Goal: Task Accomplishment & Management: Manage account settings

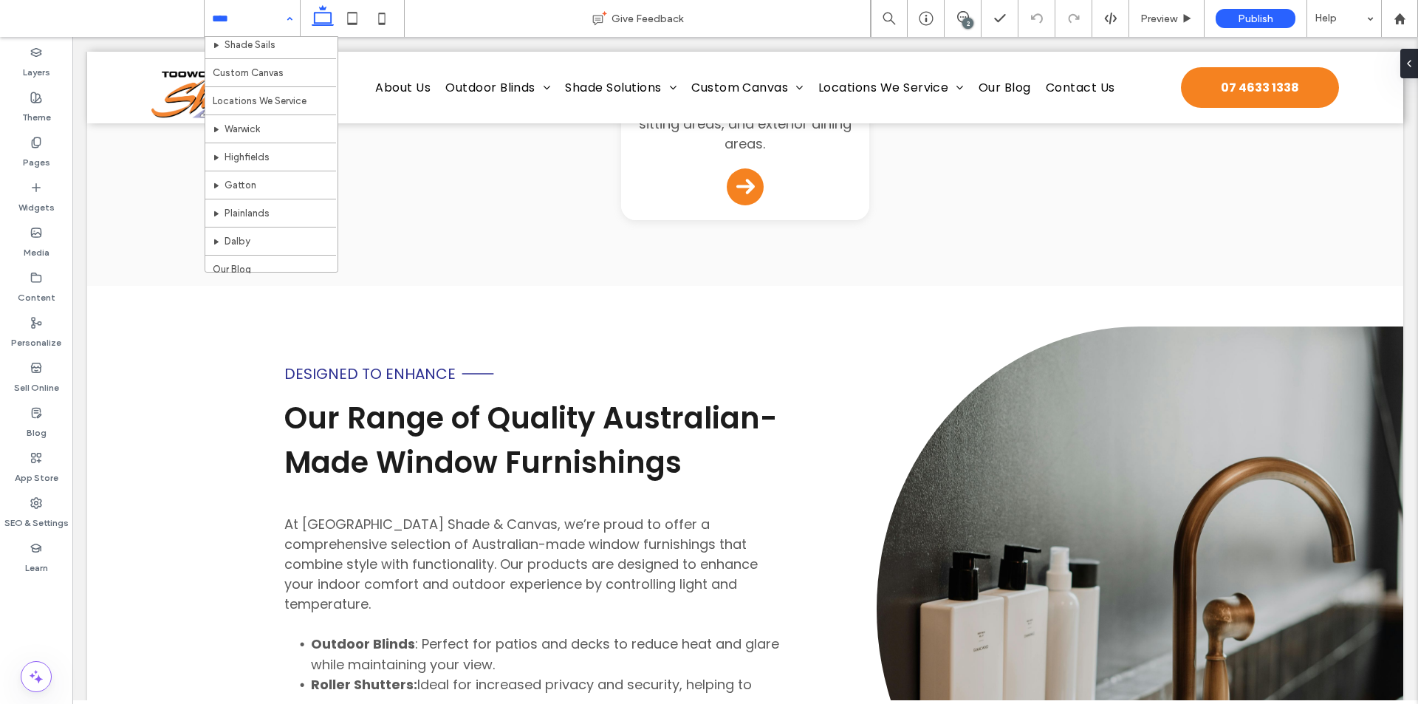
scroll to position [464, 0]
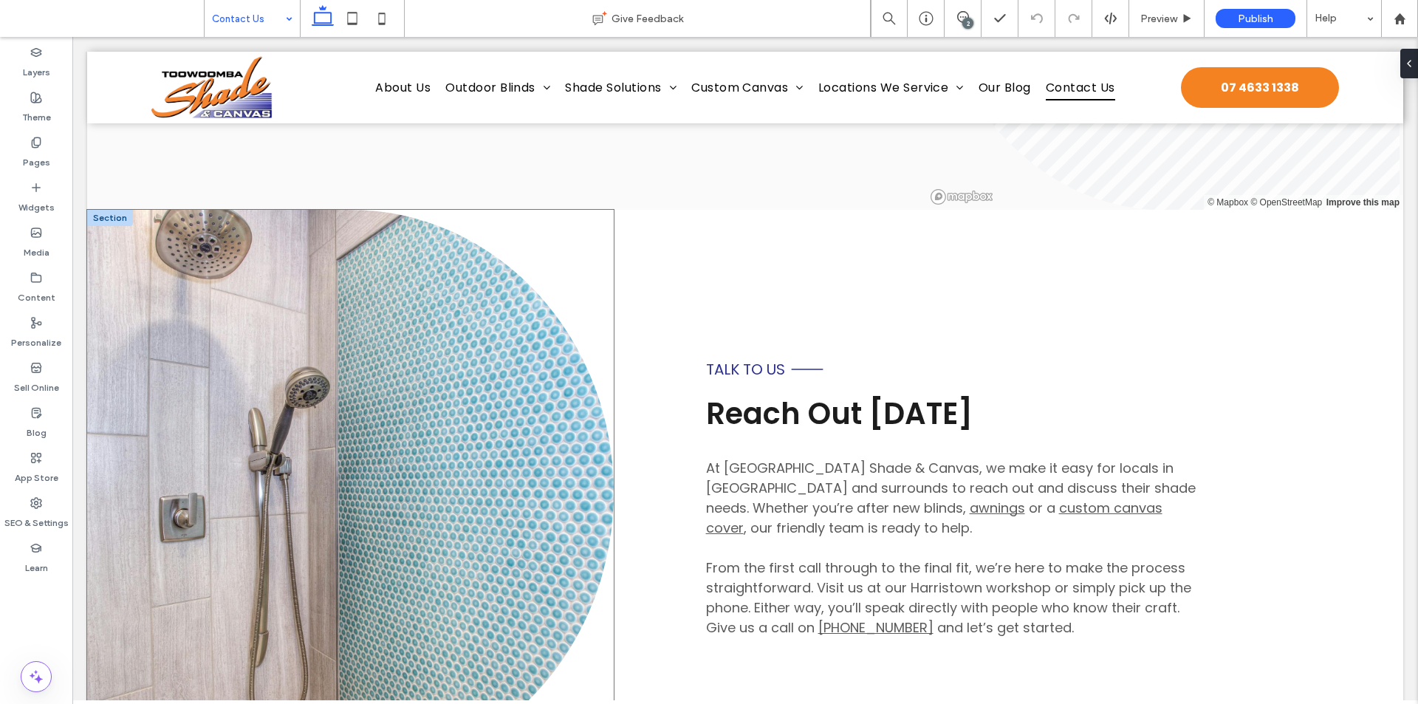
scroll to position [774, 0]
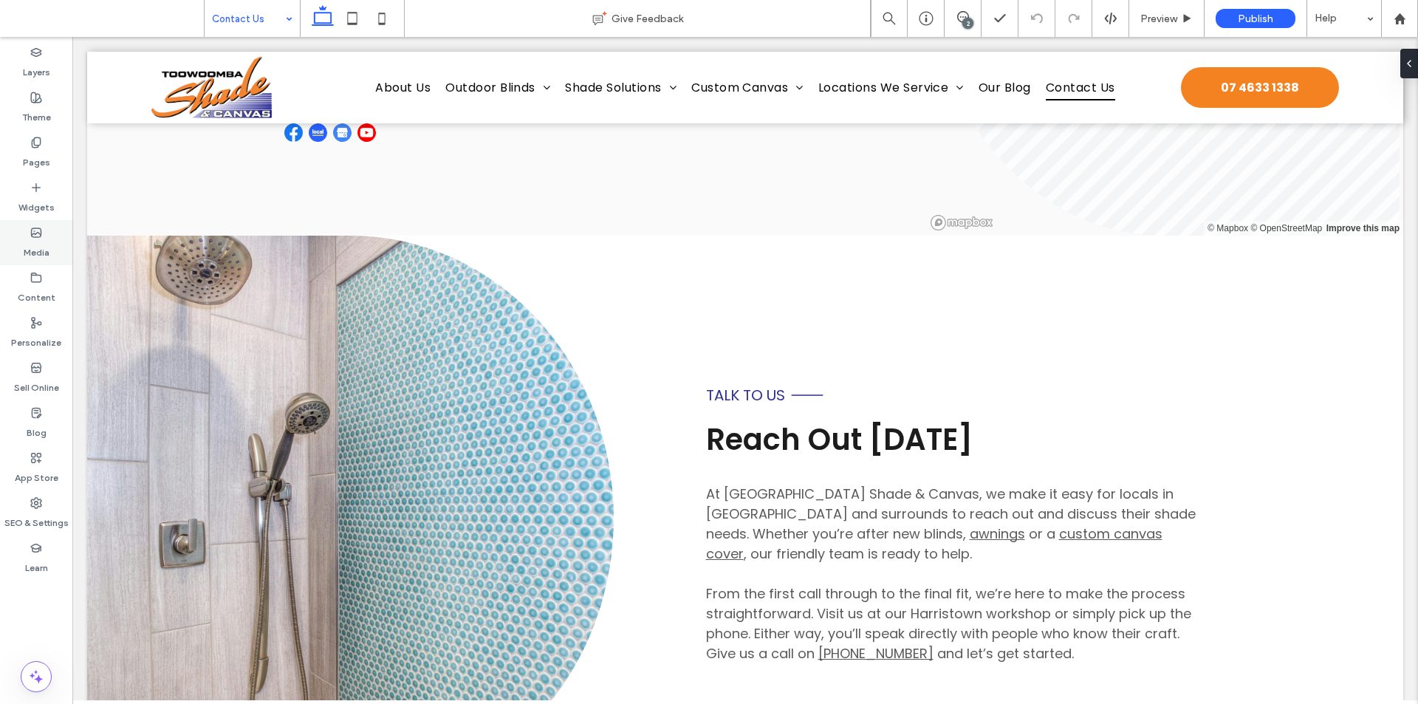
click at [32, 229] on use at bounding box center [37, 232] width 10 height 9
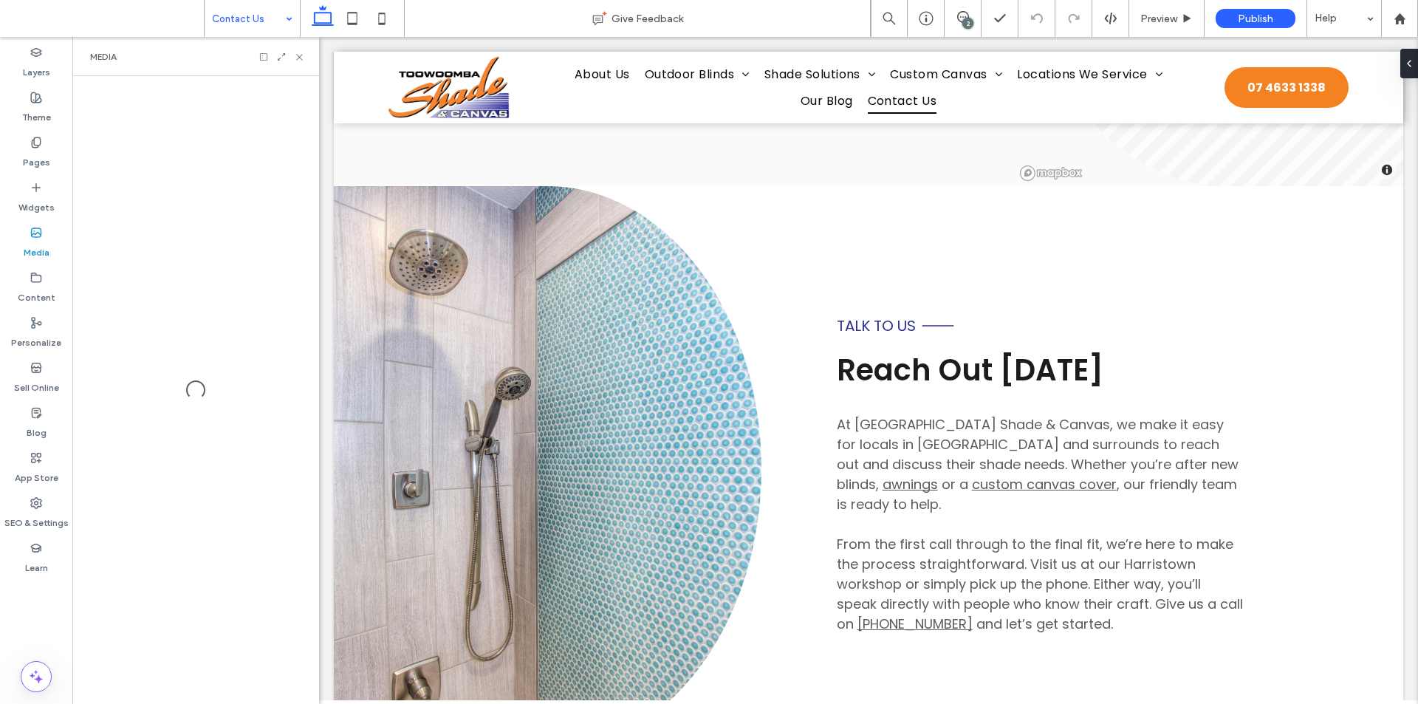
scroll to position [724, 0]
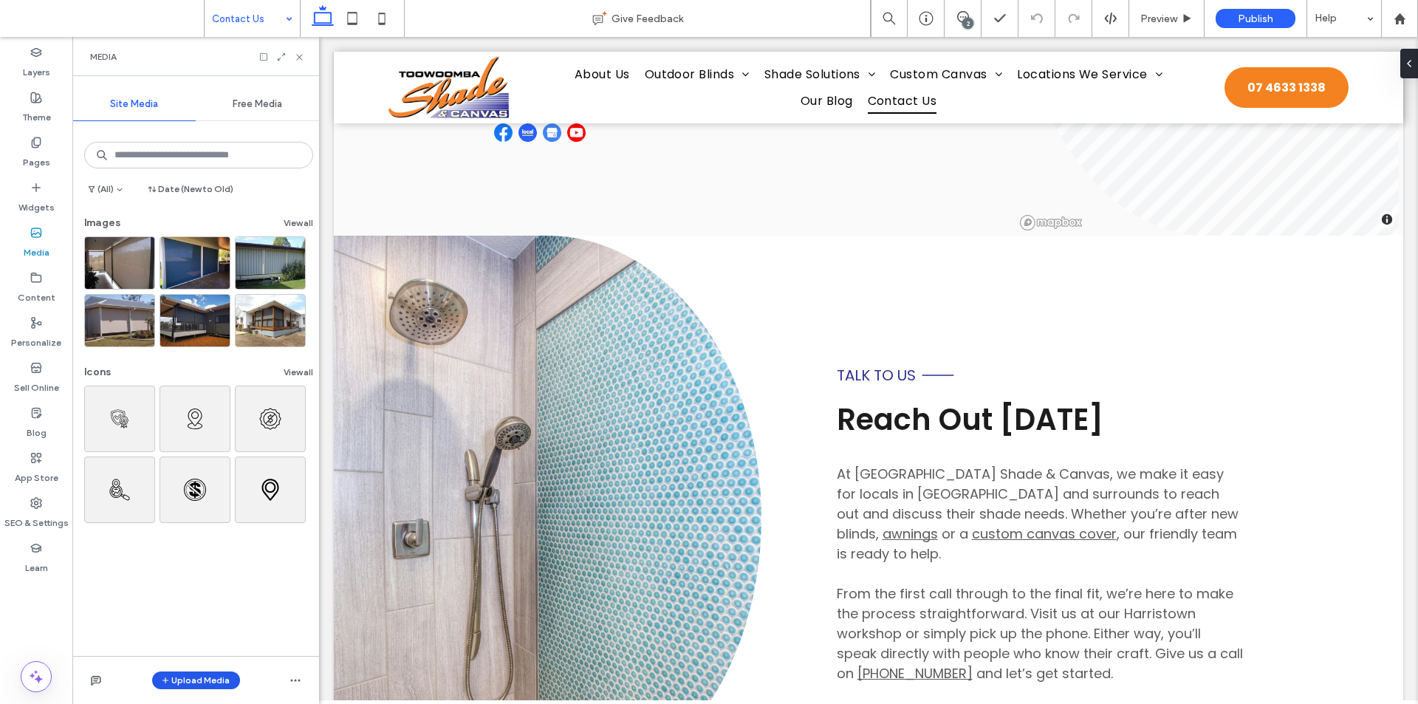
click at [206, 684] on button "Upload Media" at bounding box center [196, 680] width 88 height 18
click at [222, 620] on div "Videos" at bounding box center [219, 616] width 108 height 15
click at [240, 583] on div "Images" at bounding box center [215, 588] width 100 height 15
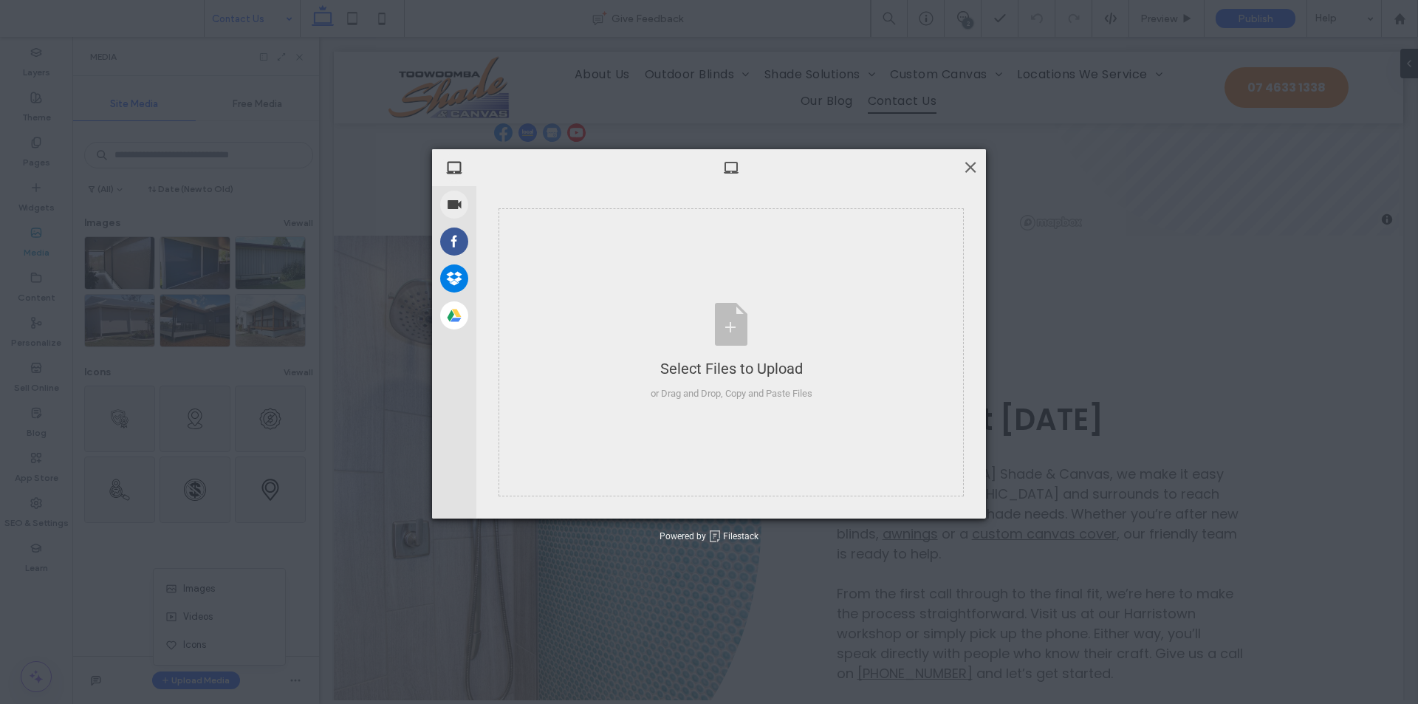
click at [971, 169] on span at bounding box center [970, 167] width 16 height 16
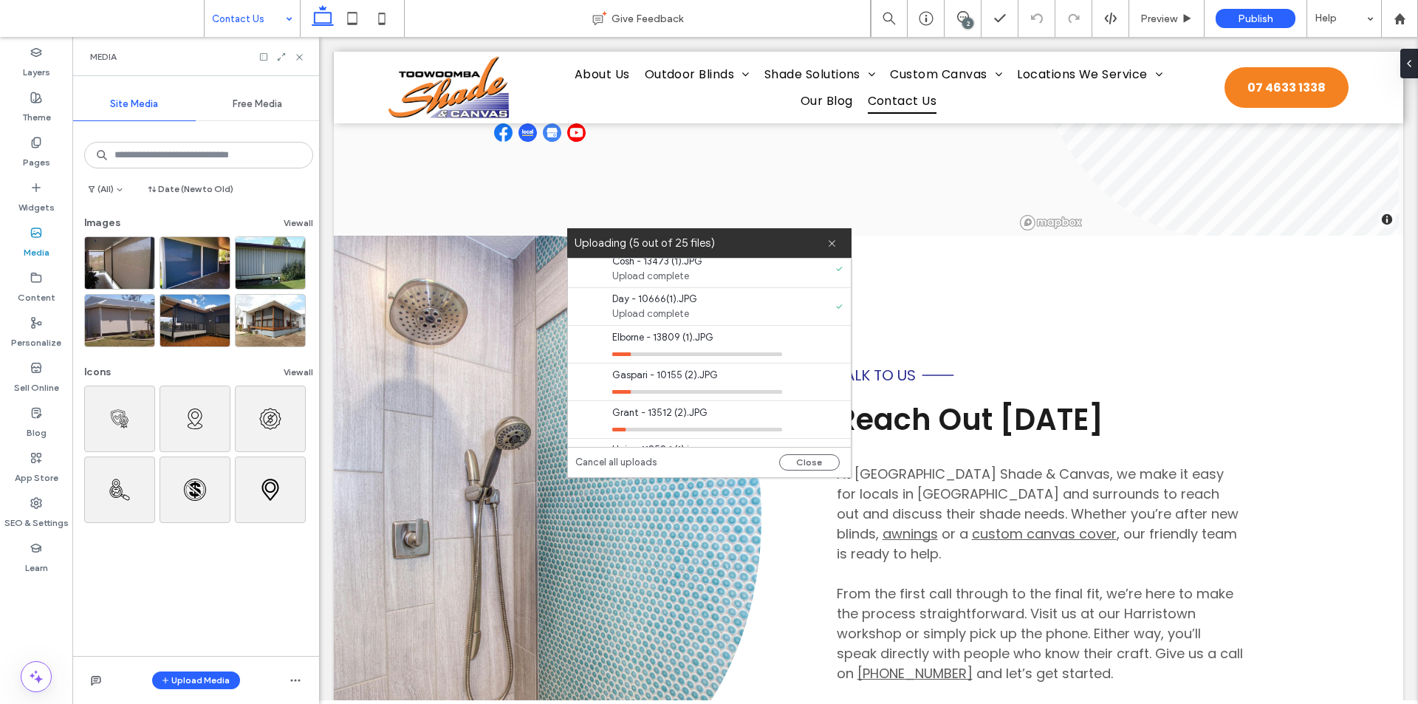
scroll to position [222, 0]
click at [636, 462] on link "Cancel all uploads" at bounding box center [616, 462] width 82 height 15
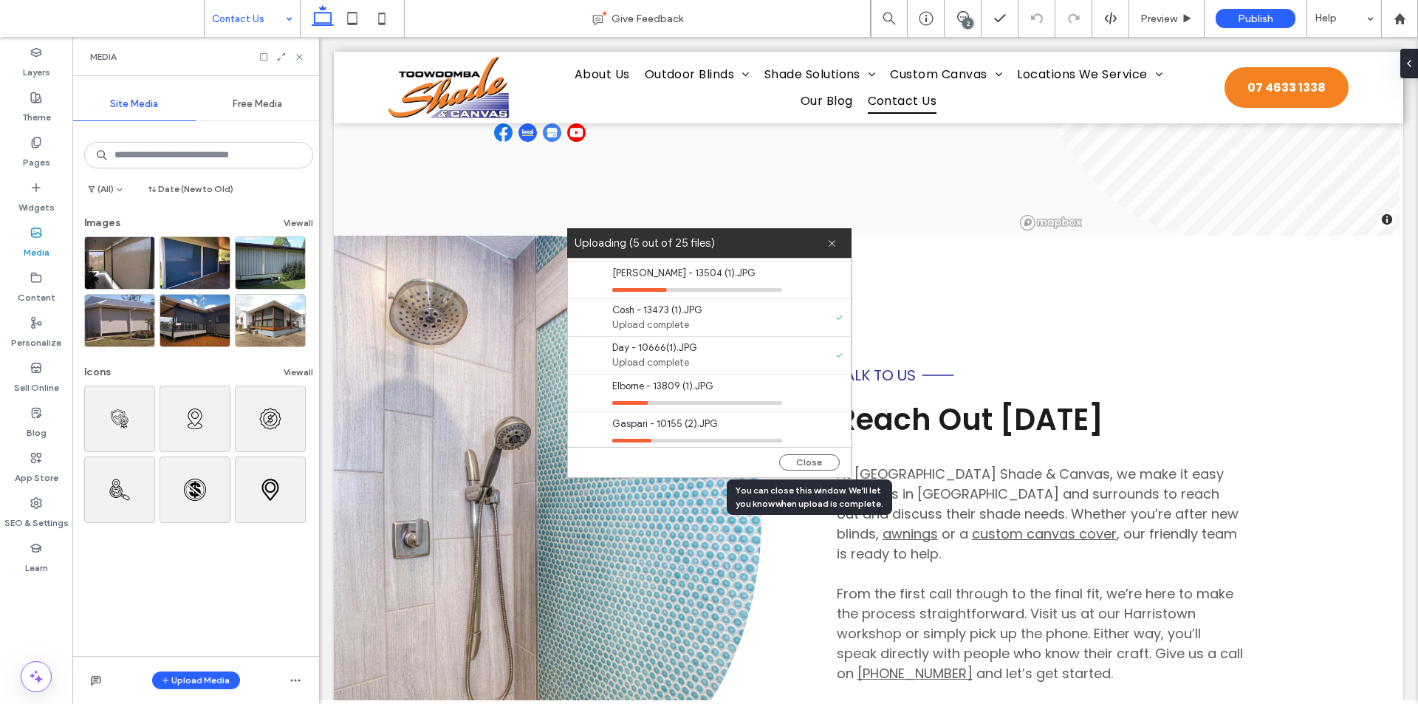
drag, startPoint x: 795, startPoint y: 461, endPoint x: 752, endPoint y: 447, distance: 44.8
click at [795, 461] on button "Close" at bounding box center [809, 462] width 61 height 16
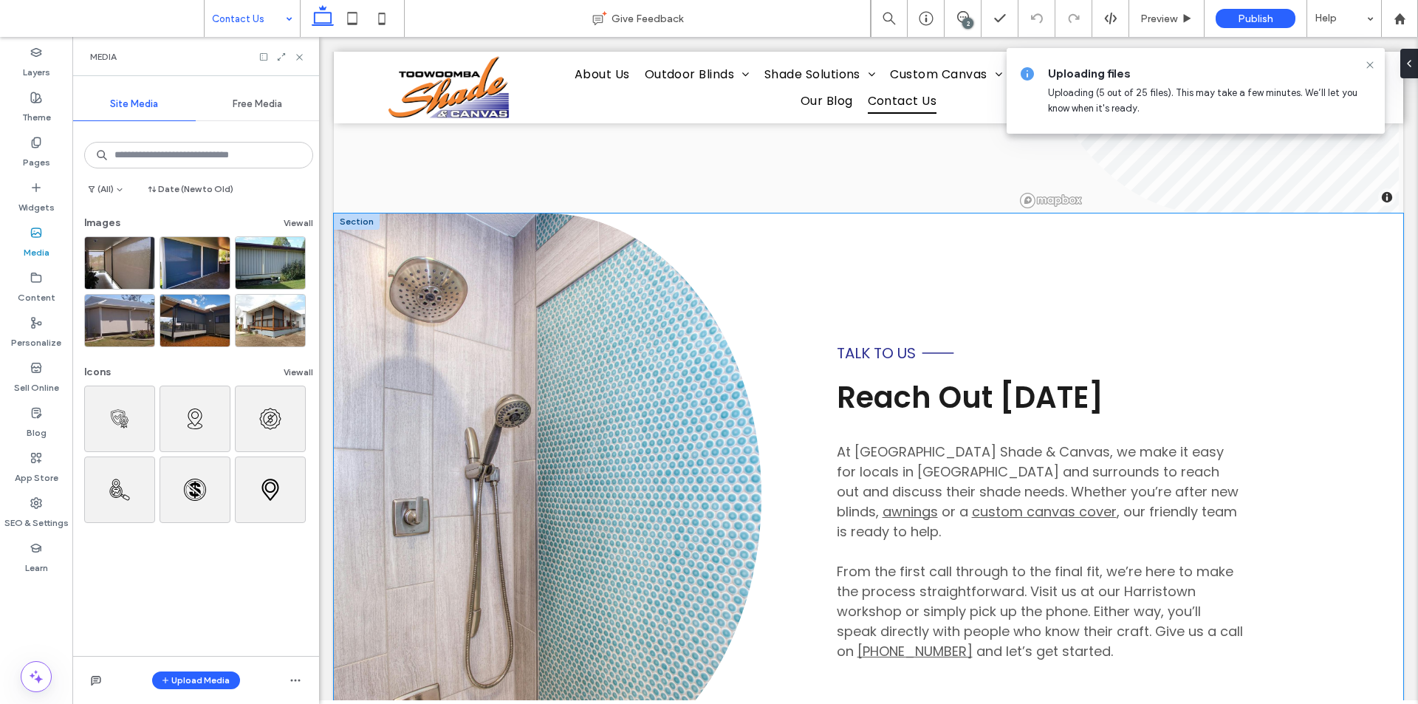
scroll to position [724, 0]
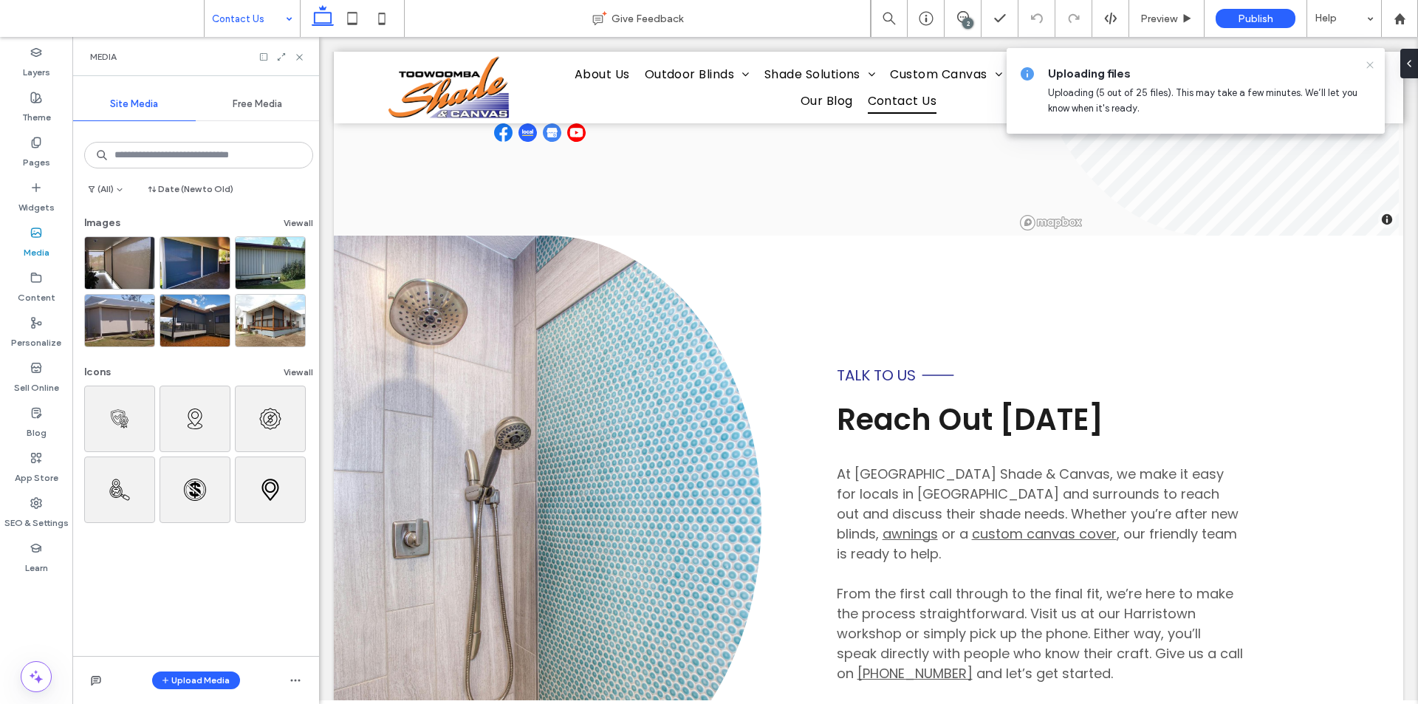
click at [1367, 64] on icon at bounding box center [1370, 65] width 12 height 12
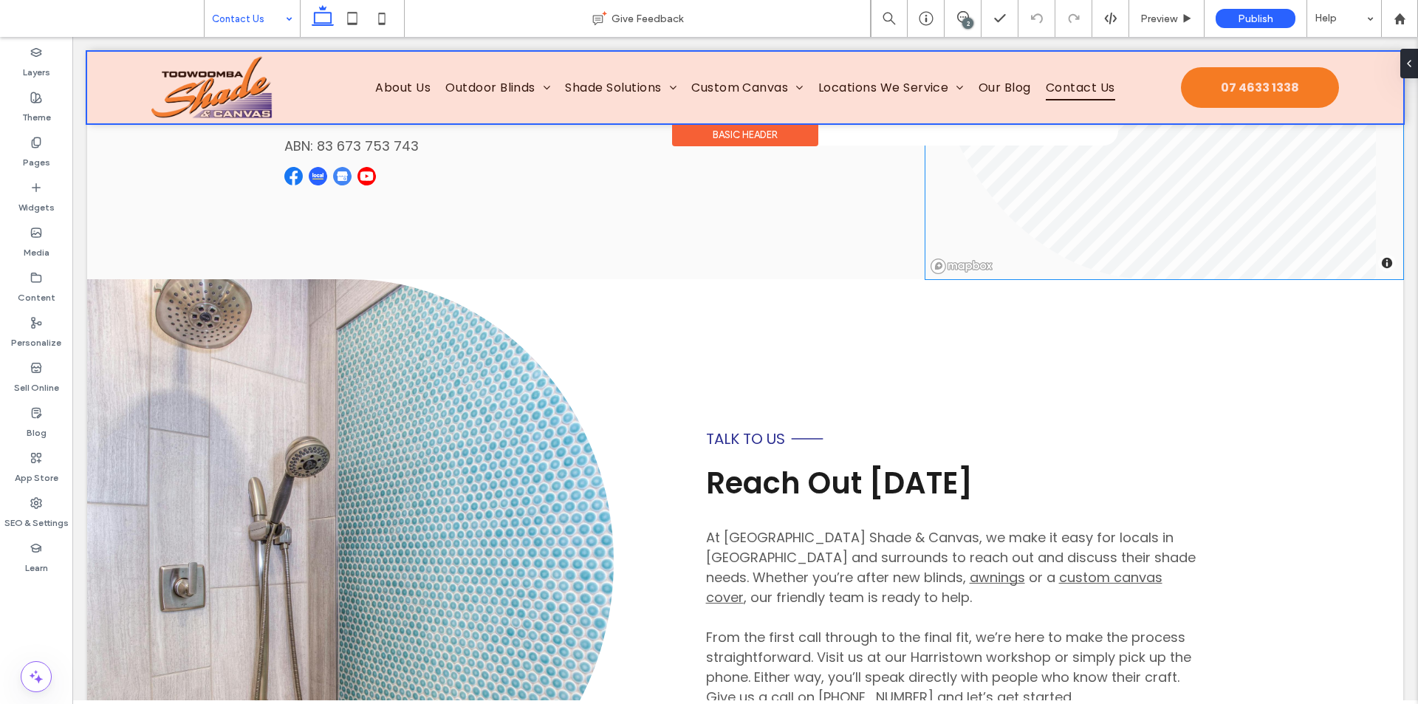
scroll to position [774, 0]
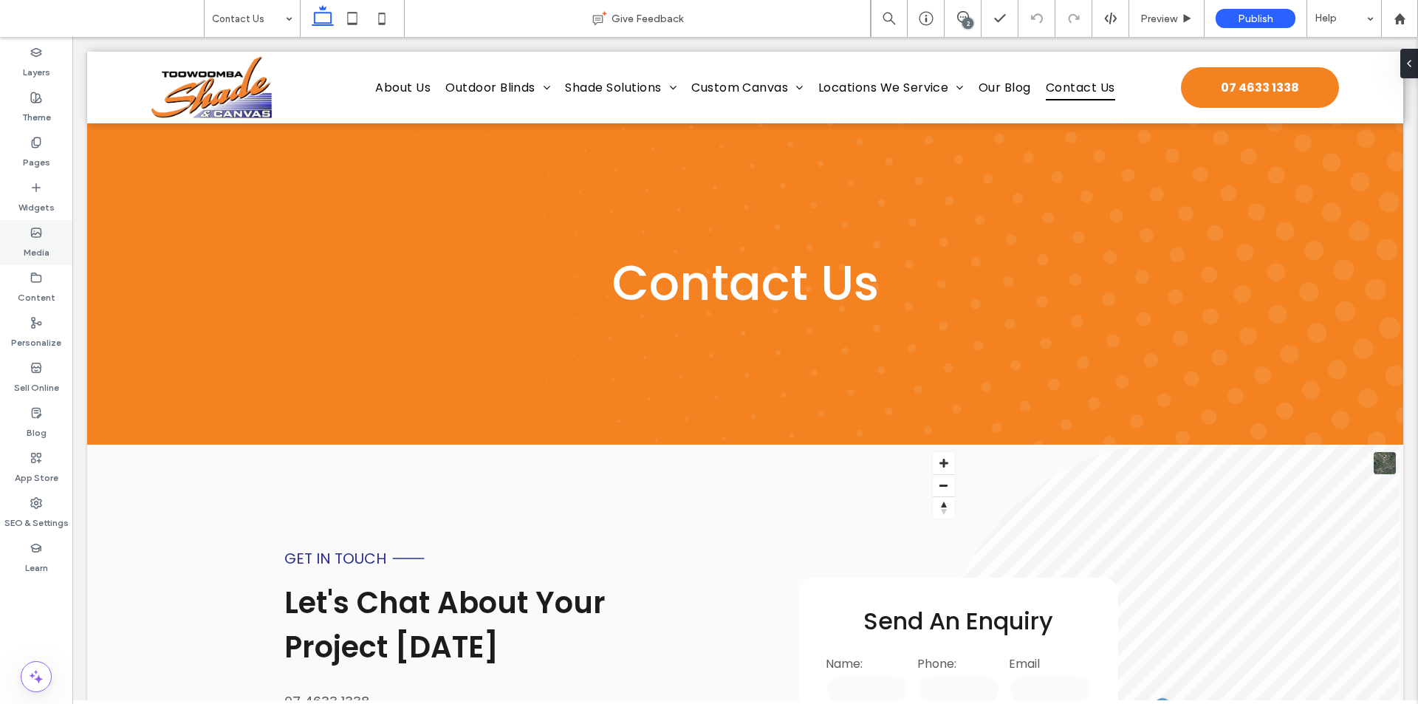
click at [39, 223] on div "Media" at bounding box center [36, 242] width 72 height 45
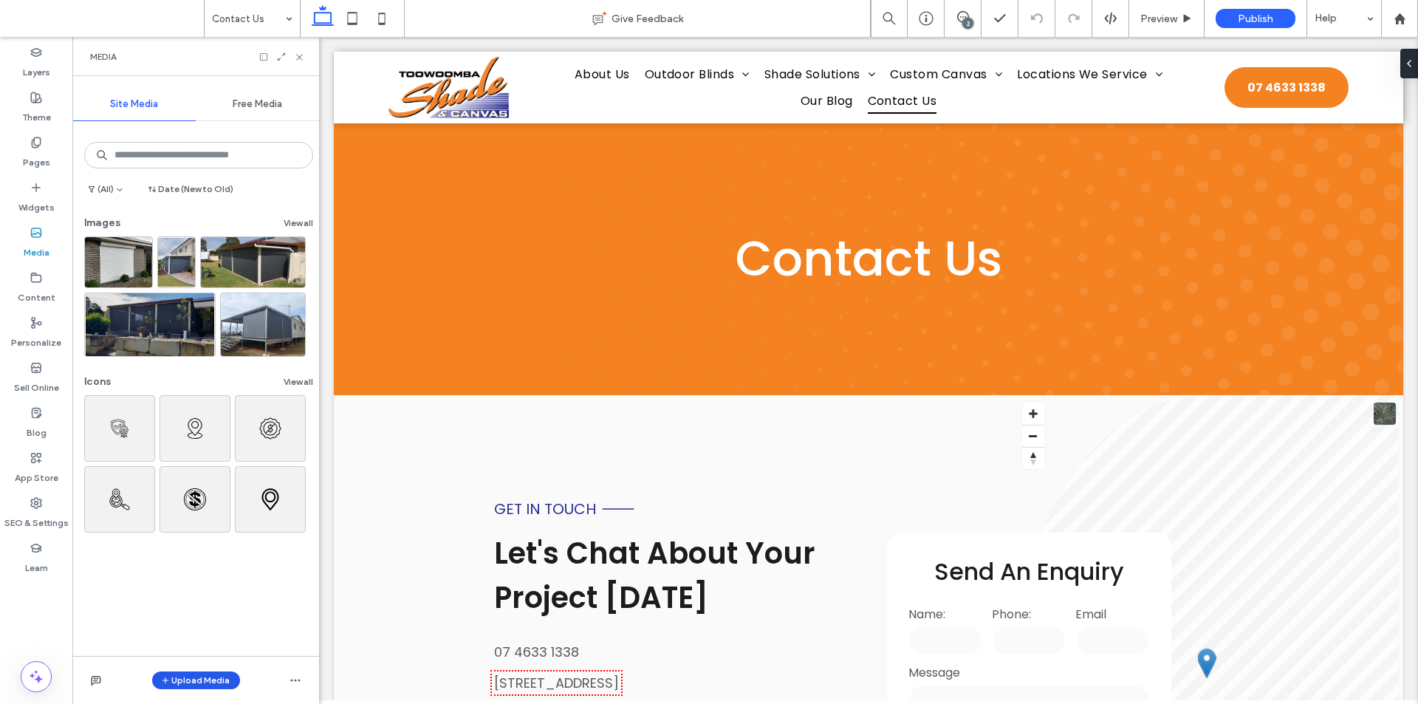
click at [202, 674] on button "Upload Media" at bounding box center [196, 680] width 88 height 18
click at [205, 597] on div "Images" at bounding box center [219, 588] width 131 height 28
click at [197, 583] on span "Images" at bounding box center [199, 588] width 32 height 15
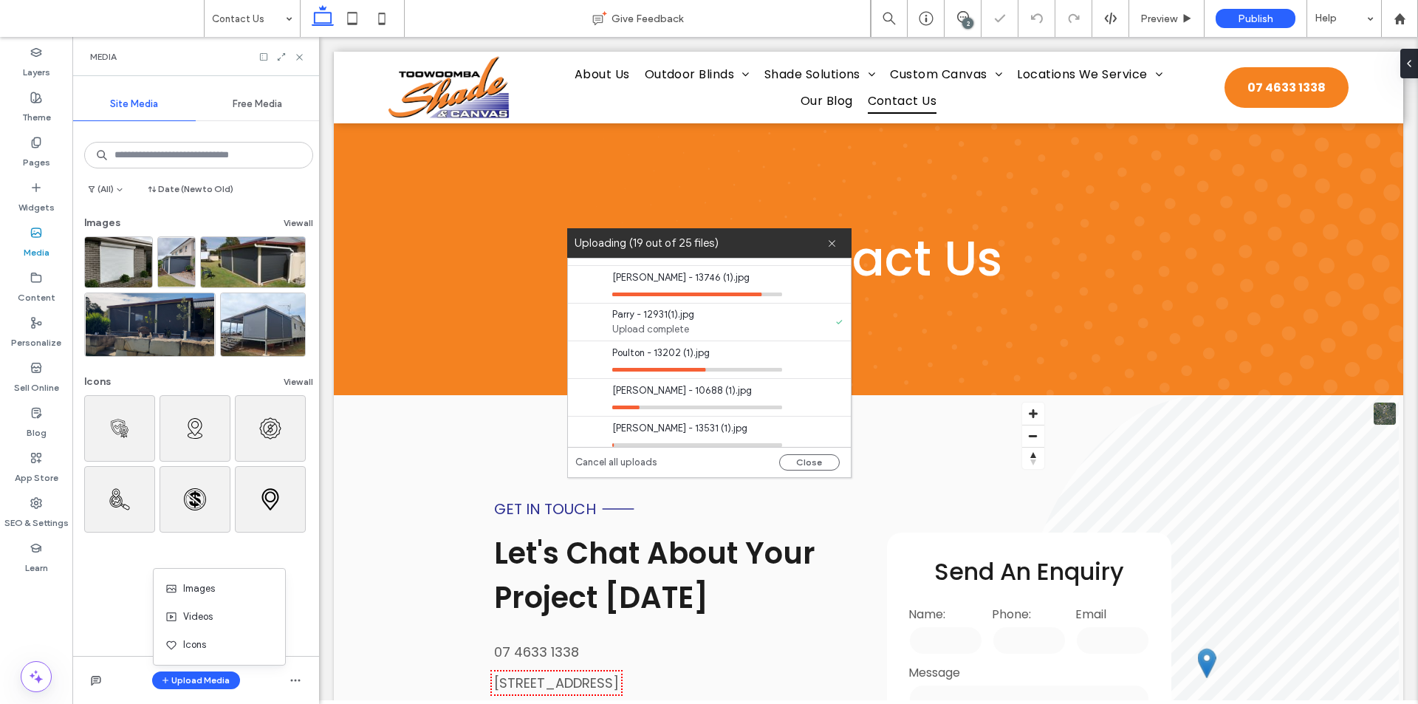
scroll to position [738, 0]
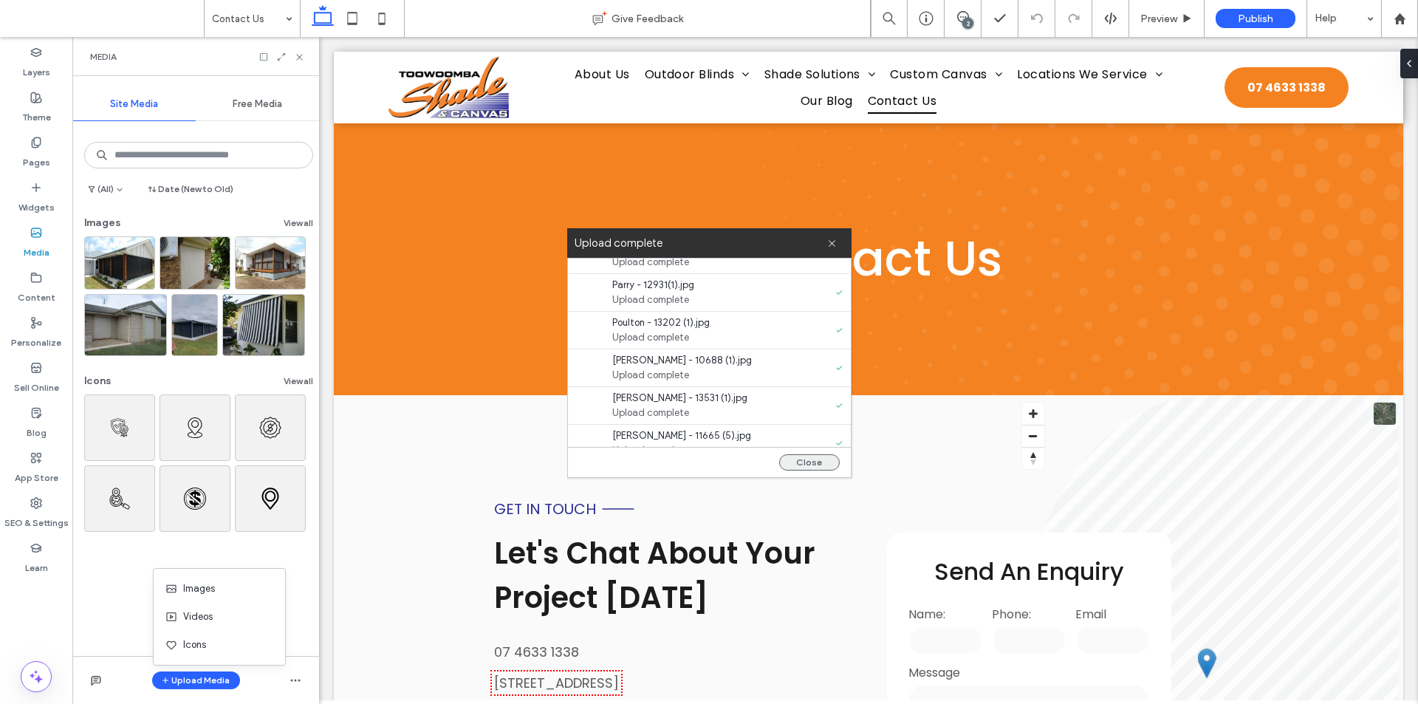
click at [803, 462] on button "Close" at bounding box center [809, 462] width 61 height 16
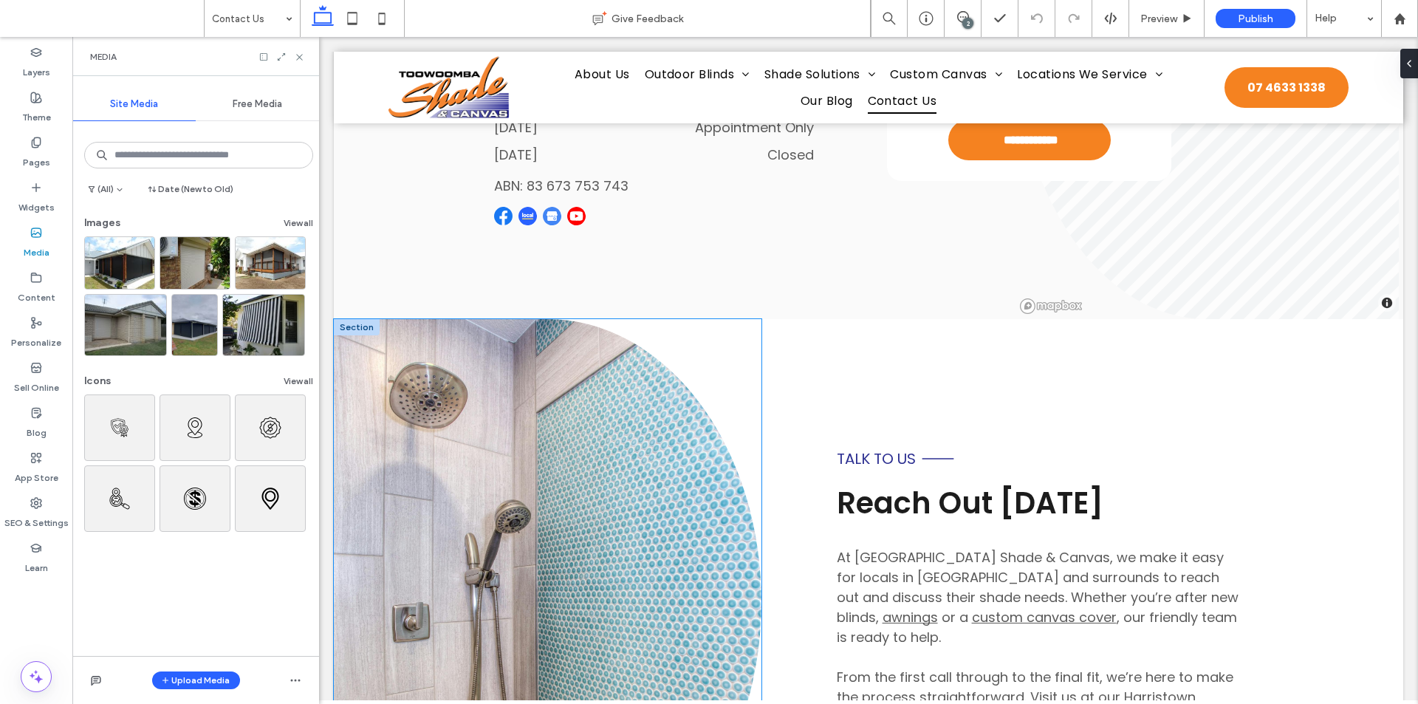
scroll to position [665, 0]
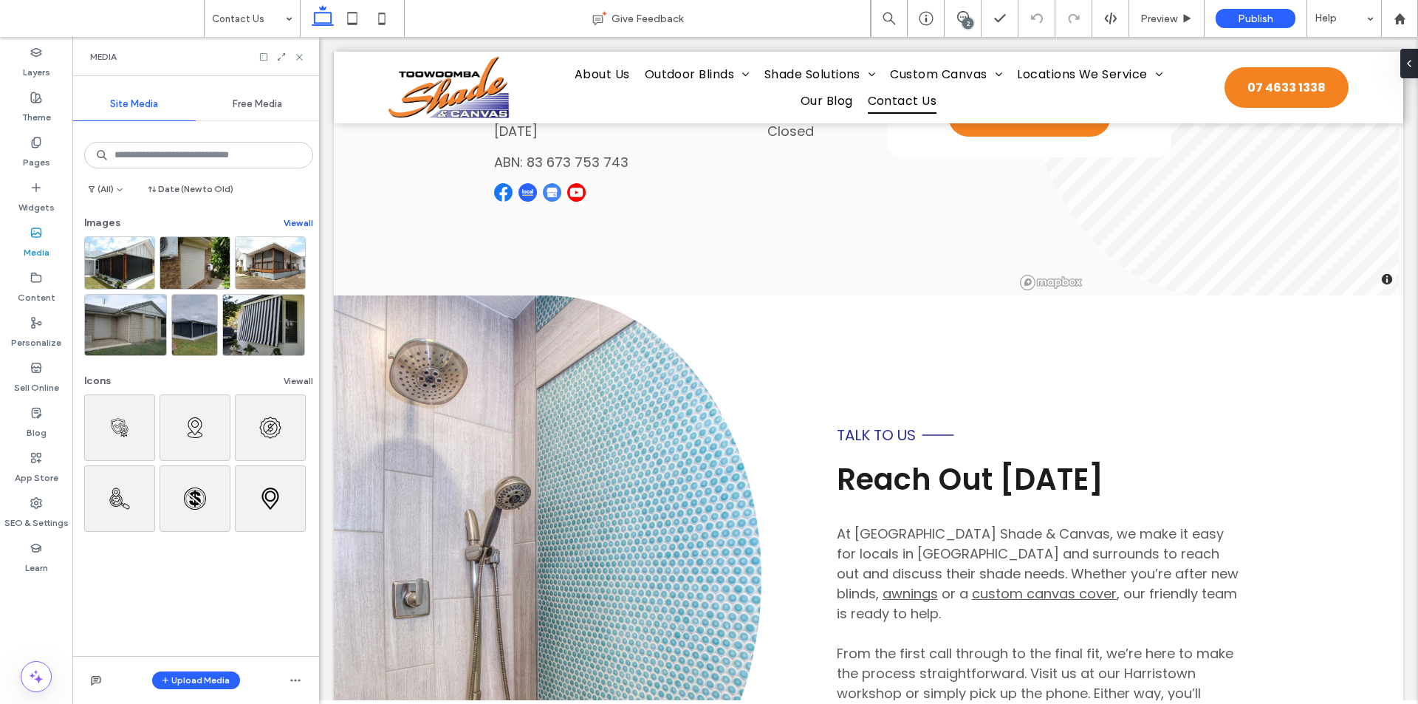
click at [297, 227] on button "View all" at bounding box center [299, 223] width 30 height 18
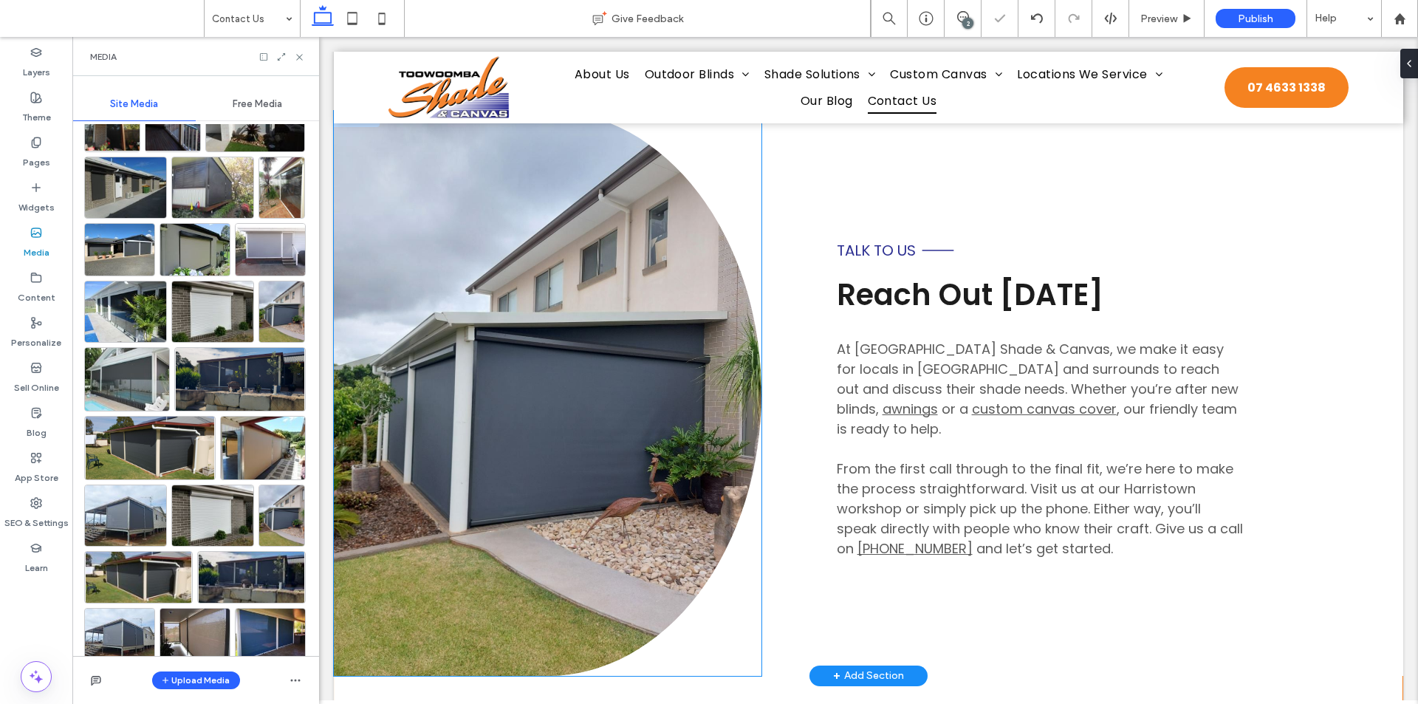
scroll to position [886, 0]
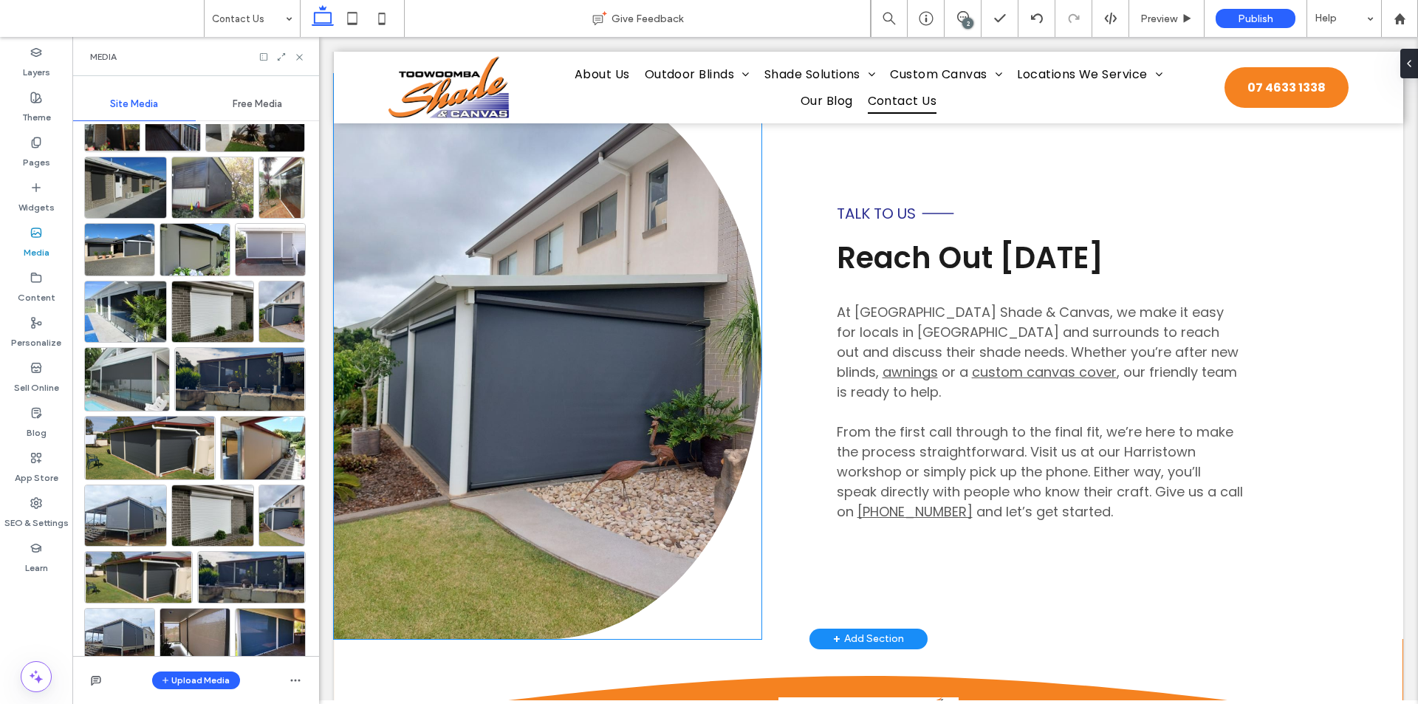
click at [492, 416] on link at bounding box center [548, 356] width 428 height 565
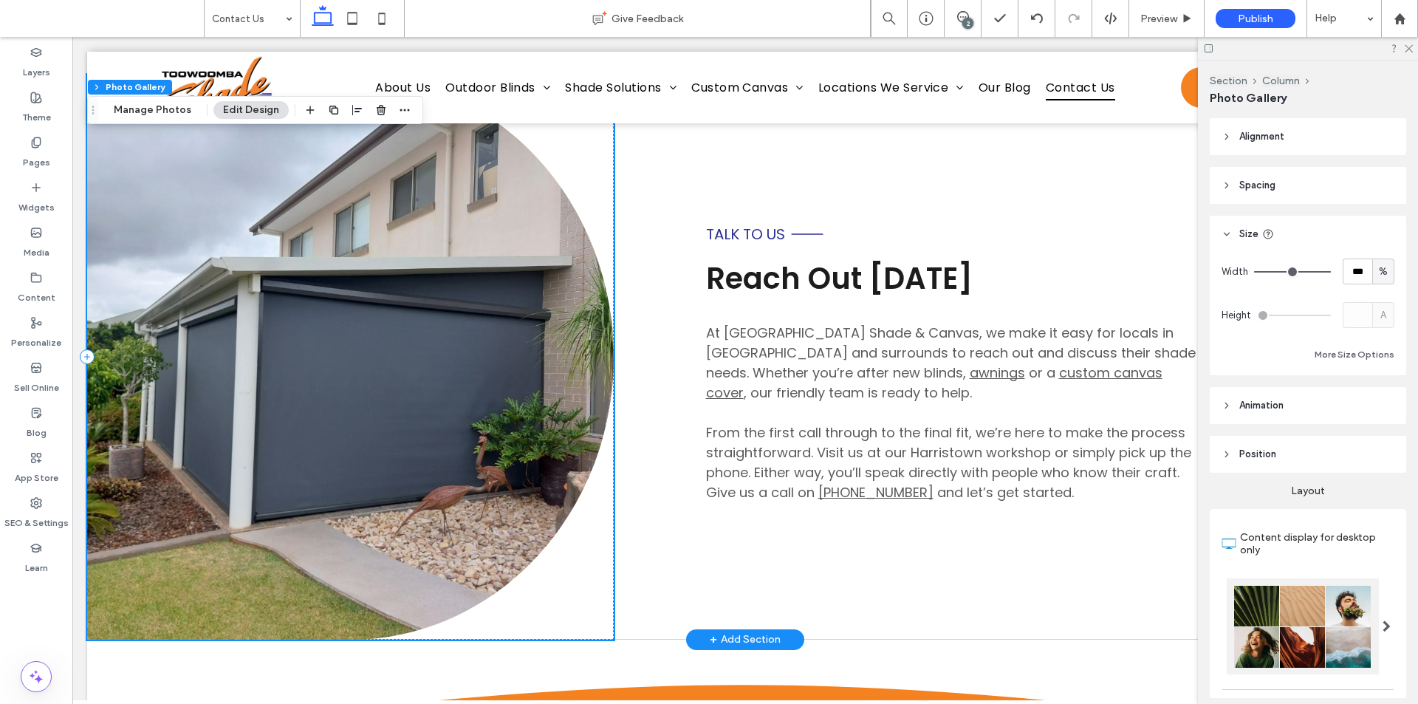
scroll to position [936, 0]
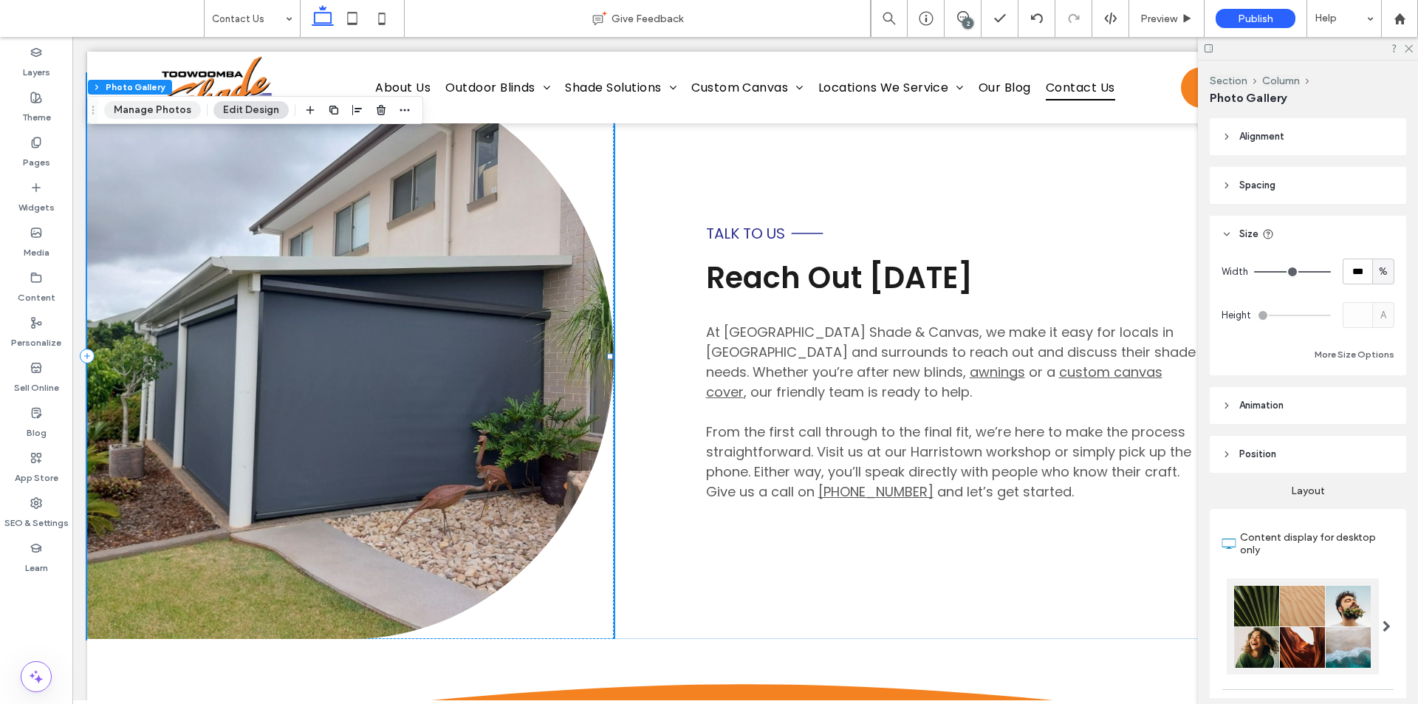
click at [159, 103] on button "Manage Photos" at bounding box center [152, 110] width 97 height 18
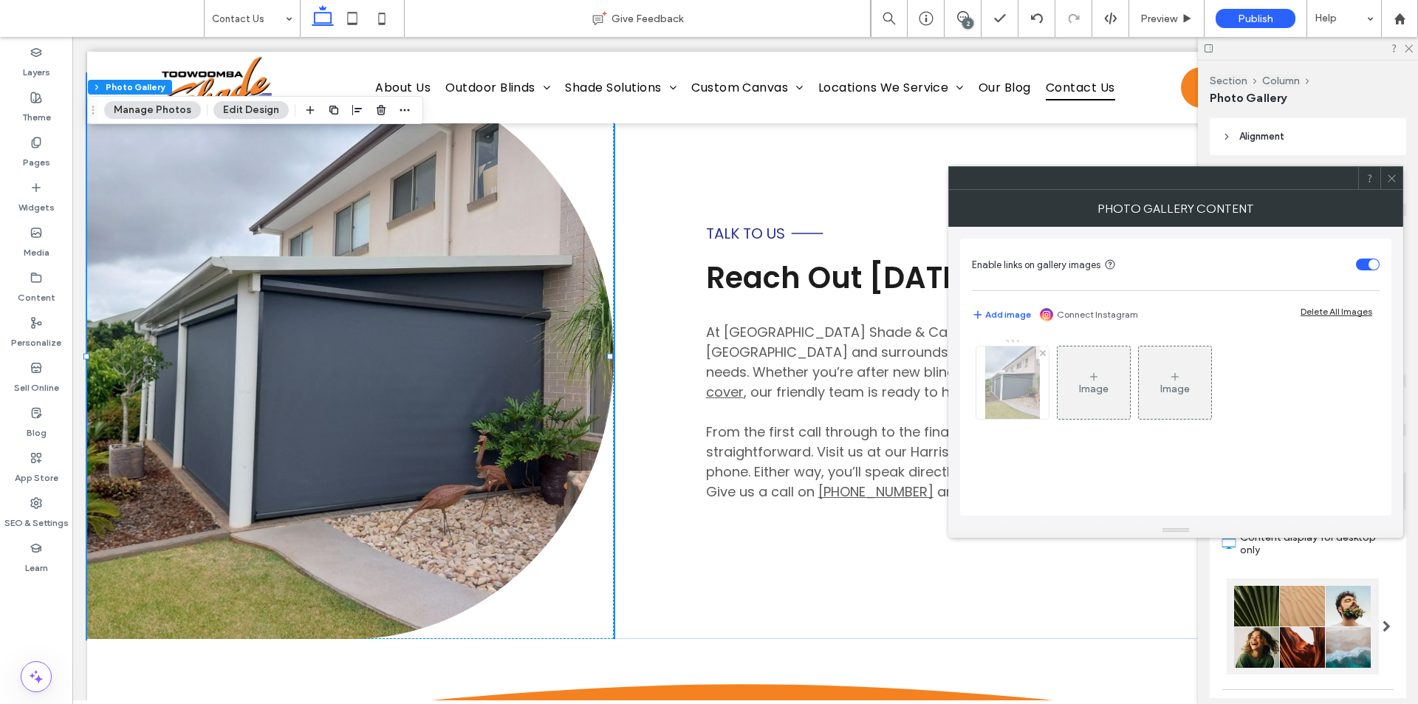
click at [1028, 386] on img at bounding box center [1012, 382] width 55 height 72
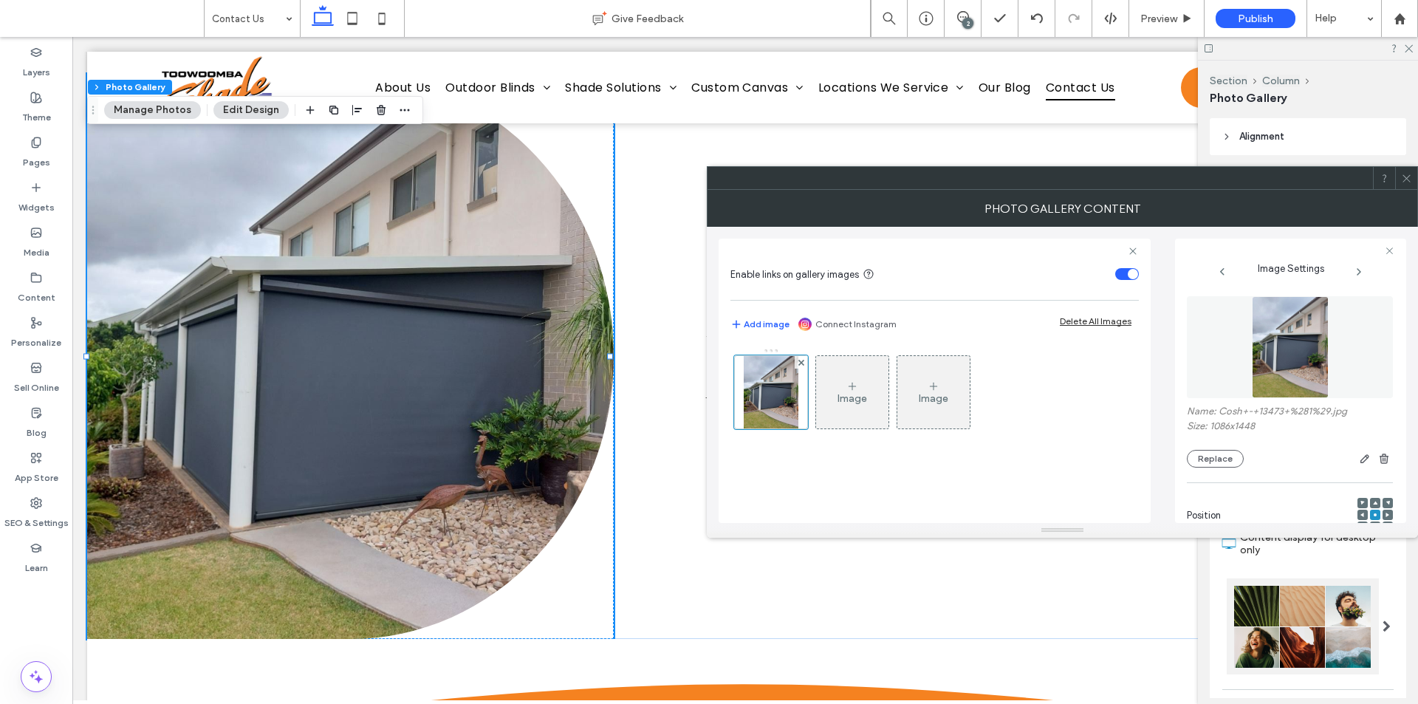
drag, startPoint x: 1244, startPoint y: 366, endPoint x: 1291, endPoint y: 370, distance: 46.7
click at [1260, 703] on div at bounding box center [709, 704] width 1418 height 0
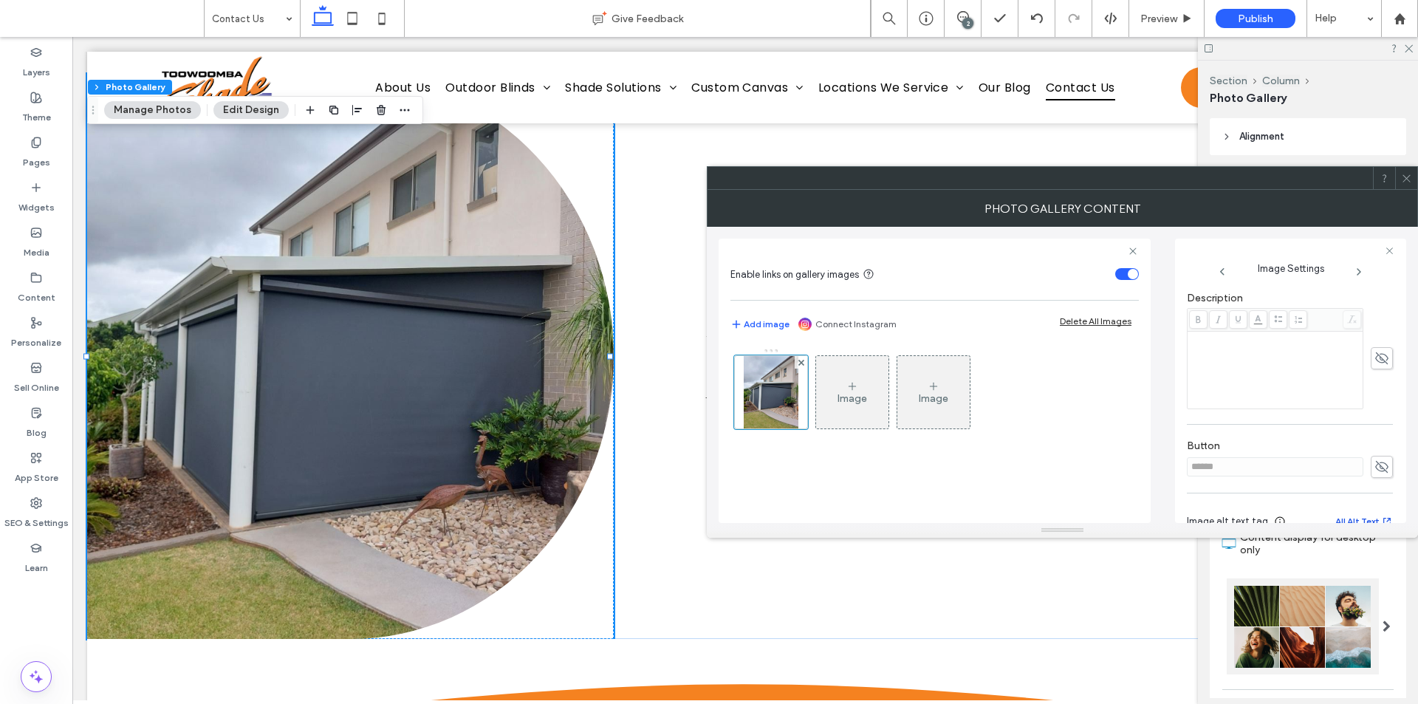
scroll to position [449, 0]
click at [1375, 394] on use at bounding box center [1381, 393] width 13 height 12
drag, startPoint x: 1313, startPoint y: 383, endPoint x: 1179, endPoint y: 389, distance: 133.8
click at [1179, 389] on div "Image Settings Name: Cosh+-+13473+%281%29.jpg Size: 1086x1448 Replace Position …" at bounding box center [1290, 380] width 231 height 284
click at [1374, 393] on icon at bounding box center [1381, 393] width 15 height 16
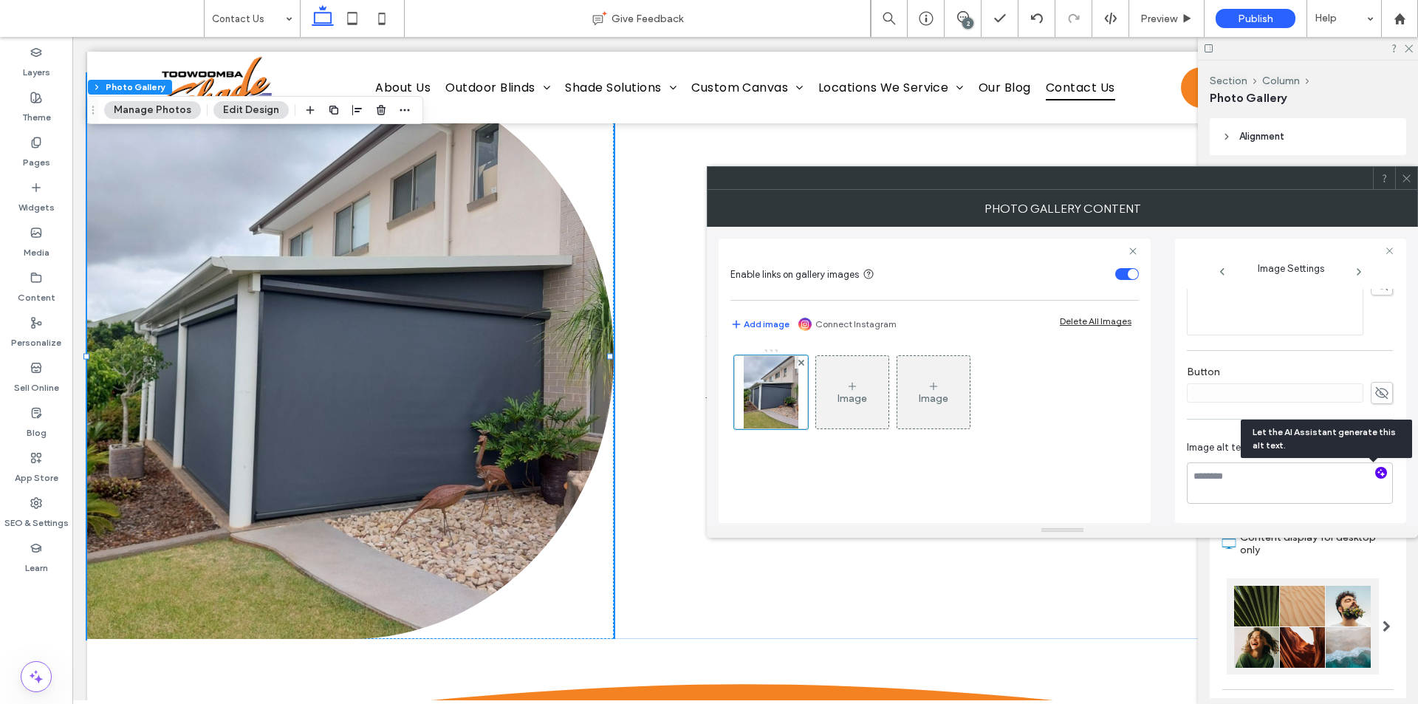
click at [1376, 474] on icon "button" at bounding box center [1381, 472] width 10 height 10
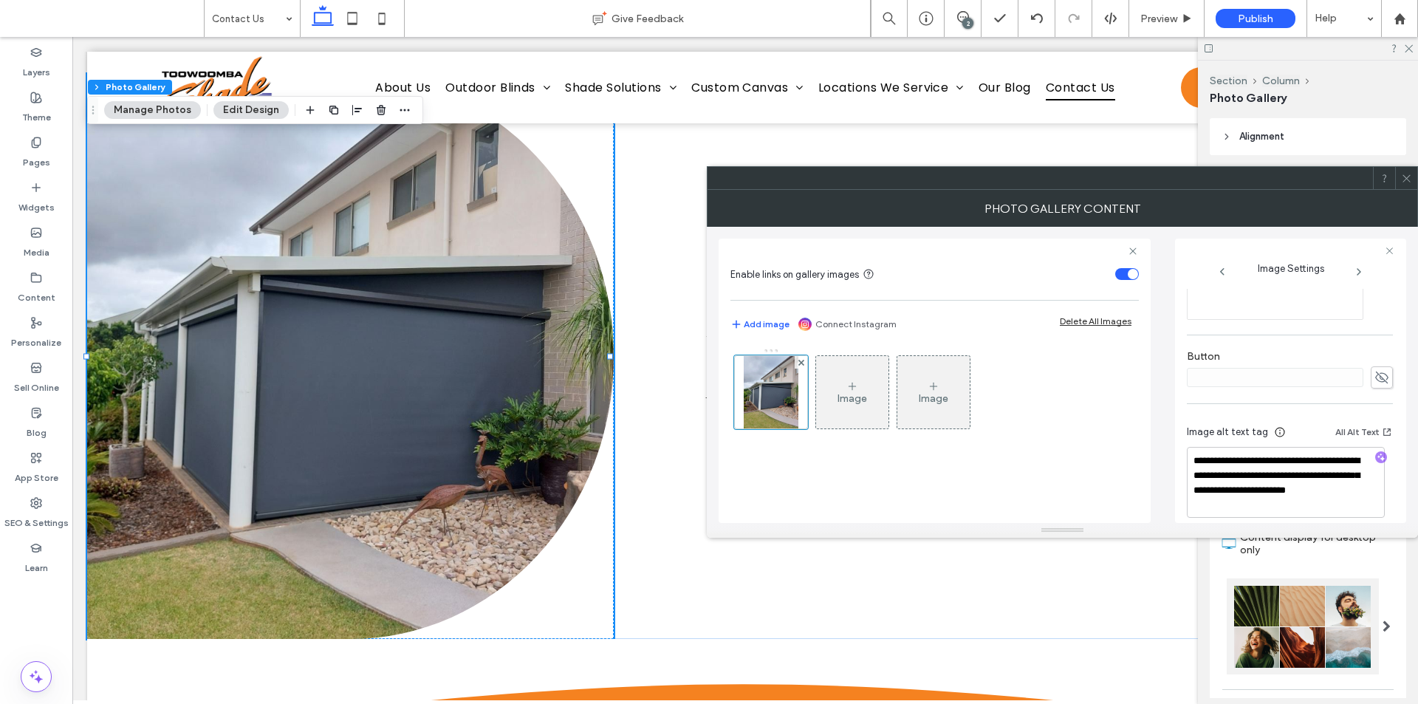
scroll to position [478, 0]
drag, startPoint x: 1250, startPoint y: 497, endPoint x: 1255, endPoint y: 466, distance: 31.3
click at [1255, 466] on textarea "**********" at bounding box center [1286, 468] width 198 height 71
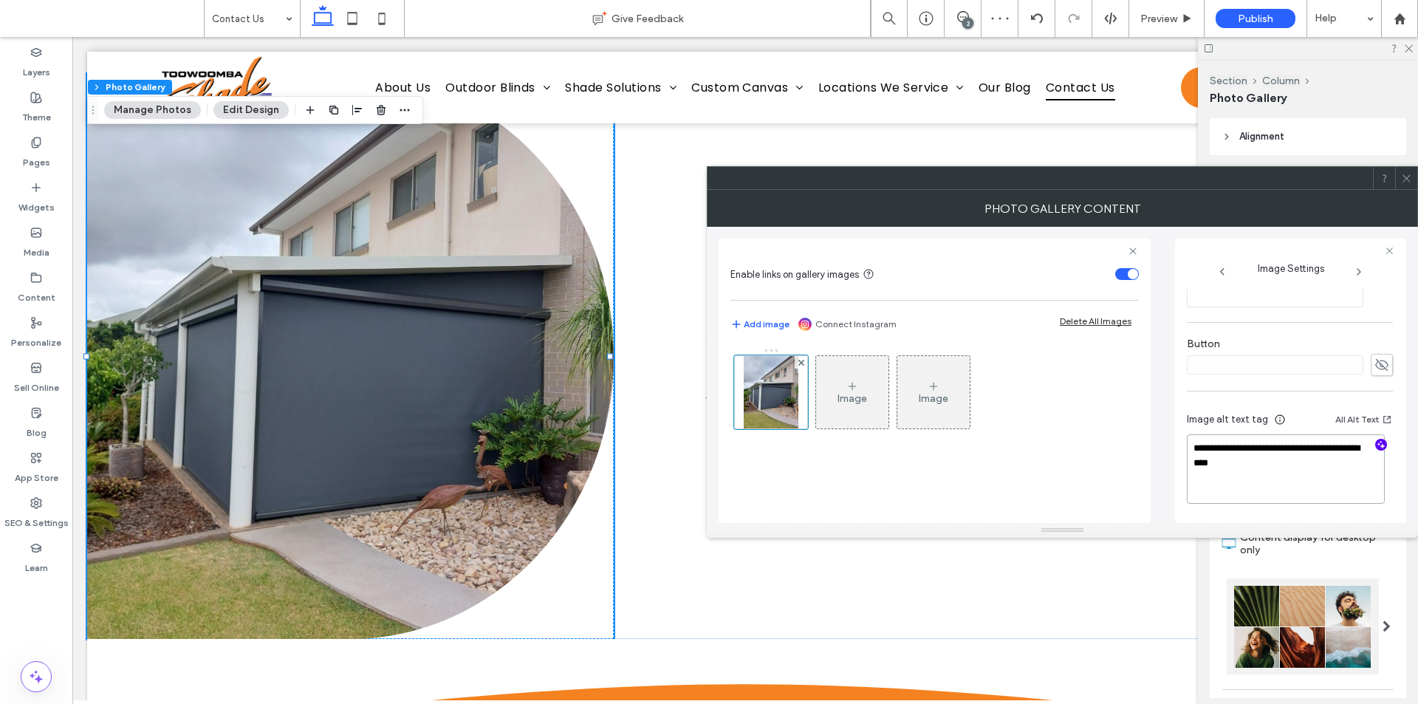
click at [1260, 469] on textarea "**********" at bounding box center [1286, 468] width 198 height 69
click at [1274, 481] on textarea "**********" at bounding box center [1286, 470] width 198 height 68
paste textarea "**********"
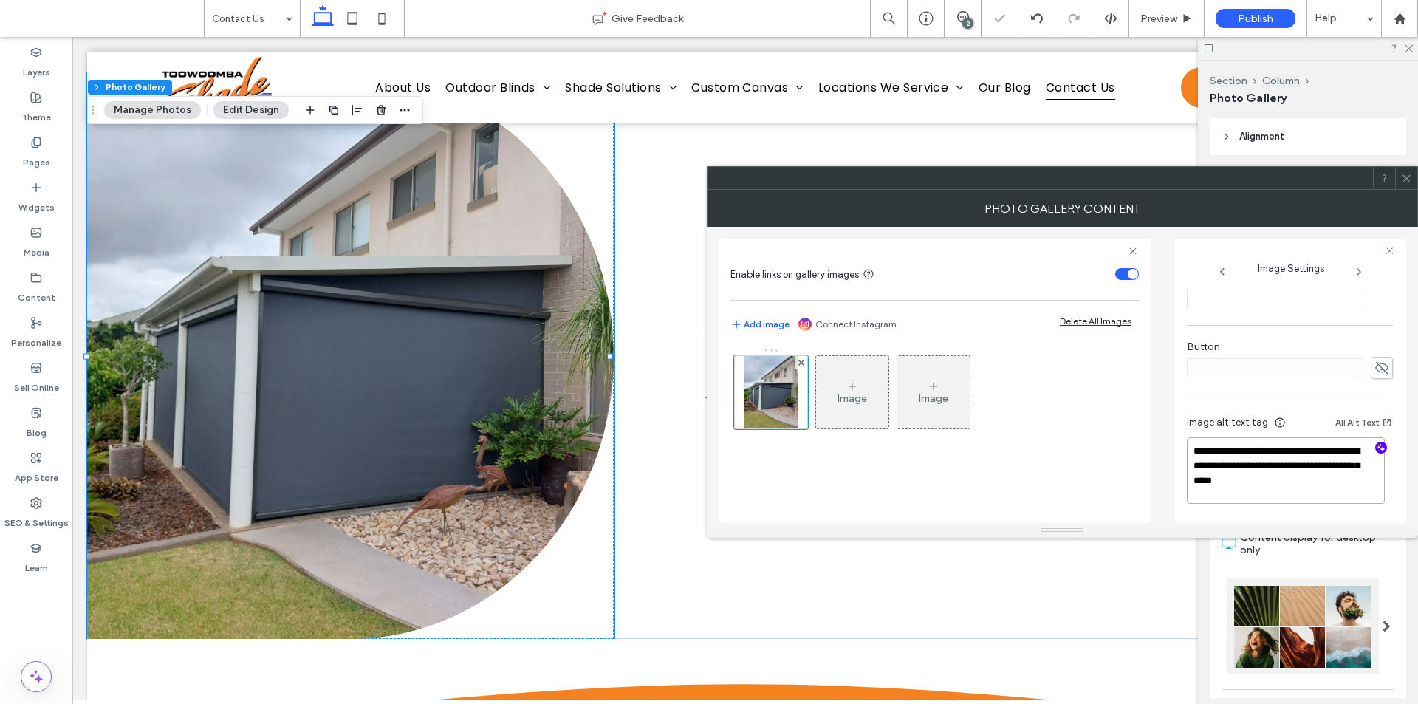
type textarea "**********"
click at [1287, 402] on div "**********" at bounding box center [1290, 462] width 206 height 120
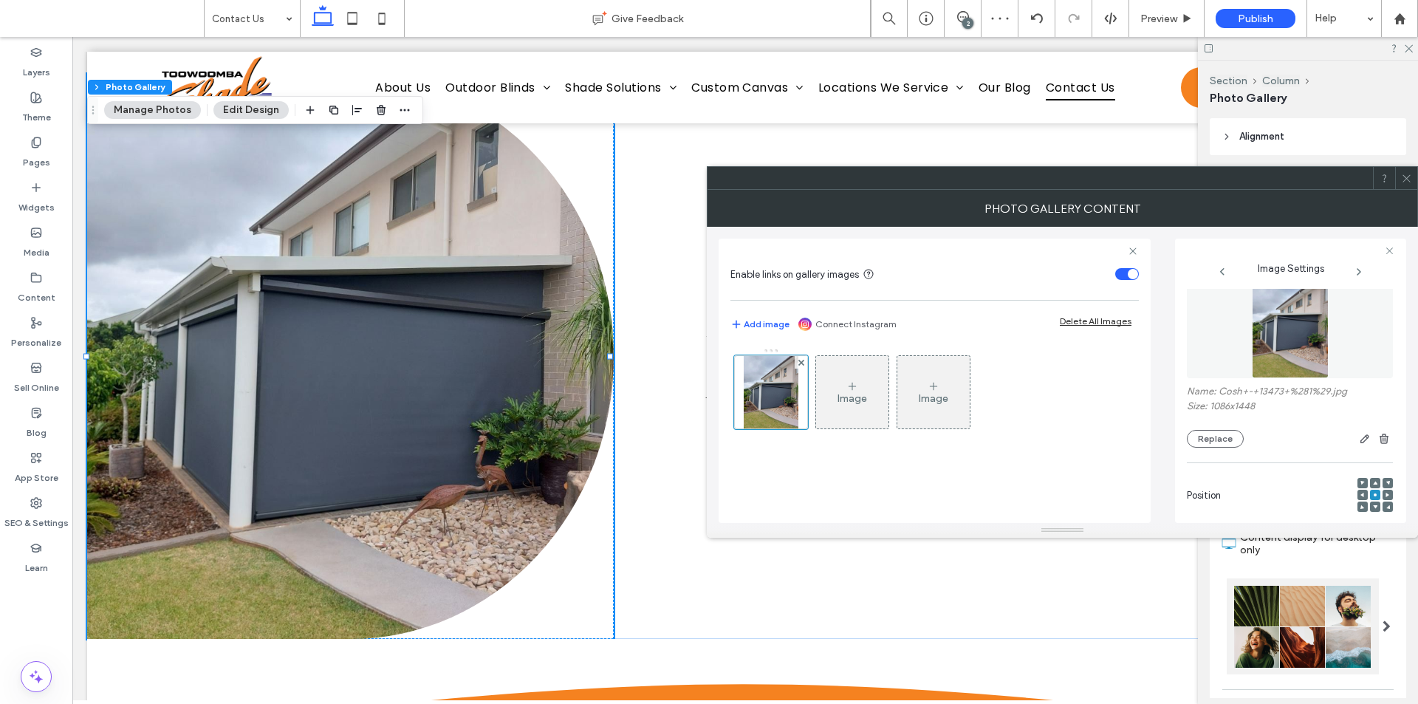
scroll to position [0, 0]
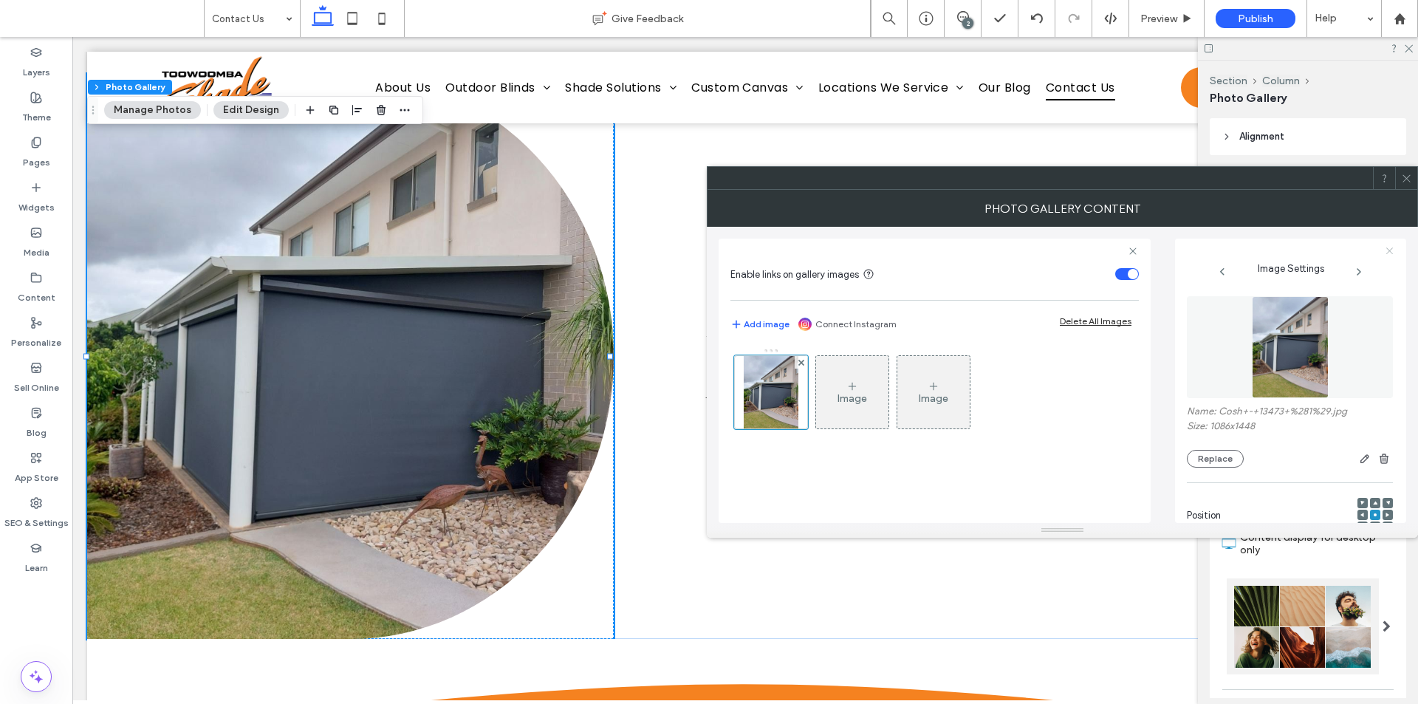
click at [1386, 253] on icon at bounding box center [1389, 251] width 10 height 10
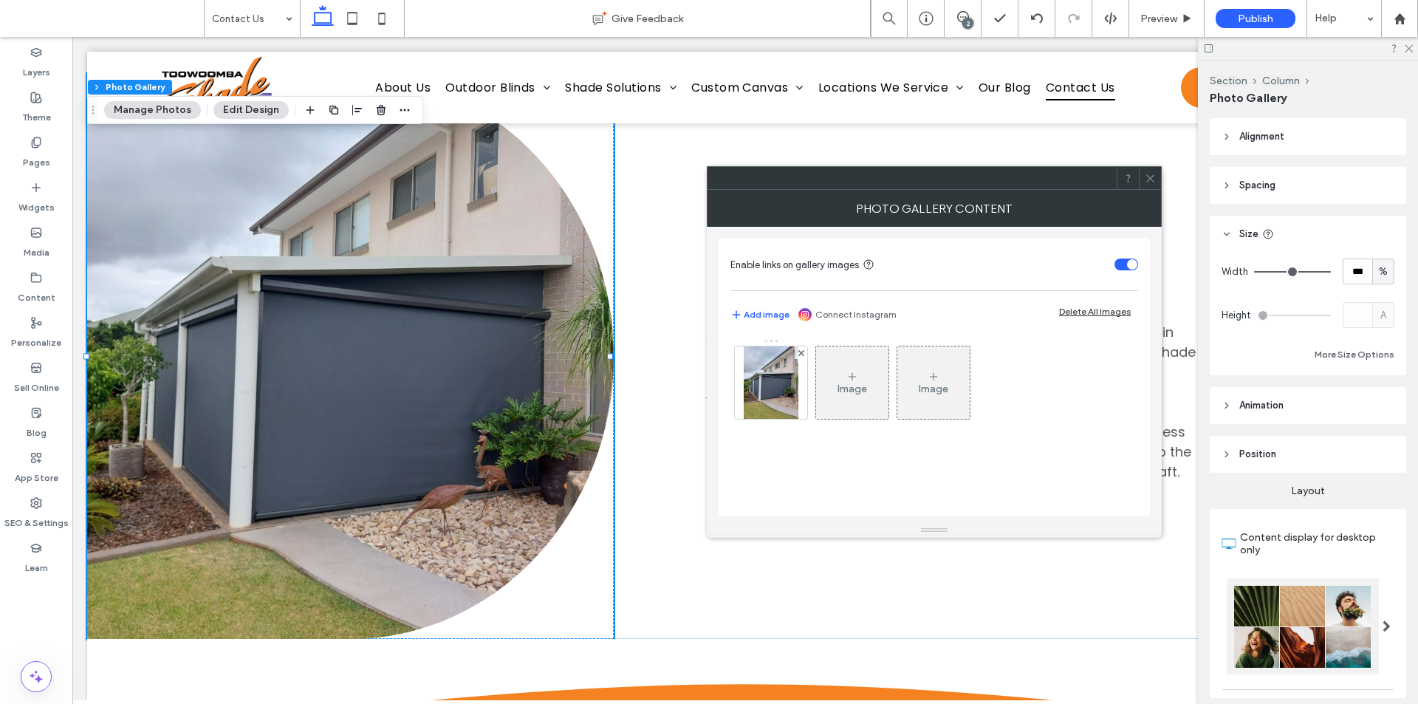
click at [1151, 173] on icon at bounding box center [1149, 178] width 11 height 11
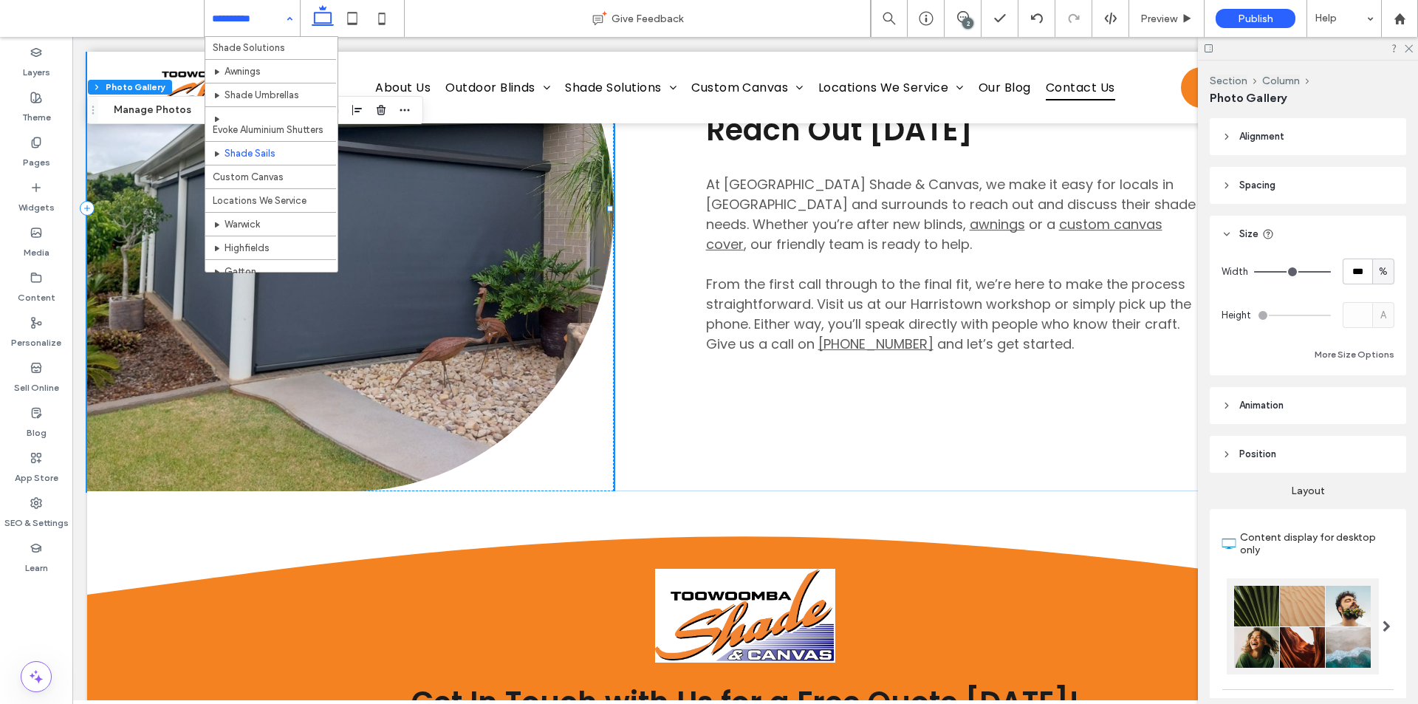
scroll to position [295, 0]
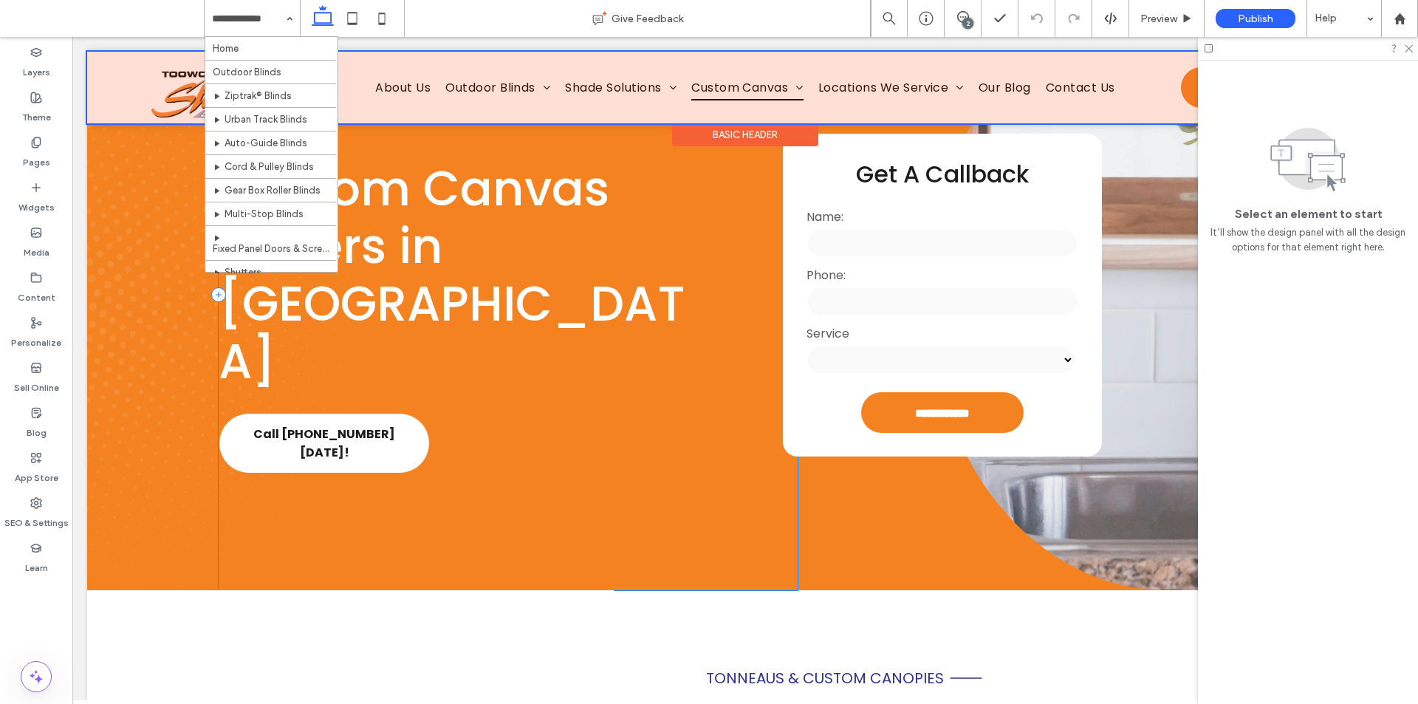
scroll to position [148, 0]
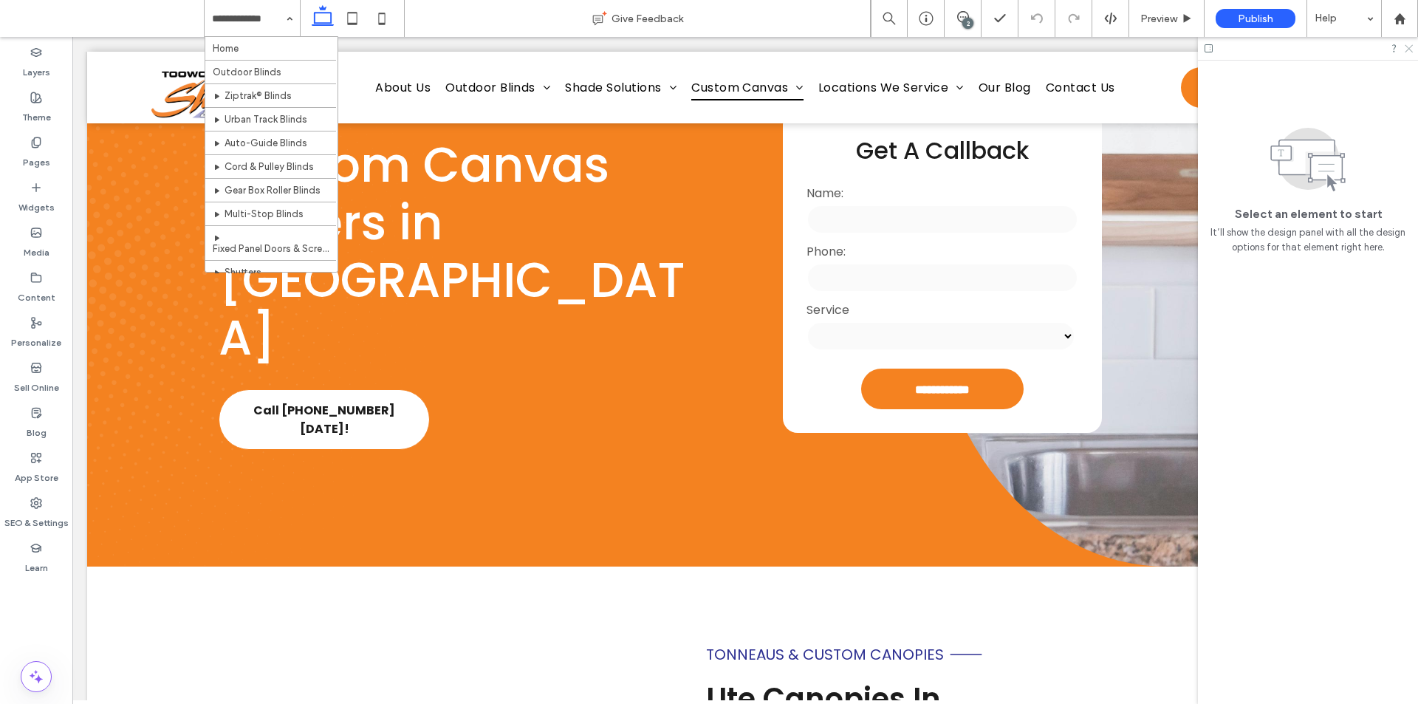
click at [1407, 51] on icon at bounding box center [1408, 48] width 10 height 10
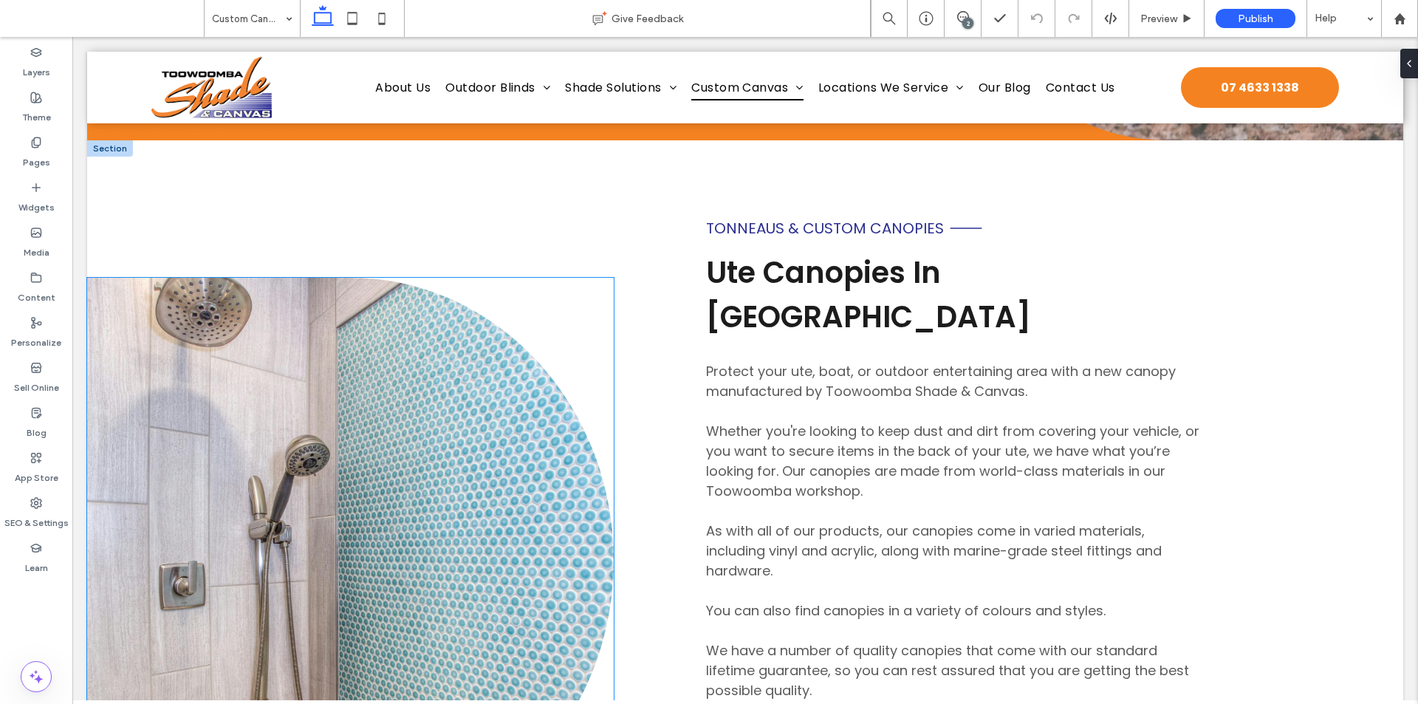
scroll to position [591, 0]
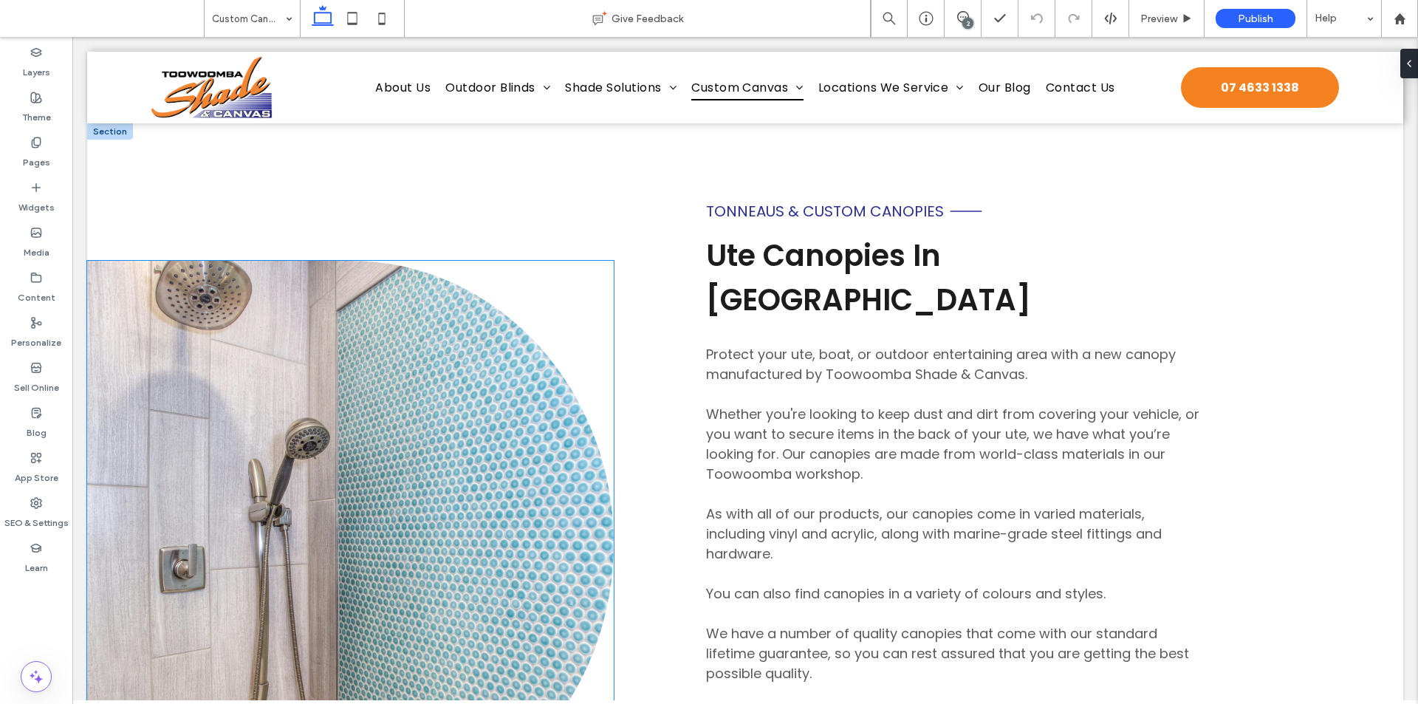
click at [295, 397] on link at bounding box center [350, 543] width 526 height 565
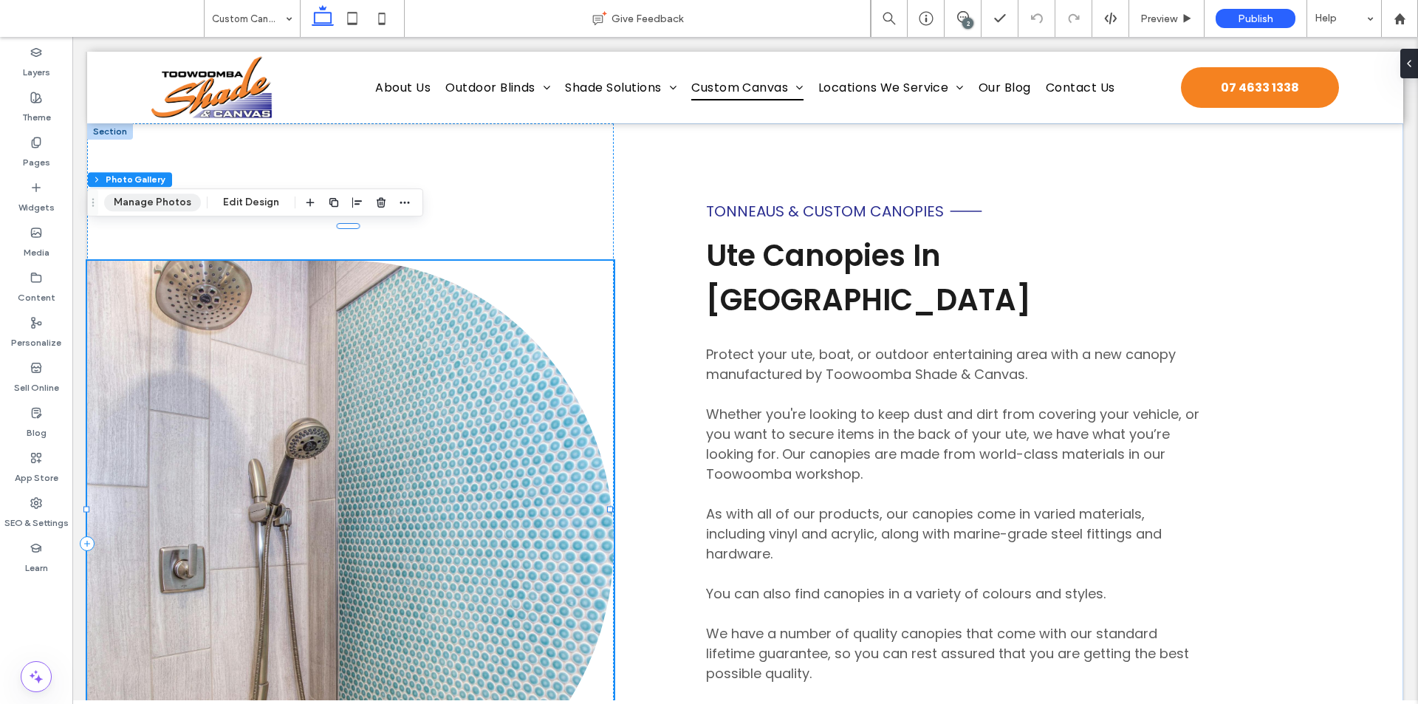
click at [136, 199] on button "Manage Photos" at bounding box center [152, 202] width 97 height 18
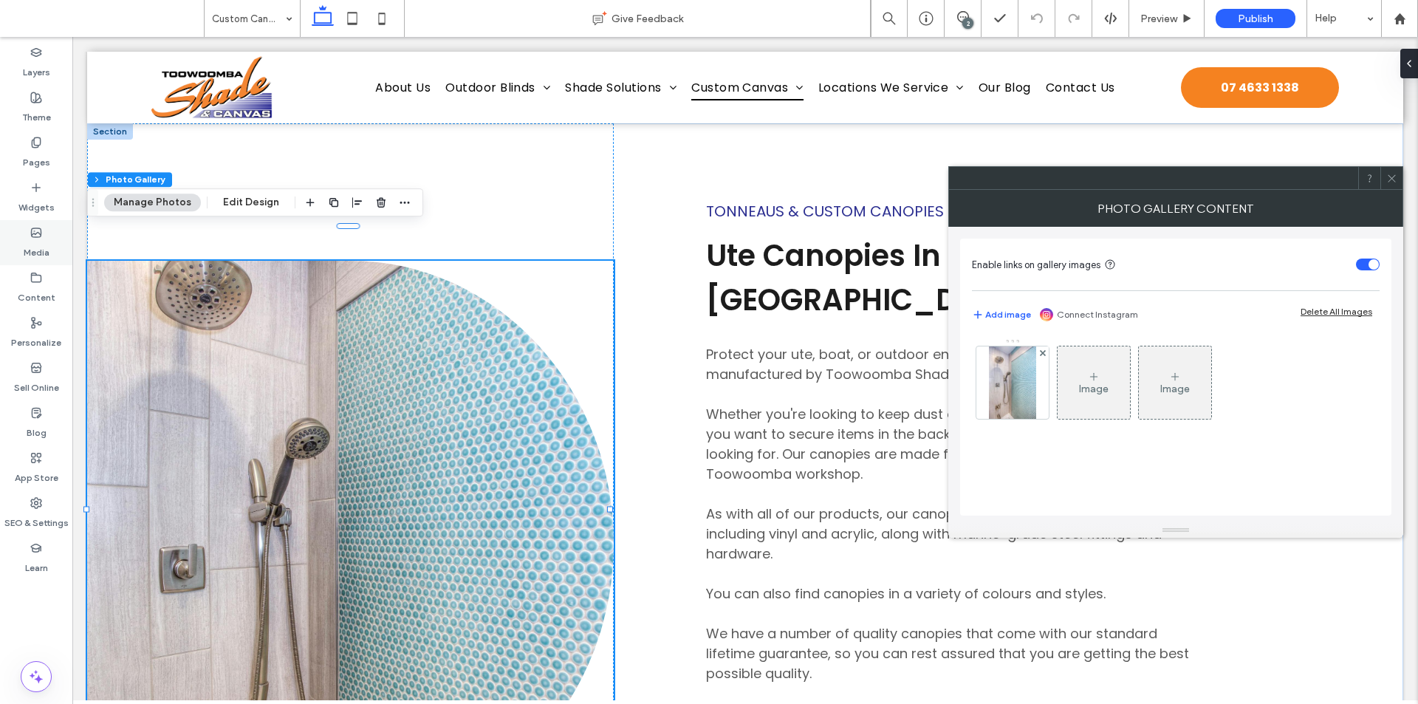
click at [41, 233] on use at bounding box center [37, 232] width 10 height 9
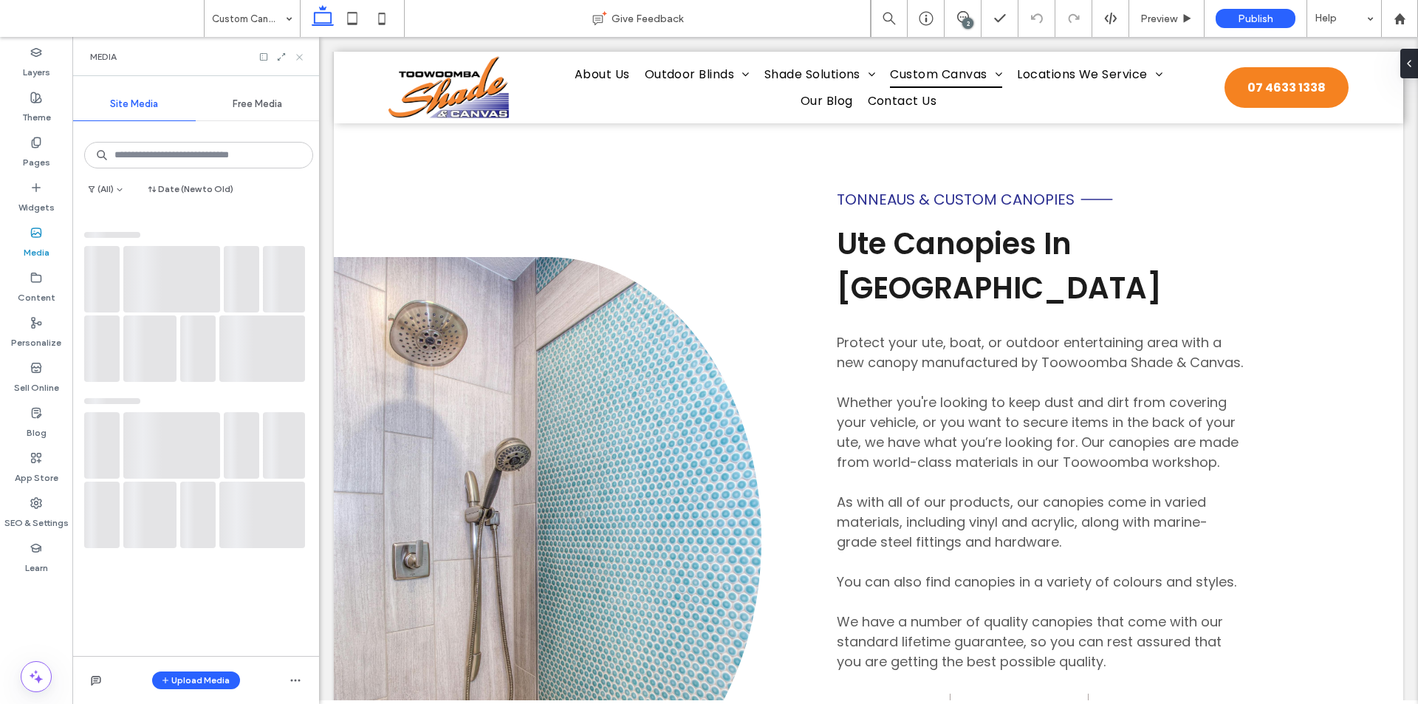
click at [295, 60] on icon at bounding box center [299, 57] width 11 height 11
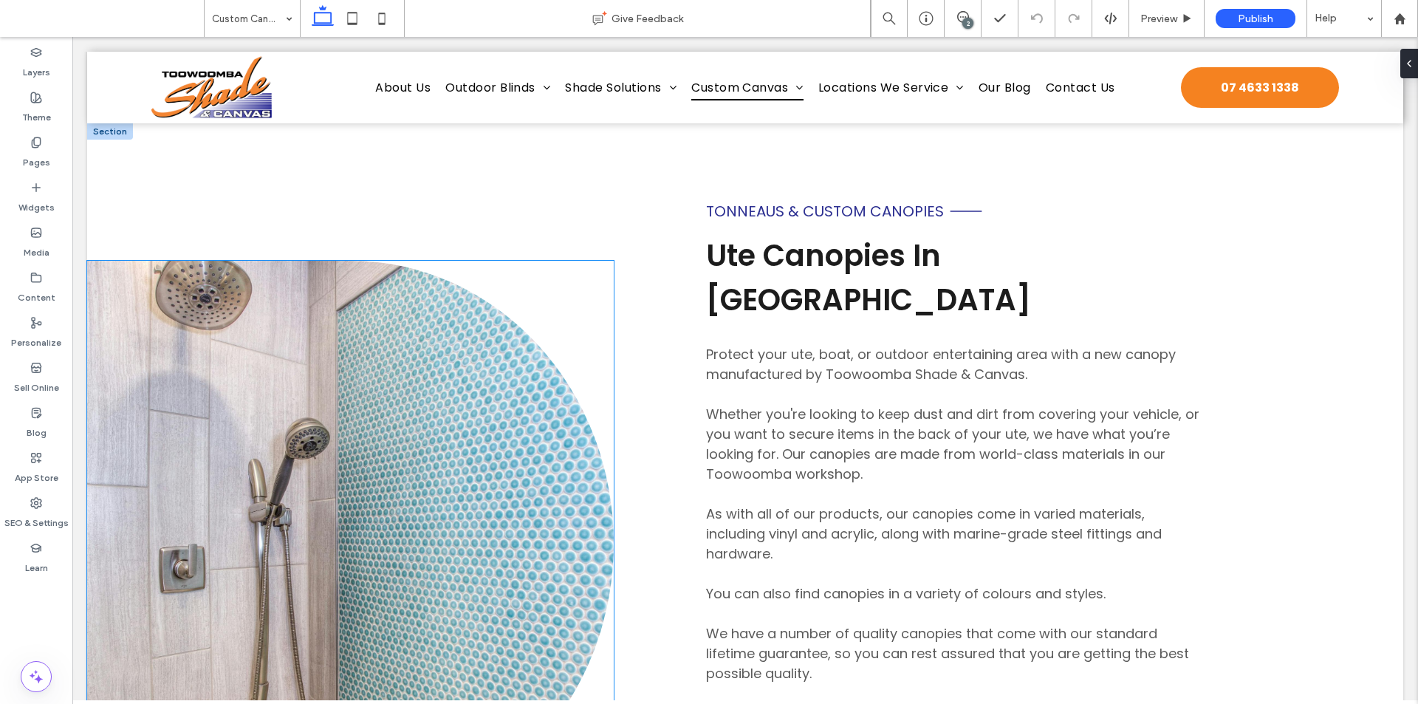
click at [310, 308] on link at bounding box center [350, 543] width 526 height 565
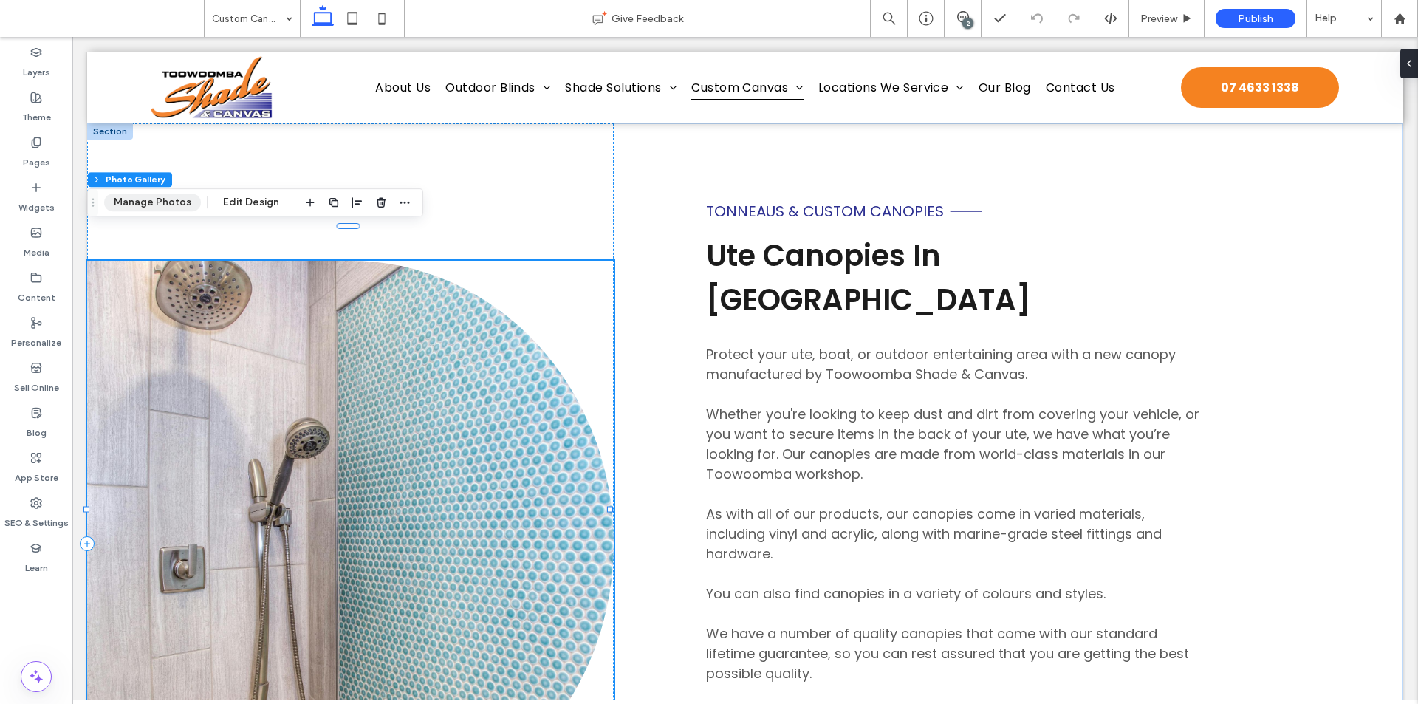
click at [135, 199] on button "Manage Photos" at bounding box center [152, 202] width 97 height 18
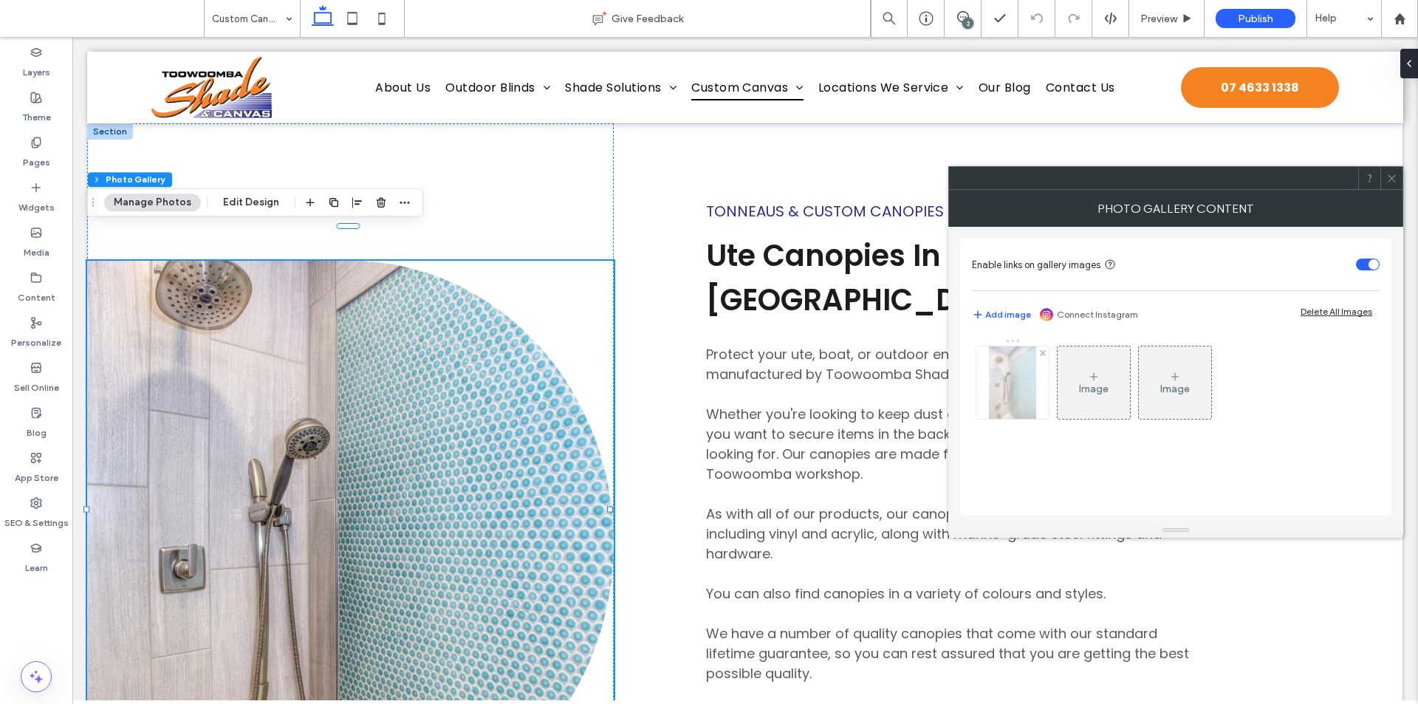
click at [987, 393] on div at bounding box center [1012, 382] width 72 height 72
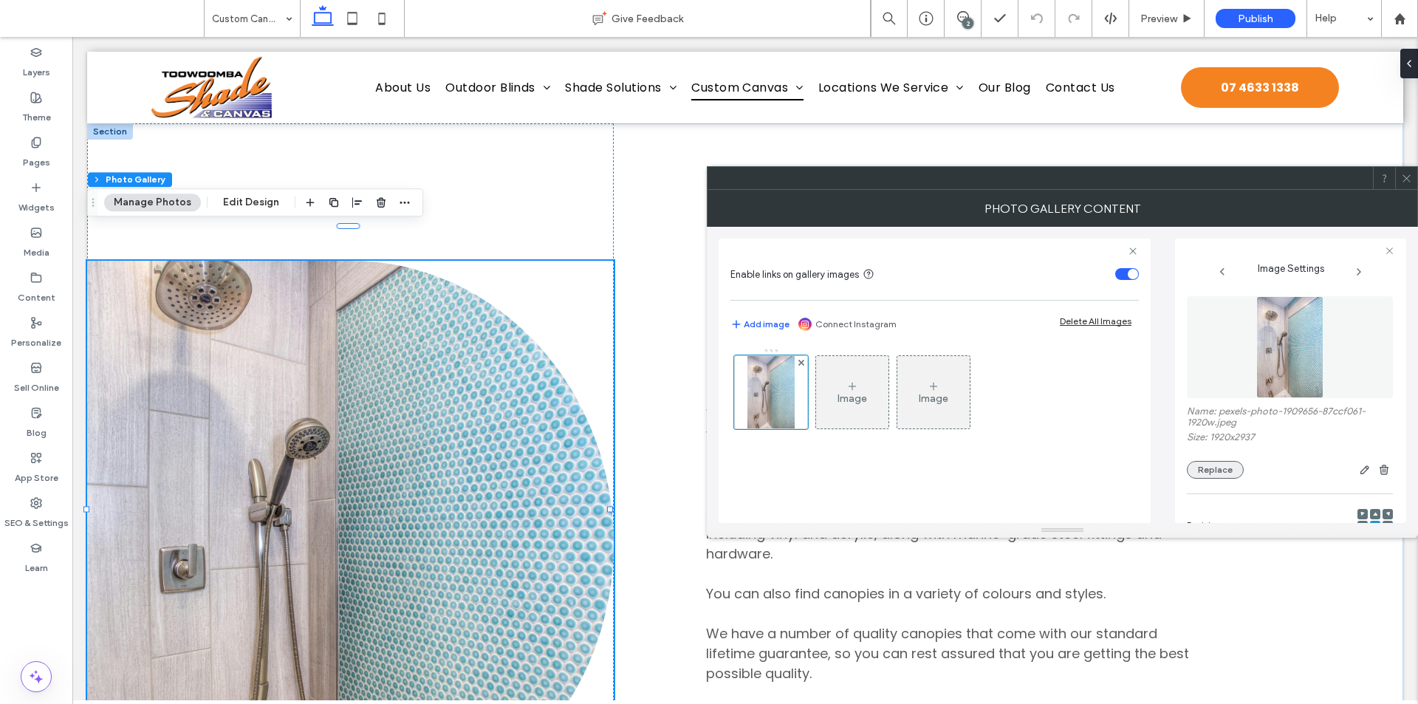
click at [1203, 467] on button "Replace" at bounding box center [1215, 470] width 57 height 18
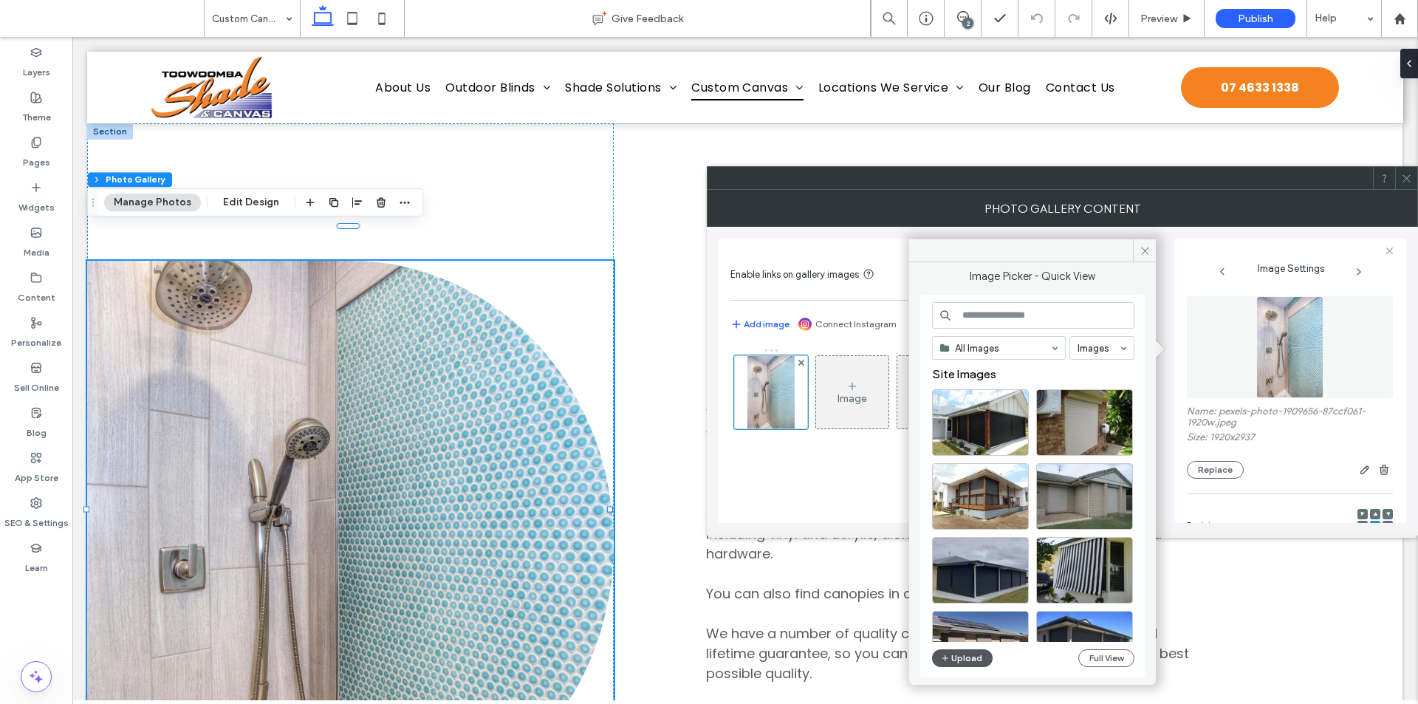
click at [950, 656] on span "button" at bounding box center [946, 658] width 10 height 16
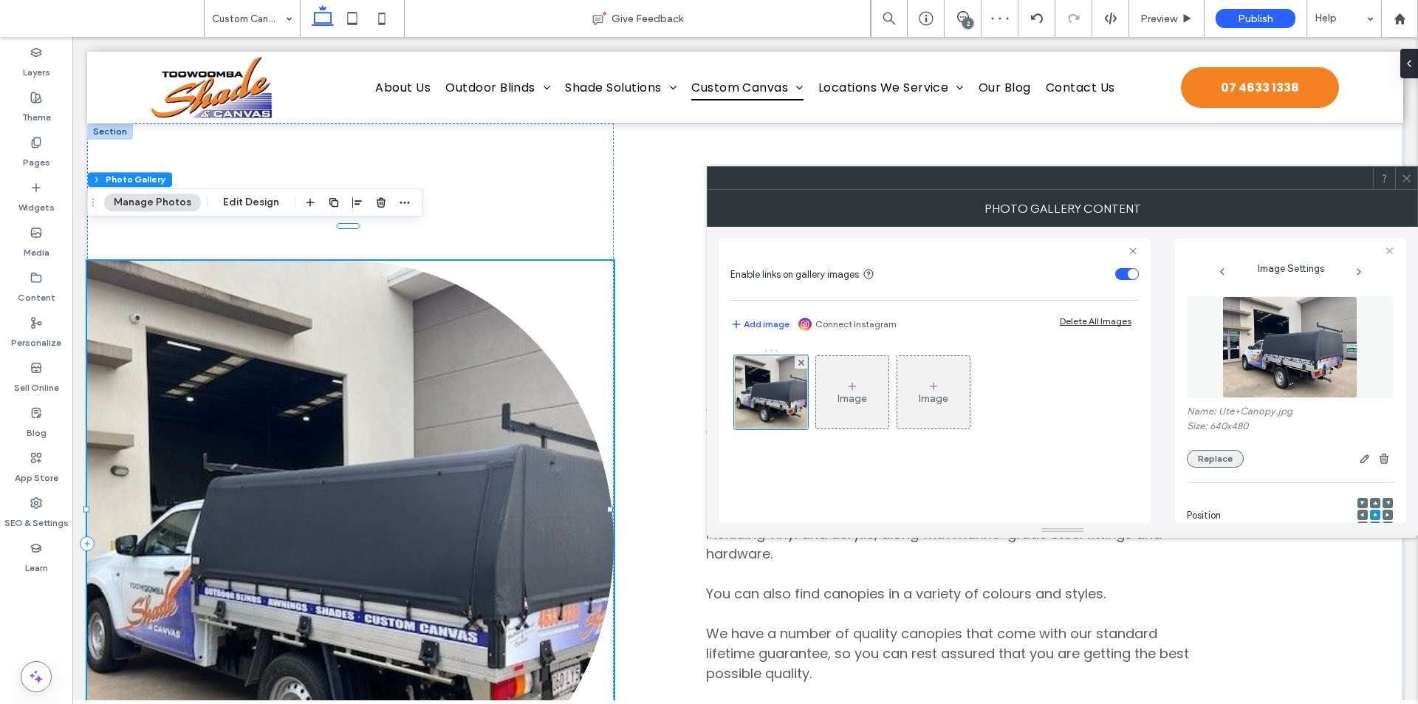
click at [1207, 462] on button "Replace" at bounding box center [1215, 459] width 57 height 18
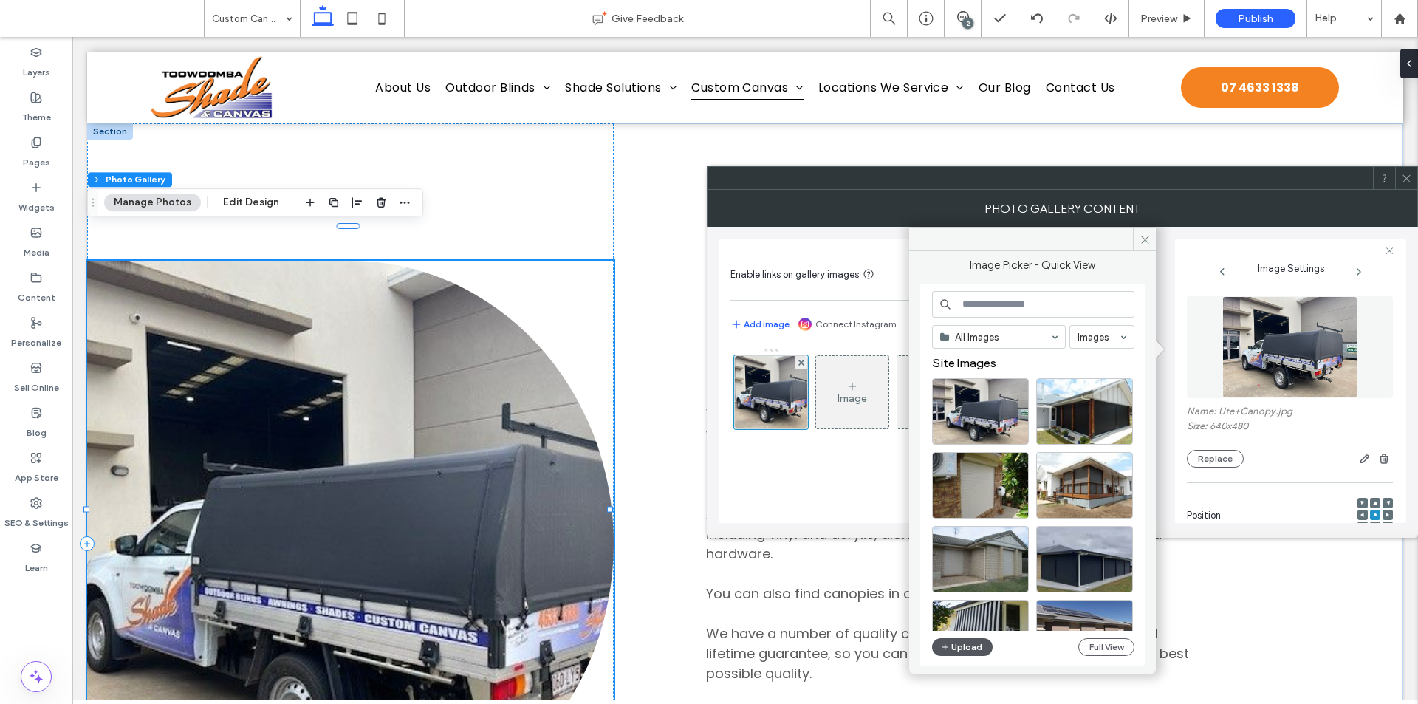
click at [953, 645] on button "Upload" at bounding box center [962, 647] width 61 height 18
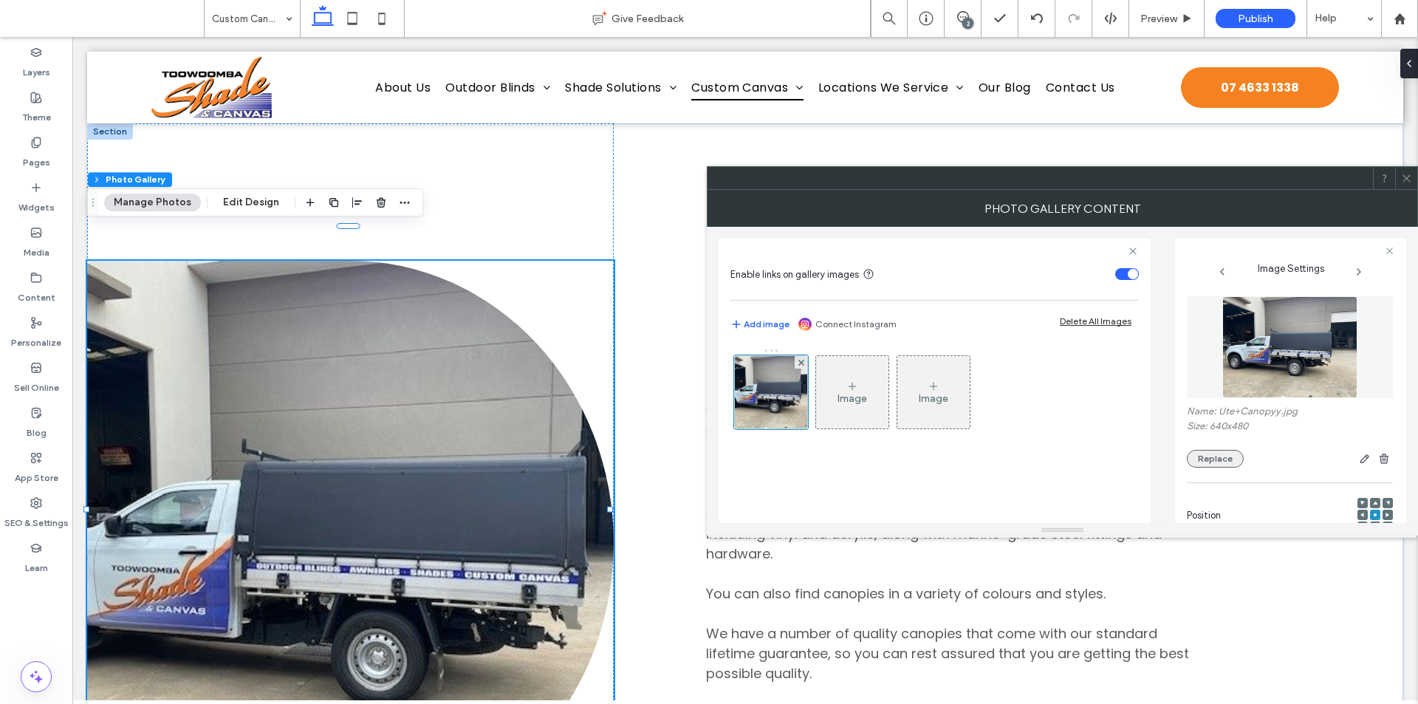
click at [1215, 459] on button "Replace" at bounding box center [1215, 459] width 57 height 18
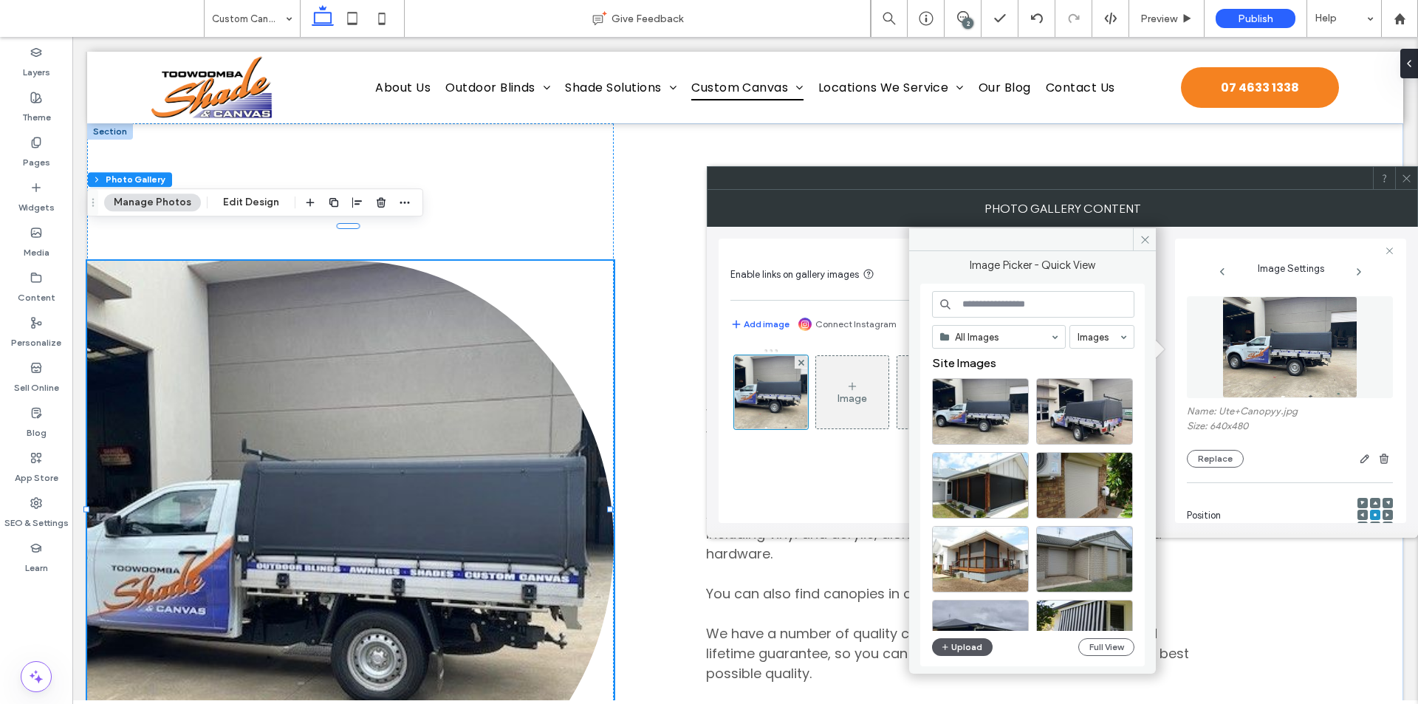
click at [957, 645] on button "Upload" at bounding box center [962, 647] width 61 height 18
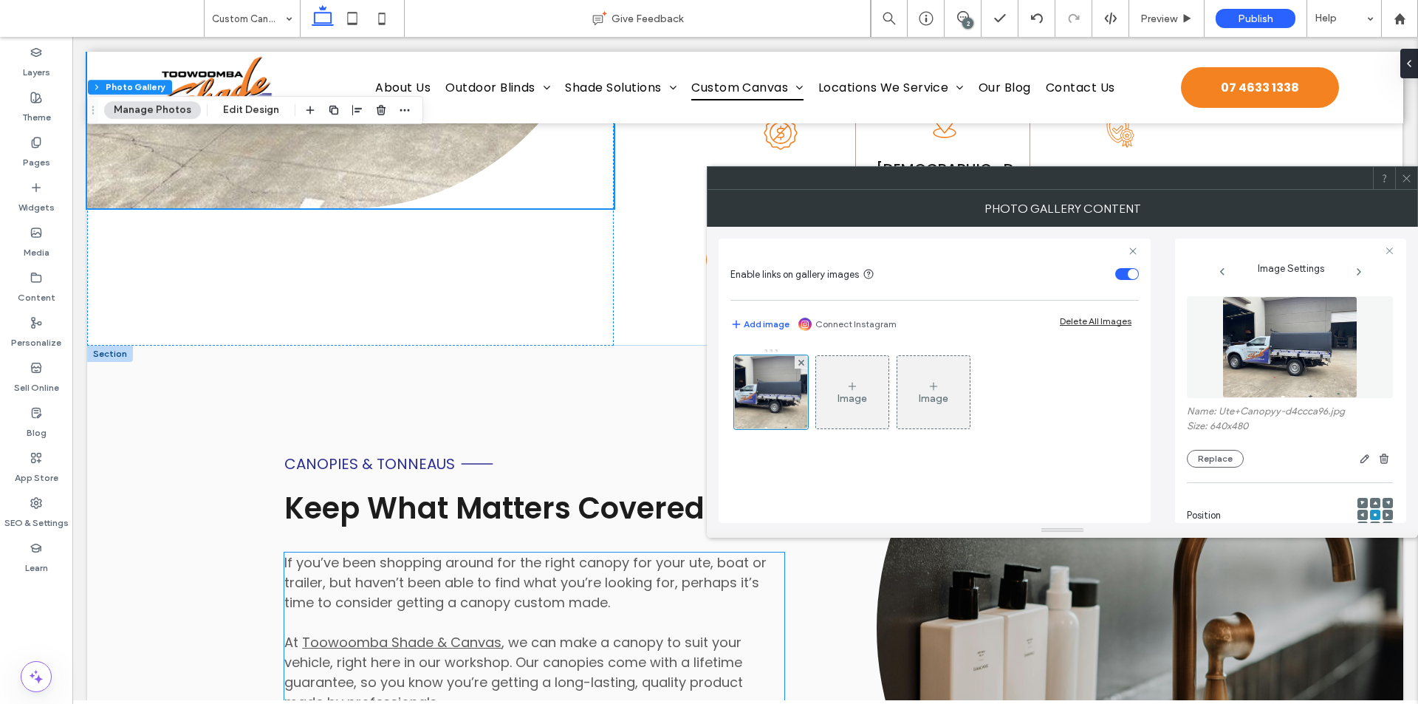
scroll to position [1181, 0]
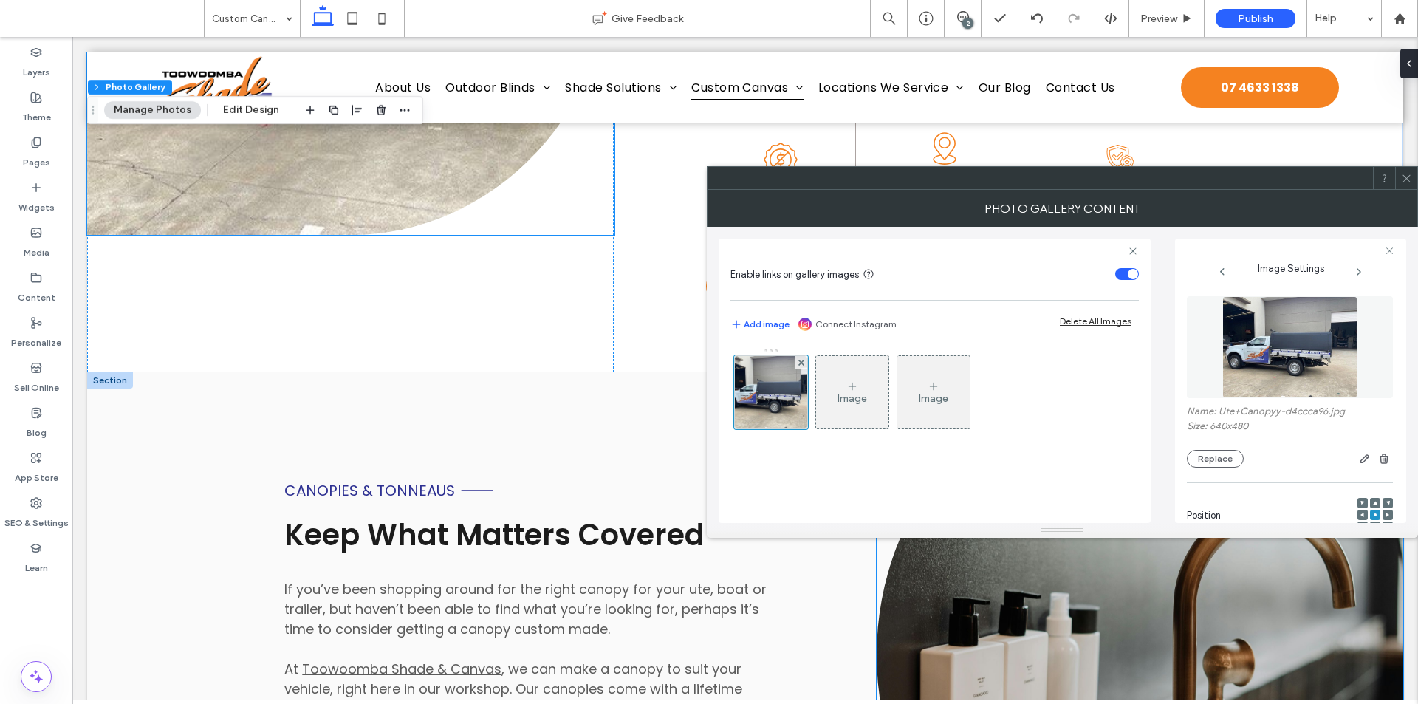
click at [1131, 616] on link at bounding box center [1139, 654] width 526 height 565
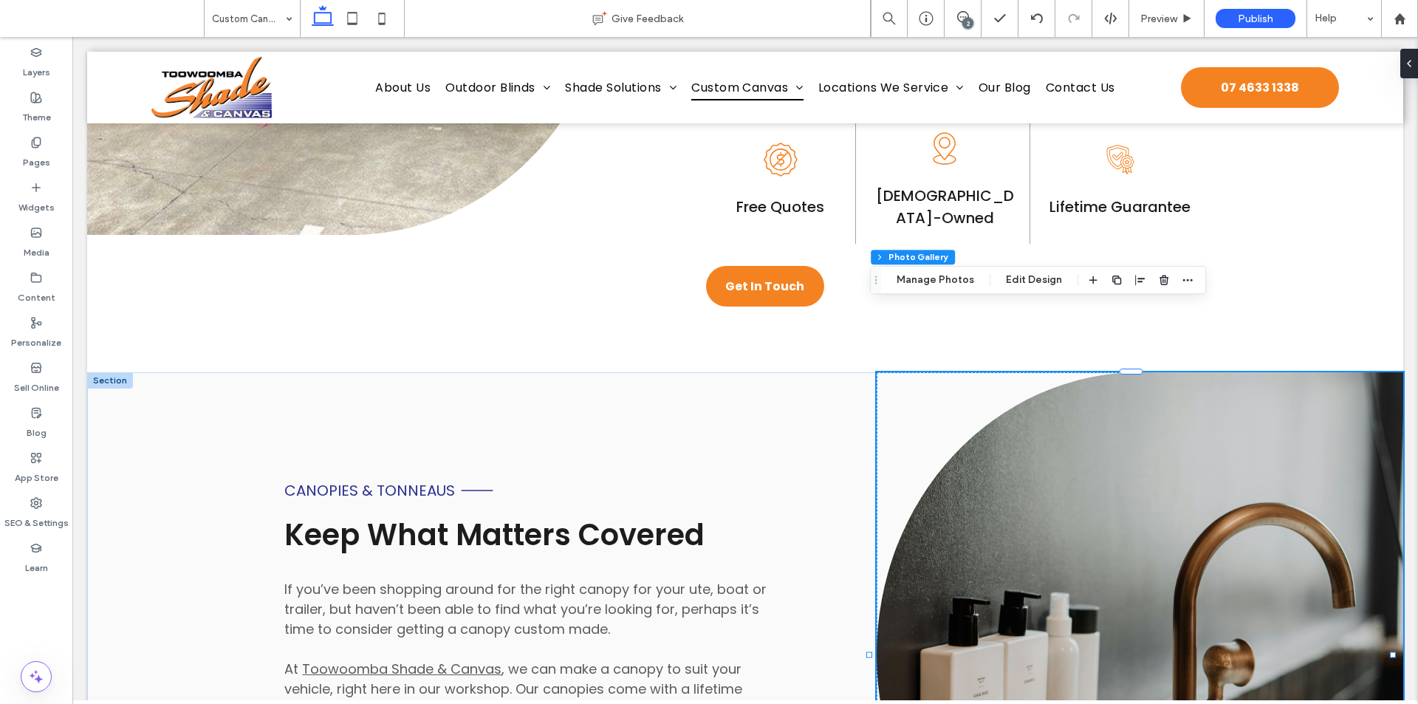
click at [909, 268] on div "Section Column Photo Gallery Manage Photos Edit Design" at bounding box center [1038, 280] width 336 height 28
click at [913, 275] on button "Manage Photos" at bounding box center [935, 280] width 97 height 18
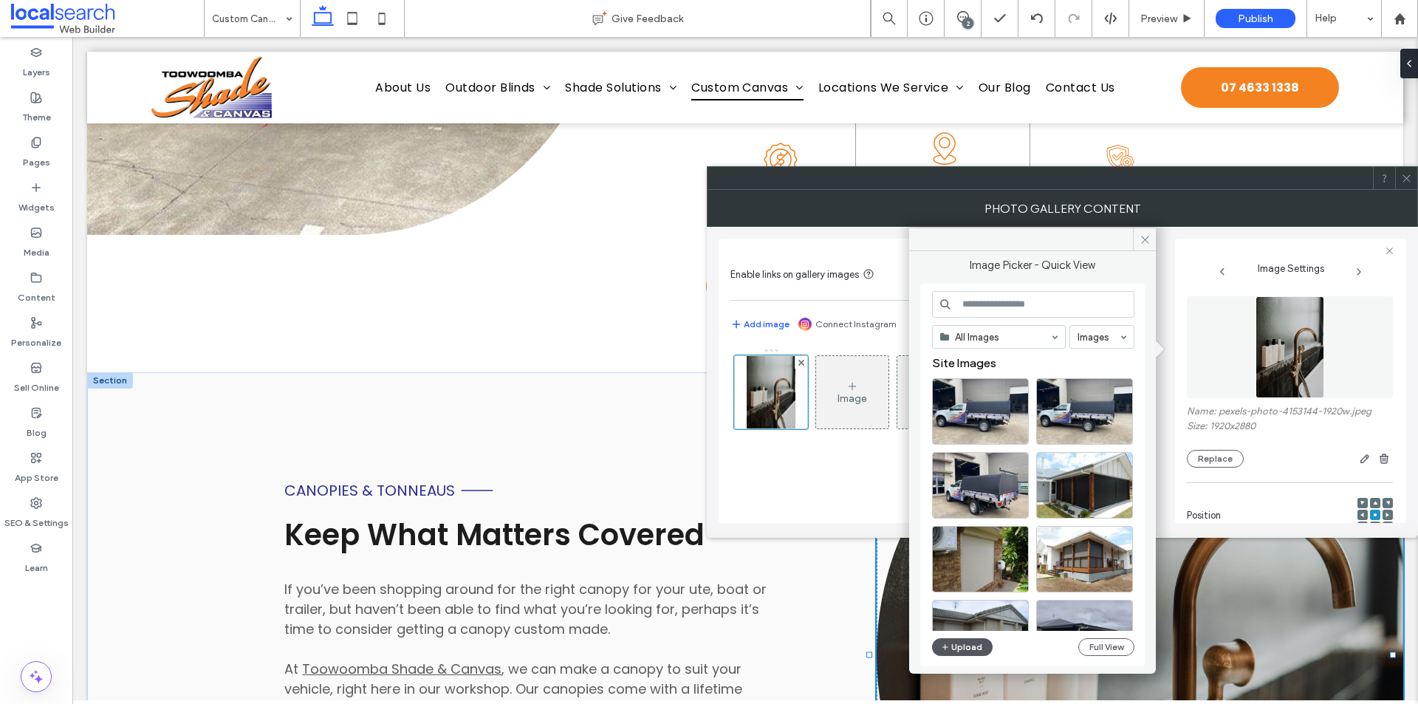
click at [977, 645] on button "Upload" at bounding box center [962, 647] width 61 height 18
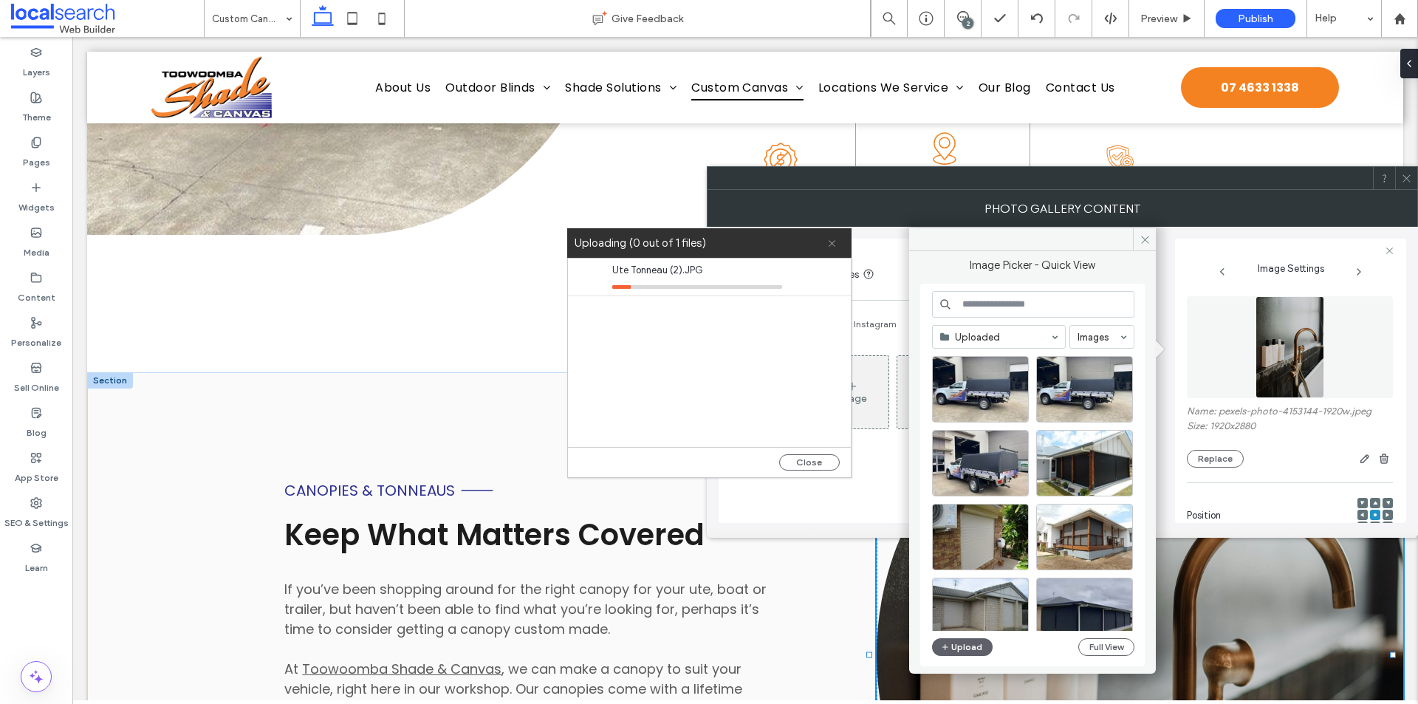
click at [828, 242] on icon at bounding box center [832, 243] width 10 height 10
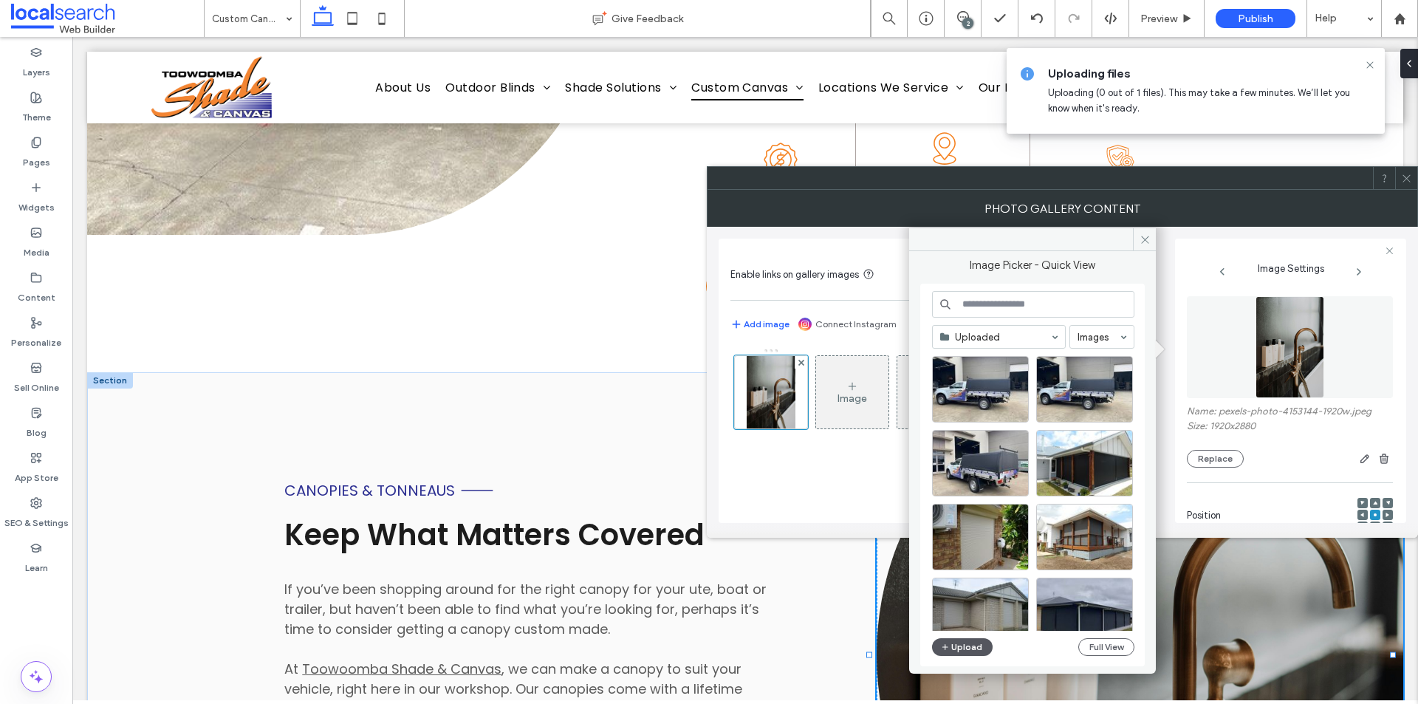
click at [963, 653] on button "Upload" at bounding box center [962, 647] width 61 height 18
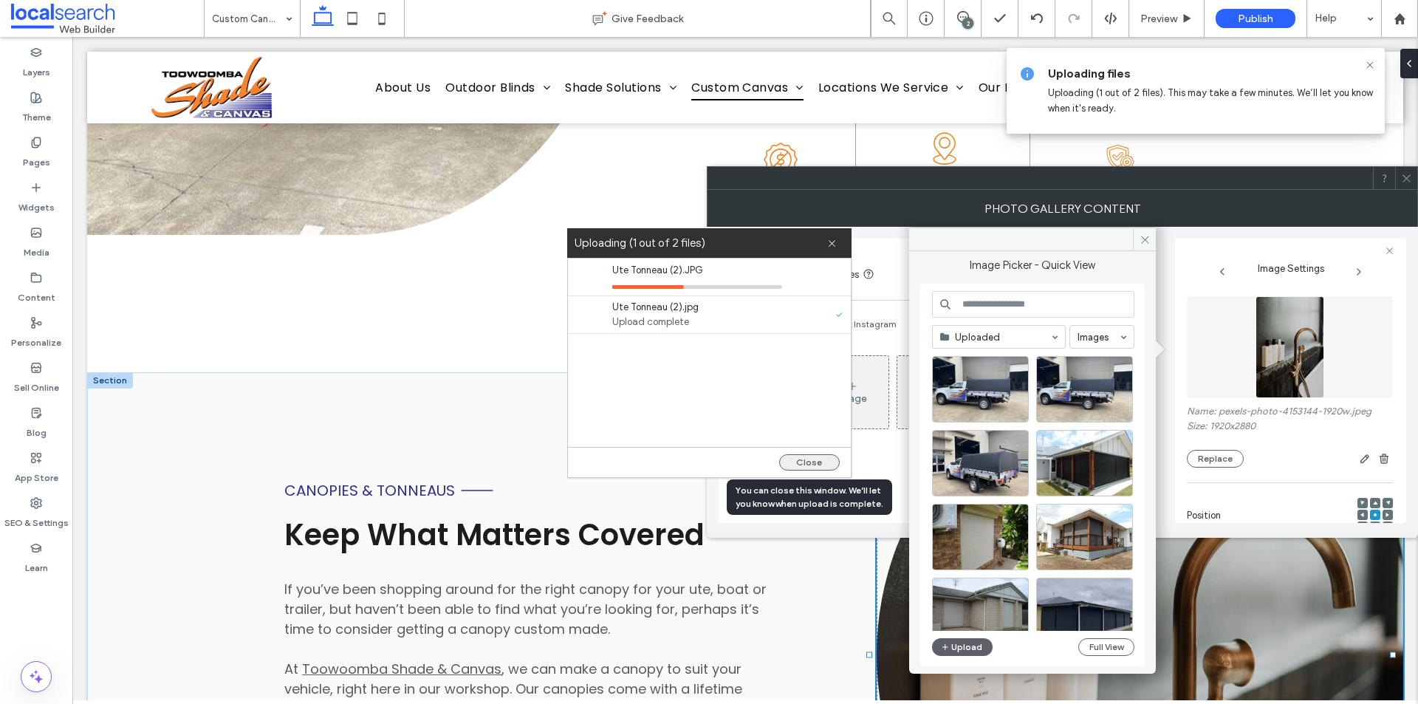
click at [792, 465] on button "Close" at bounding box center [809, 462] width 61 height 16
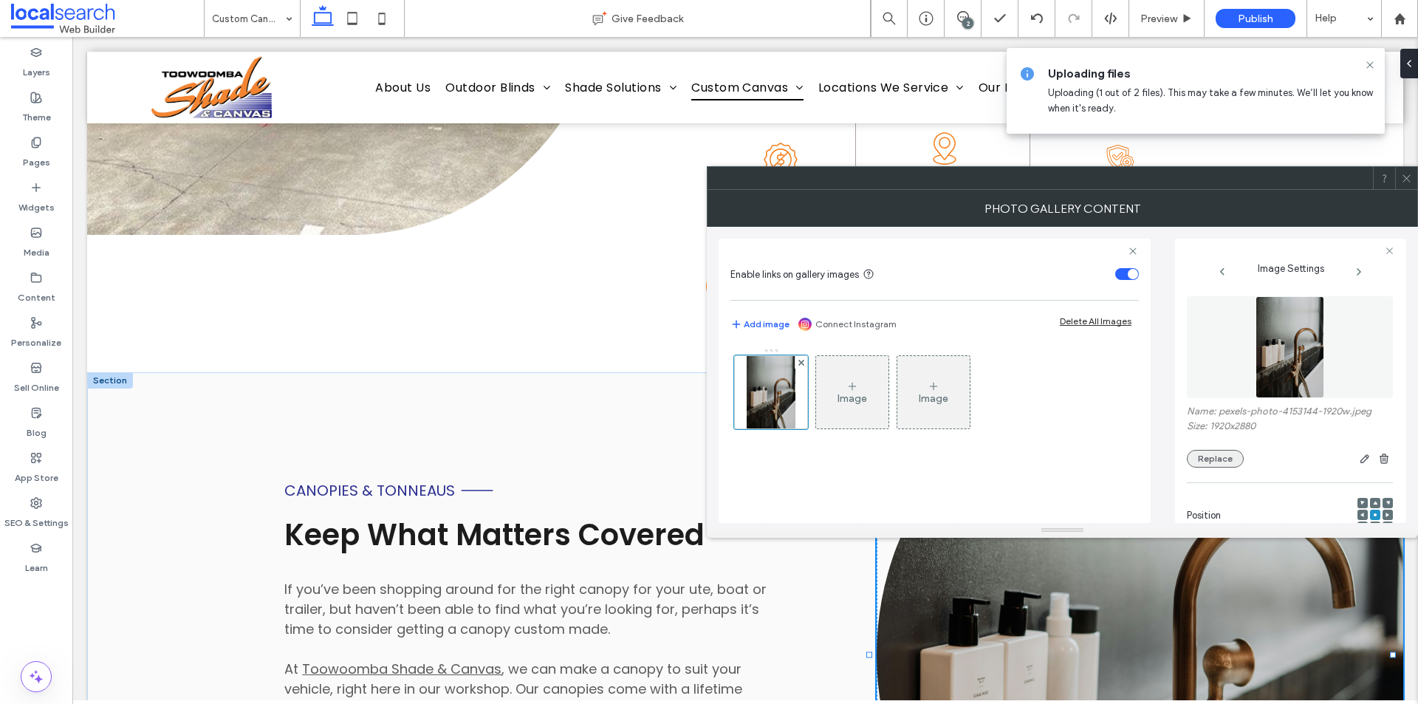
click at [1210, 461] on button "Replace" at bounding box center [1215, 459] width 57 height 18
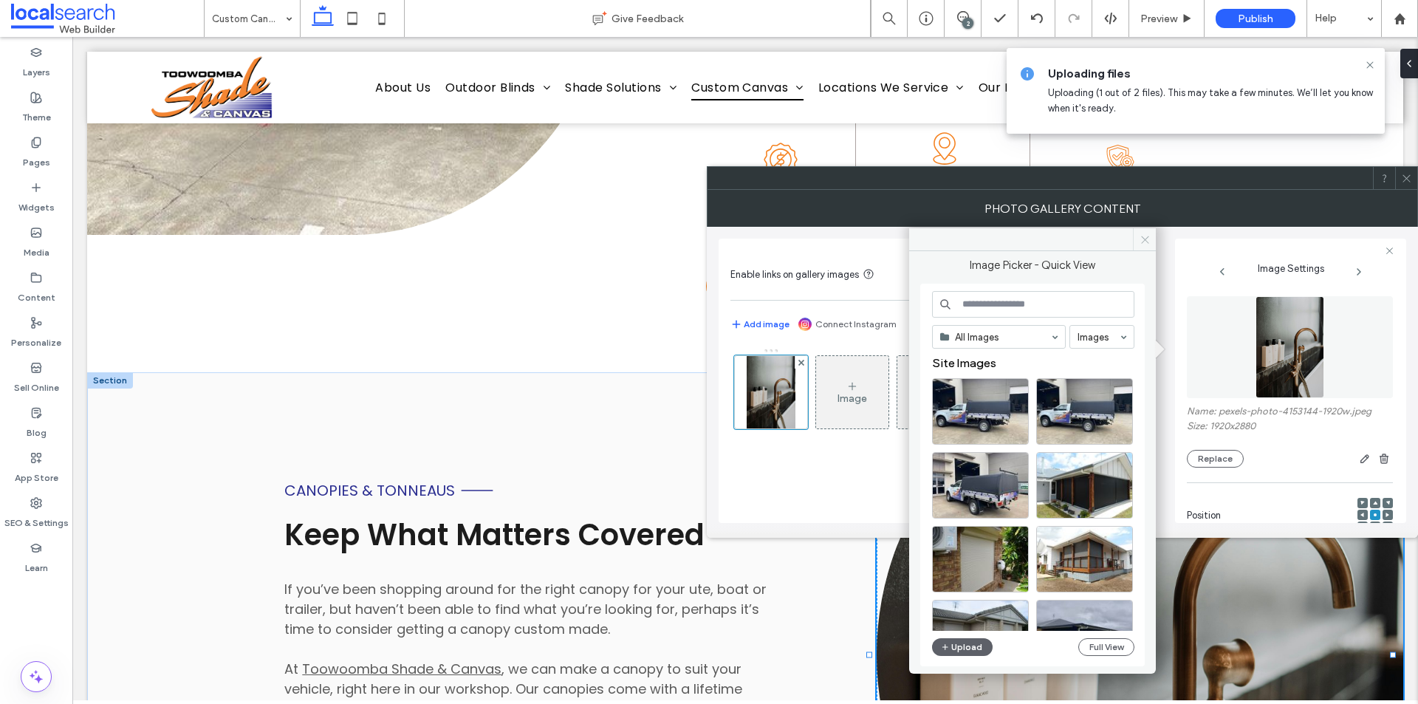
click at [1140, 243] on icon at bounding box center [1144, 239] width 11 height 11
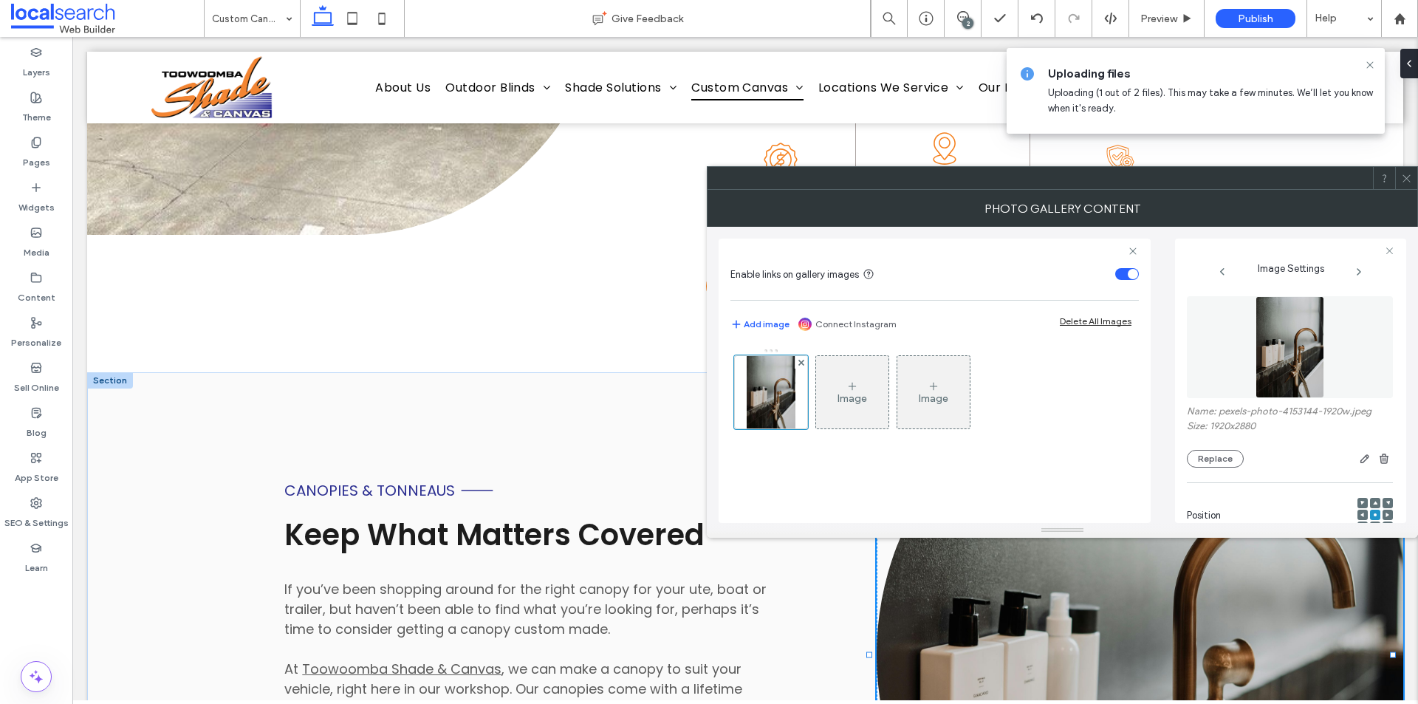
click at [1239, 703] on div at bounding box center [709, 704] width 1418 height 0
click at [1403, 185] on span at bounding box center [1406, 178] width 11 height 22
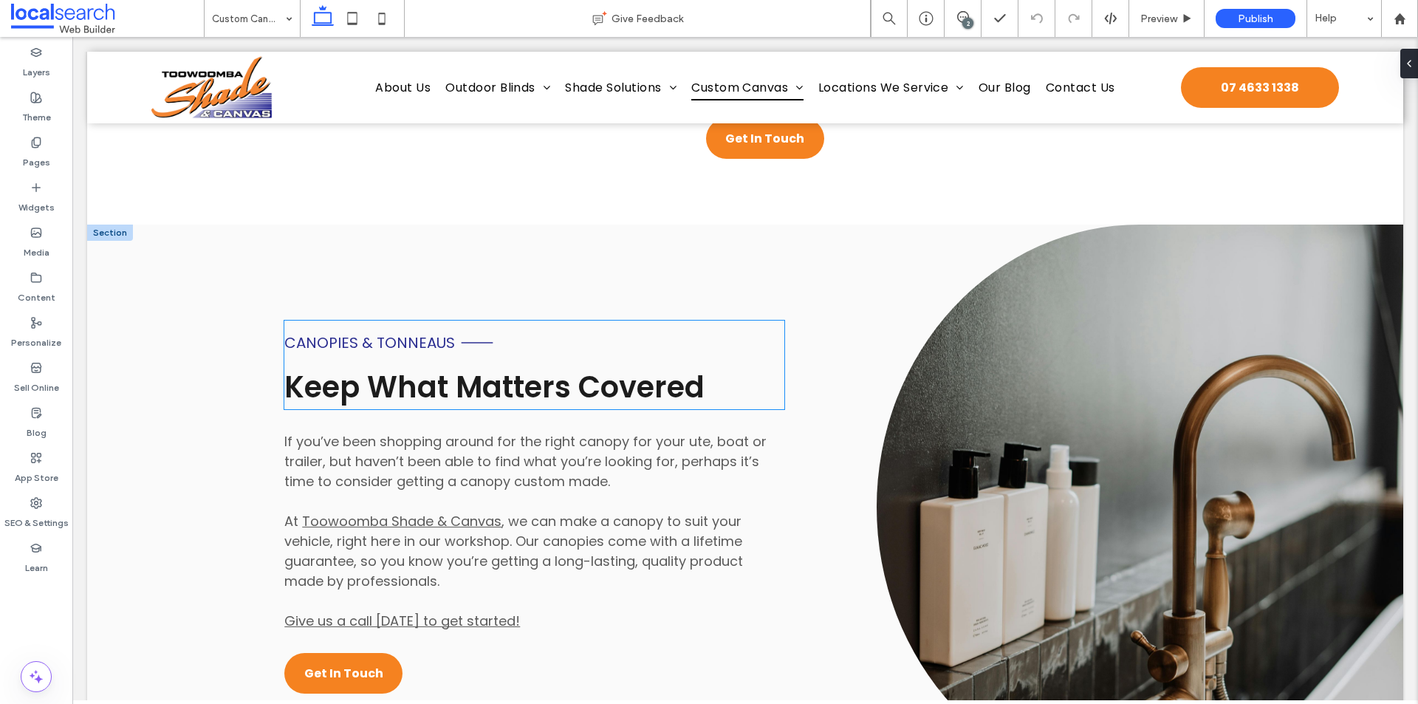
scroll to position [1403, 0]
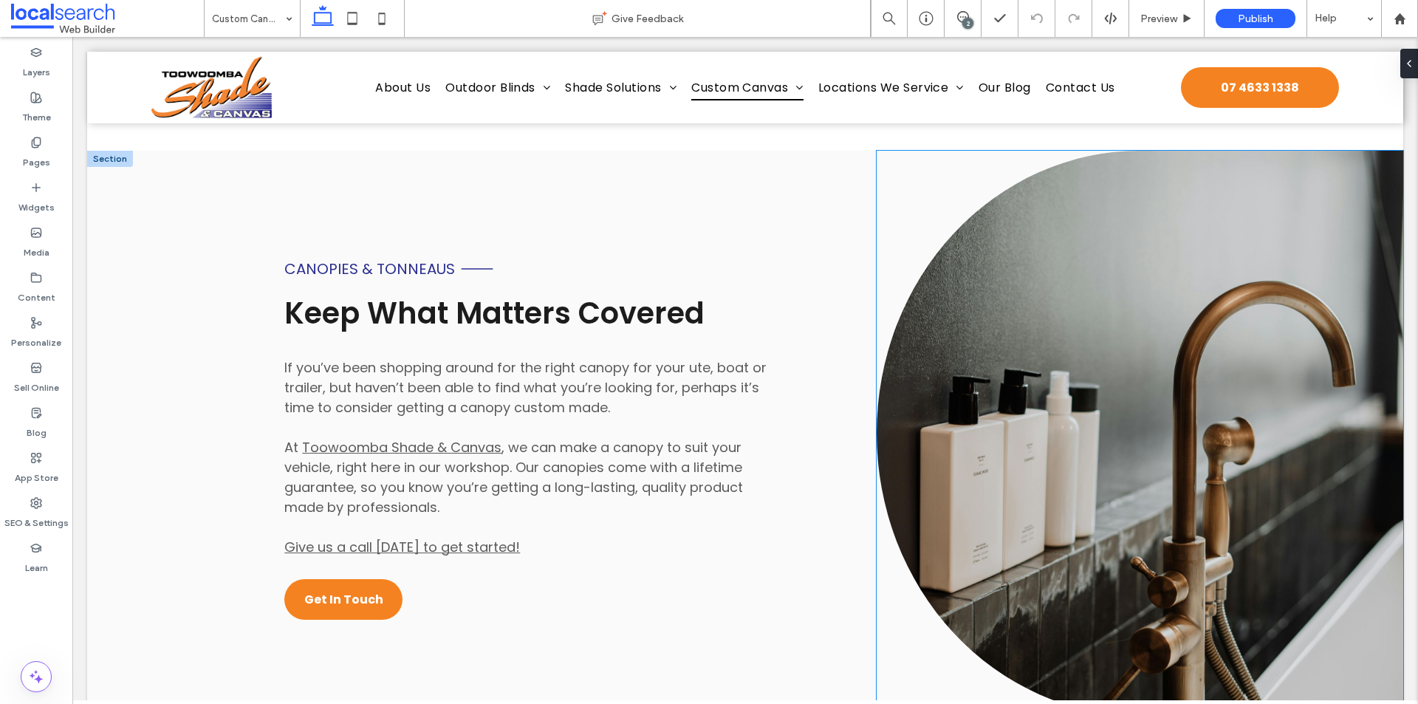
click at [947, 347] on link at bounding box center [1139, 433] width 526 height 565
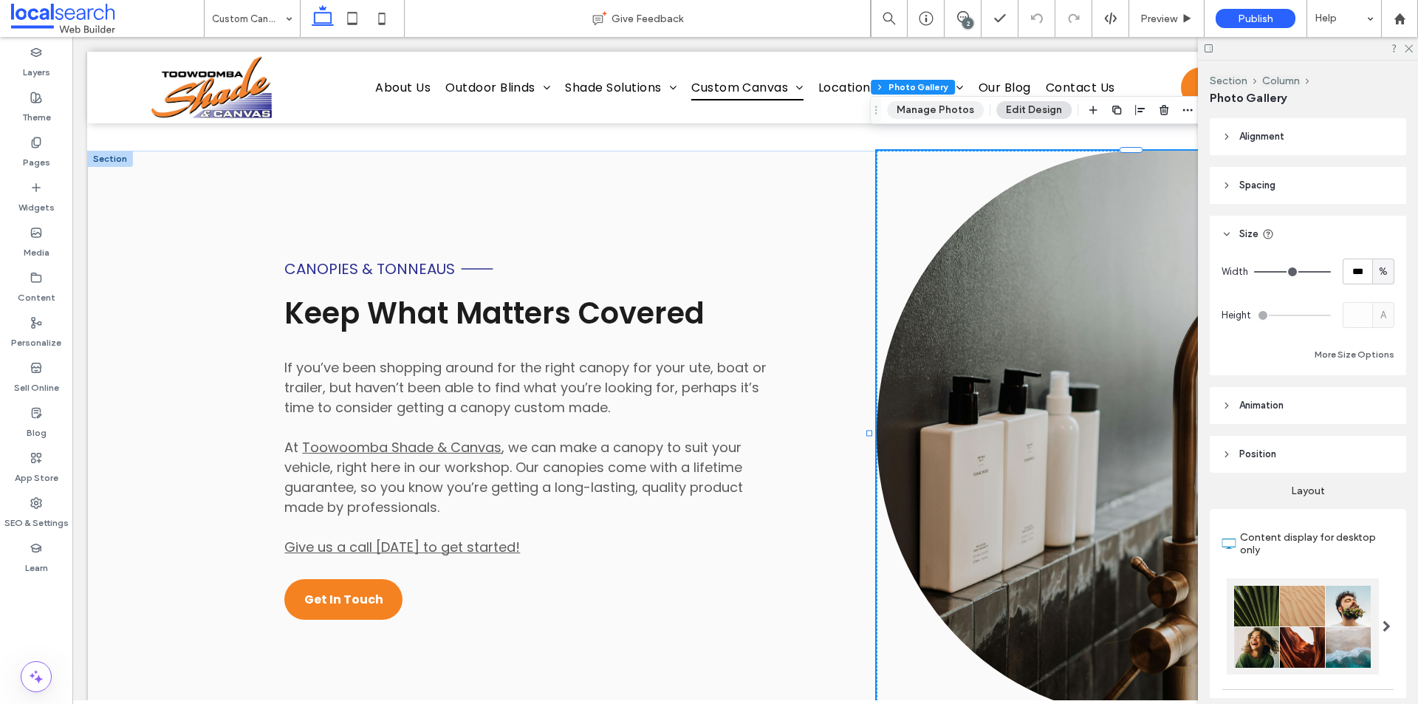
click at [920, 102] on button "Manage Photos" at bounding box center [935, 110] width 97 height 18
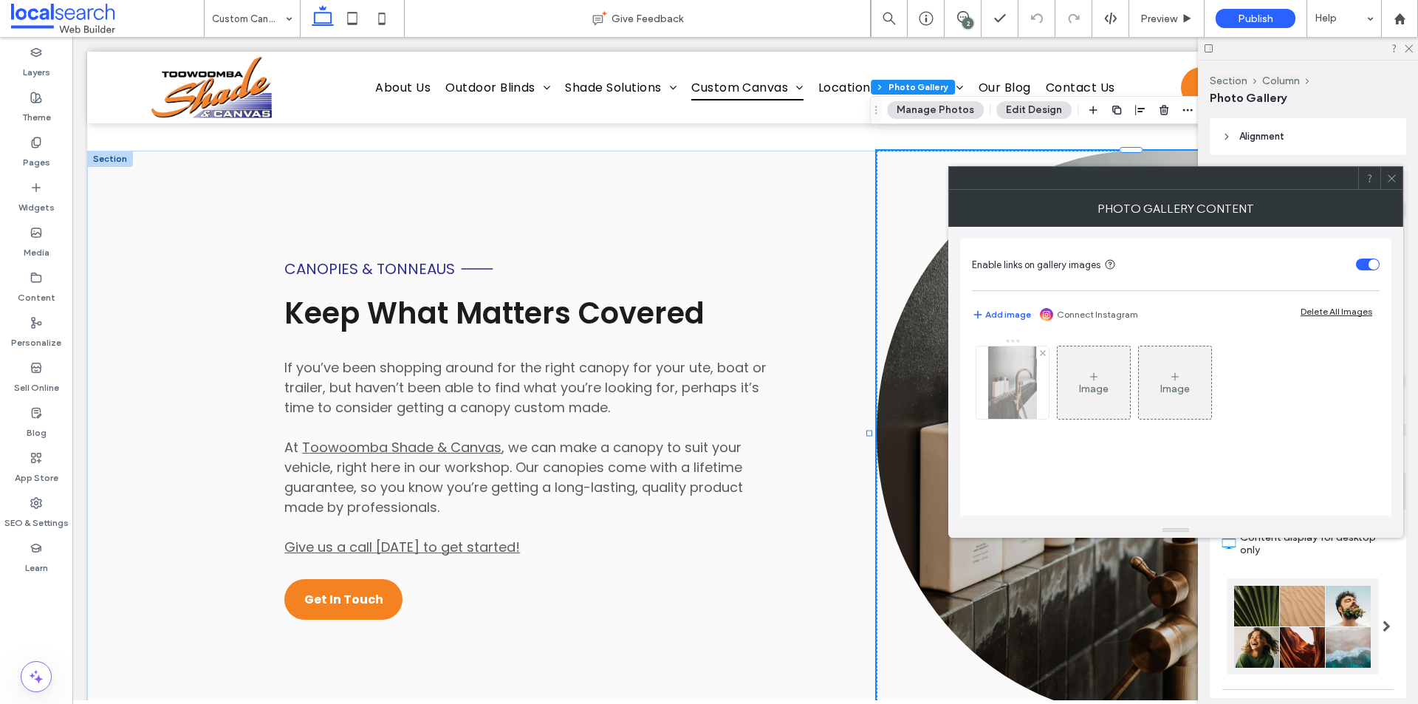
click at [995, 367] on img at bounding box center [1012, 382] width 48 height 72
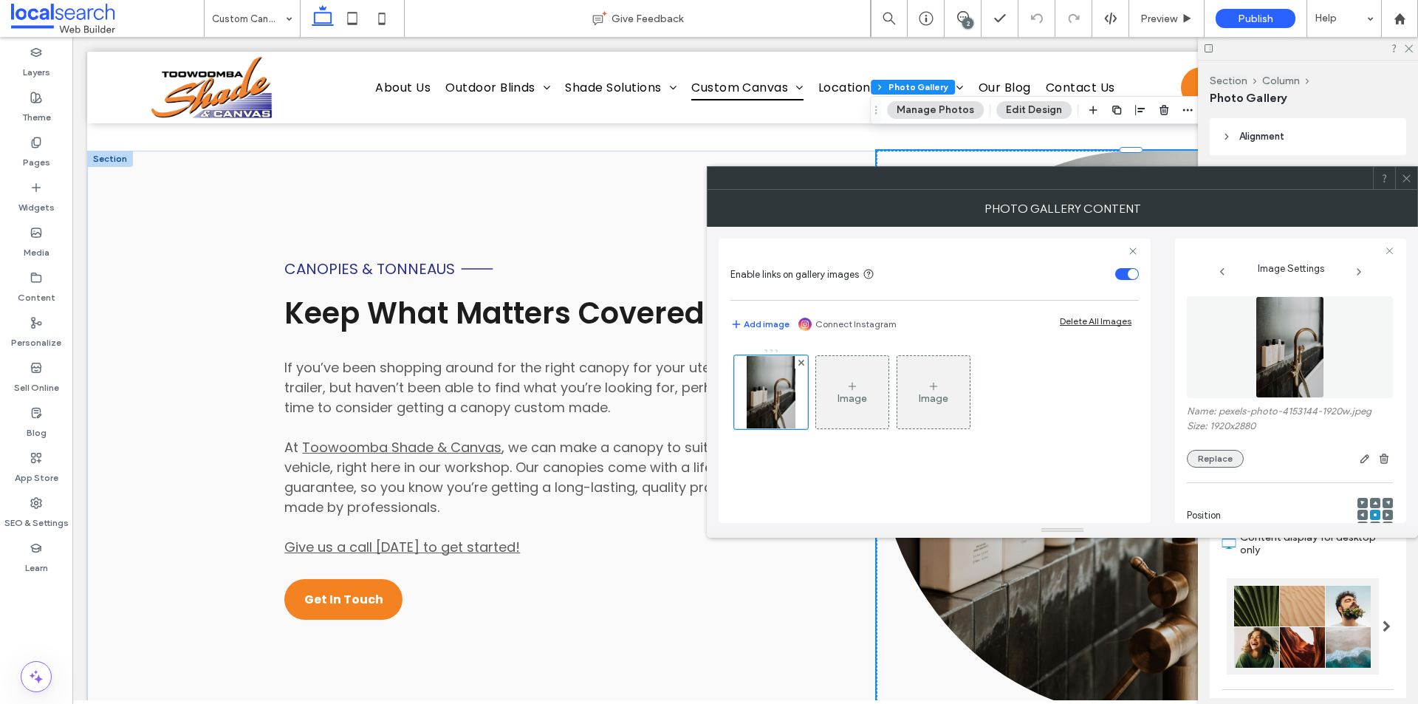
click at [1220, 453] on button "Replace" at bounding box center [1215, 459] width 57 height 18
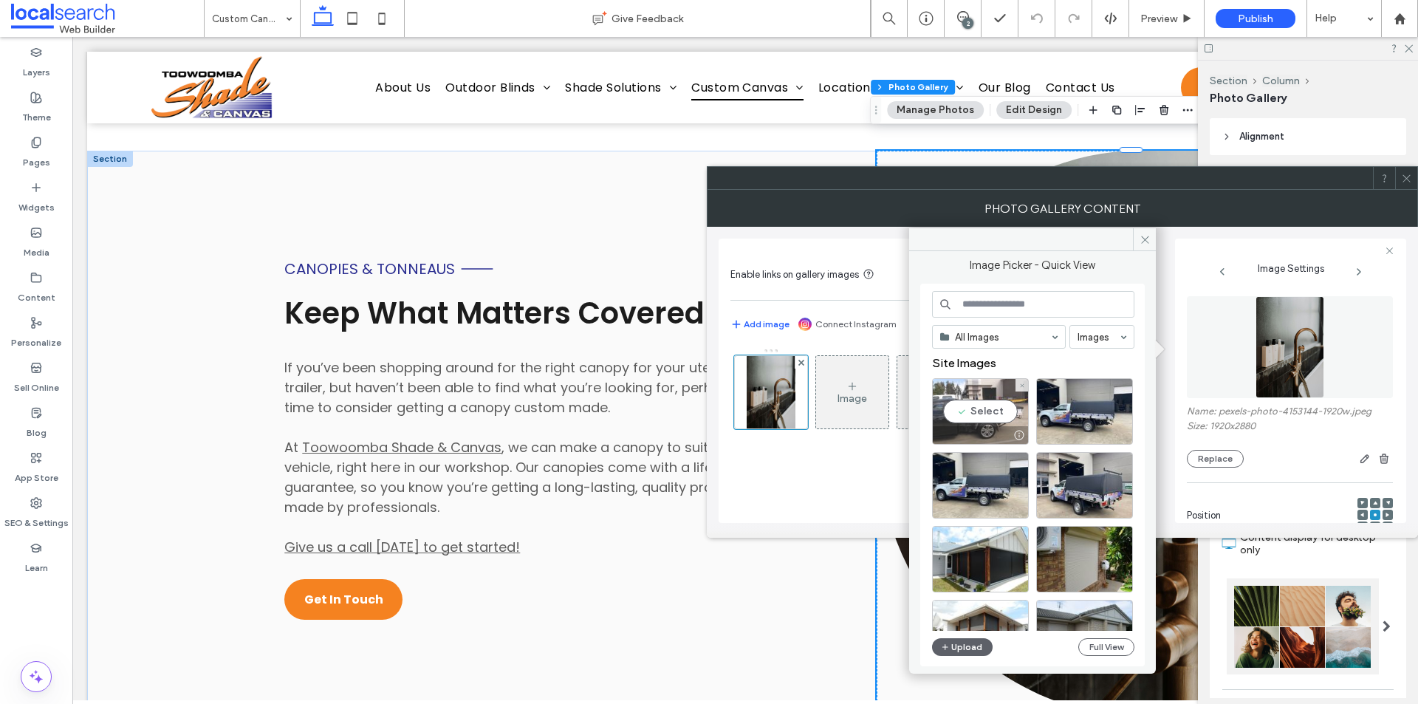
click at [999, 413] on div "Select" at bounding box center [980, 411] width 97 height 66
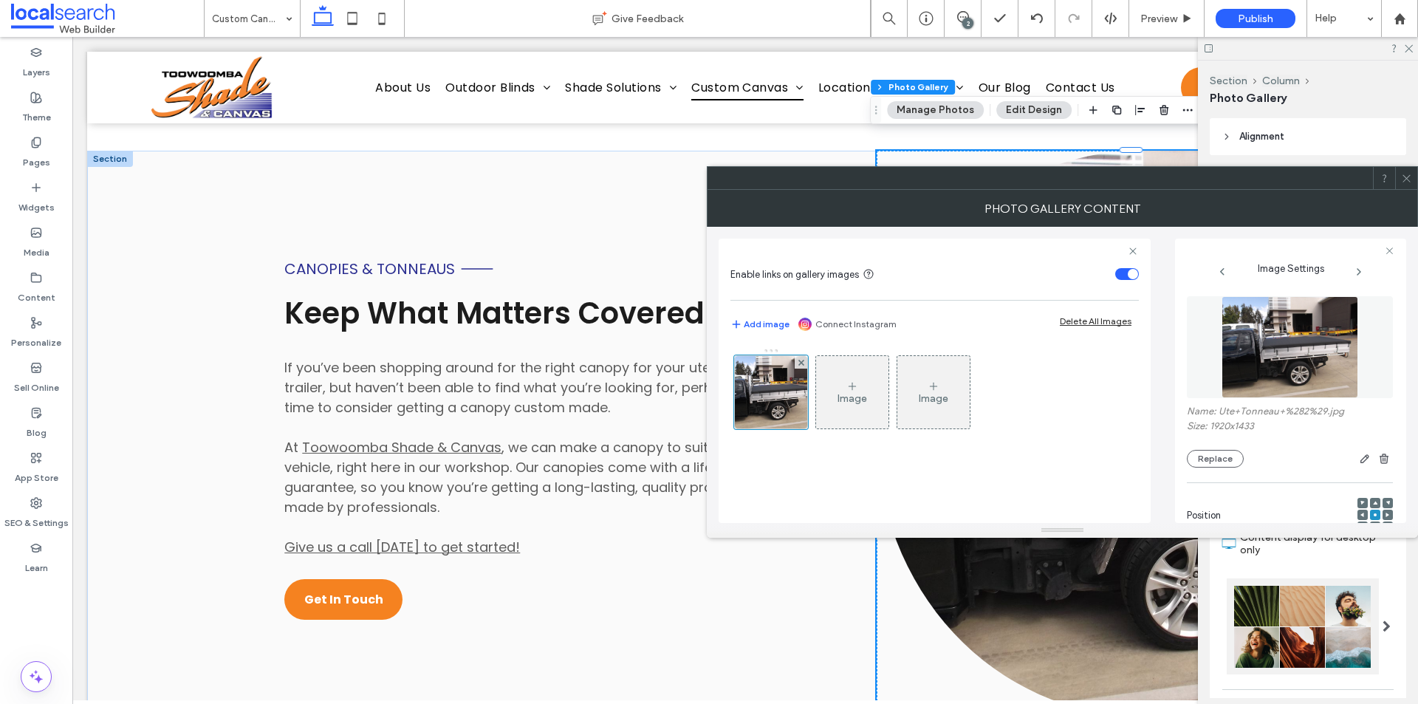
click at [1240, 703] on div at bounding box center [709, 704] width 1418 height 0
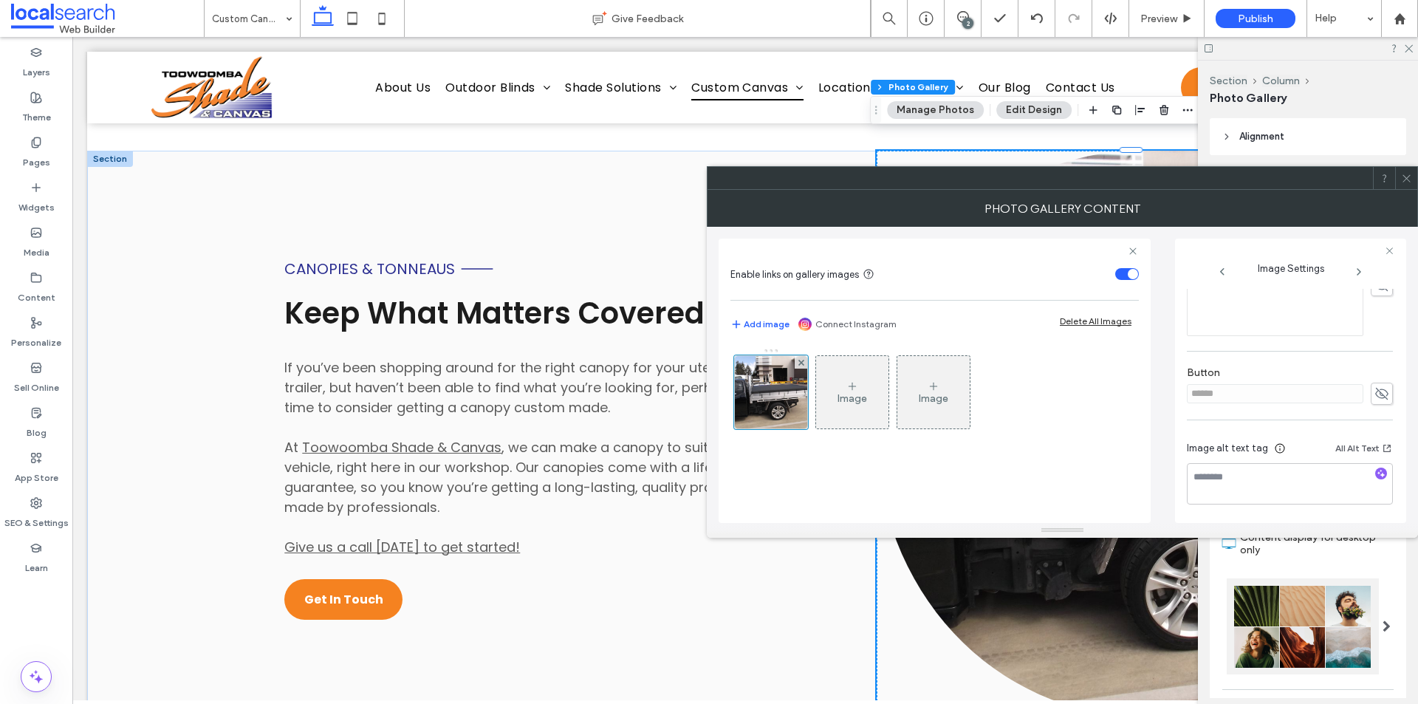
scroll to position [449, 0]
click at [1380, 394] on icon at bounding box center [1381, 393] width 15 height 16
drag, startPoint x: 1301, startPoint y: 399, endPoint x: 1184, endPoint y: 393, distance: 116.8
click at [1184, 393] on div "Image Settings Name: Ute+Tonneau+%282%29.jpg Size: 1920x1433 Replace Position E…" at bounding box center [1290, 380] width 231 height 284
click at [1374, 391] on icon at bounding box center [1381, 393] width 15 height 16
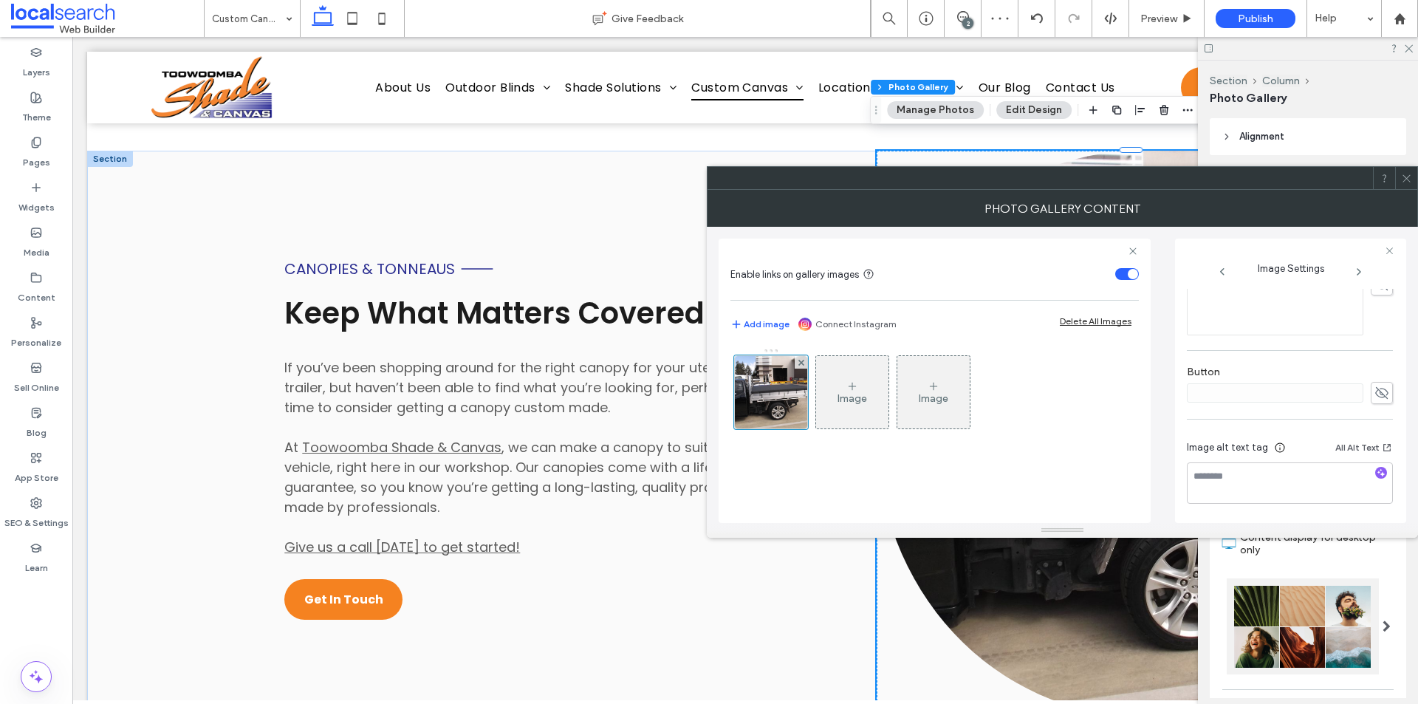
click at [1401, 176] on icon at bounding box center [1406, 178] width 11 height 11
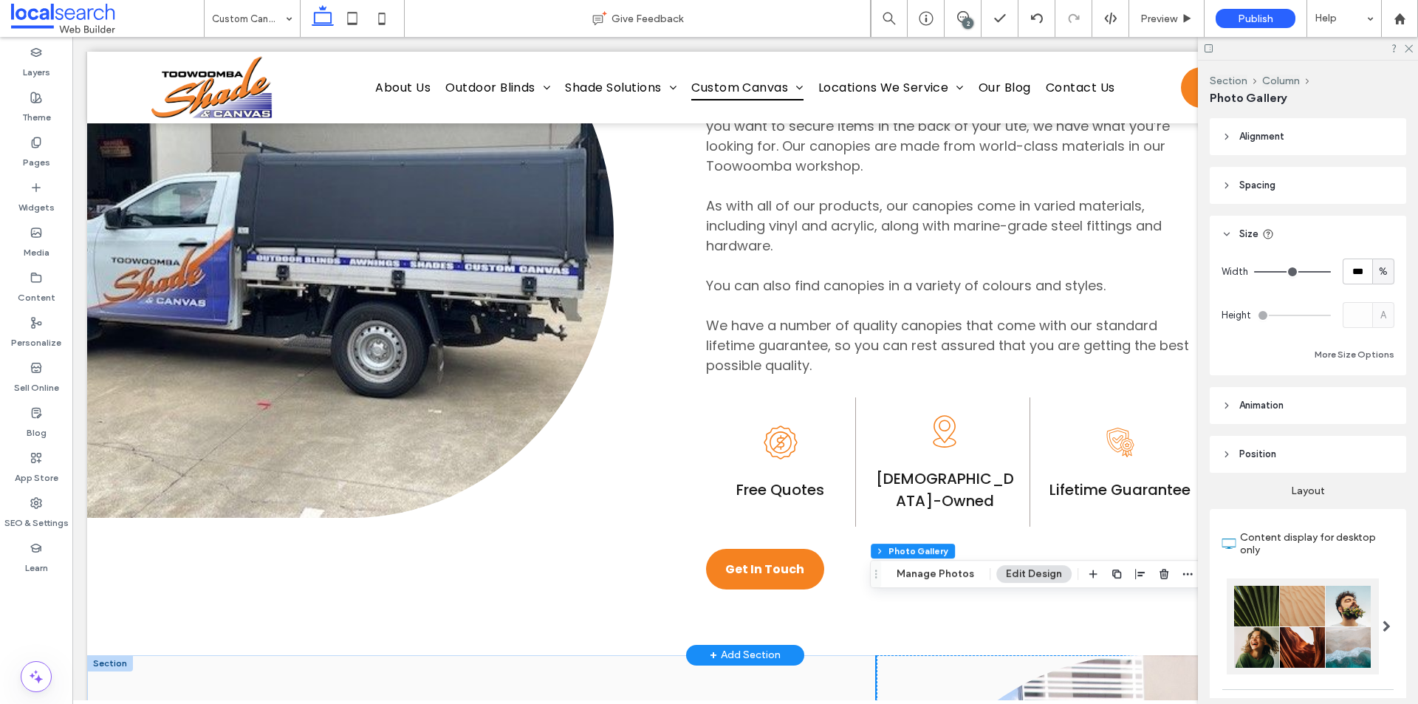
scroll to position [886, 0]
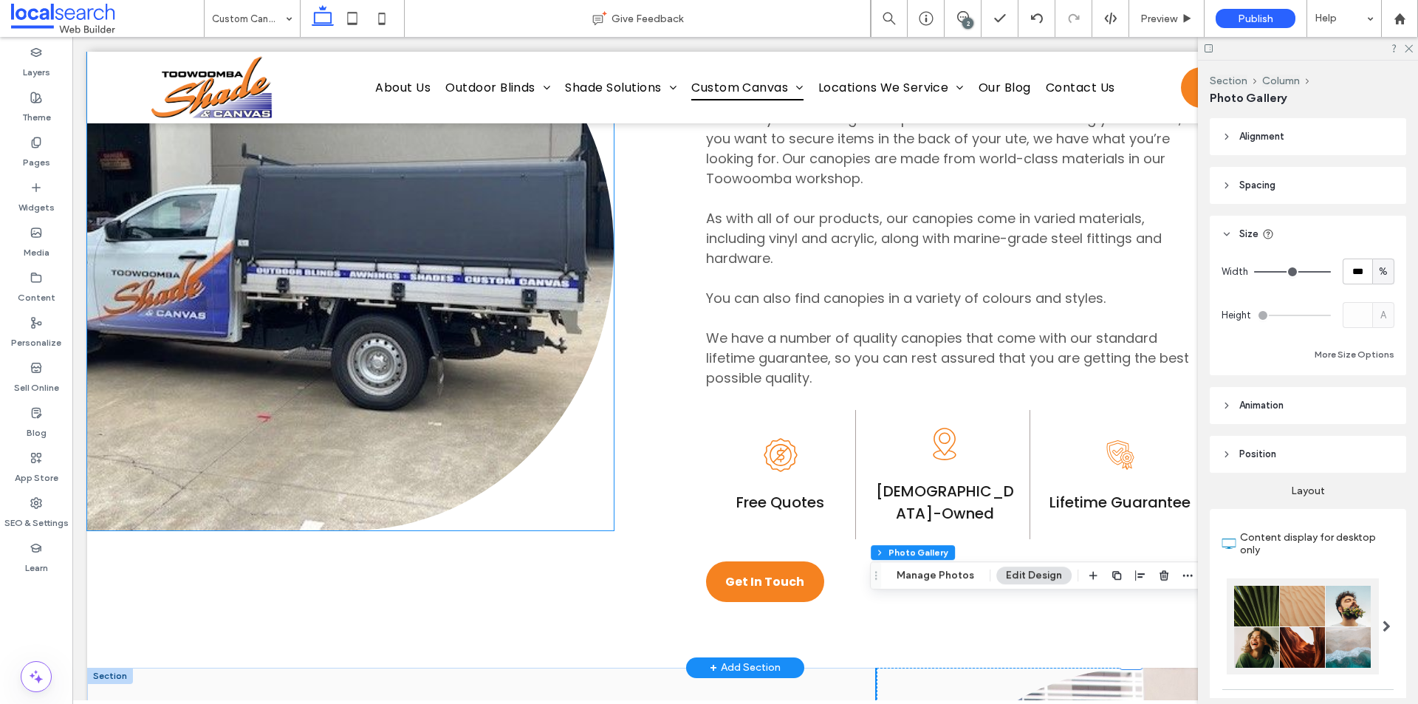
click at [168, 471] on link at bounding box center [350, 247] width 526 height 565
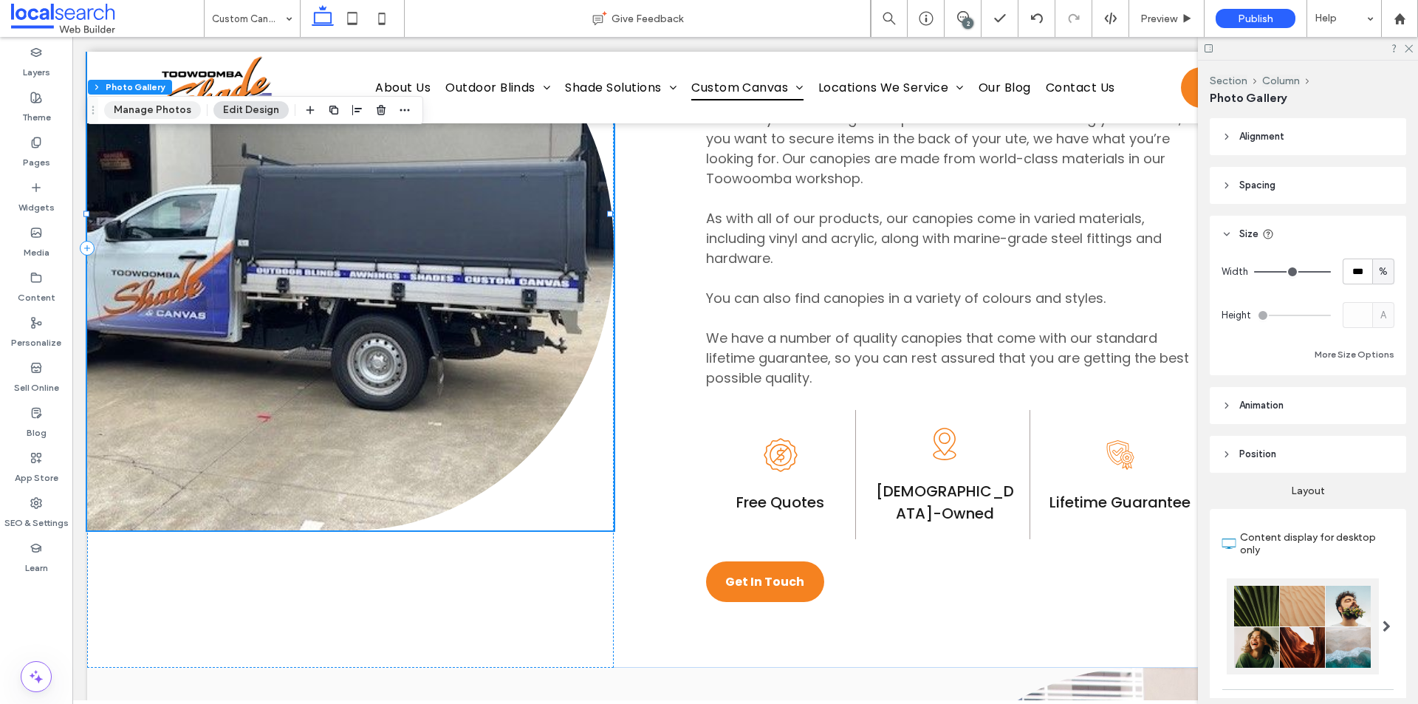
click at [139, 114] on button "Manage Photos" at bounding box center [152, 110] width 97 height 18
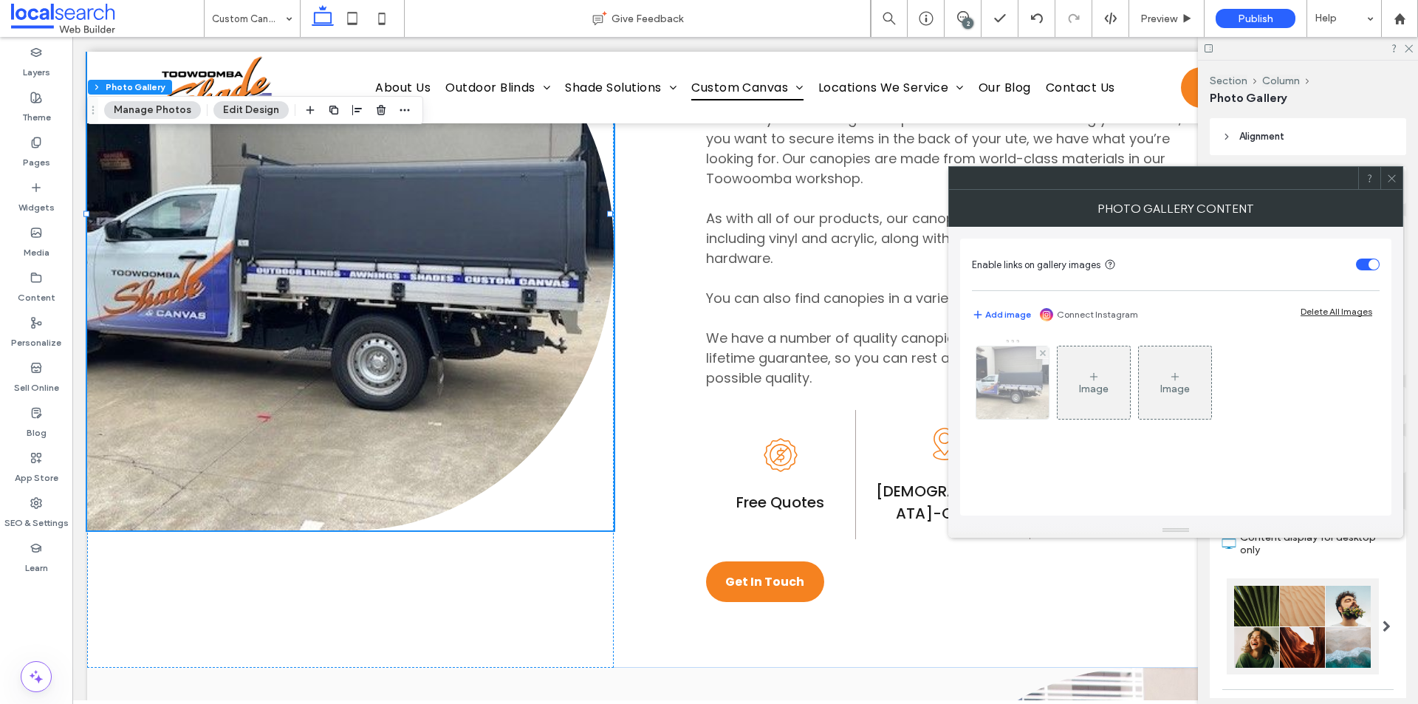
click at [981, 385] on img at bounding box center [1012, 382] width 97 height 72
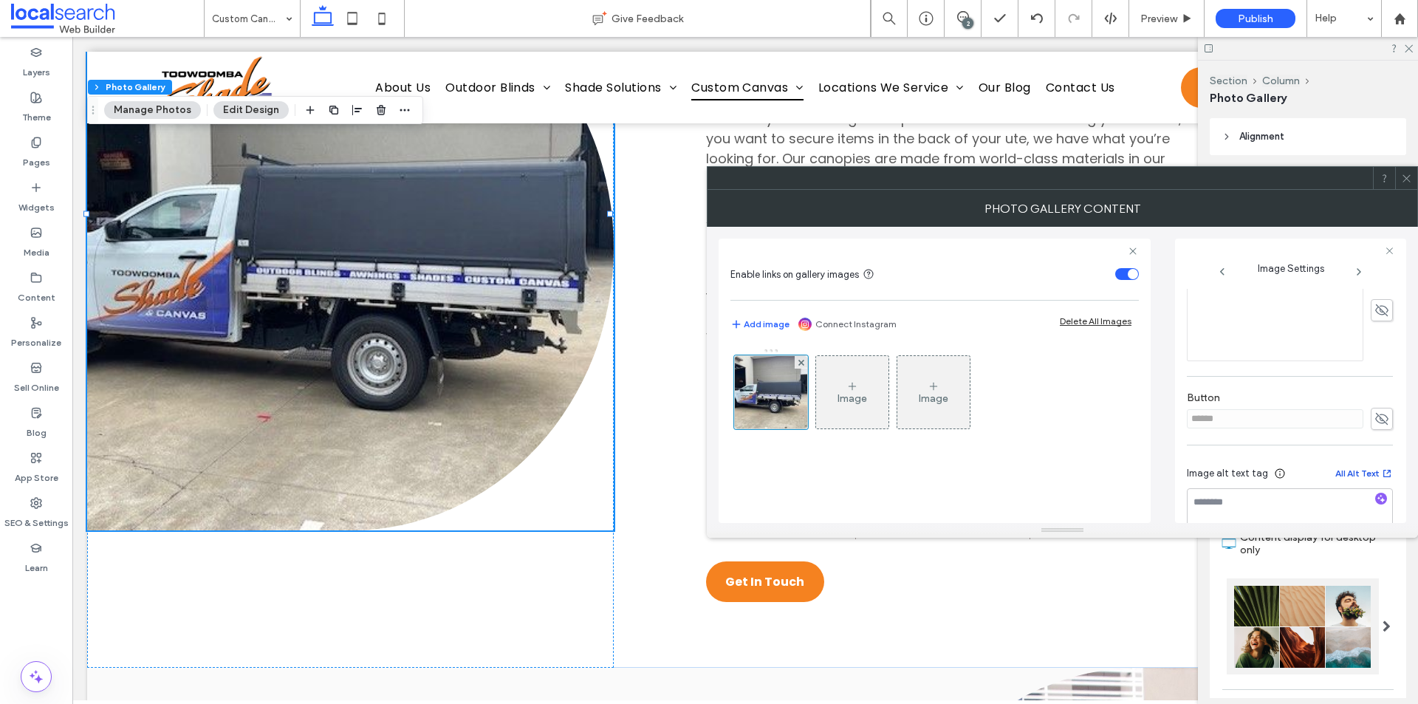
scroll to position [443, 0]
click at [1376, 398] on icon at bounding box center [1381, 399] width 15 height 16
drag, startPoint x: 1277, startPoint y: 403, endPoint x: 1182, endPoint y: 401, distance: 94.5
click at [1182, 401] on div "Image Settings Name: Ute+Canopyy-d4ccca96-1920w.jpg Size: 640x480 Replace Posit…" at bounding box center [1290, 380] width 231 height 284
click at [1375, 400] on use at bounding box center [1381, 399] width 13 height 10
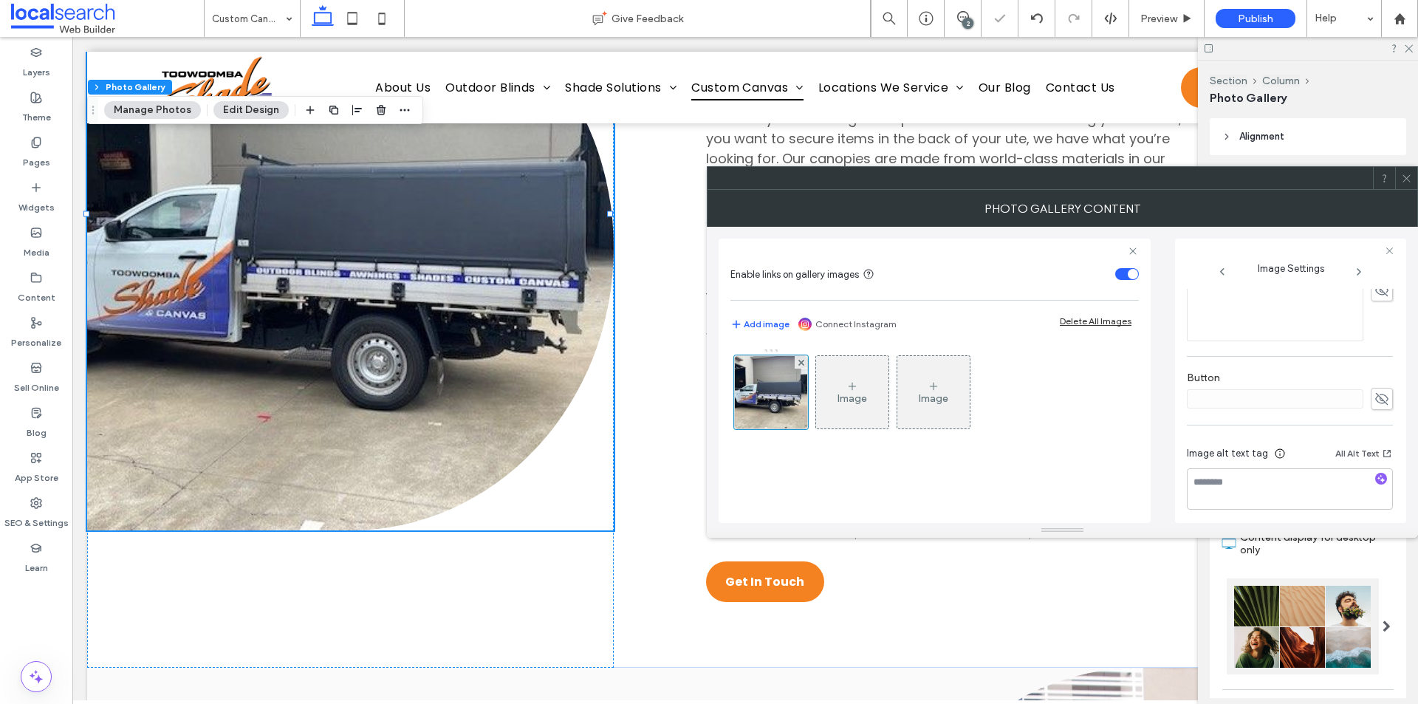
click at [1404, 185] on span at bounding box center [1406, 178] width 11 height 22
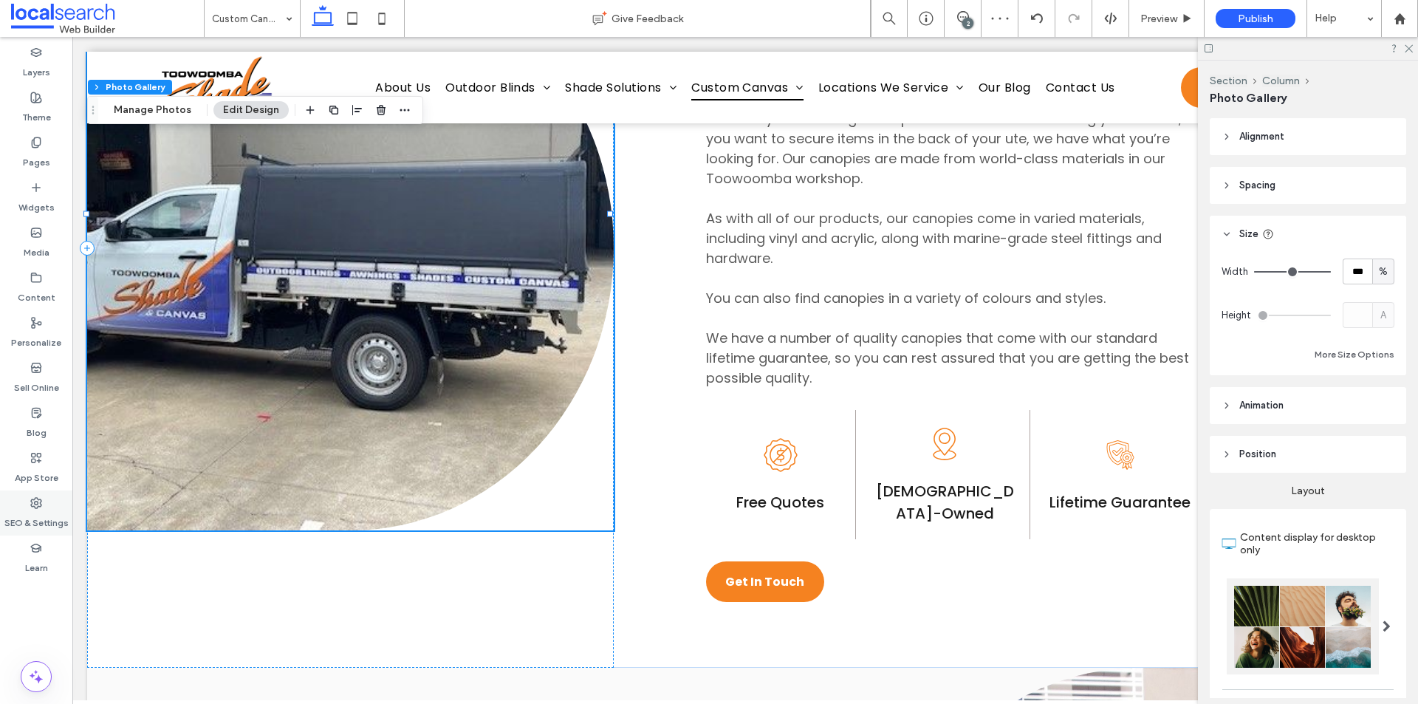
click at [65, 515] on label "SEO & Settings" at bounding box center [36, 519] width 64 height 21
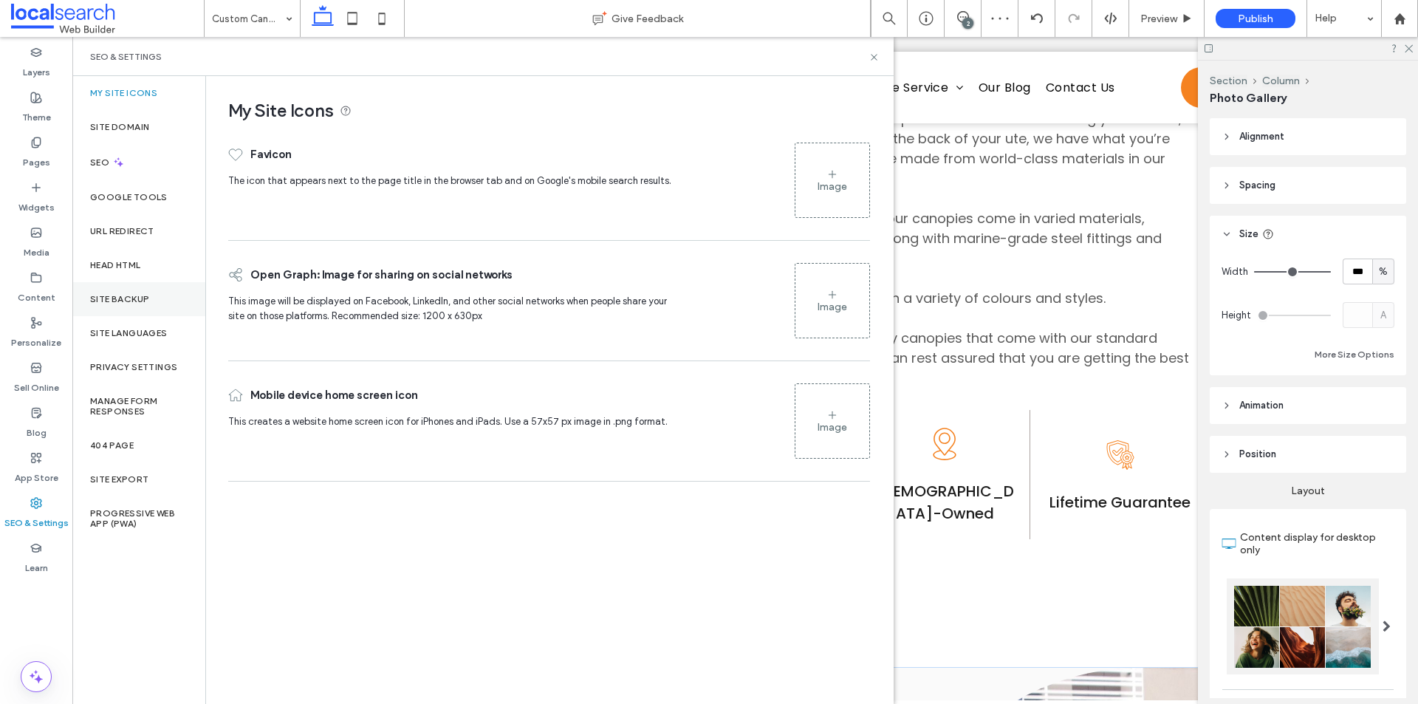
click at [129, 304] on div "Site Backup" at bounding box center [138, 299] width 133 height 34
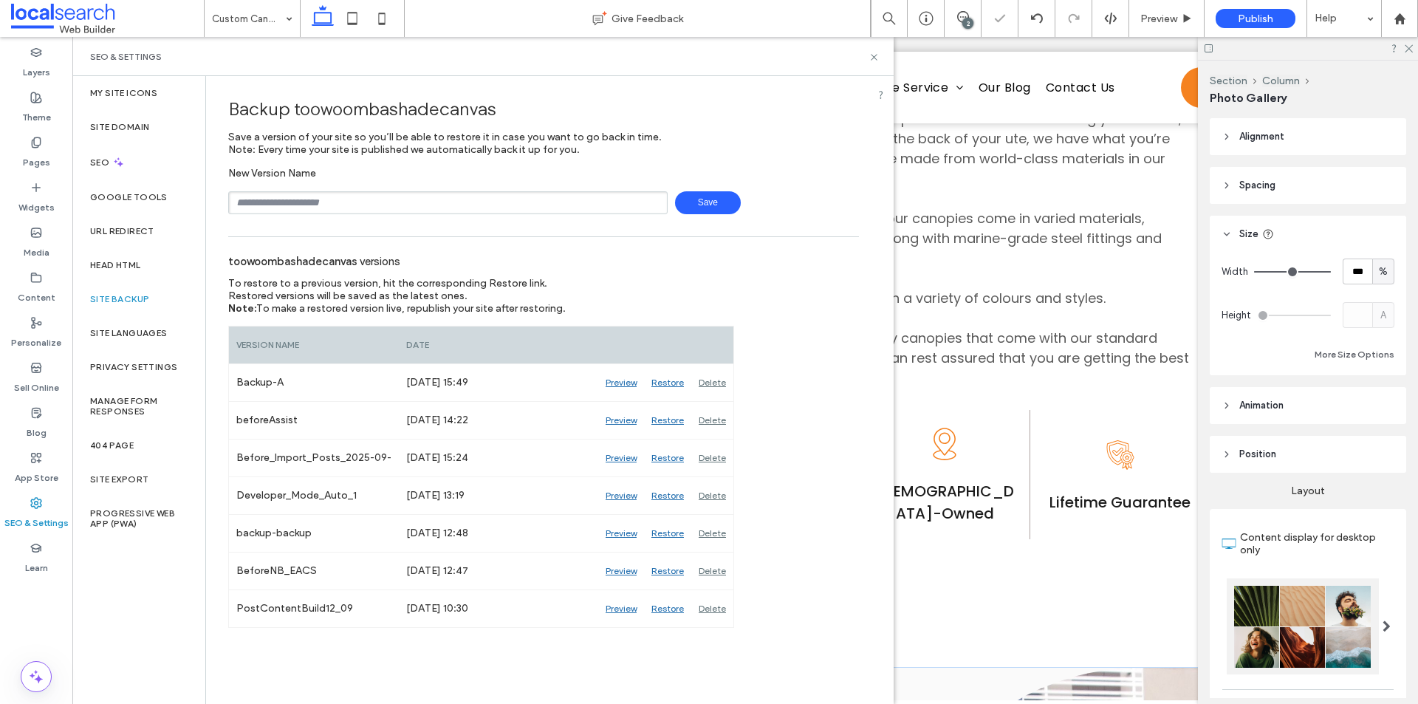
click at [373, 211] on input "text" at bounding box center [447, 202] width 439 height 23
type input "**********"
click at [713, 199] on span "Save" at bounding box center [708, 202] width 66 height 23
click at [875, 61] on icon at bounding box center [873, 57] width 11 height 11
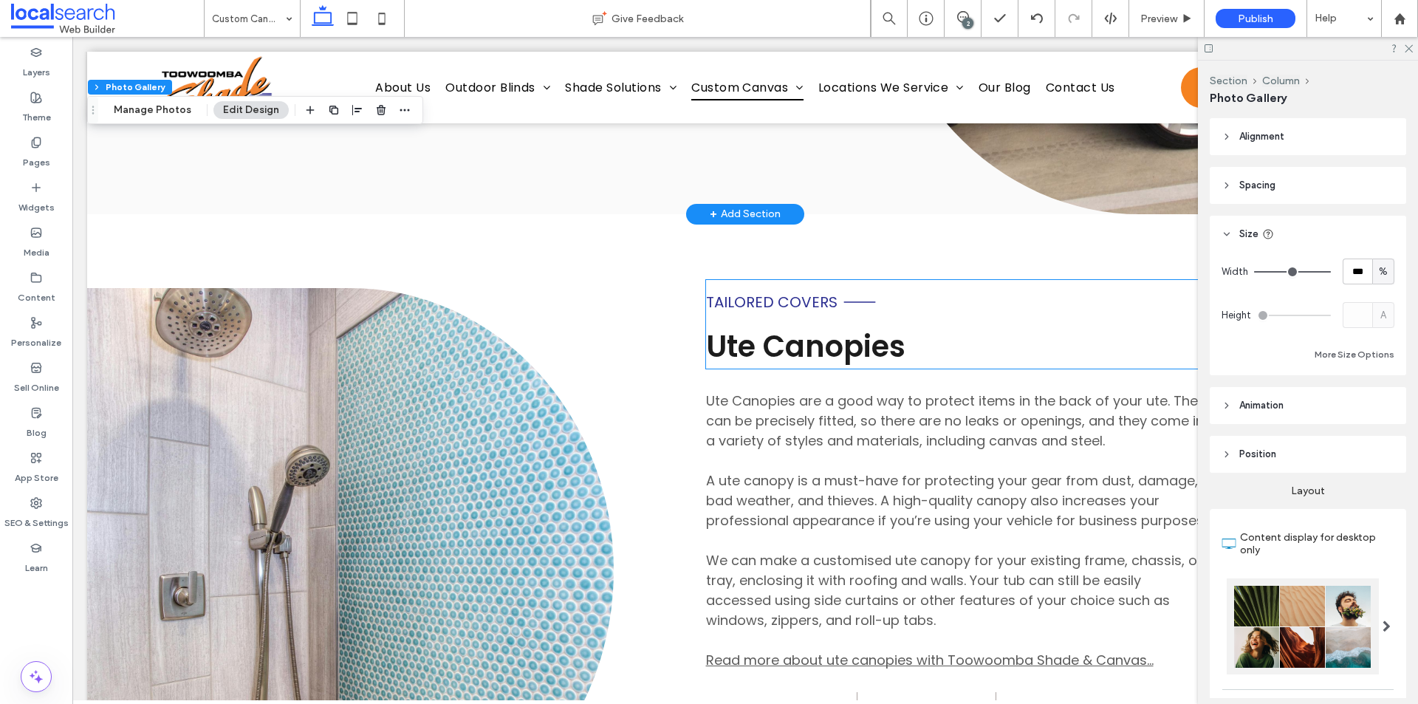
scroll to position [1920, 0]
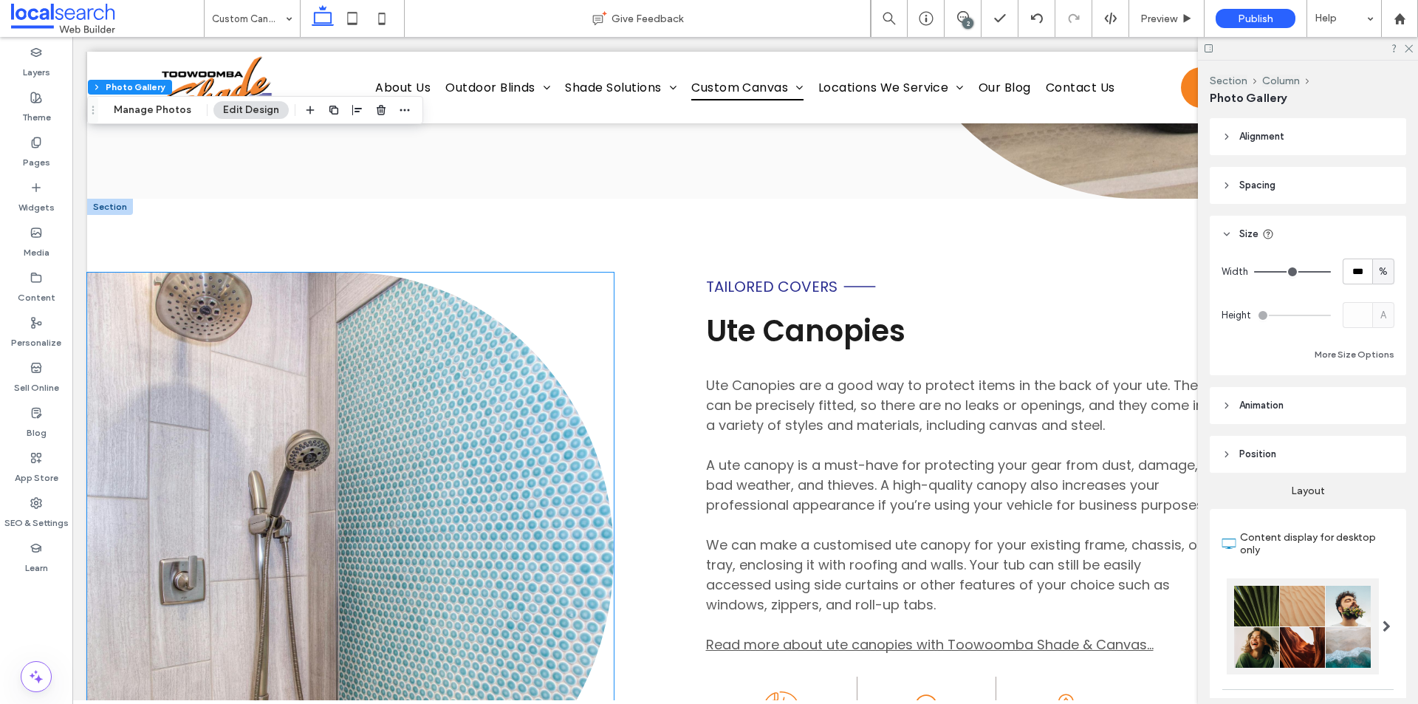
click at [339, 450] on link at bounding box center [350, 554] width 526 height 565
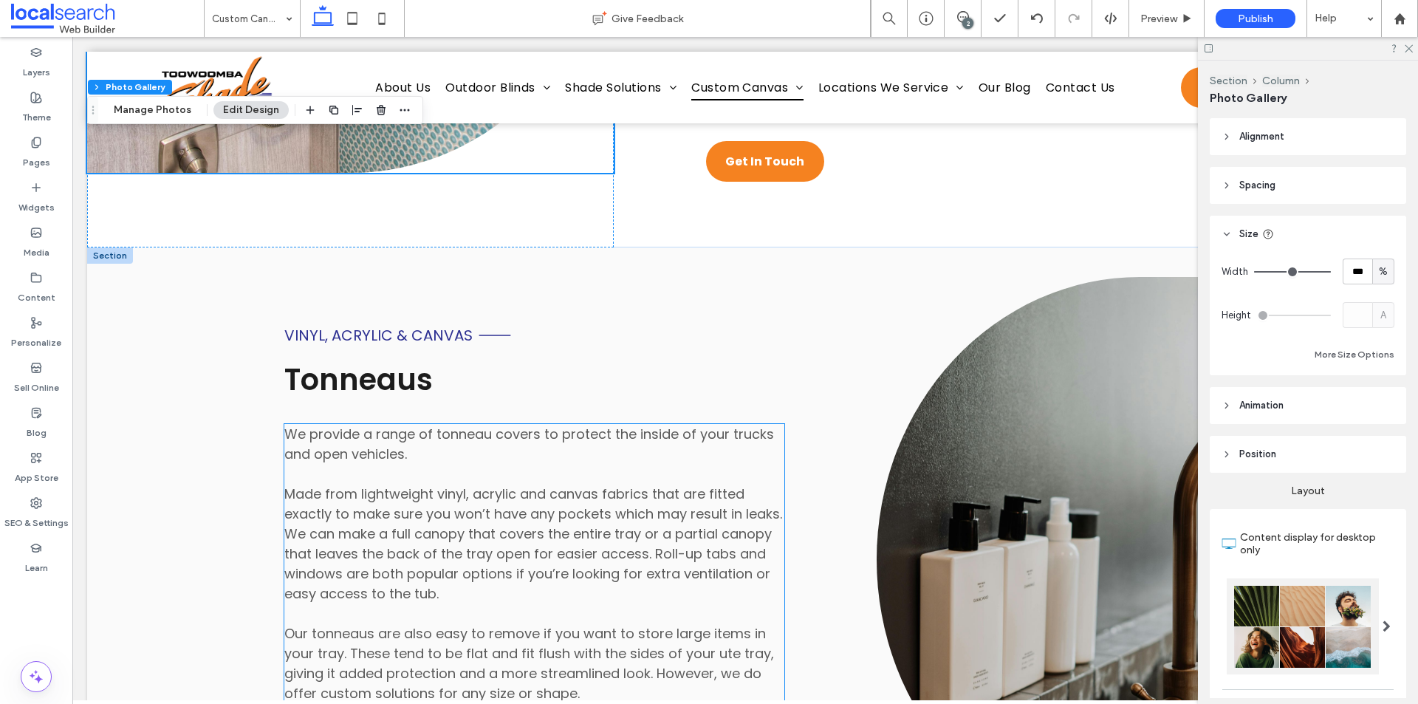
scroll to position [2658, 0]
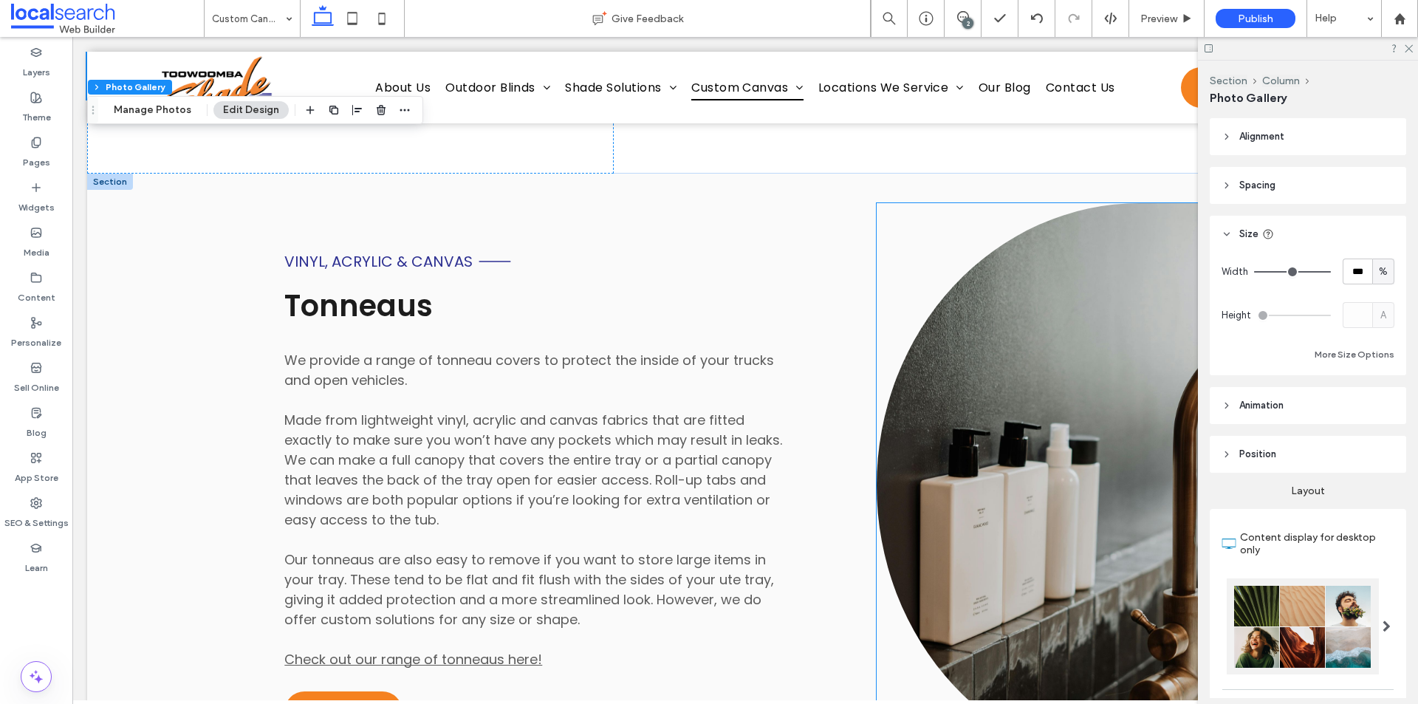
click at [1016, 349] on link at bounding box center [1139, 485] width 526 height 565
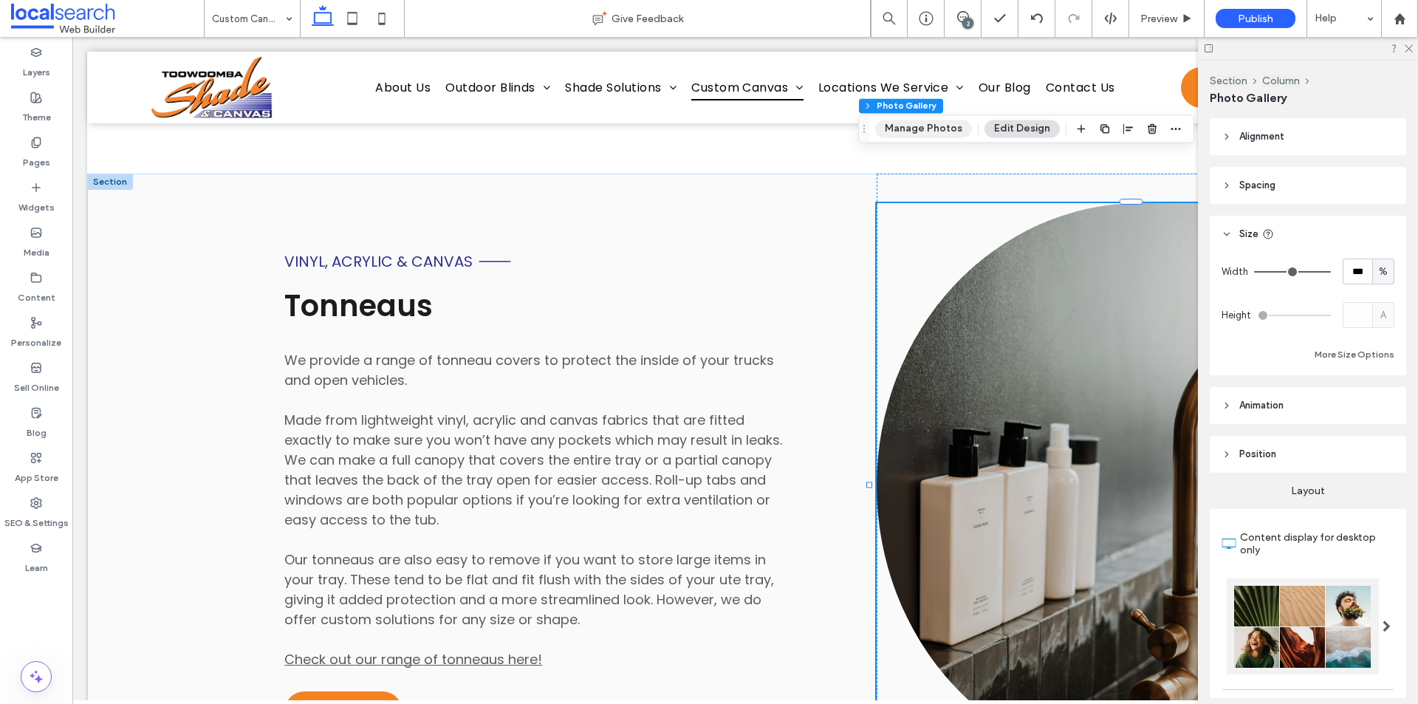
click at [932, 137] on button "Manage Photos" at bounding box center [923, 129] width 97 height 18
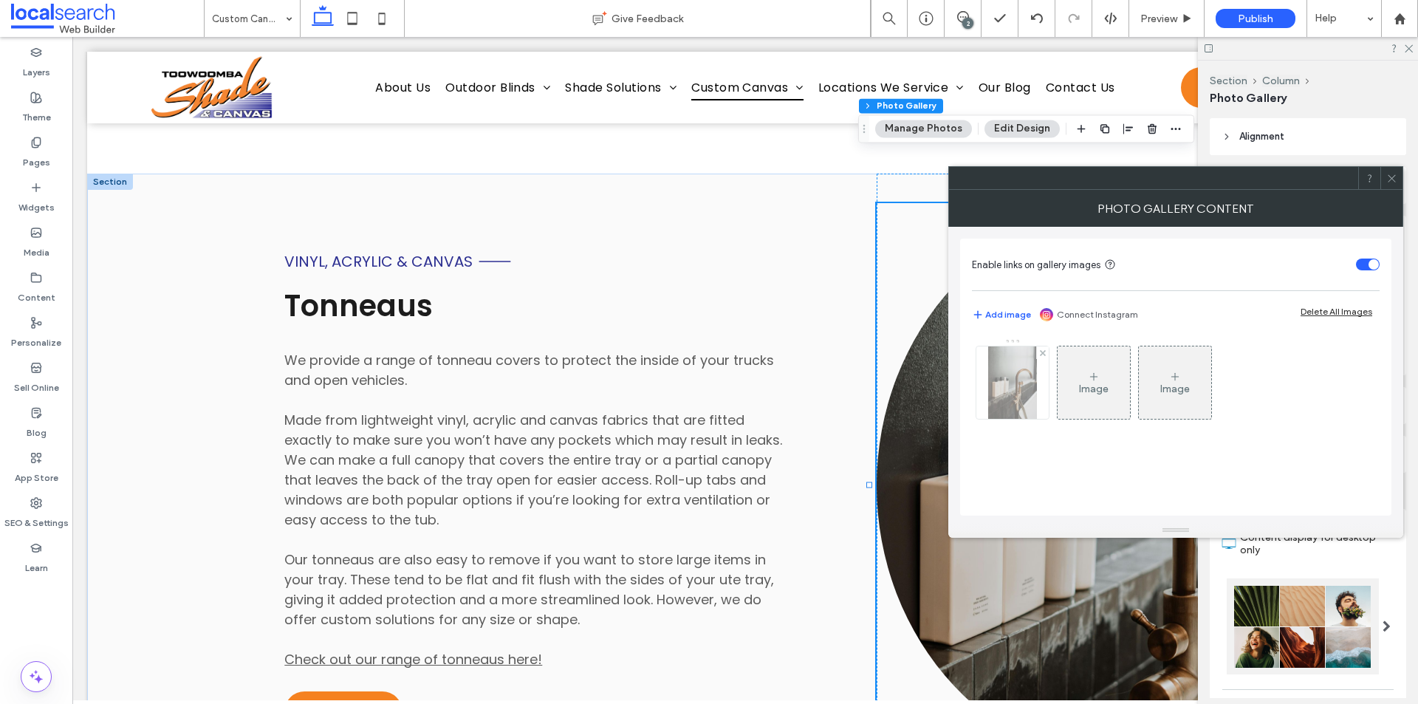
click at [1023, 375] on img at bounding box center [1012, 382] width 48 height 72
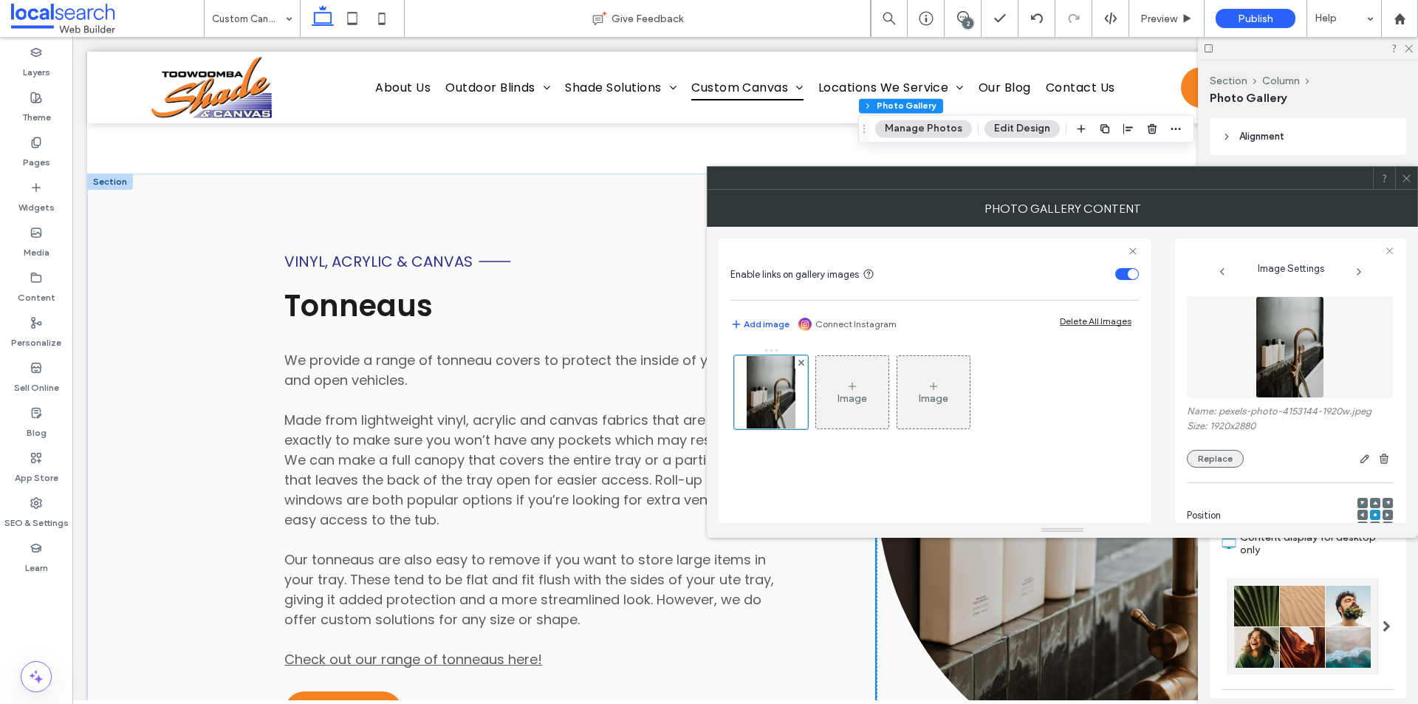
click at [1192, 453] on button "Replace" at bounding box center [1215, 459] width 57 height 18
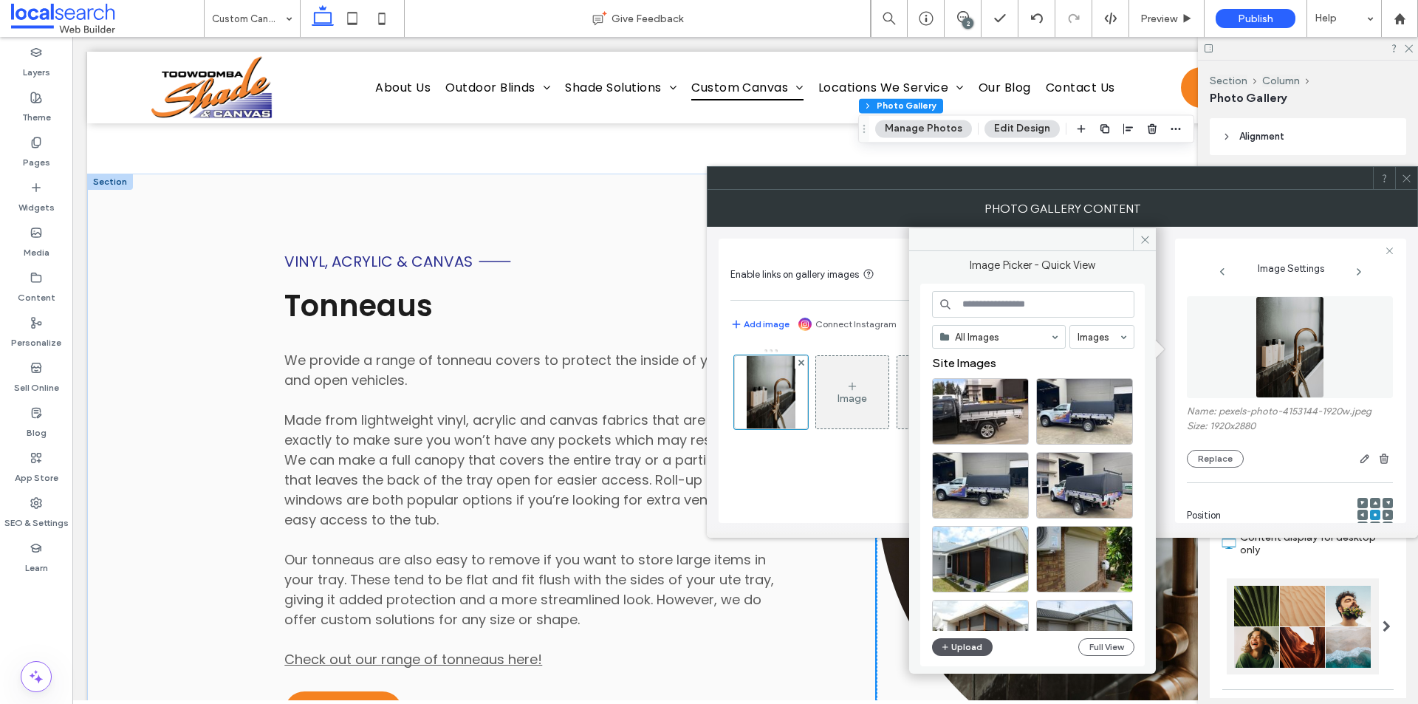
click at [964, 646] on button "Upload" at bounding box center [962, 647] width 61 height 18
click at [1139, 244] on icon at bounding box center [1144, 239] width 11 height 11
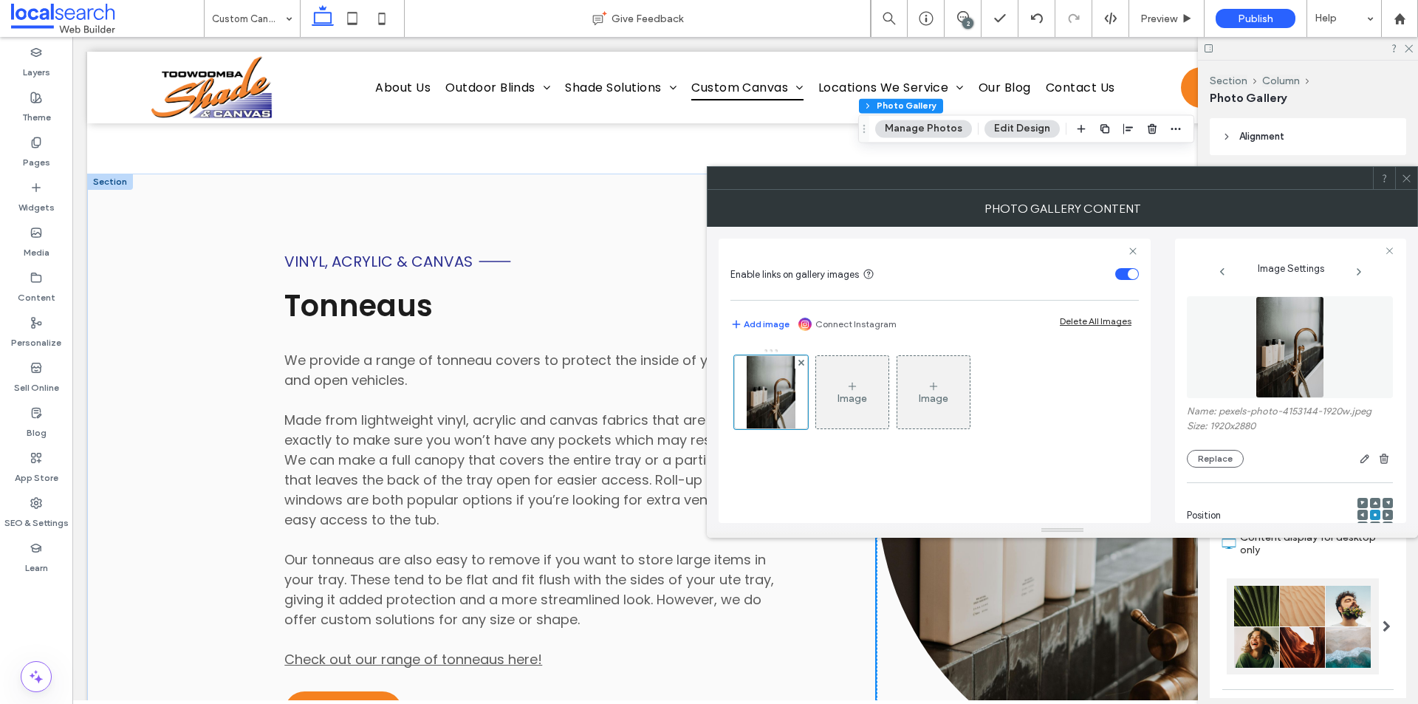
click at [1401, 176] on icon at bounding box center [1406, 178] width 11 height 11
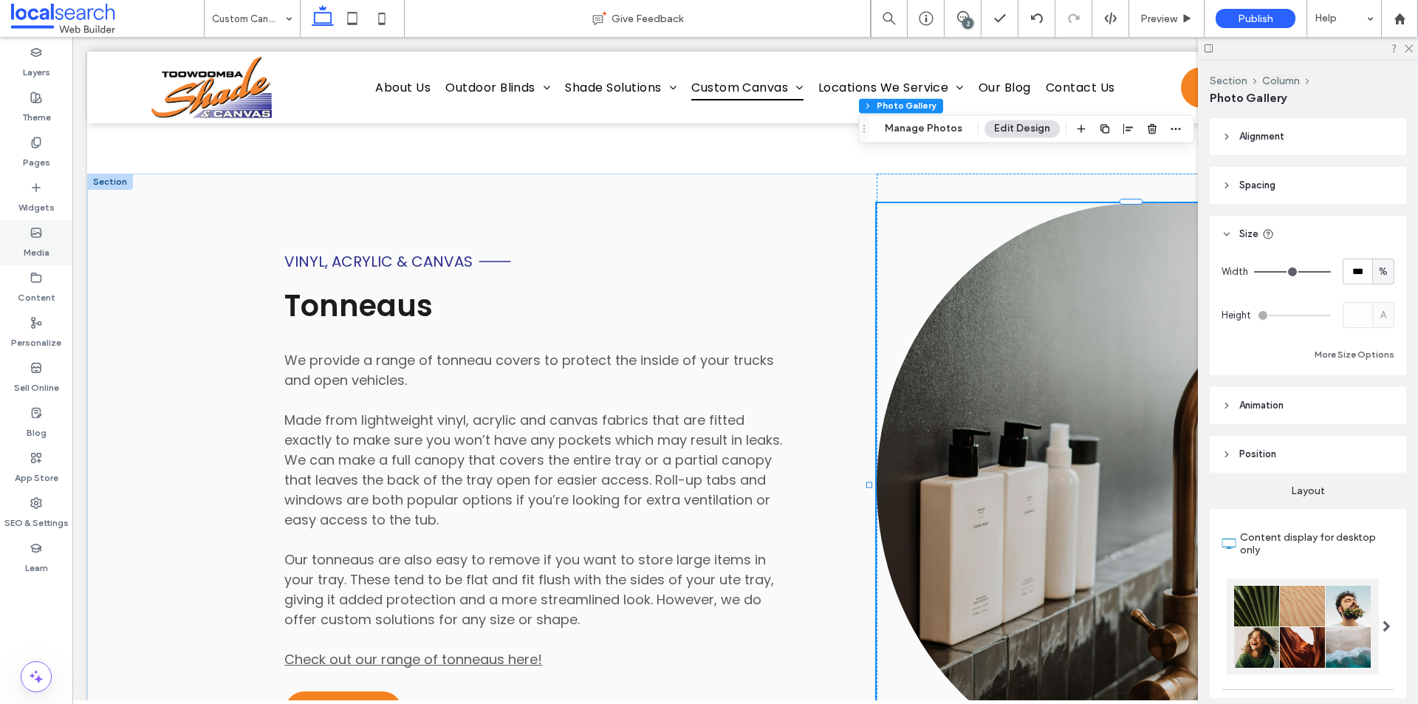
click at [35, 246] on label "Media" at bounding box center [37, 248] width 26 height 21
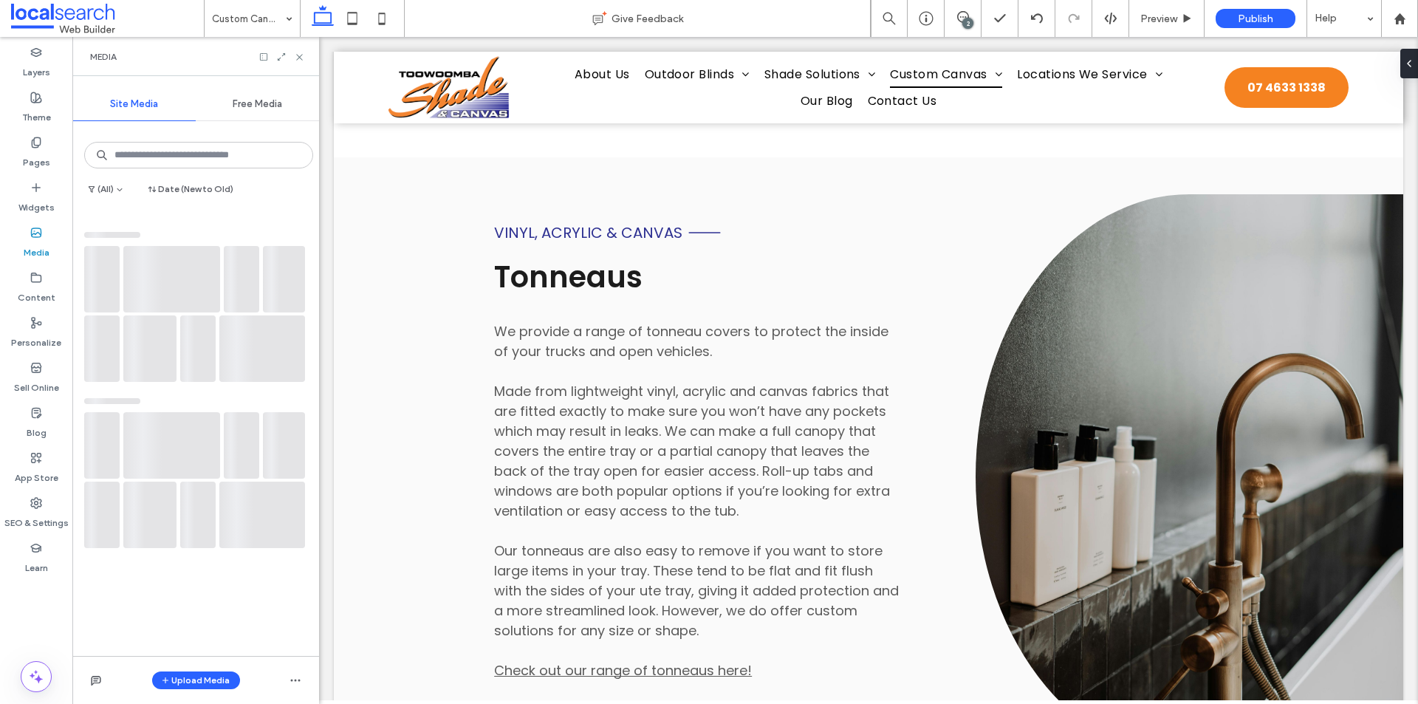
scroll to position [2740, 0]
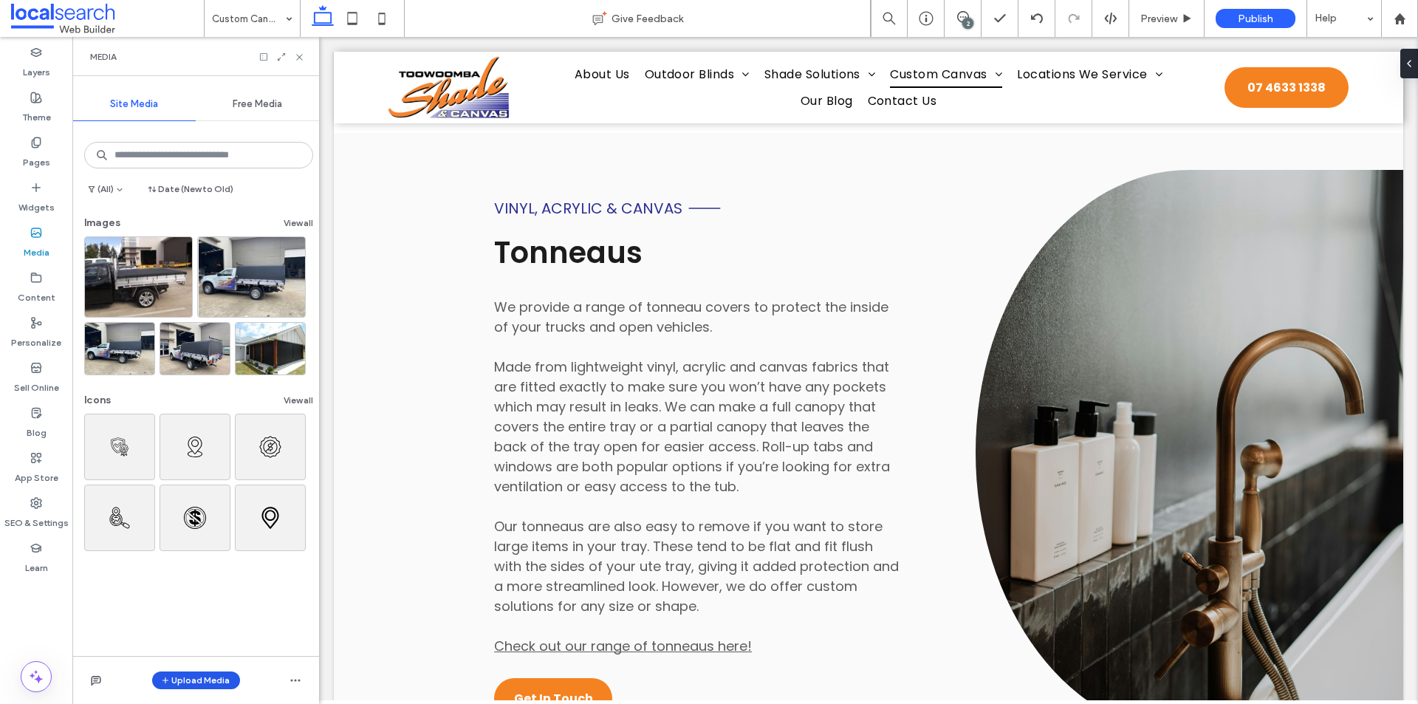
click at [204, 672] on button "Upload Media" at bounding box center [196, 680] width 88 height 18
click at [216, 591] on div "Images" at bounding box center [215, 588] width 100 height 15
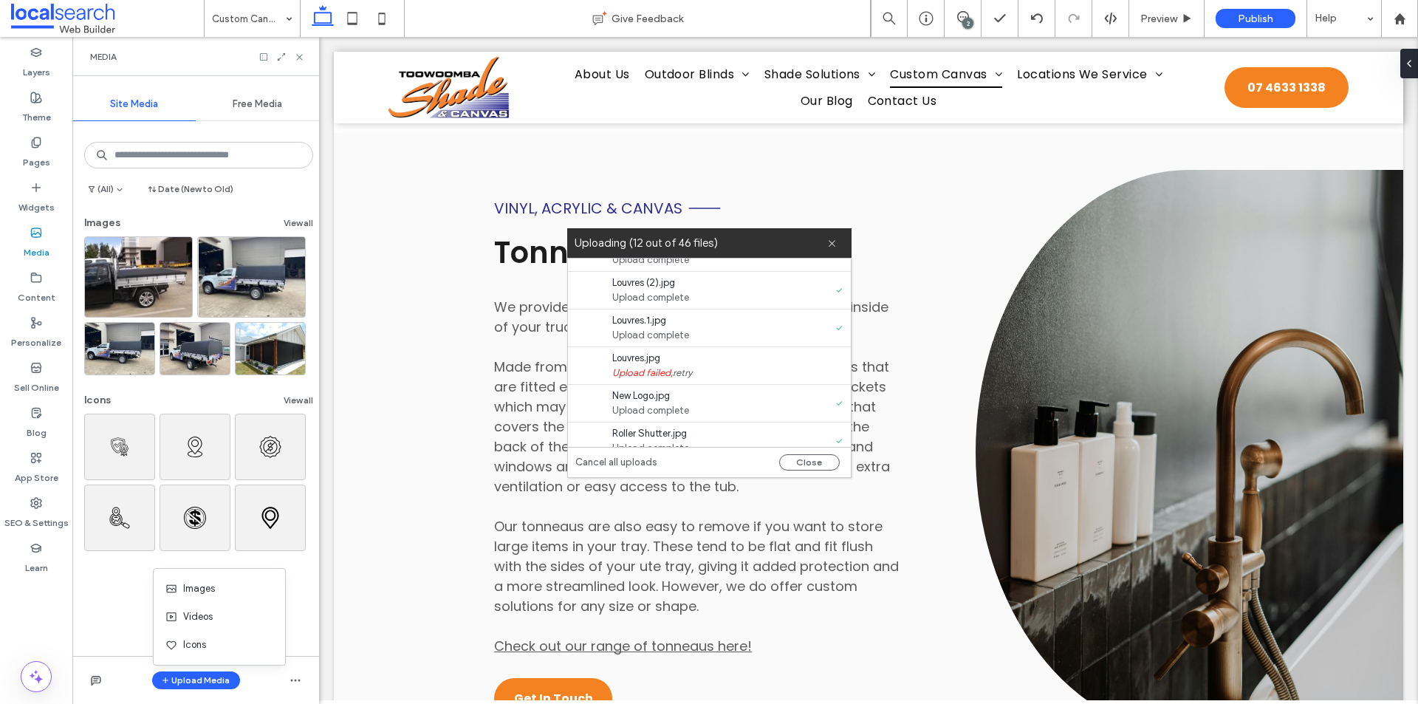
scroll to position [363, 0]
click at [679, 336] on link "retry" at bounding box center [682, 336] width 19 height 15
click at [683, 377] on div "Auto Guide Blind.jpg Upload failed, retry bags - Peg.jpg Upload complete Bags (…" at bounding box center [709, 352] width 283 height 188
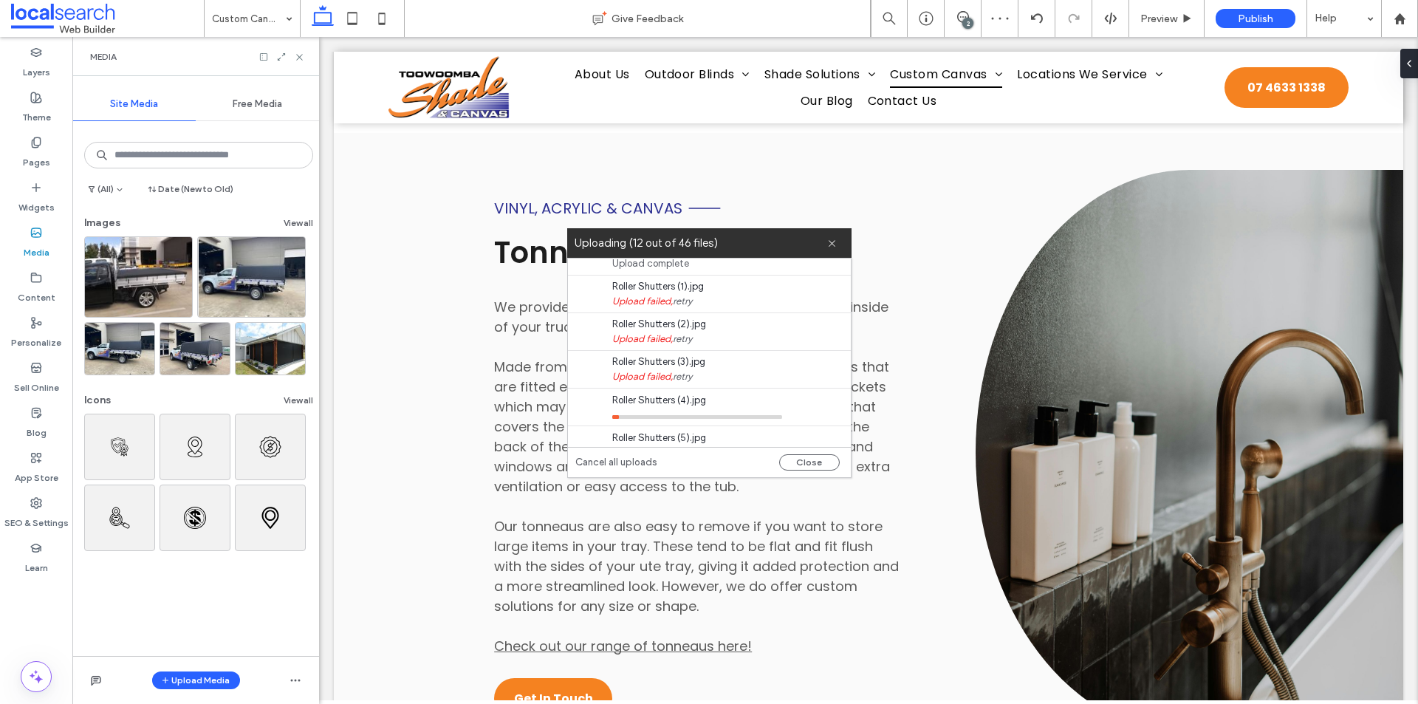
click at [684, 371] on link "retry" at bounding box center [682, 376] width 19 height 15
click at [681, 343] on link "retry" at bounding box center [682, 339] width 19 height 15
click at [684, 303] on link "retry" at bounding box center [682, 301] width 19 height 15
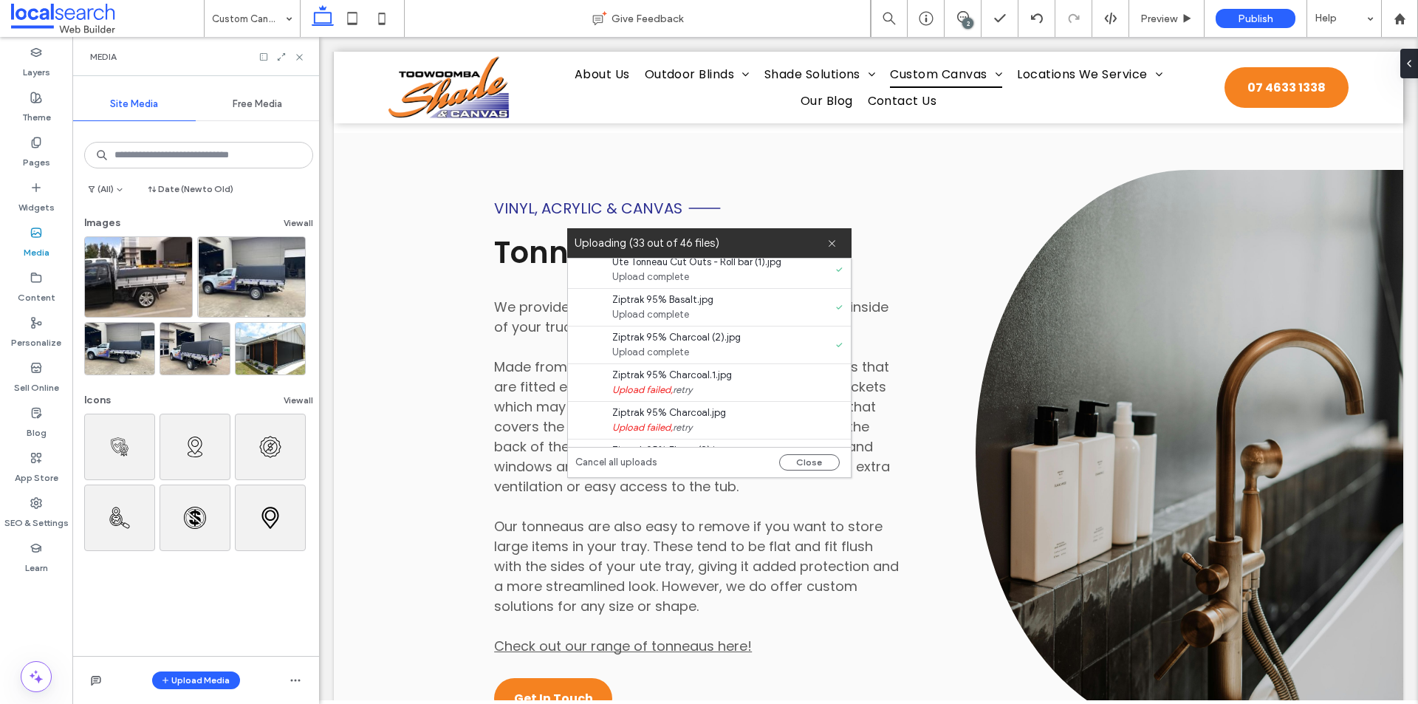
scroll to position [1249, 0]
click at [690, 316] on link "retry" at bounding box center [682, 316] width 19 height 15
click at [690, 348] on link "retry" at bounding box center [682, 353] width 19 height 15
click at [684, 389] on link "retry" at bounding box center [682, 391] width 19 height 15
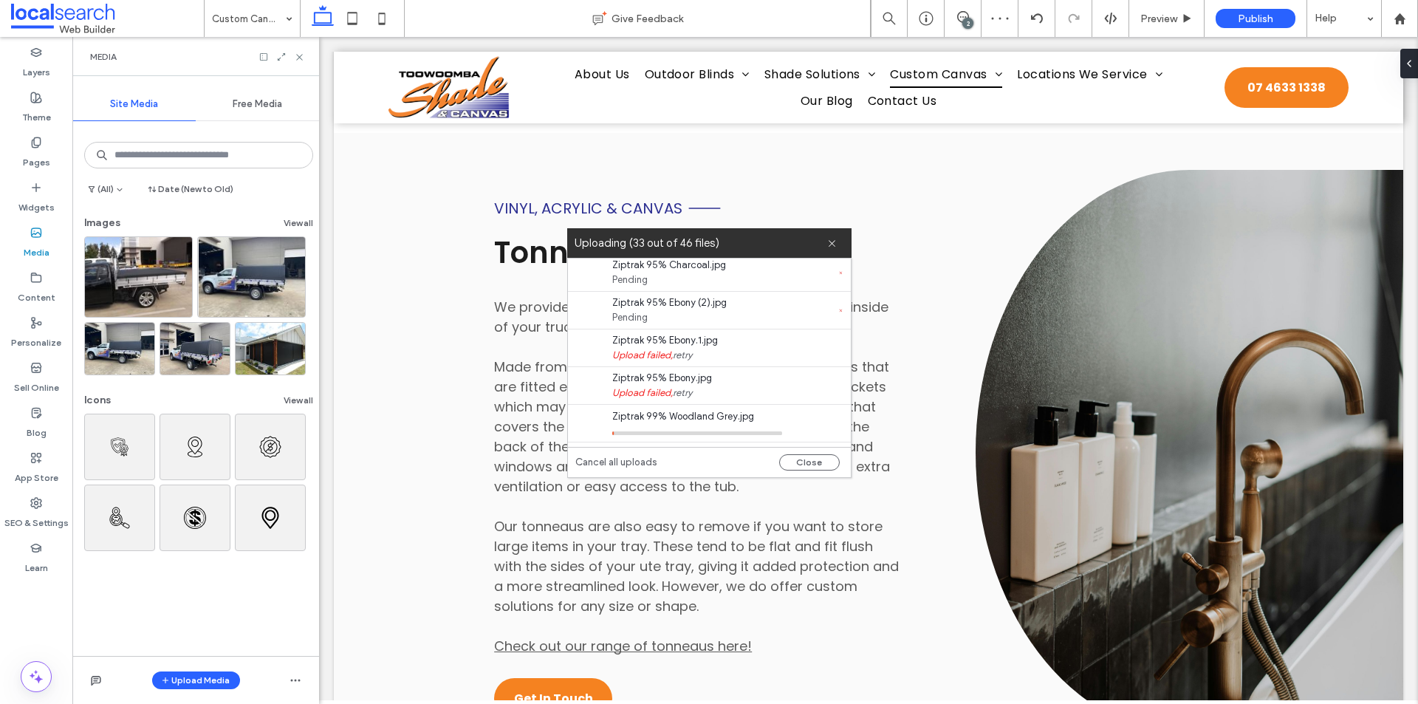
click at [683, 349] on link "retry" at bounding box center [682, 355] width 19 height 15
click at [682, 388] on link "retry" at bounding box center [682, 392] width 19 height 15
click at [684, 312] on link "retry" at bounding box center [682, 316] width 19 height 15
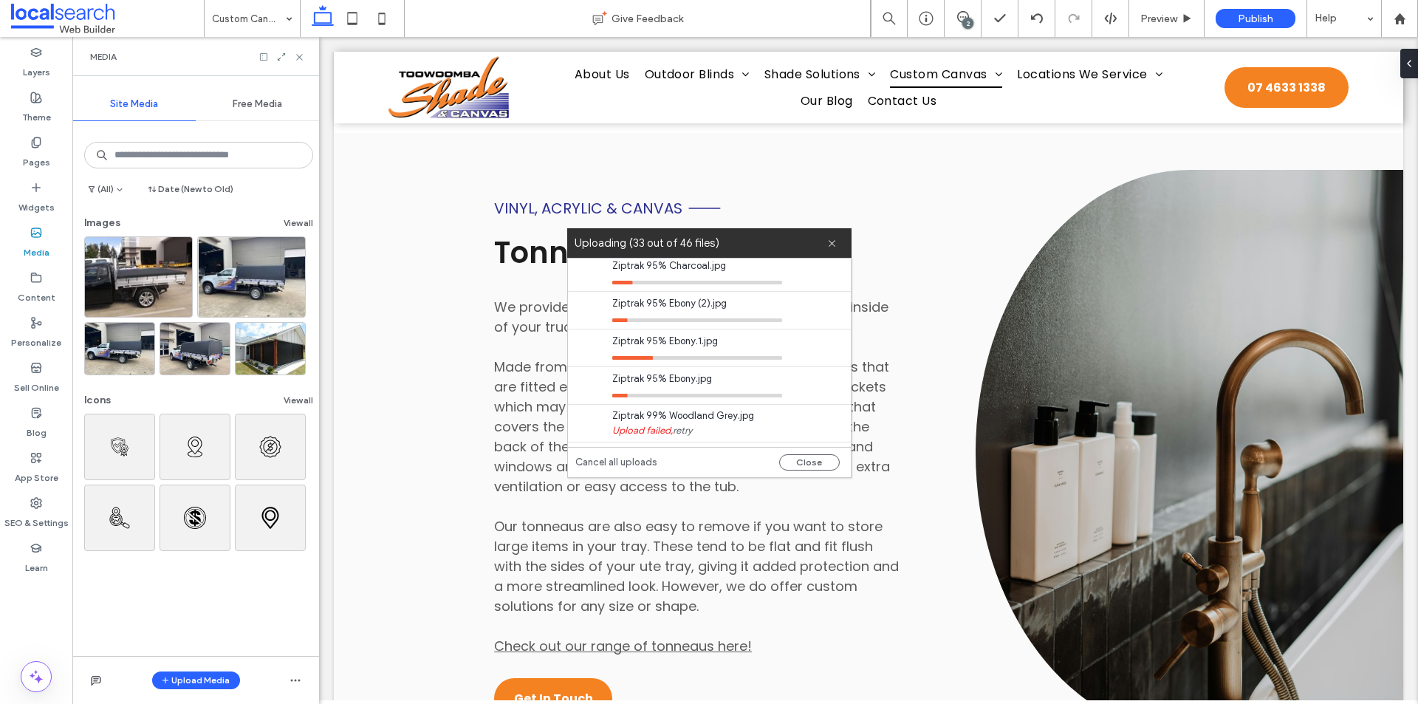
click at [681, 430] on link "retry" at bounding box center [682, 430] width 19 height 15
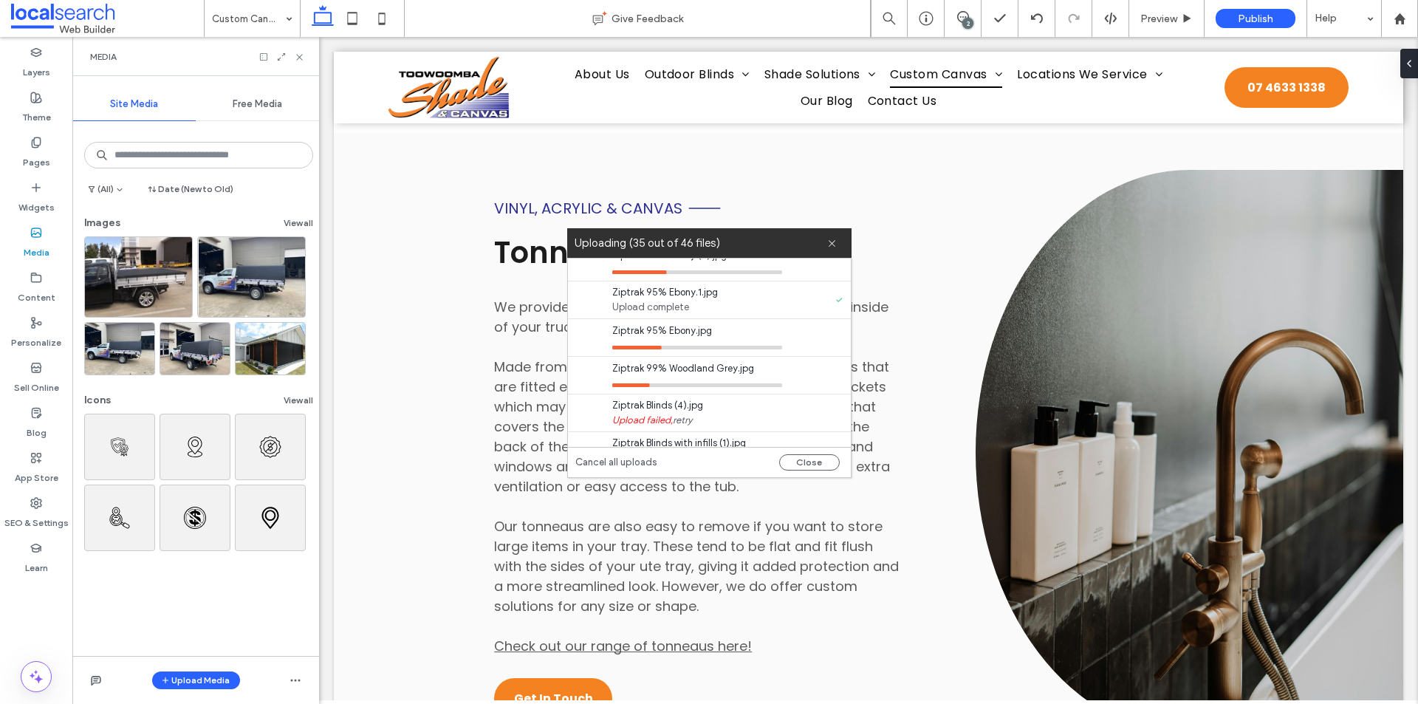
scroll to position [1396, 0]
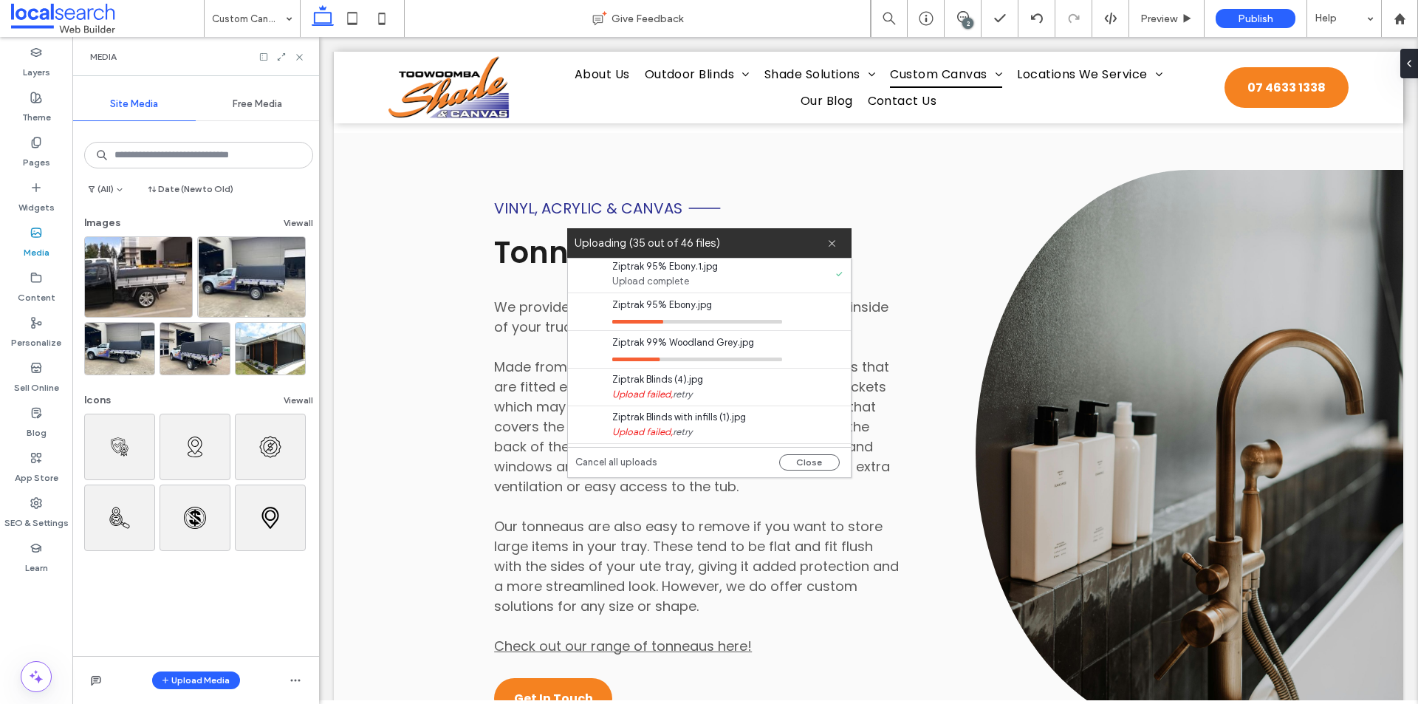
click at [690, 394] on link "retry" at bounding box center [682, 394] width 19 height 15
click at [684, 362] on link "retry" at bounding box center [682, 358] width 19 height 15
click at [687, 396] on link "retry" at bounding box center [682, 395] width 19 height 15
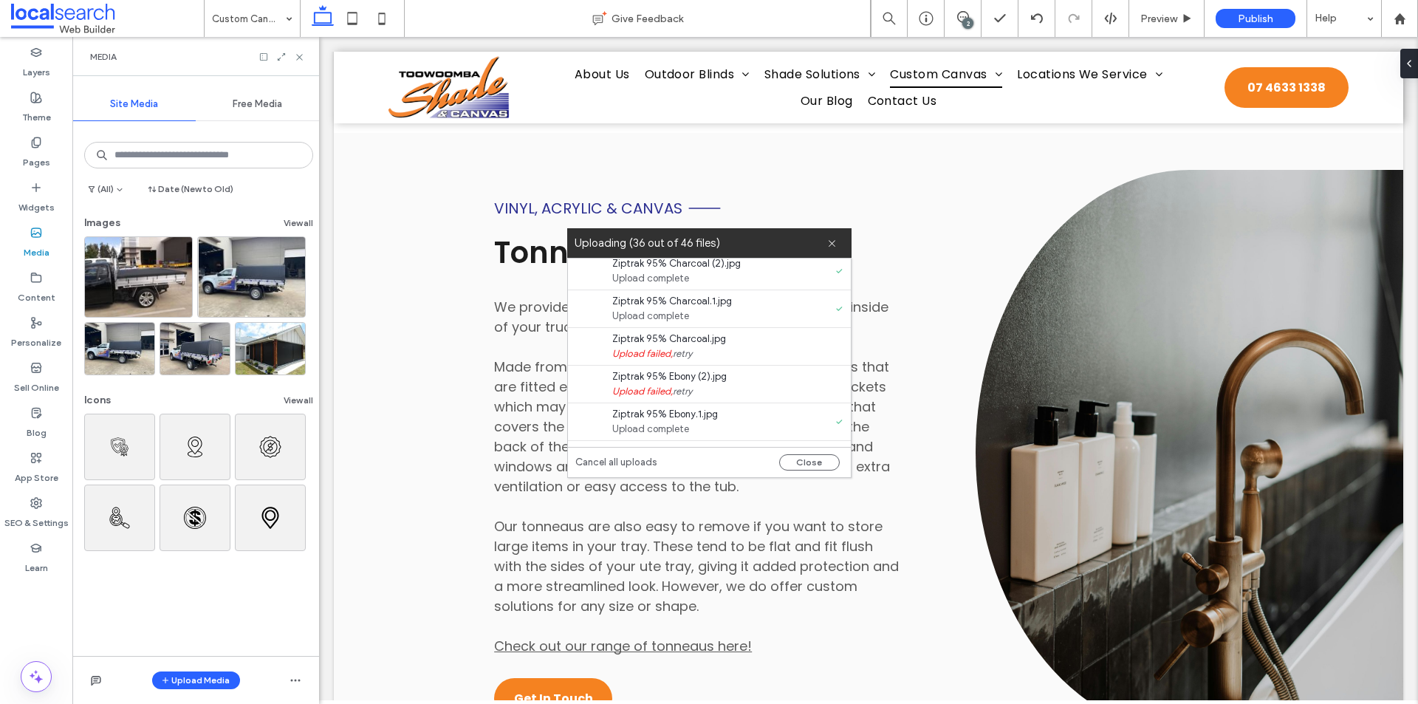
click at [681, 355] on link "retry" at bounding box center [682, 353] width 19 height 15
click at [682, 388] on link "retry" at bounding box center [682, 391] width 19 height 15
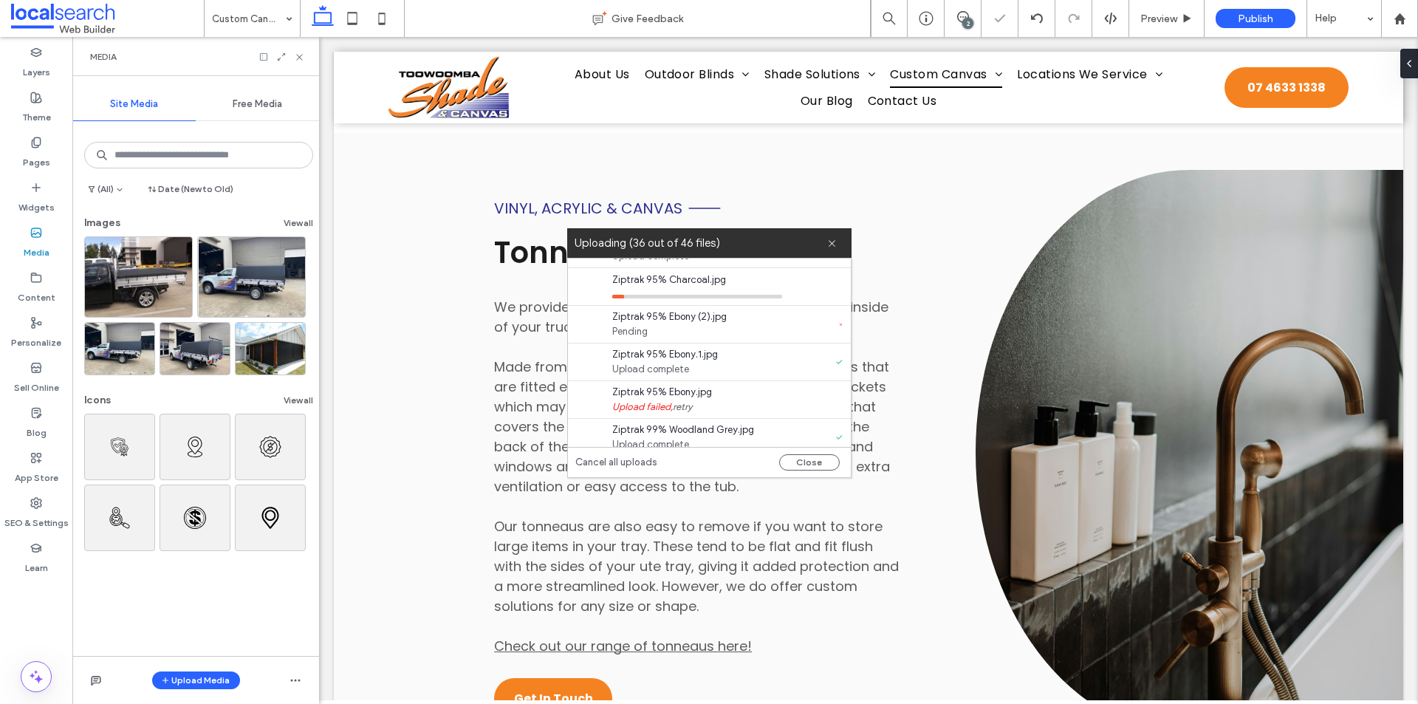
scroll to position [1322, 0]
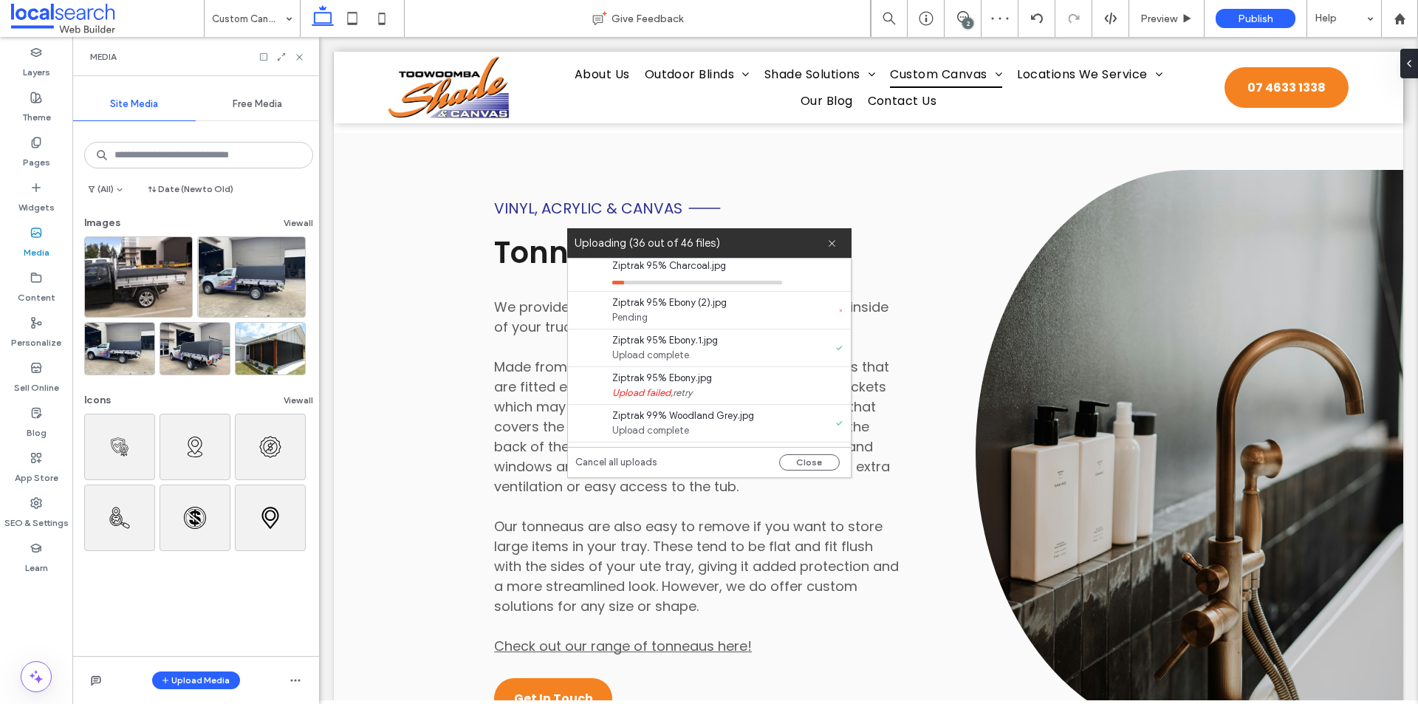
click at [685, 392] on link "retry" at bounding box center [682, 392] width 19 height 15
click at [685, 391] on link "retry" at bounding box center [682, 394] width 19 height 15
click at [682, 363] on link "retry" at bounding box center [682, 359] width 19 height 15
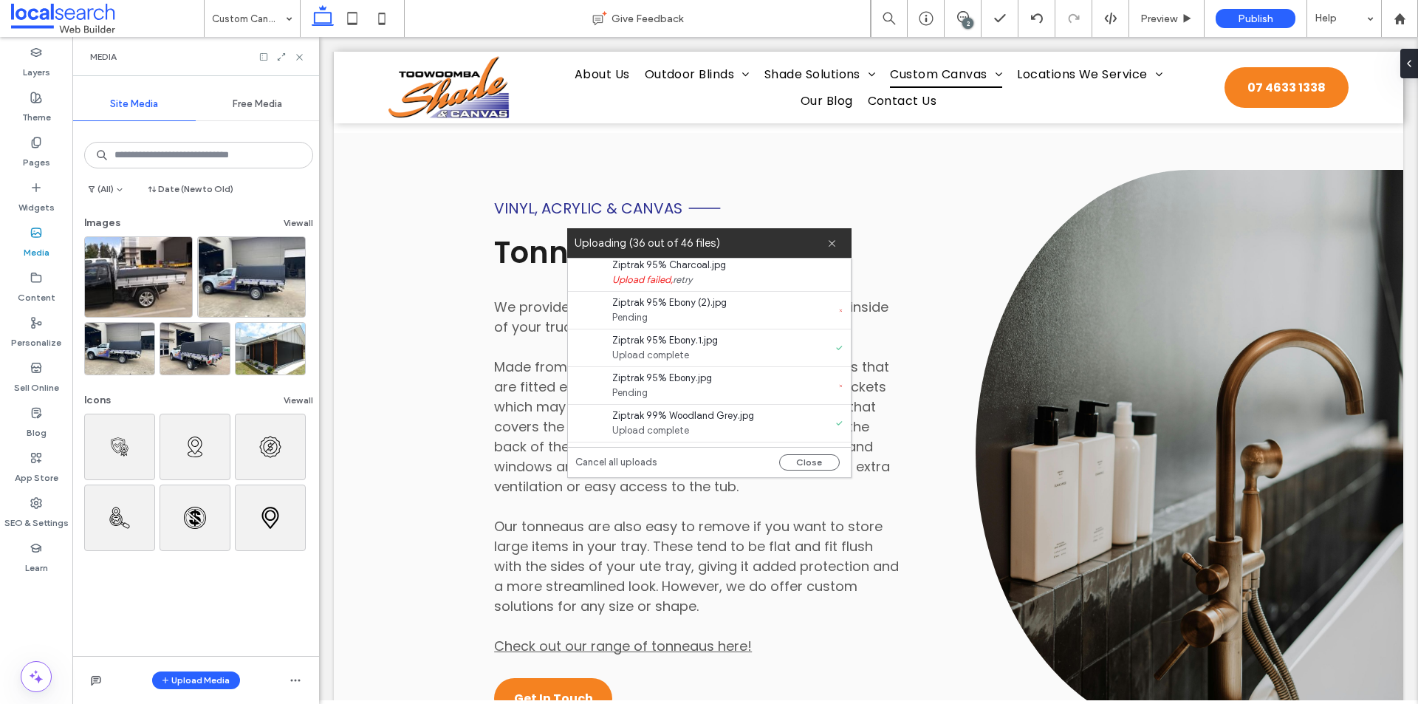
scroll to position [1544, 0]
click at [681, 436] on link "retry" at bounding box center [682, 435] width 19 height 15
click at [794, 472] on div "Close" at bounding box center [709, 462] width 283 height 30
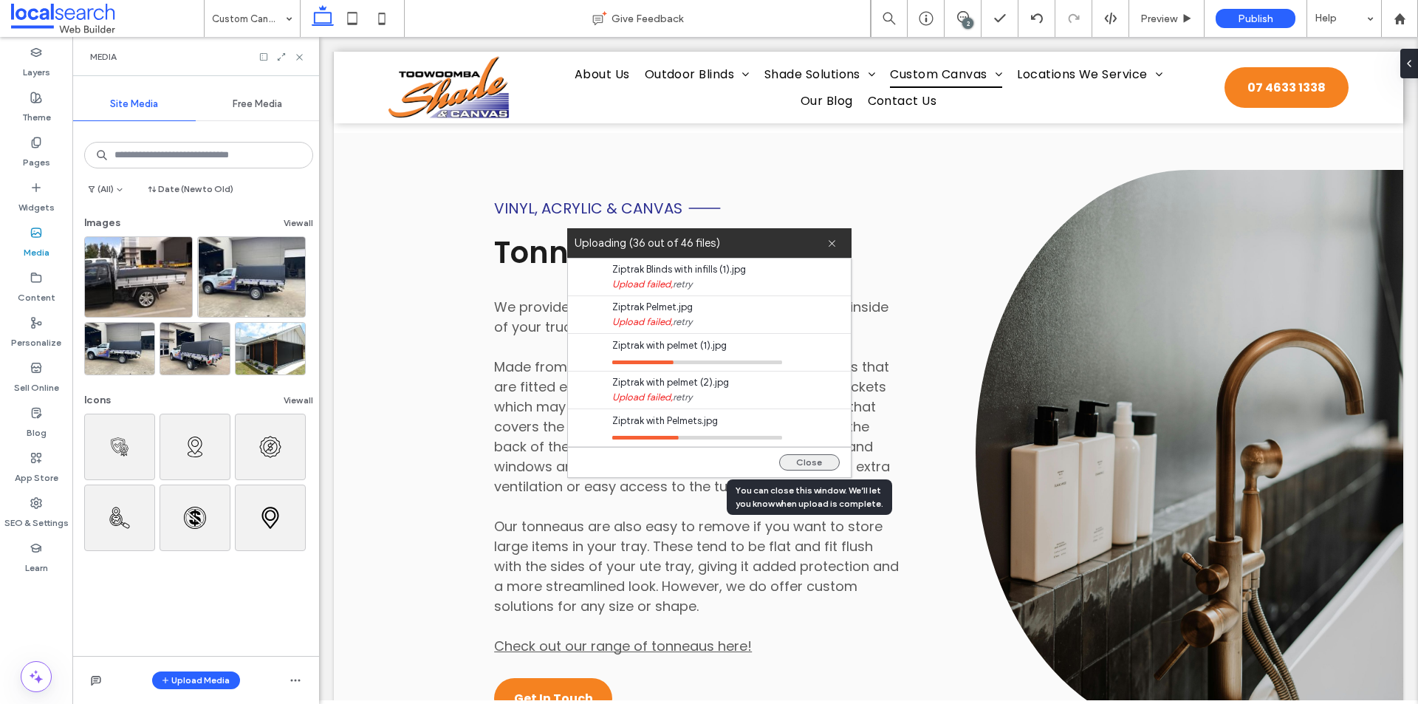
click at [796, 461] on button "Close" at bounding box center [809, 462] width 61 height 16
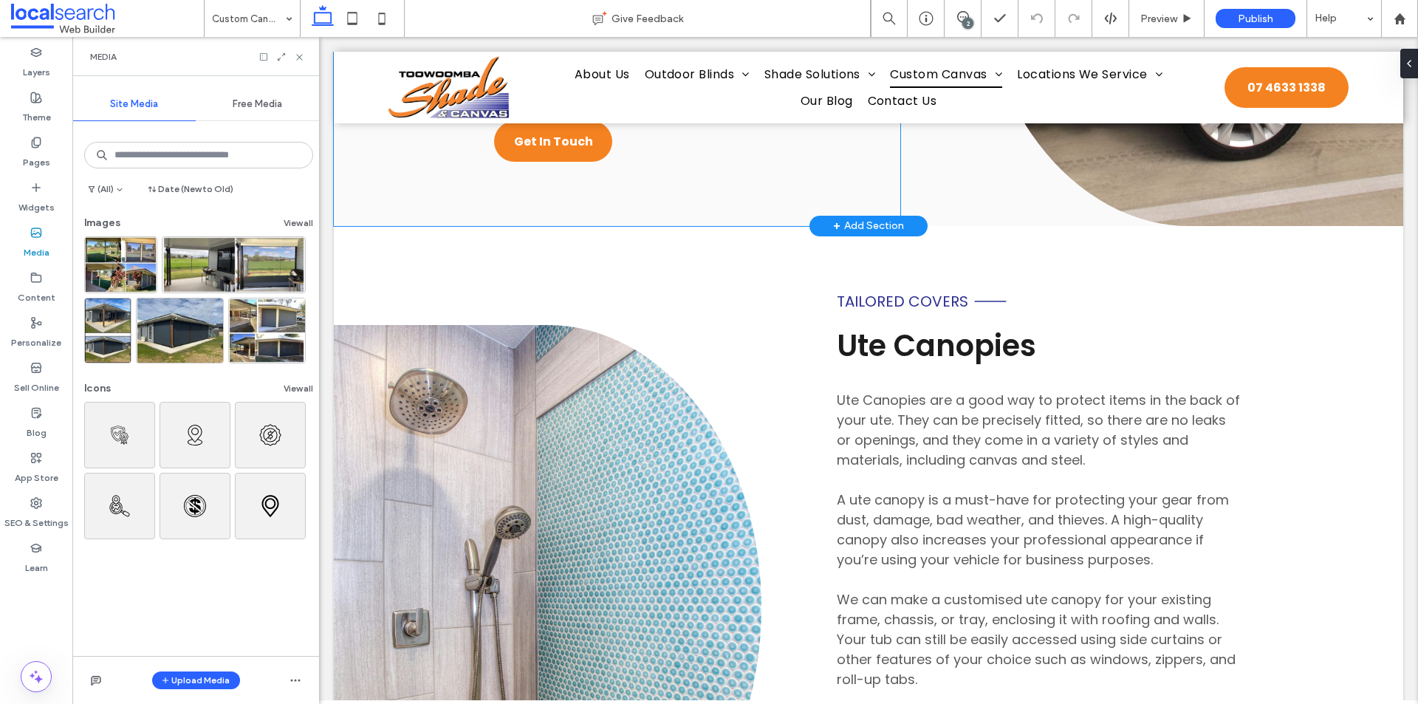
scroll to position [1920, 0]
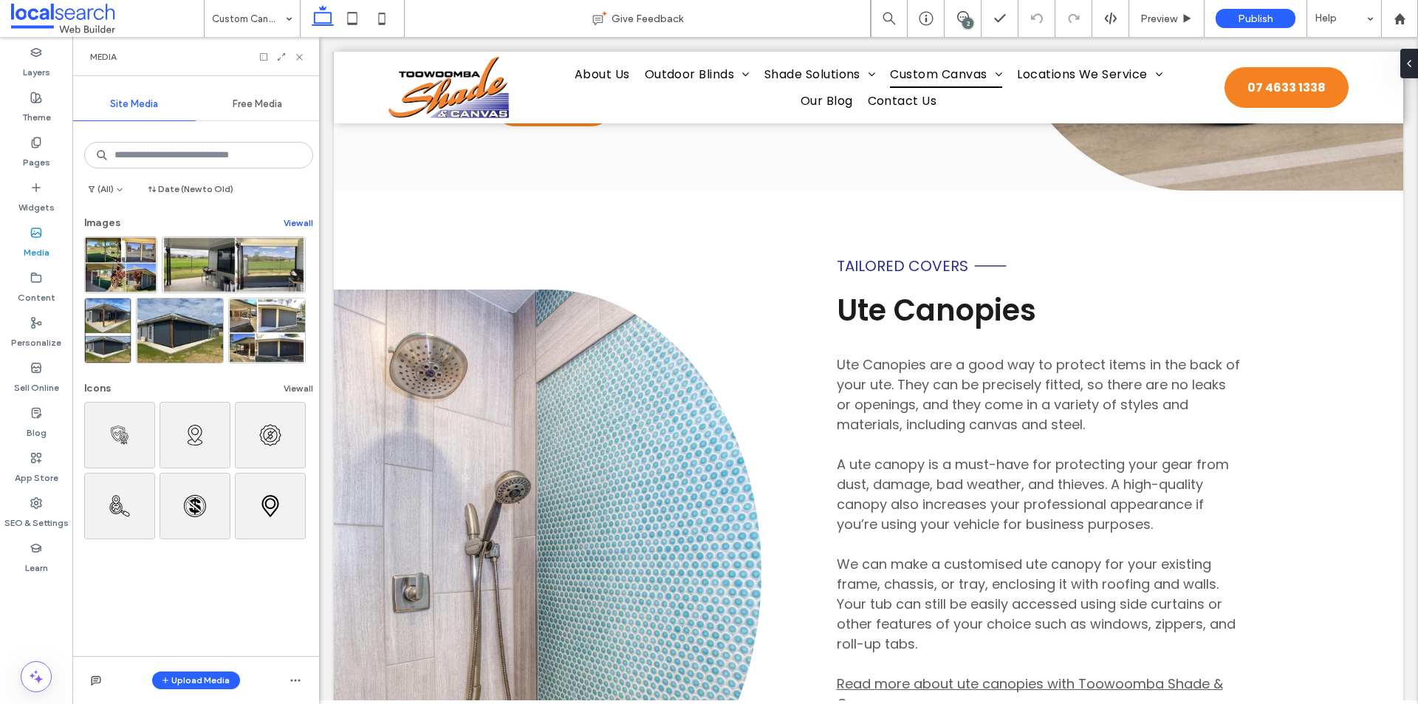
click at [300, 225] on button "View all" at bounding box center [299, 223] width 30 height 18
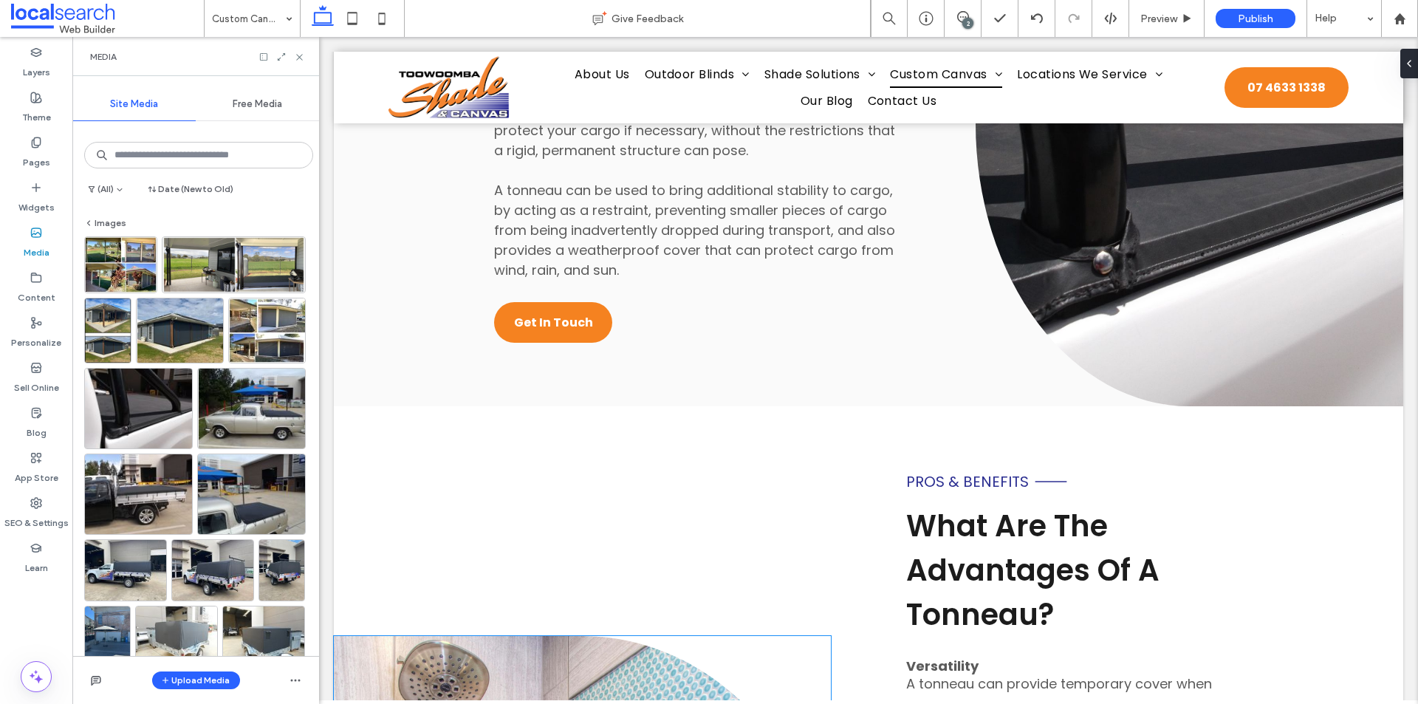
scroll to position [8491, 0]
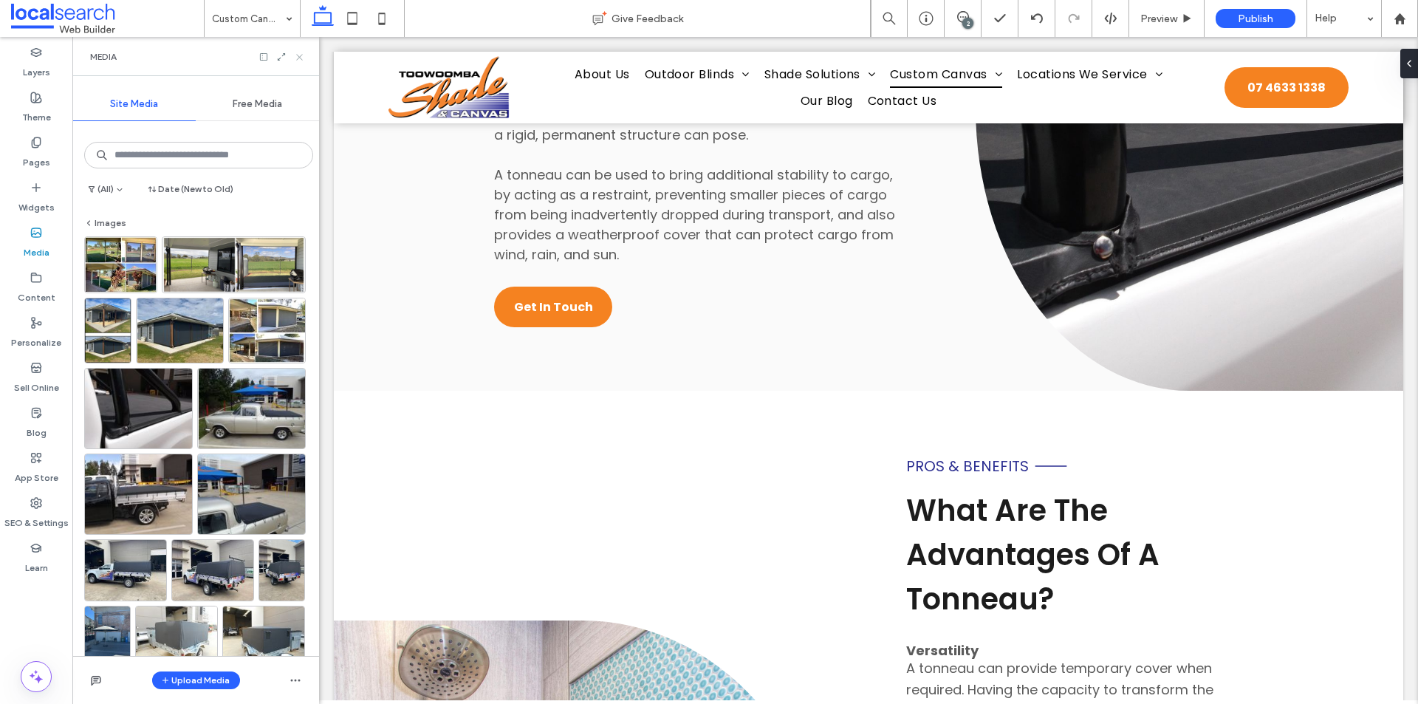
click at [304, 61] on icon at bounding box center [299, 57] width 11 height 11
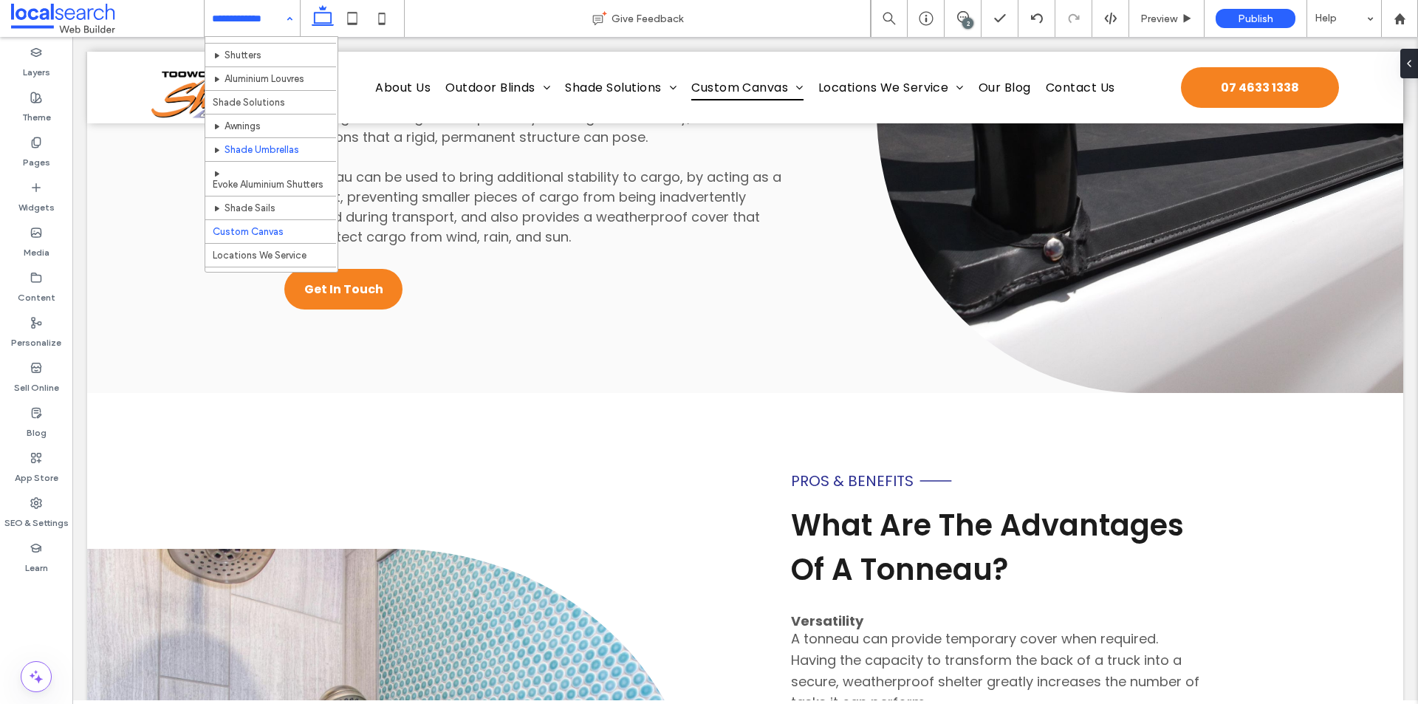
scroll to position [222, 0]
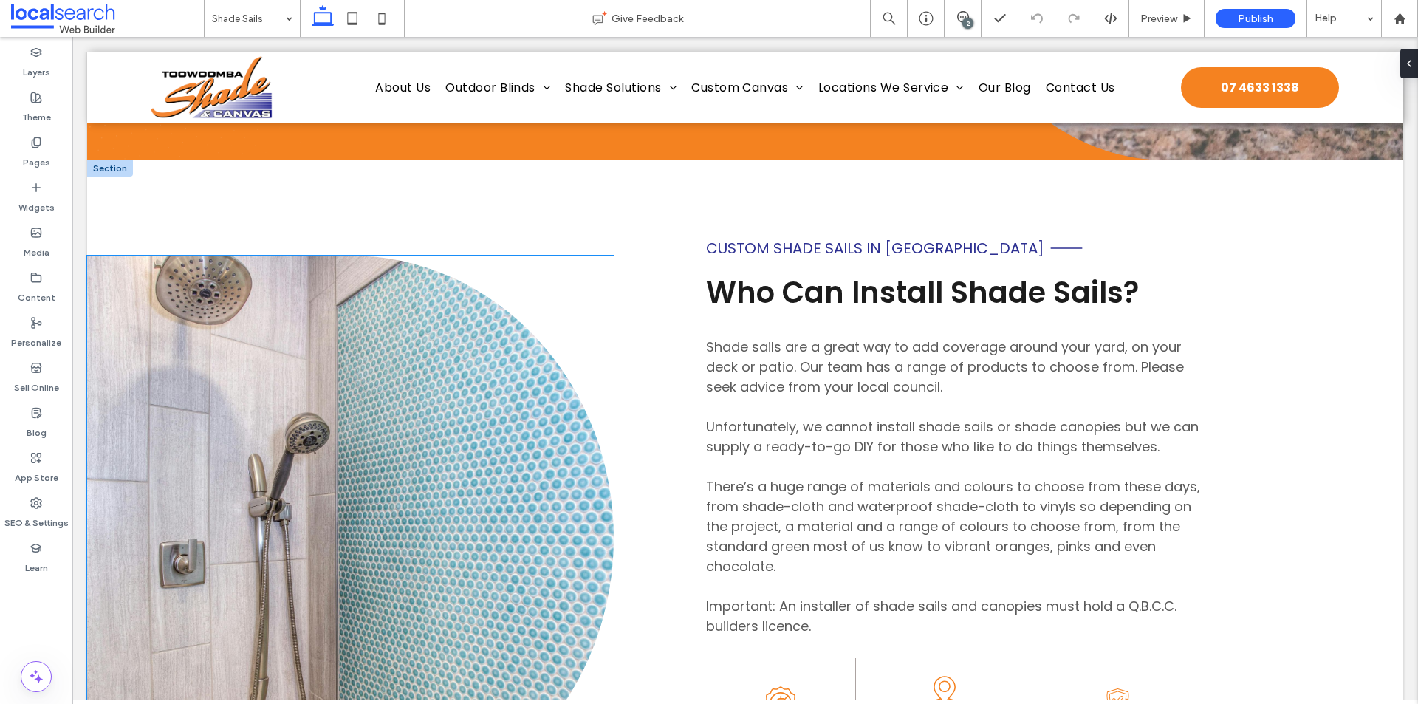
scroll to position [591, 0]
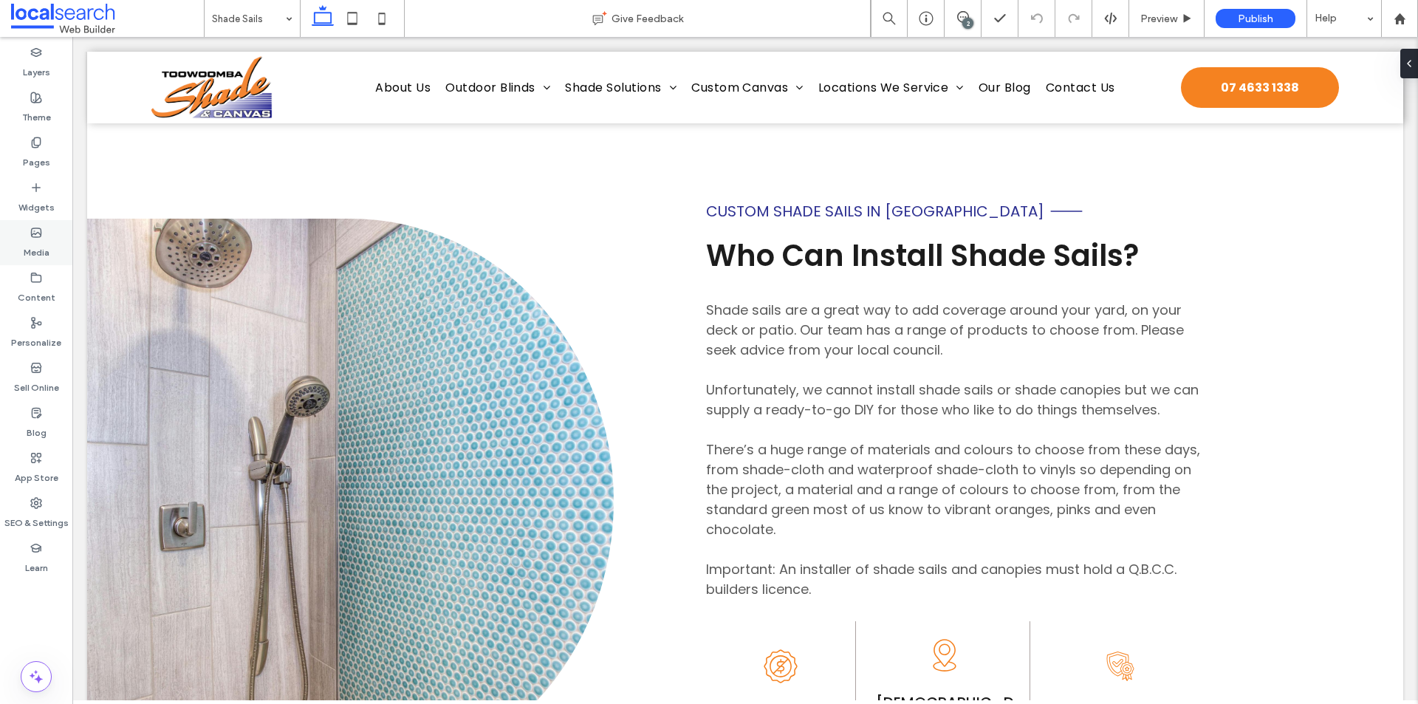
click at [42, 252] on label "Media" at bounding box center [37, 248] width 26 height 21
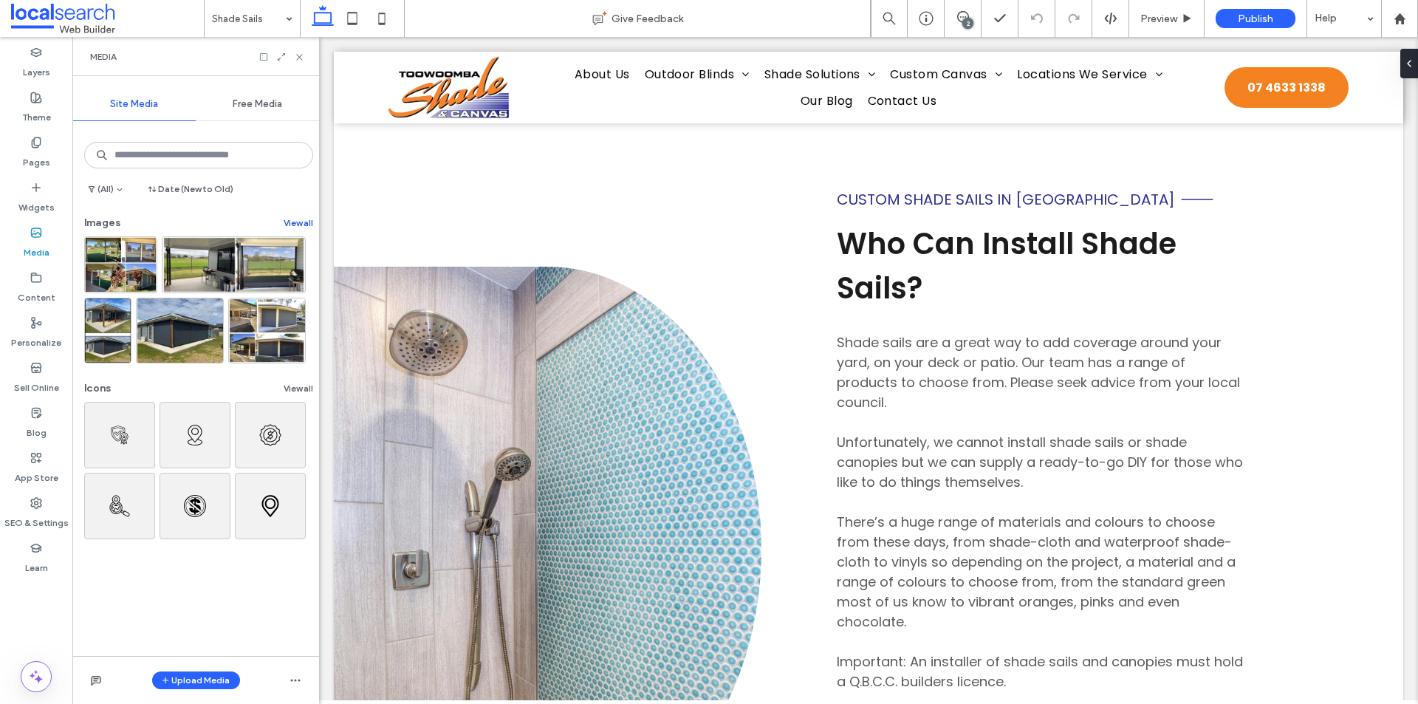
click at [289, 222] on button "View all" at bounding box center [299, 223] width 30 height 18
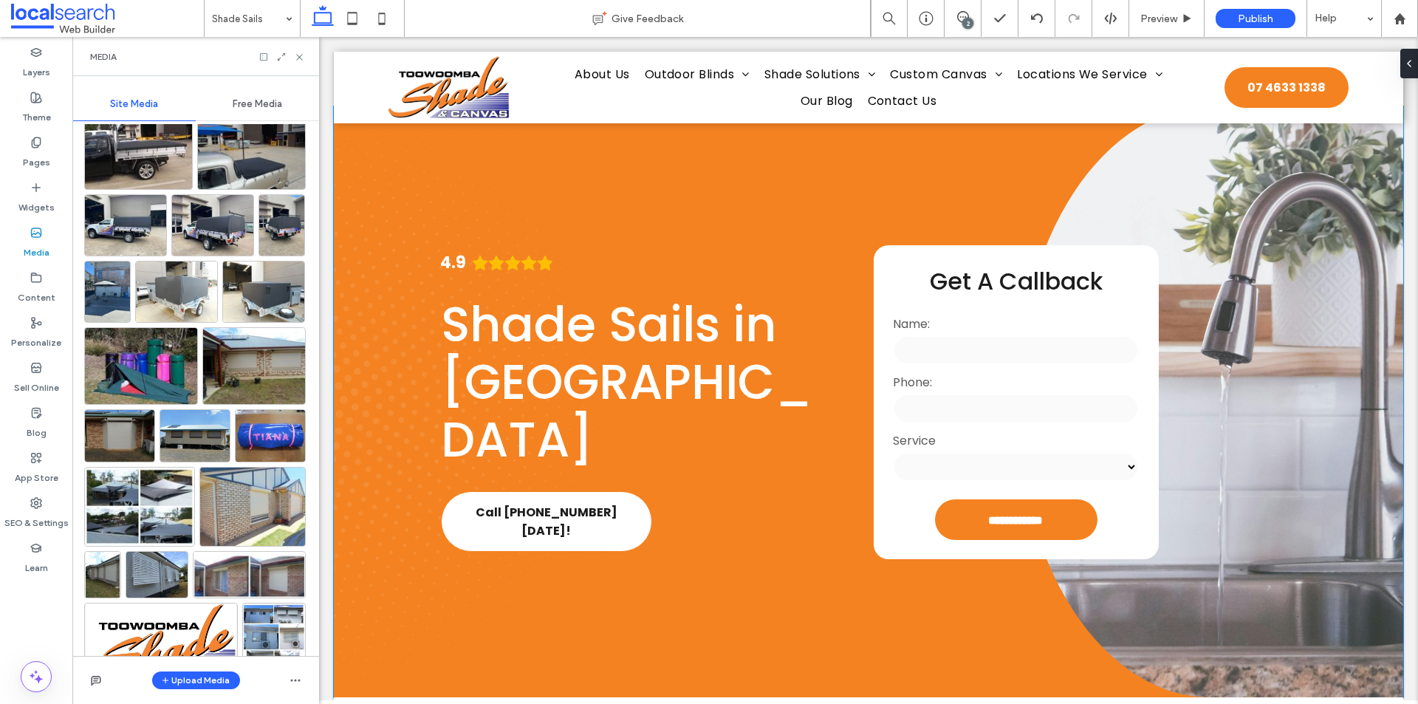
scroll to position [0, 0]
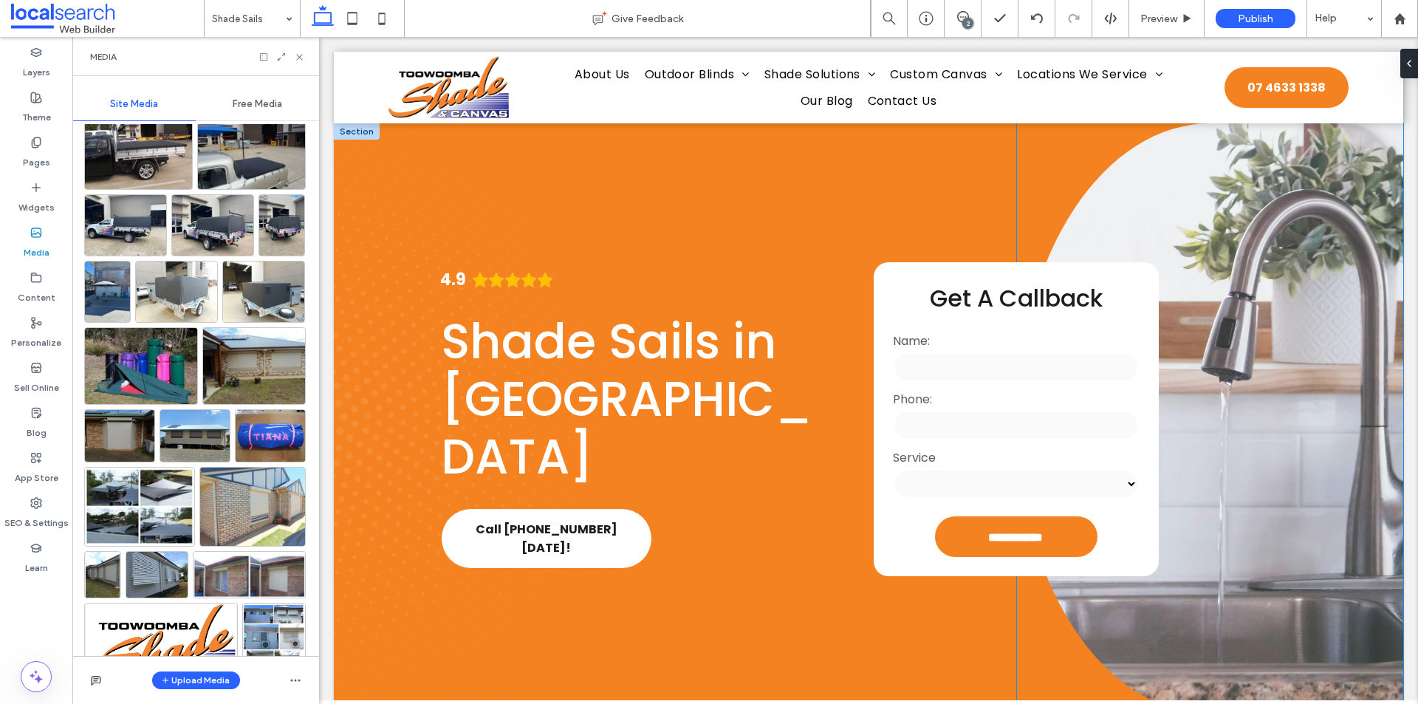
click at [1187, 349] on link at bounding box center [1210, 418] width 386 height 591
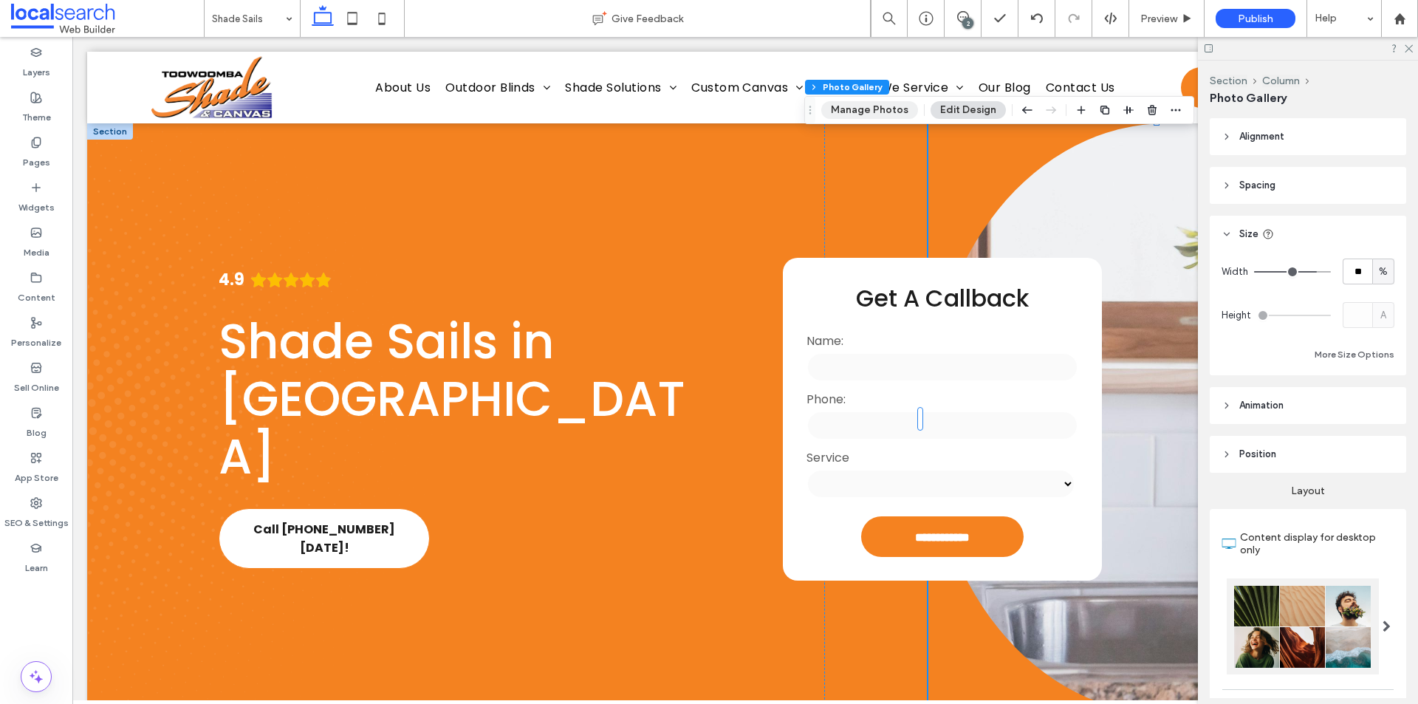
click at [852, 118] on button "Manage Photos" at bounding box center [869, 110] width 97 height 18
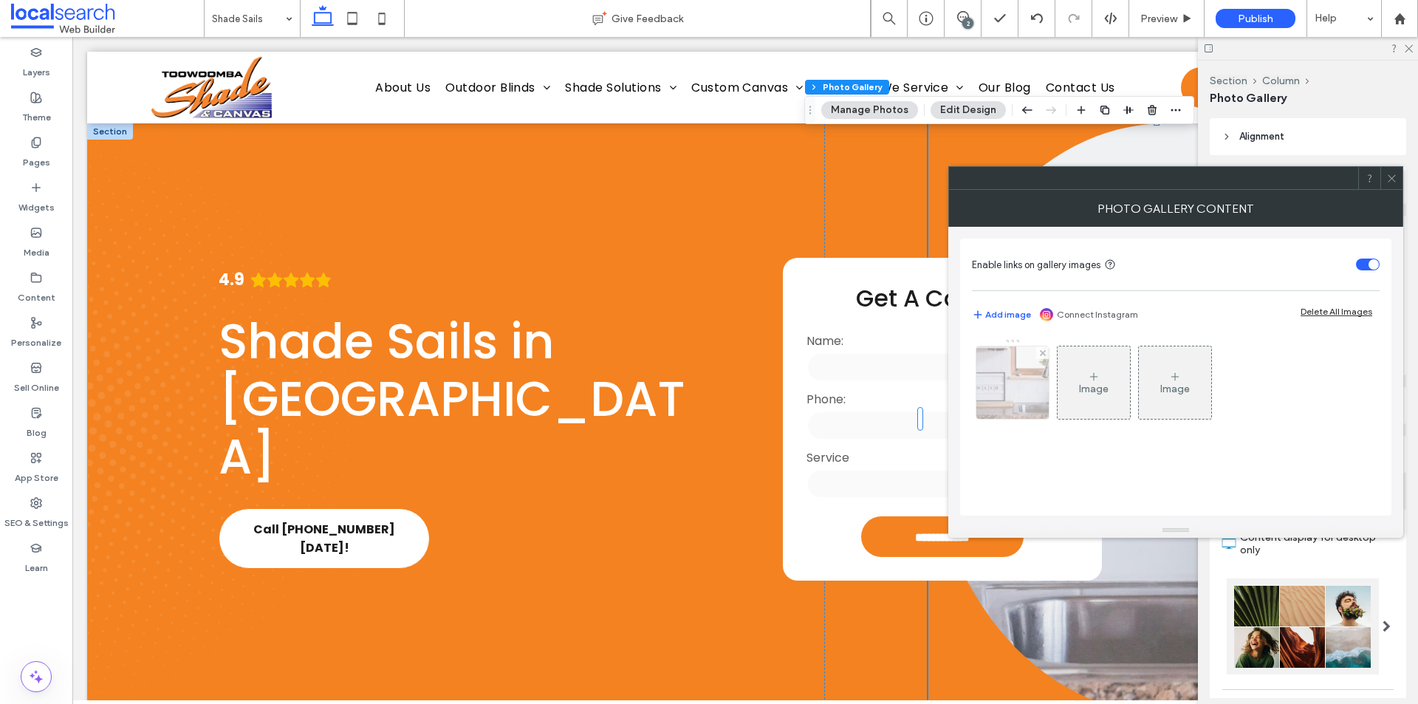
click at [992, 379] on div at bounding box center [1012, 382] width 72 height 72
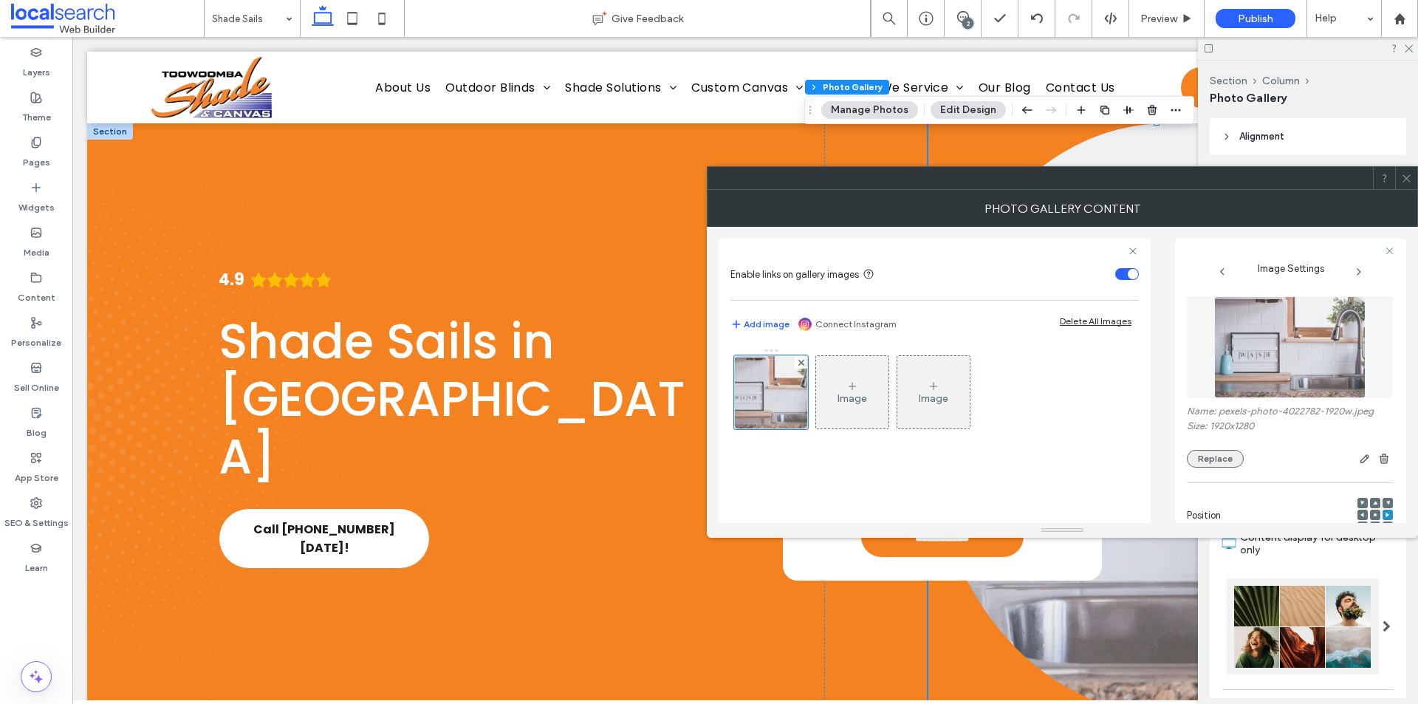
click at [1207, 462] on button "Replace" at bounding box center [1215, 459] width 57 height 18
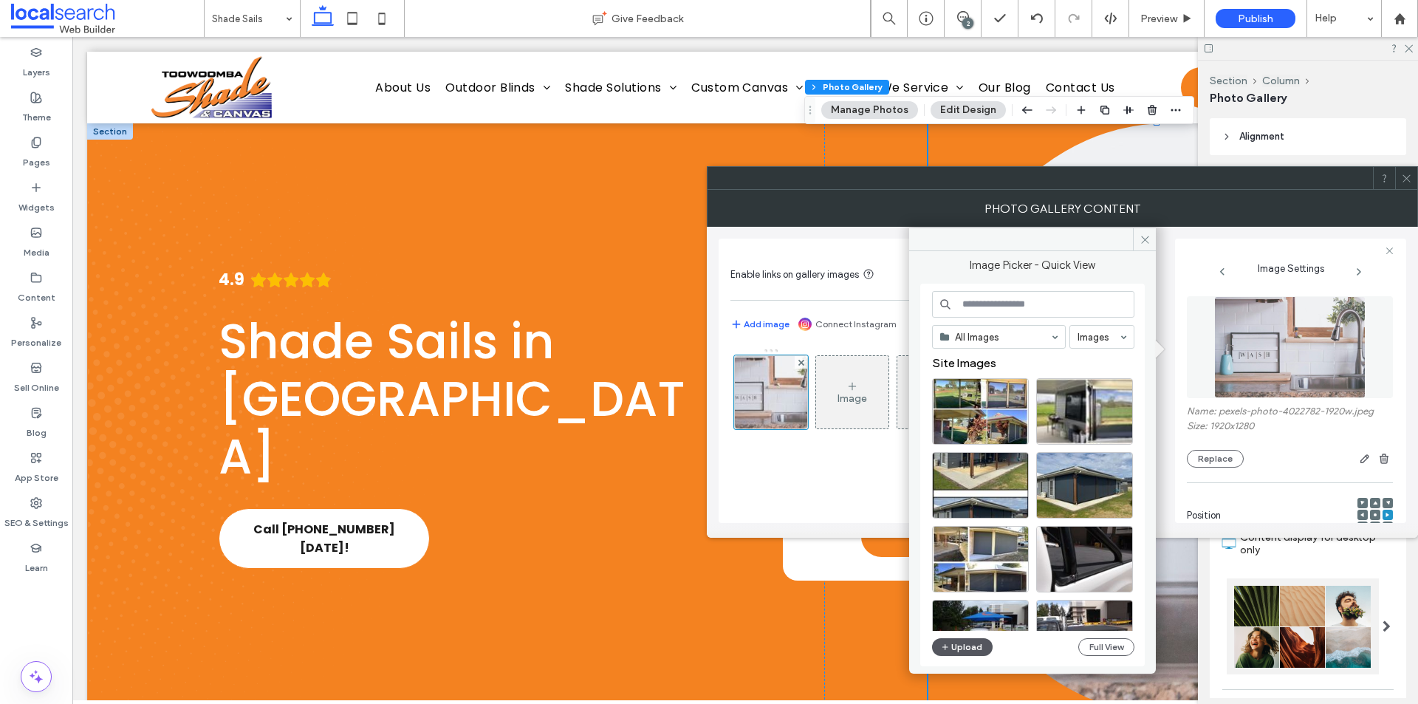
click at [967, 639] on button "Upload" at bounding box center [962, 647] width 61 height 18
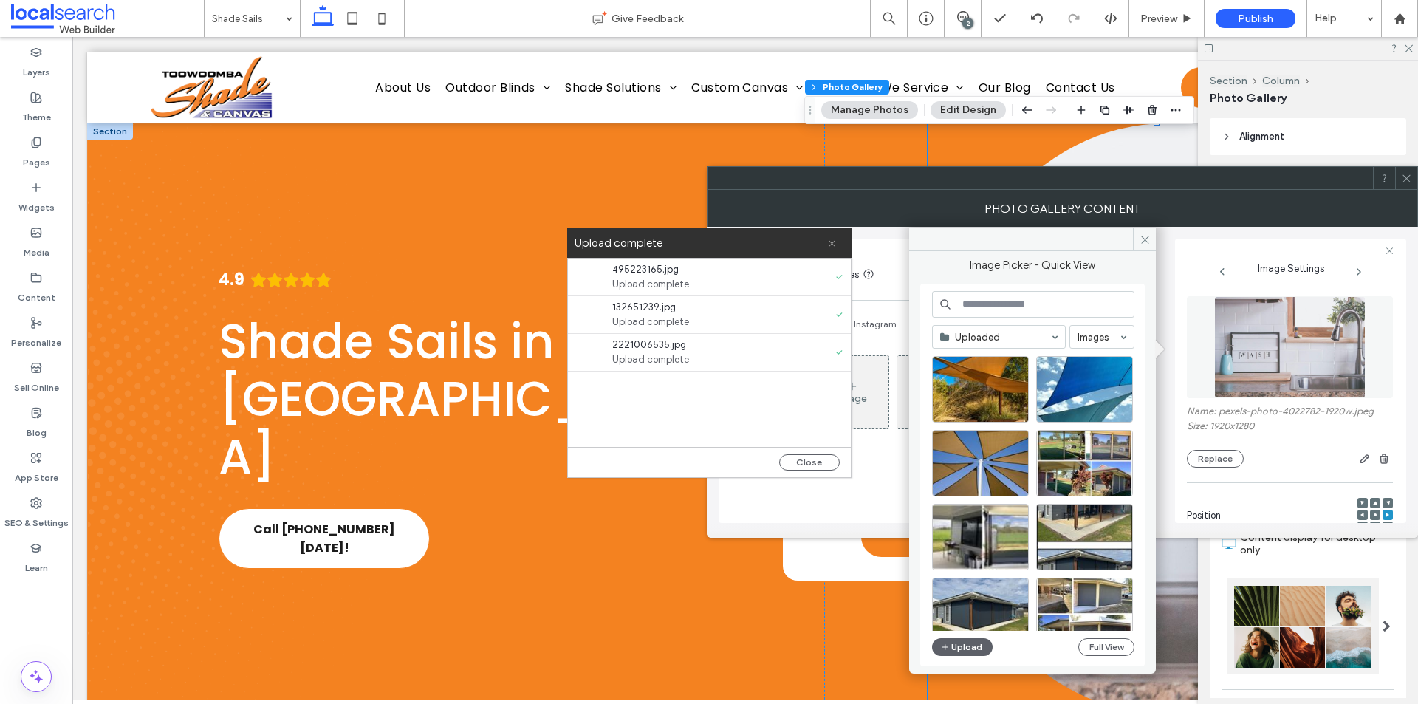
click at [829, 245] on use at bounding box center [831, 243] width 7 height 7
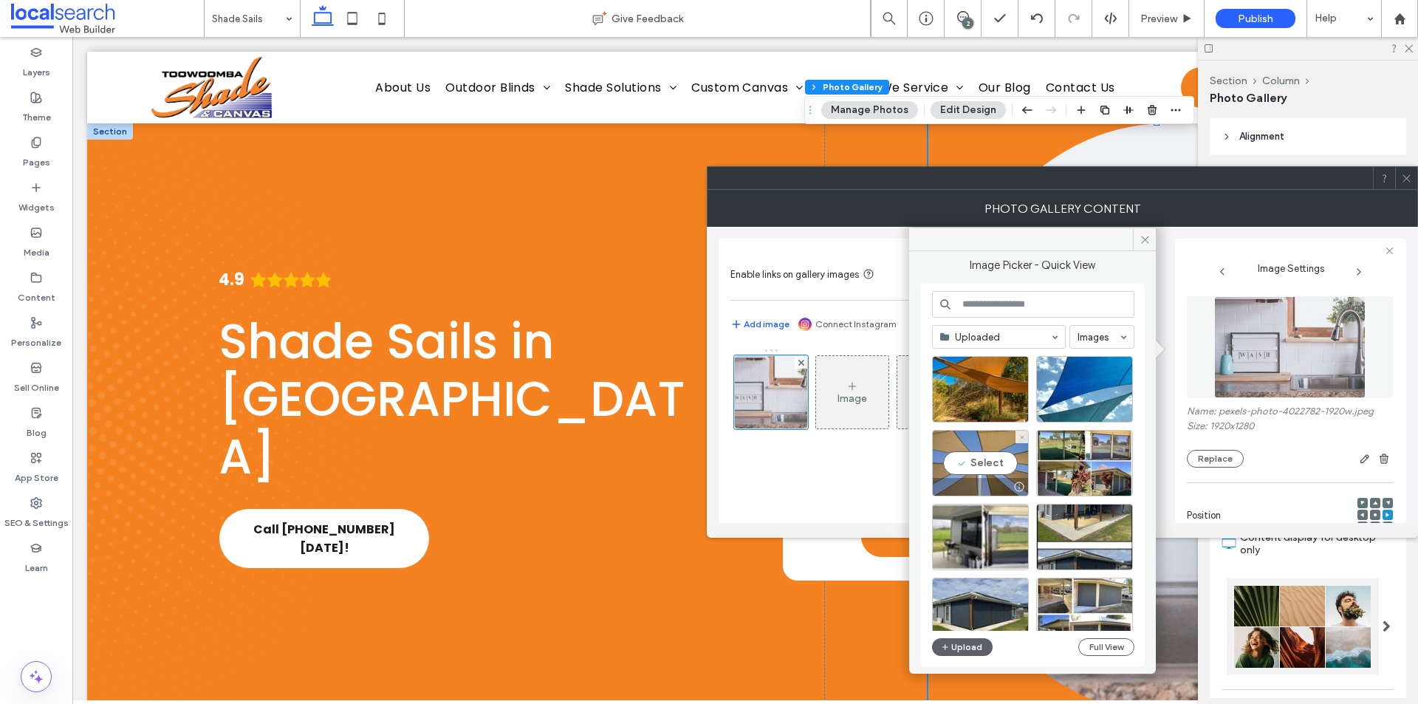
click at [982, 467] on div "Select" at bounding box center [980, 463] width 97 height 66
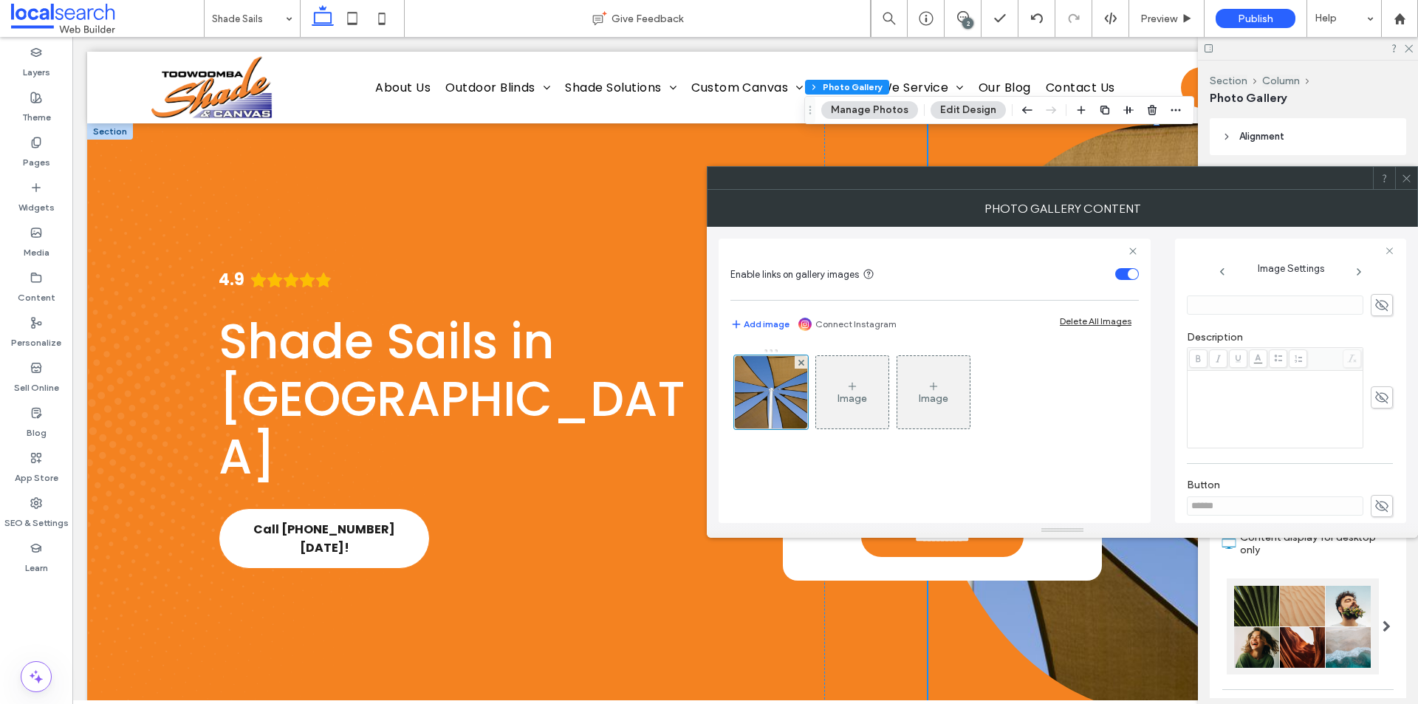
scroll to position [369, 0]
click at [1266, 703] on div at bounding box center [709, 704] width 1418 height 0
click at [1400, 184] on div at bounding box center [1406, 178] width 22 height 22
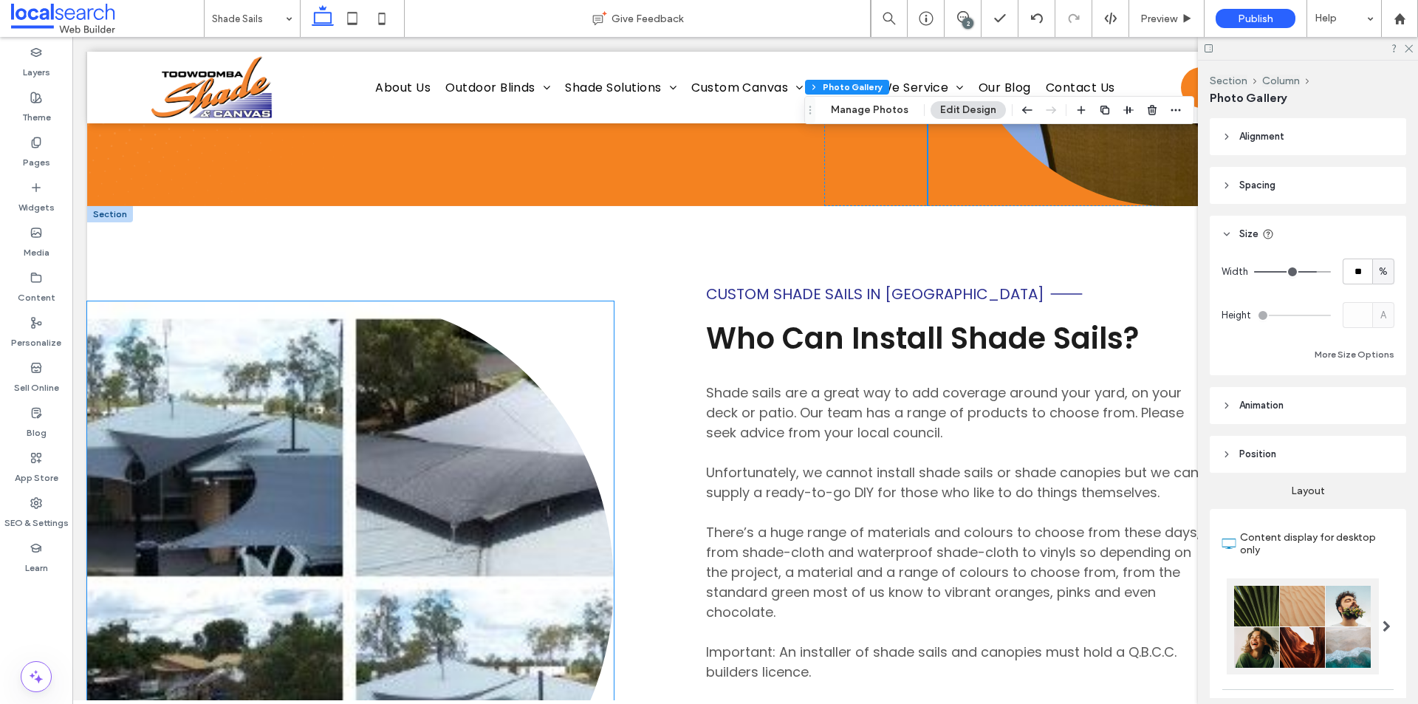
scroll to position [517, 0]
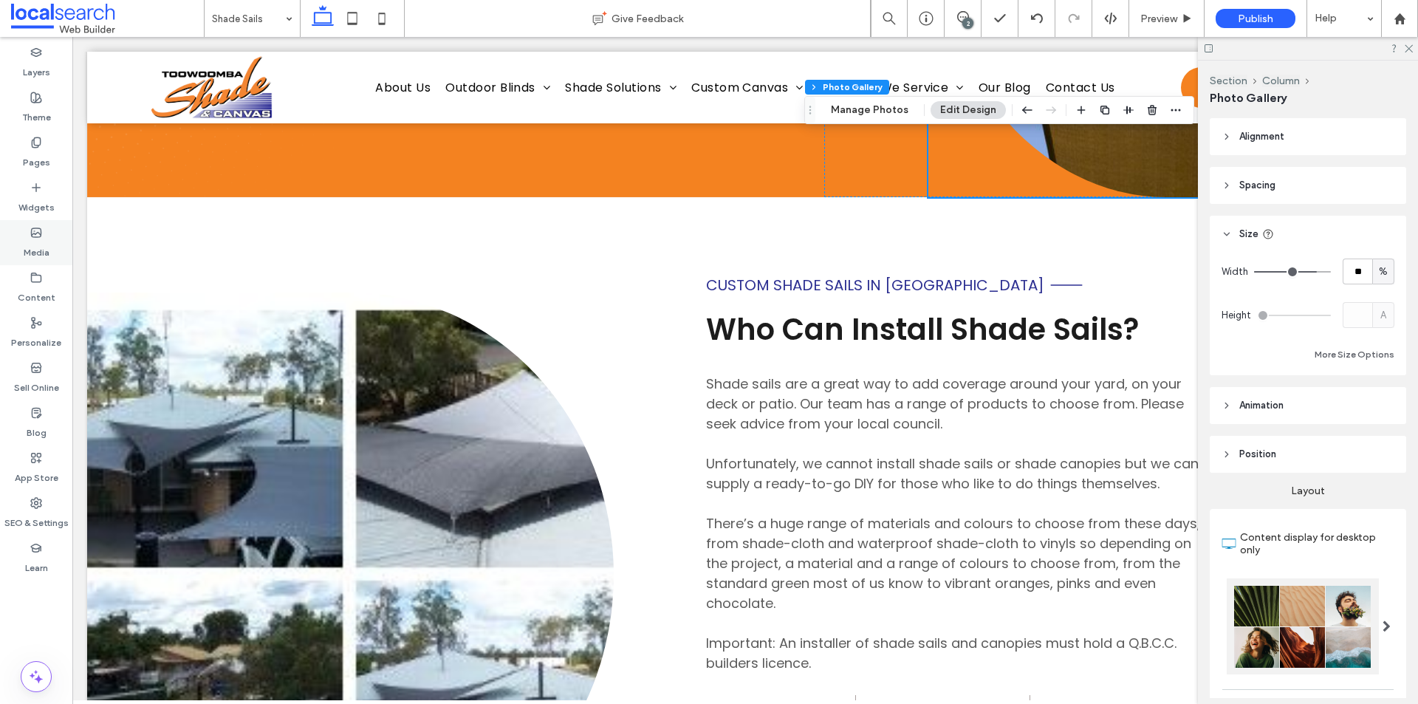
click at [33, 245] on label "Media" at bounding box center [37, 248] width 26 height 21
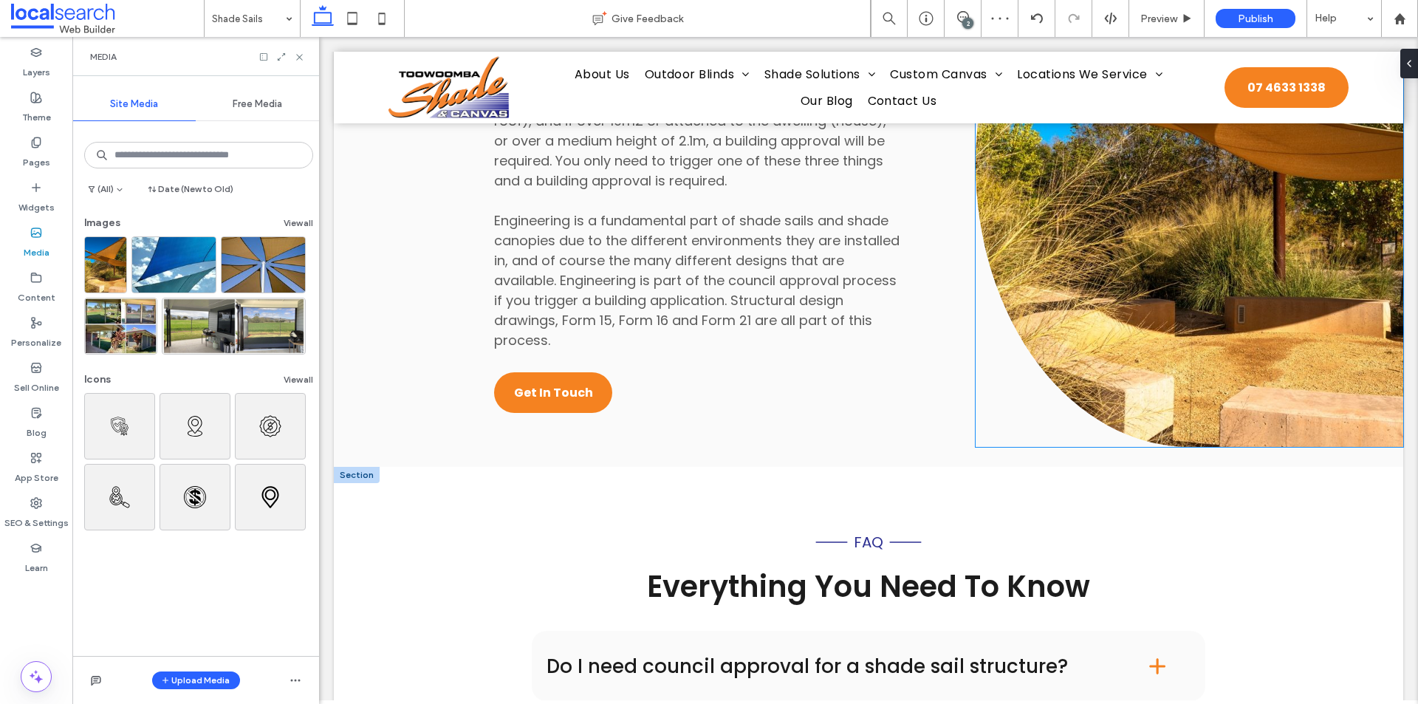
scroll to position [1772, 0]
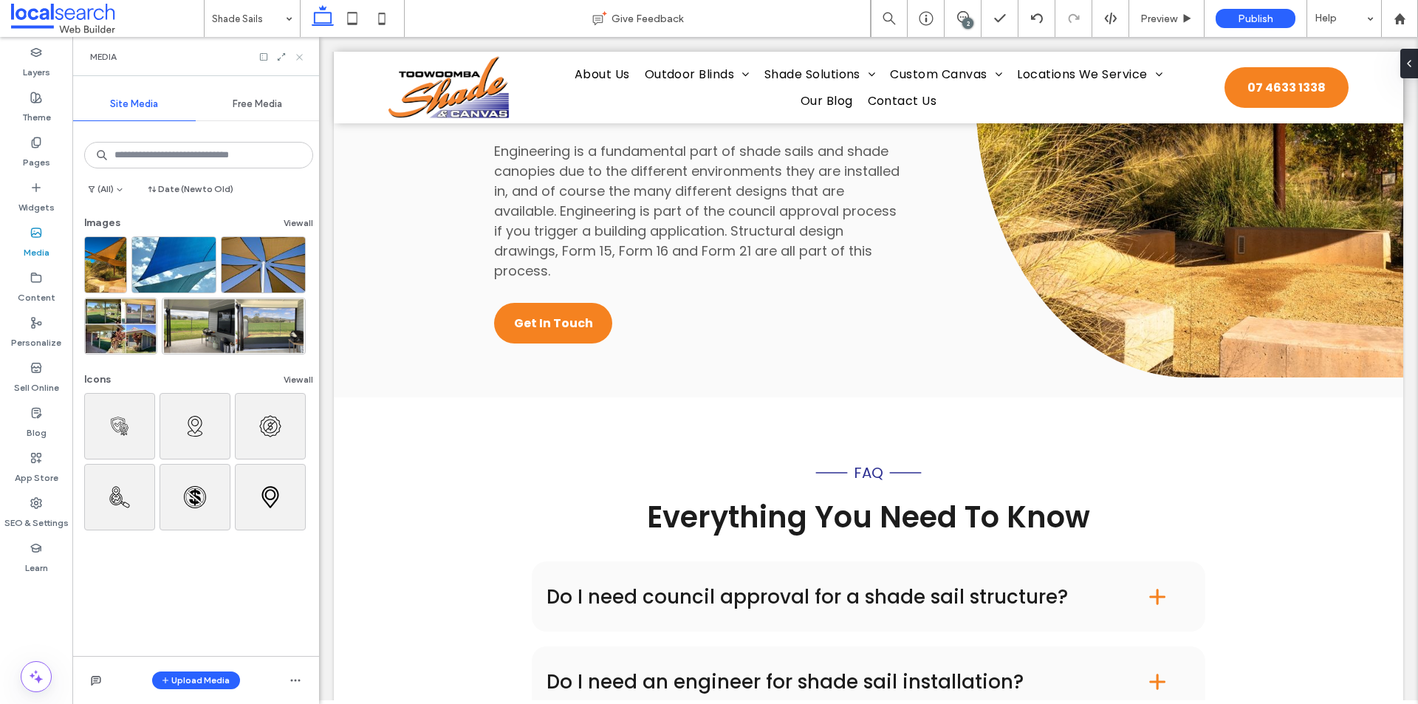
click at [298, 58] on icon at bounding box center [299, 57] width 11 height 11
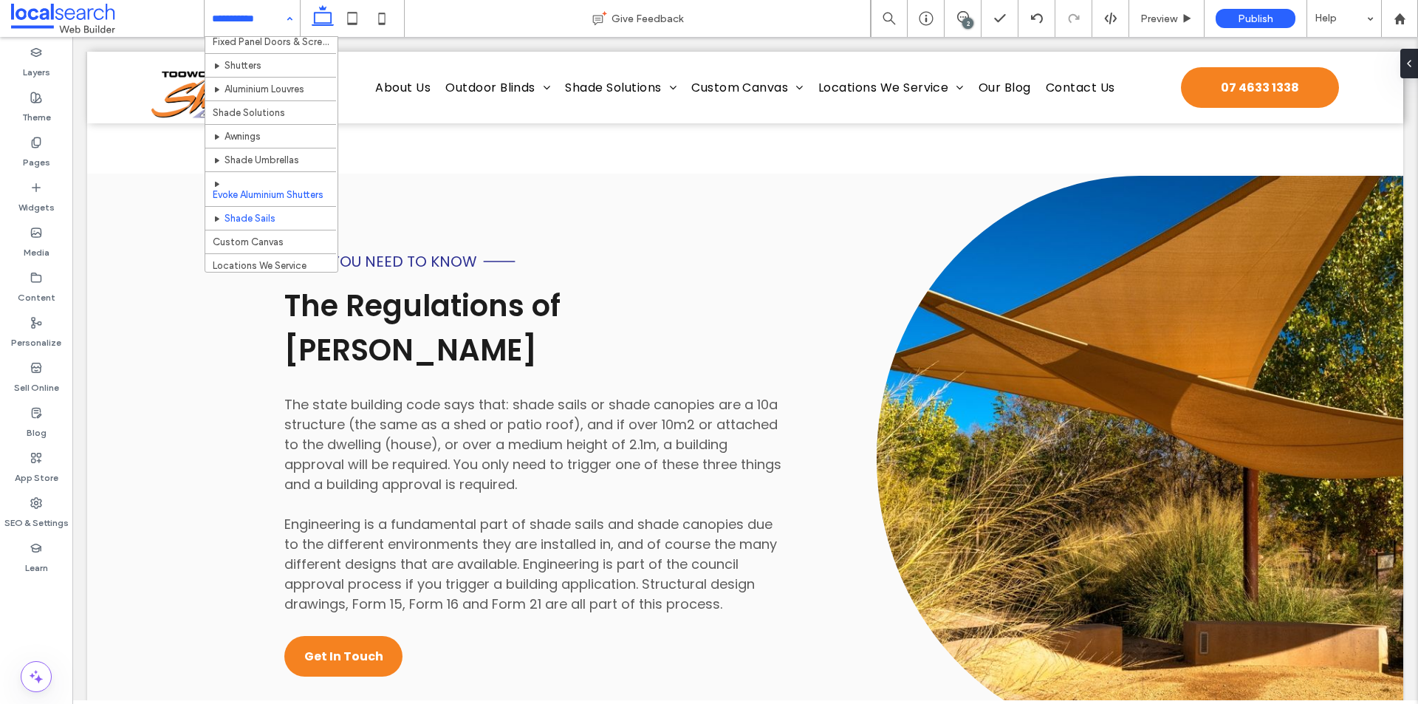
scroll to position [222, 0]
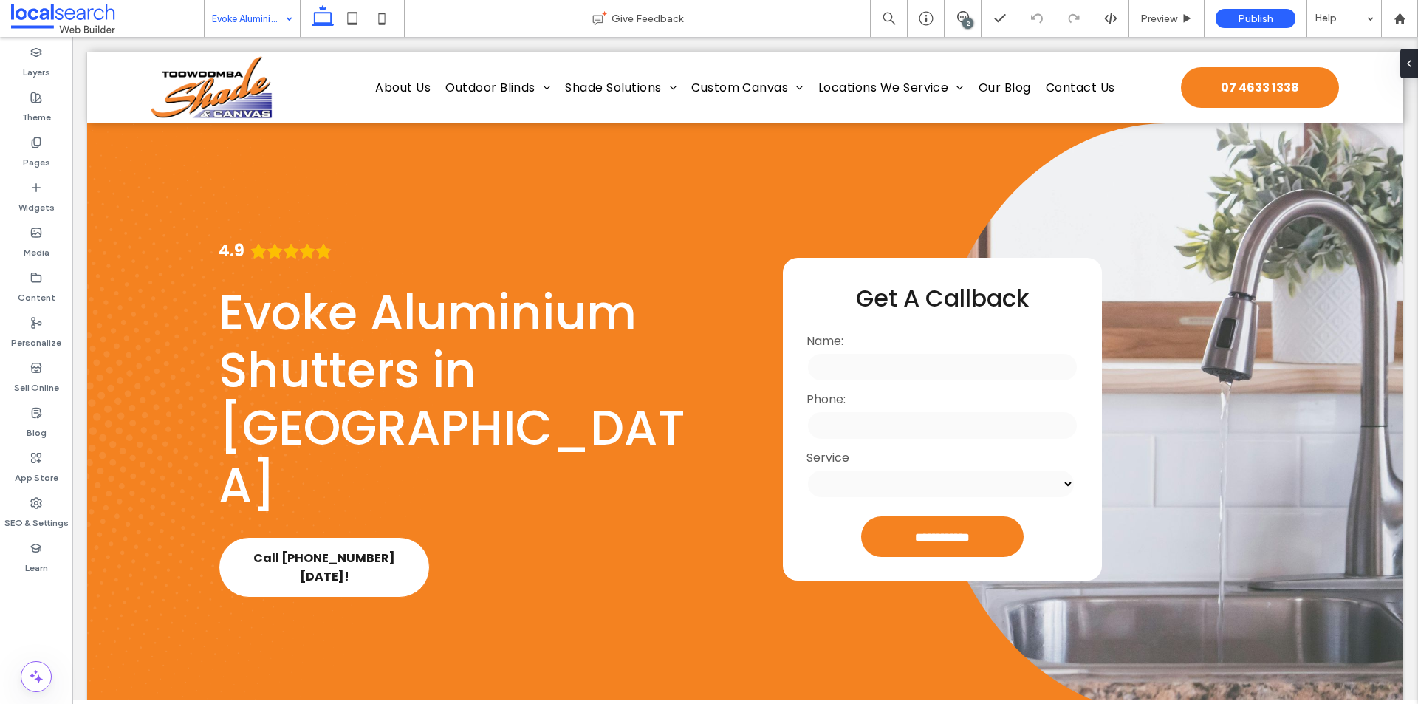
click at [233, 15] on input at bounding box center [248, 18] width 73 height 37
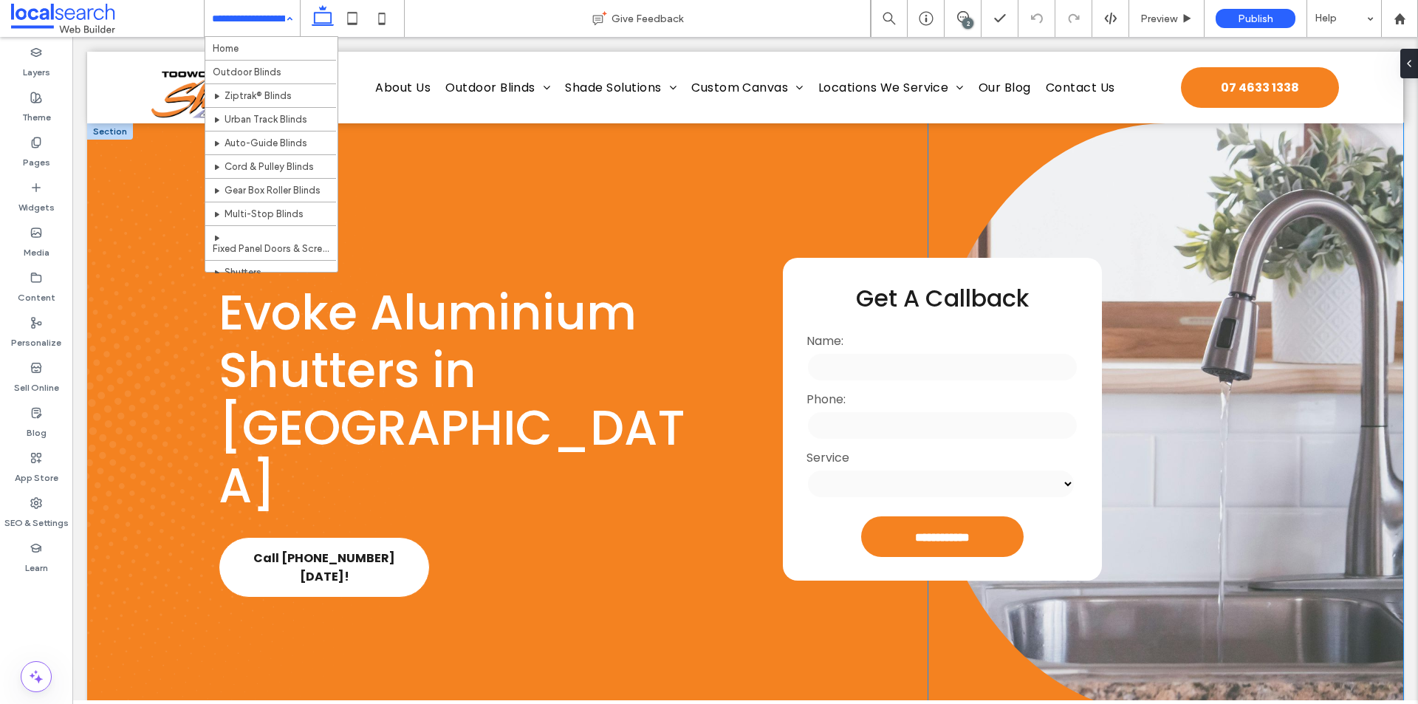
click at [1207, 271] on link at bounding box center [1165, 418] width 475 height 591
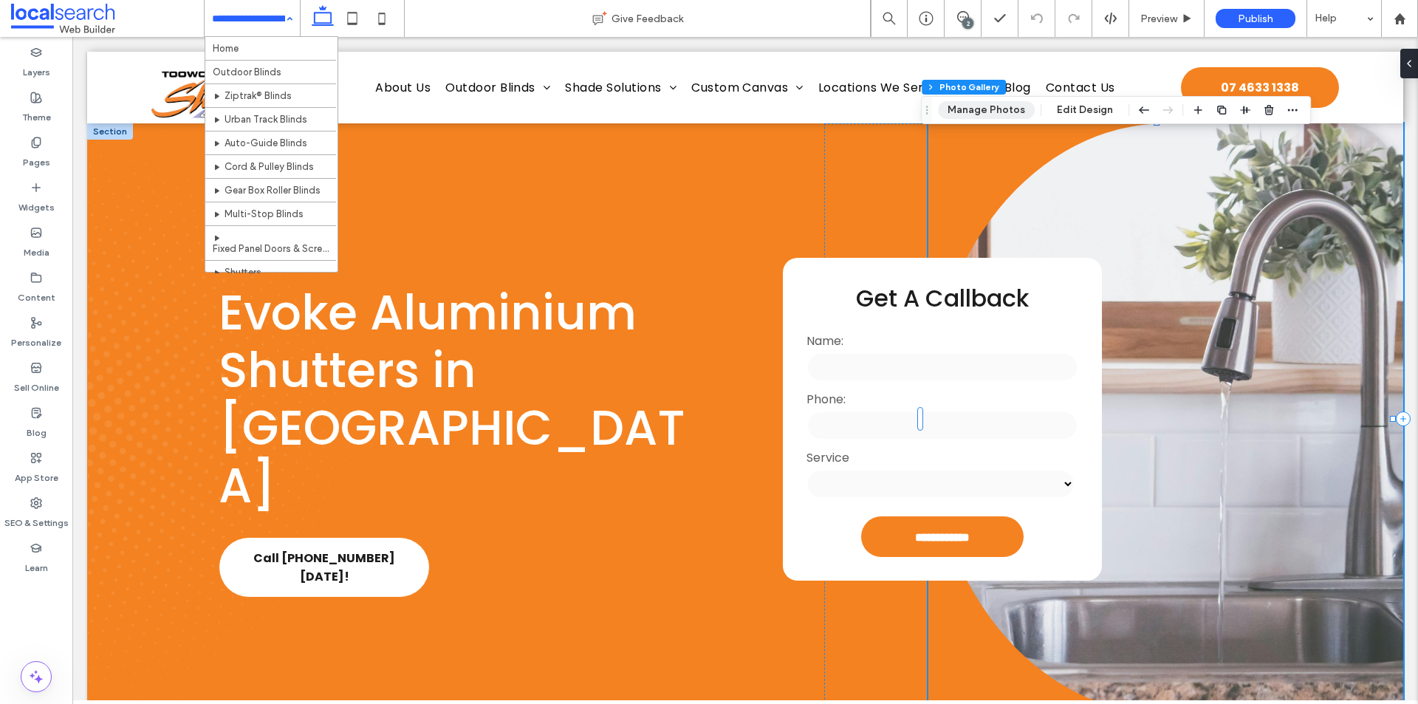
click at [955, 117] on button "Manage Photos" at bounding box center [986, 110] width 97 height 18
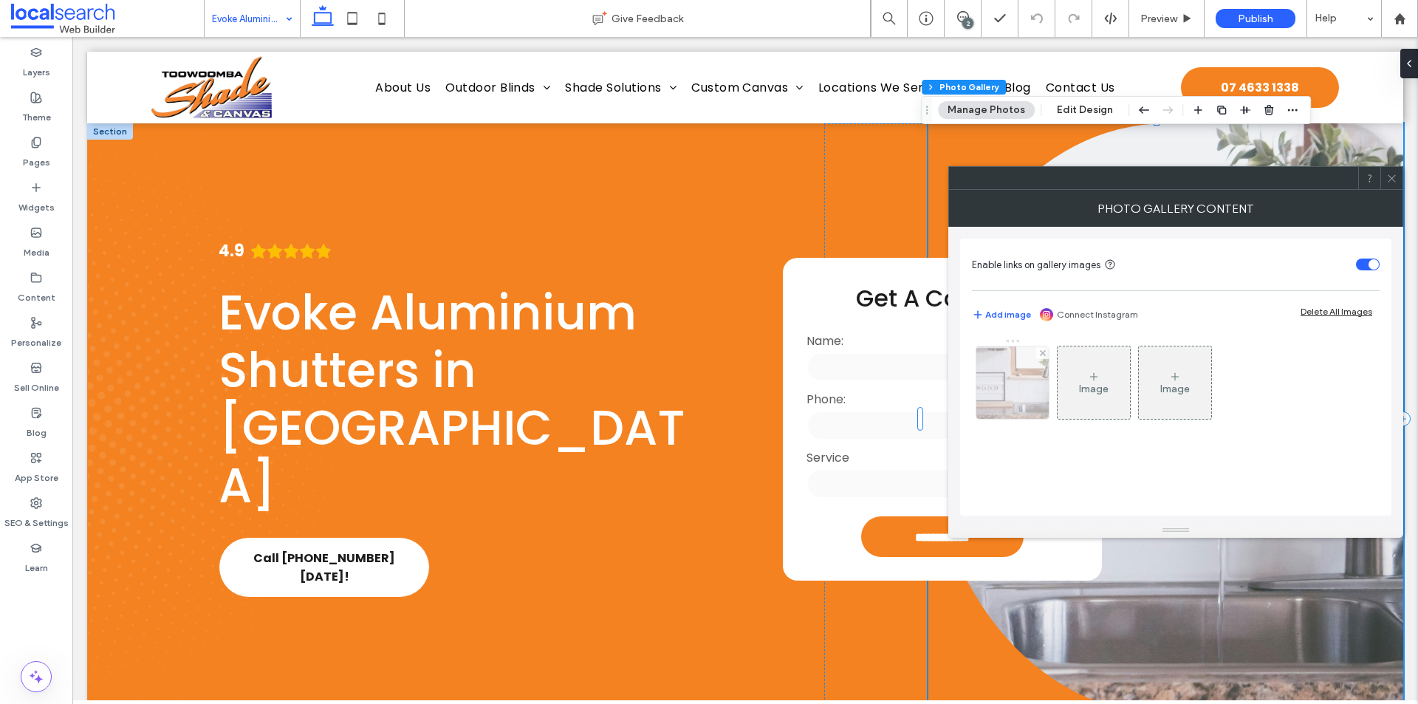
click at [985, 379] on img at bounding box center [1012, 382] width 109 height 72
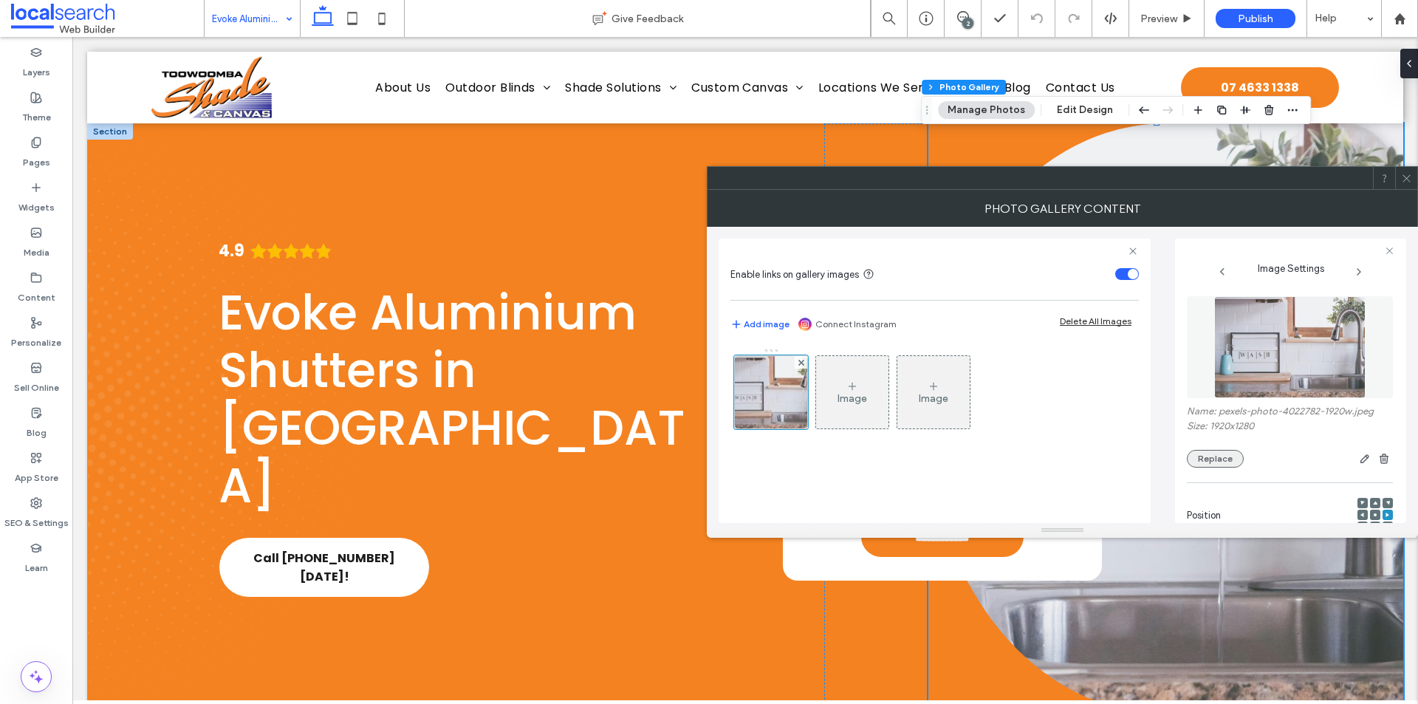
click at [1191, 456] on button "Replace" at bounding box center [1215, 459] width 57 height 18
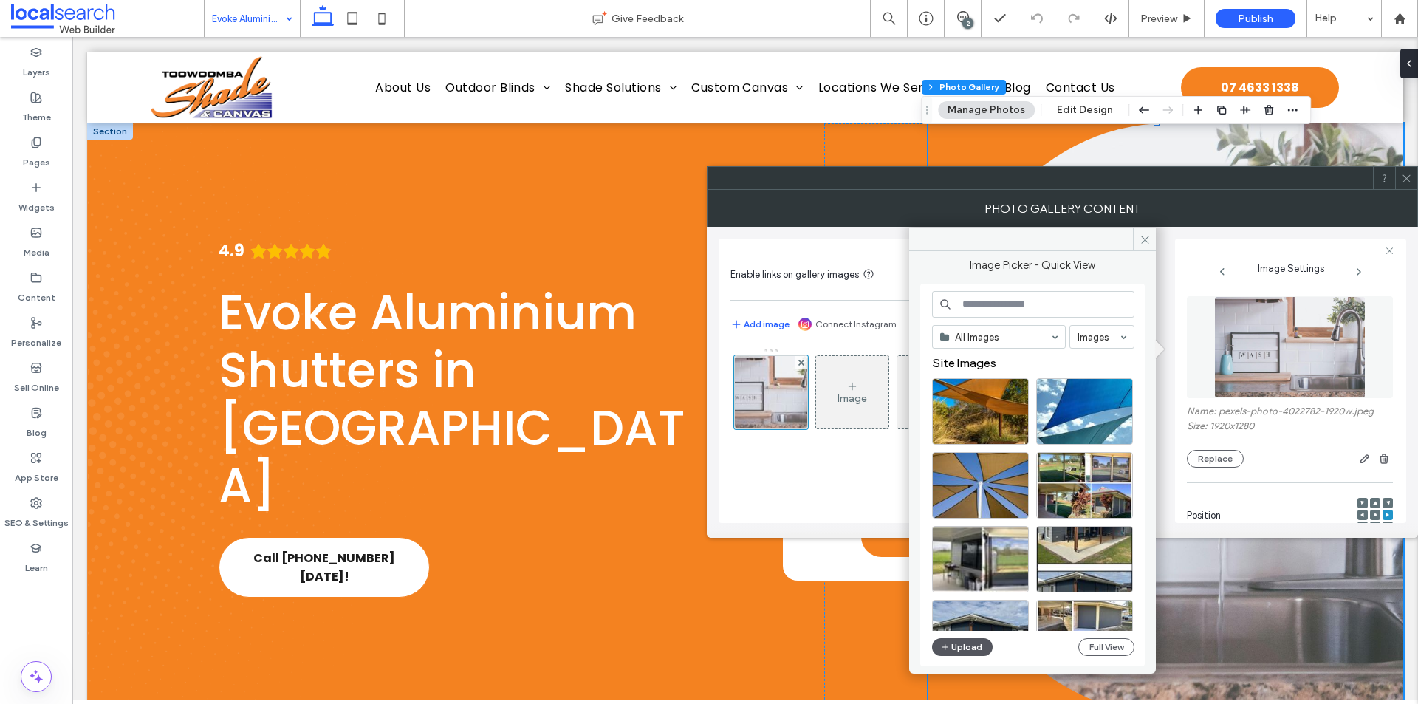
click at [947, 641] on icon "button" at bounding box center [945, 647] width 9 height 12
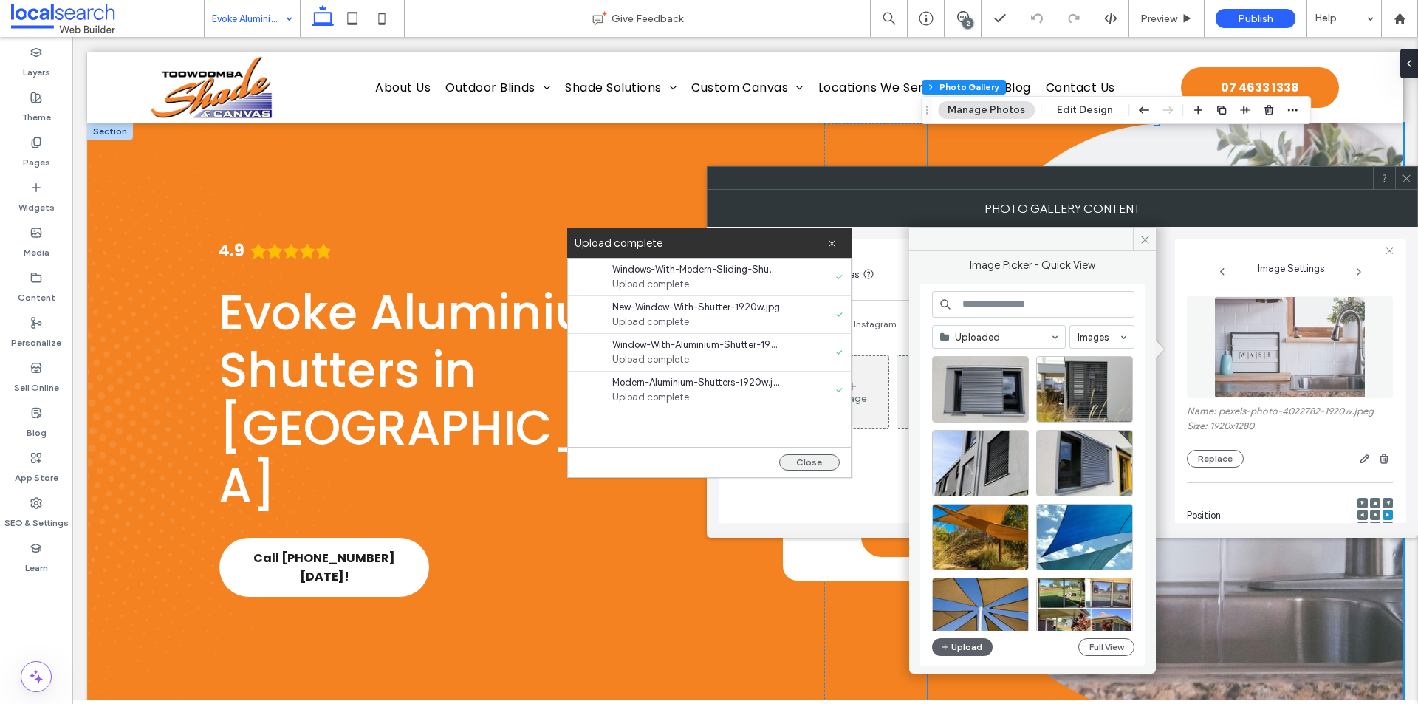
click at [782, 467] on button "Close" at bounding box center [809, 462] width 61 height 16
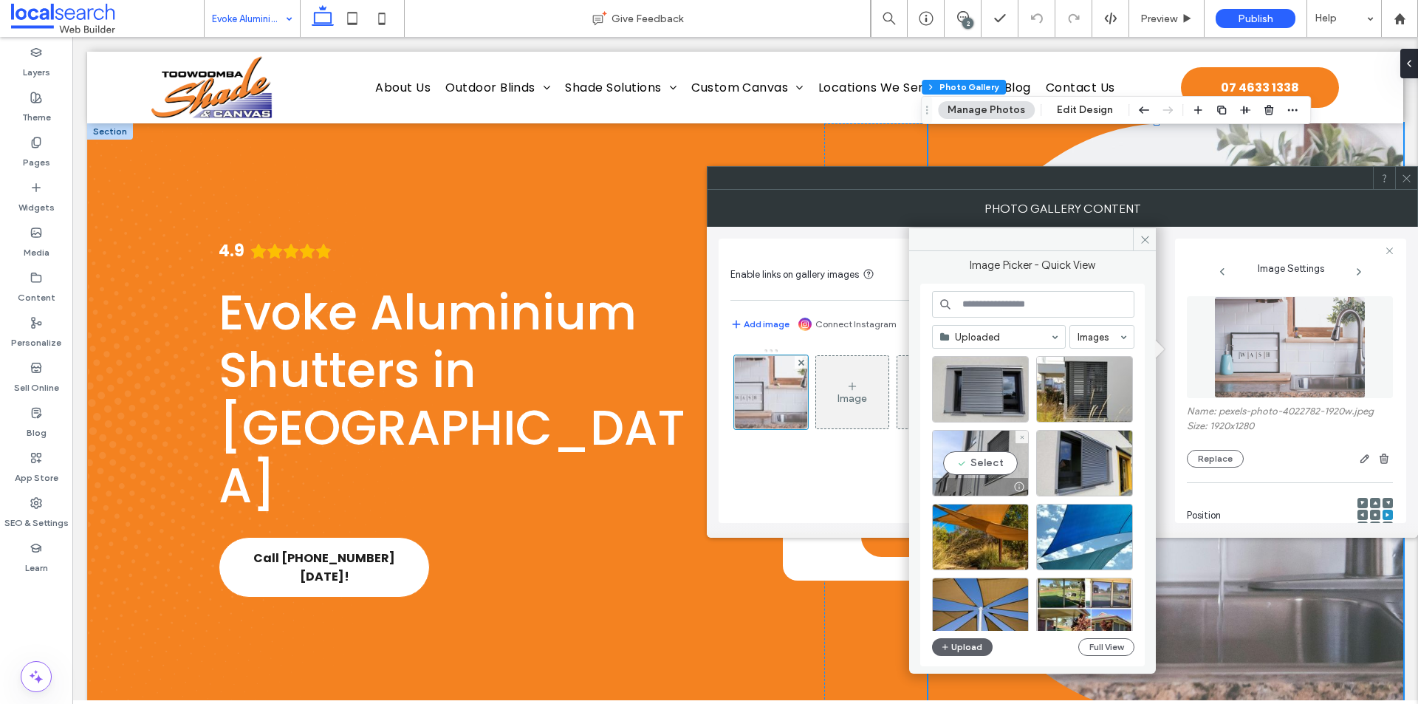
click at [979, 463] on div "Select" at bounding box center [980, 463] width 97 height 66
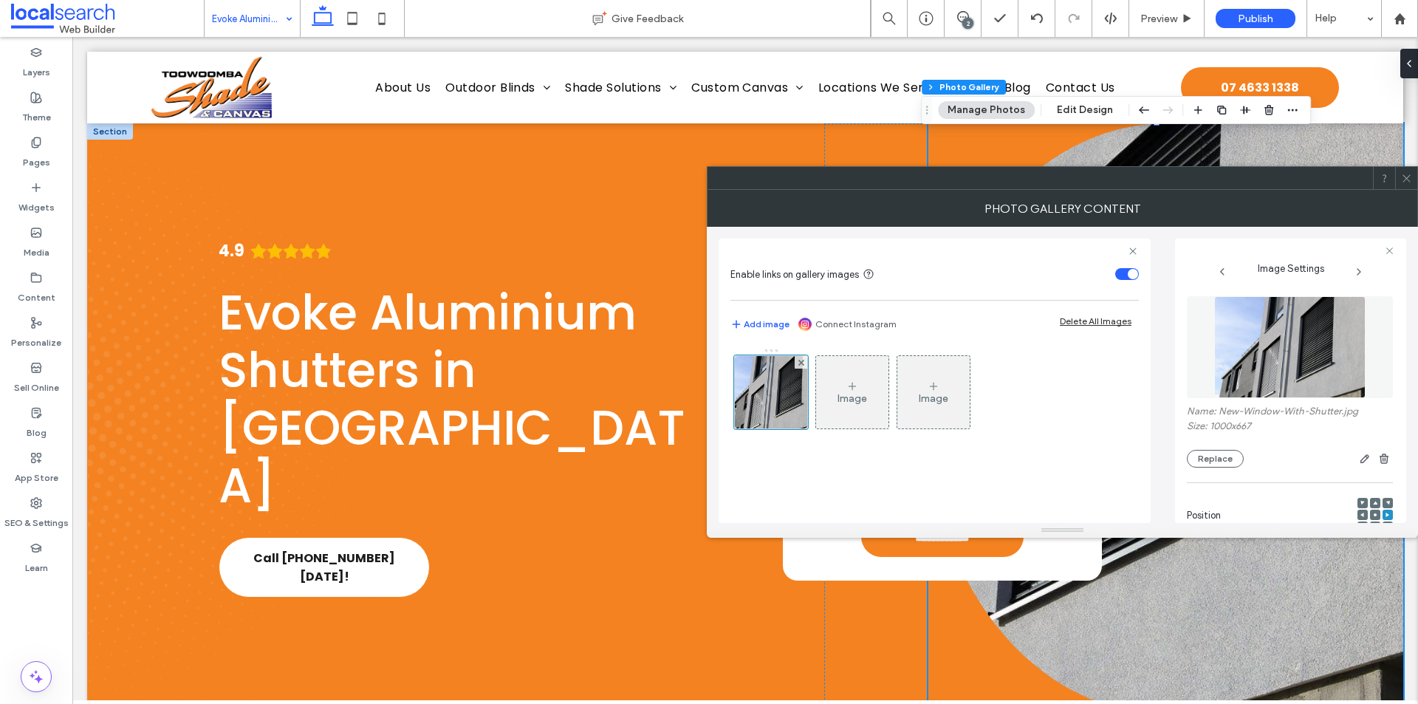
click at [1252, 703] on div at bounding box center [709, 704] width 1418 height 0
click at [1408, 170] on span at bounding box center [1406, 178] width 11 height 22
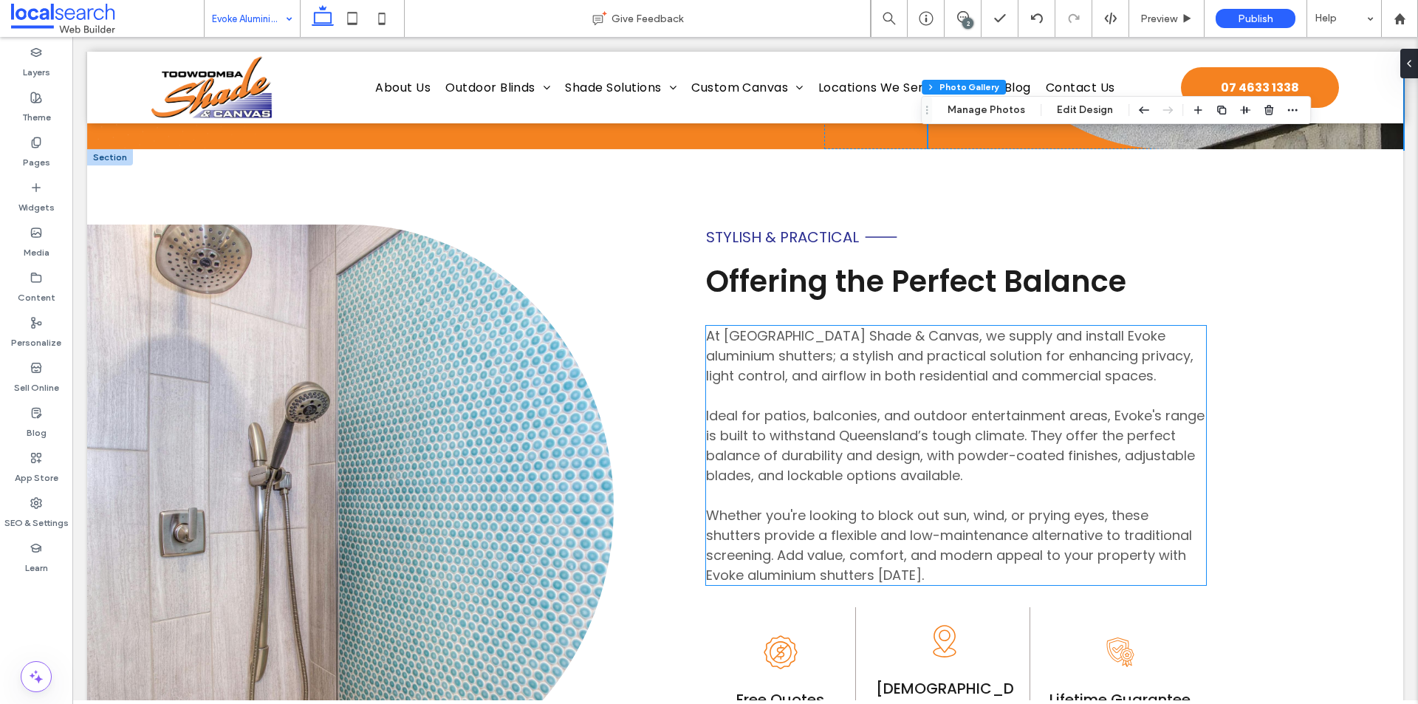
scroll to position [591, 0]
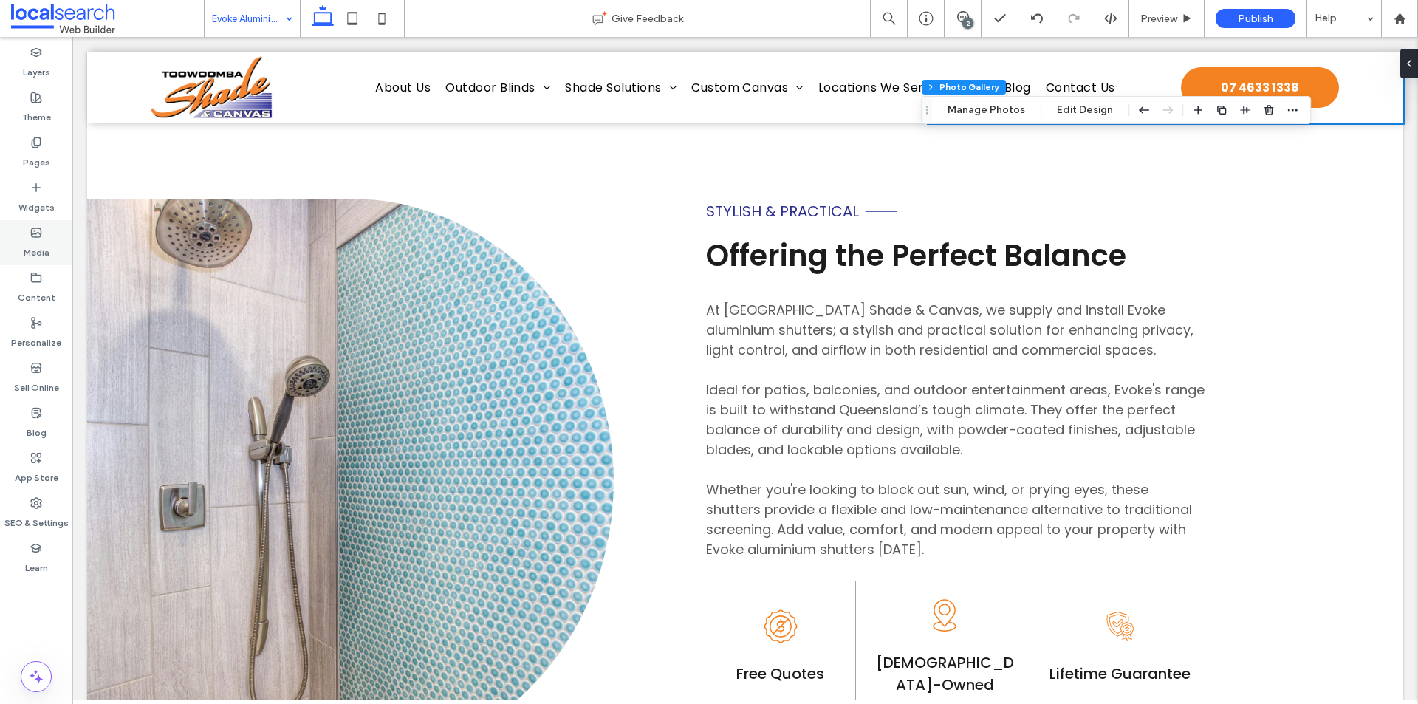
click at [12, 246] on div "Media" at bounding box center [36, 242] width 72 height 45
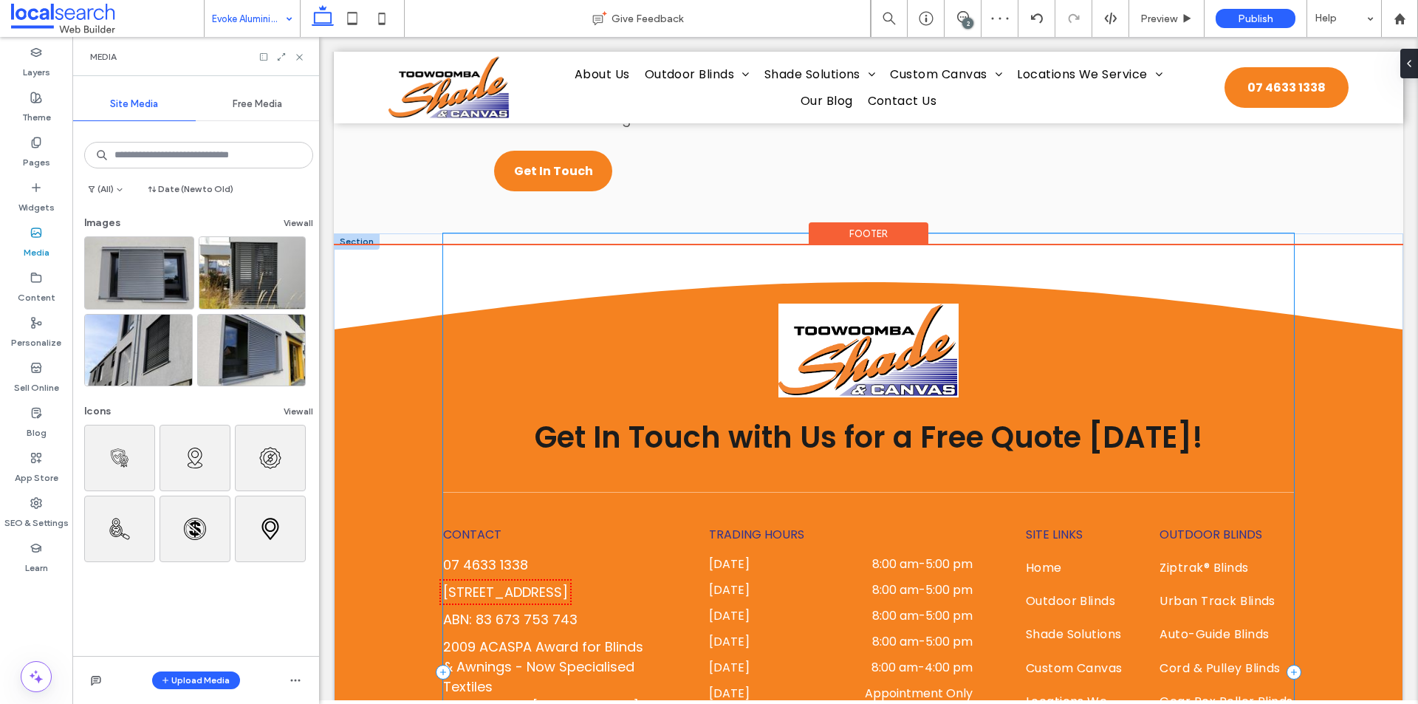
scroll to position [2141, 0]
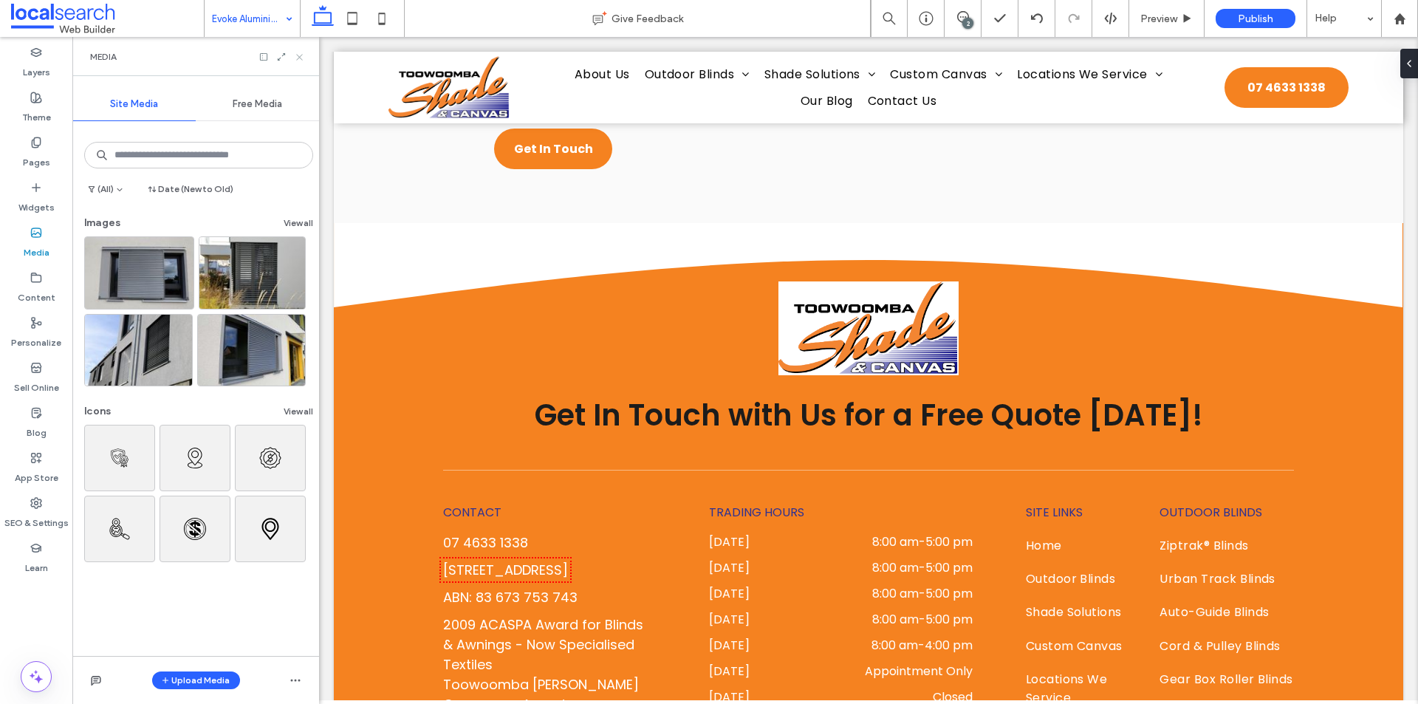
click at [302, 61] on icon at bounding box center [299, 57] width 11 height 11
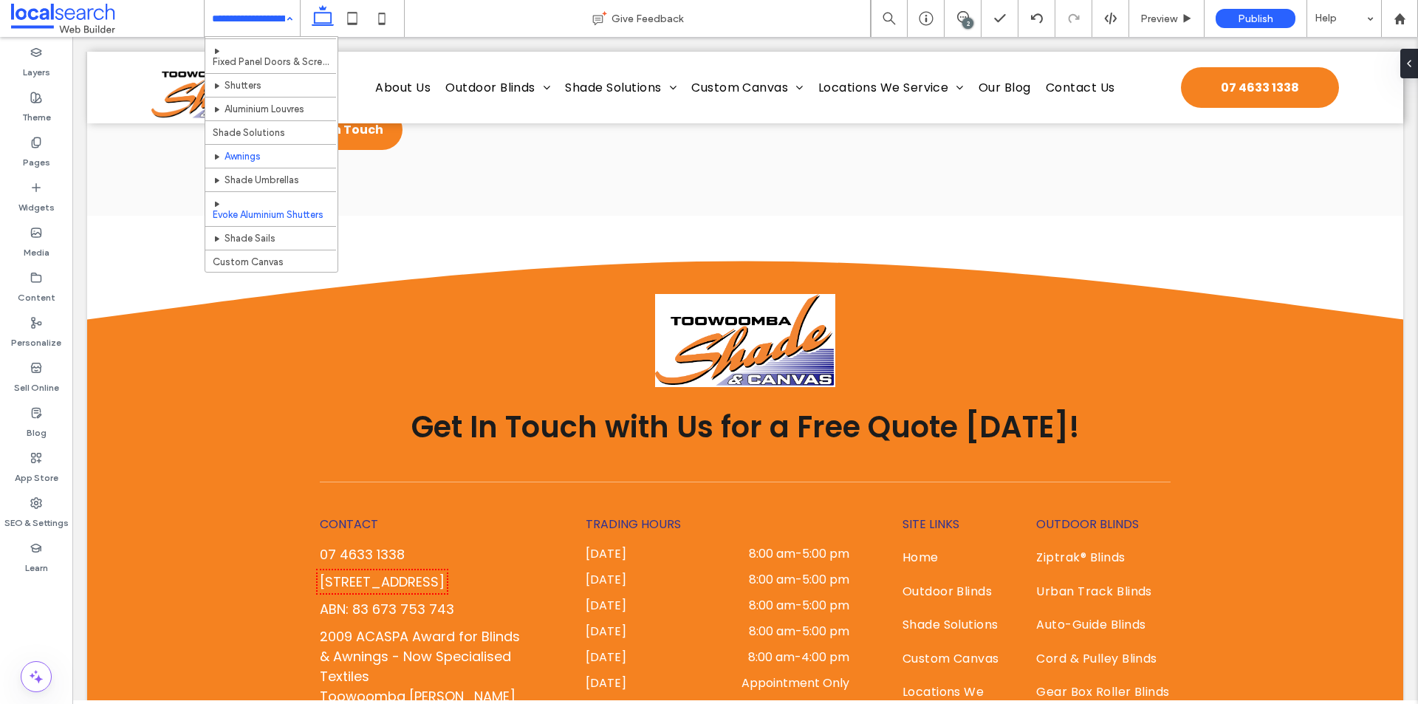
scroll to position [222, 0]
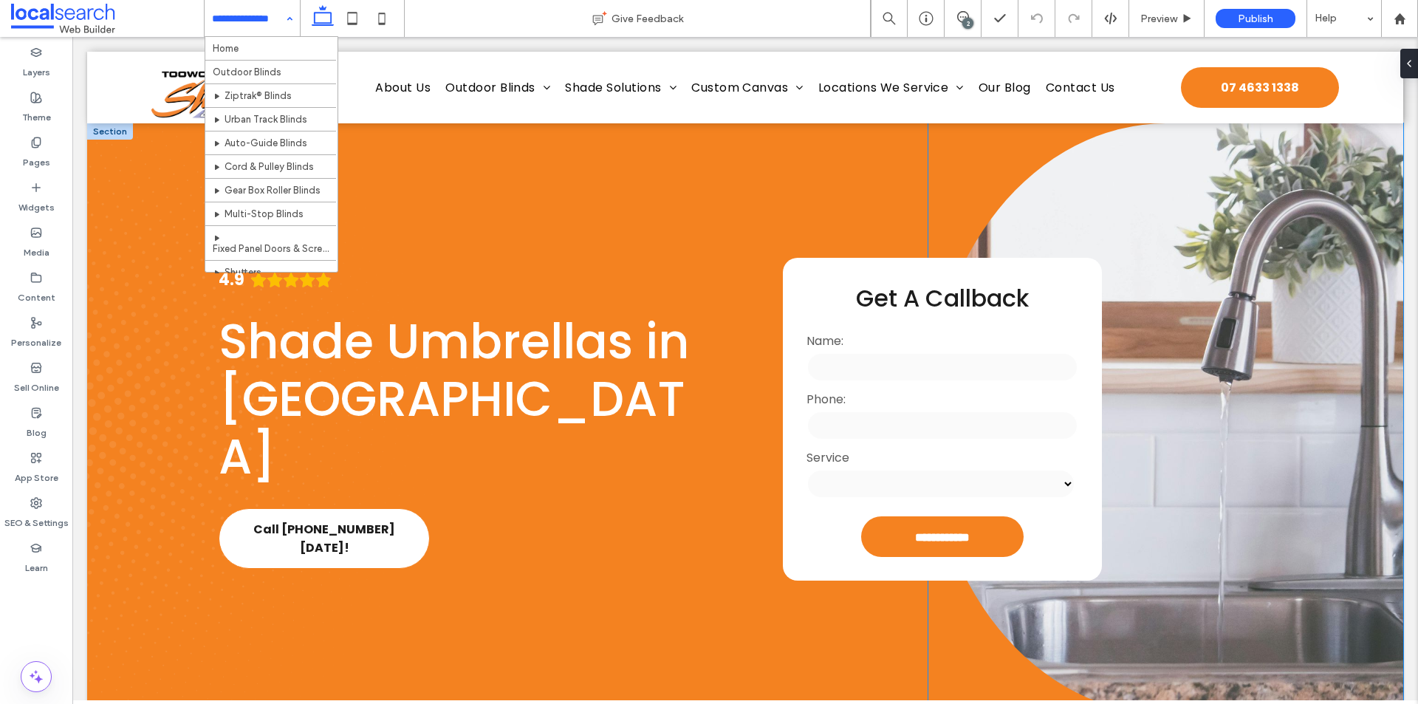
click at [1181, 285] on link at bounding box center [1165, 418] width 475 height 591
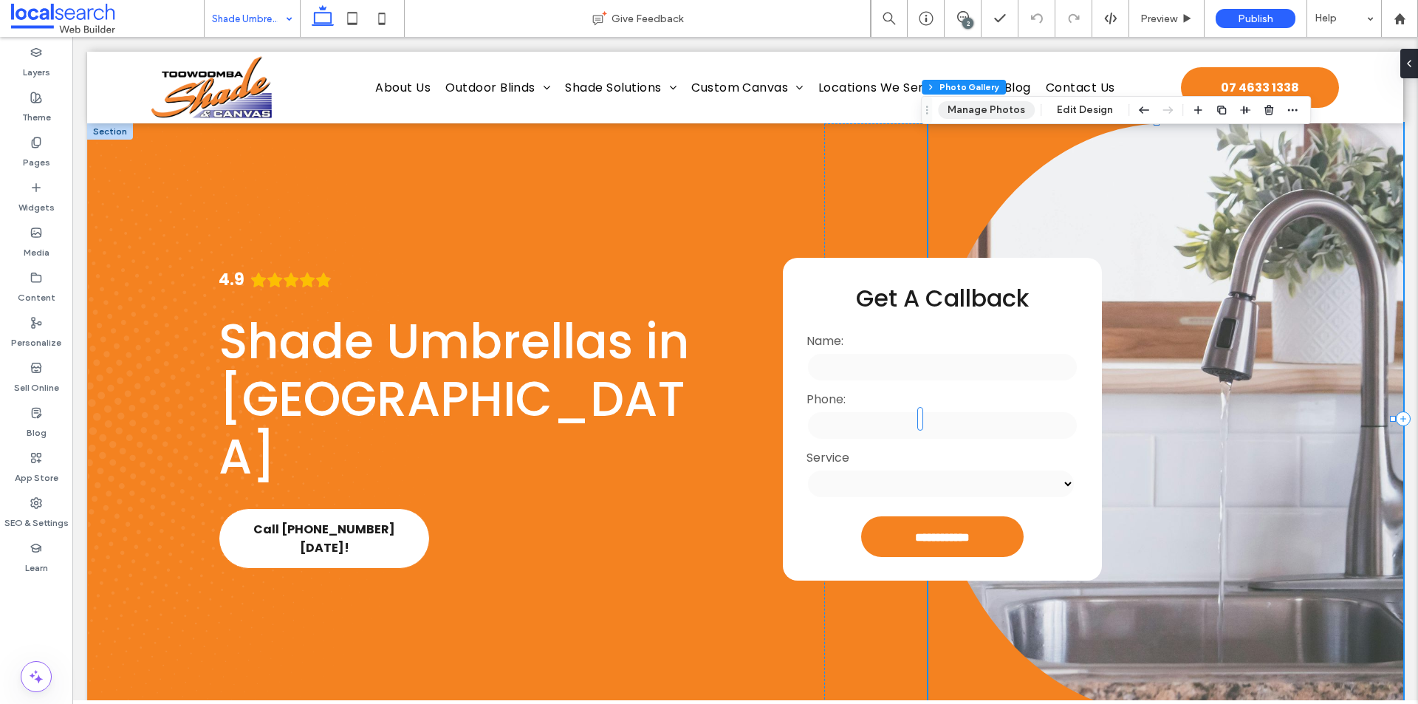
click at [979, 117] on button "Manage Photos" at bounding box center [986, 110] width 97 height 18
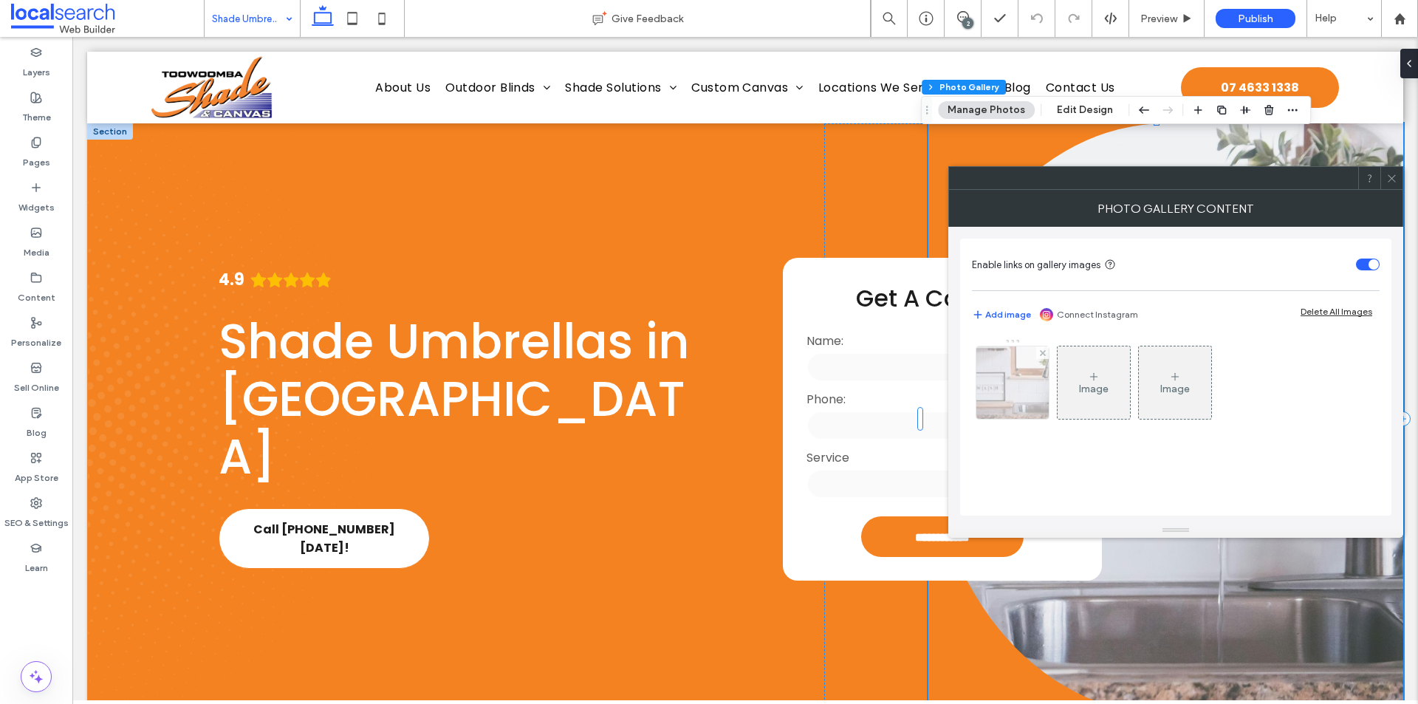
click at [1013, 386] on img at bounding box center [1012, 382] width 109 height 72
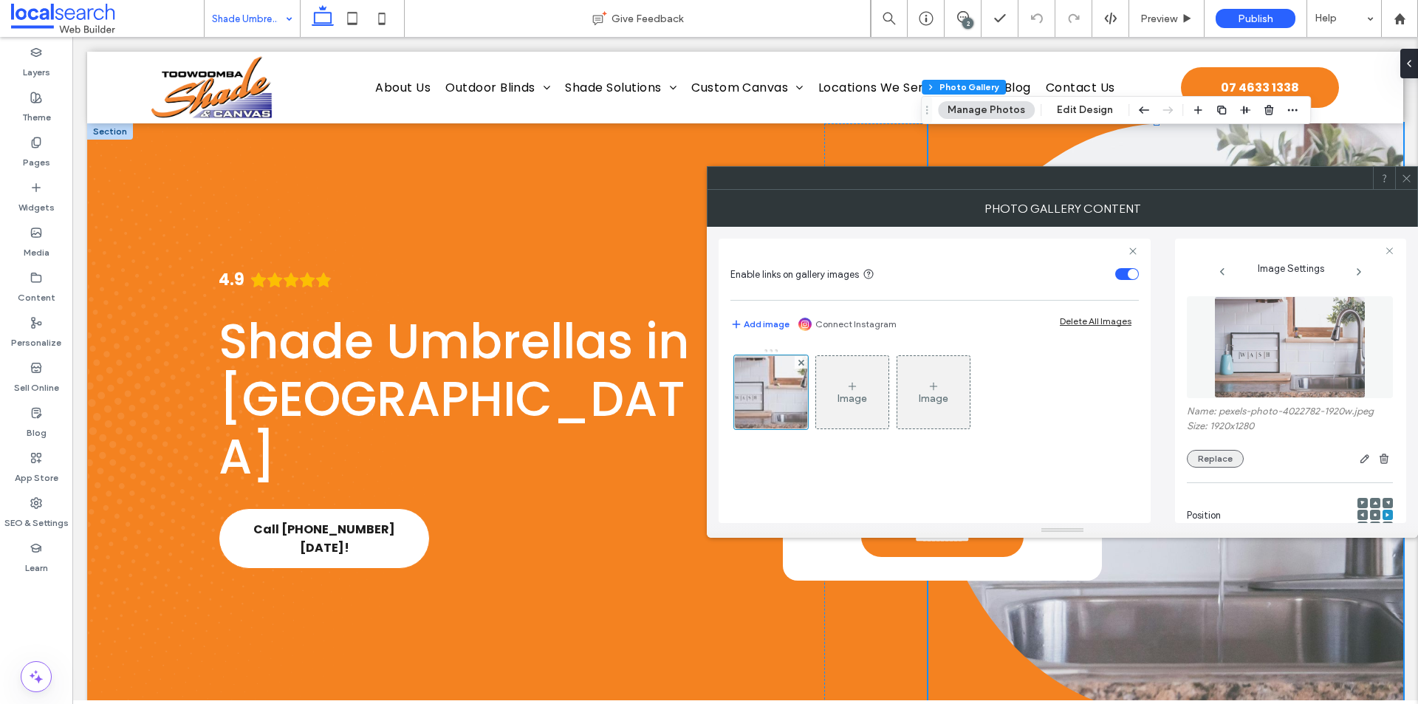
click at [1201, 459] on button "Replace" at bounding box center [1215, 459] width 57 height 18
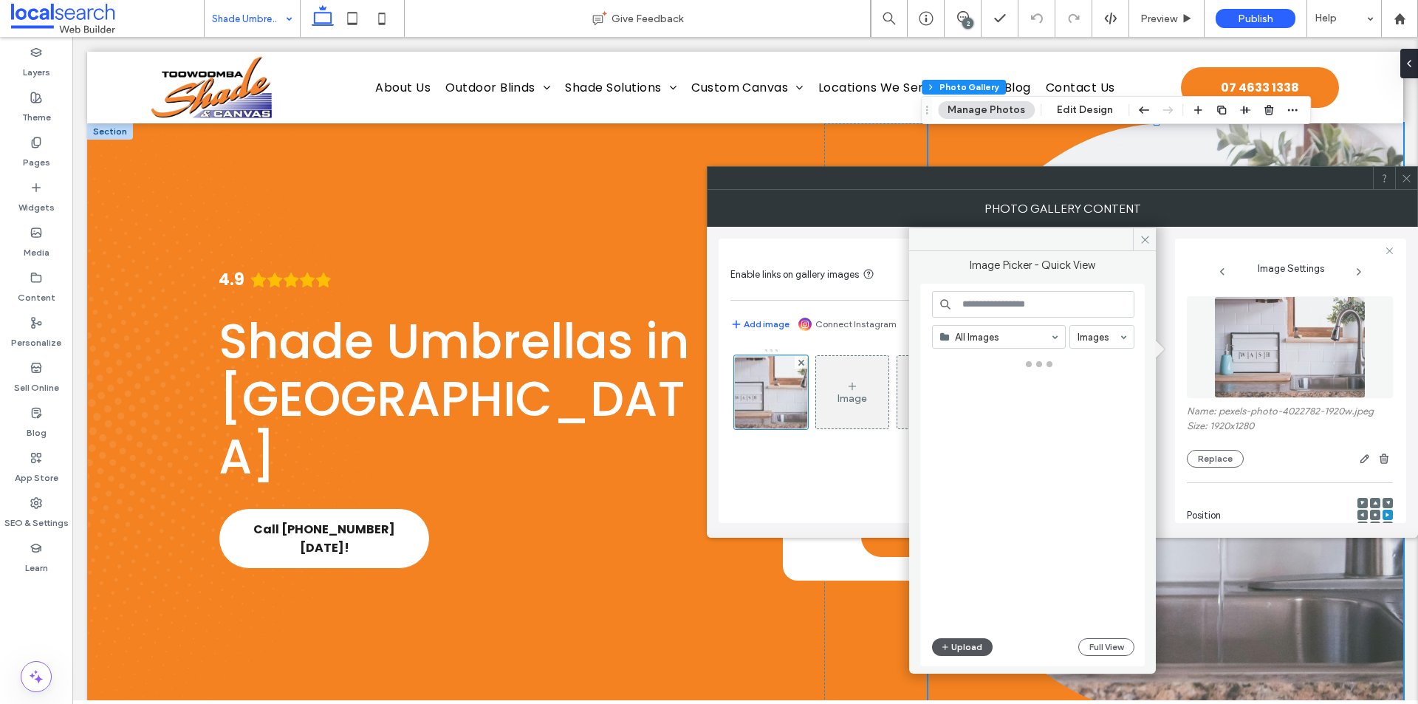
click at [955, 642] on button "Upload" at bounding box center [962, 647] width 61 height 18
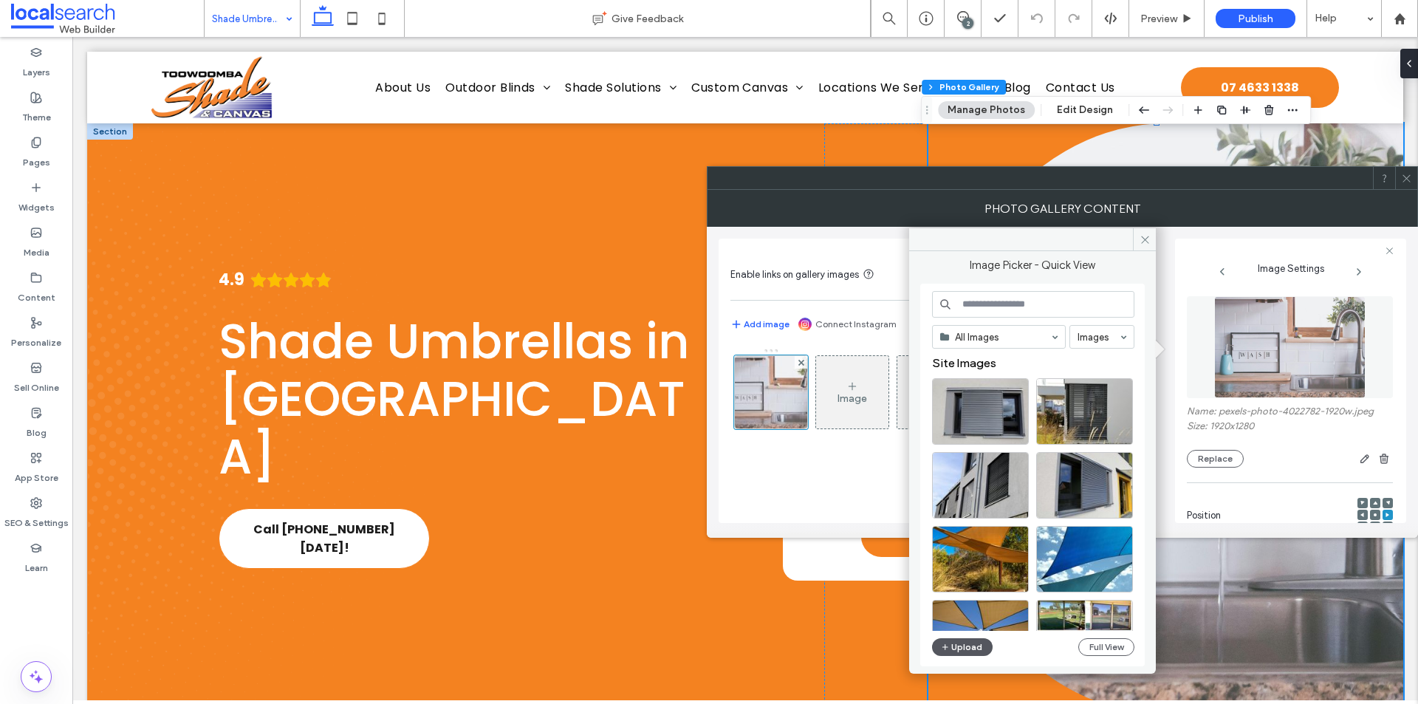
click at [969, 642] on button "Upload" at bounding box center [962, 647] width 61 height 18
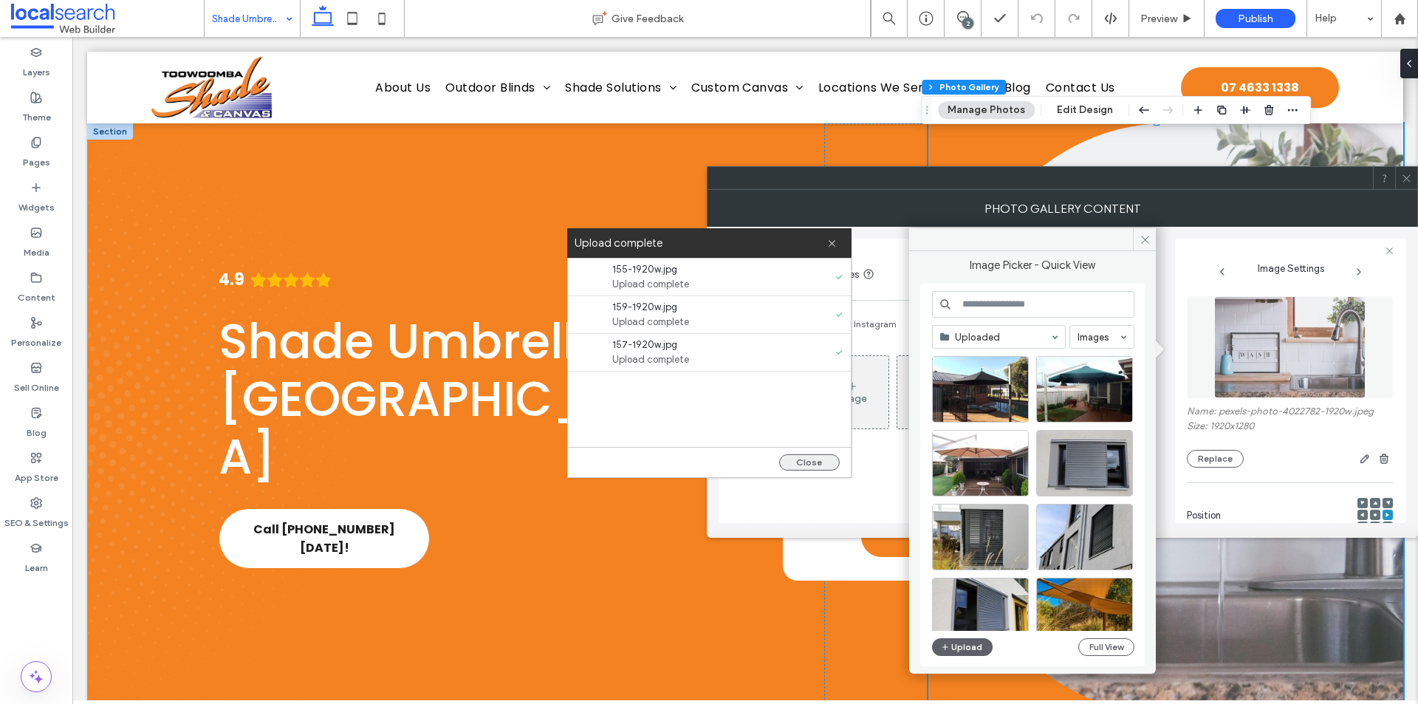
click at [814, 457] on button "Close" at bounding box center [809, 462] width 61 height 16
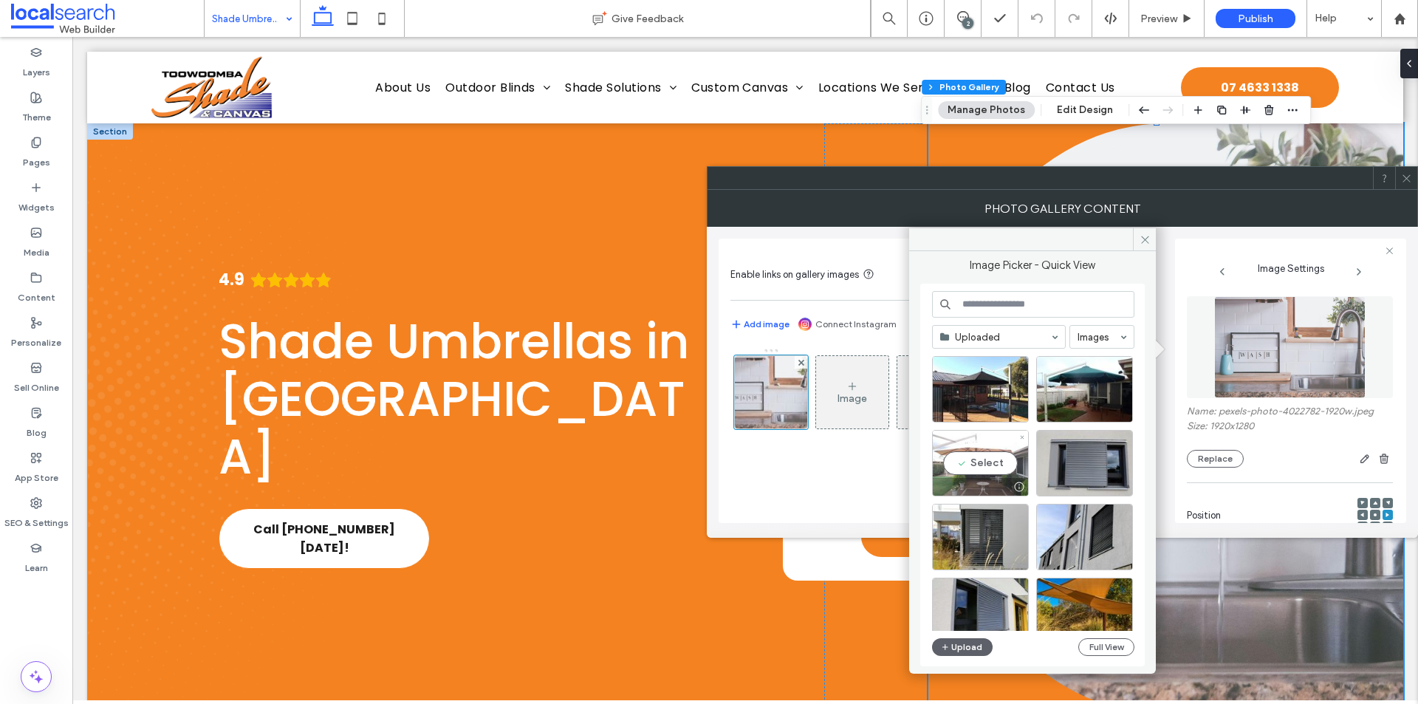
click at [977, 464] on div "Select" at bounding box center [980, 463] width 97 height 66
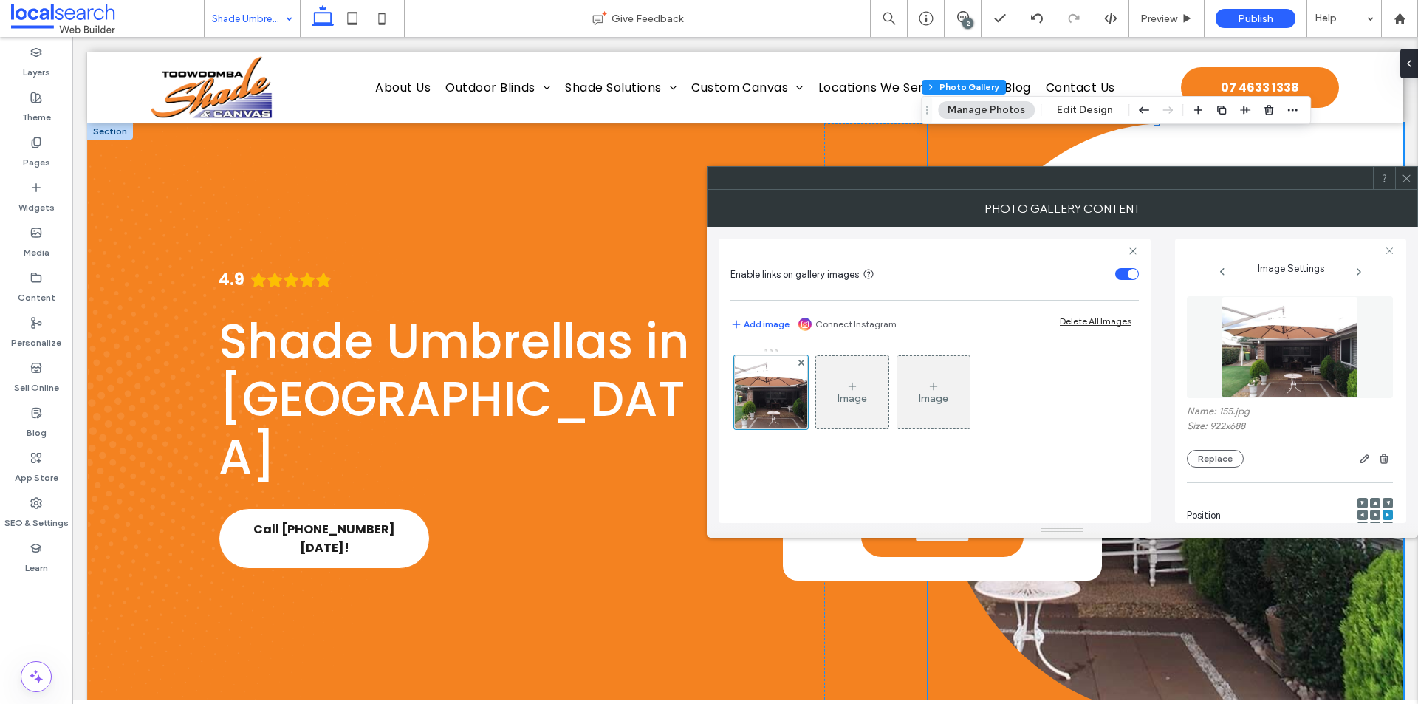
click at [1254, 703] on div at bounding box center [709, 704] width 1418 height 0
click at [1395, 181] on div at bounding box center [1406, 178] width 22 height 22
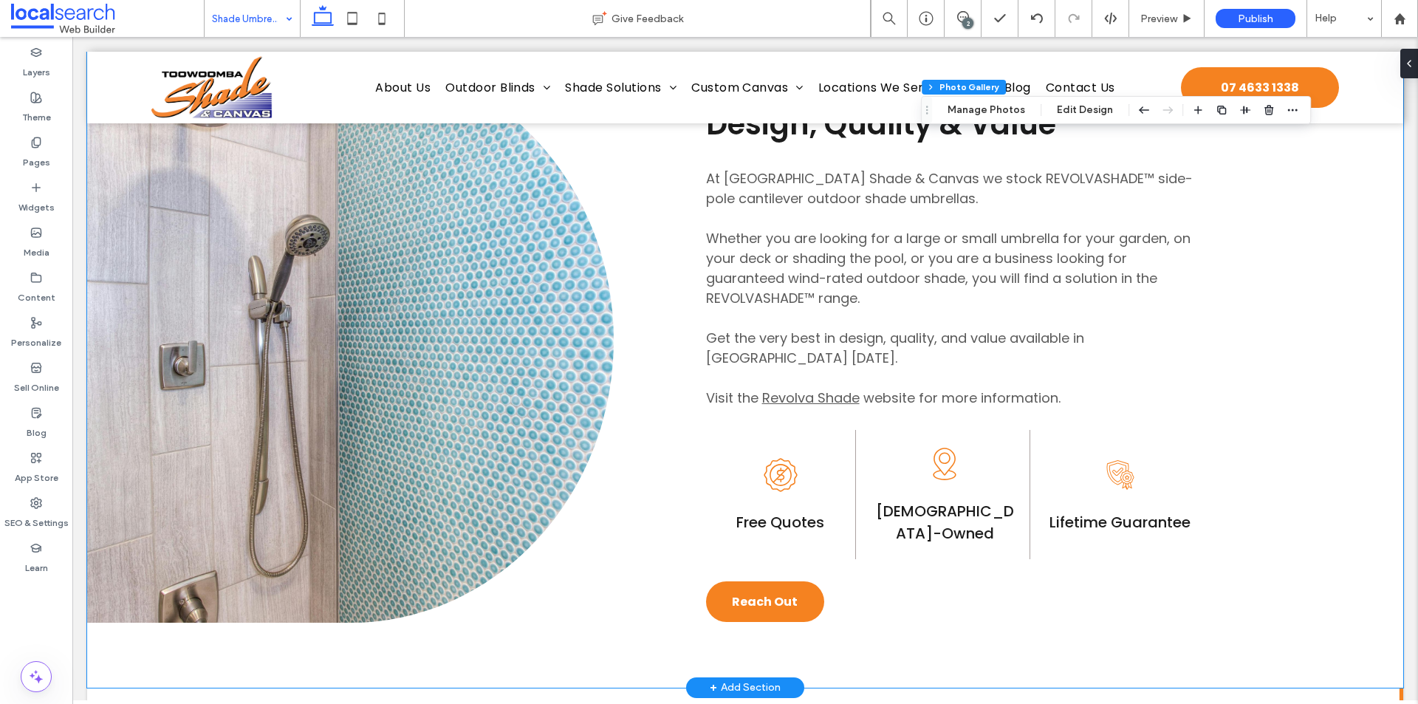
scroll to position [738, 0]
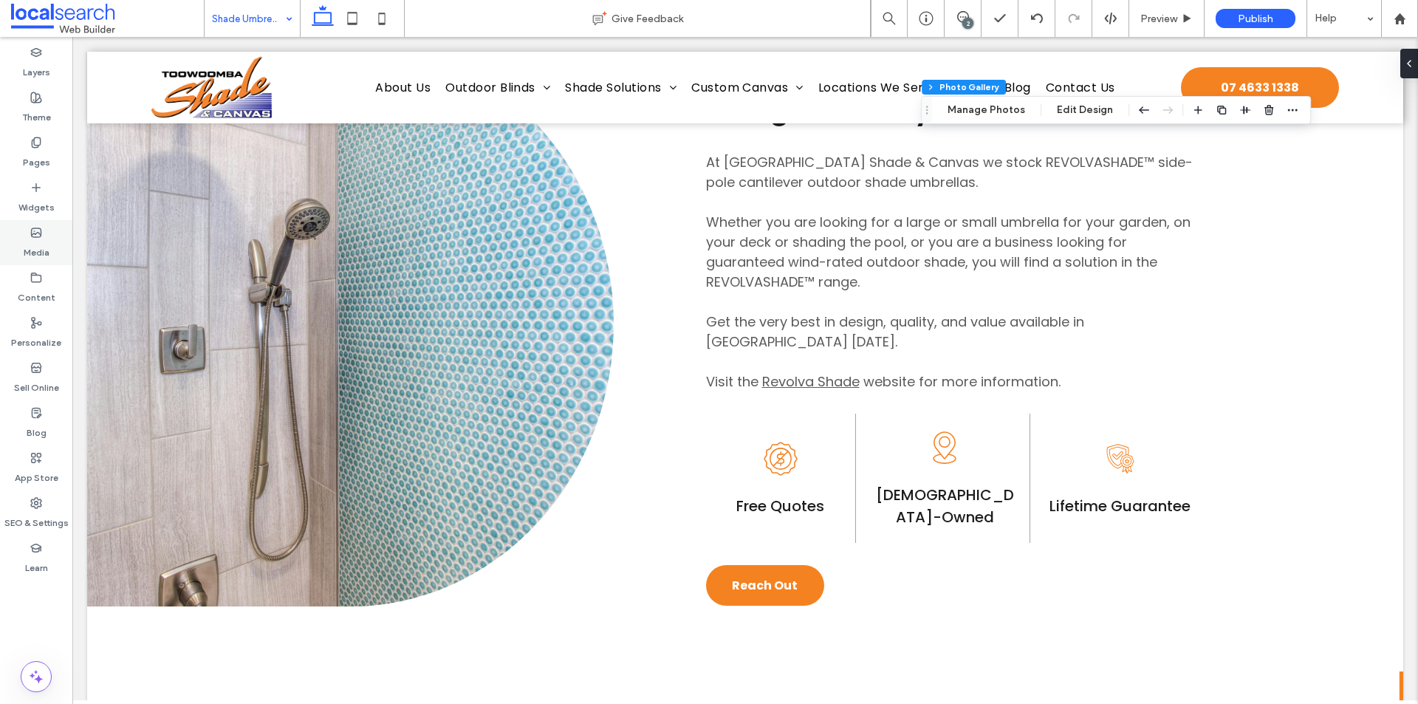
click at [35, 242] on label "Media" at bounding box center [37, 248] width 26 height 21
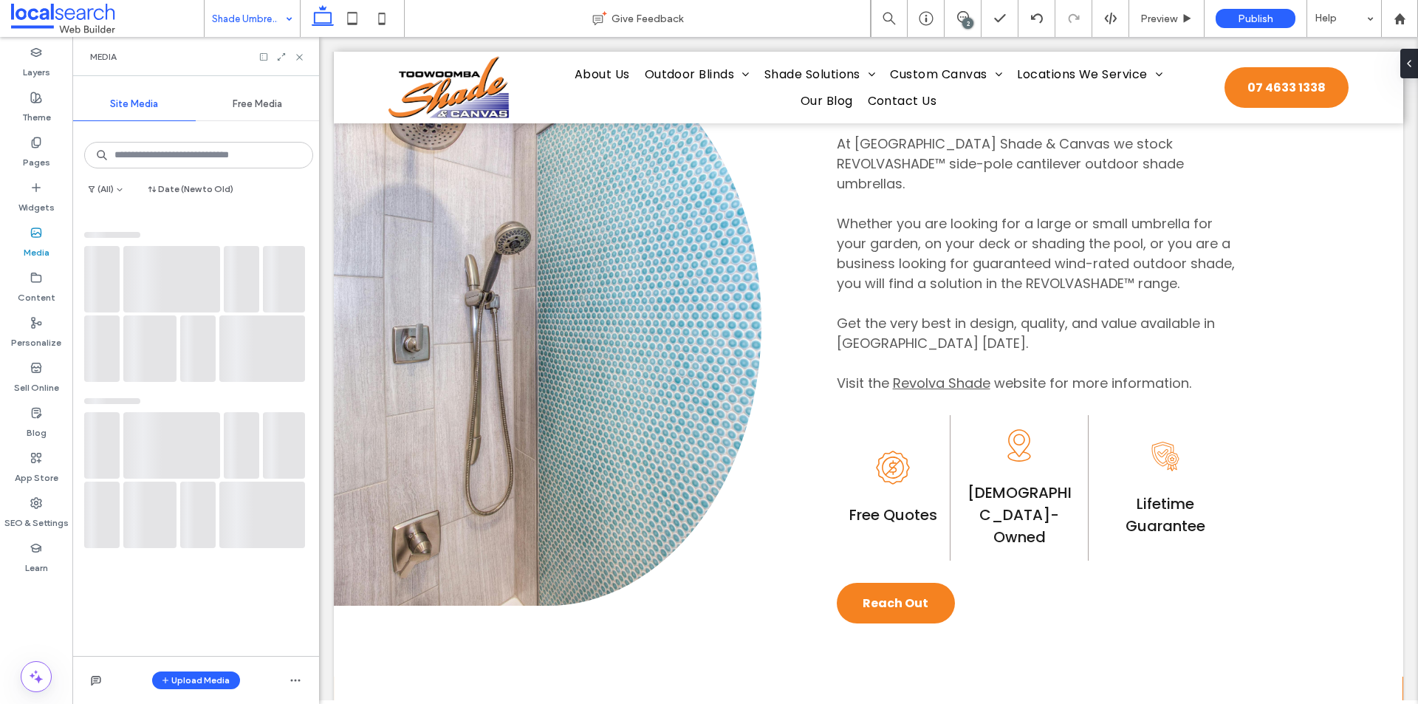
scroll to position [744, 0]
click at [296, 58] on icon at bounding box center [299, 57] width 11 height 11
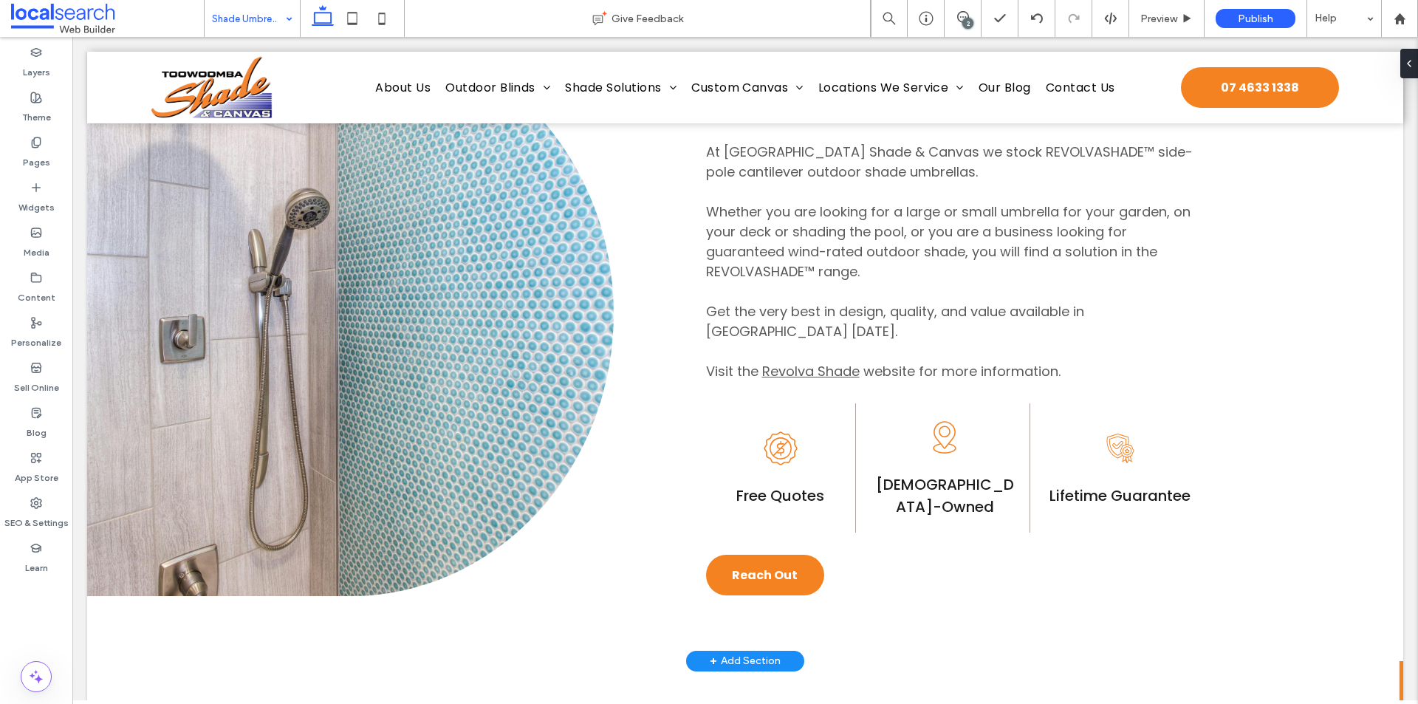
scroll to position [738, 0]
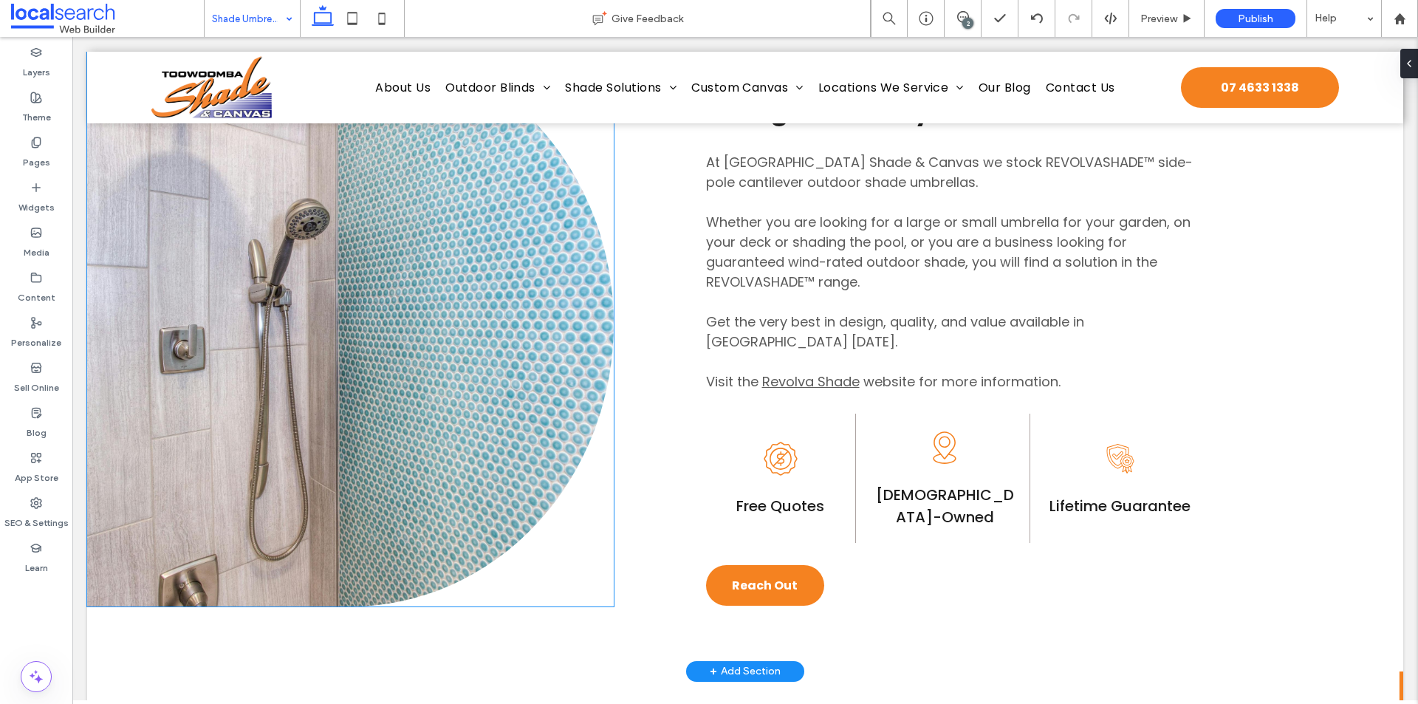
click at [439, 228] on link at bounding box center [350, 323] width 526 height 565
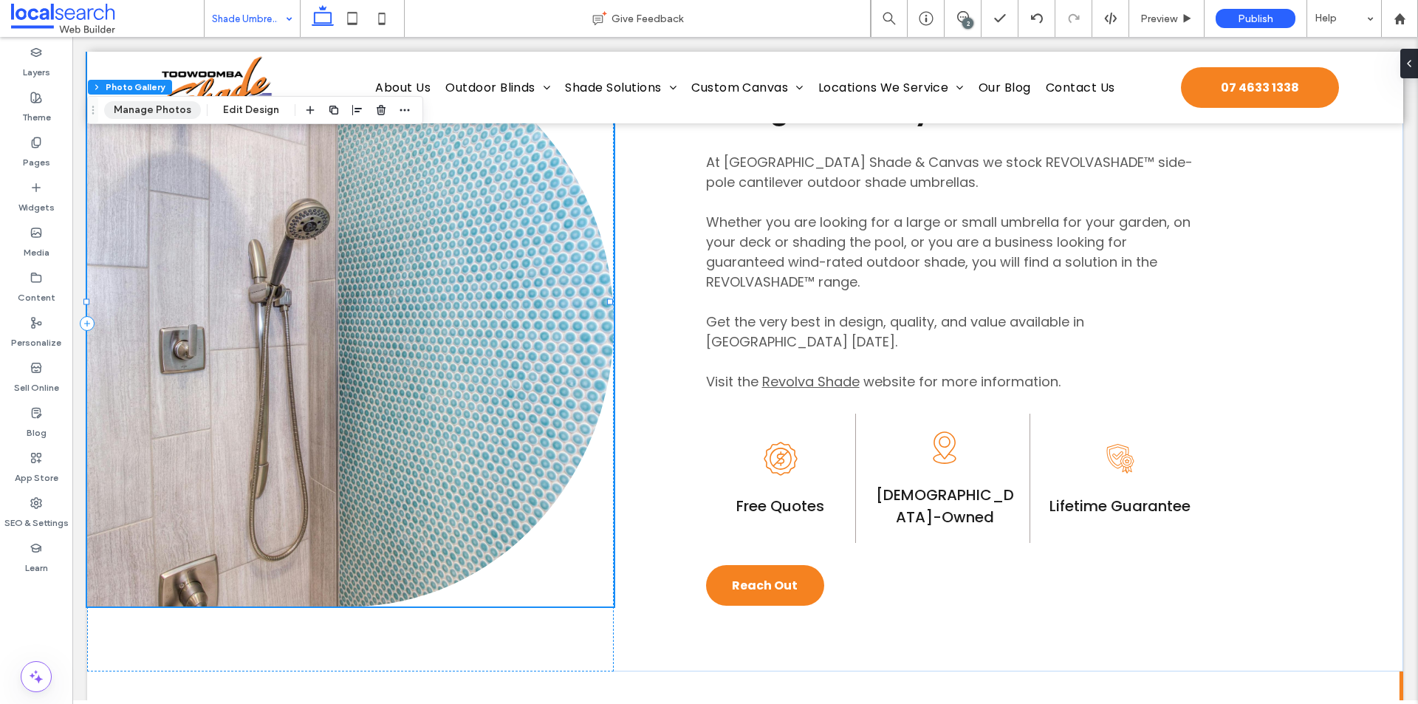
click at [168, 109] on button "Manage Photos" at bounding box center [152, 110] width 97 height 18
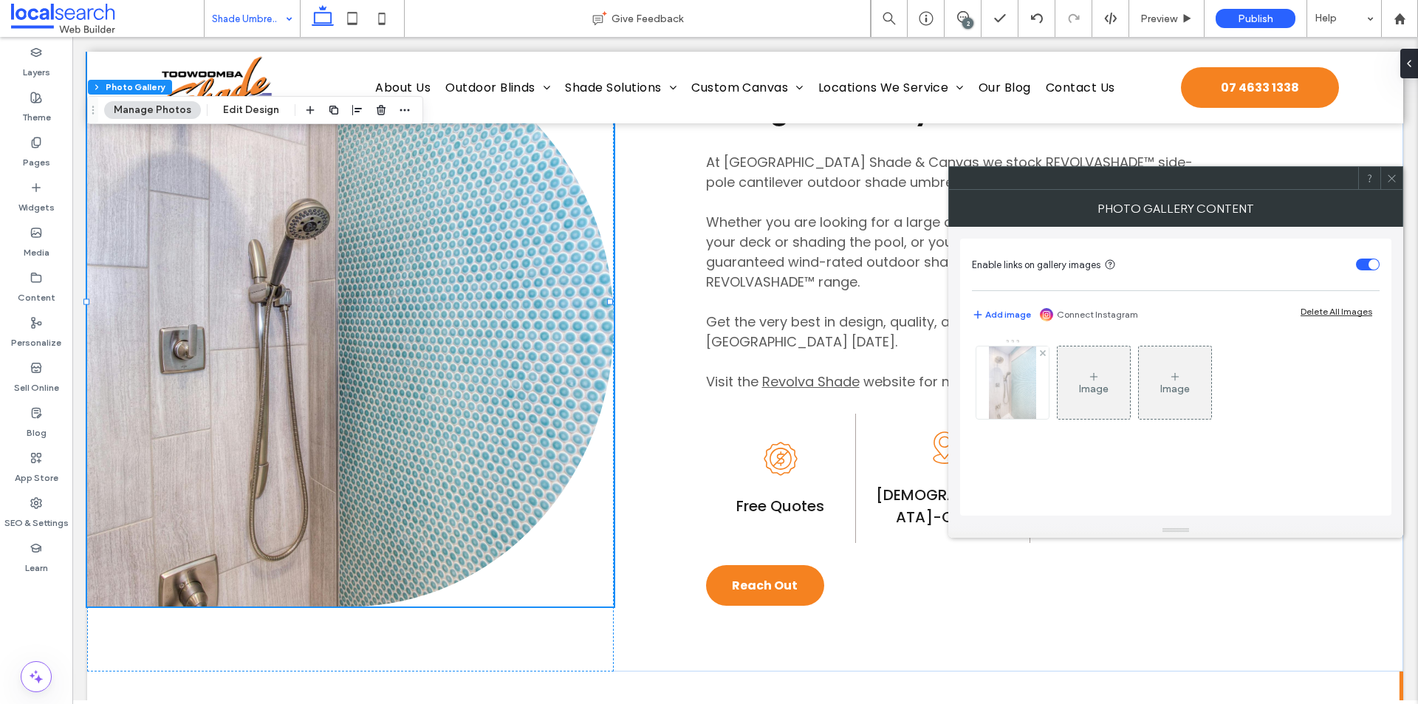
click at [1020, 397] on img at bounding box center [1012, 382] width 47 height 72
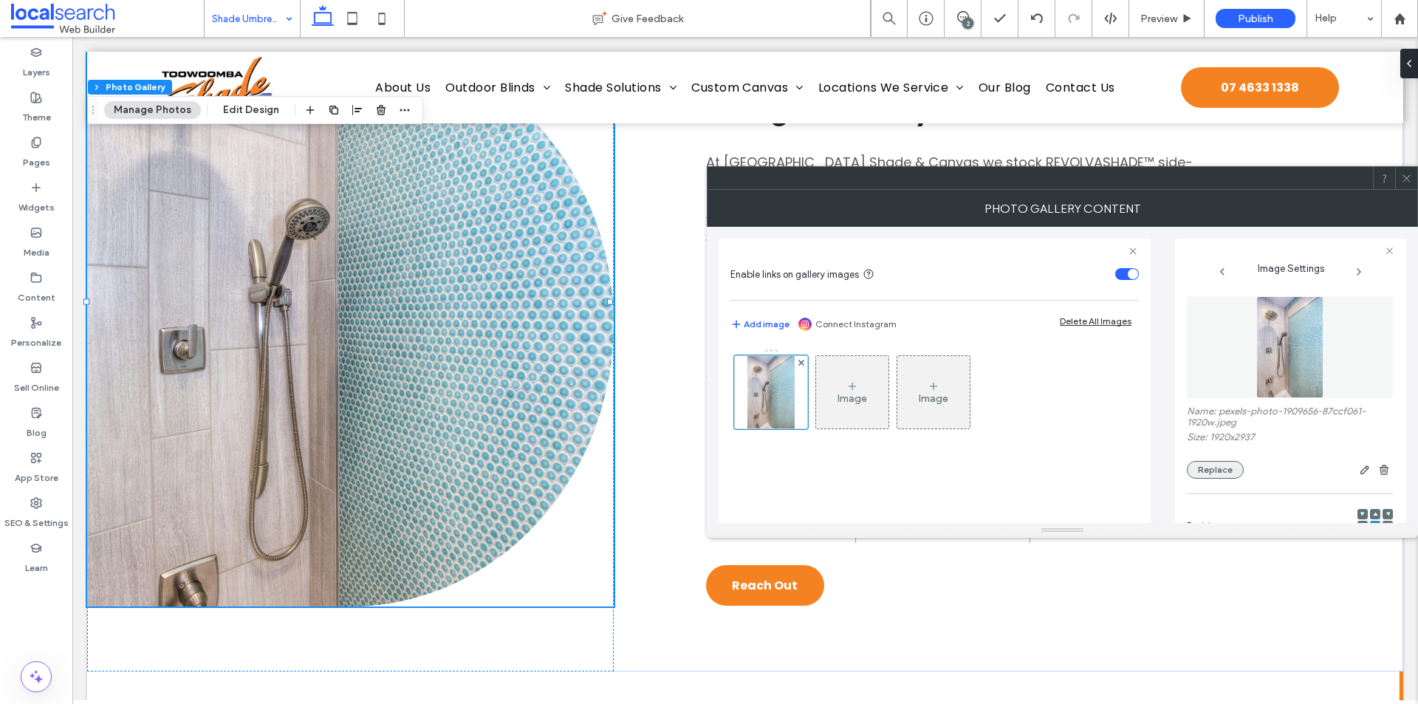
click at [1204, 468] on button "Replace" at bounding box center [1215, 470] width 57 height 18
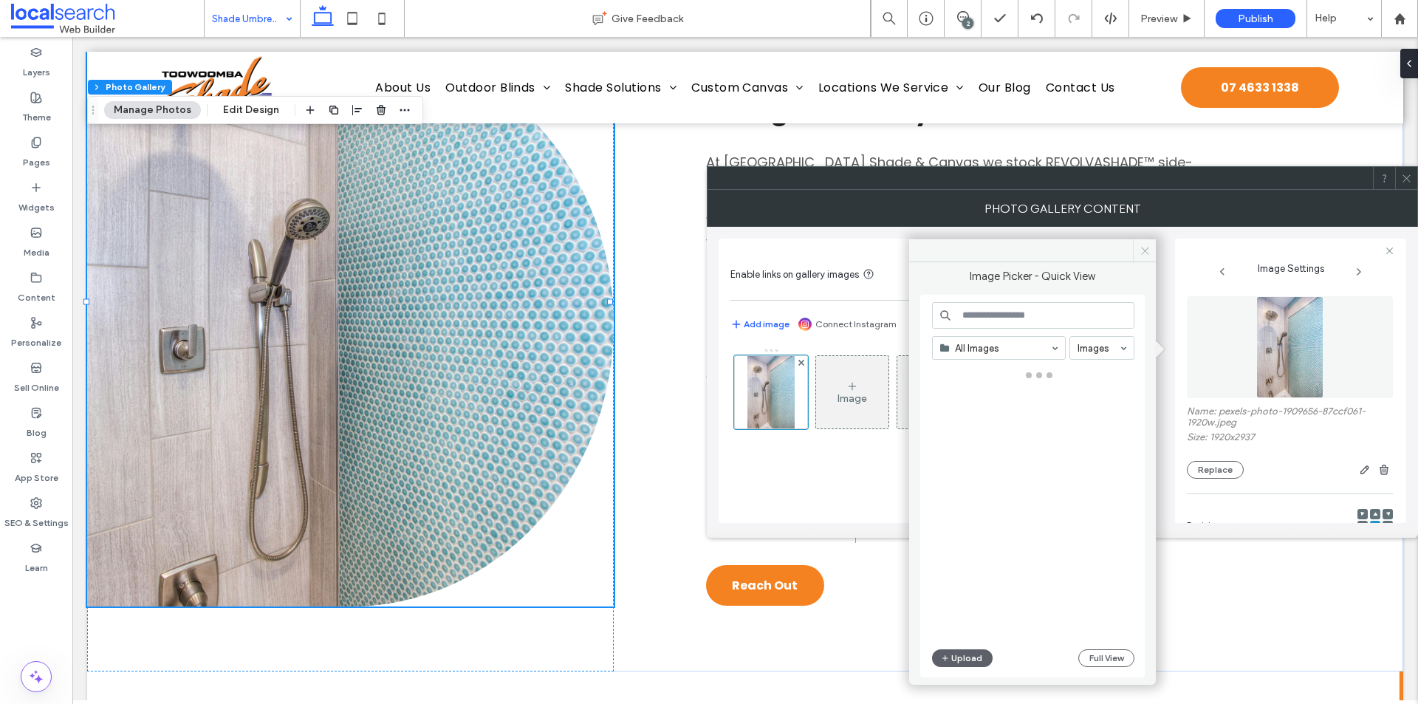
click at [1145, 252] on use at bounding box center [1144, 250] width 7 height 7
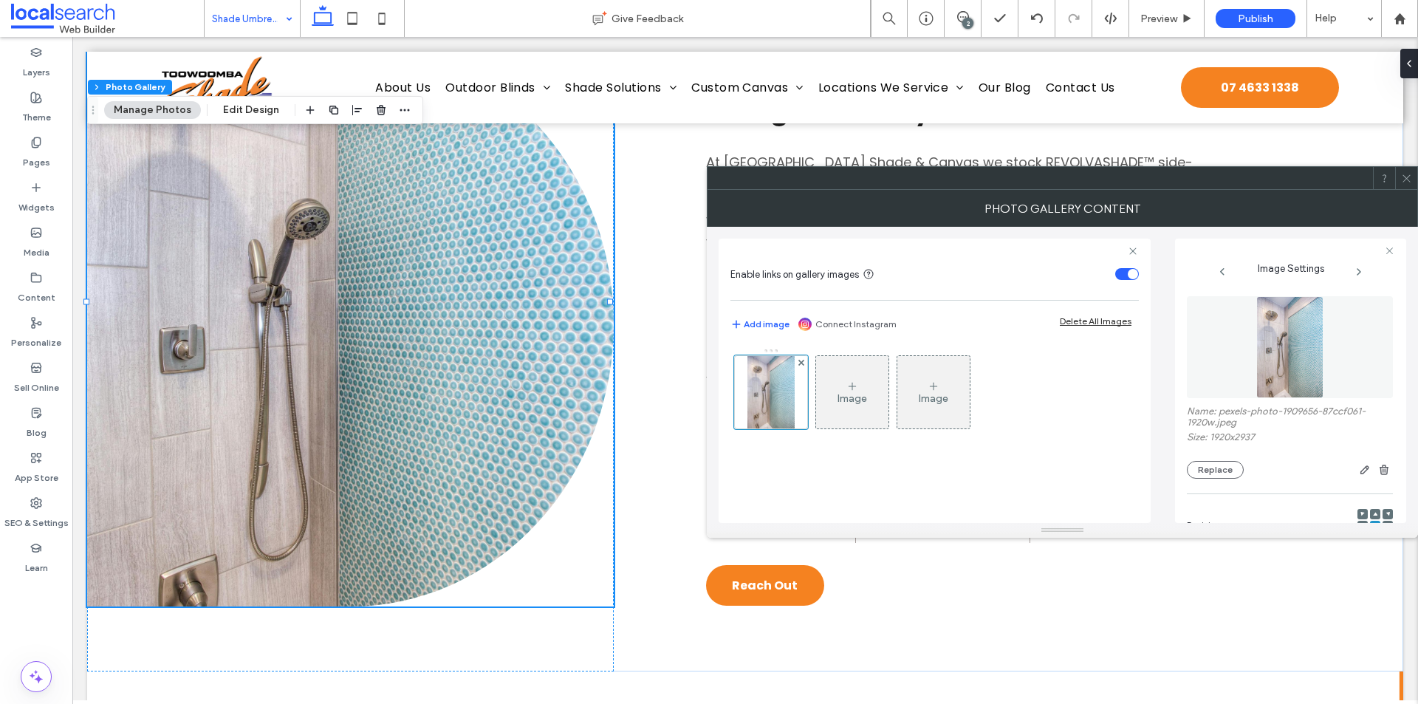
click at [1408, 180] on use at bounding box center [1405, 177] width 7 height 7
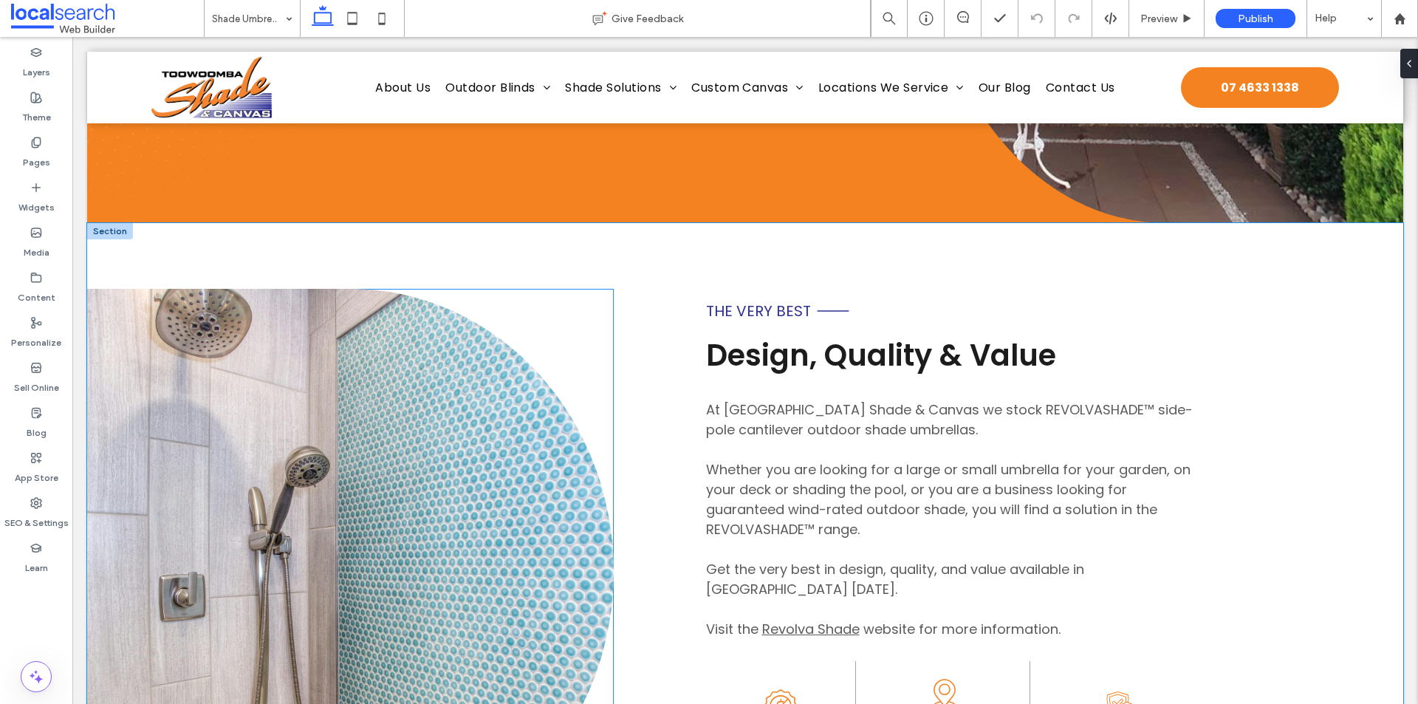
scroll to position [517, 0]
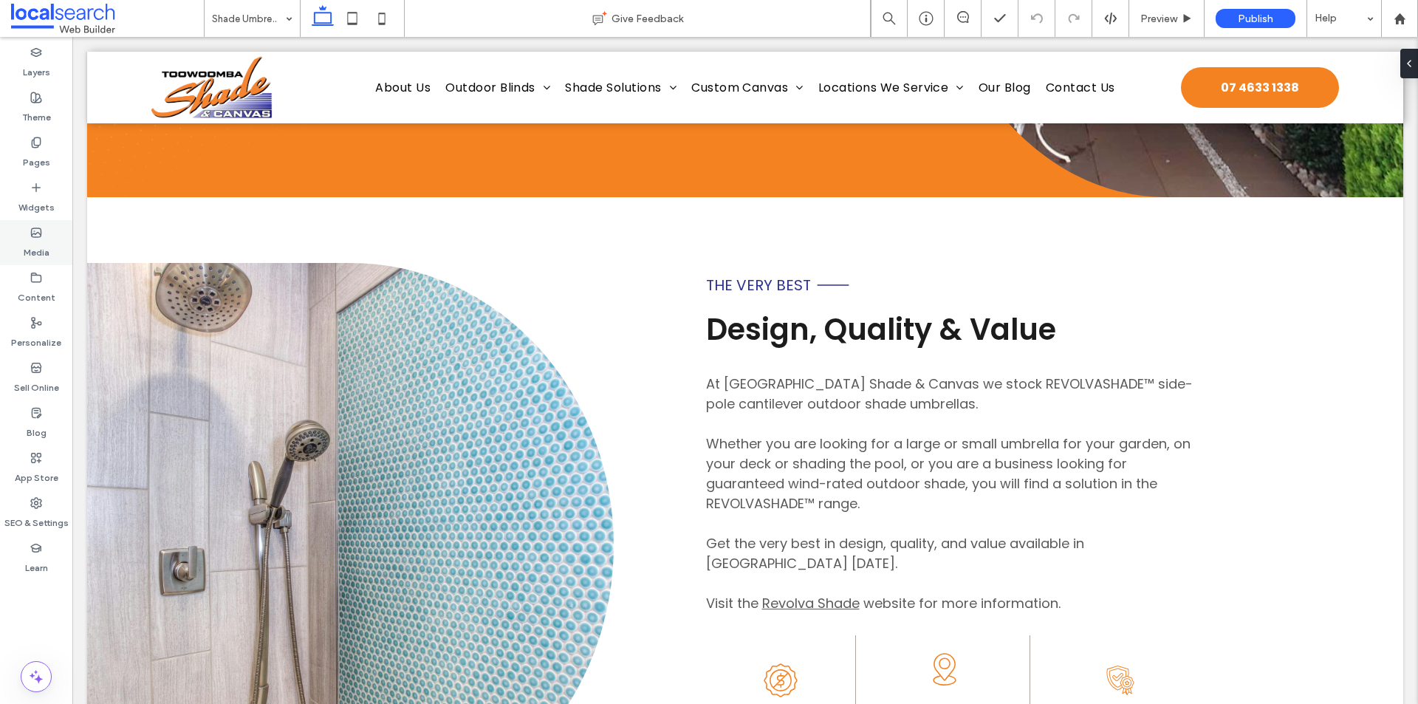
click at [54, 240] on div "Media" at bounding box center [36, 242] width 72 height 45
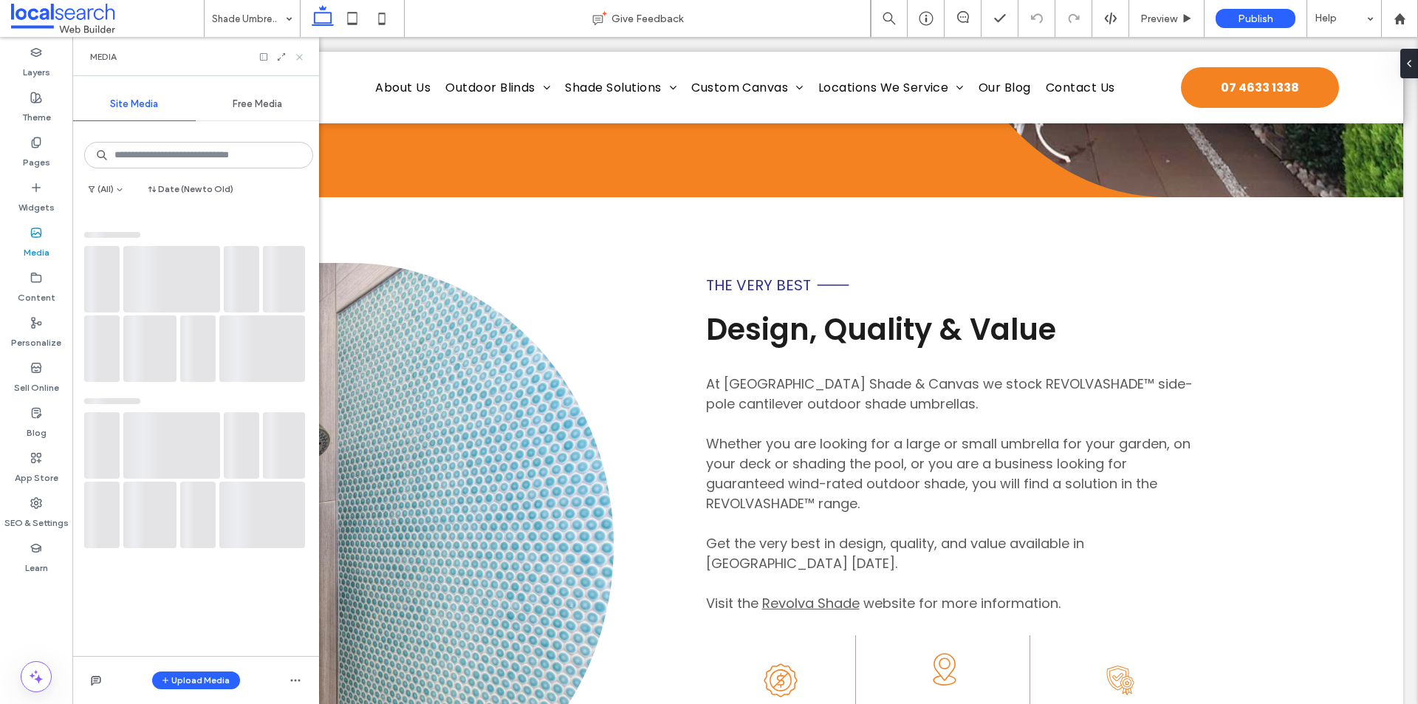
click at [304, 55] on icon at bounding box center [299, 57] width 11 height 11
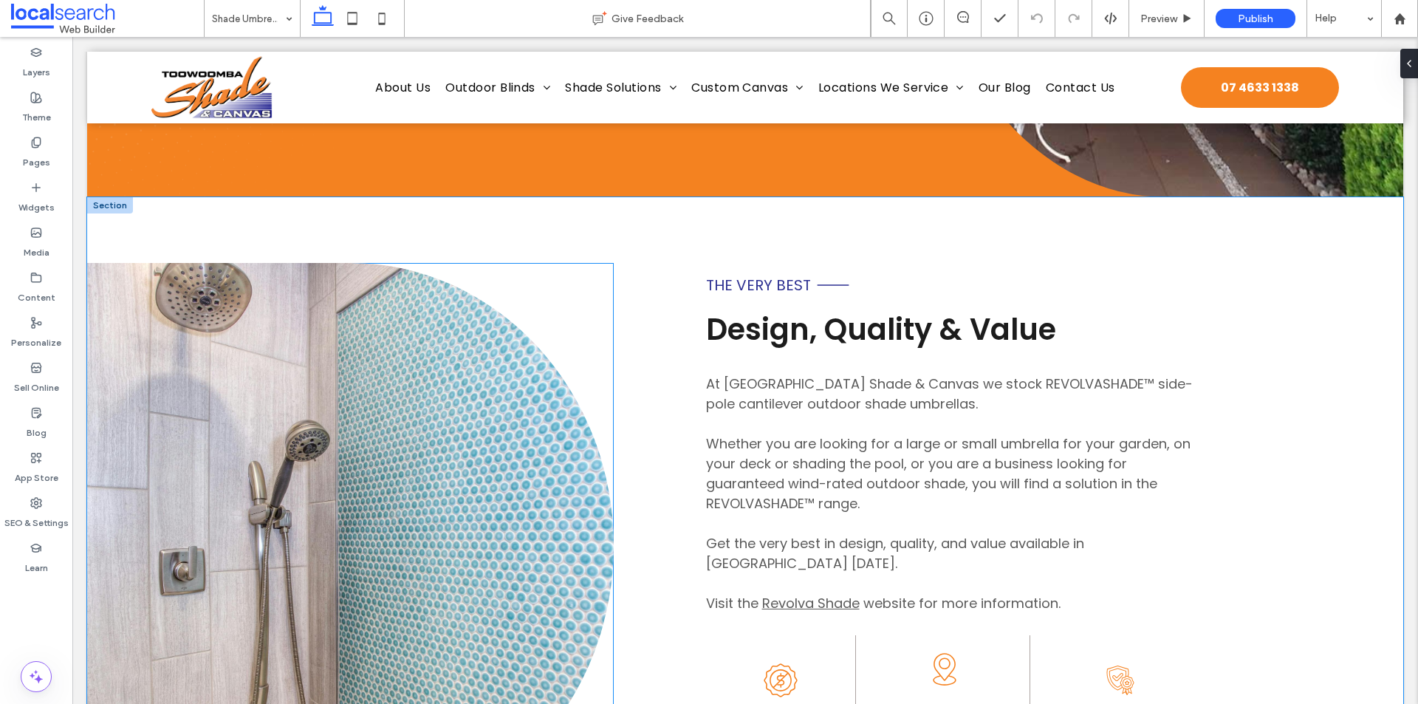
click at [320, 263] on link at bounding box center [350, 545] width 526 height 565
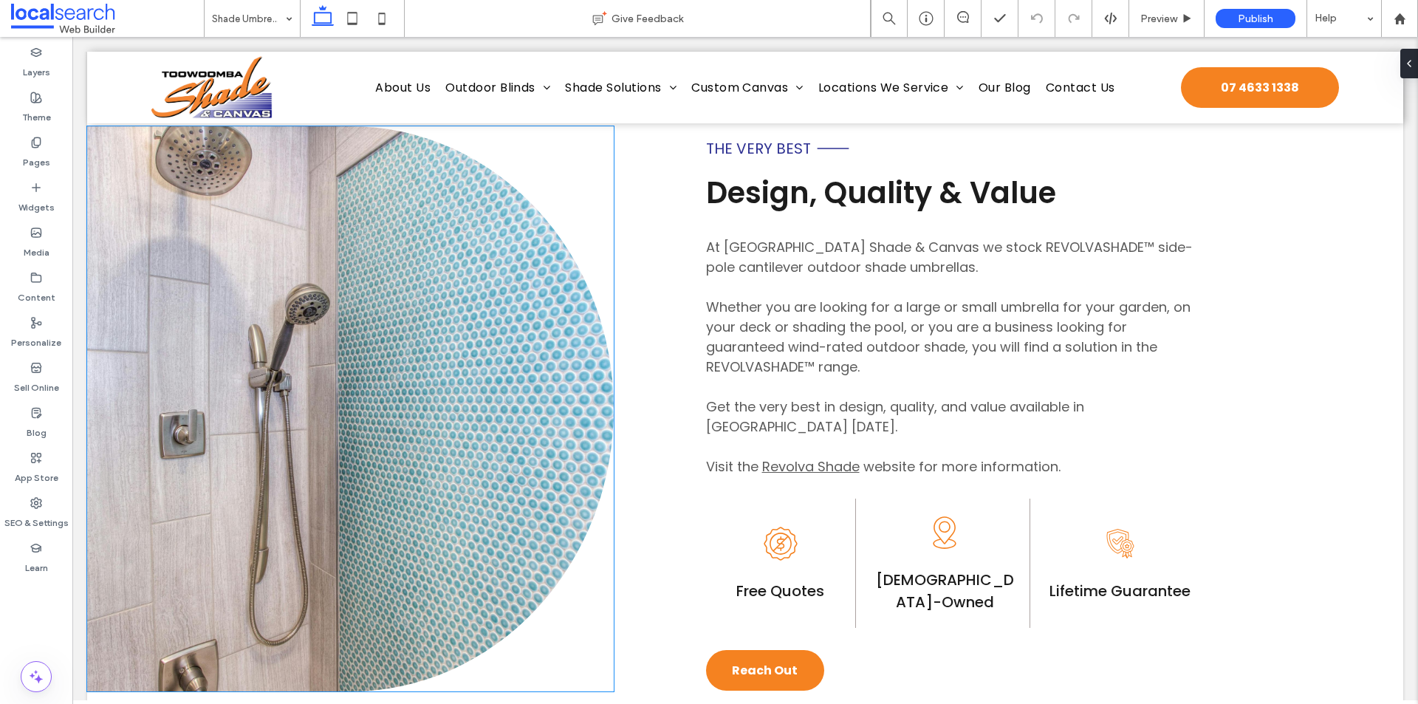
scroll to position [665, 0]
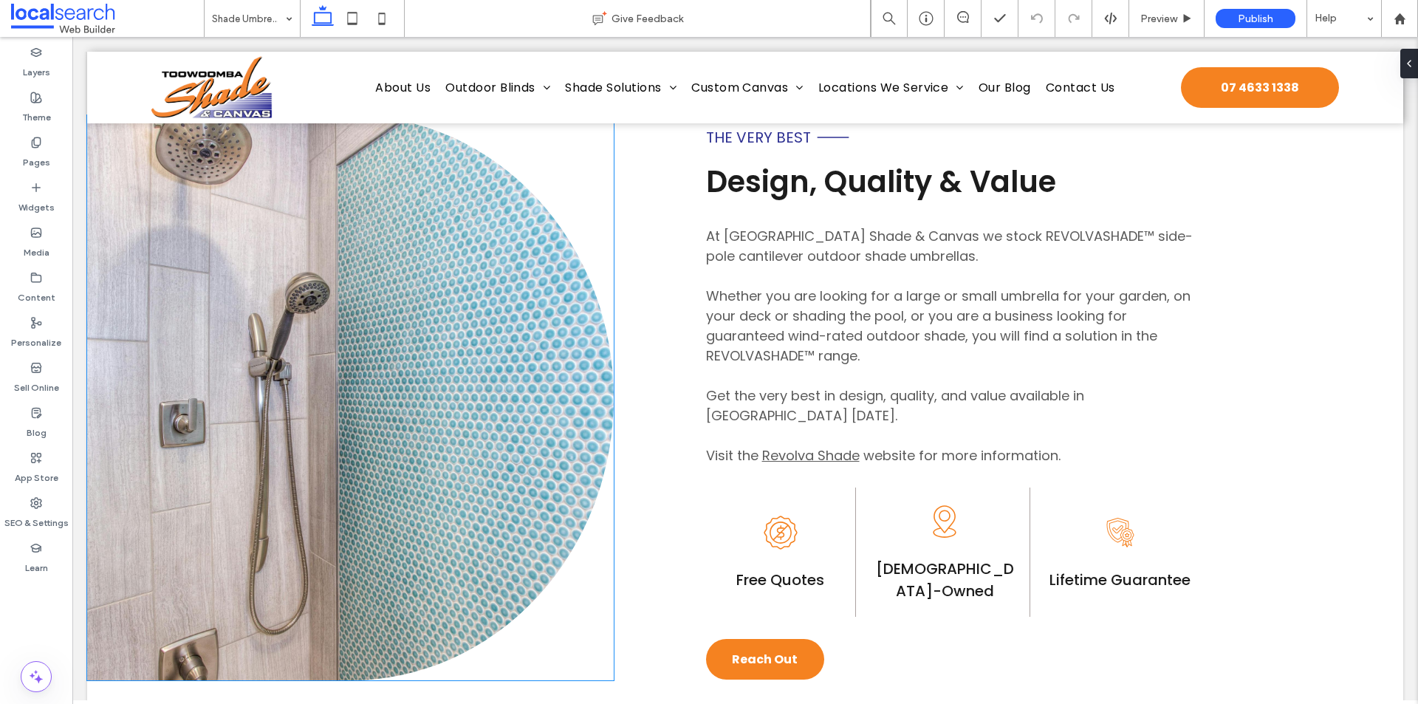
click at [490, 400] on link at bounding box center [350, 397] width 526 height 565
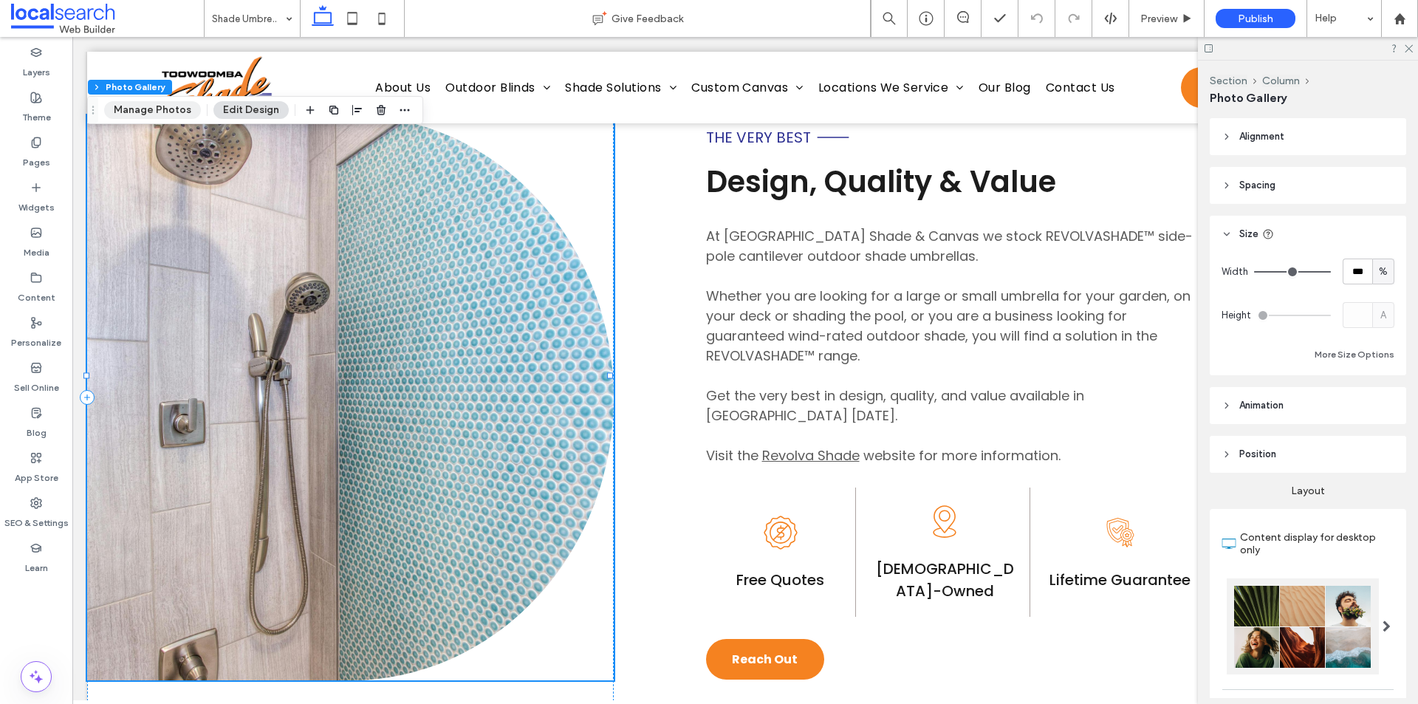
click at [171, 109] on button "Manage Photos" at bounding box center [152, 110] width 97 height 18
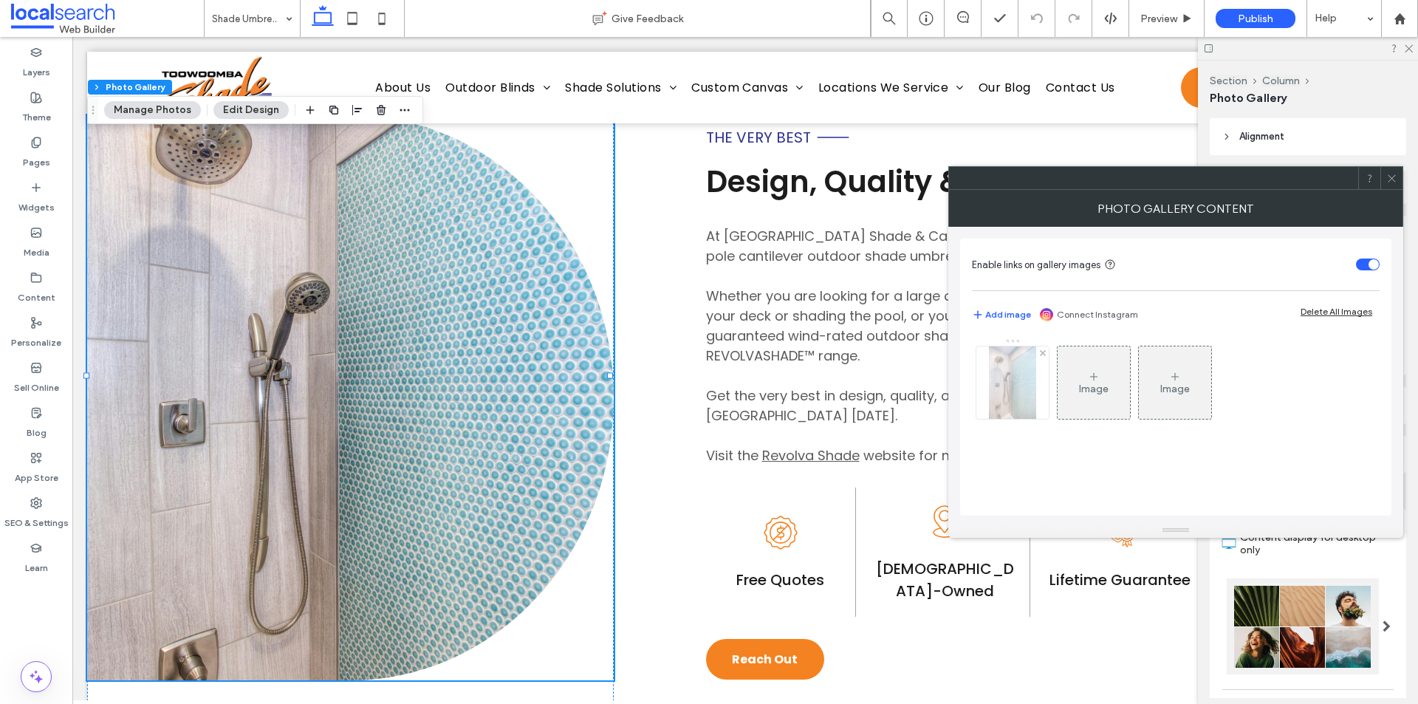
click at [988, 372] on div at bounding box center [1012, 382] width 72 height 72
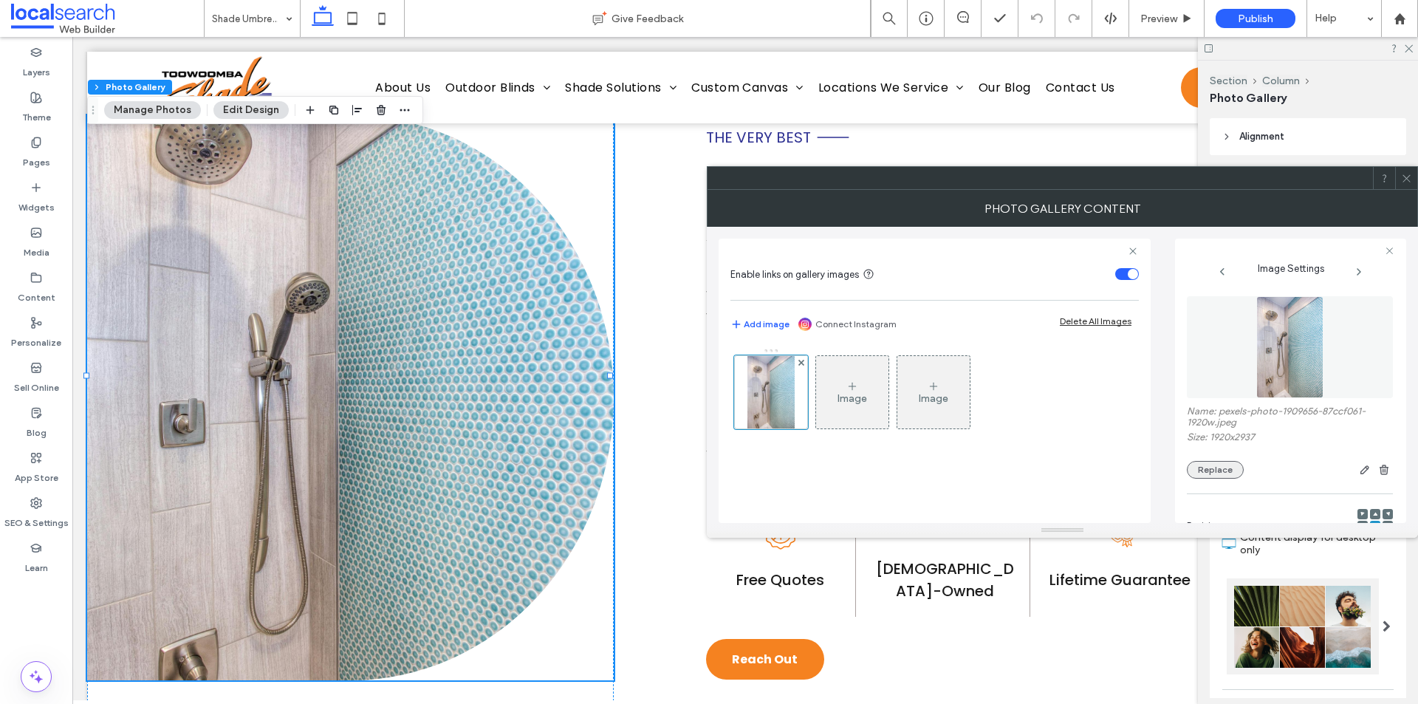
click at [1192, 461] on button "Replace" at bounding box center [1215, 470] width 57 height 18
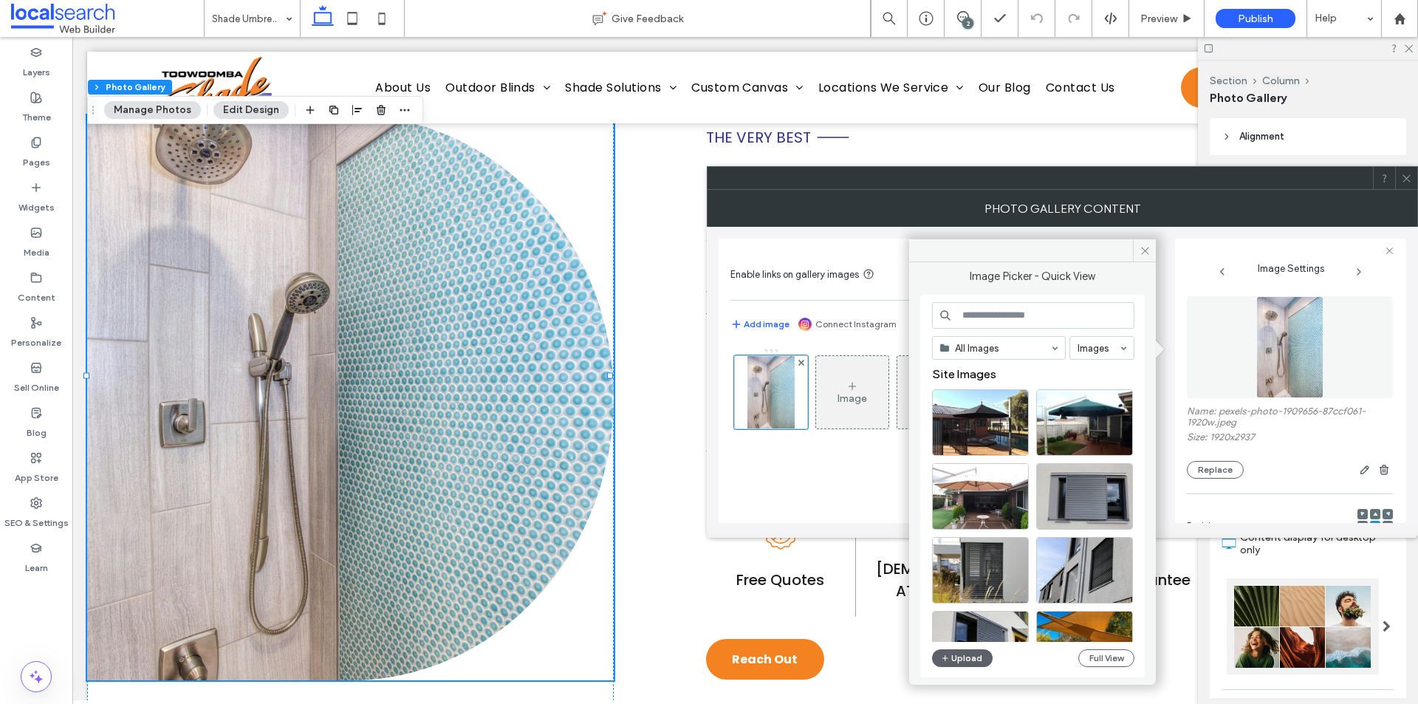
click at [1000, 423] on div at bounding box center [980, 422] width 97 height 66
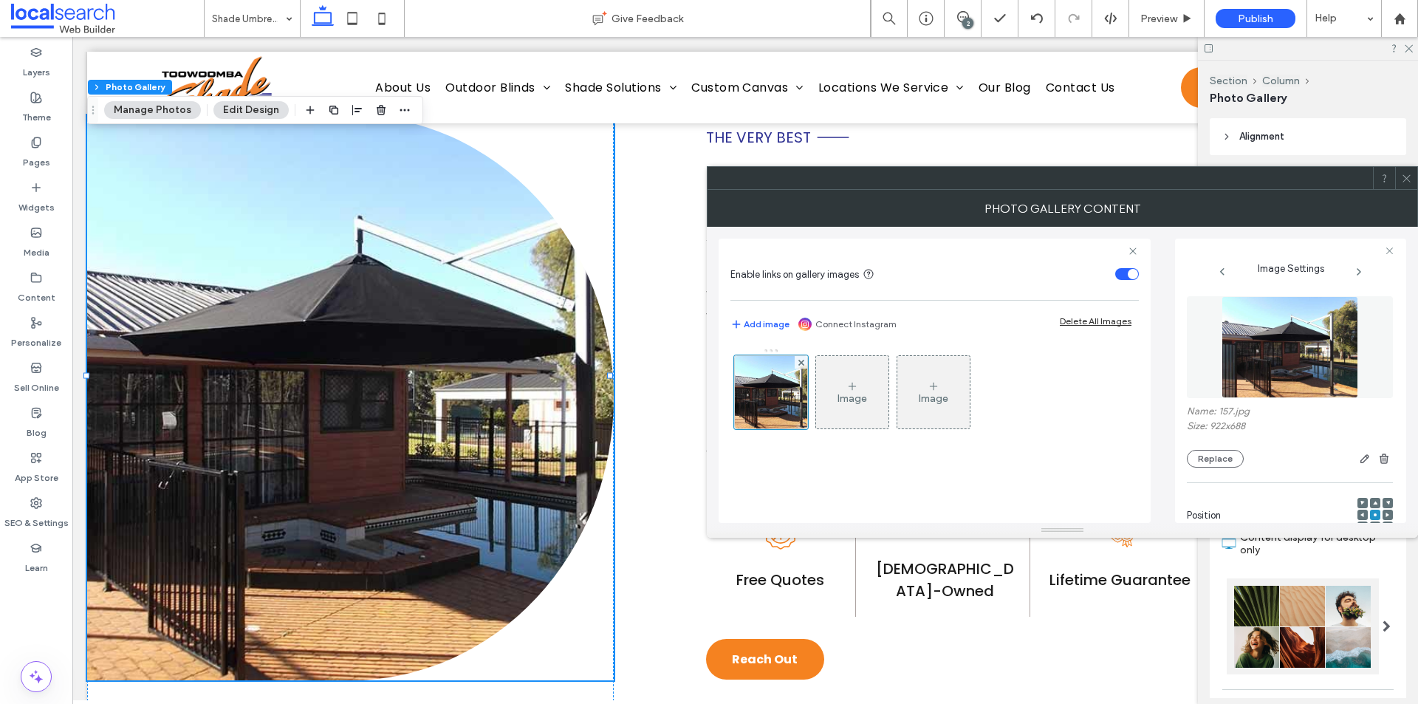
click at [1258, 703] on div at bounding box center [709, 704] width 1418 height 0
click at [1402, 176] on icon at bounding box center [1406, 178] width 11 height 11
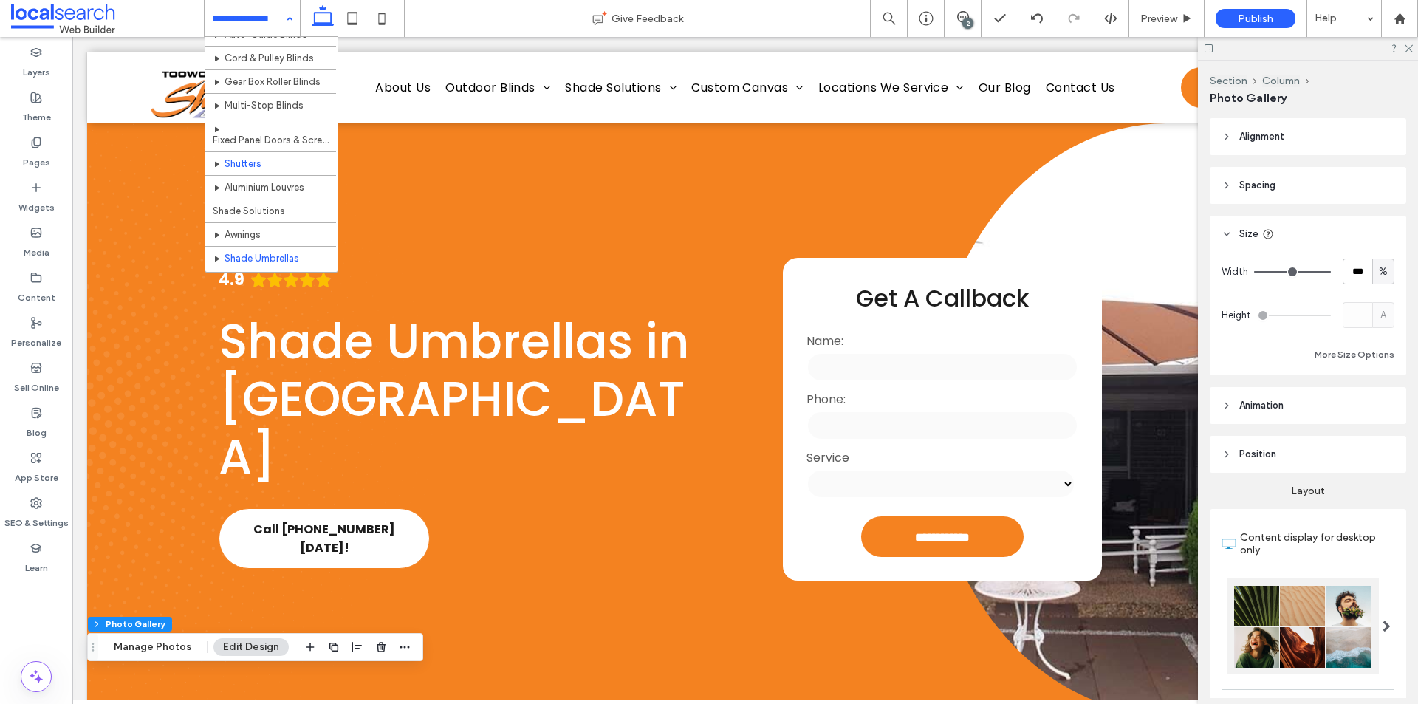
scroll to position [148, 0]
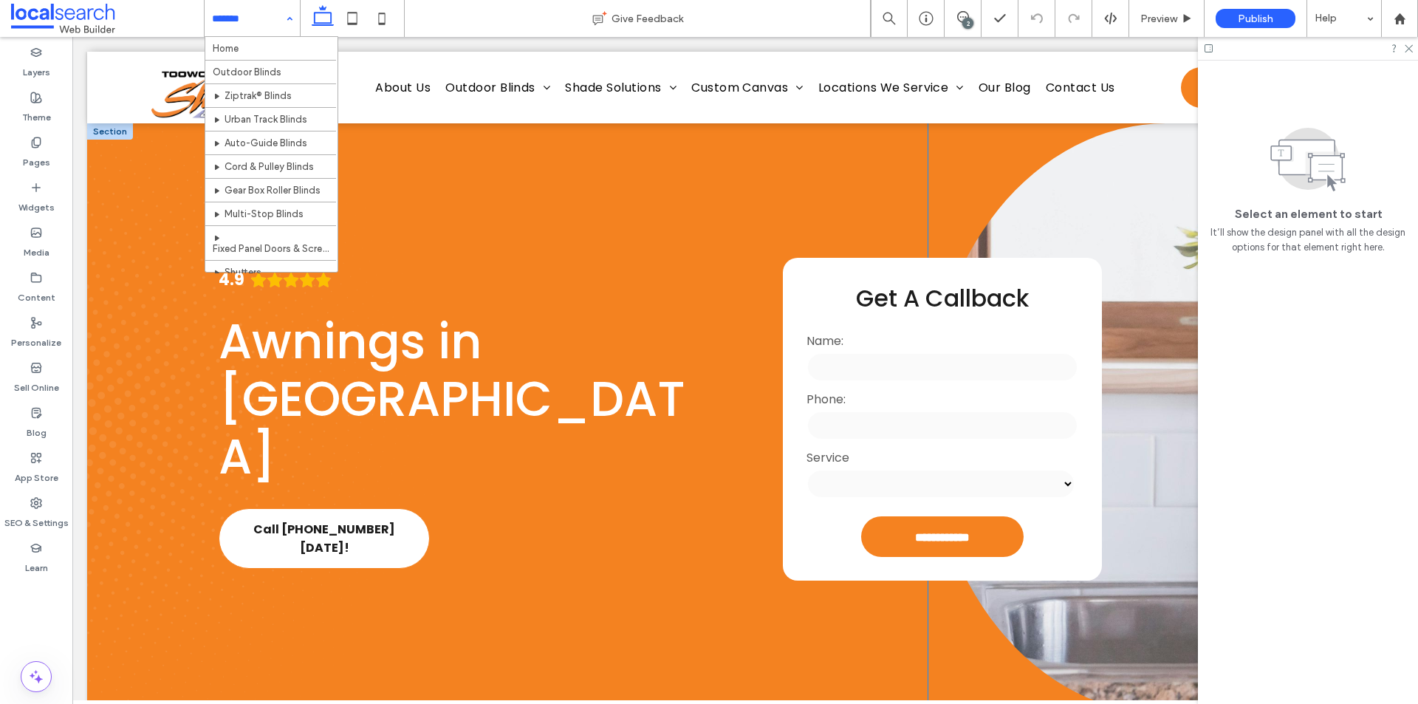
click at [1069, 227] on link at bounding box center [1165, 418] width 475 height 591
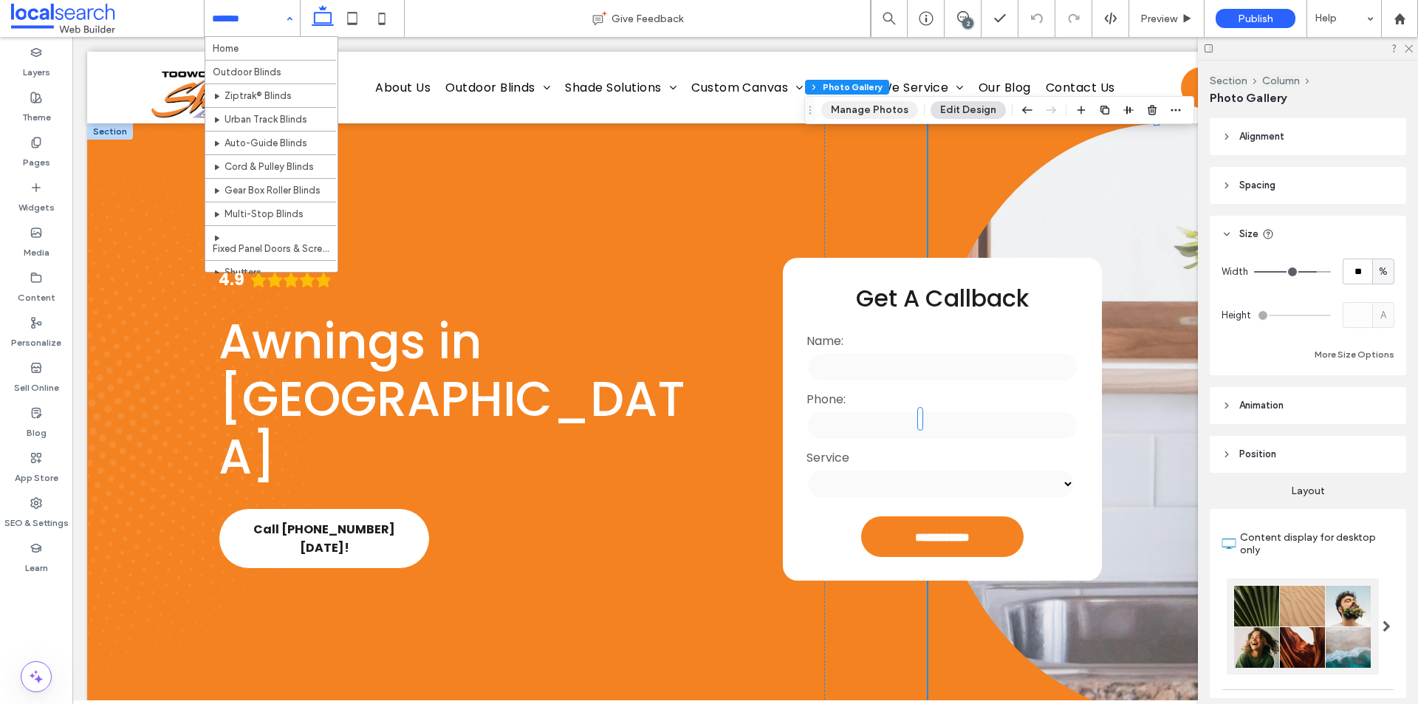
click at [876, 111] on button "Manage Photos" at bounding box center [869, 110] width 97 height 18
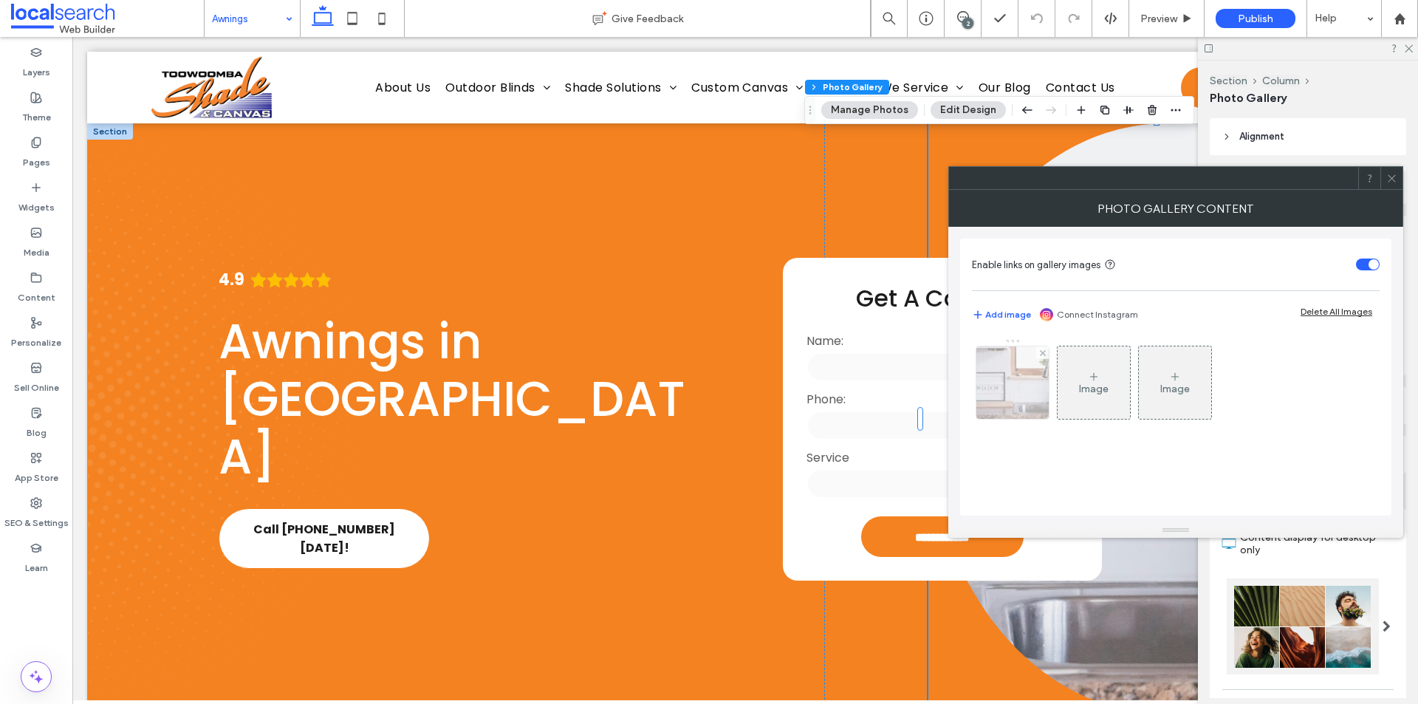
click at [1011, 382] on img at bounding box center [1012, 382] width 109 height 72
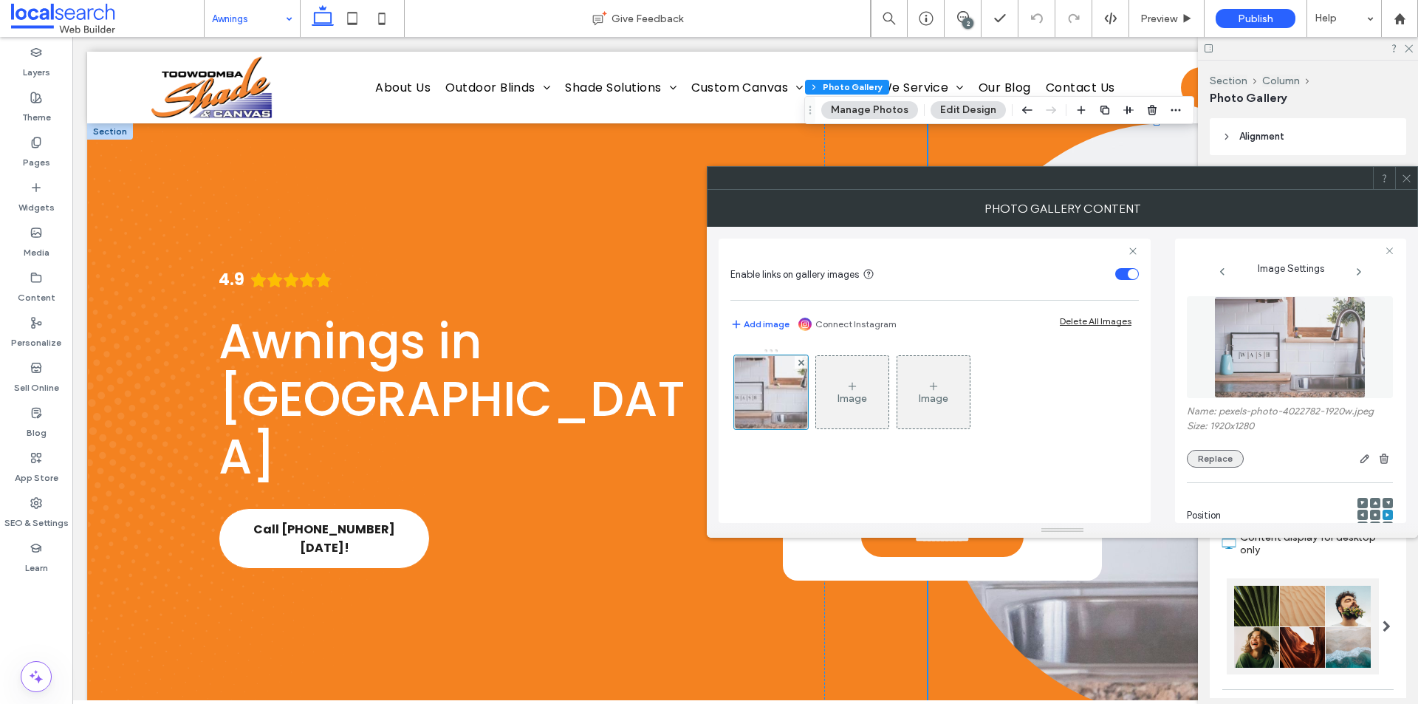
click at [1209, 460] on button "Replace" at bounding box center [1215, 459] width 57 height 18
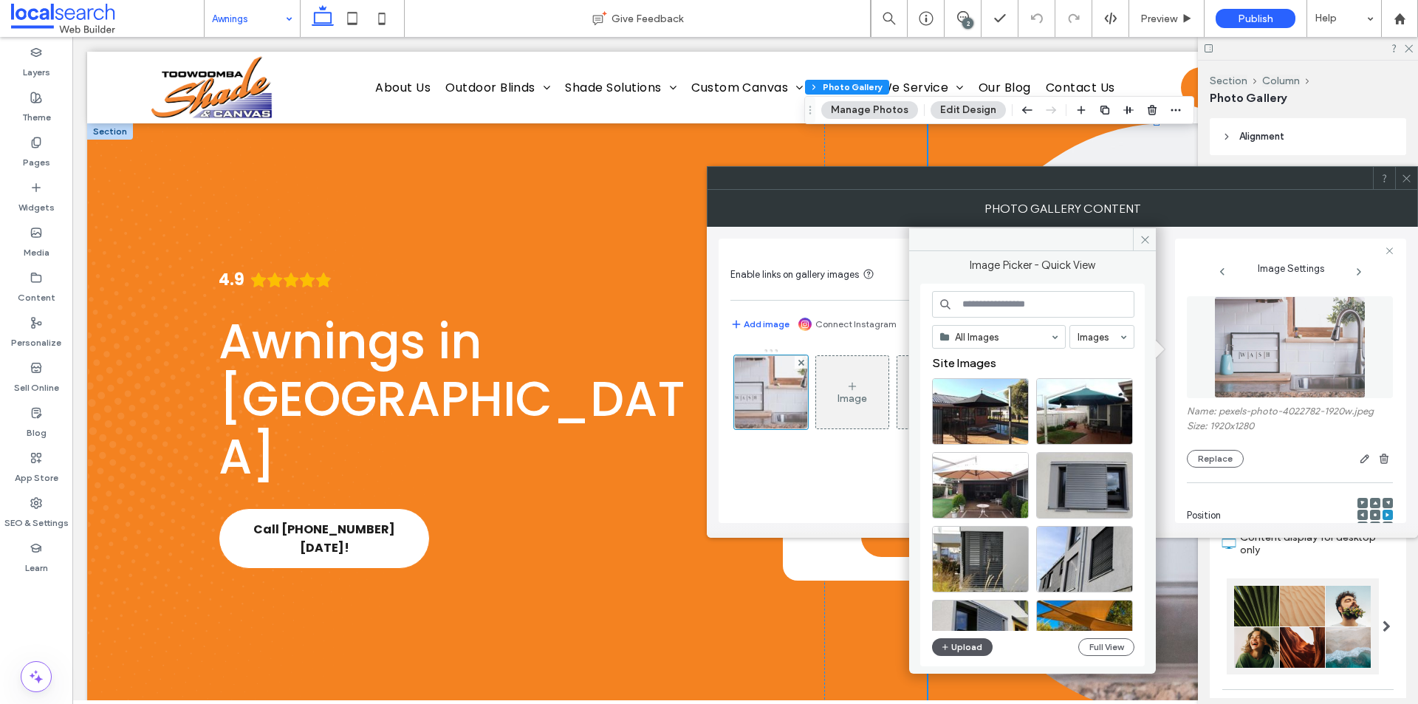
click at [961, 643] on button "Upload" at bounding box center [962, 647] width 61 height 18
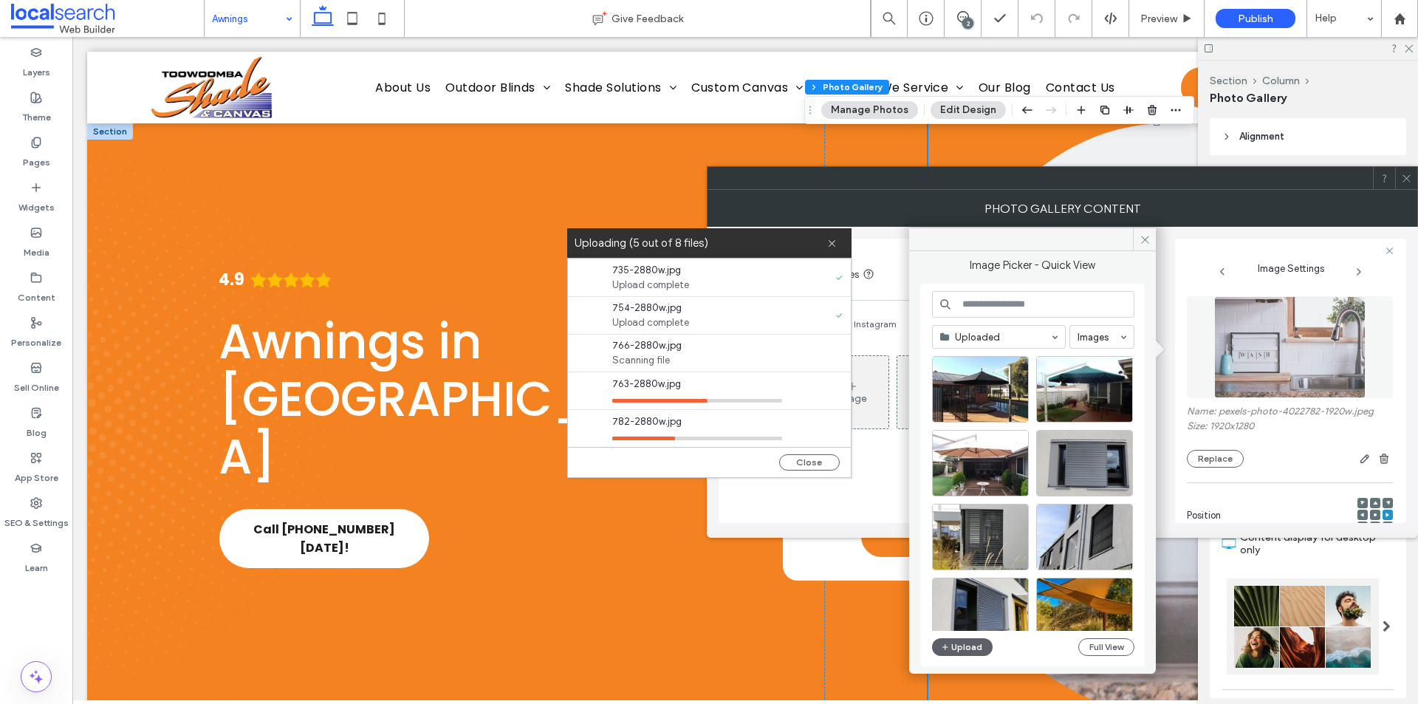
scroll to position [113, 0]
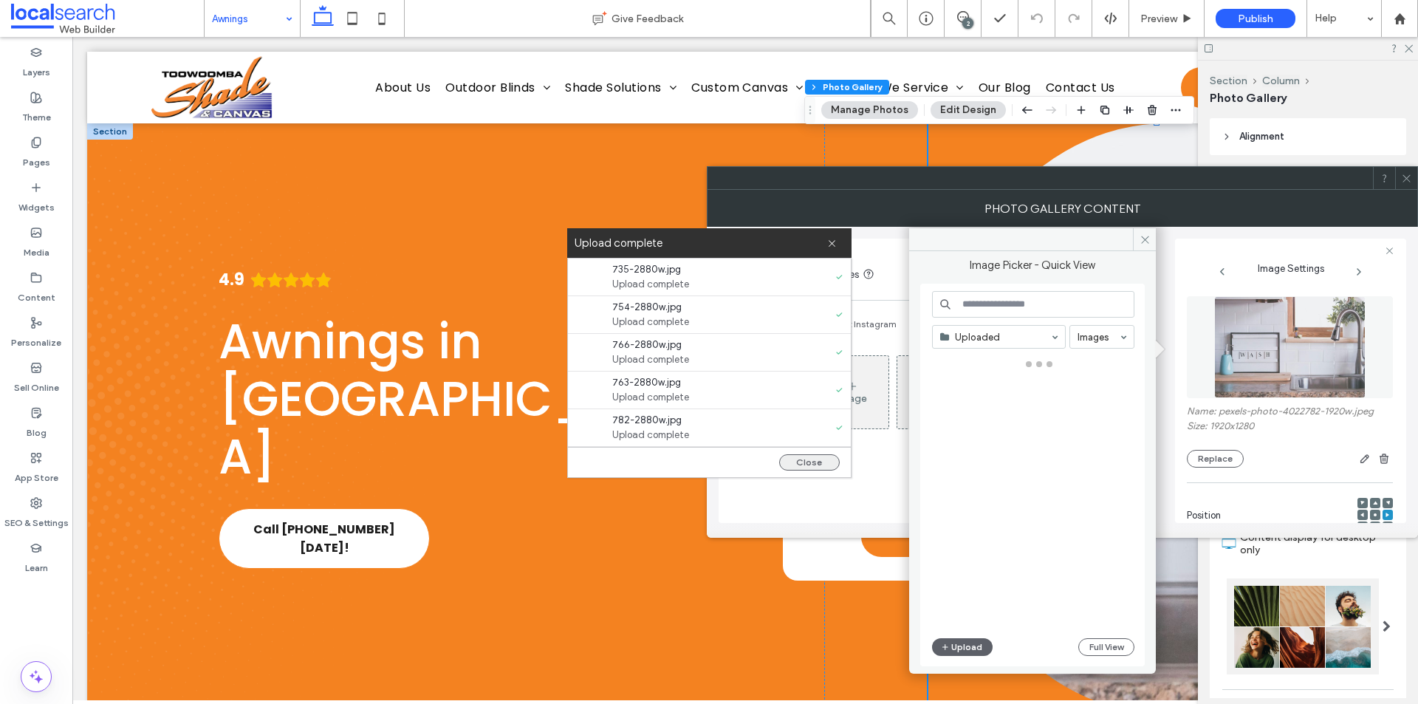
click at [800, 466] on button "Close" at bounding box center [809, 462] width 61 height 16
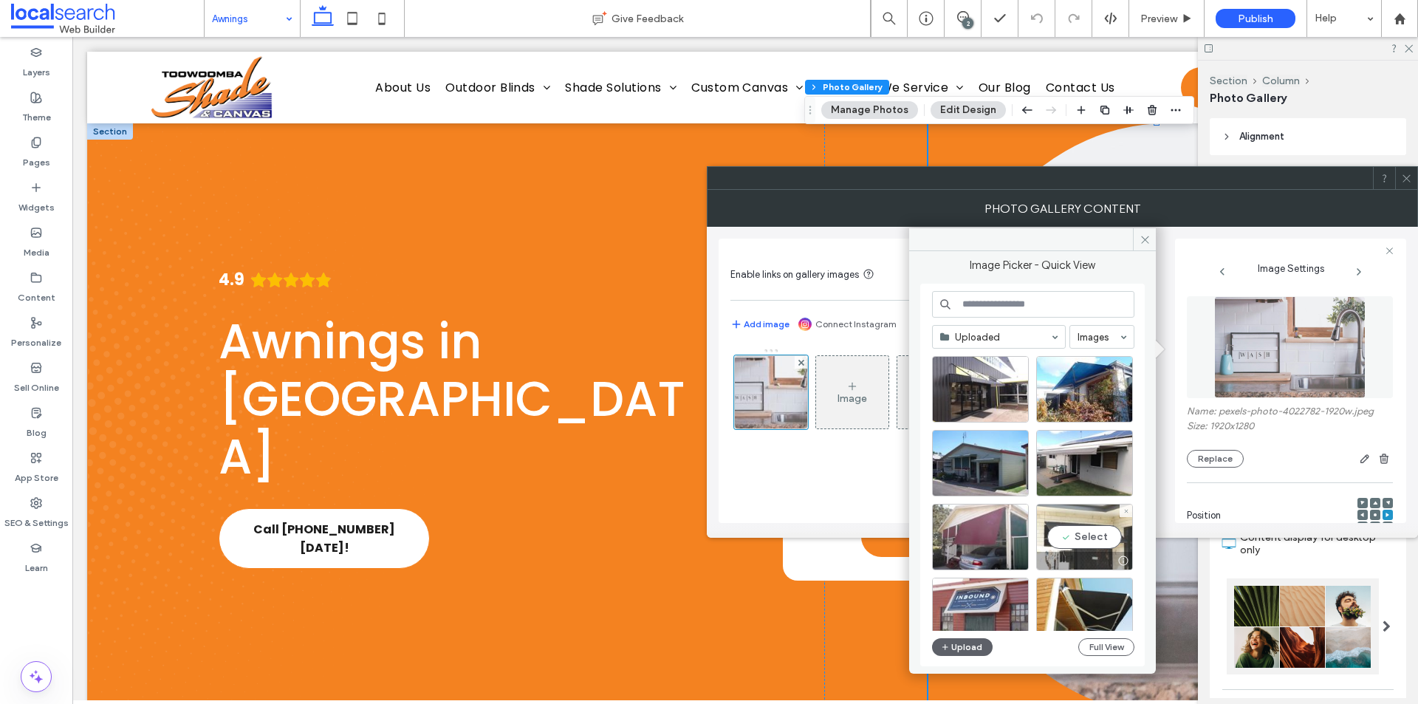
scroll to position [74, 0]
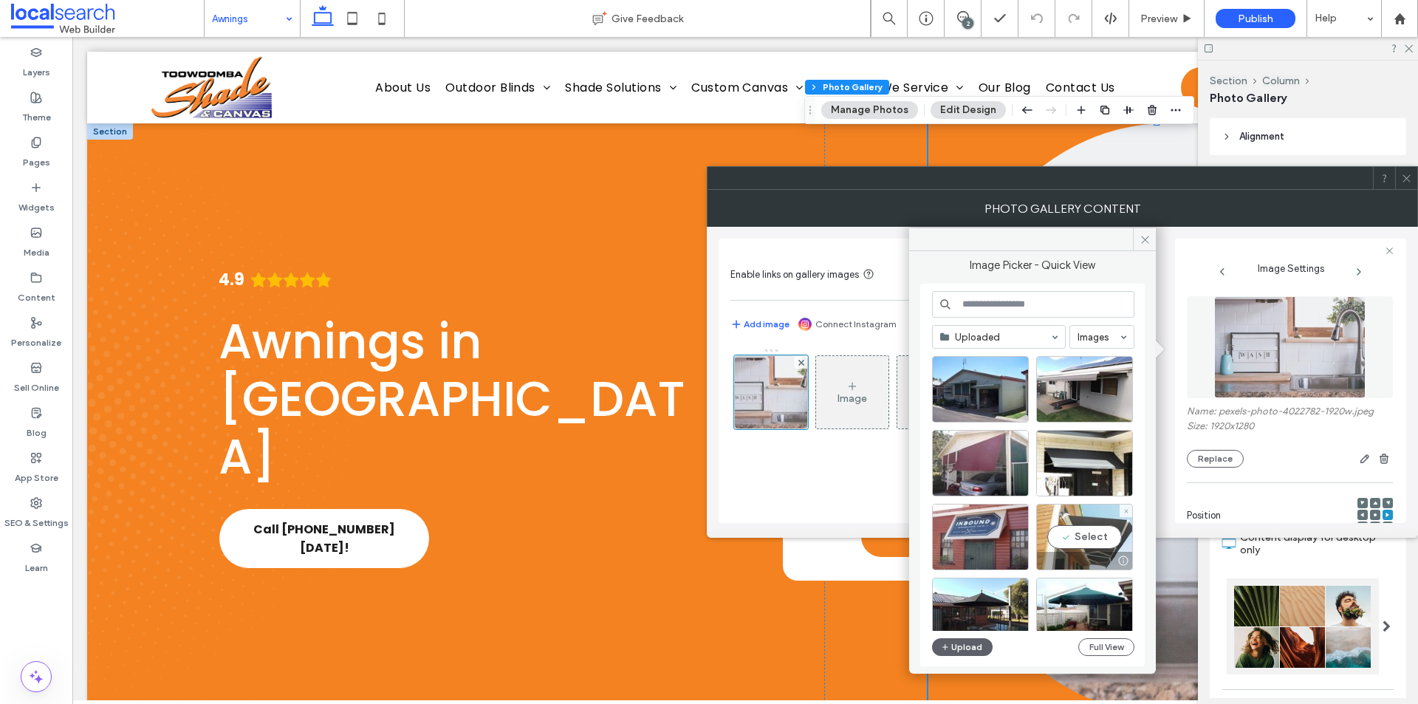
click at [1089, 537] on div "Select" at bounding box center [1084, 537] width 97 height 66
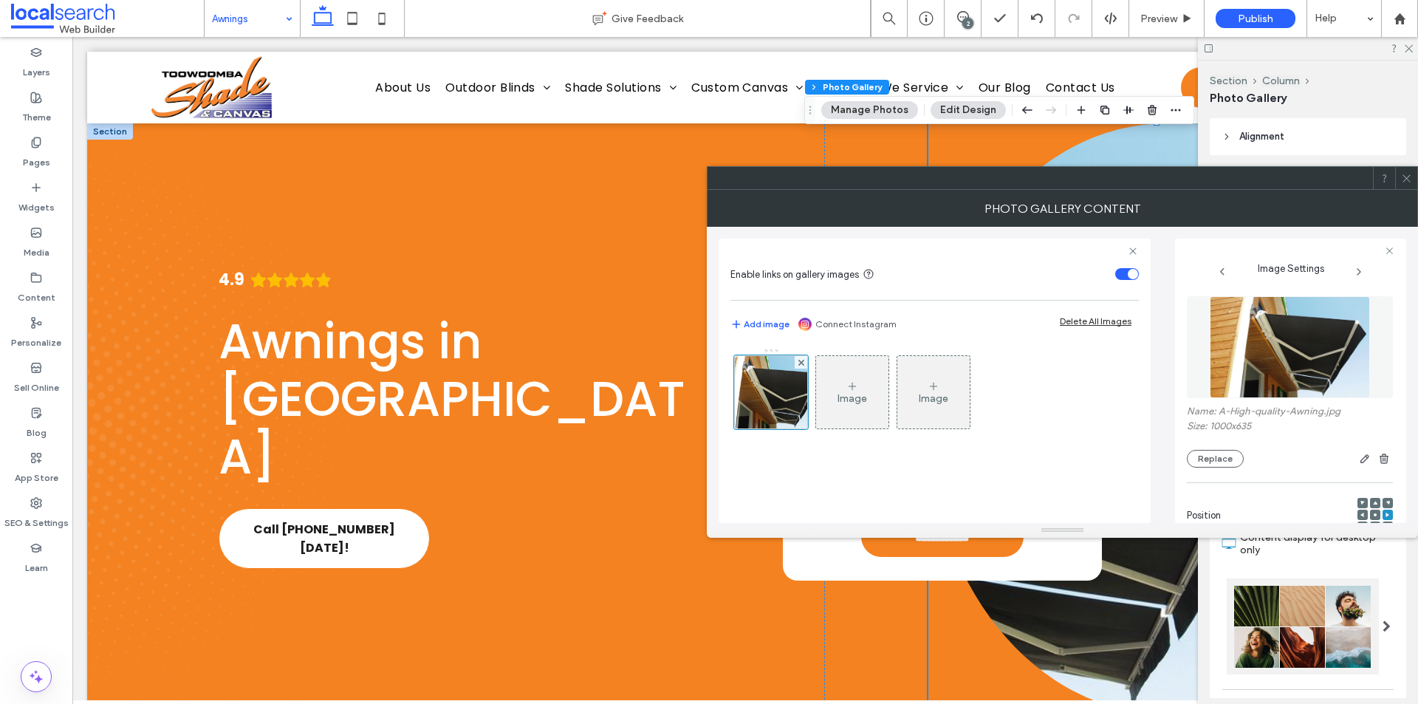
click at [1239, 703] on div at bounding box center [709, 704] width 1418 height 0
click at [1404, 173] on icon at bounding box center [1406, 178] width 11 height 11
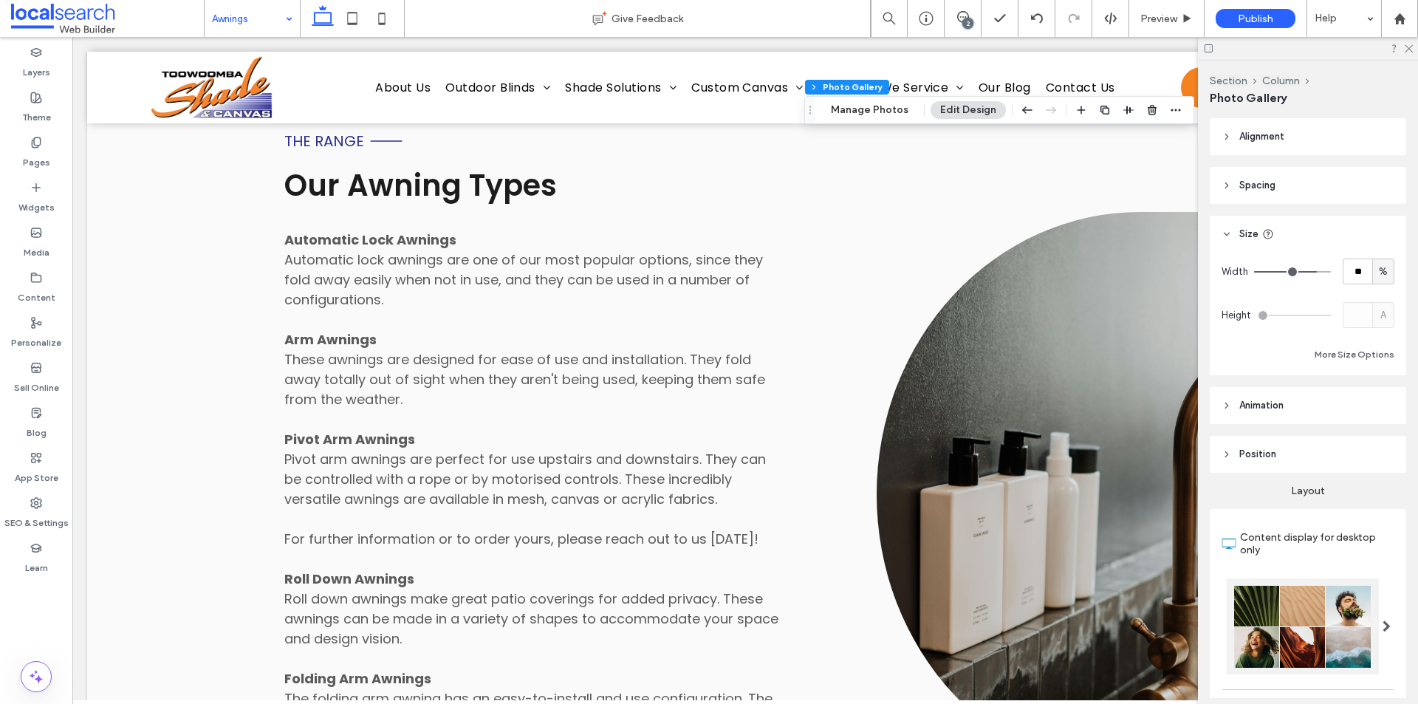
scroll to position [1477, 0]
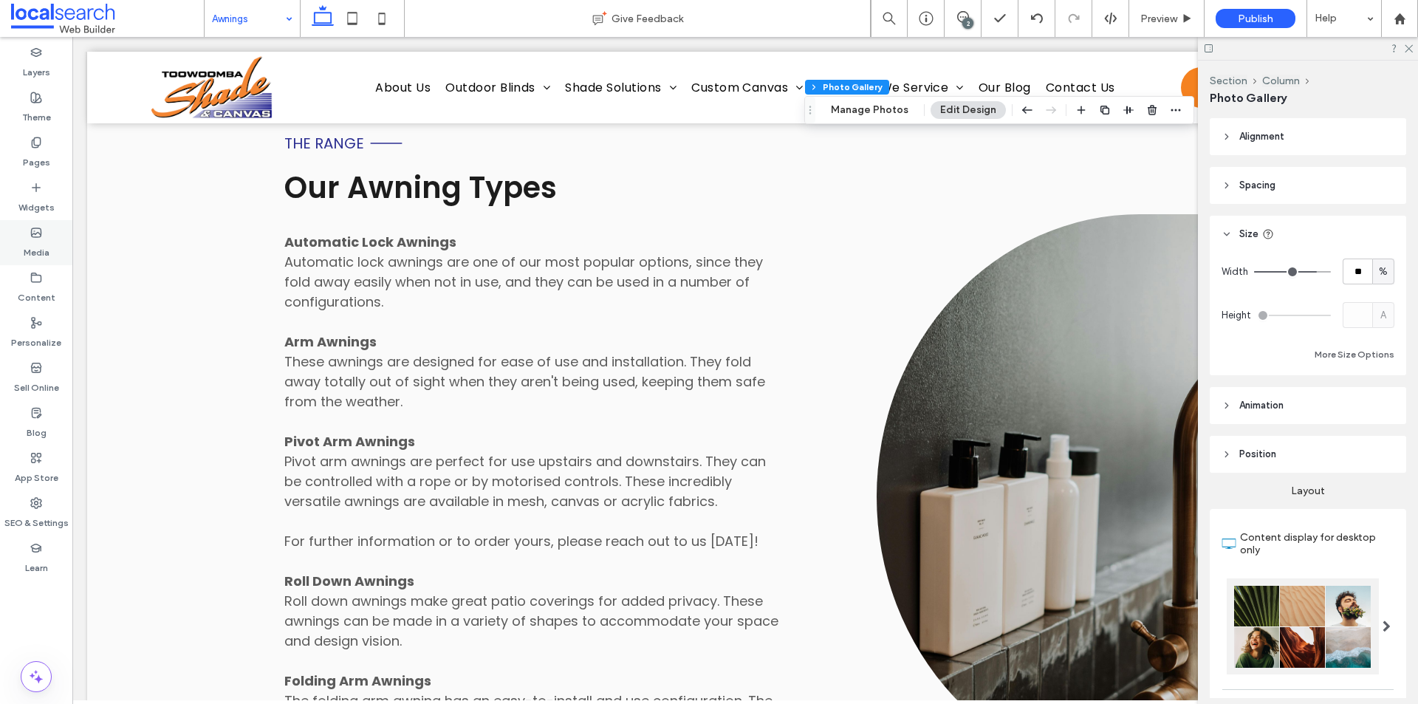
click at [66, 247] on div "Media" at bounding box center [36, 242] width 72 height 45
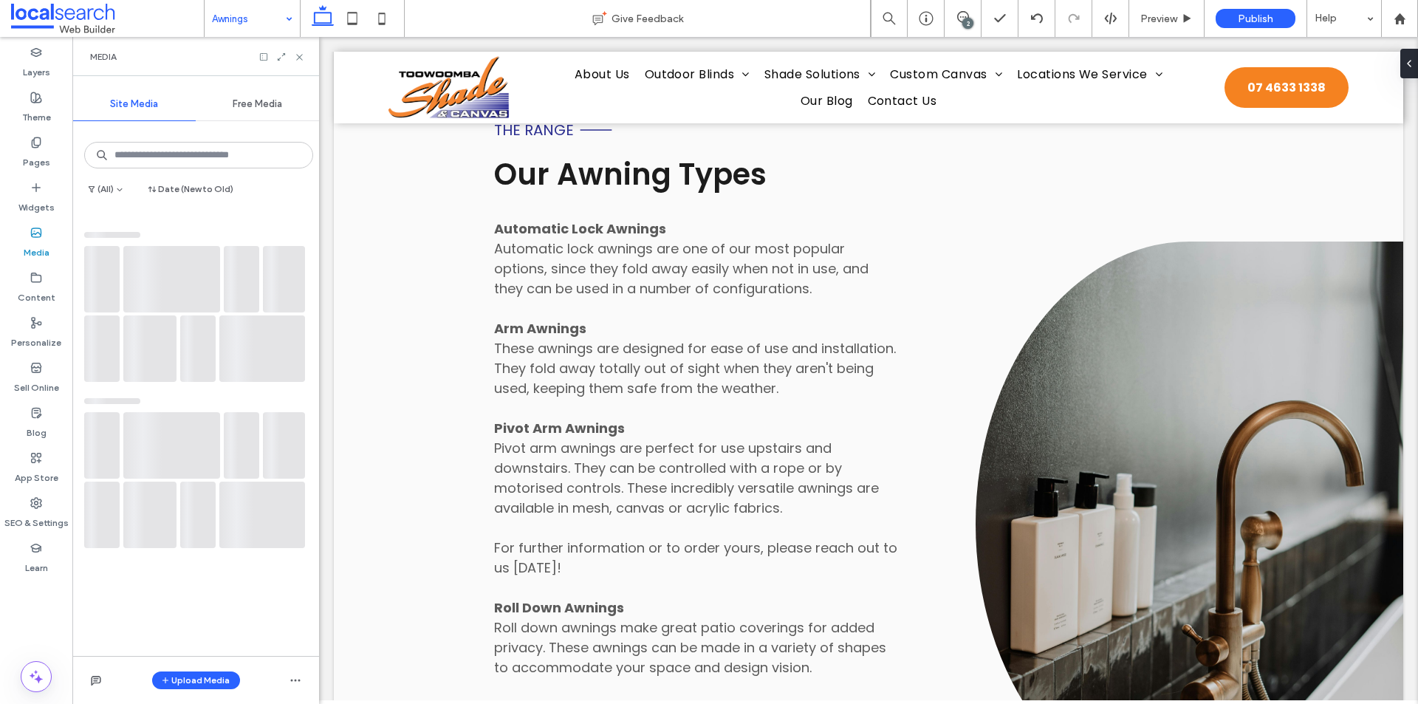
scroll to position [1532, 0]
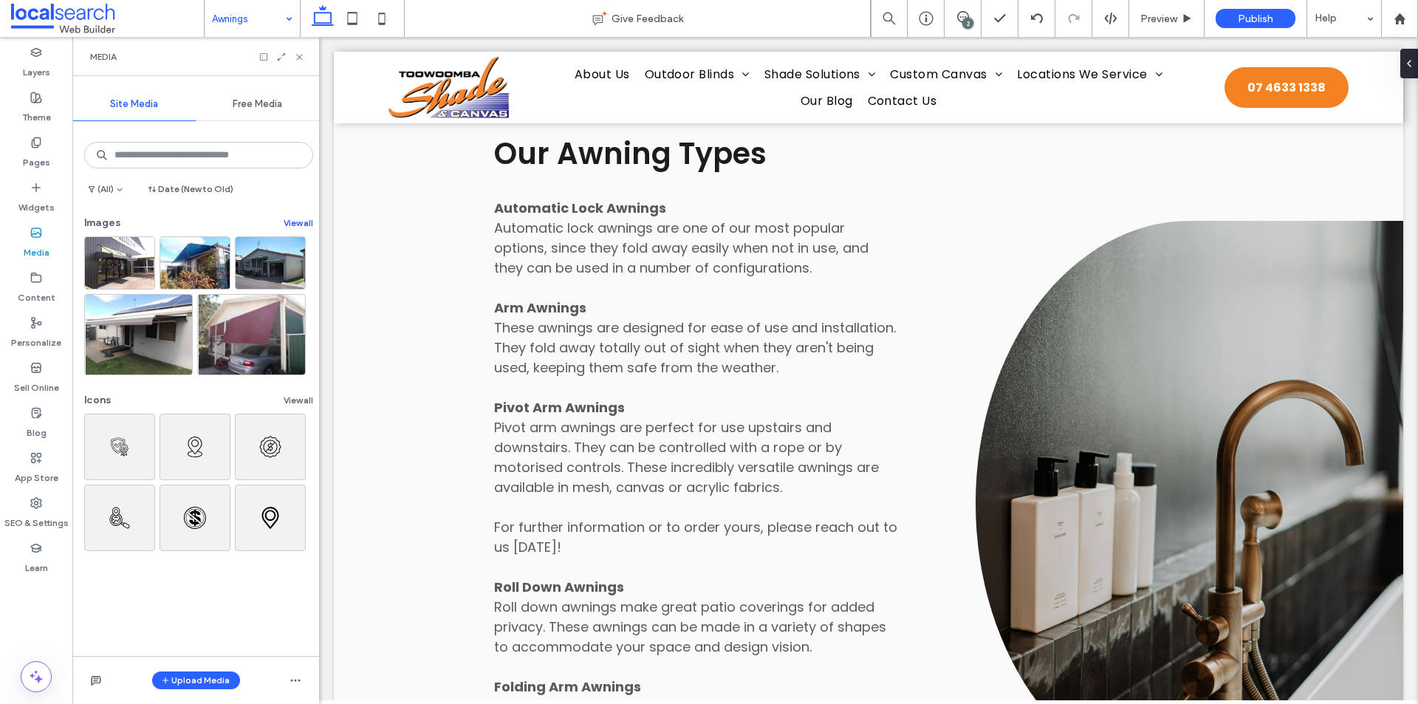
click at [284, 223] on button "View all" at bounding box center [299, 223] width 30 height 18
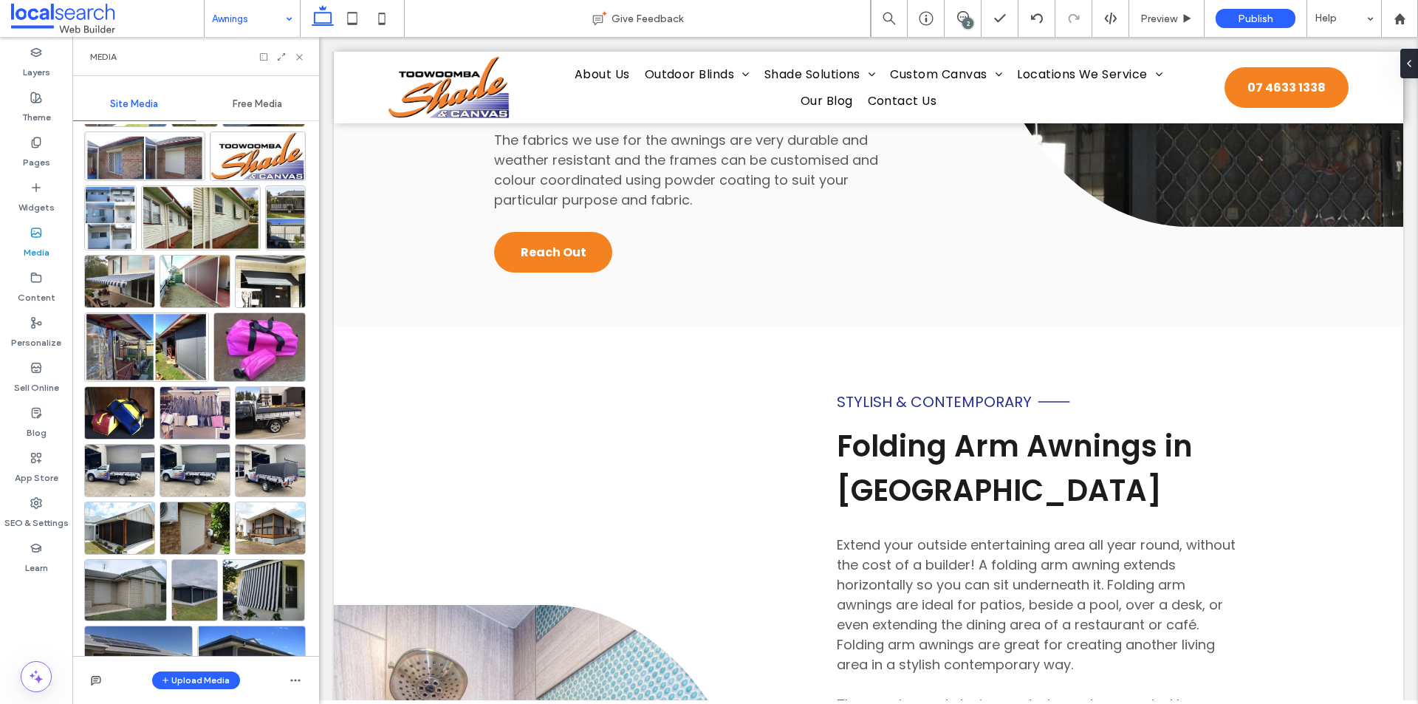
scroll to position [1334, 0]
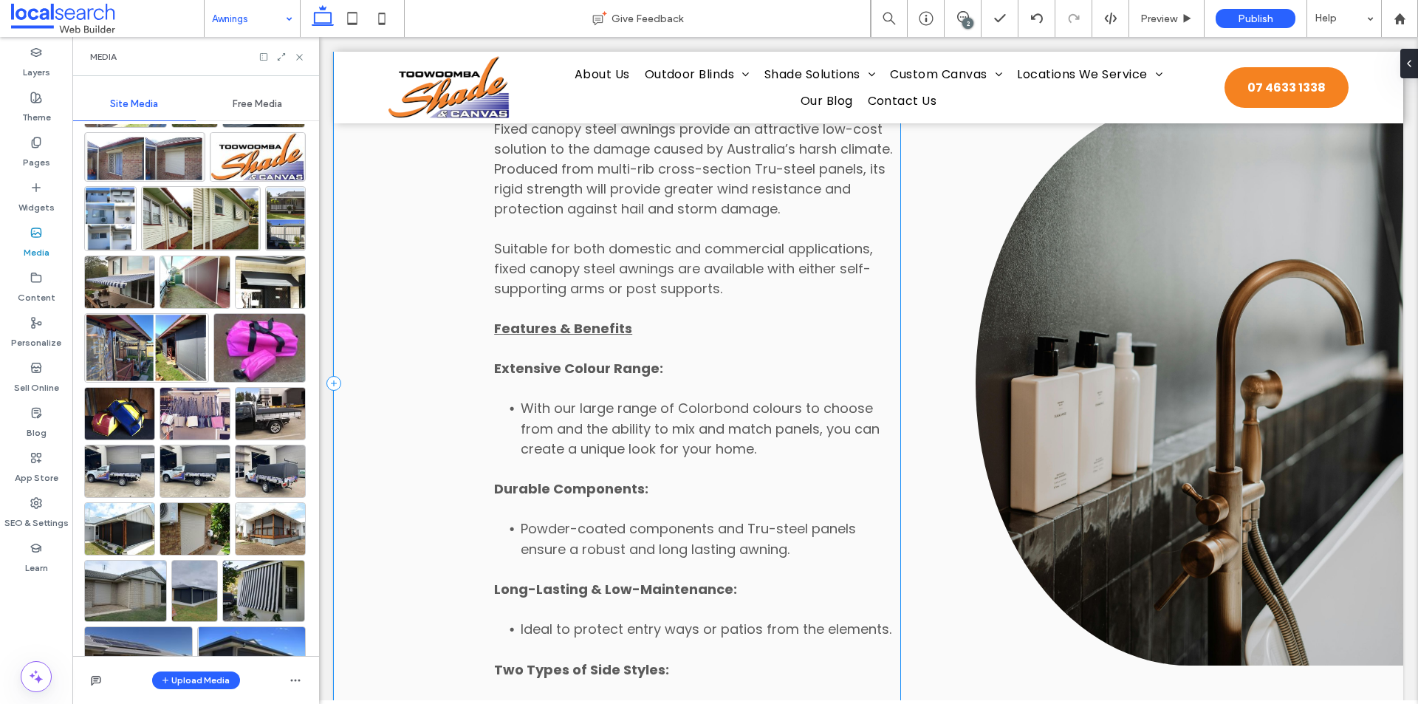
click at [403, 481] on div "Attractive & Low-Cost Steel Awnings in [GEOGRAPHIC_DATA] Fixed canopy steel awn…" at bounding box center [617, 383] width 566 height 946
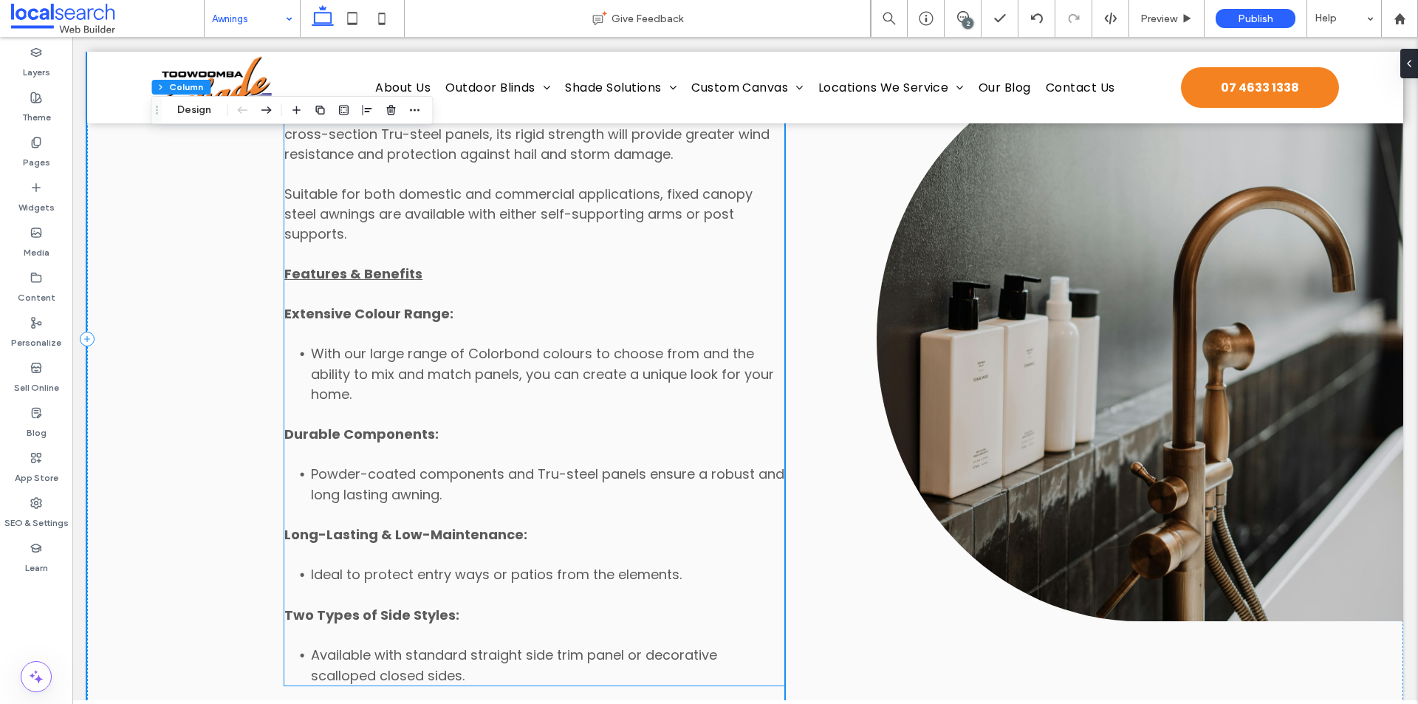
scroll to position [4836, 0]
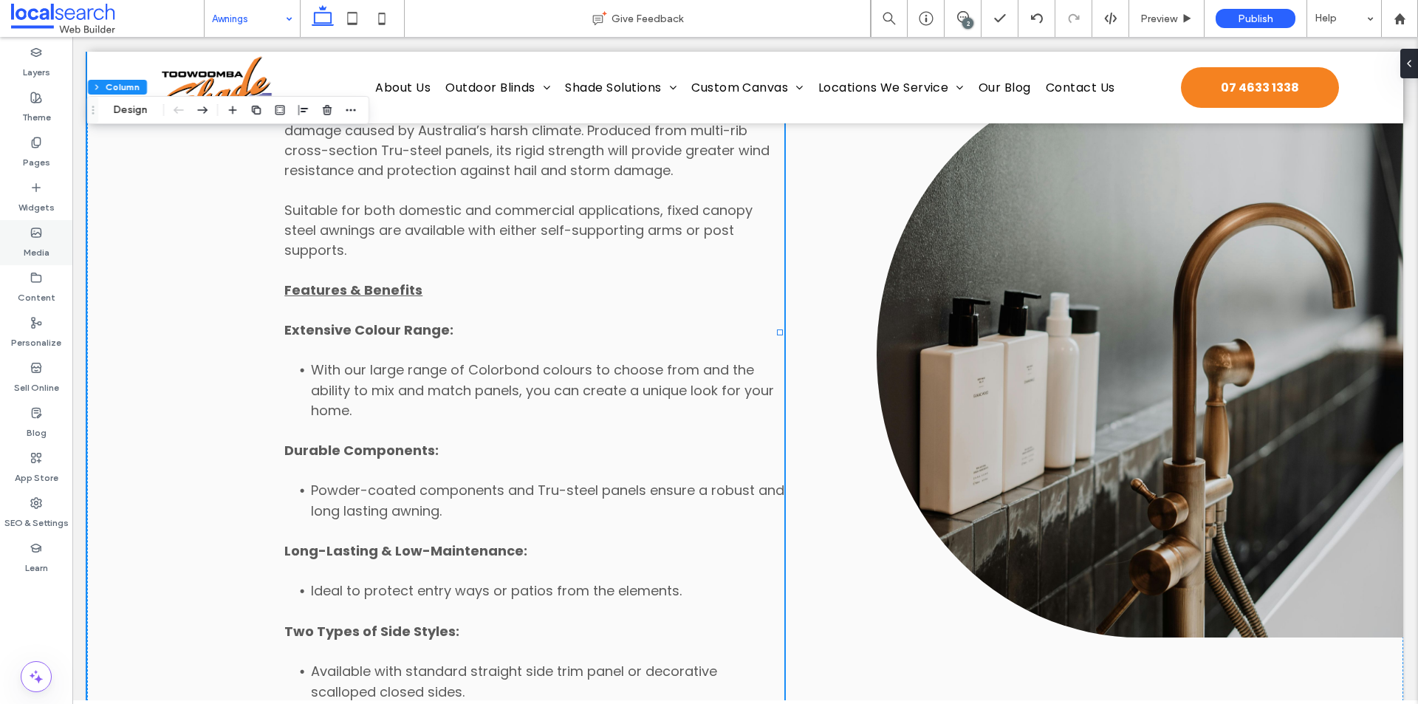
click at [33, 249] on label "Media" at bounding box center [37, 248] width 26 height 21
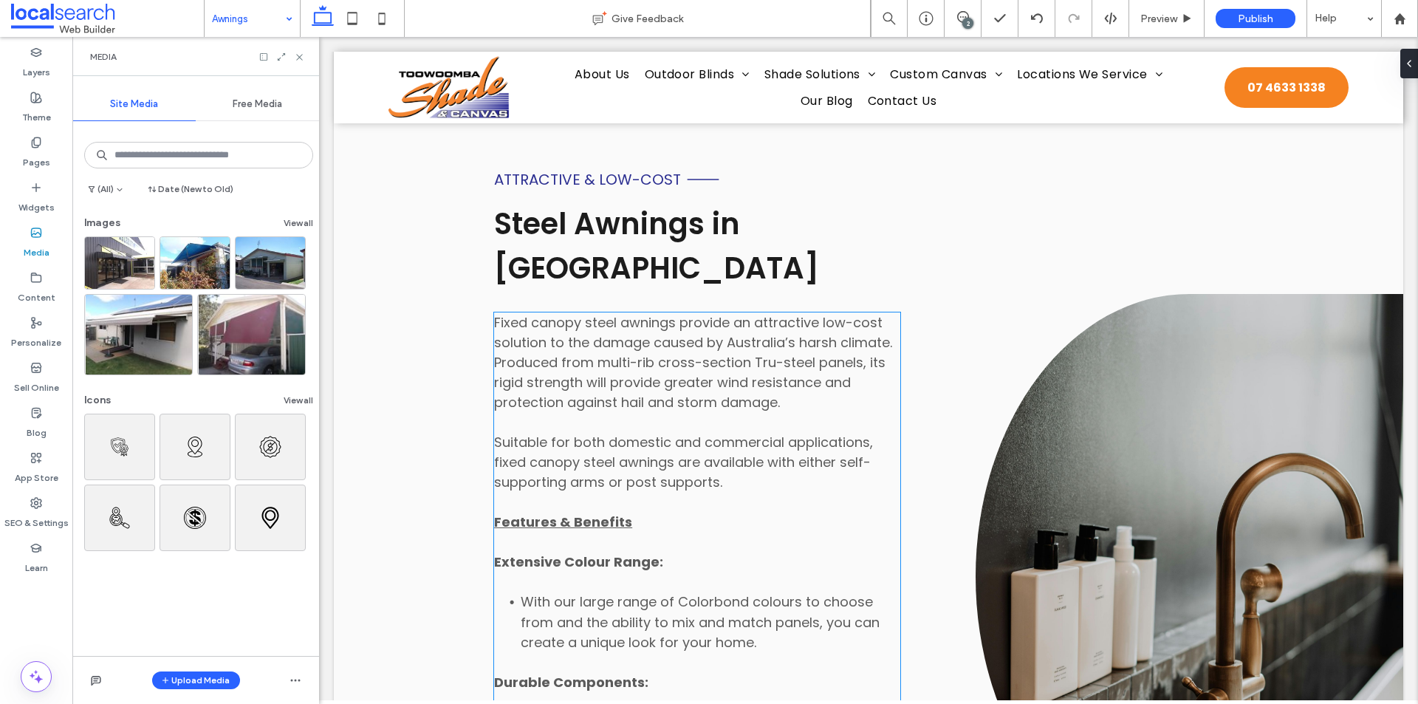
scroll to position [4861, 0]
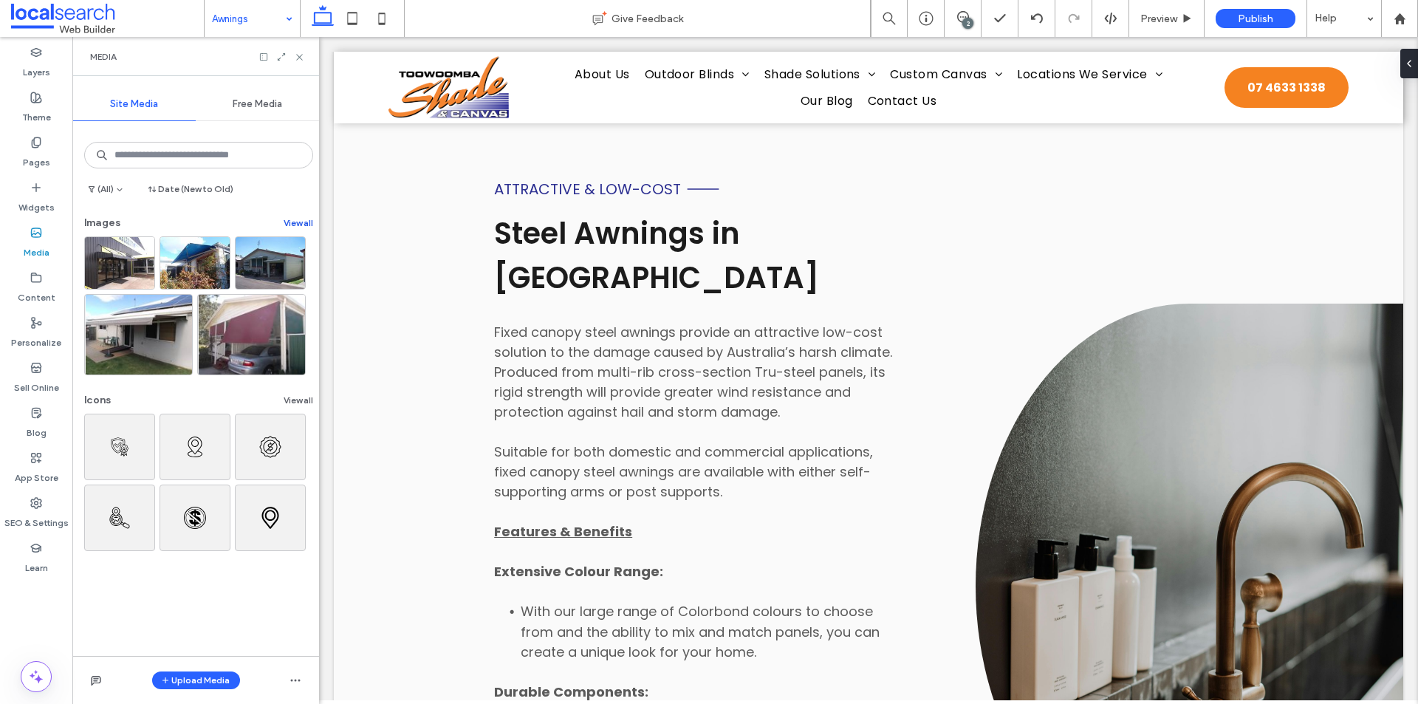
click at [286, 229] on button "View all" at bounding box center [299, 223] width 30 height 18
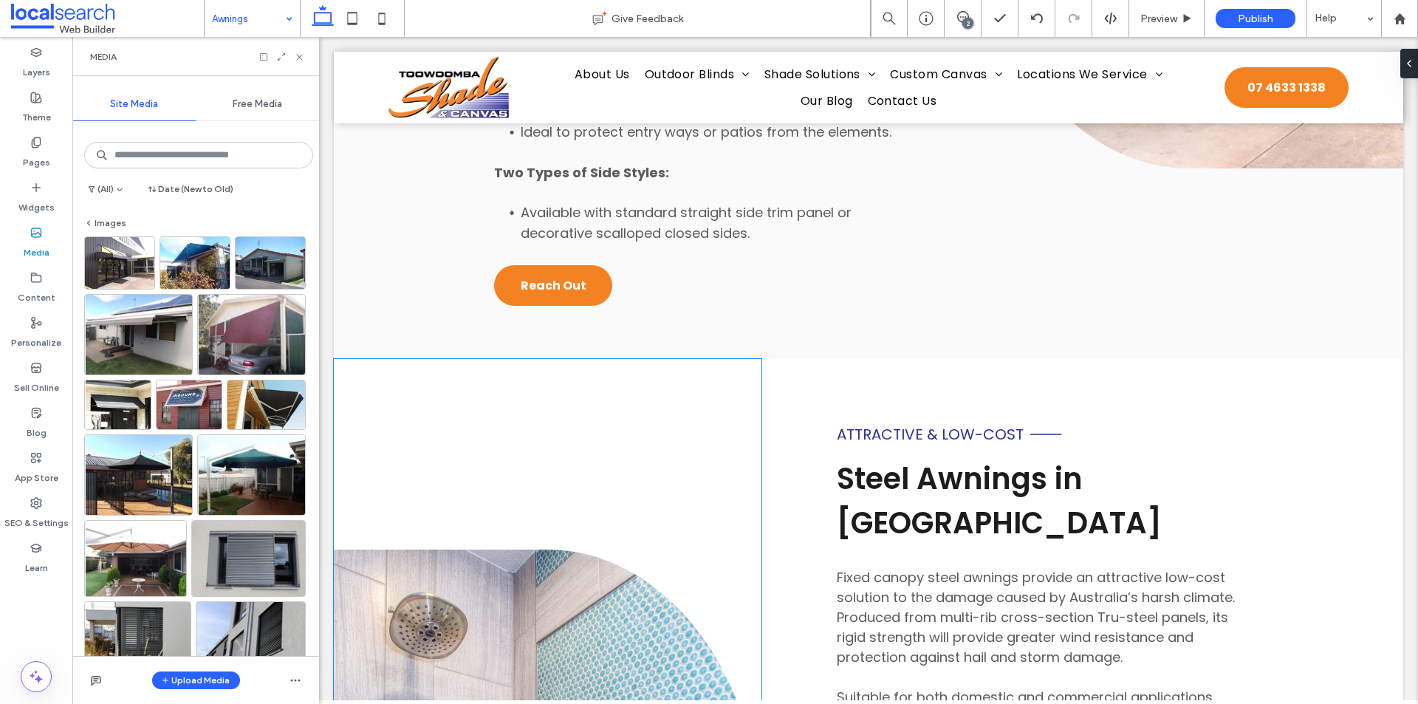
scroll to position [5525, 0]
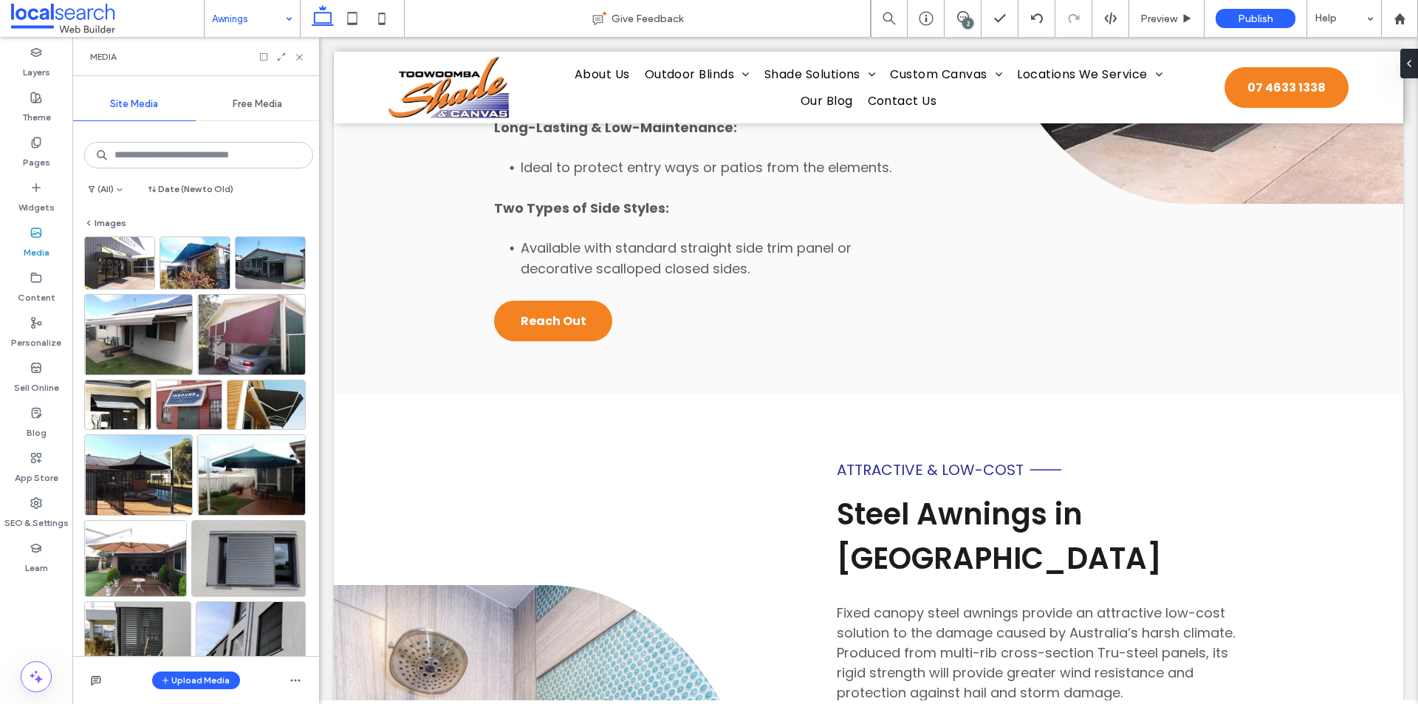
click at [301, 60] on icon at bounding box center [299, 57] width 11 height 11
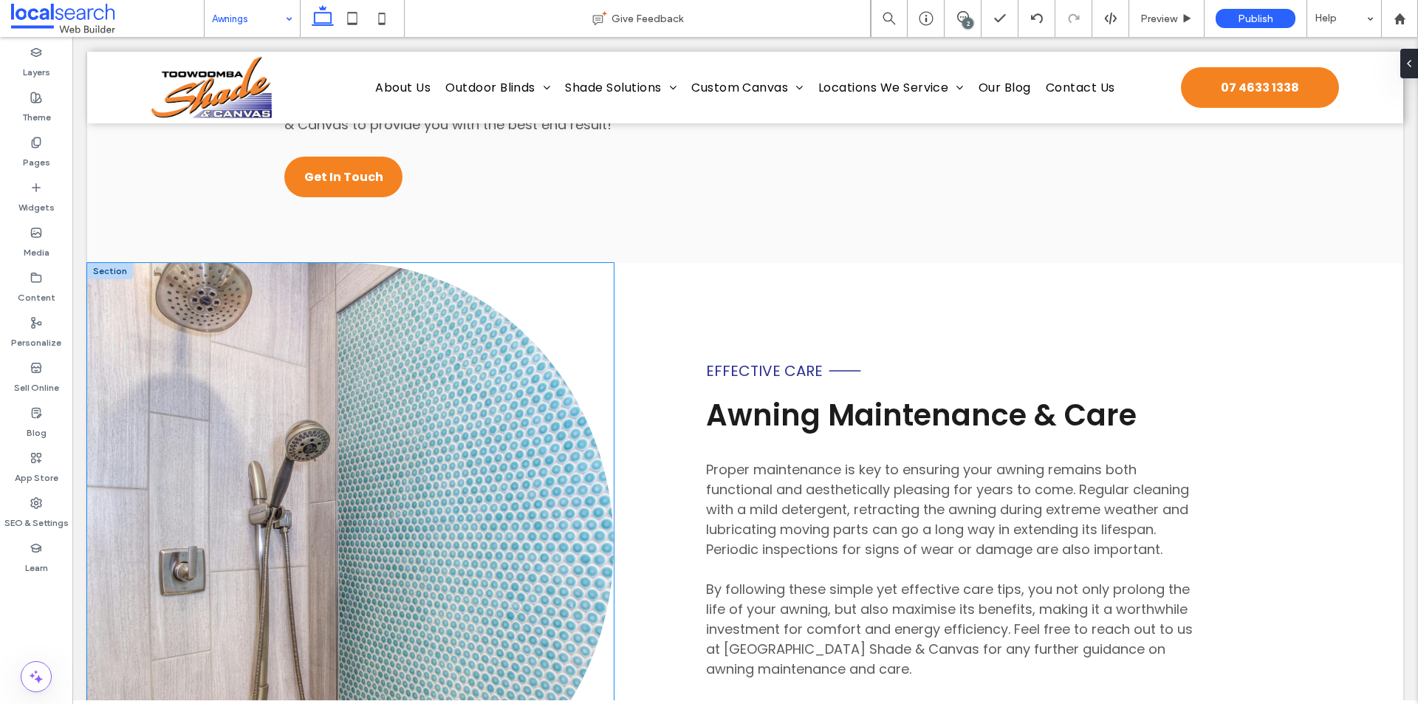
scroll to position [2187, 0]
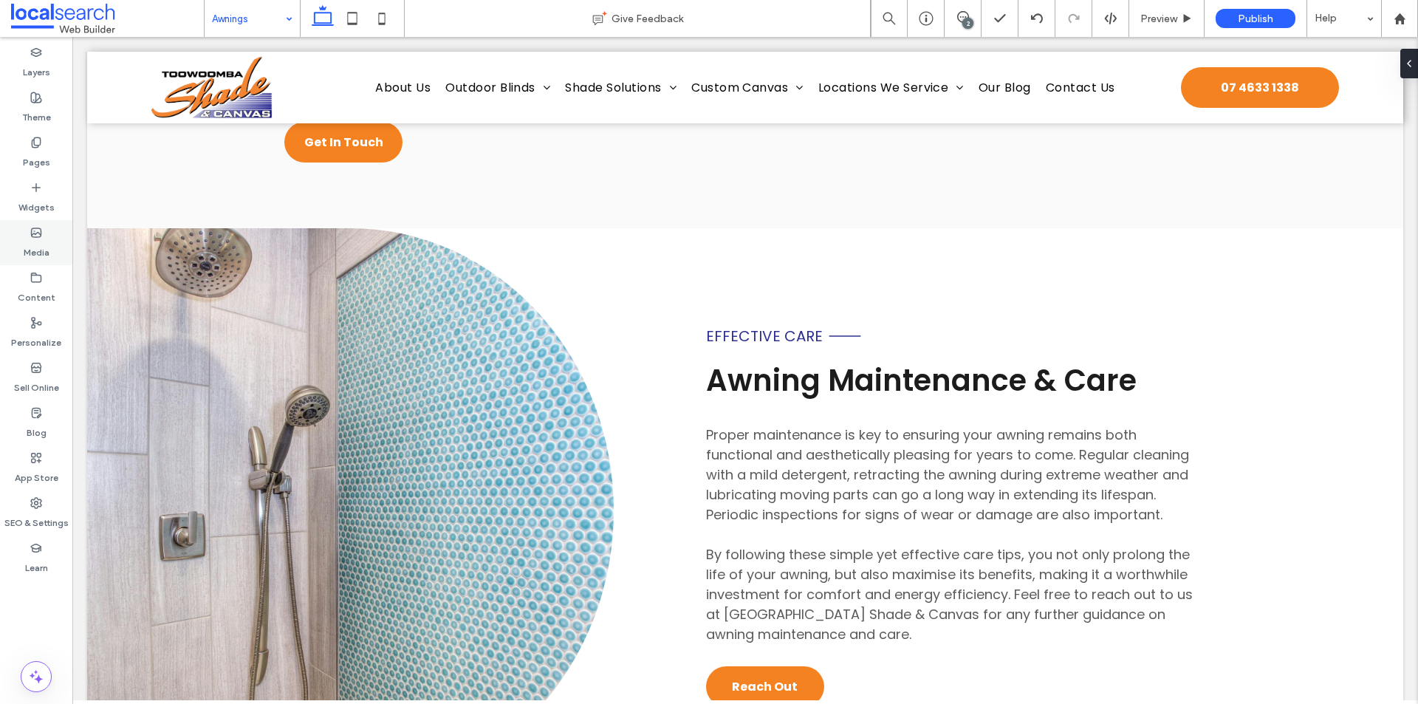
click at [51, 230] on div "Media" at bounding box center [36, 242] width 72 height 45
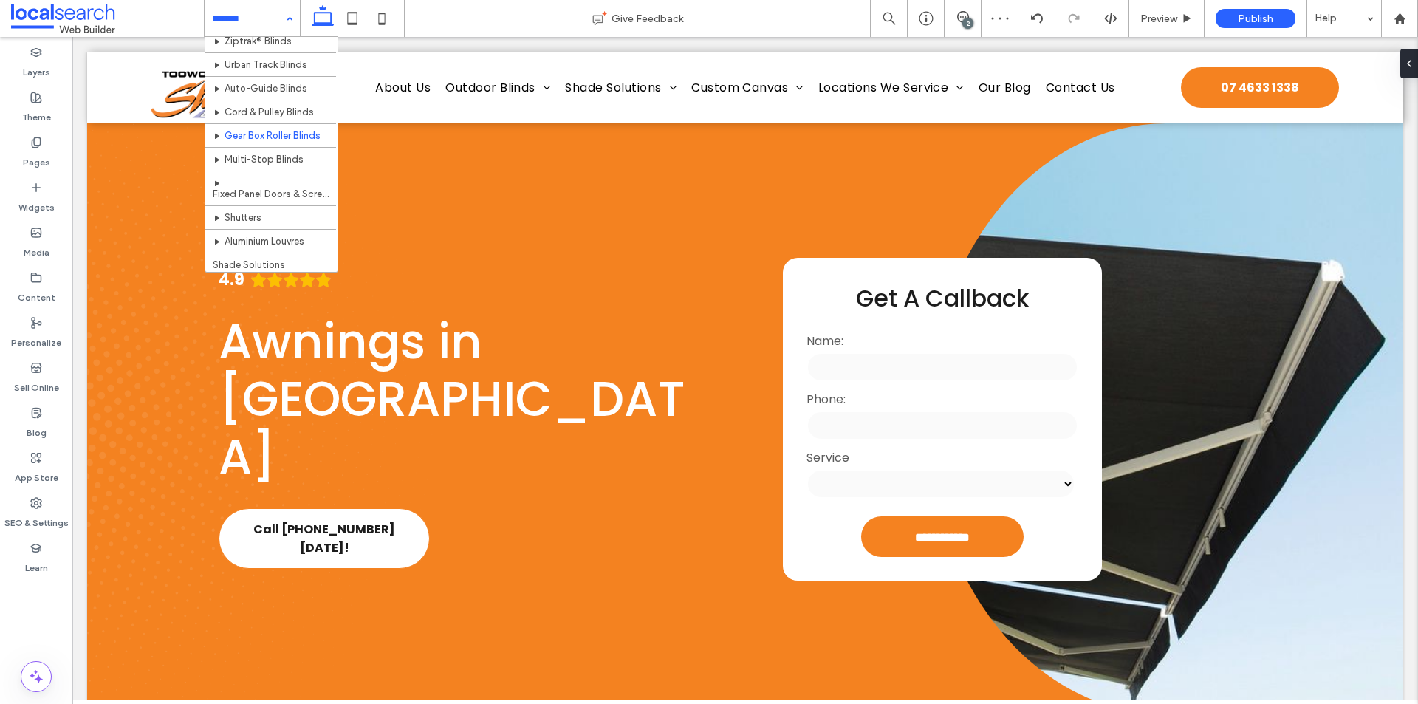
scroll to position [148, 0]
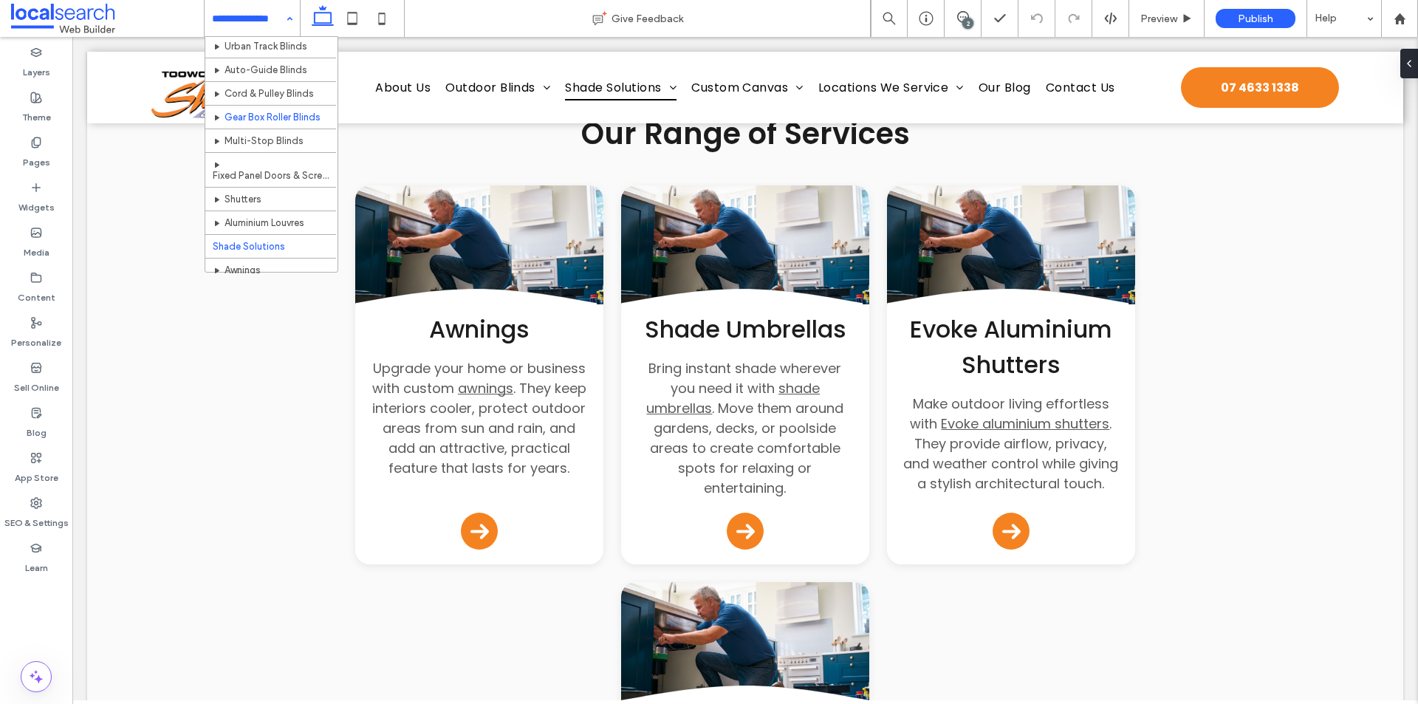
scroll to position [74, 0]
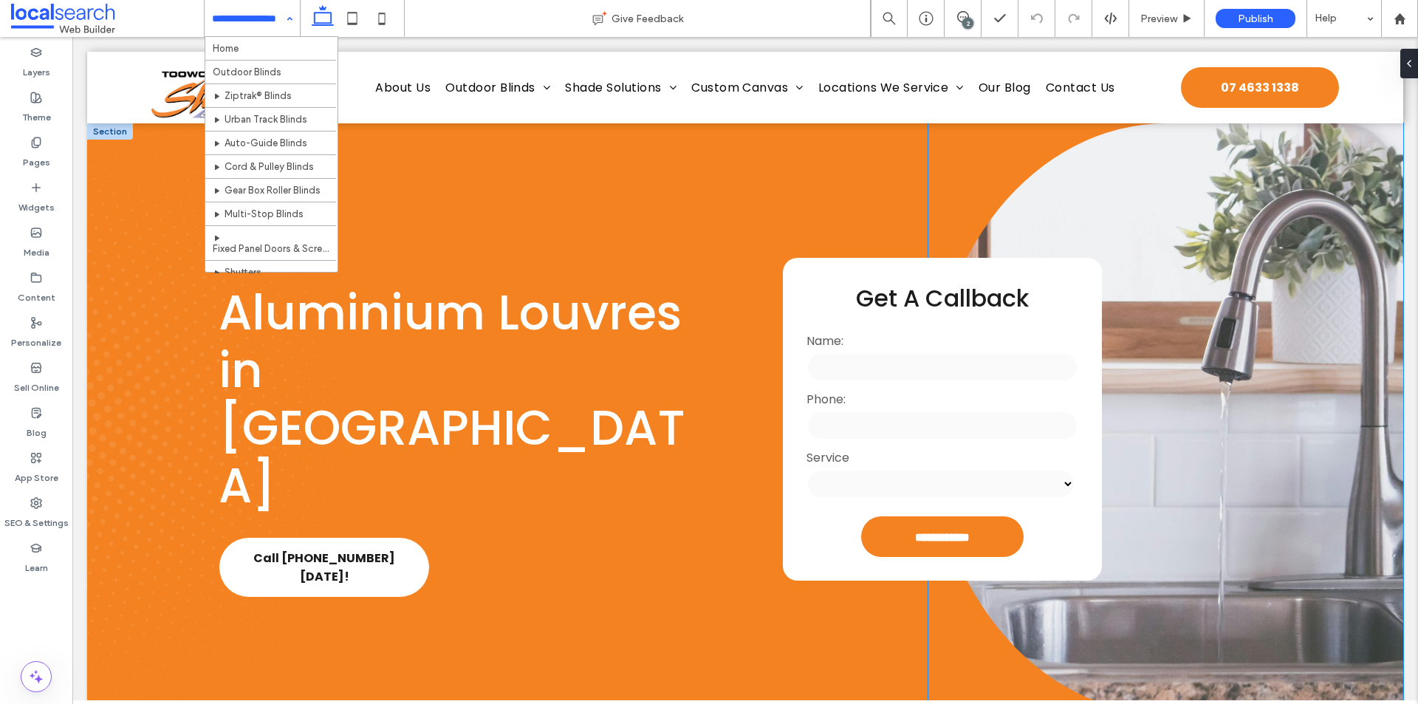
click at [1114, 221] on link at bounding box center [1165, 418] width 475 height 591
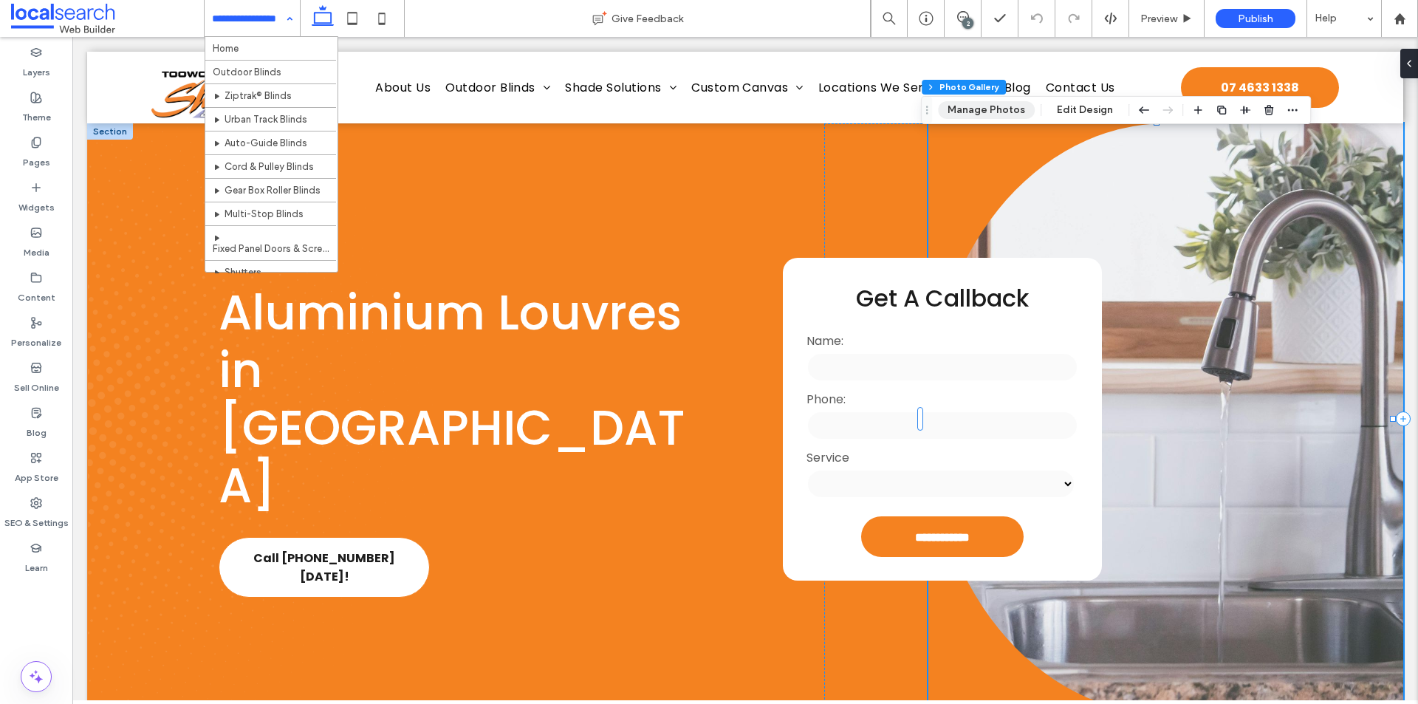
click at [973, 115] on button "Manage Photos" at bounding box center [986, 110] width 97 height 18
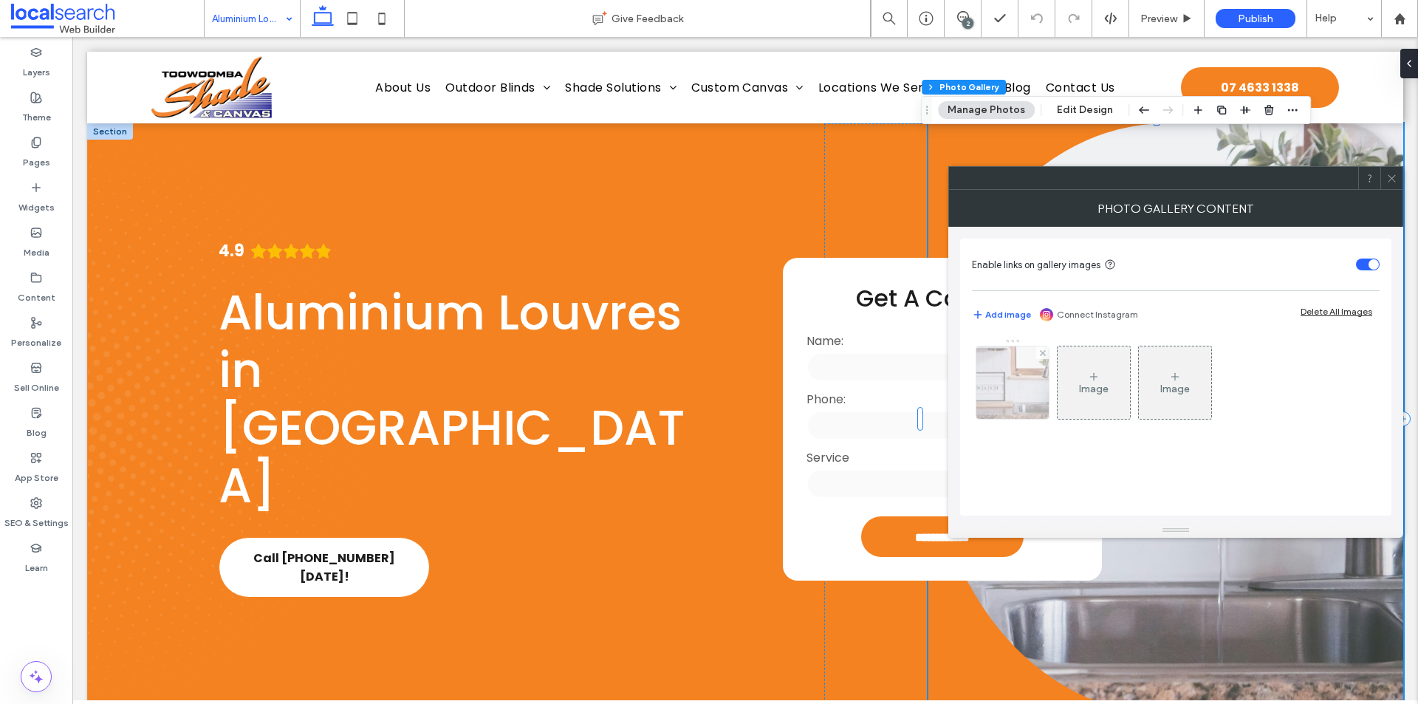
click at [997, 392] on img at bounding box center [1012, 382] width 109 height 72
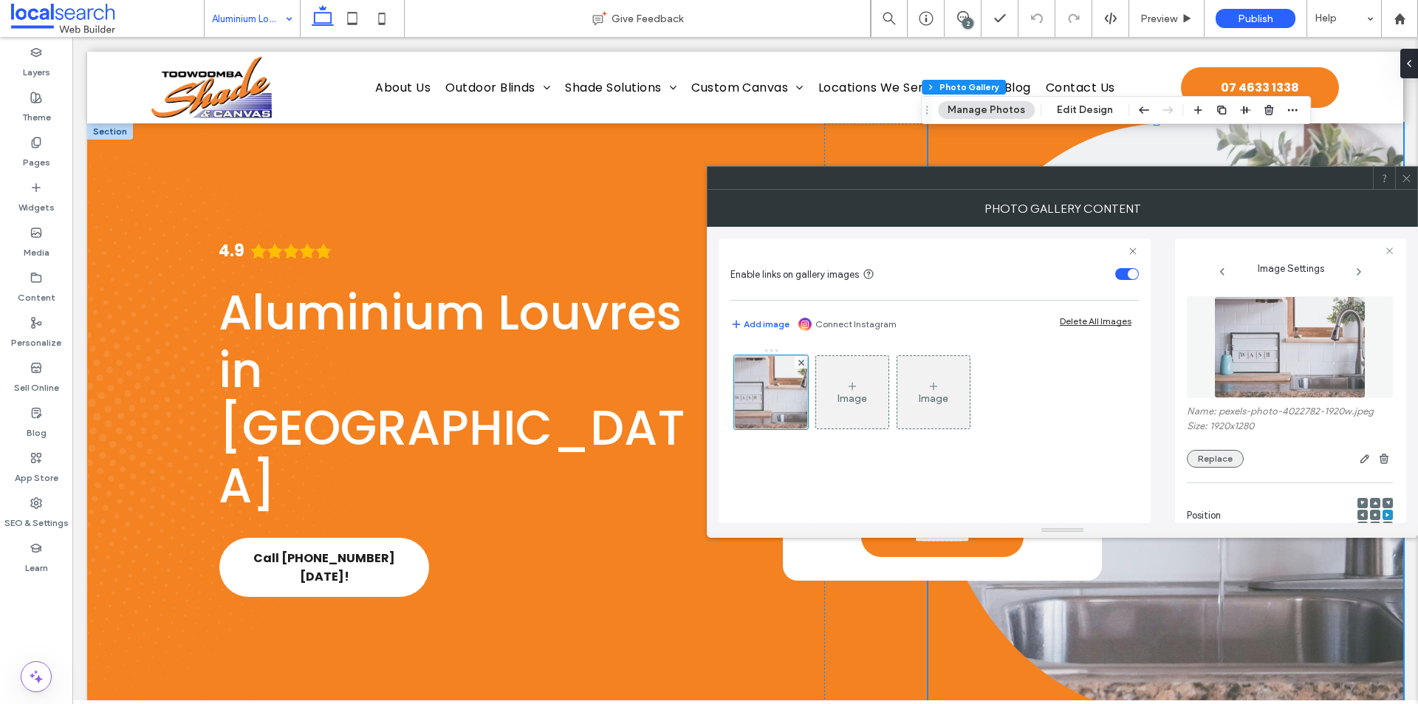
click at [1190, 463] on button "Replace" at bounding box center [1215, 459] width 57 height 18
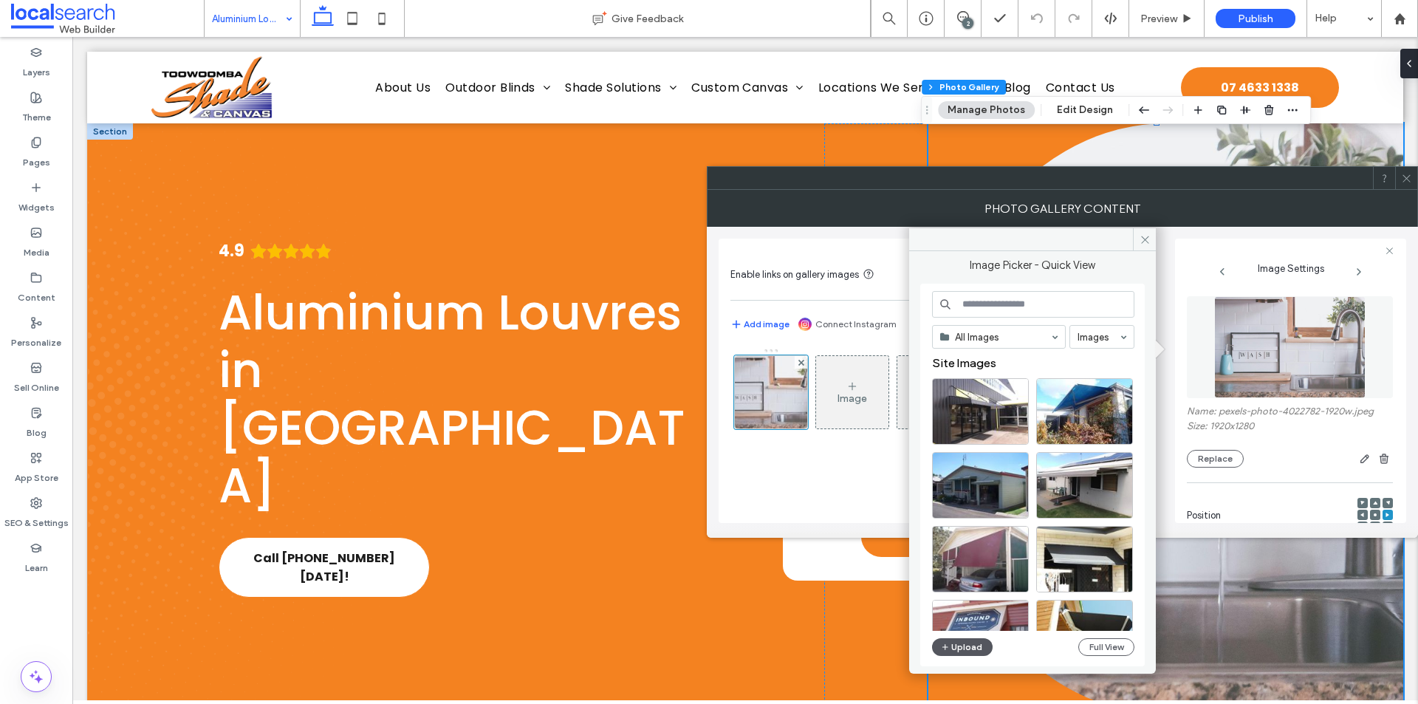
click at [952, 643] on button "Upload" at bounding box center [962, 647] width 61 height 18
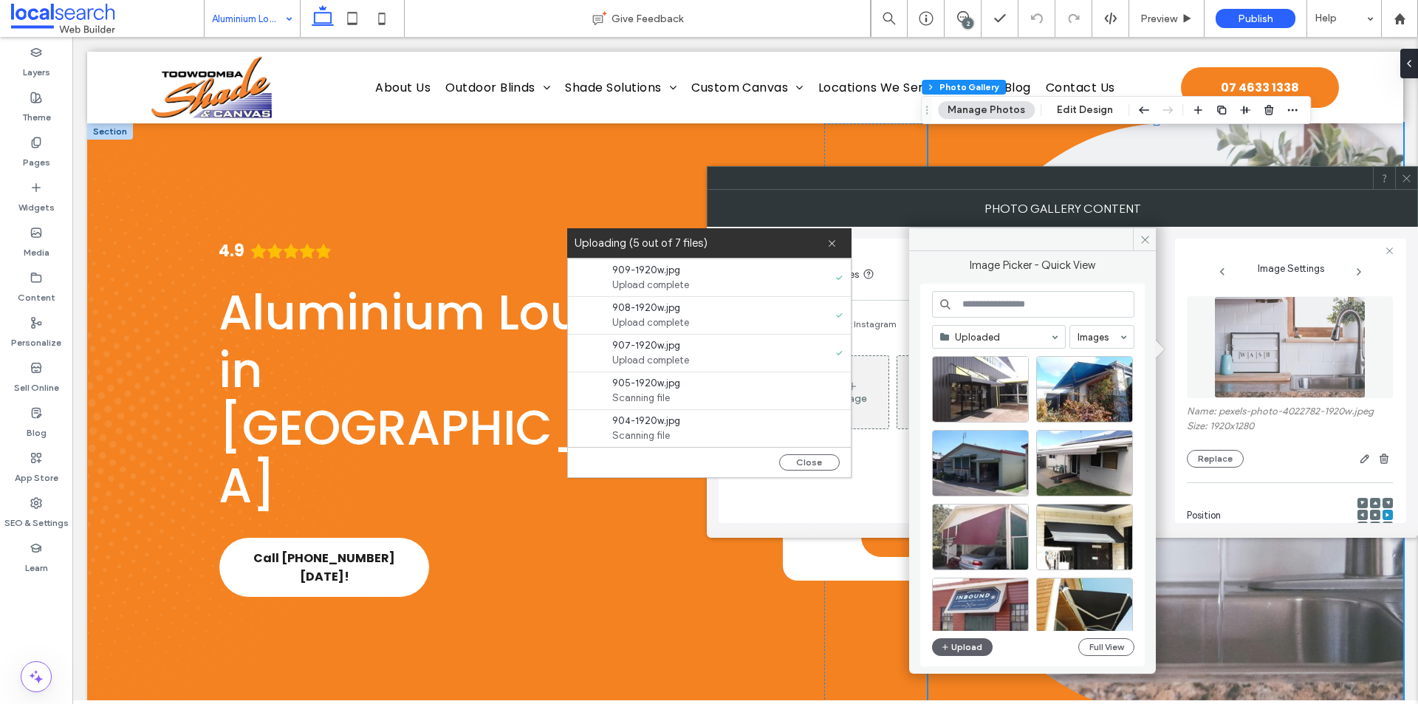
scroll to position [75, 0]
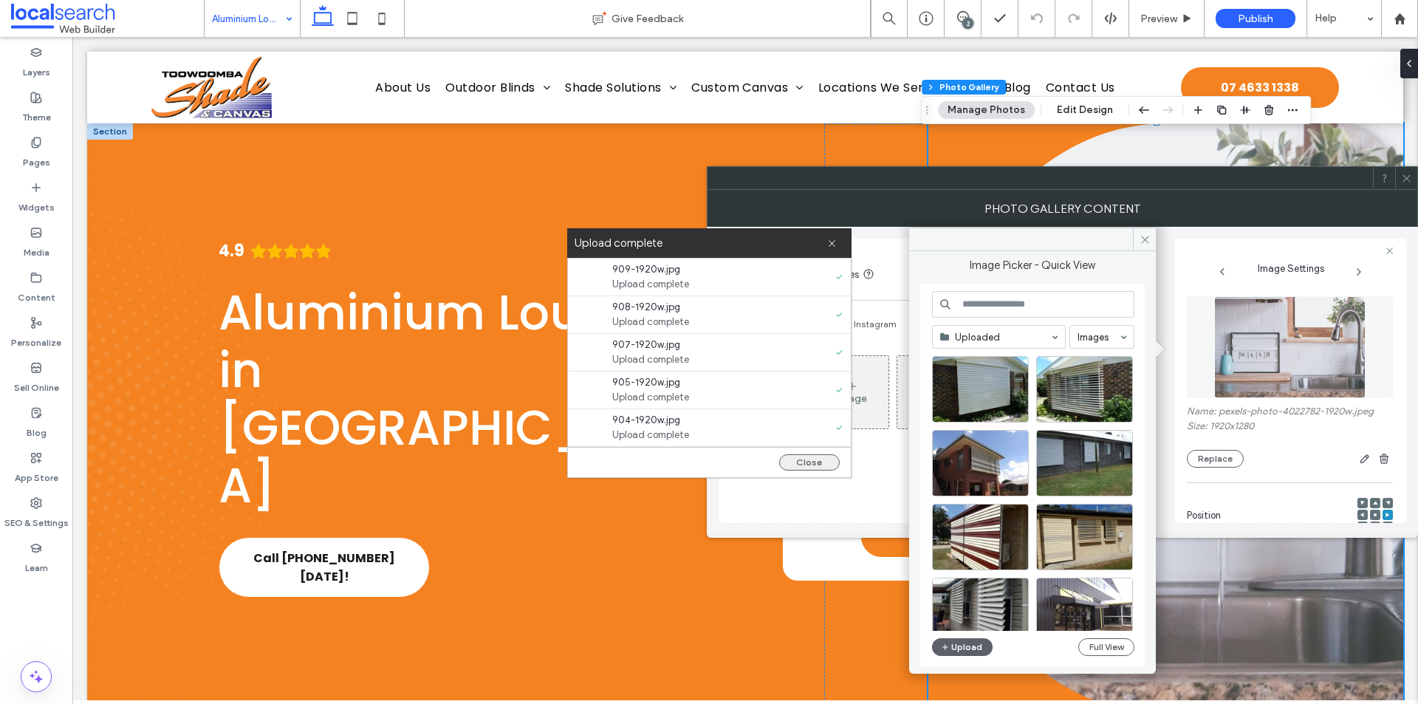
click at [785, 465] on button "Close" at bounding box center [809, 462] width 61 height 16
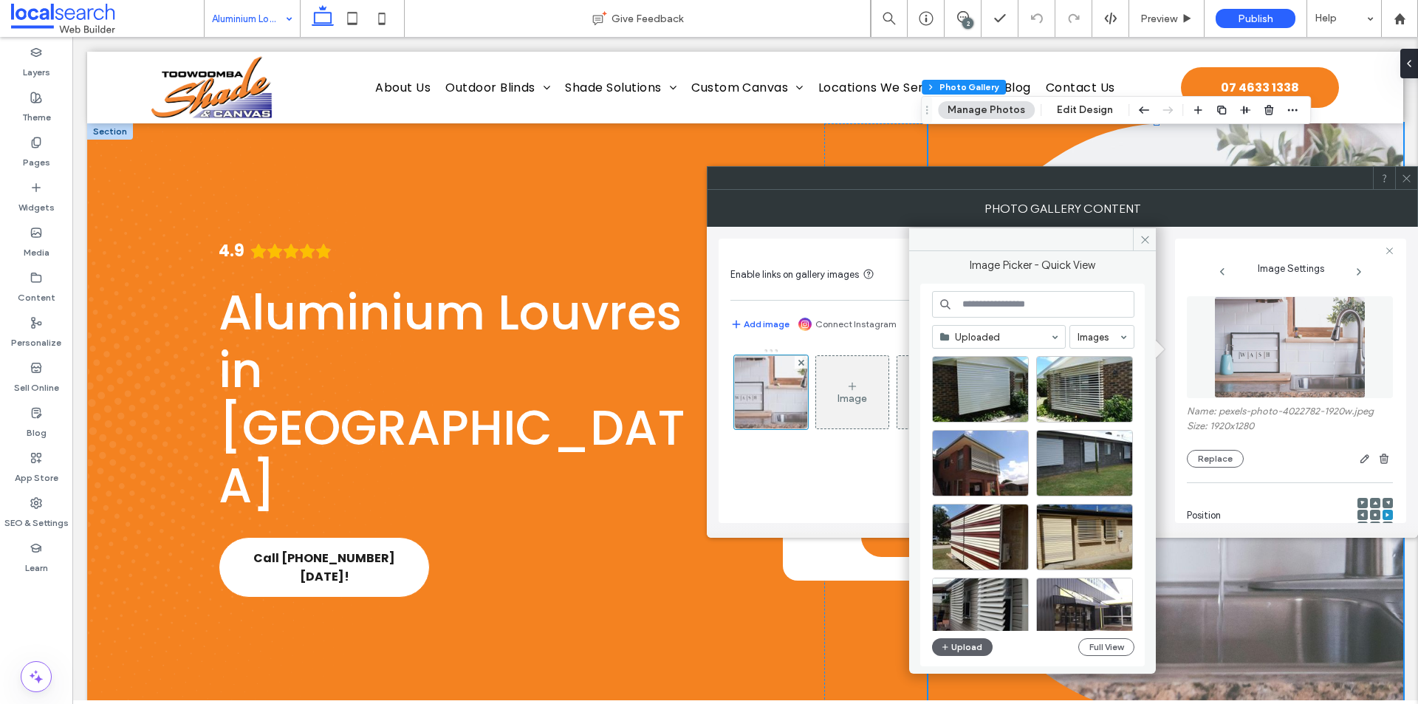
scroll to position [0, 0]
click at [982, 605] on div "Select" at bounding box center [980, 610] width 97 height 66
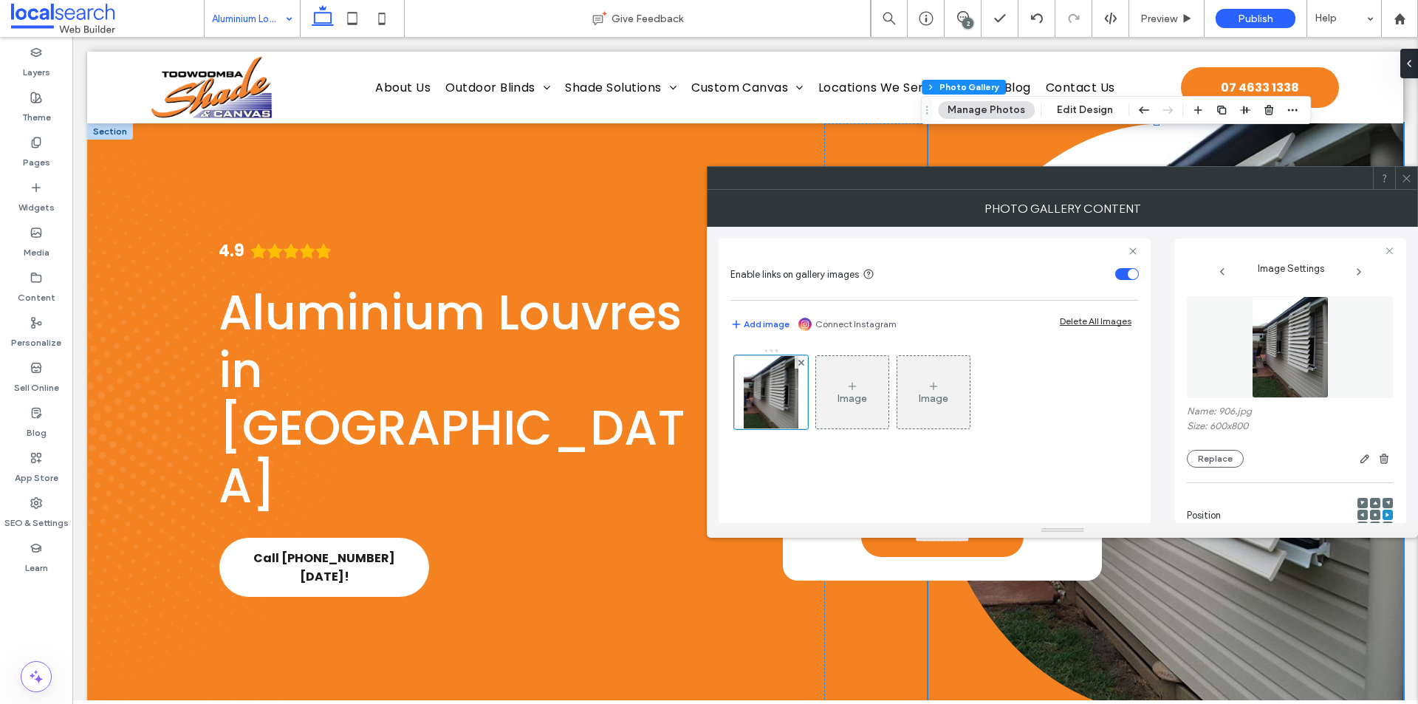
drag, startPoint x: 1245, startPoint y: 377, endPoint x: 1263, endPoint y: 371, distance: 19.6
click at [1256, 703] on div at bounding box center [709, 704] width 1418 height 0
click at [1400, 174] on div at bounding box center [1406, 178] width 22 height 22
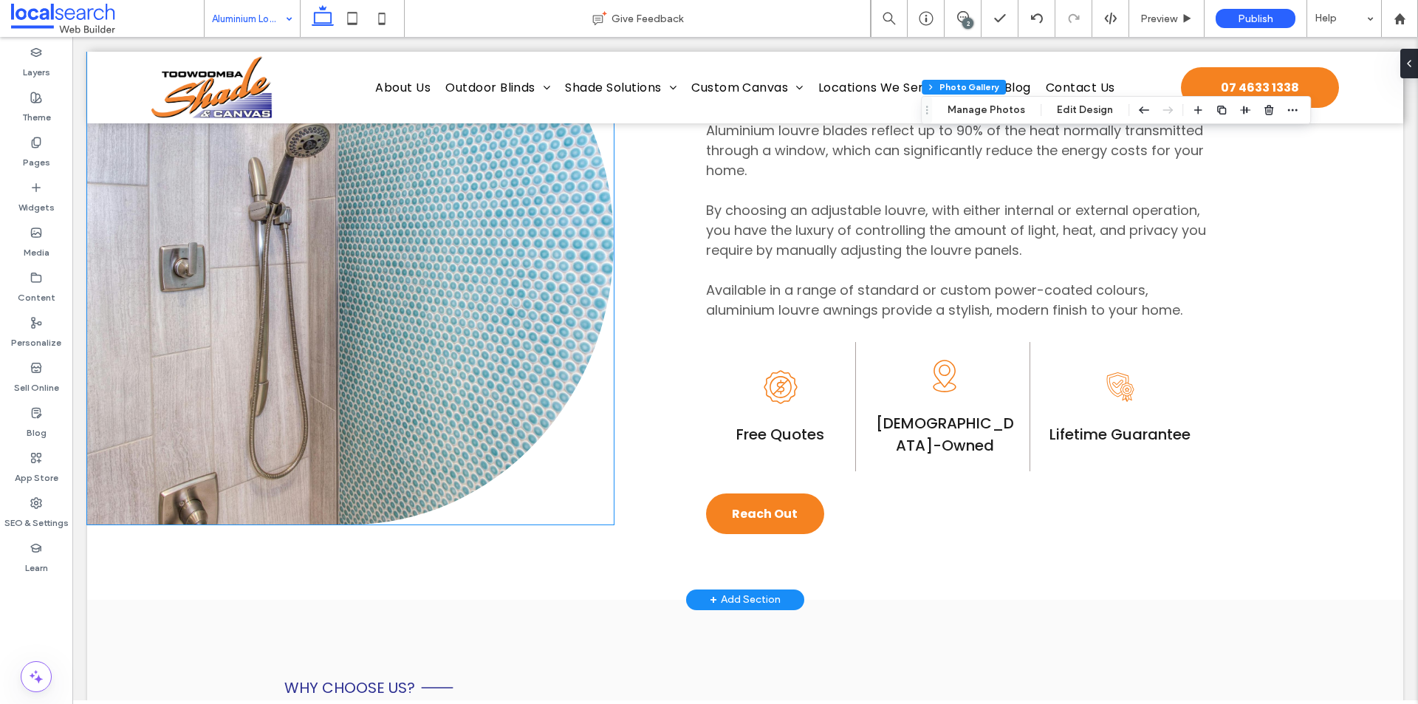
scroll to position [812, 0]
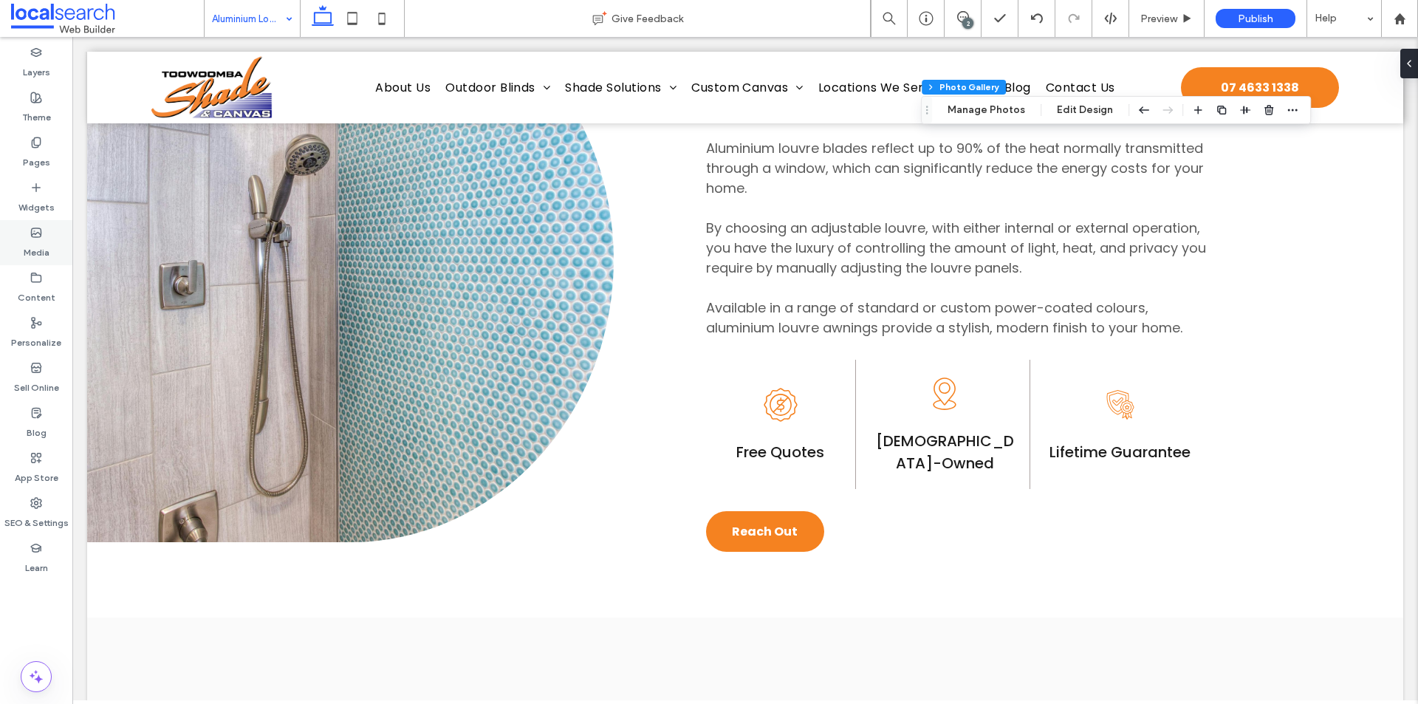
click at [38, 233] on icon at bounding box center [36, 233] width 12 height 12
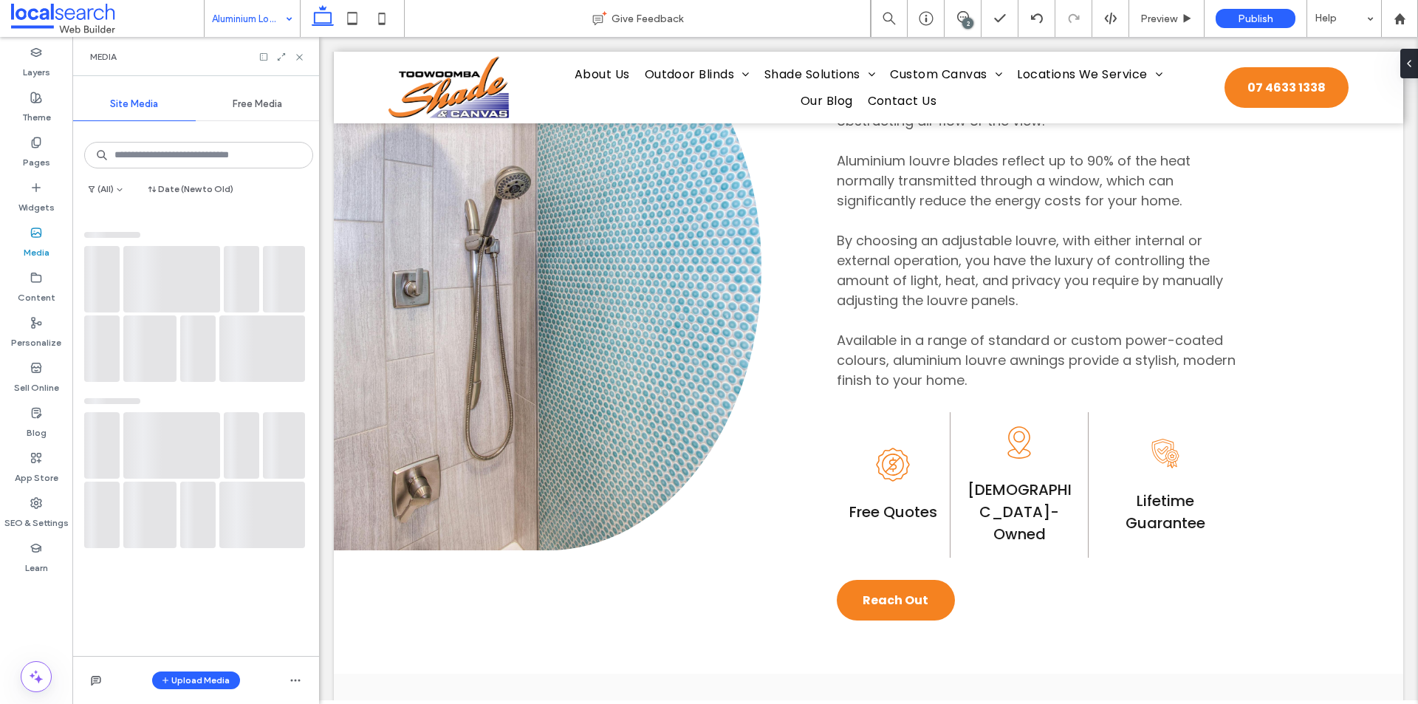
scroll to position [850, 0]
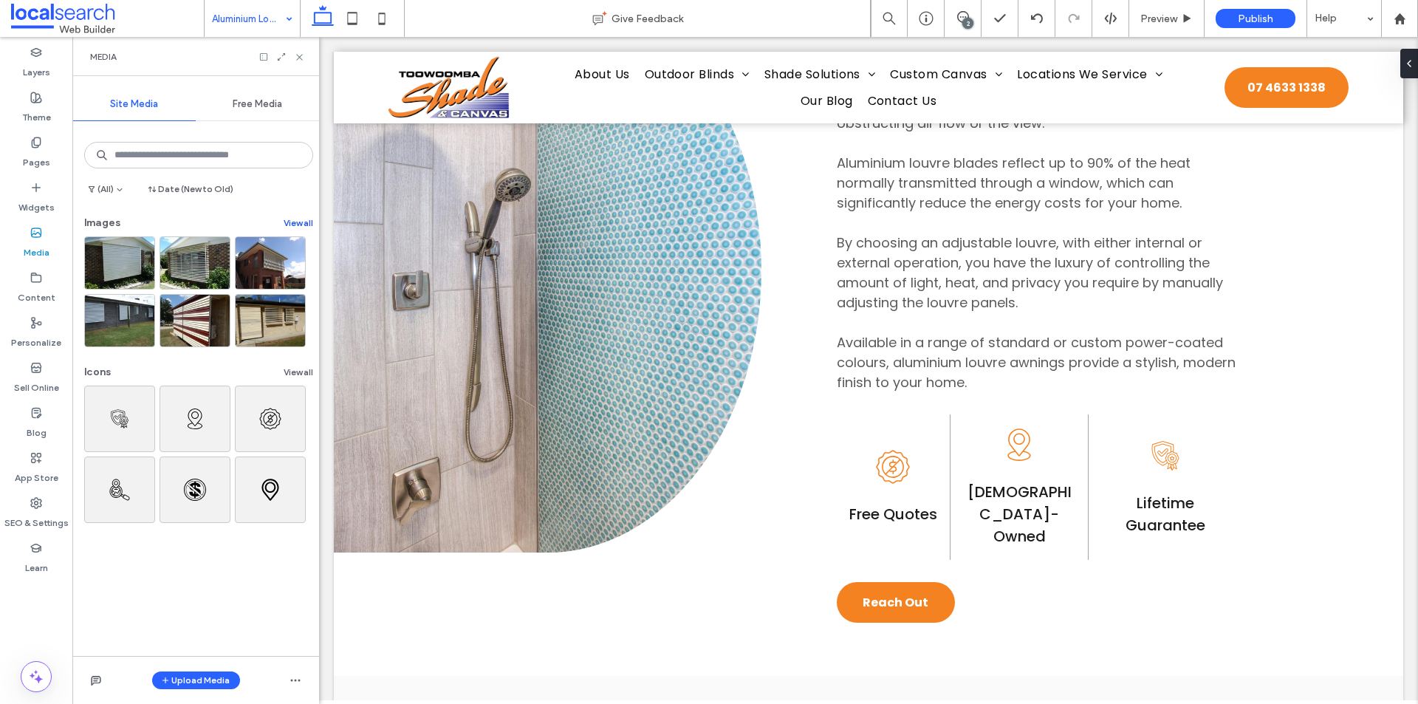
click at [284, 224] on button "View all" at bounding box center [299, 223] width 30 height 18
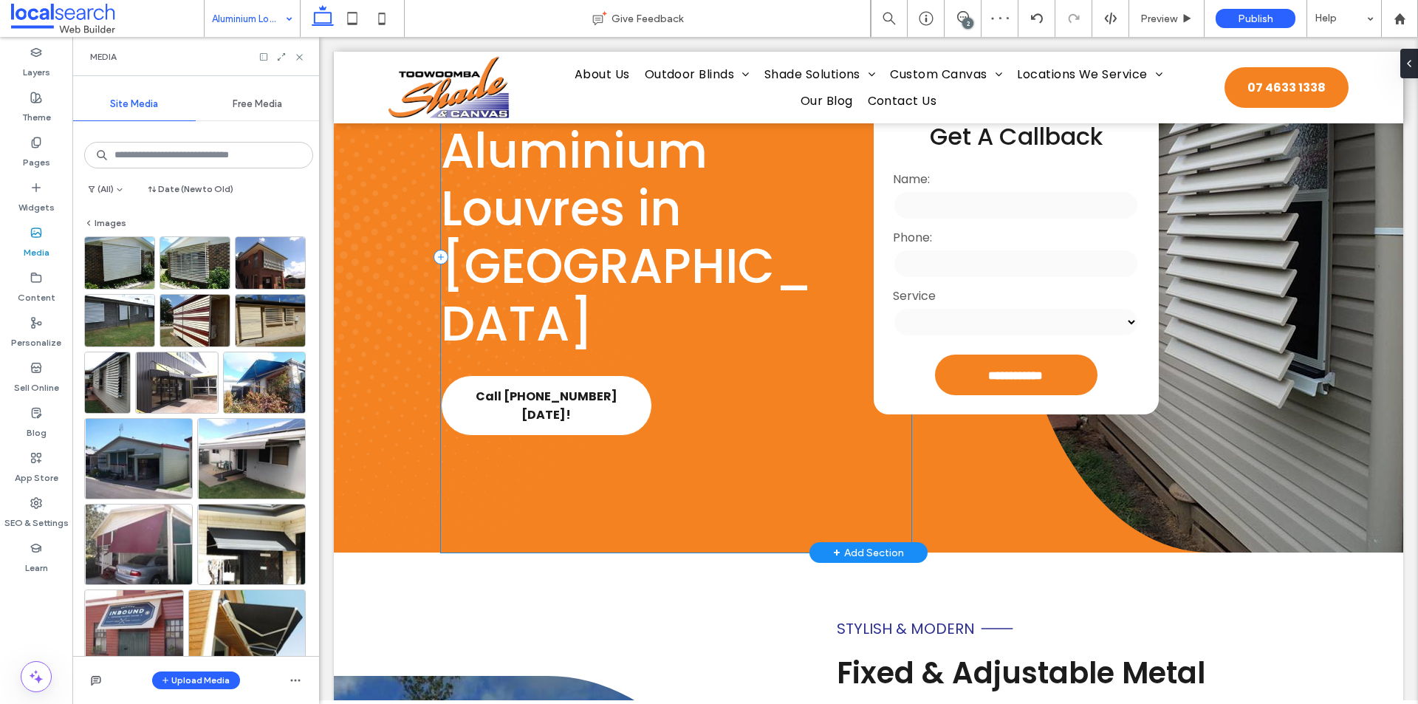
scroll to position [0, 0]
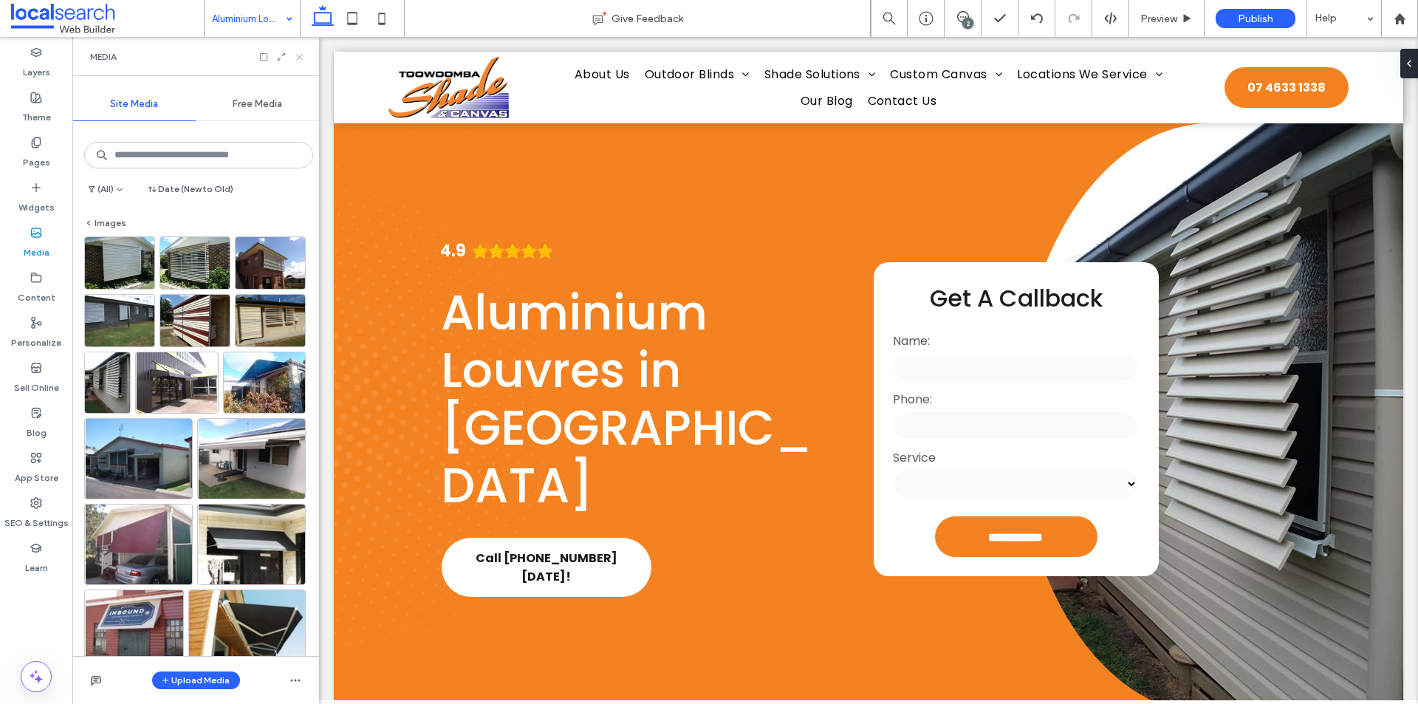
drag, startPoint x: 297, startPoint y: 57, endPoint x: 165, endPoint y: 8, distance: 140.9
click at [297, 57] on icon at bounding box center [299, 57] width 11 height 11
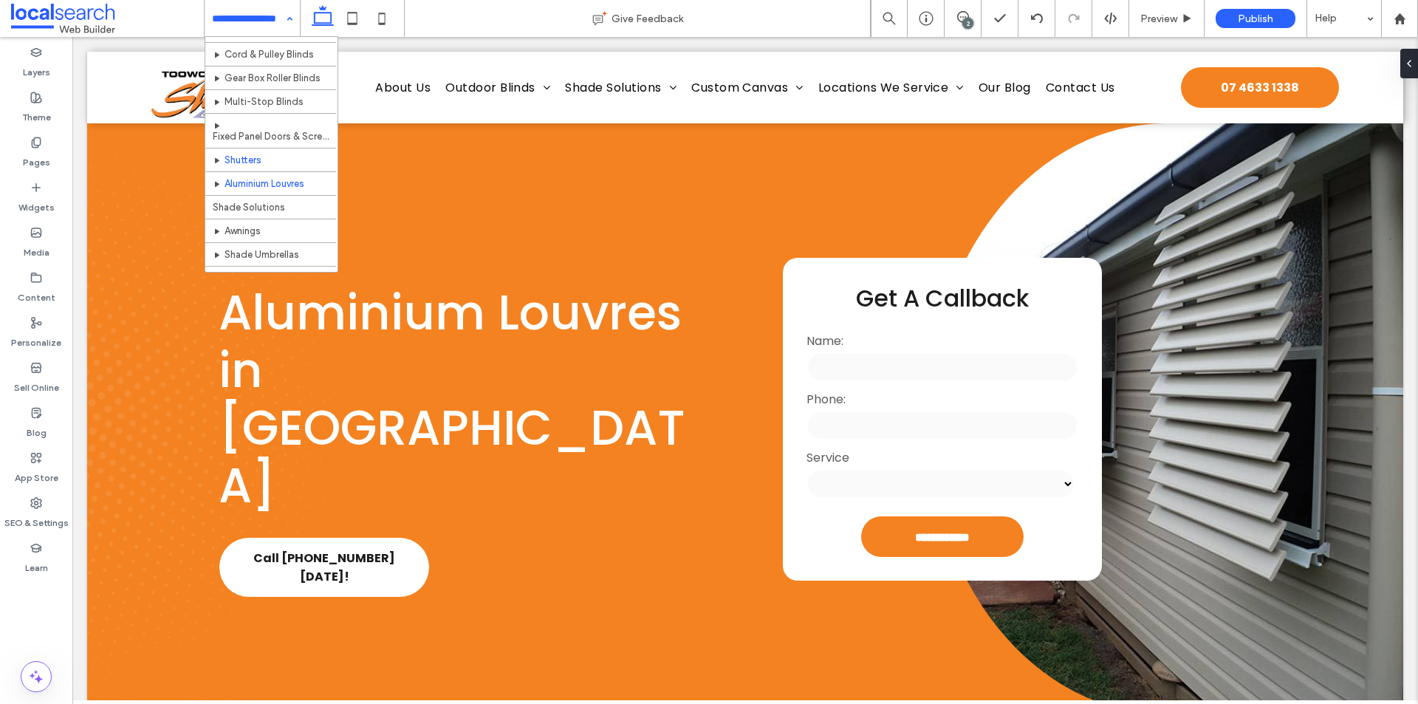
scroll to position [148, 0]
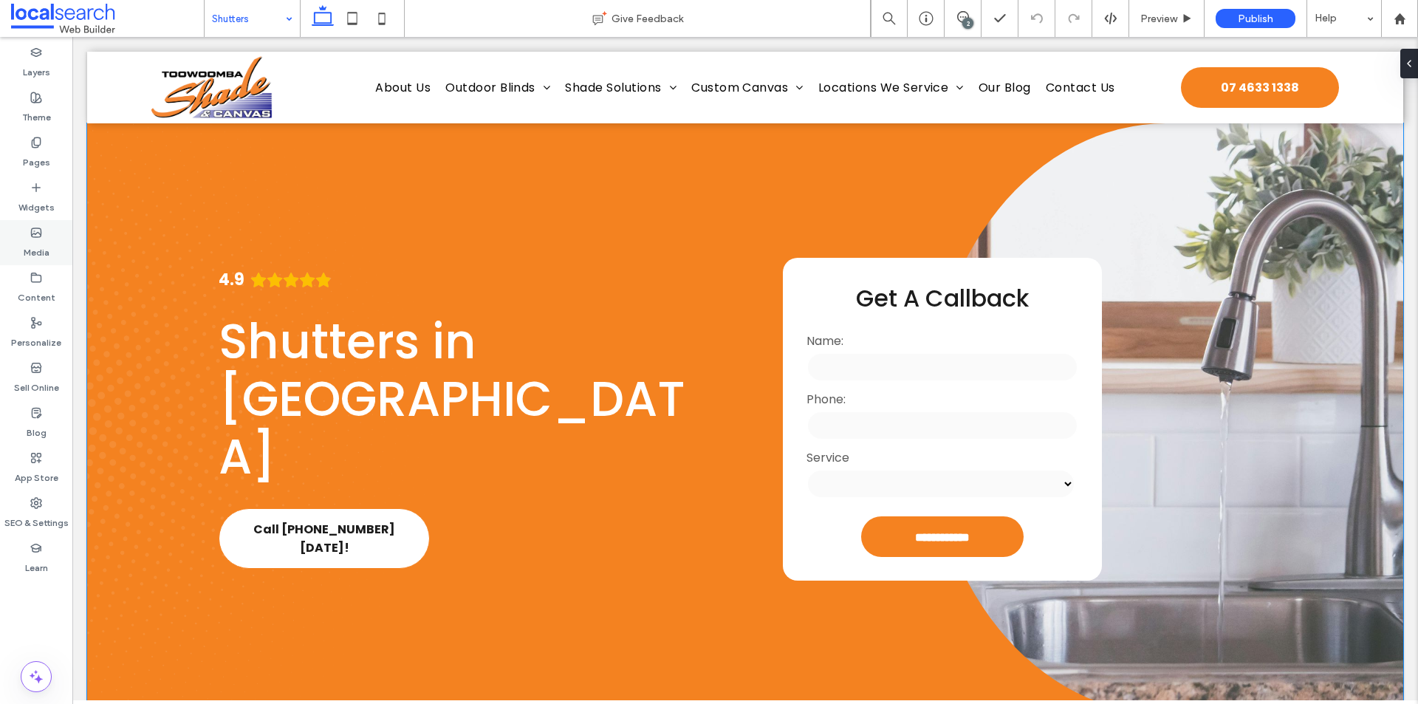
click at [36, 218] on div "Widgets" at bounding box center [36, 197] width 72 height 45
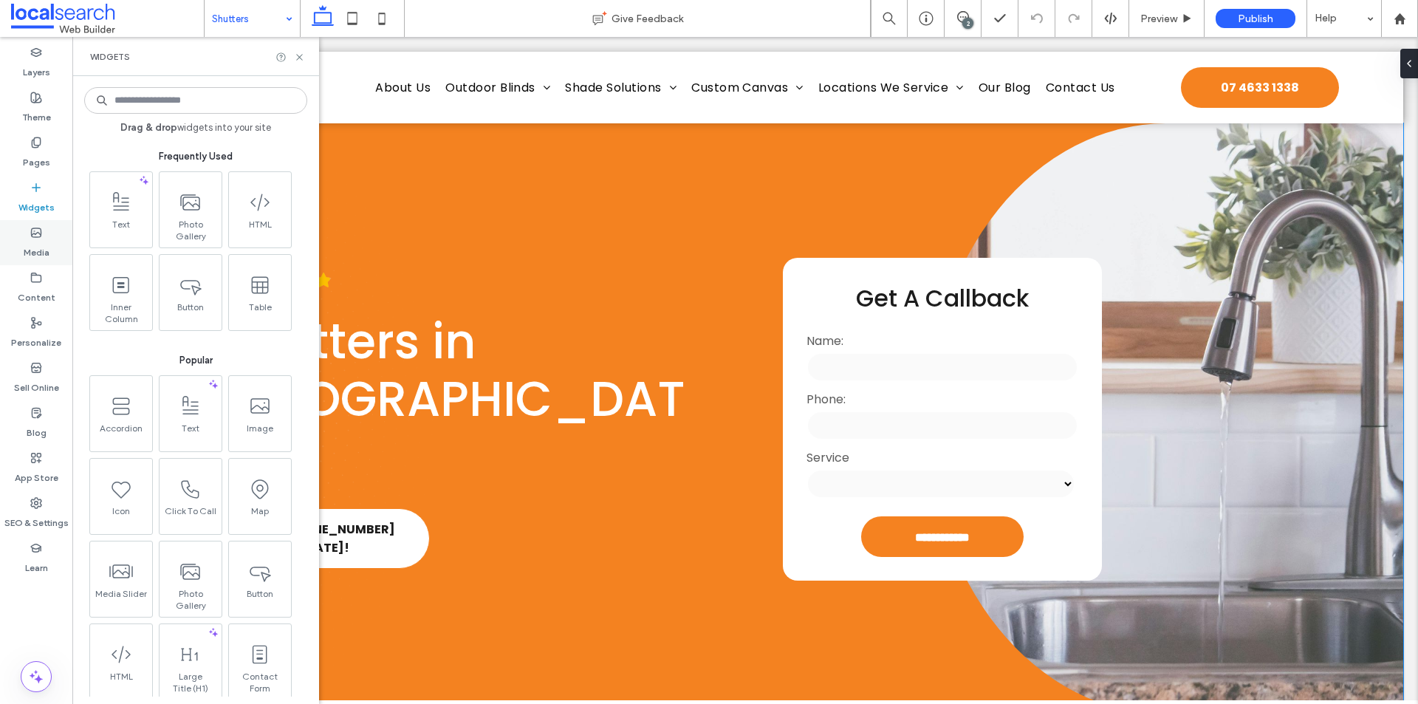
scroll to position [74, 0]
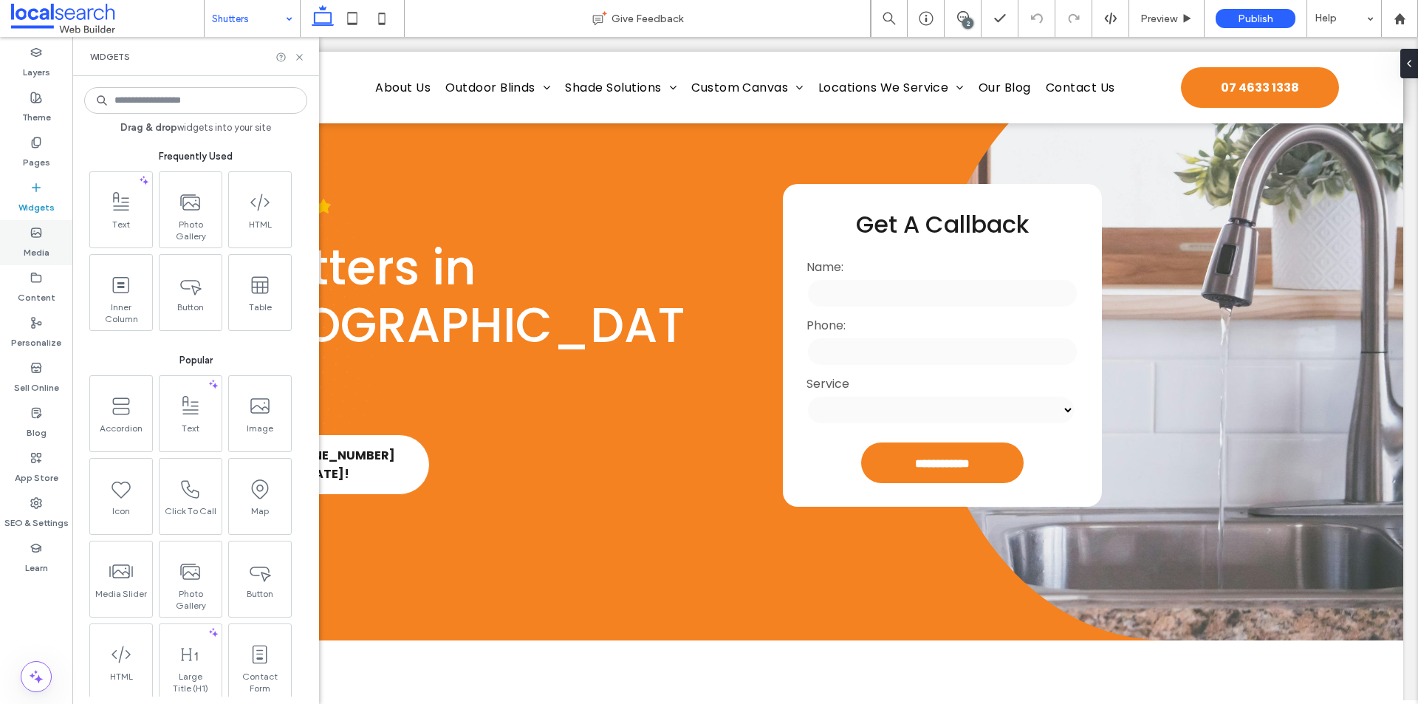
click at [37, 234] on icon at bounding box center [36, 233] width 12 height 12
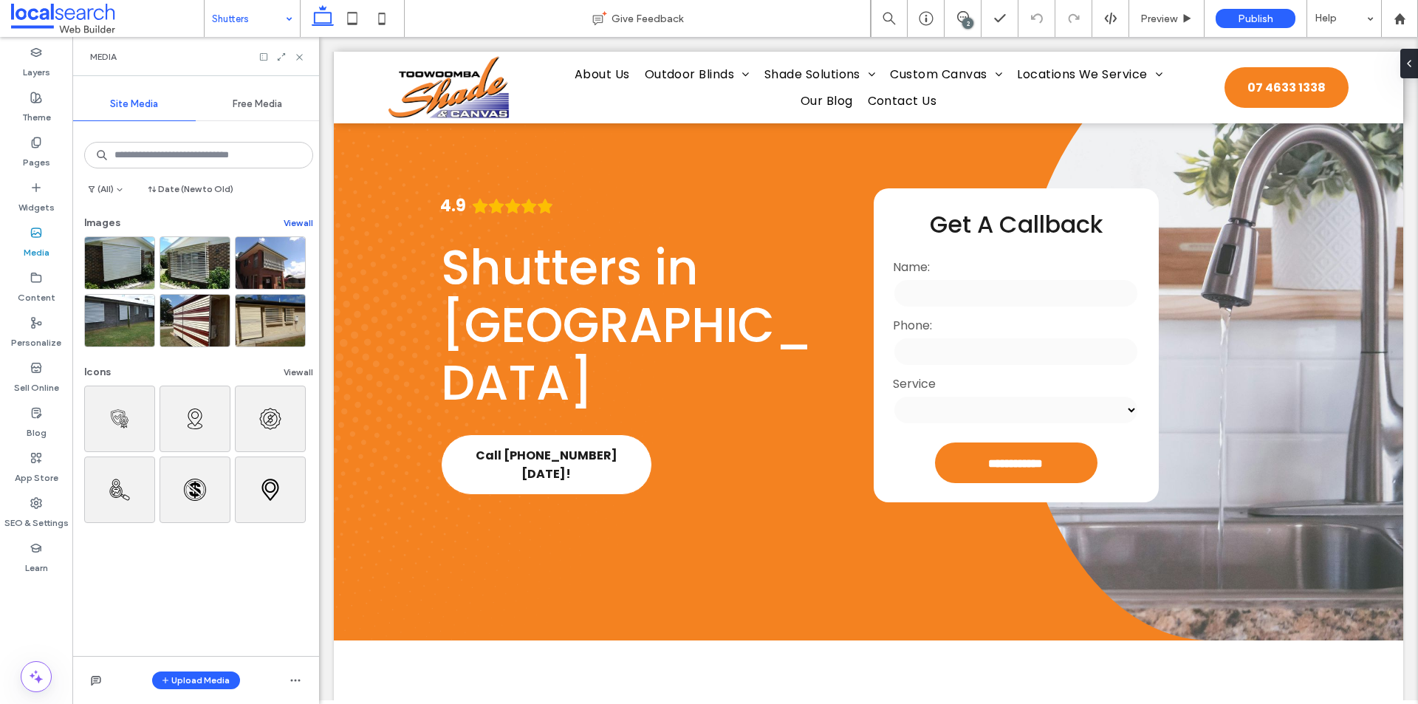
click at [284, 221] on button "View all" at bounding box center [299, 223] width 30 height 18
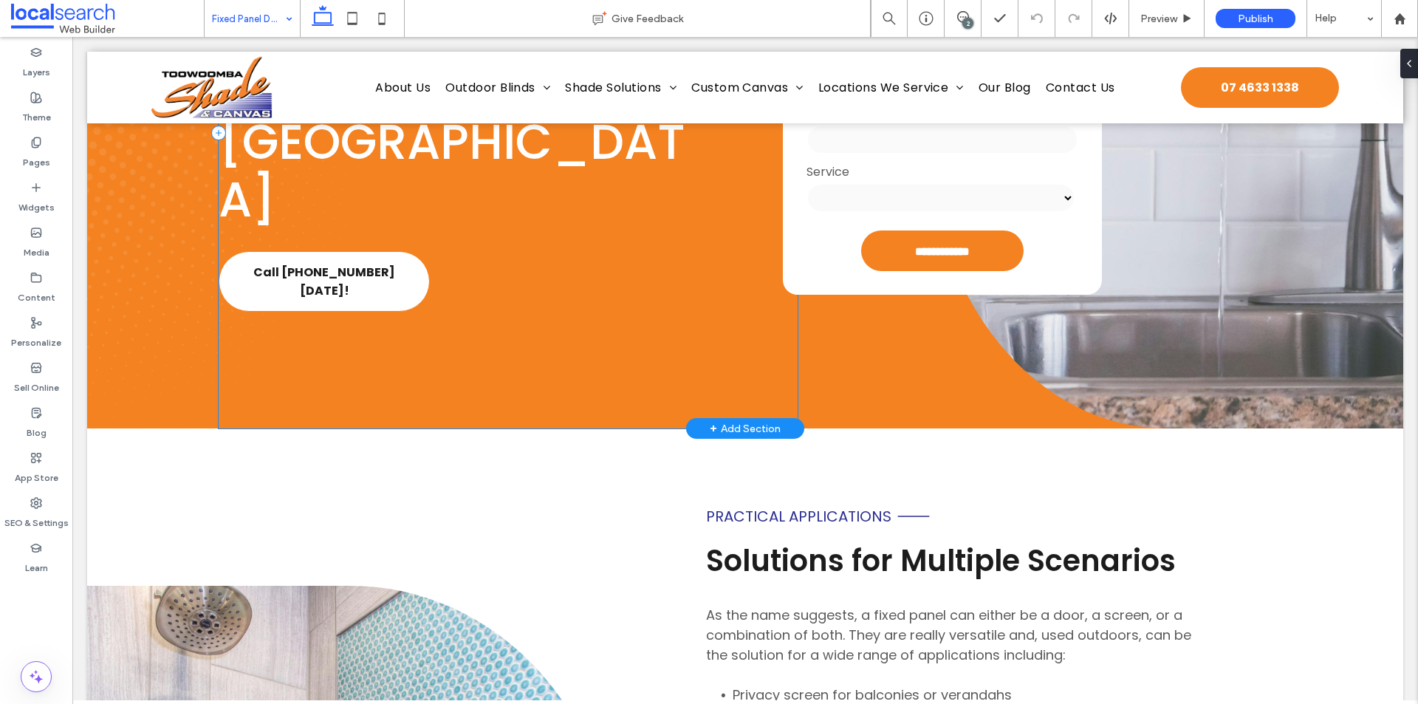
scroll to position [222, 0]
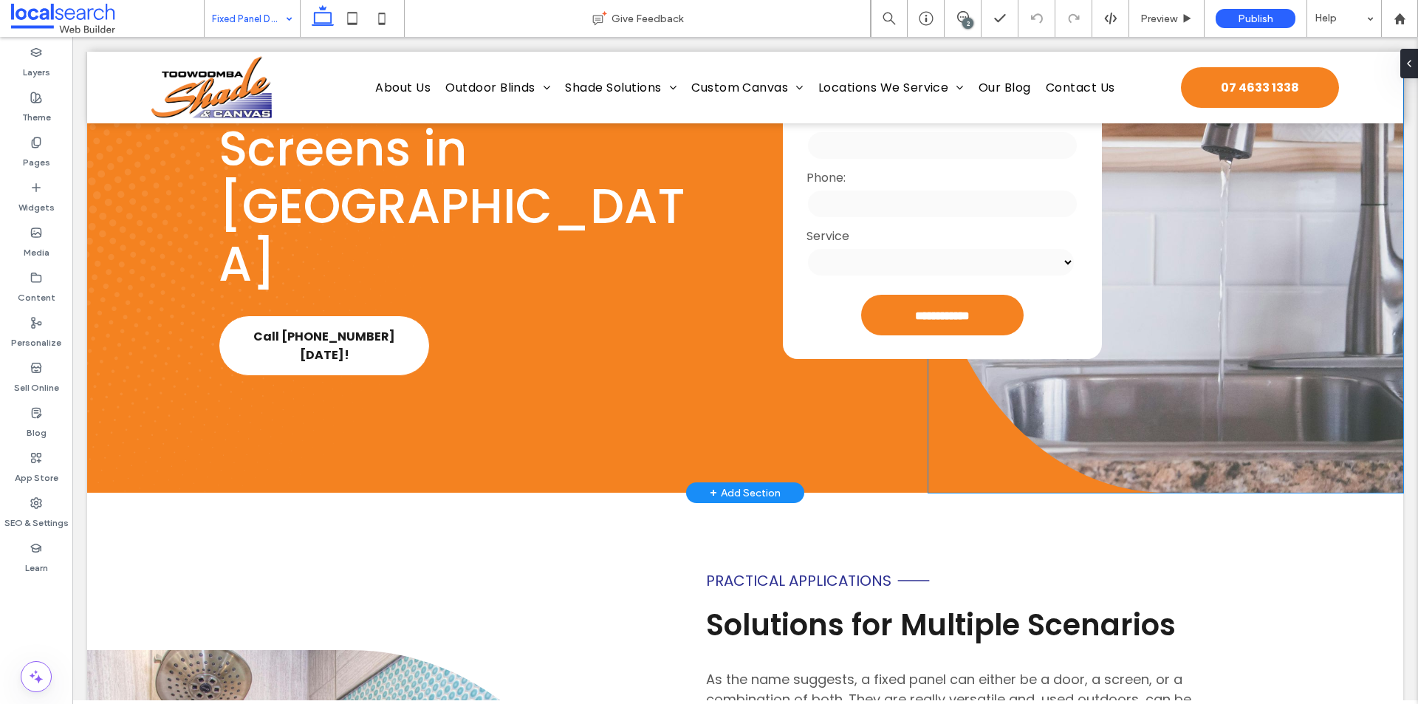
click at [1164, 385] on link at bounding box center [1165, 197] width 475 height 591
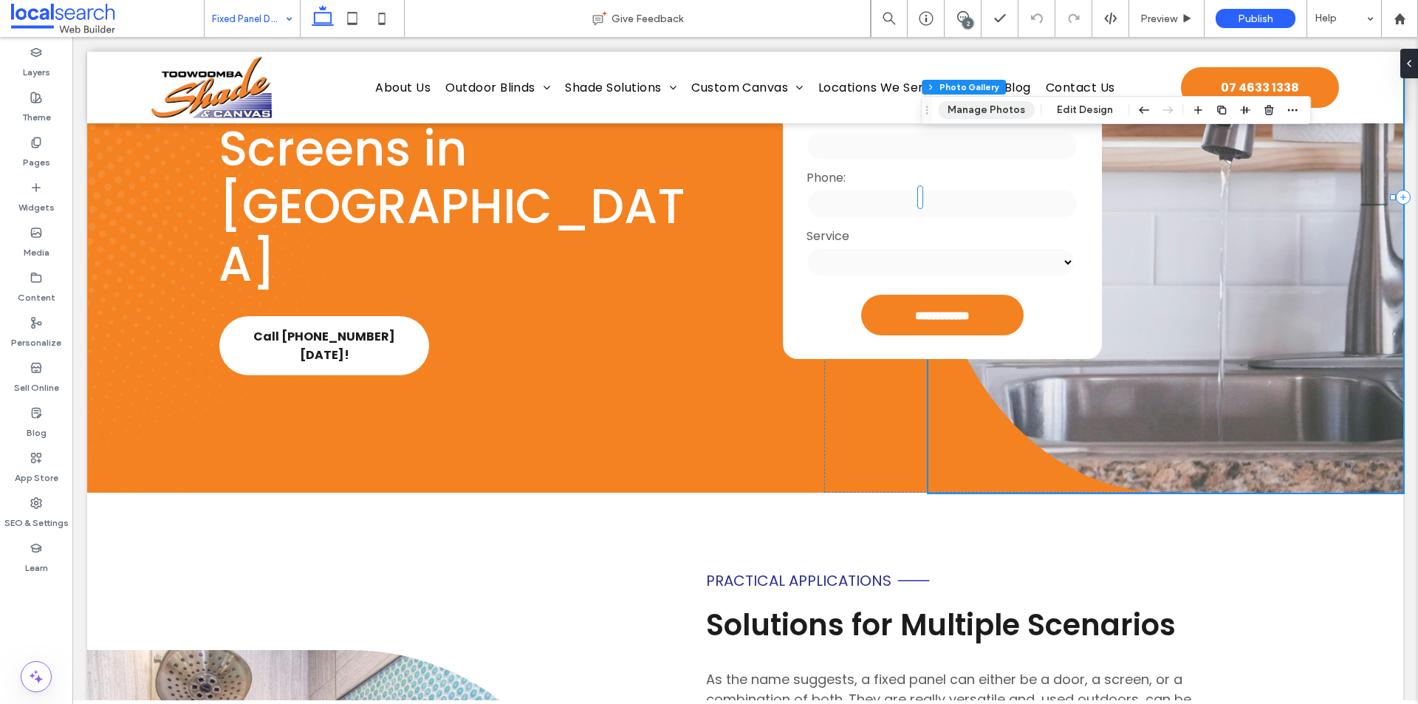
click at [996, 111] on button "Manage Photos" at bounding box center [986, 110] width 97 height 18
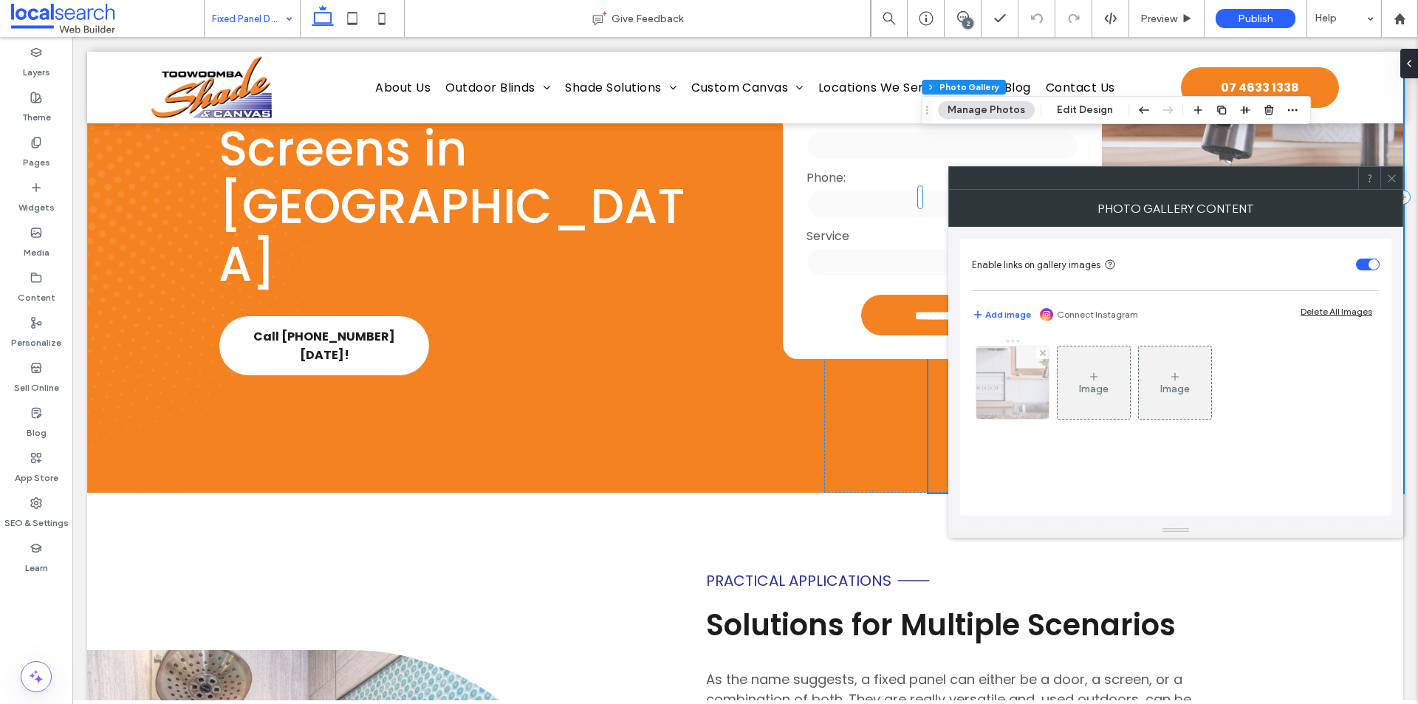
click at [1008, 377] on img at bounding box center [1012, 382] width 109 height 72
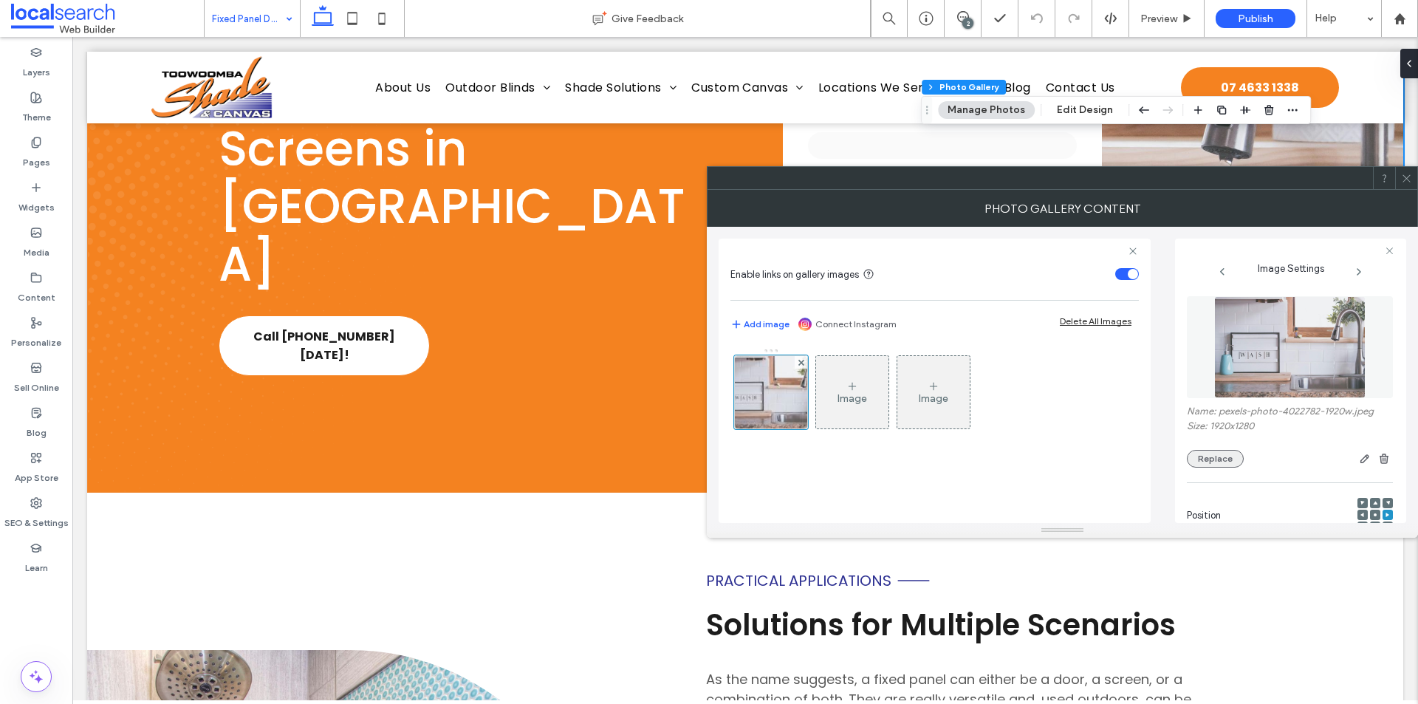
click at [1193, 461] on button "Replace" at bounding box center [1215, 459] width 57 height 18
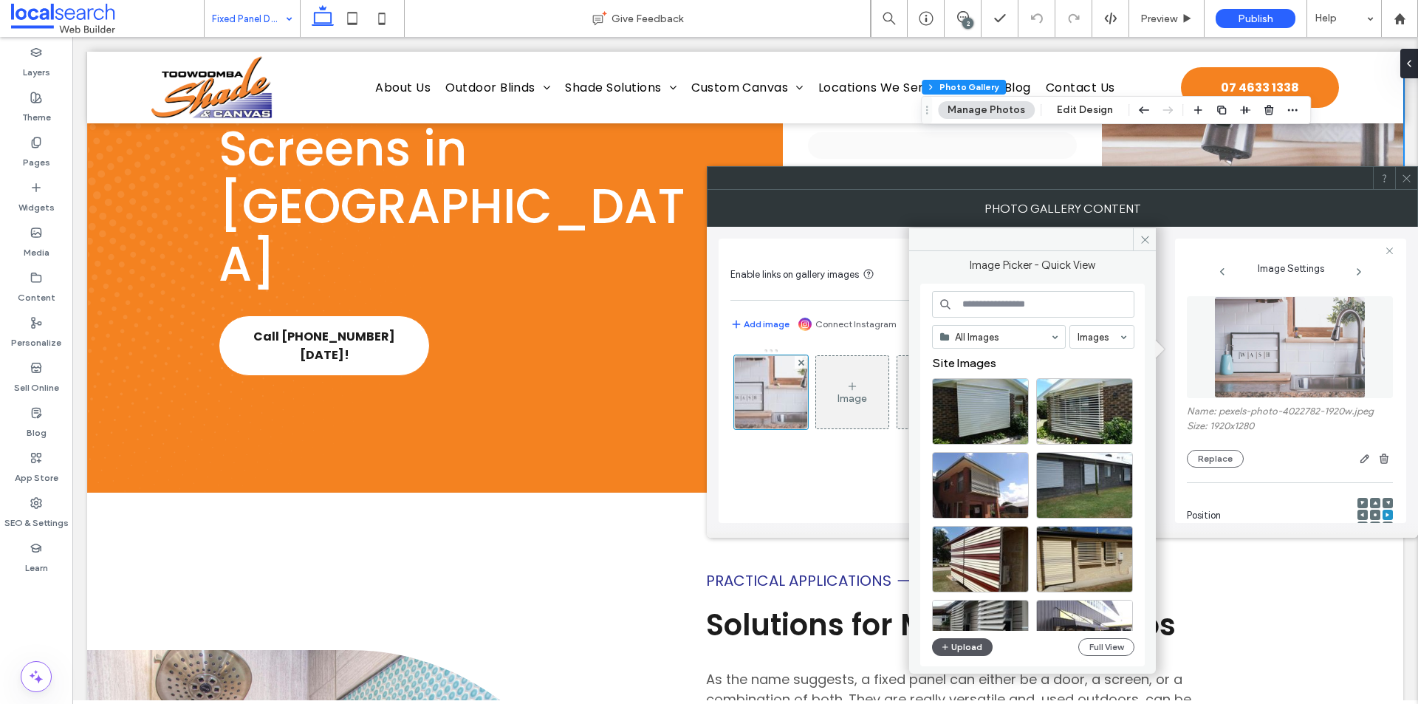
click at [961, 645] on button "Upload" at bounding box center [962, 647] width 61 height 18
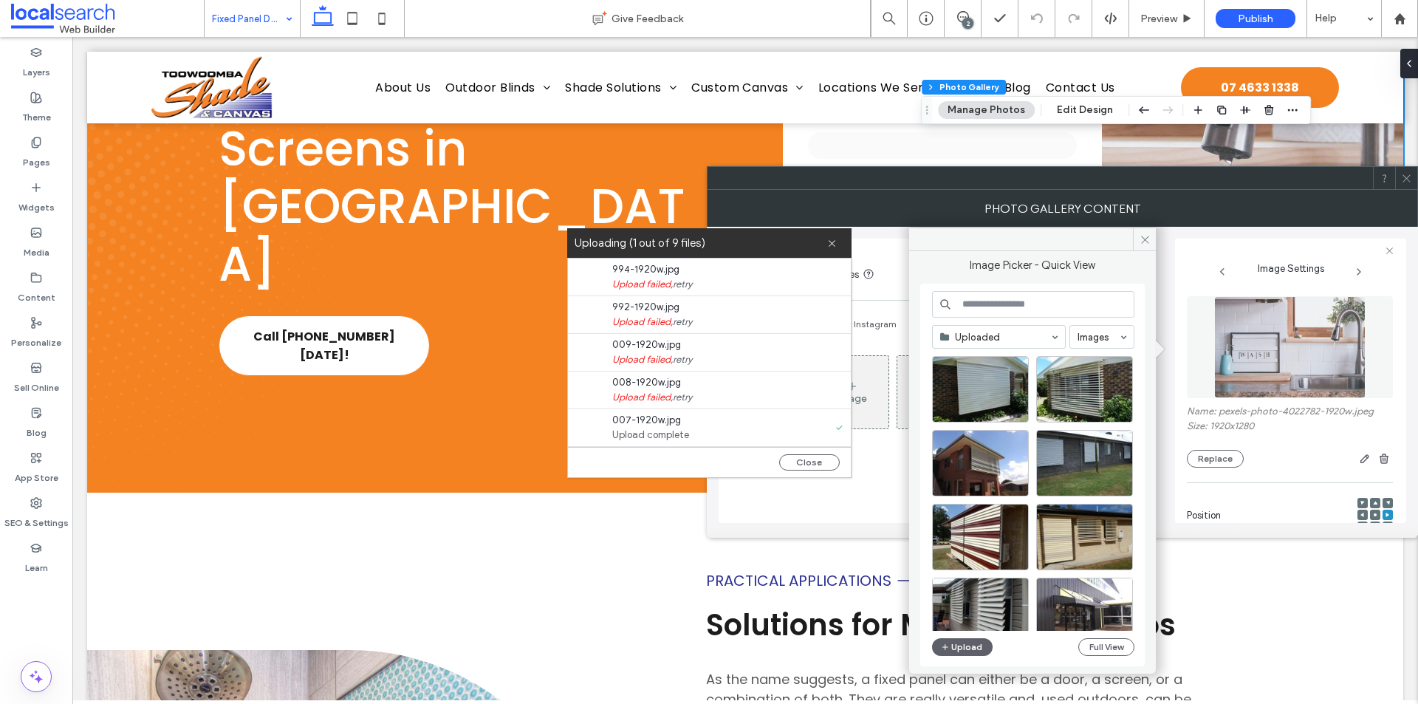
click at [687, 287] on link "retry" at bounding box center [682, 284] width 19 height 15
click at [686, 318] on link "retry" at bounding box center [682, 322] width 19 height 15
click at [683, 360] on link "retry" at bounding box center [682, 359] width 19 height 15
click at [684, 397] on link "retry" at bounding box center [682, 397] width 19 height 15
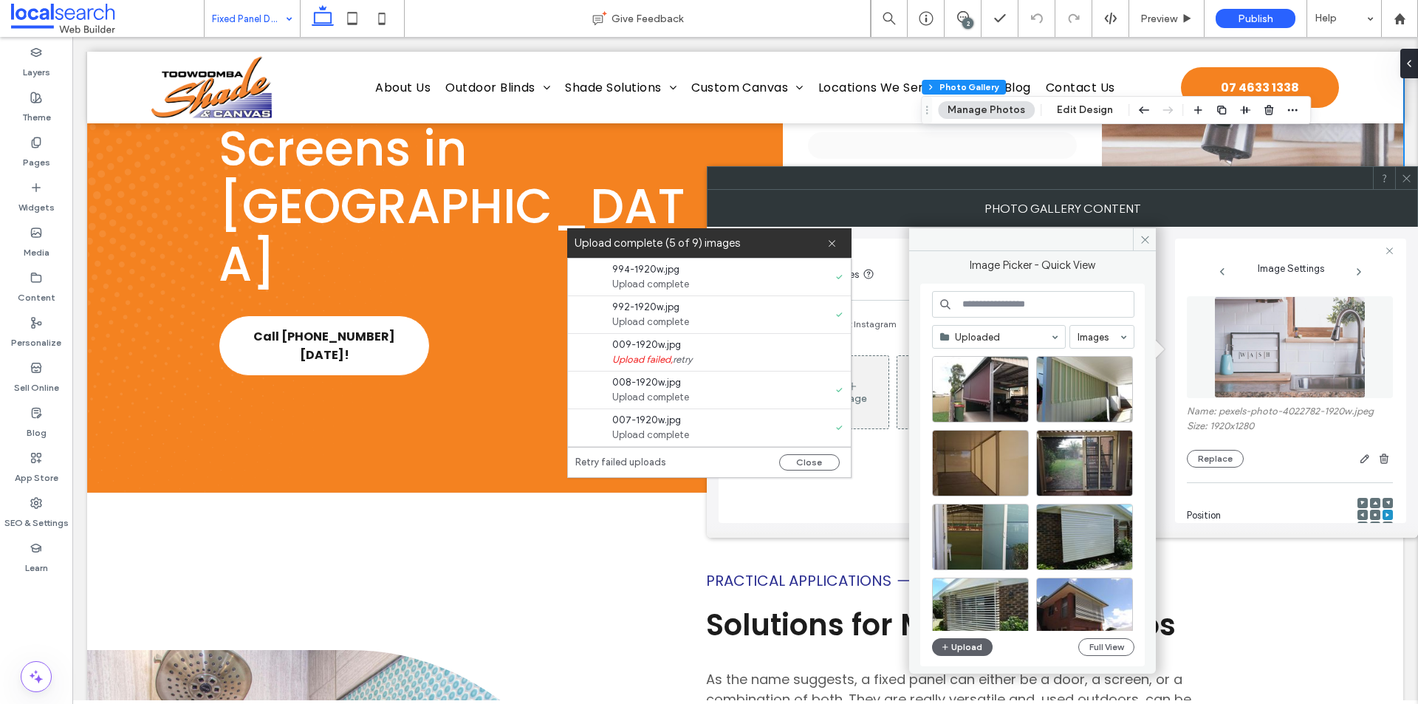
click at [689, 366] on link "retry" at bounding box center [682, 359] width 19 height 15
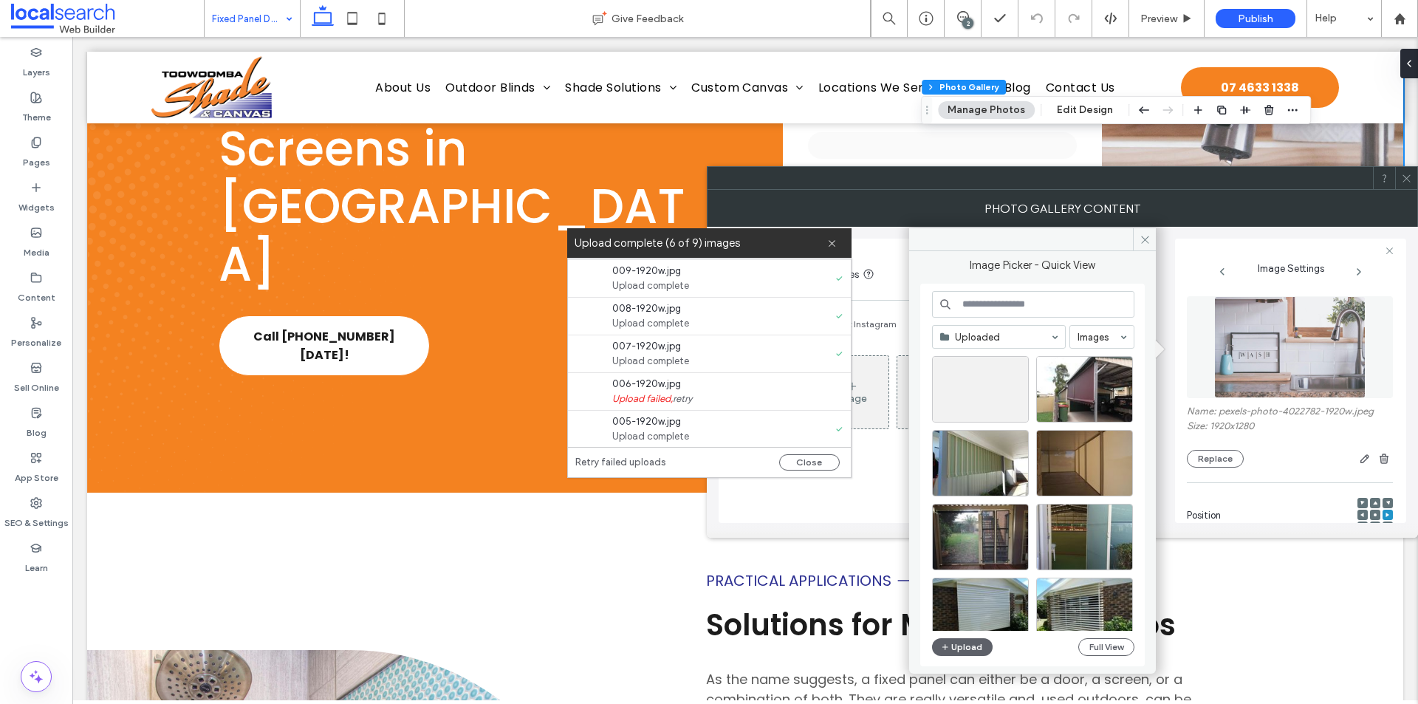
scroll to position [148, 0]
click at [687, 329] on link "retry" at bounding box center [682, 325] width 19 height 15
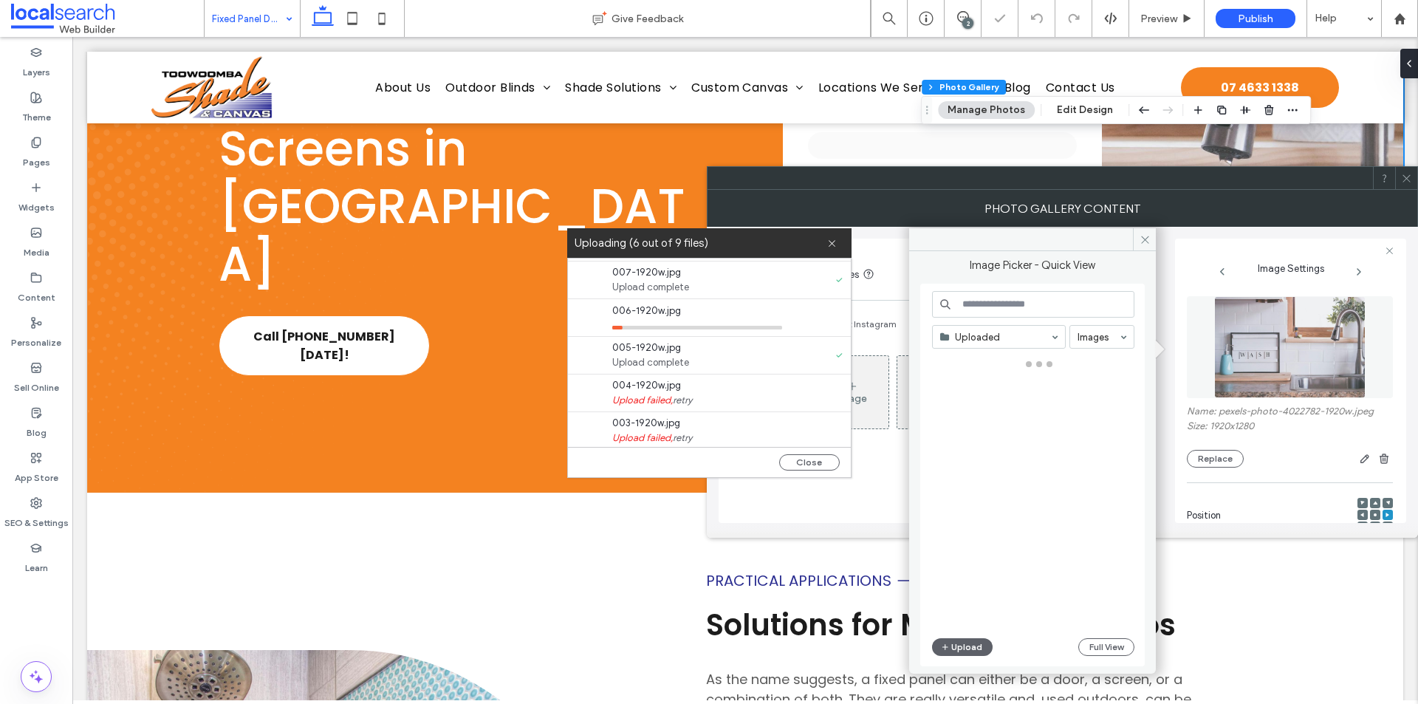
click at [689, 398] on link "retry" at bounding box center [682, 400] width 19 height 15
click at [683, 432] on link "retry" at bounding box center [682, 437] width 19 height 15
click at [797, 468] on button "Close" at bounding box center [809, 462] width 61 height 16
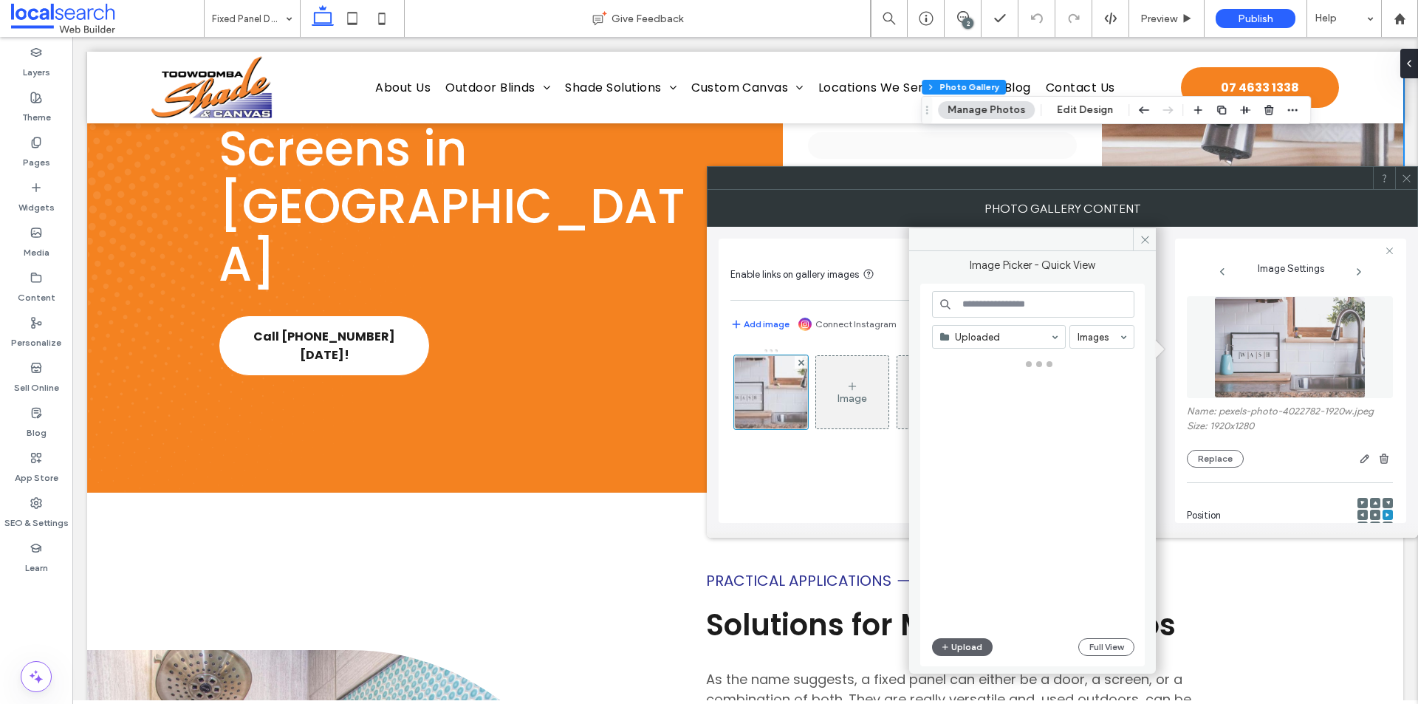
scroll to position [0, 0]
click at [1140, 244] on icon at bounding box center [1144, 239] width 11 height 11
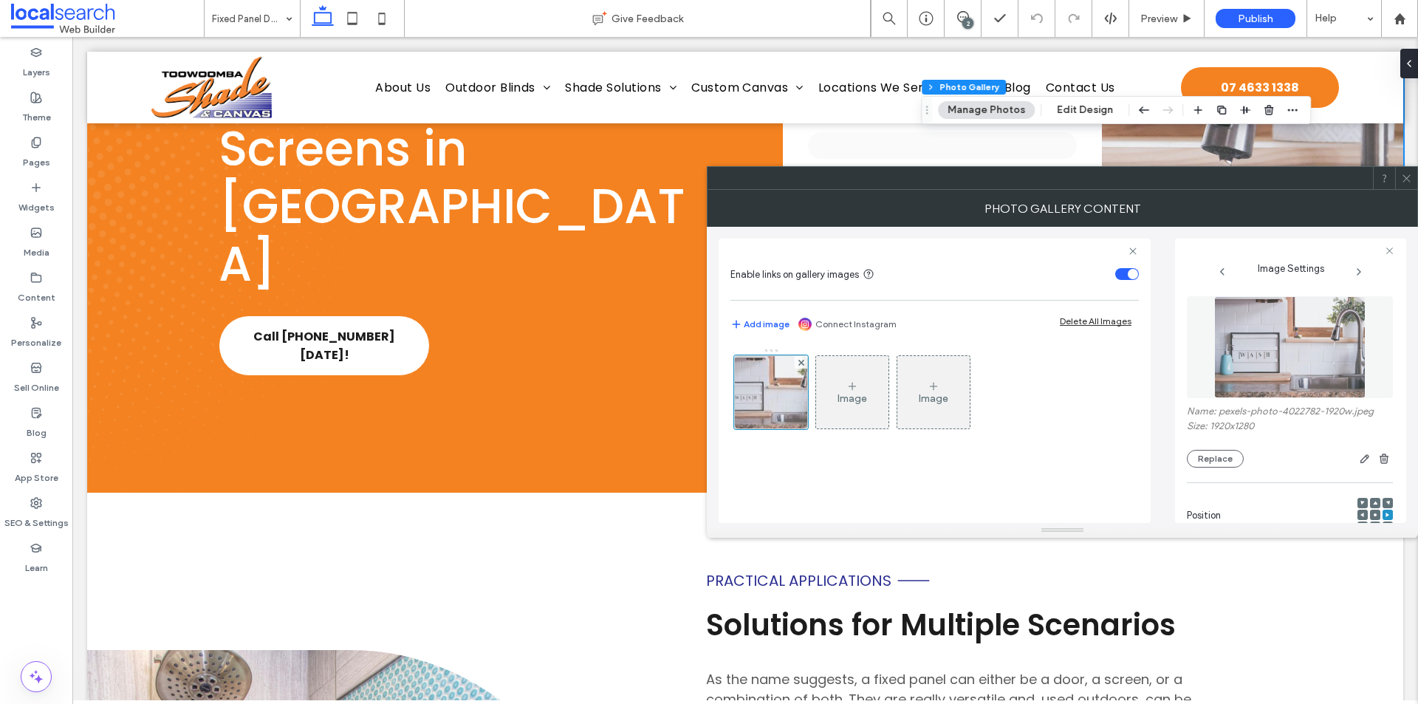
click at [1407, 178] on use at bounding box center [1405, 177] width 7 height 7
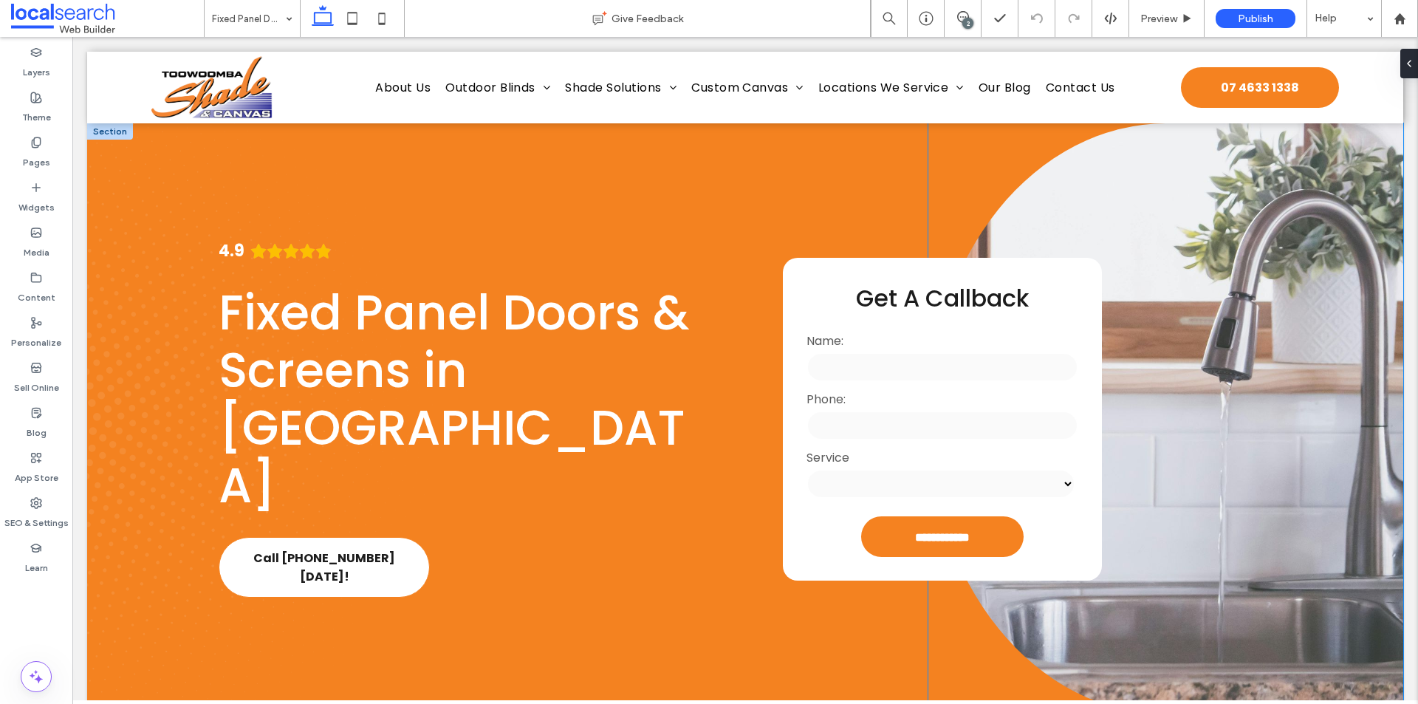
click at [1220, 295] on link at bounding box center [1165, 418] width 475 height 591
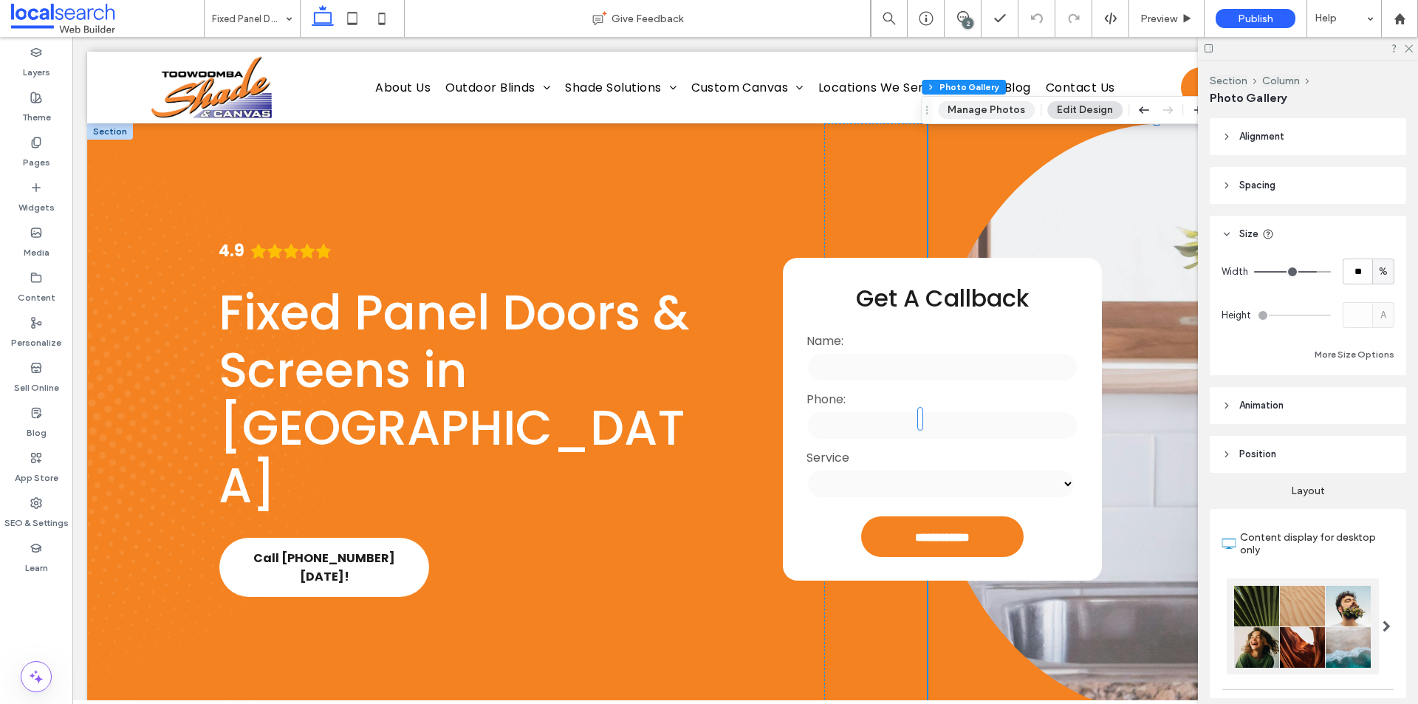
click at [1008, 114] on button "Manage Photos" at bounding box center [986, 110] width 97 height 18
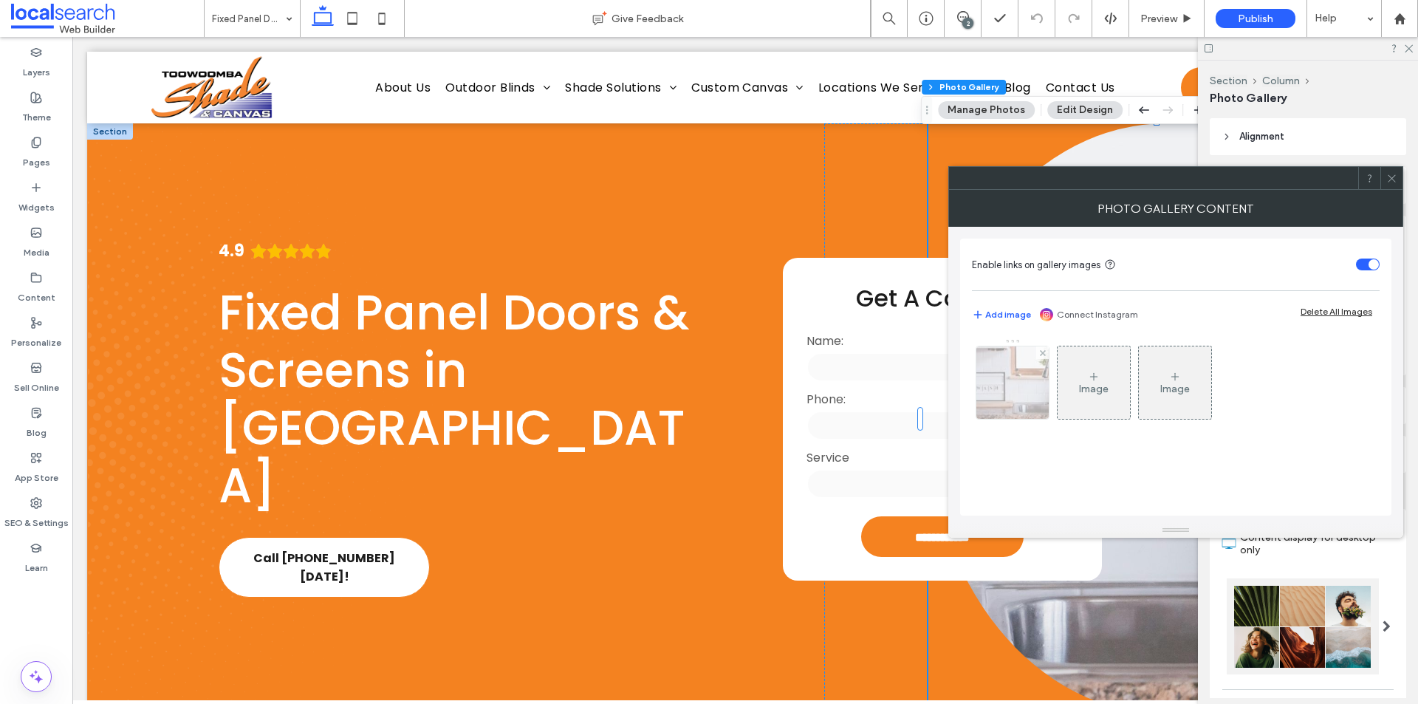
click at [995, 399] on img at bounding box center [1012, 382] width 109 height 72
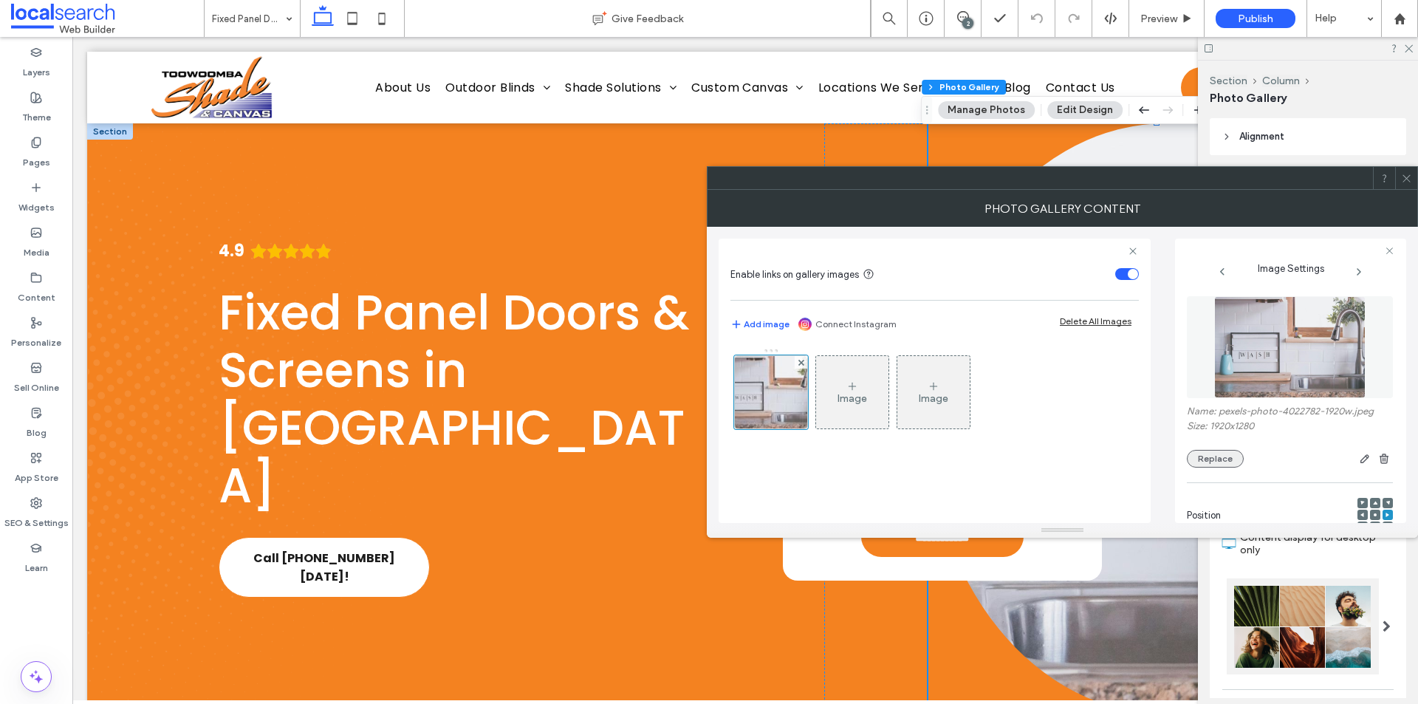
click at [1204, 459] on button "Replace" at bounding box center [1215, 459] width 57 height 18
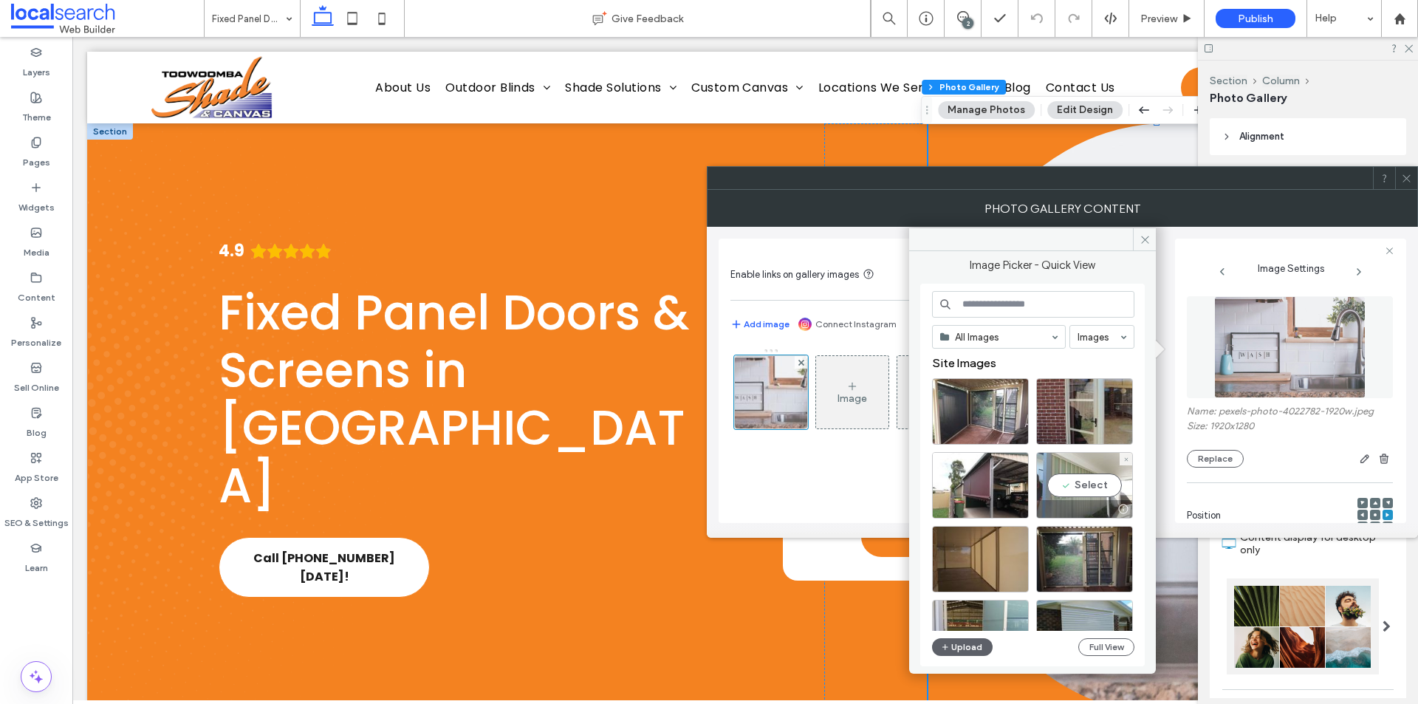
click at [1080, 484] on div "Select" at bounding box center [1084, 485] width 97 height 66
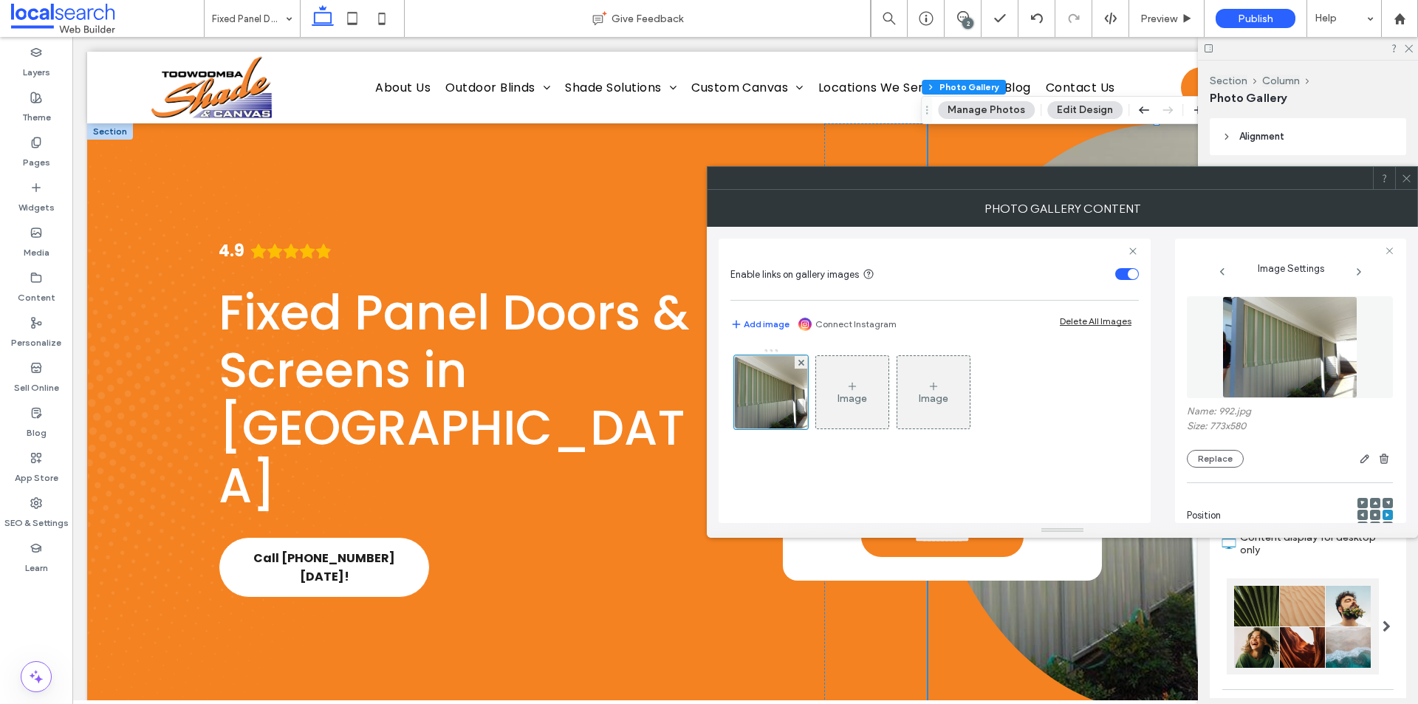
click at [1263, 703] on div at bounding box center [709, 704] width 1418 height 0
click at [1406, 177] on icon at bounding box center [1406, 178] width 11 height 11
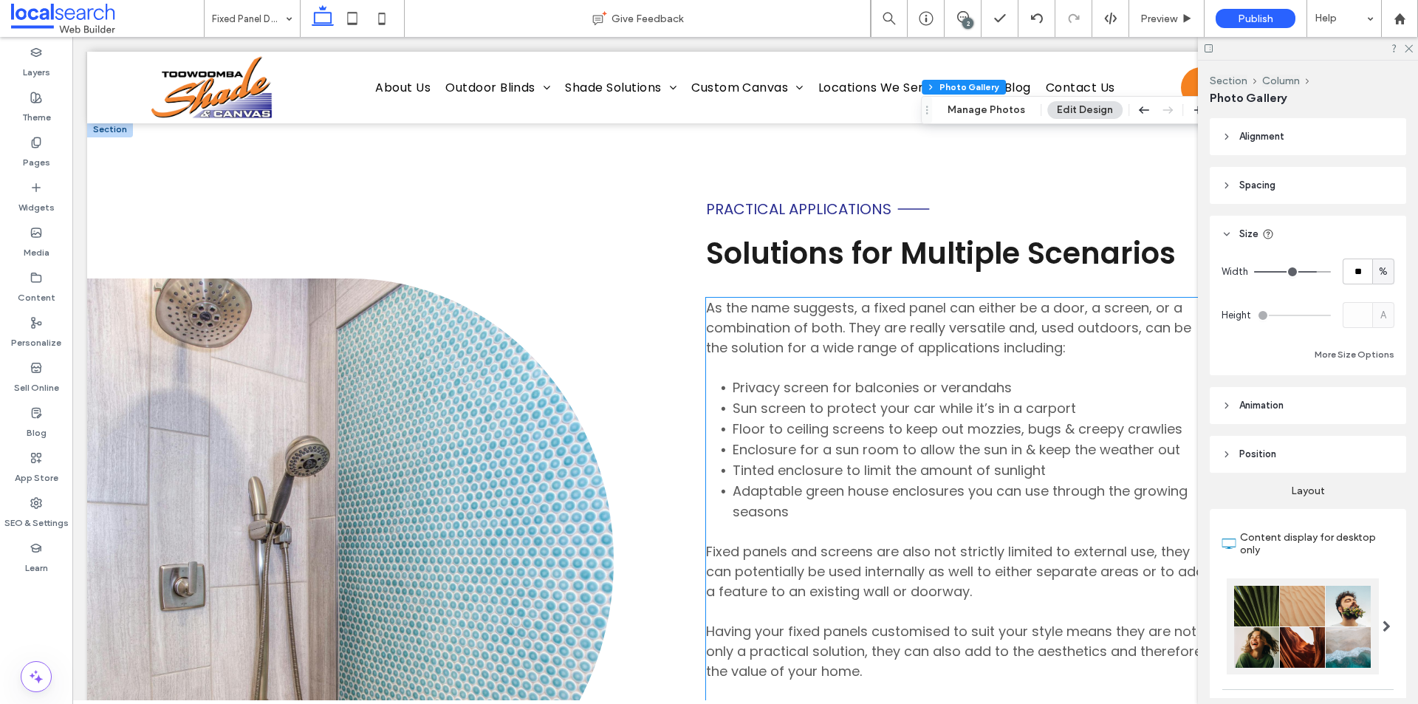
scroll to position [665, 0]
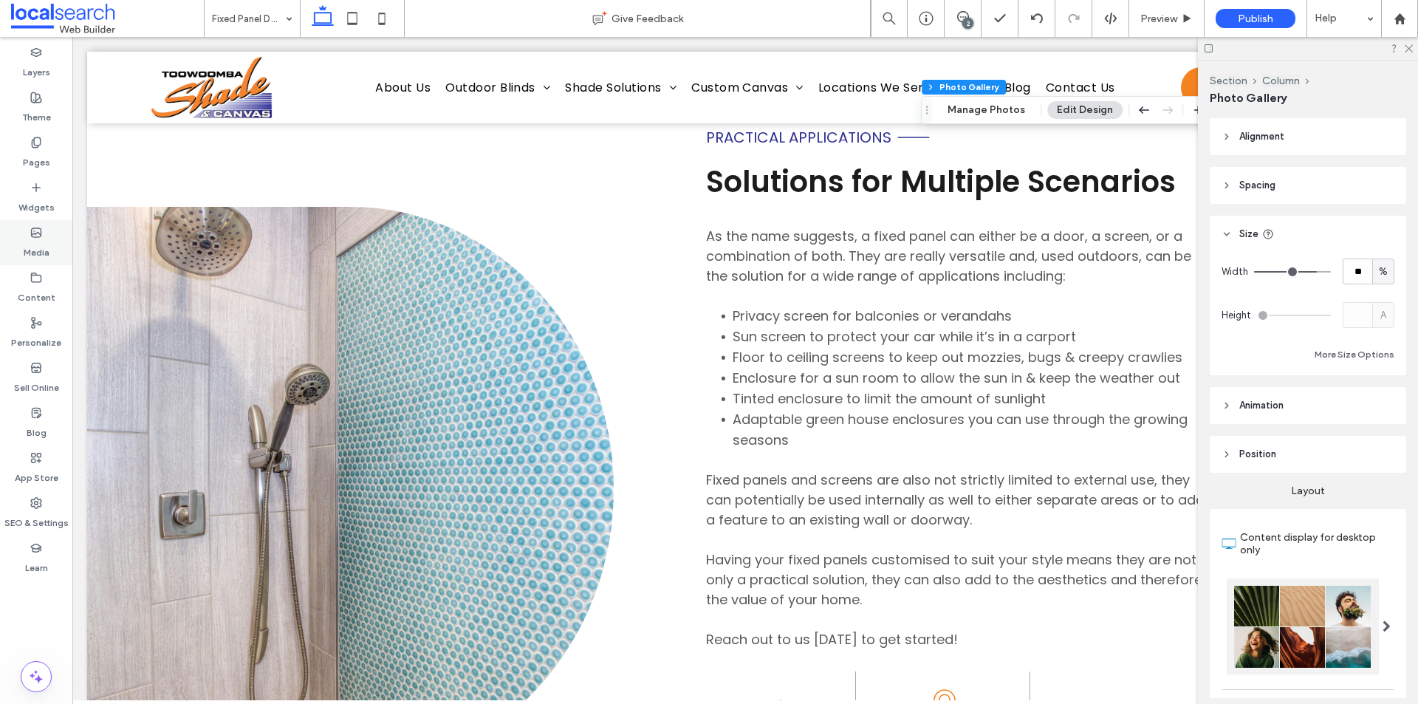
click at [18, 237] on div "Media" at bounding box center [36, 242] width 72 height 45
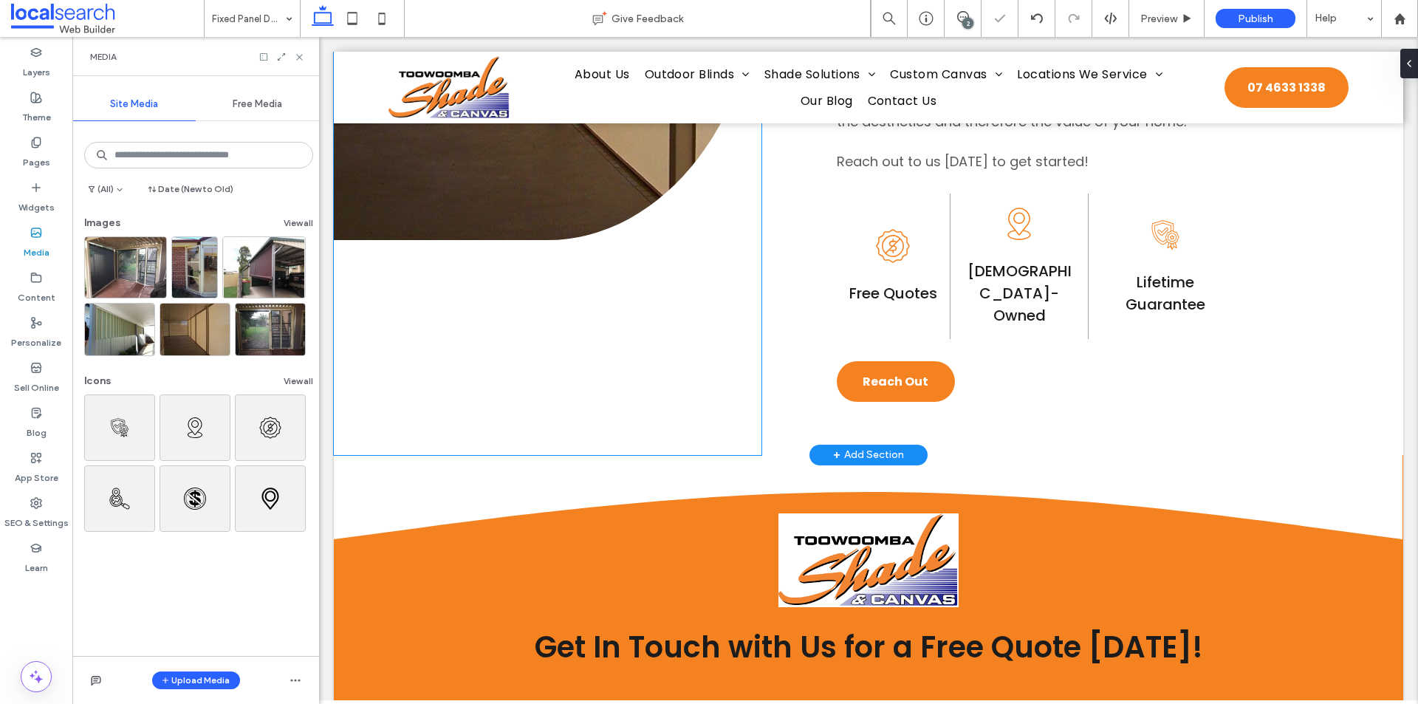
scroll to position [1255, 0]
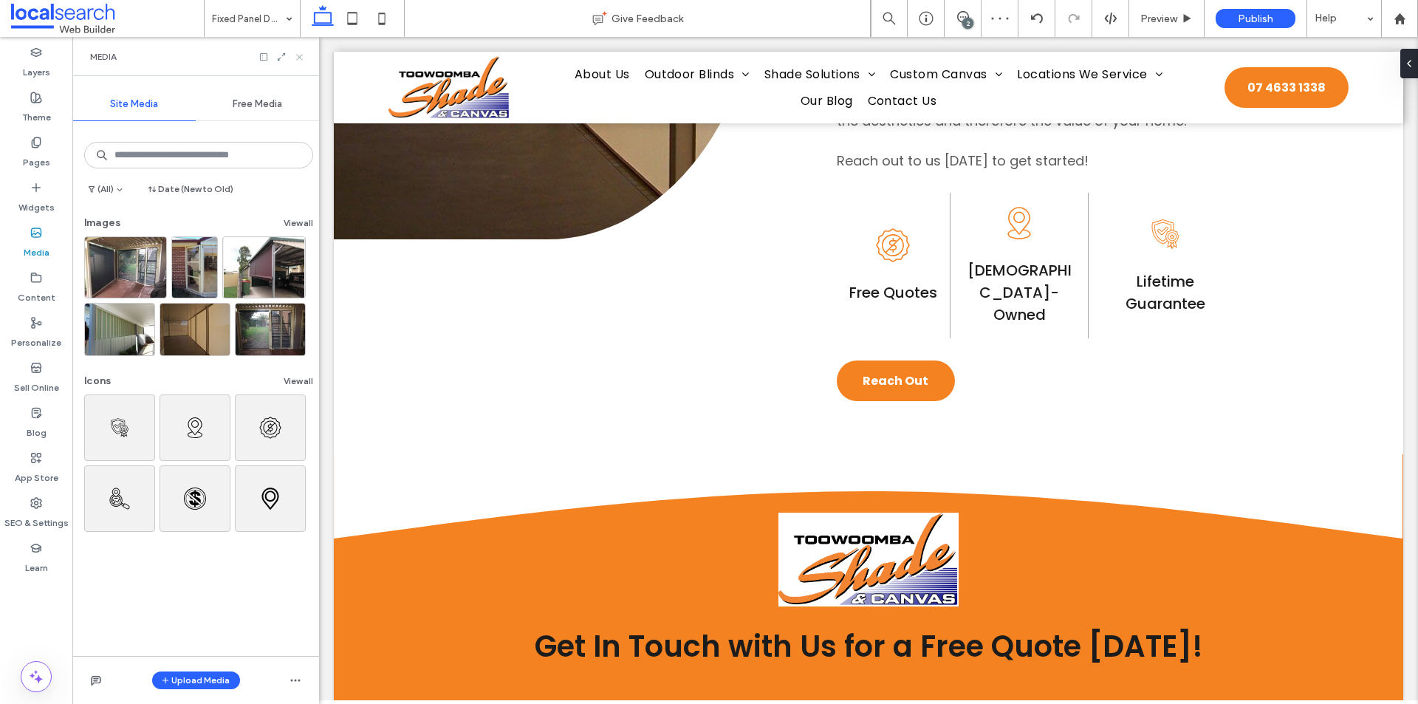
click at [301, 61] on icon at bounding box center [299, 57] width 11 height 11
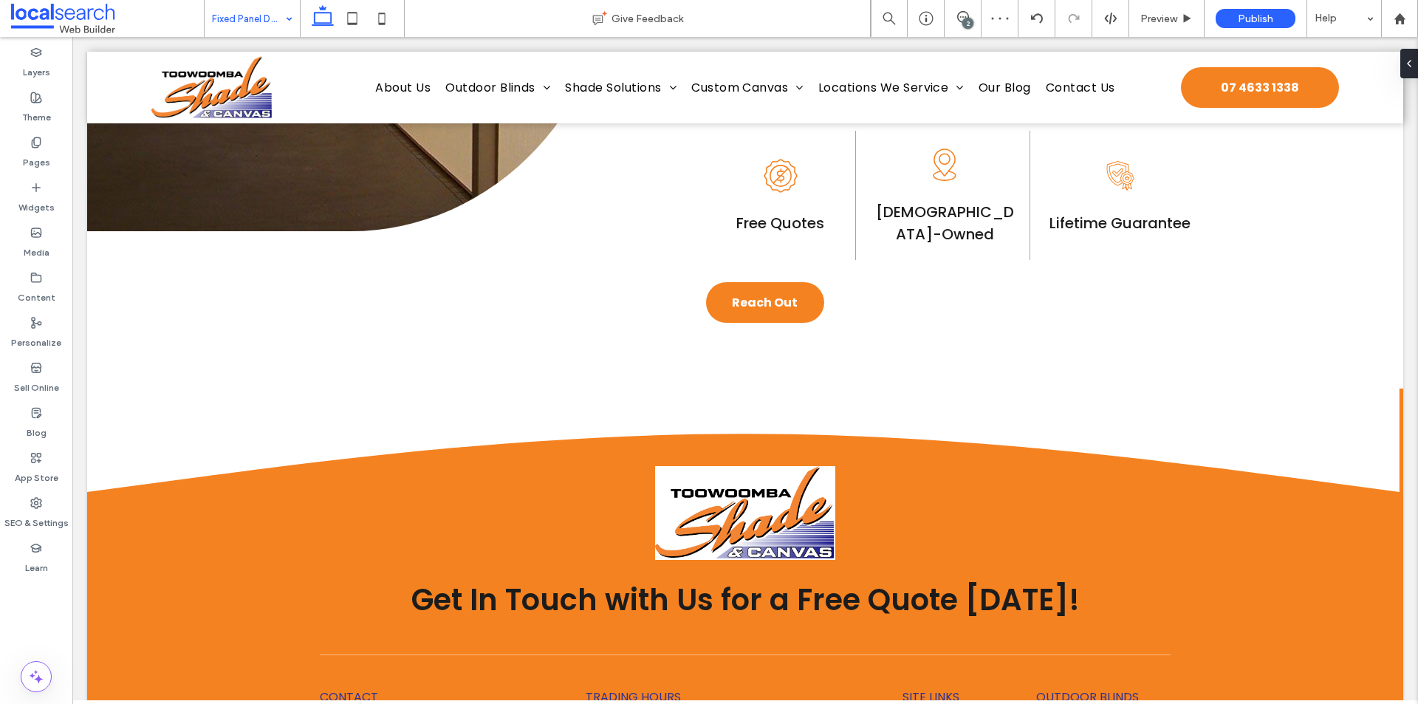
scroll to position [1197, 0]
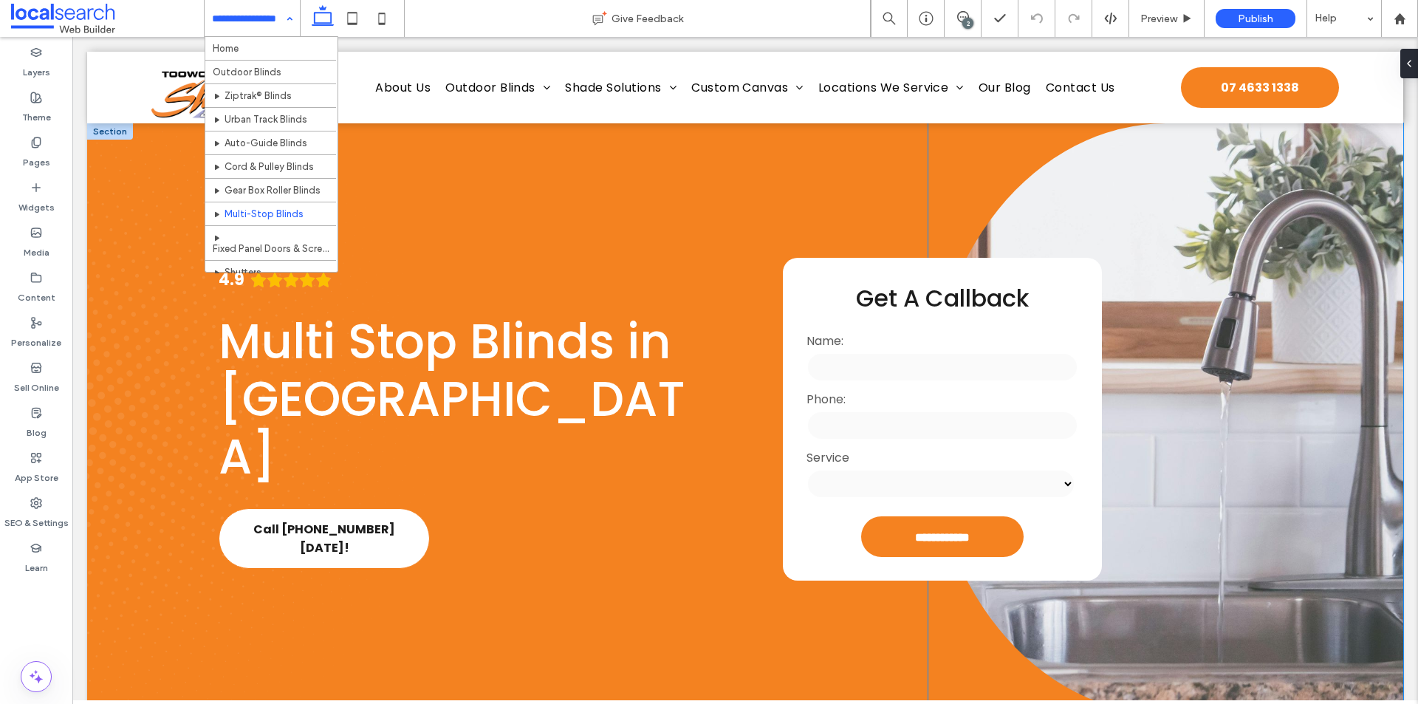
click at [1187, 297] on link at bounding box center [1165, 418] width 475 height 591
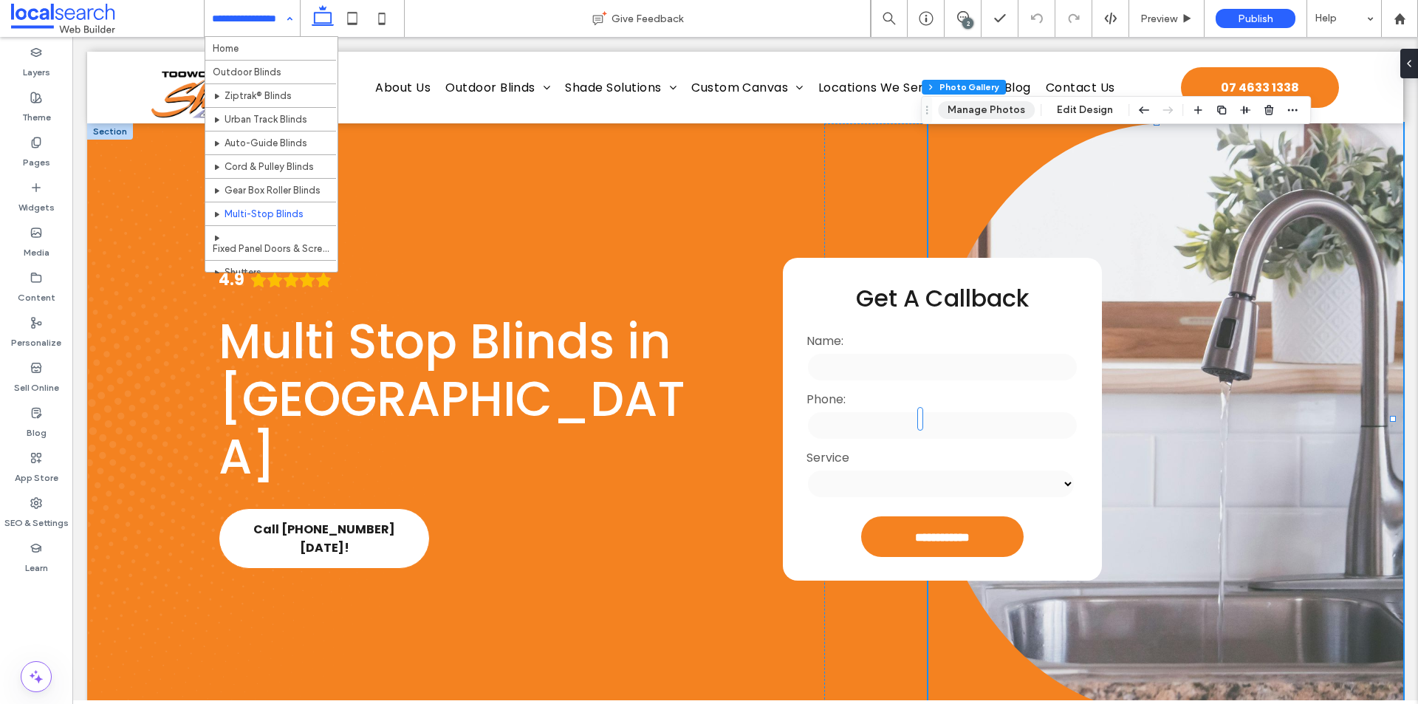
click at [956, 112] on button "Manage Photos" at bounding box center [986, 110] width 97 height 18
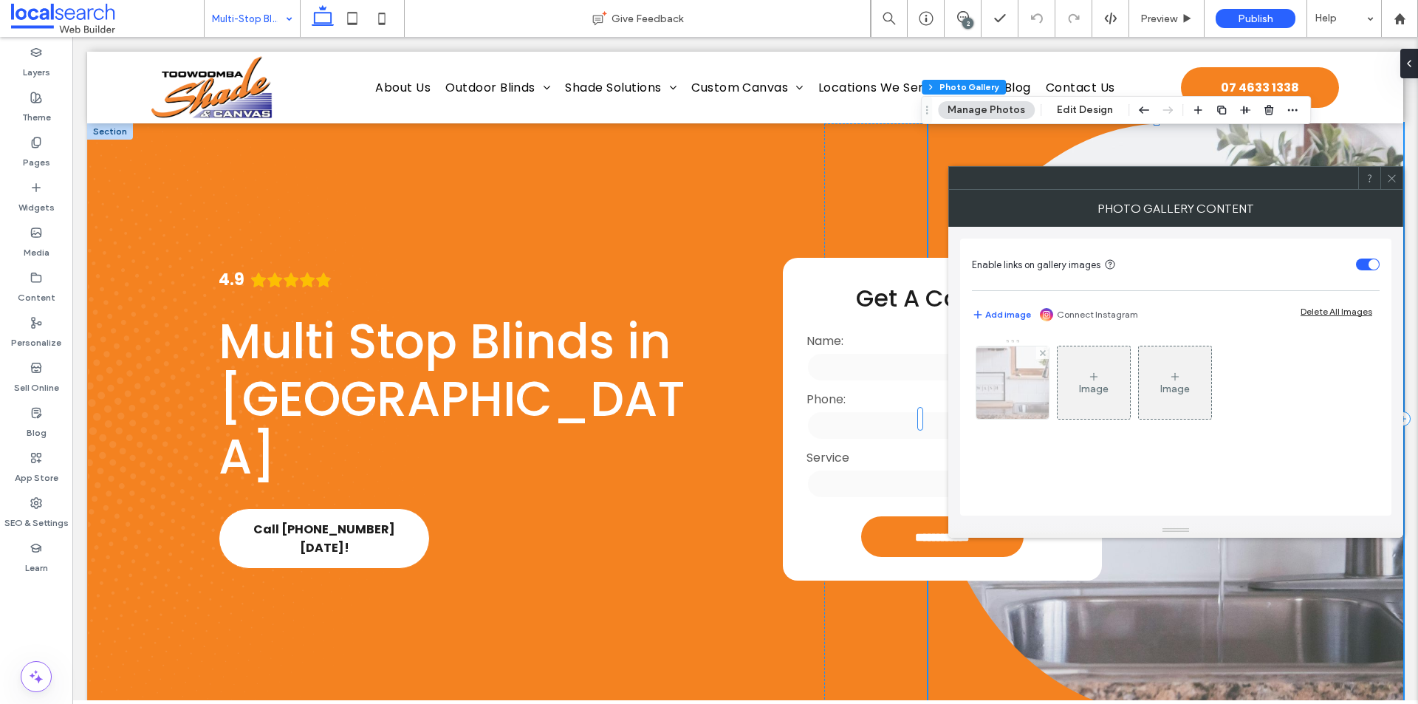
click at [990, 385] on img at bounding box center [1012, 382] width 109 height 72
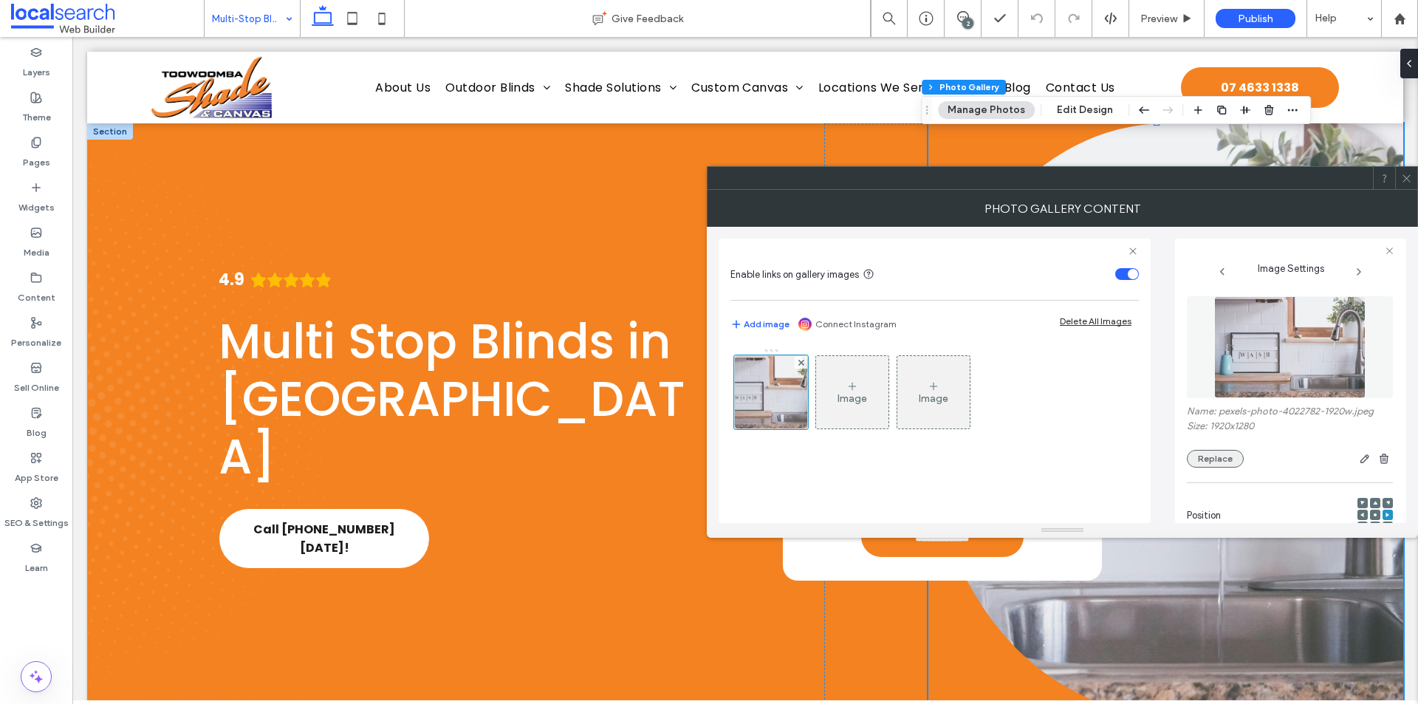
click at [1204, 457] on button "Replace" at bounding box center [1215, 459] width 57 height 18
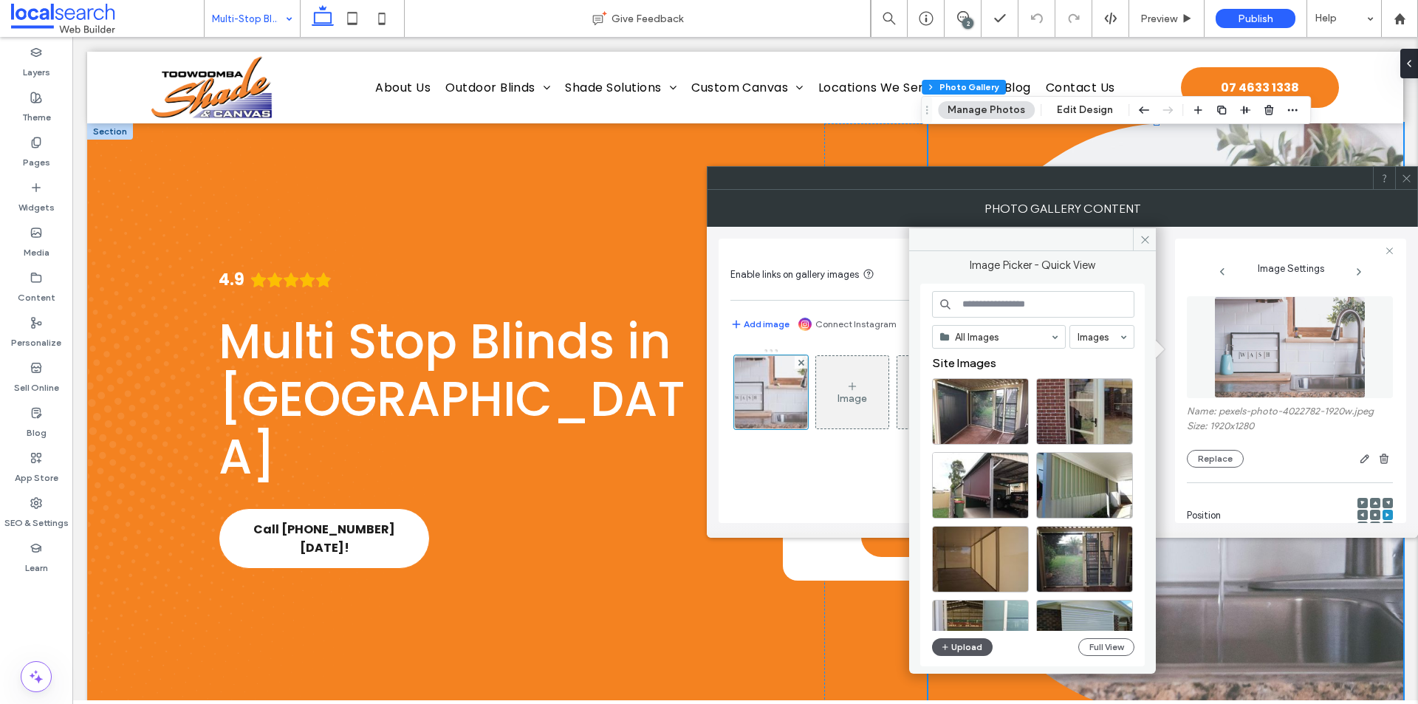
click at [961, 650] on button "Upload" at bounding box center [962, 647] width 61 height 18
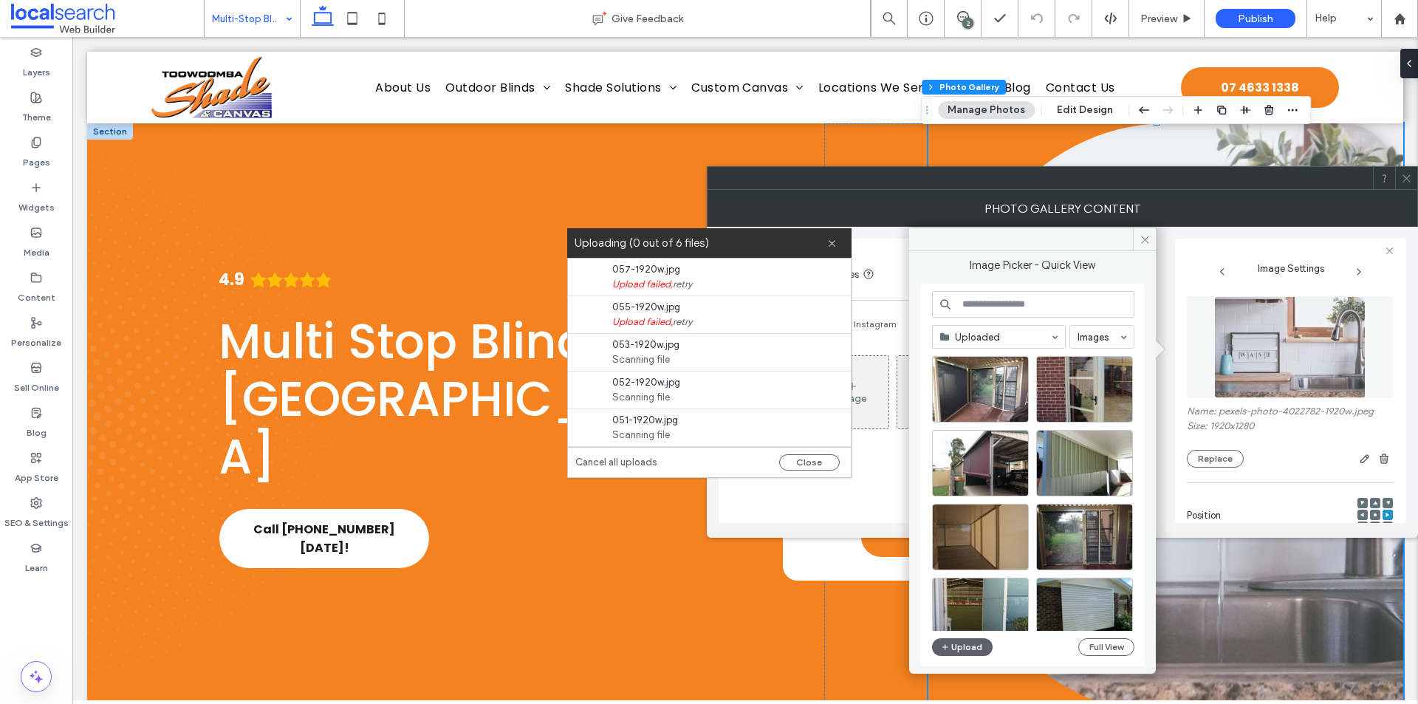
click at [676, 286] on link "retry" at bounding box center [682, 284] width 19 height 15
click at [679, 326] on link "retry" at bounding box center [682, 322] width 19 height 15
click at [688, 432] on link "retry" at bounding box center [682, 435] width 19 height 15
click at [684, 398] on link "retry" at bounding box center [682, 397] width 19 height 15
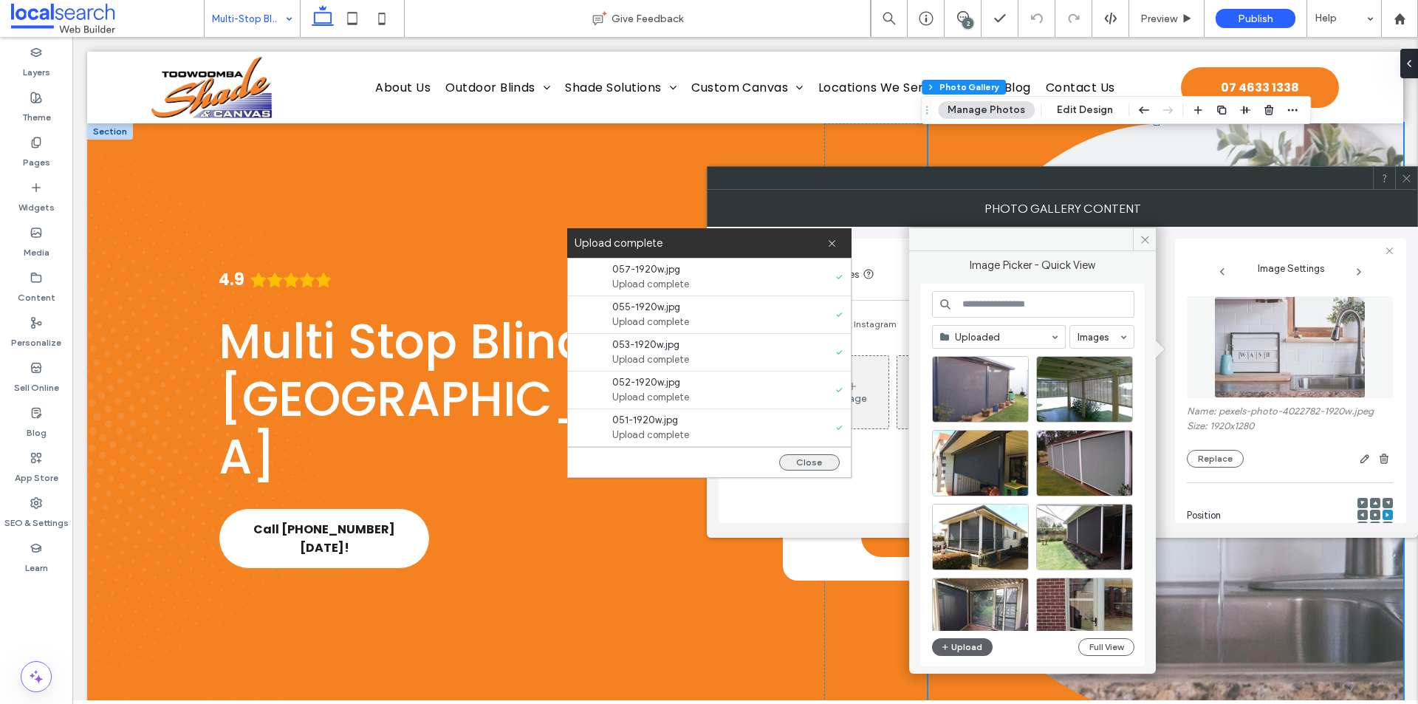
click at [793, 458] on button "Close" at bounding box center [809, 462] width 61 height 16
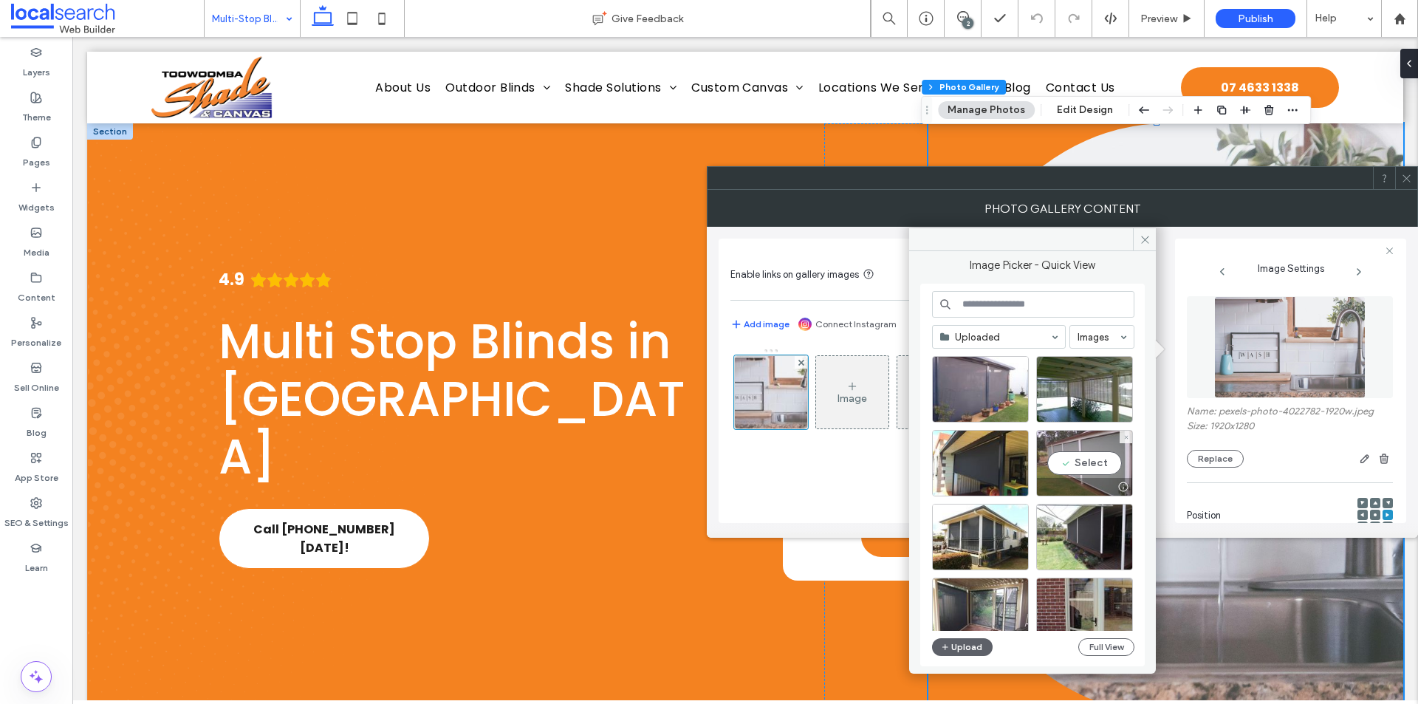
click at [1074, 466] on div "Select" at bounding box center [1084, 463] width 97 height 66
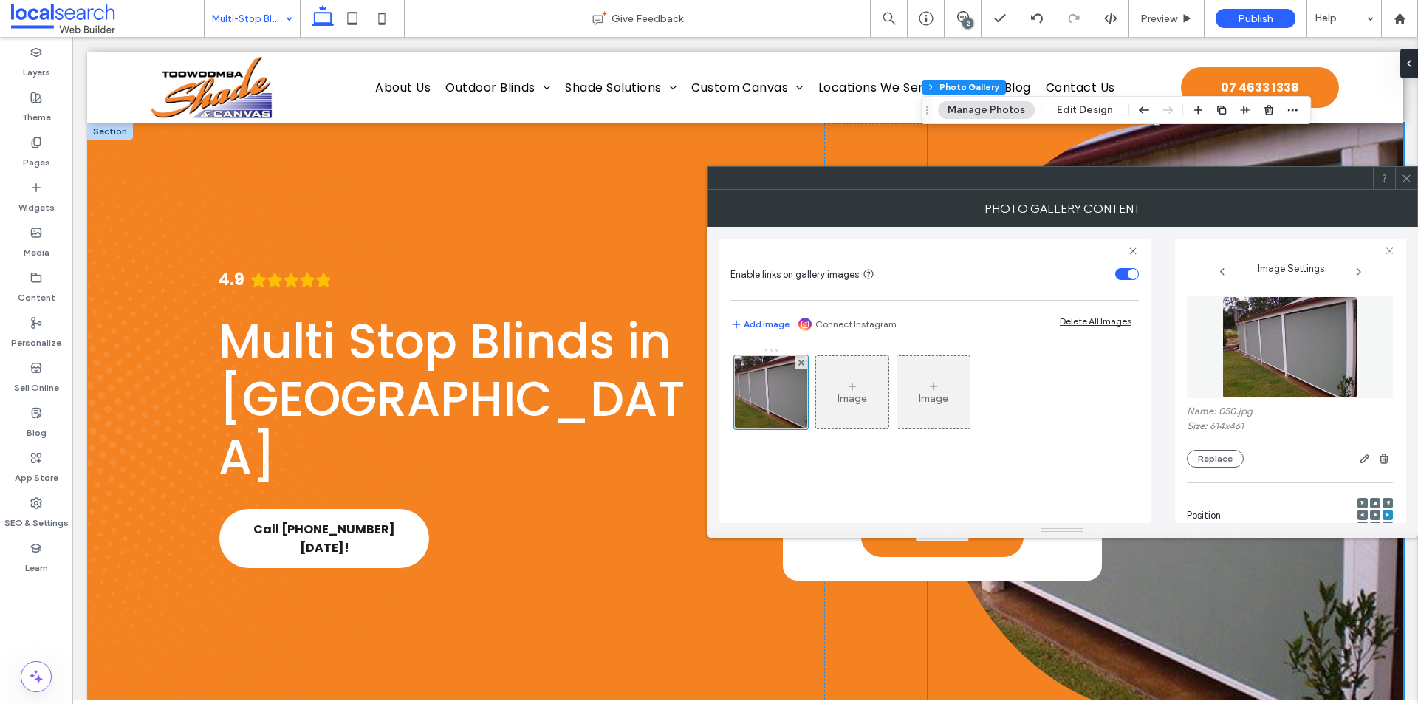
click at [1271, 703] on div at bounding box center [709, 704] width 1418 height 0
click at [1402, 179] on icon at bounding box center [1406, 178] width 11 height 11
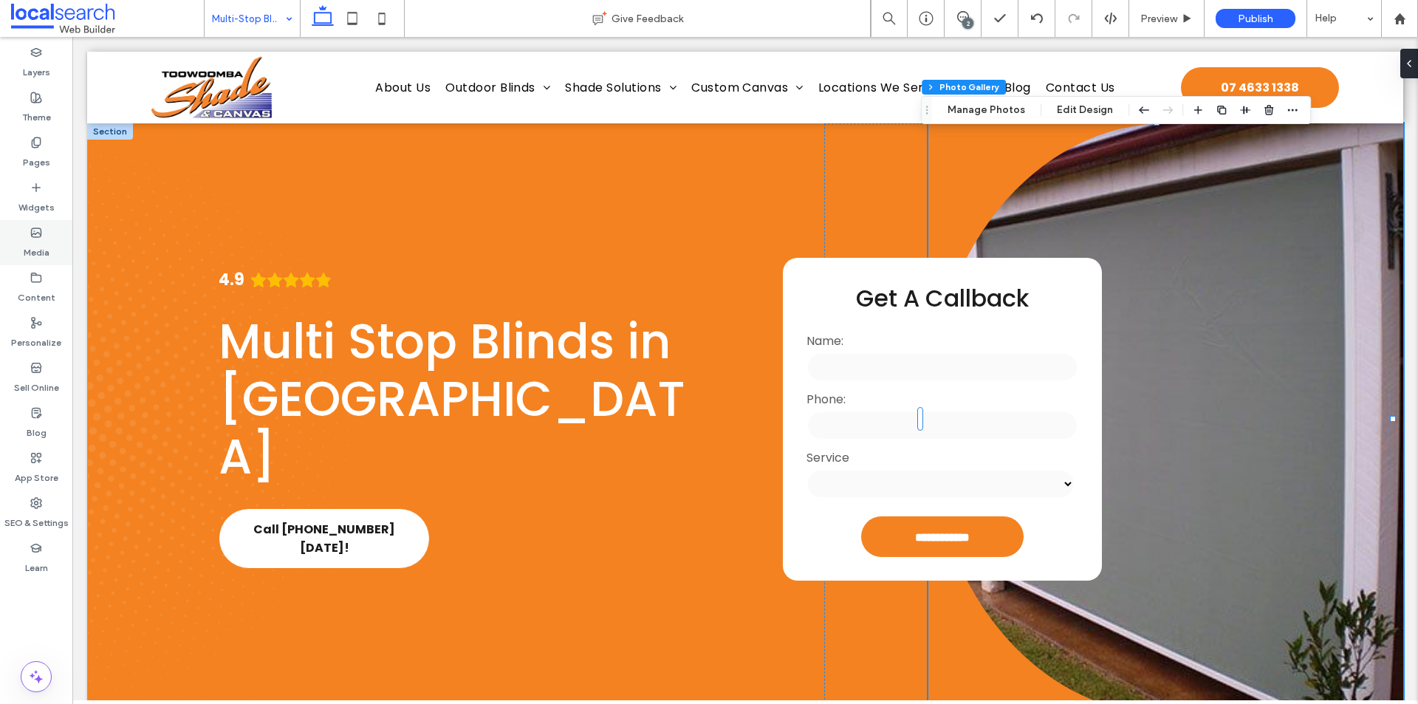
click at [27, 253] on label "Media" at bounding box center [37, 248] width 26 height 21
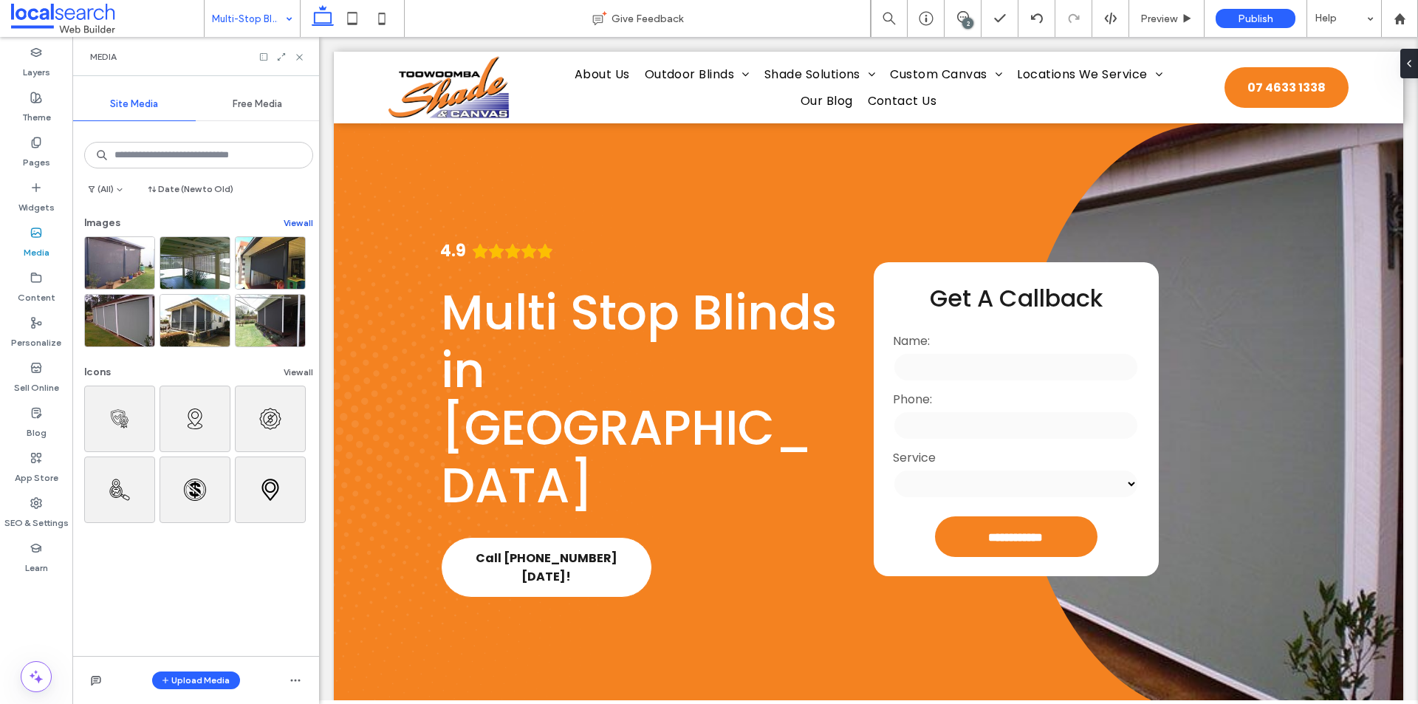
click at [284, 224] on button "View all" at bounding box center [299, 223] width 30 height 18
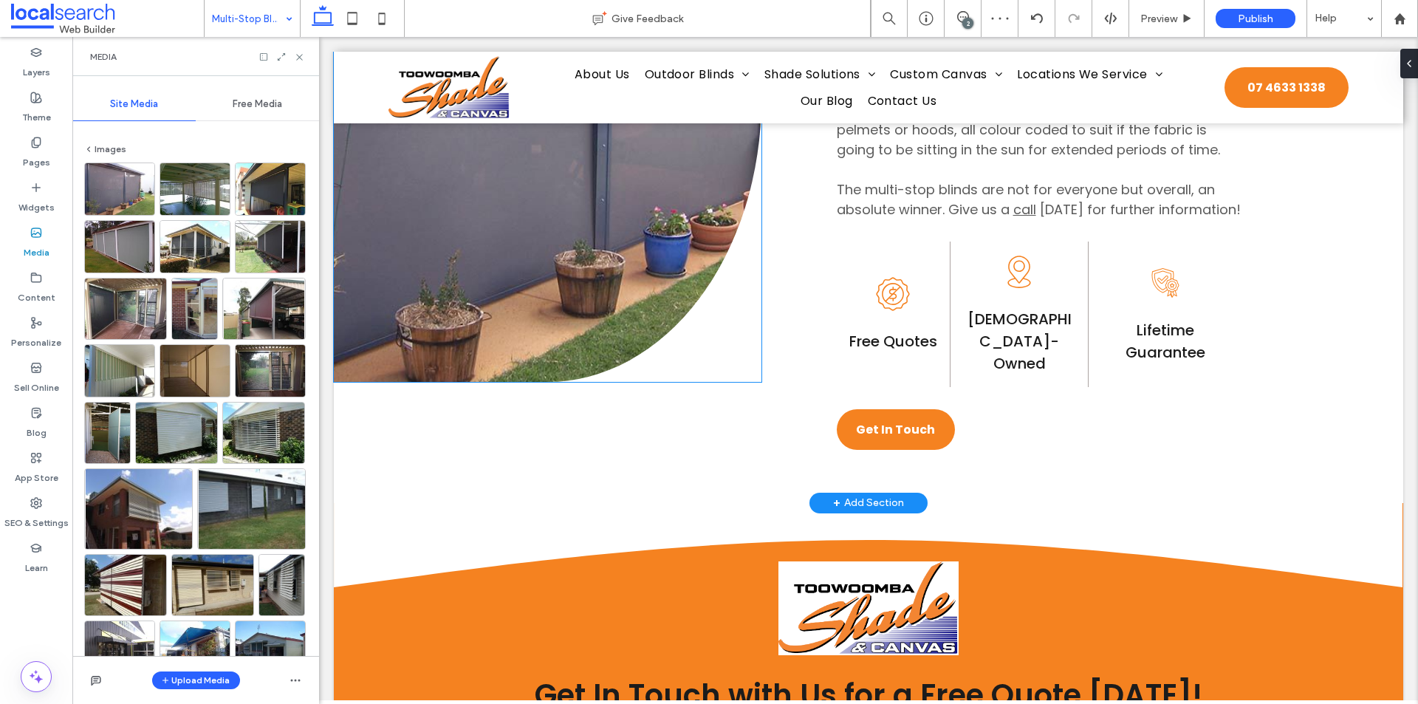
scroll to position [1034, 0]
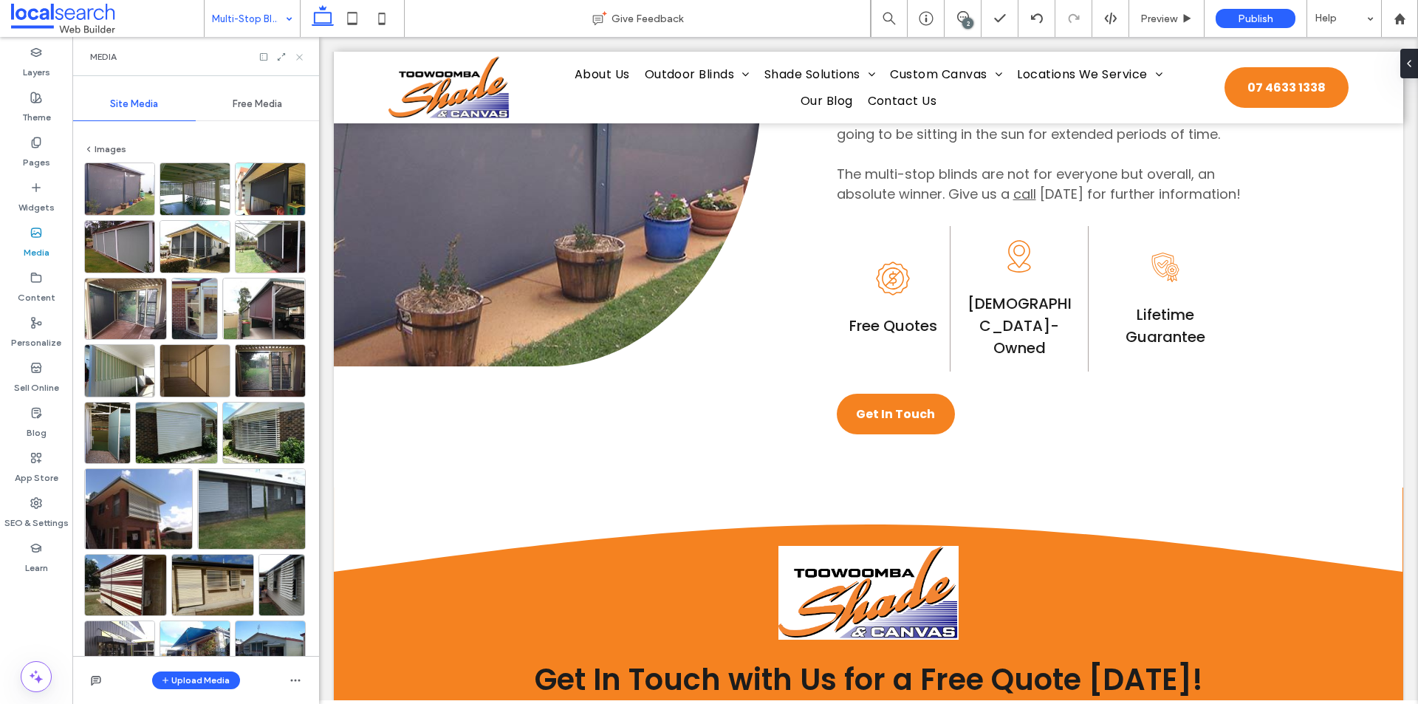
click at [298, 58] on icon at bounding box center [299, 57] width 11 height 11
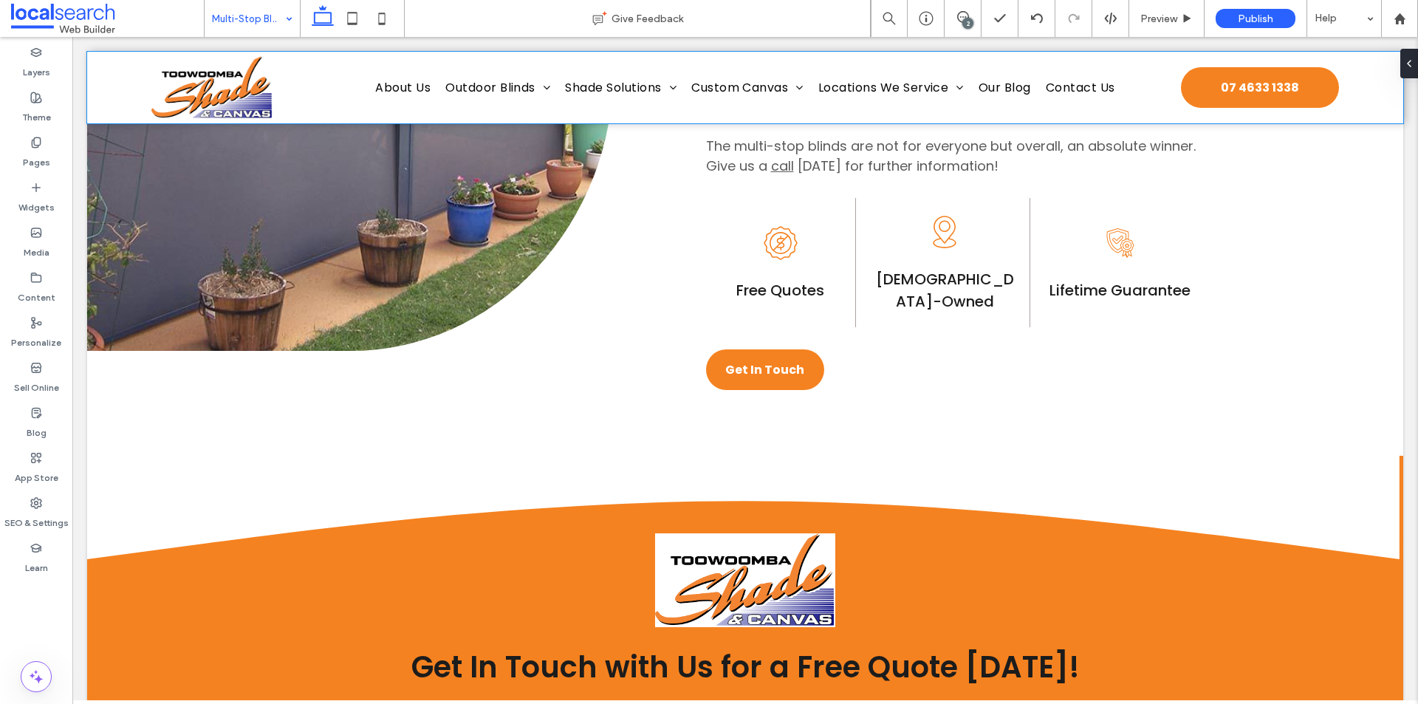
scroll to position [1018, 0]
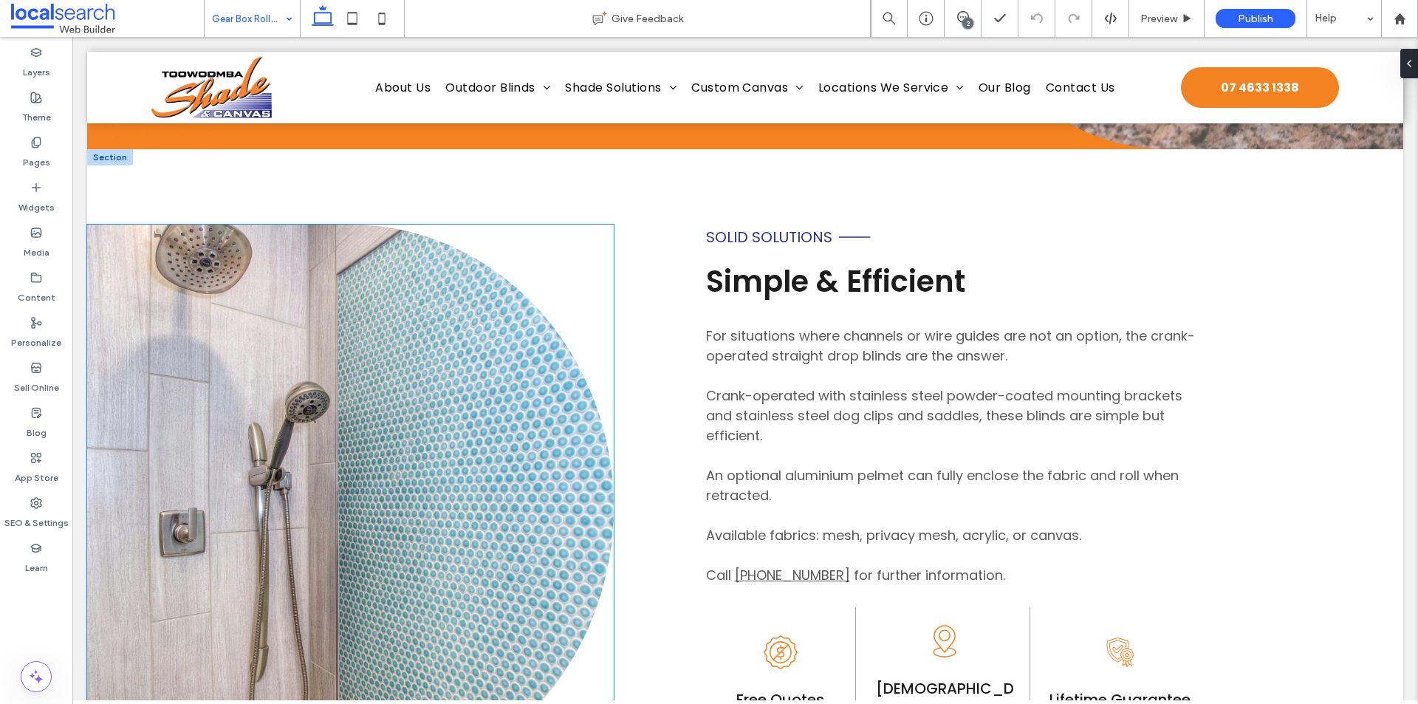
scroll to position [591, 0]
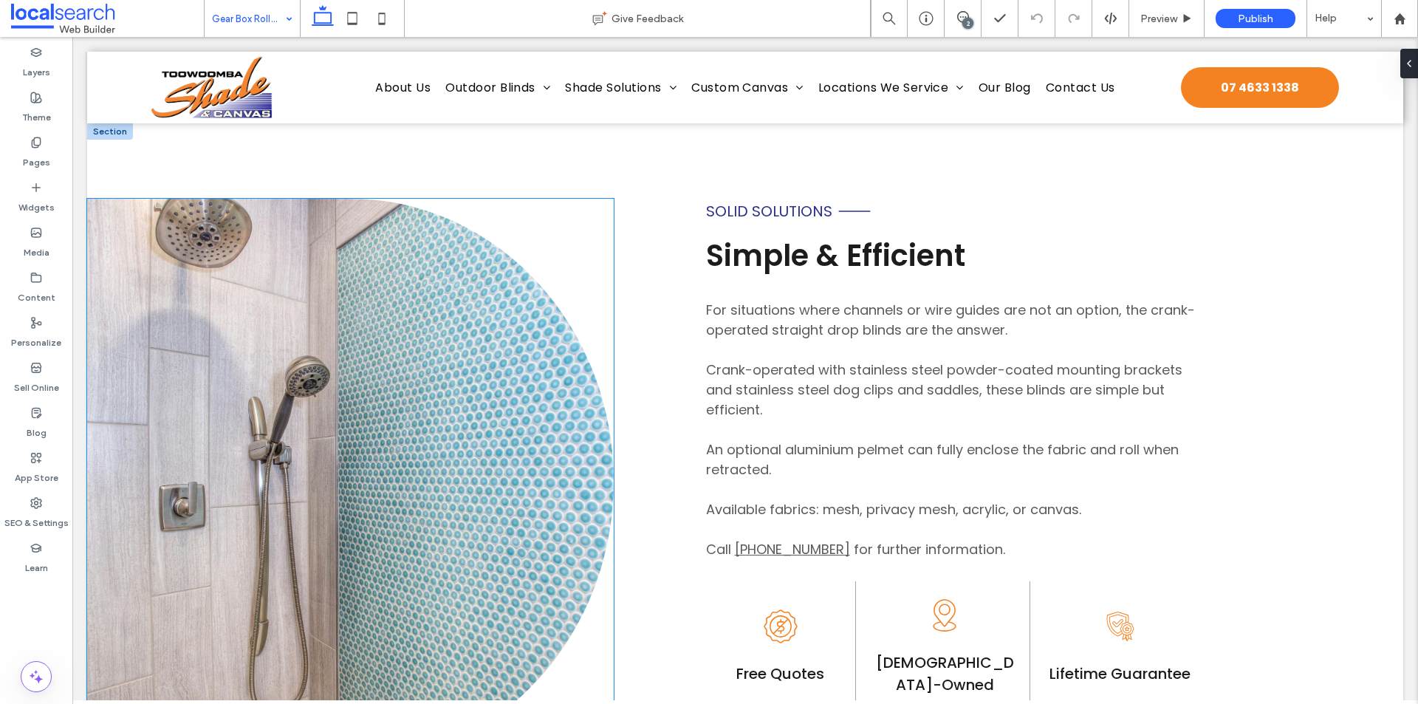
click at [423, 397] on link at bounding box center [350, 481] width 526 height 565
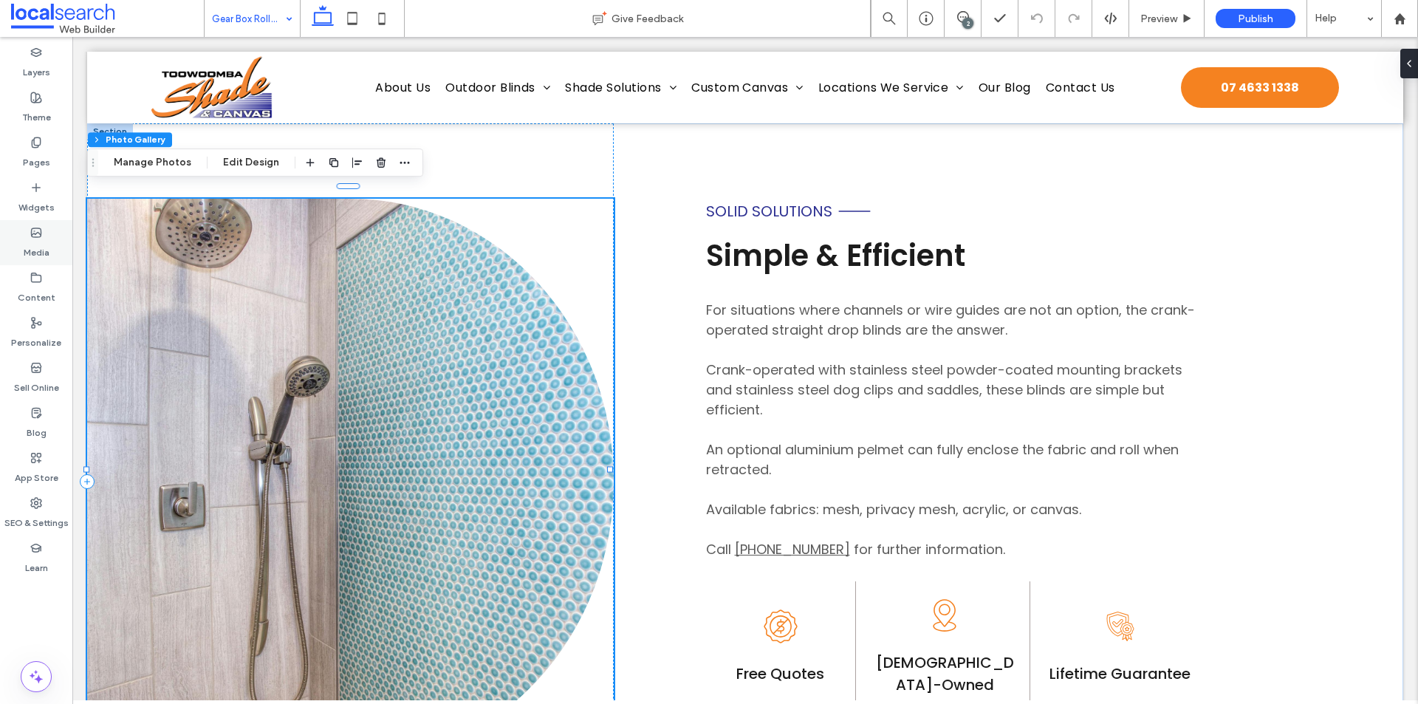
drag, startPoint x: 46, startPoint y: 218, endPoint x: 49, endPoint y: 249, distance: 31.2
click at [46, 219] on div "Widgets" at bounding box center [36, 197] width 72 height 45
click at [49, 249] on label "Media" at bounding box center [37, 248] width 26 height 21
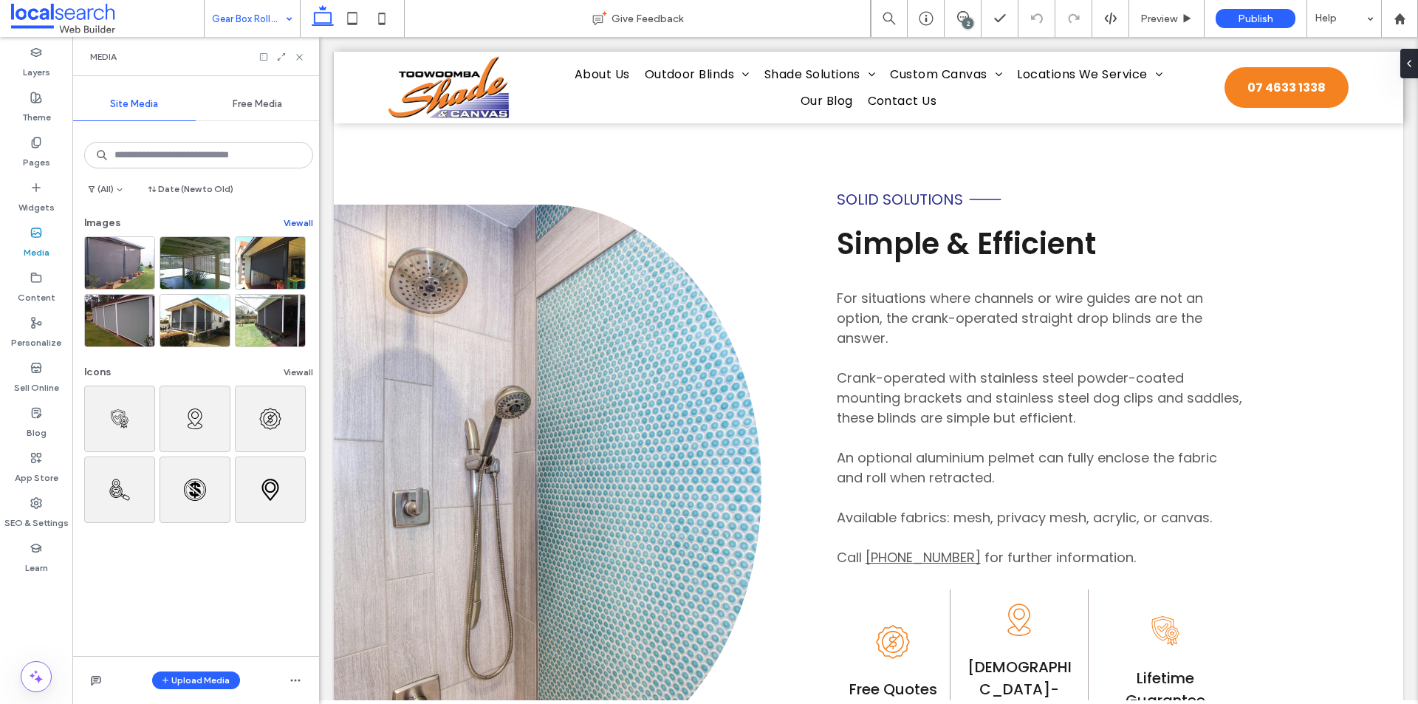
click at [290, 227] on button "View all" at bounding box center [299, 223] width 30 height 18
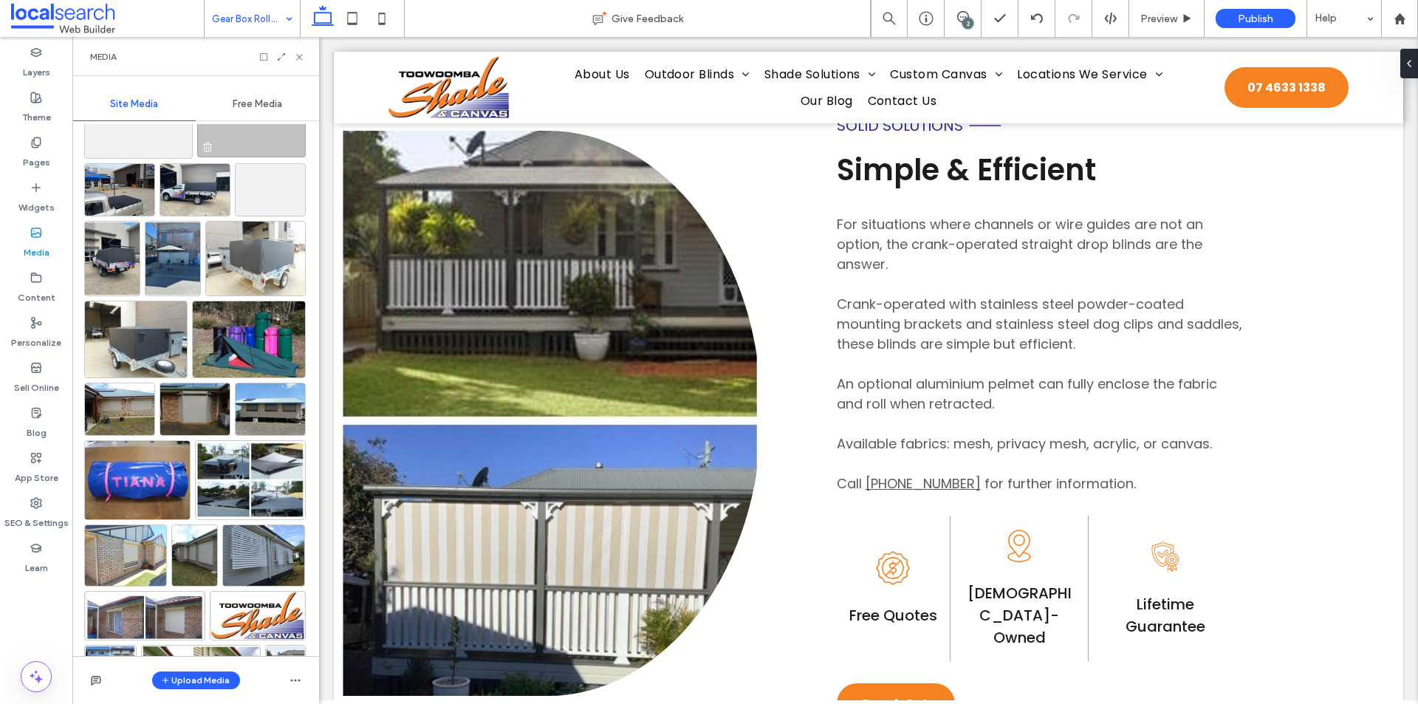
scroll to position [1167, 0]
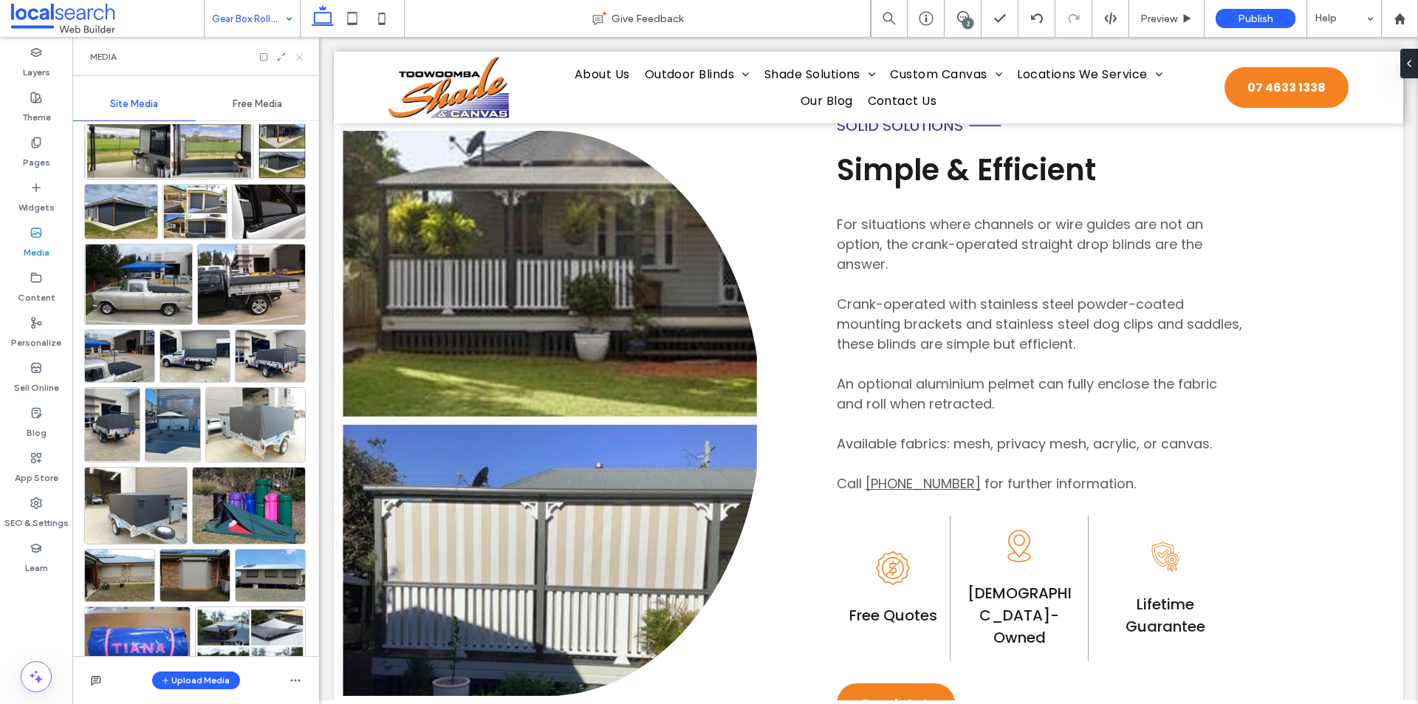
click at [298, 62] on icon at bounding box center [299, 57] width 11 height 11
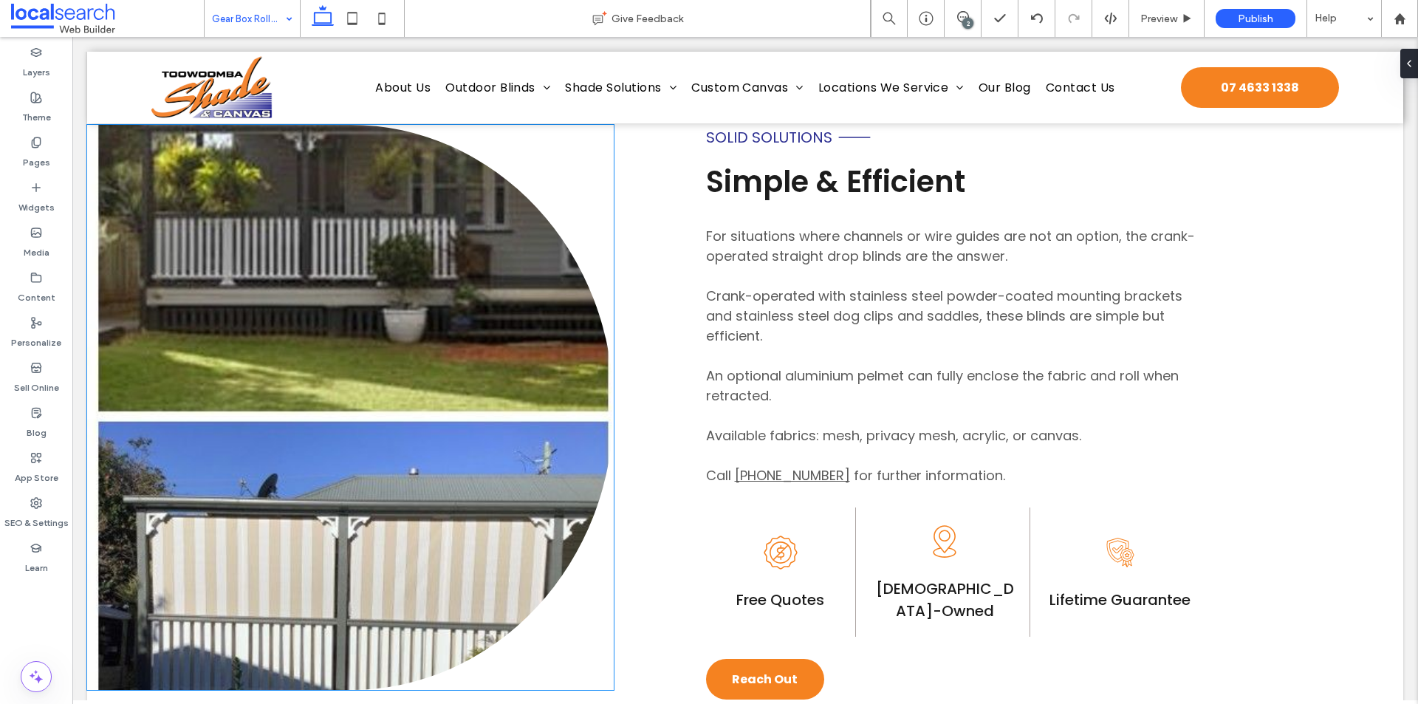
click at [389, 224] on link at bounding box center [350, 407] width 526 height 565
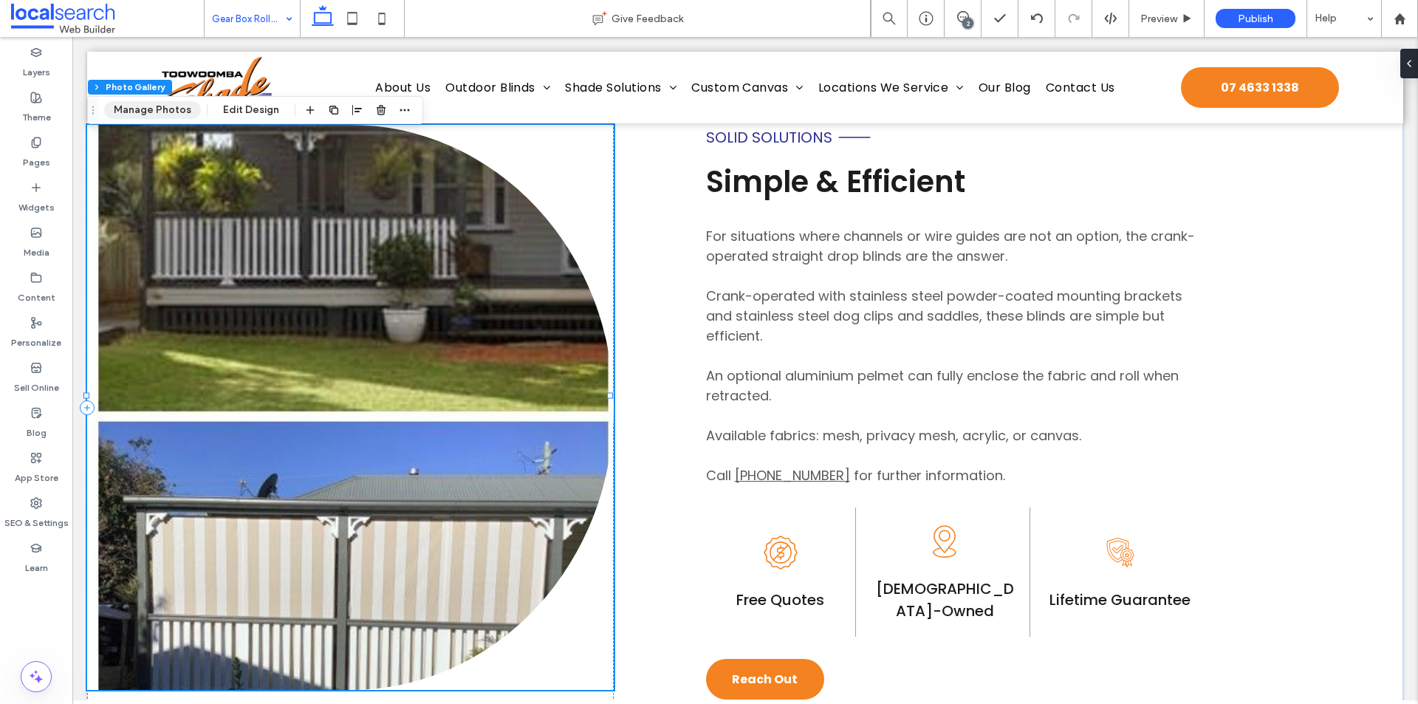
click at [185, 109] on button "Manage Photos" at bounding box center [152, 110] width 97 height 18
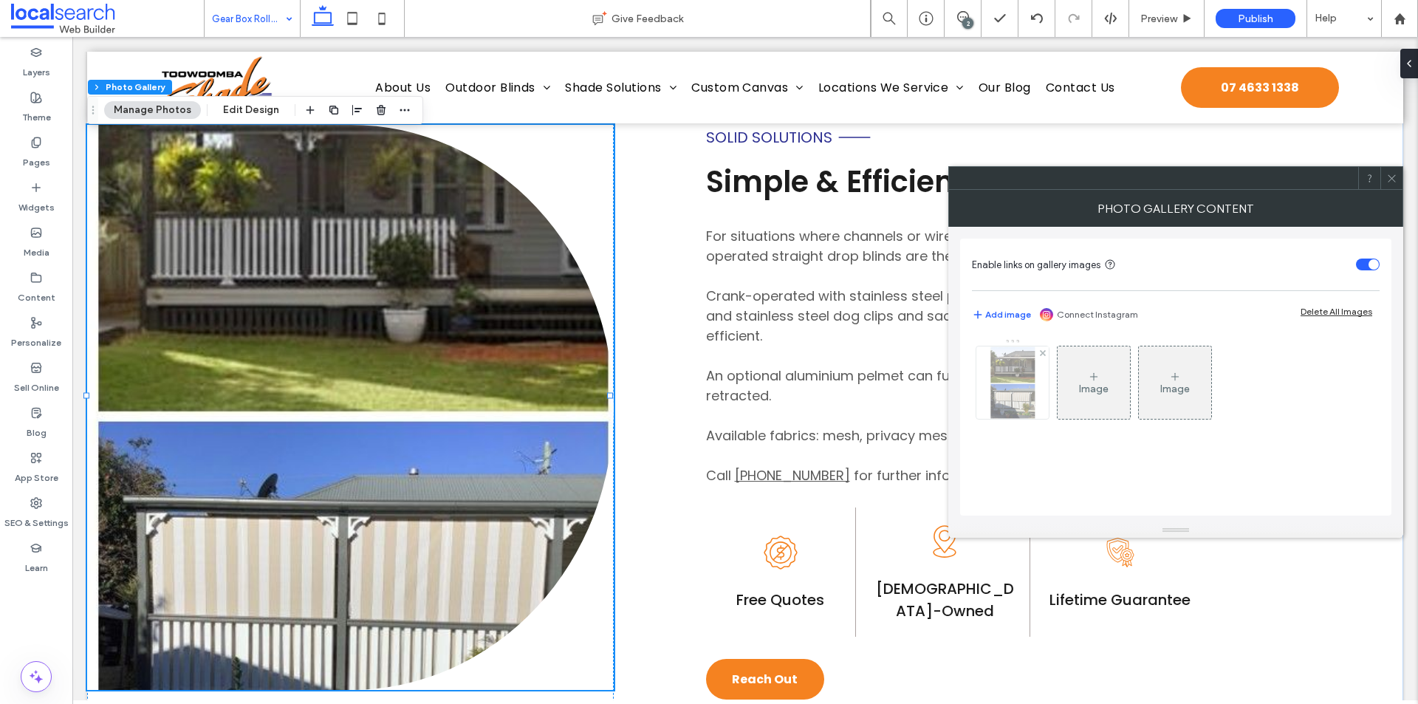
click at [1034, 364] on img at bounding box center [1011, 382] width 45 height 72
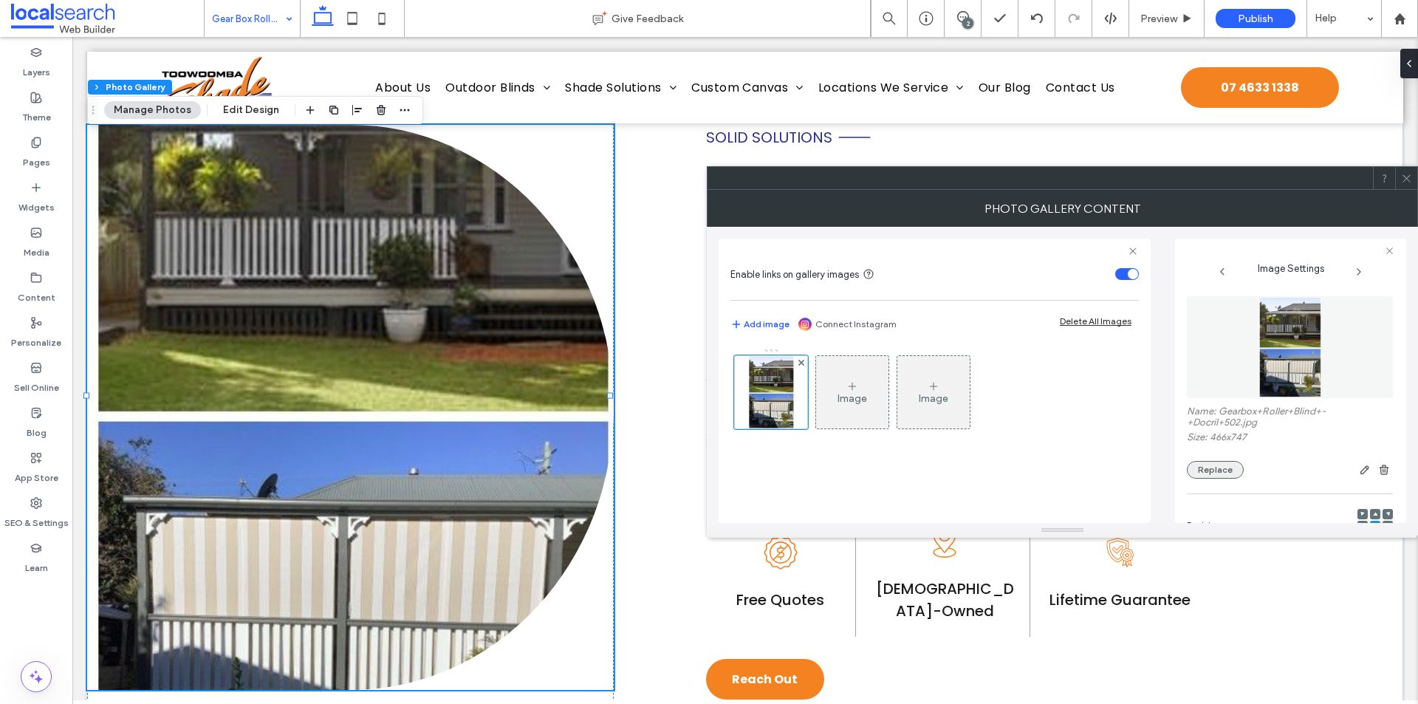
click at [1206, 478] on button "Replace" at bounding box center [1215, 470] width 57 height 18
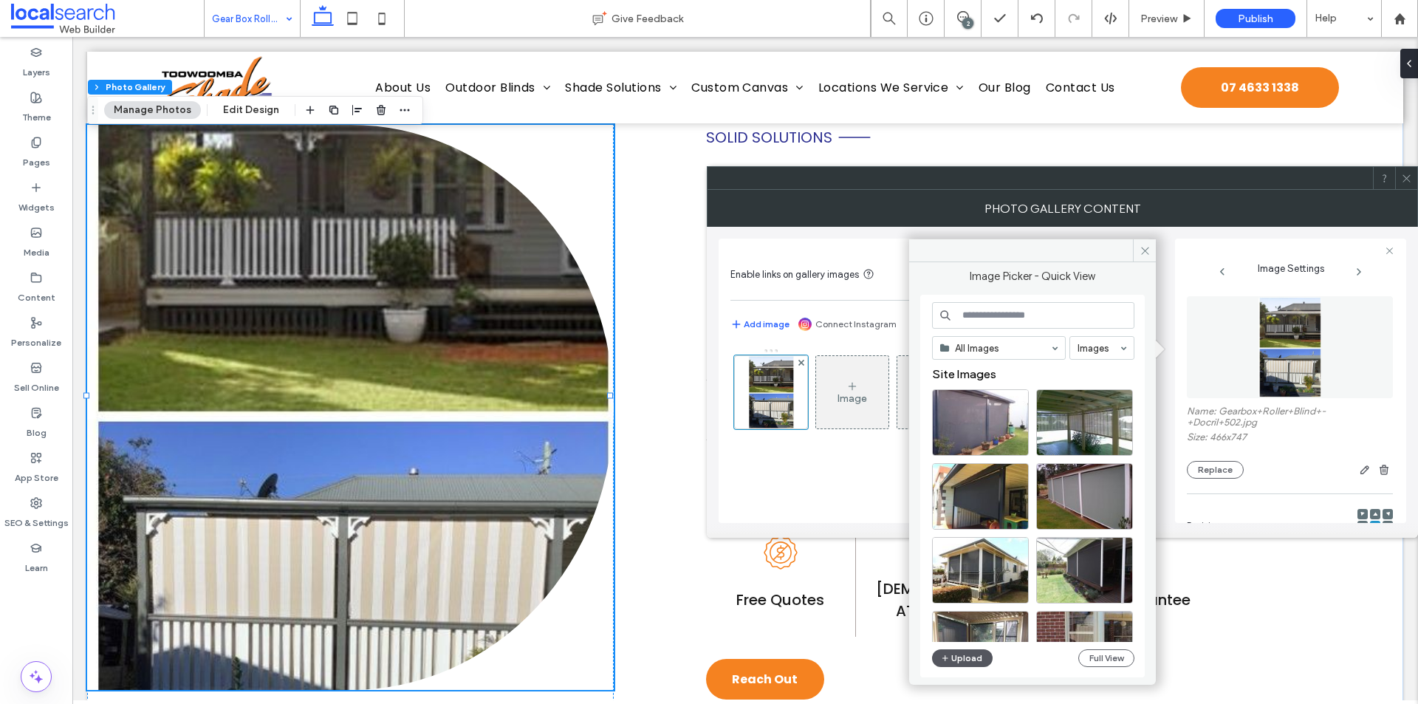
click at [967, 650] on button "Upload" at bounding box center [962, 658] width 61 height 18
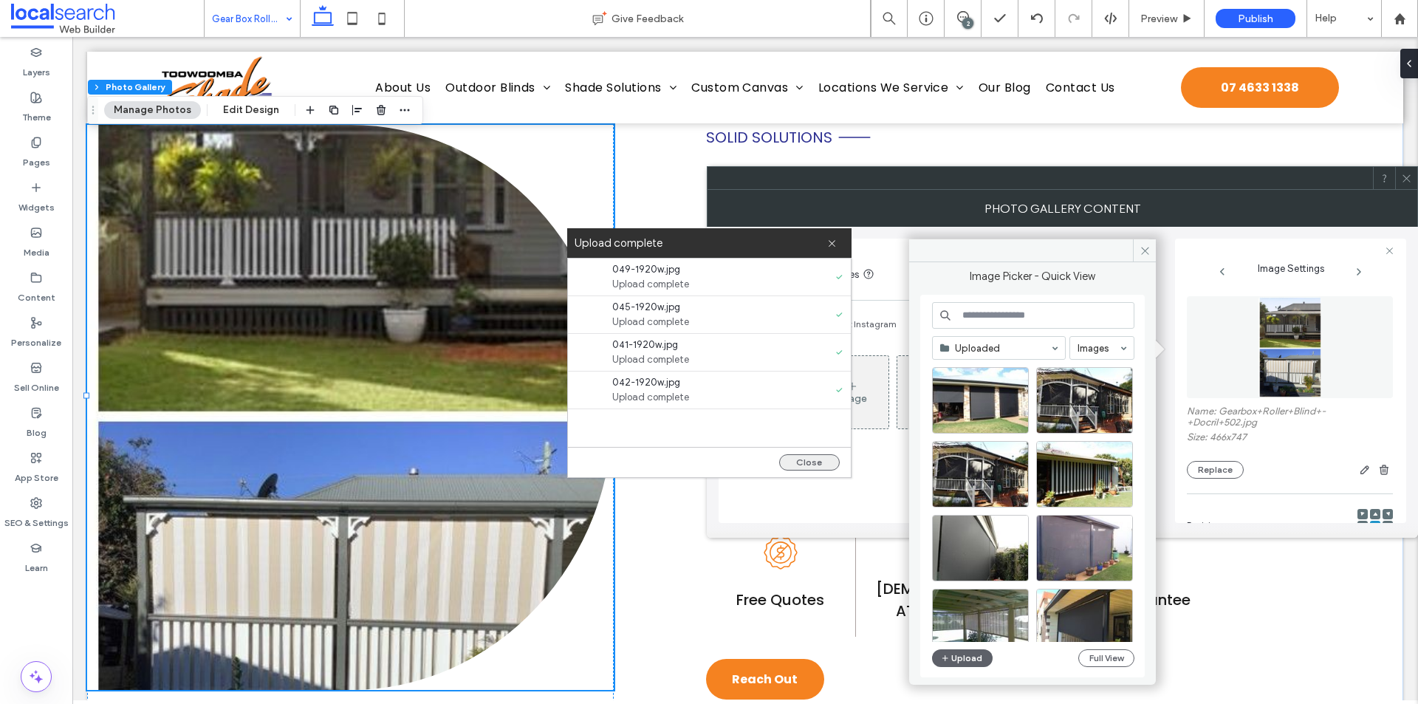
click at [823, 460] on button "Close" at bounding box center [809, 462] width 61 height 16
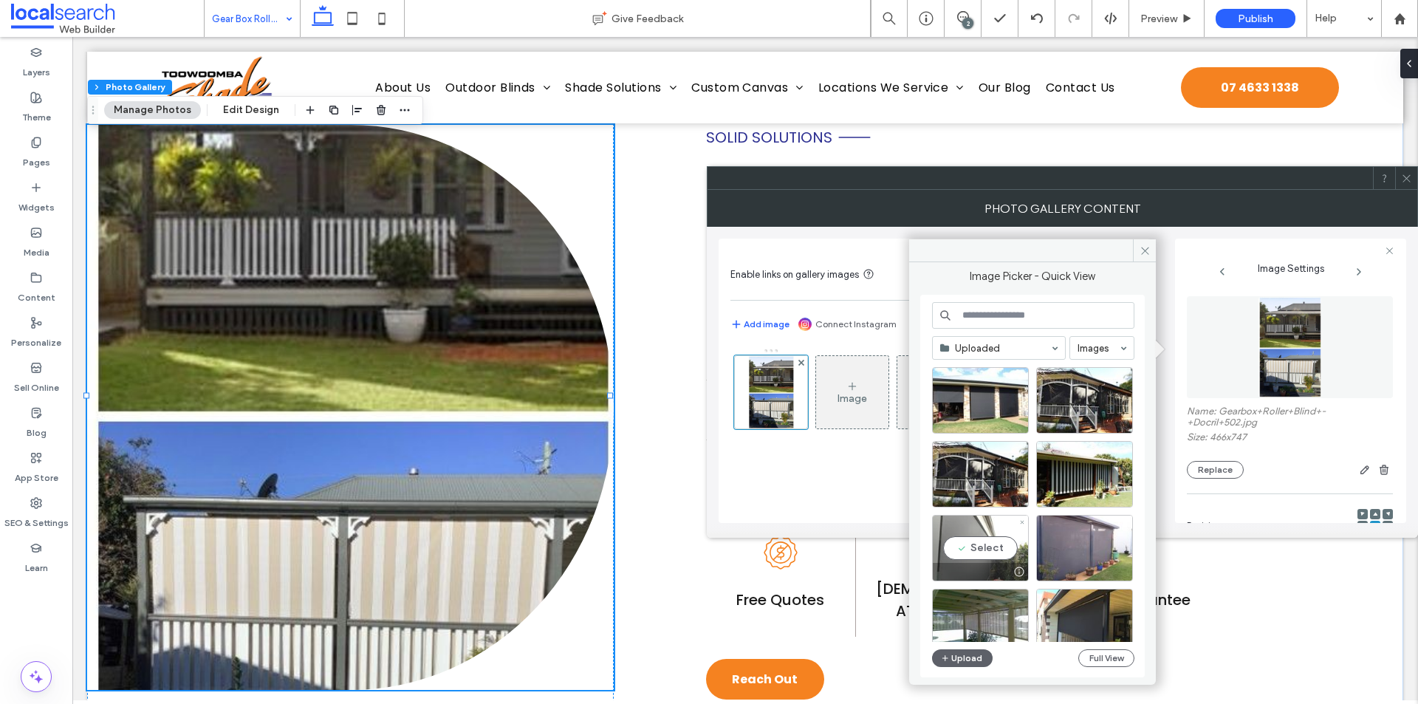
click at [998, 549] on div "Select" at bounding box center [980, 548] width 97 height 66
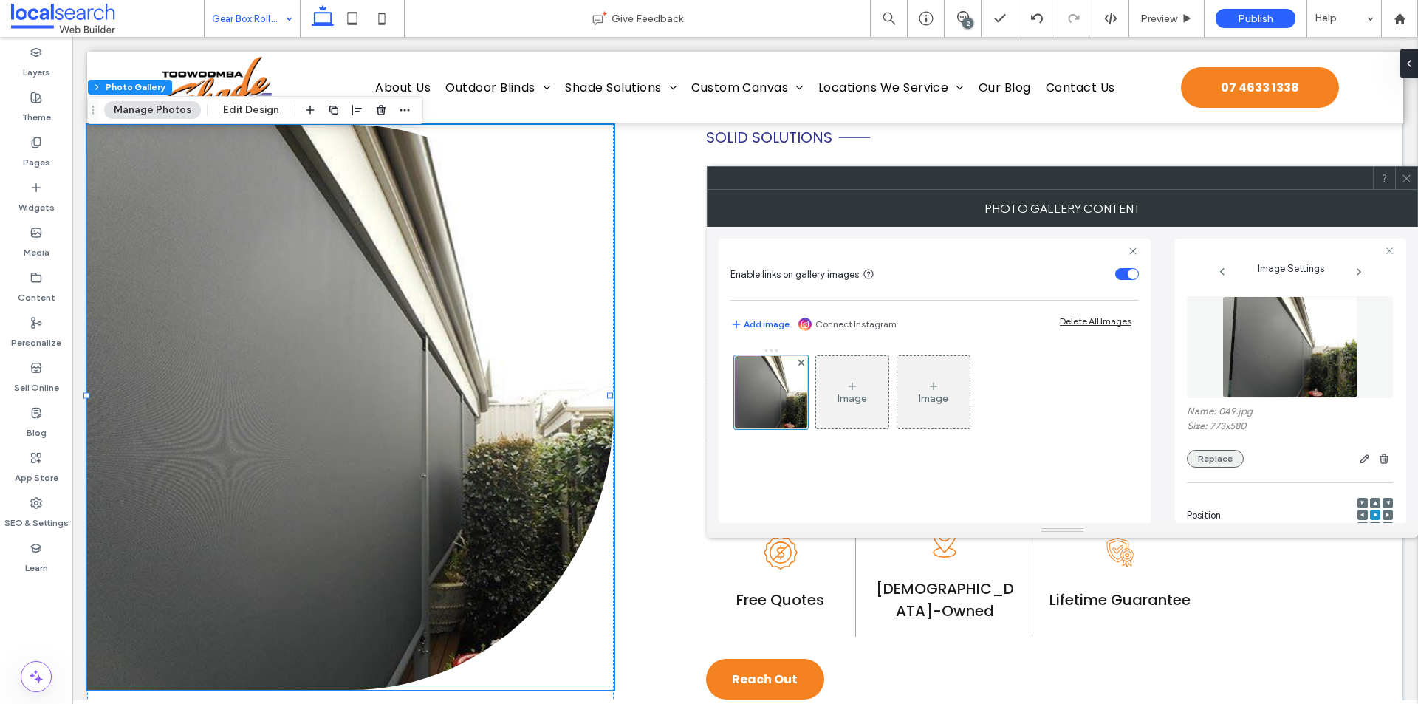
click at [1199, 454] on button "Replace" at bounding box center [1215, 459] width 57 height 18
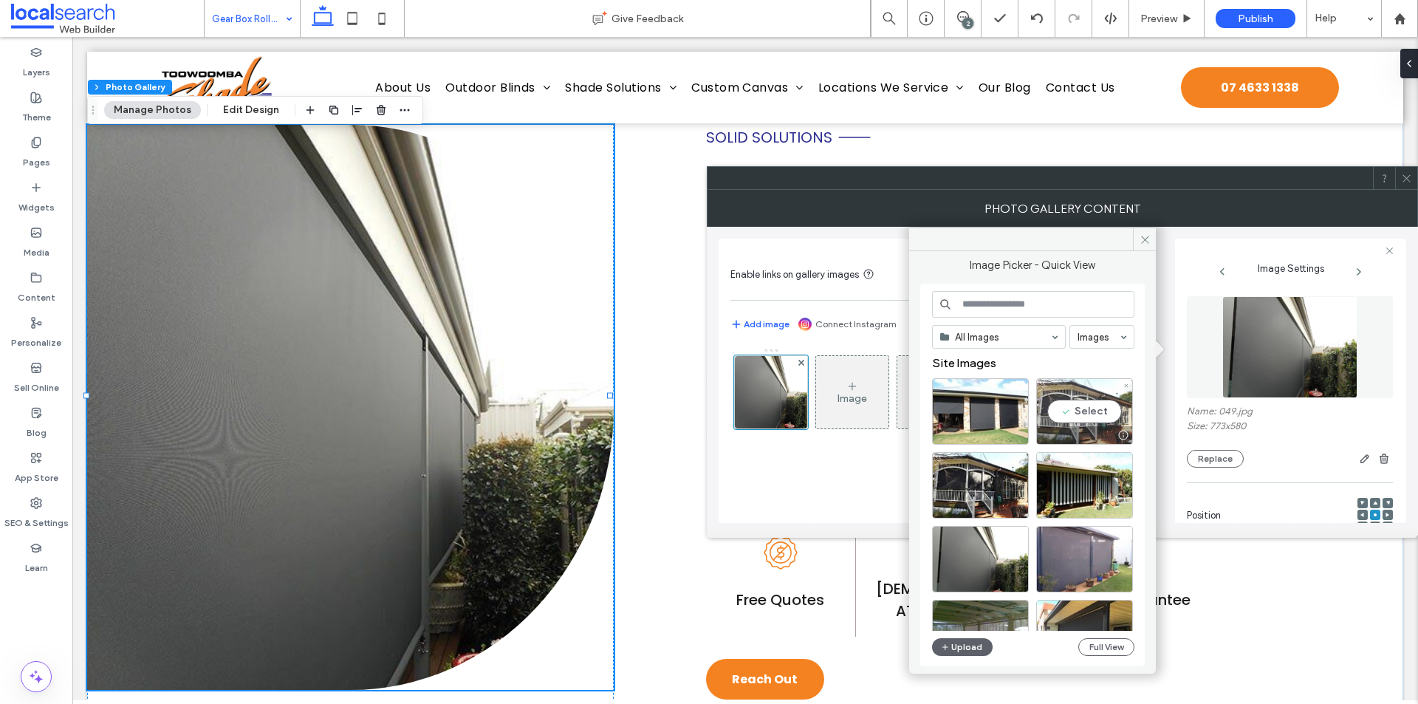
click at [1087, 416] on div "Select" at bounding box center [1084, 411] width 97 height 66
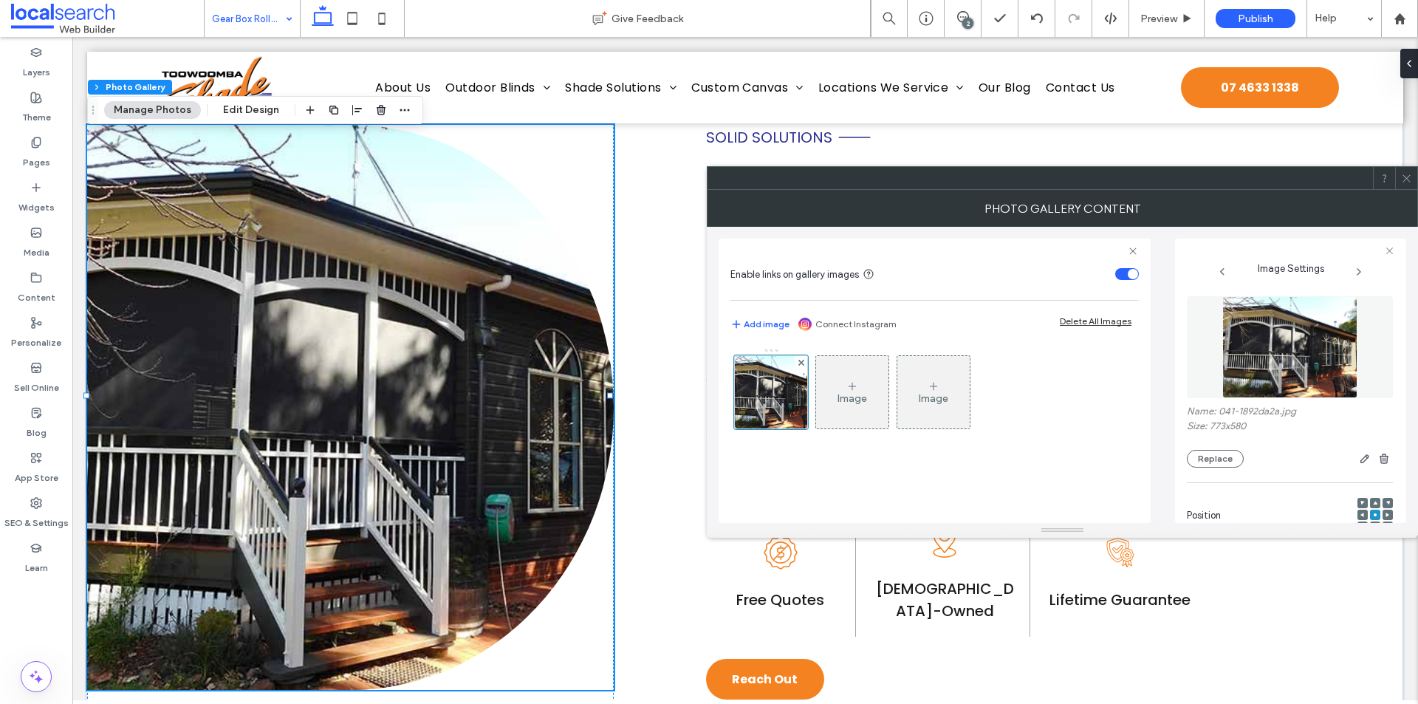
click at [1247, 703] on div at bounding box center [709, 704] width 1418 height 0
click at [1405, 187] on span at bounding box center [1406, 178] width 11 height 22
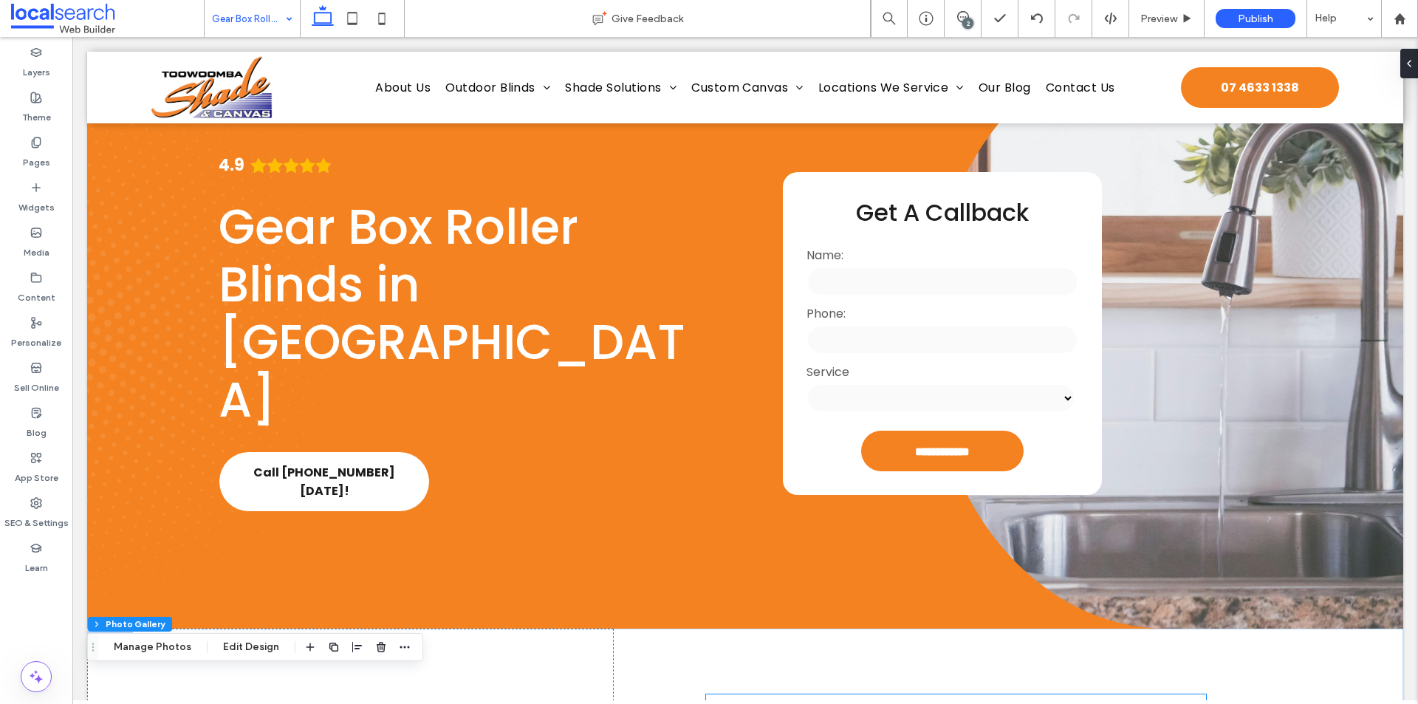
scroll to position [0, 0]
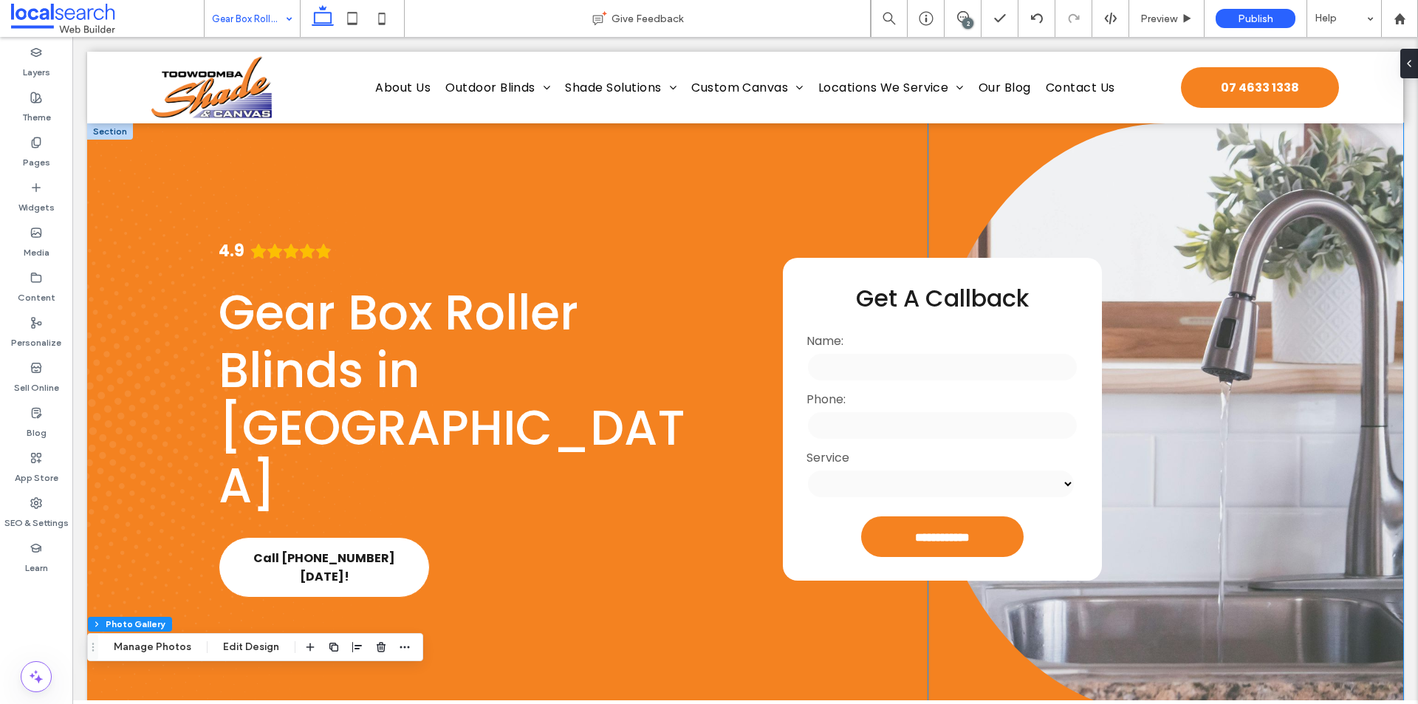
click at [1144, 340] on link at bounding box center [1165, 418] width 475 height 591
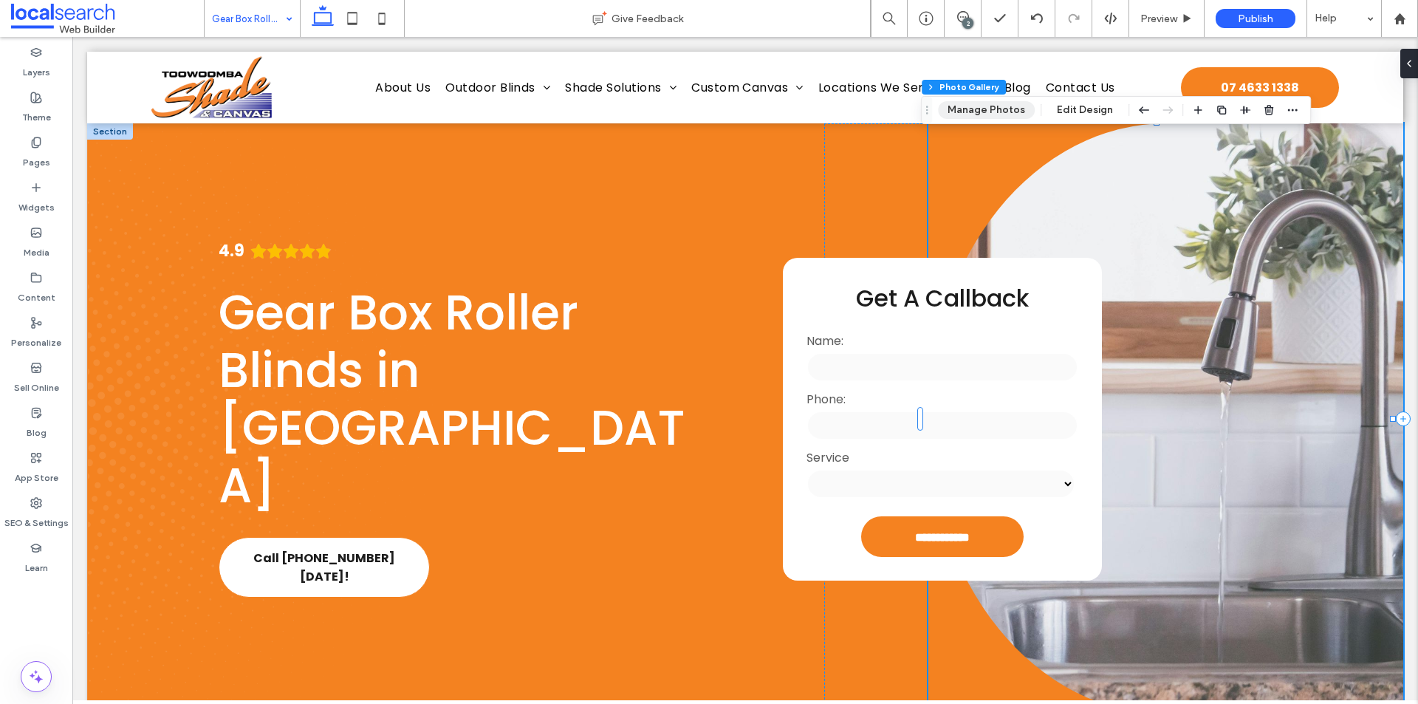
click at [987, 117] on button "Manage Photos" at bounding box center [986, 110] width 97 height 18
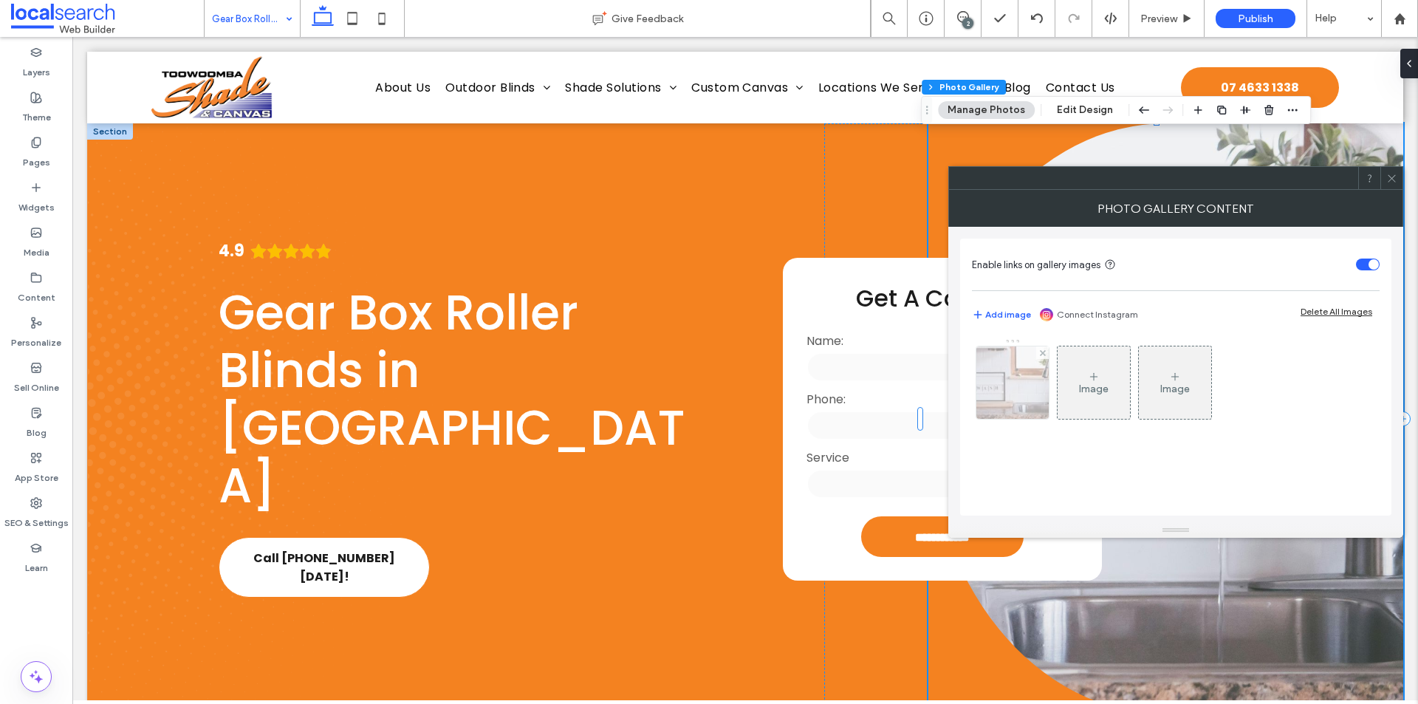
click at [999, 390] on img at bounding box center [1012, 382] width 109 height 72
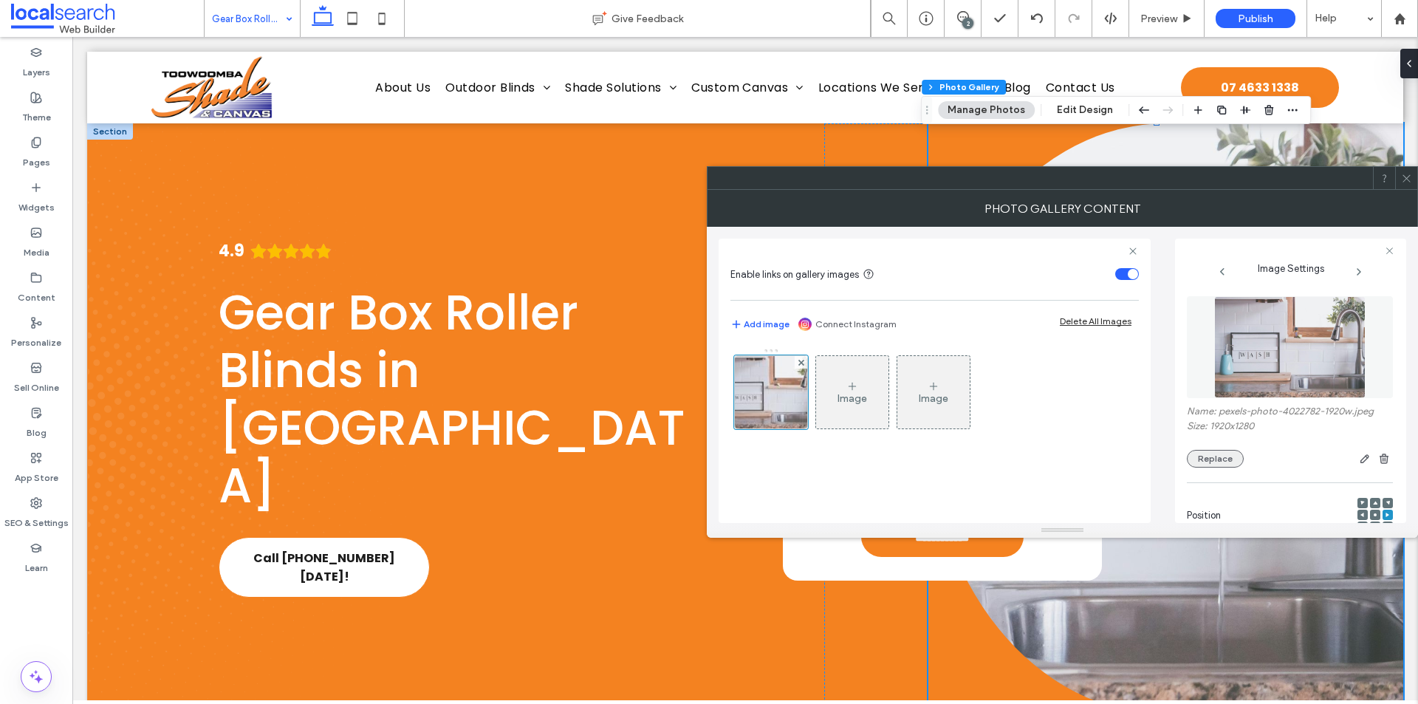
click at [1233, 452] on button "Replace" at bounding box center [1215, 459] width 57 height 18
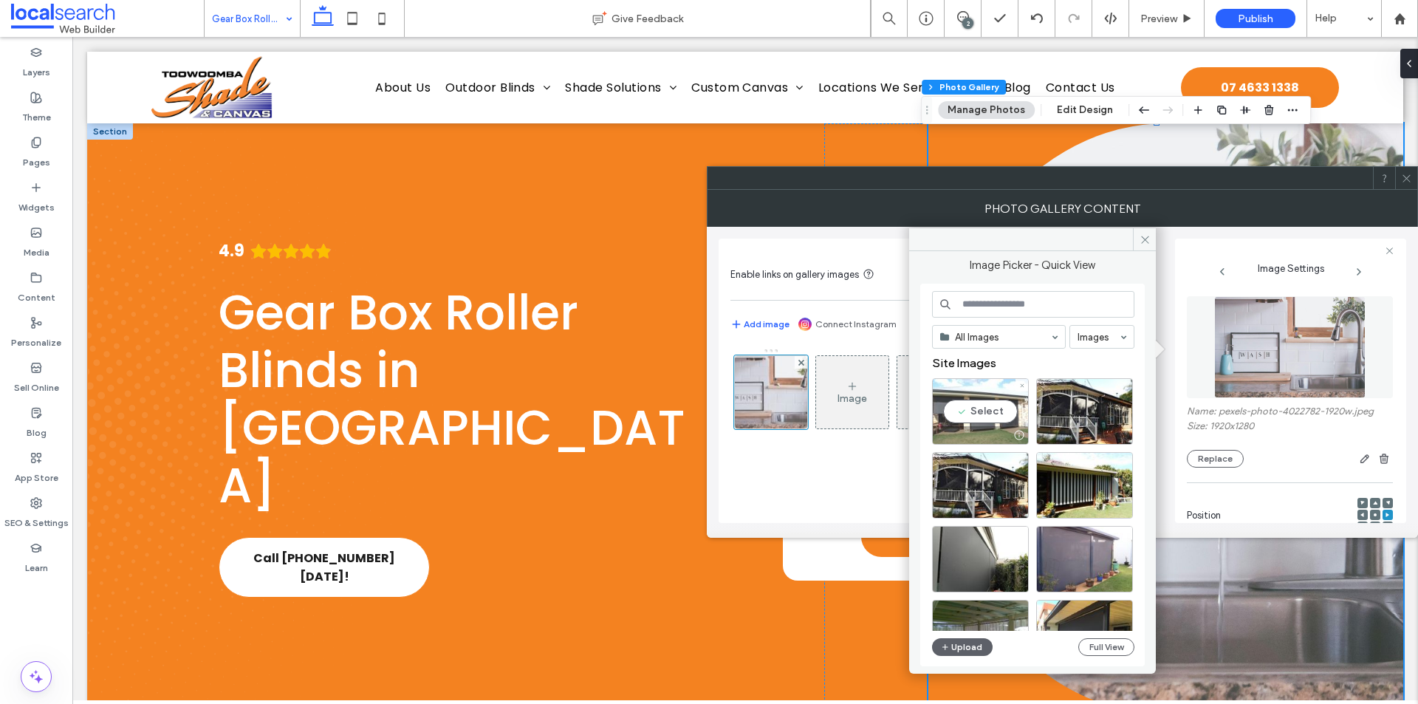
click at [998, 416] on div "Select" at bounding box center [980, 411] width 97 height 66
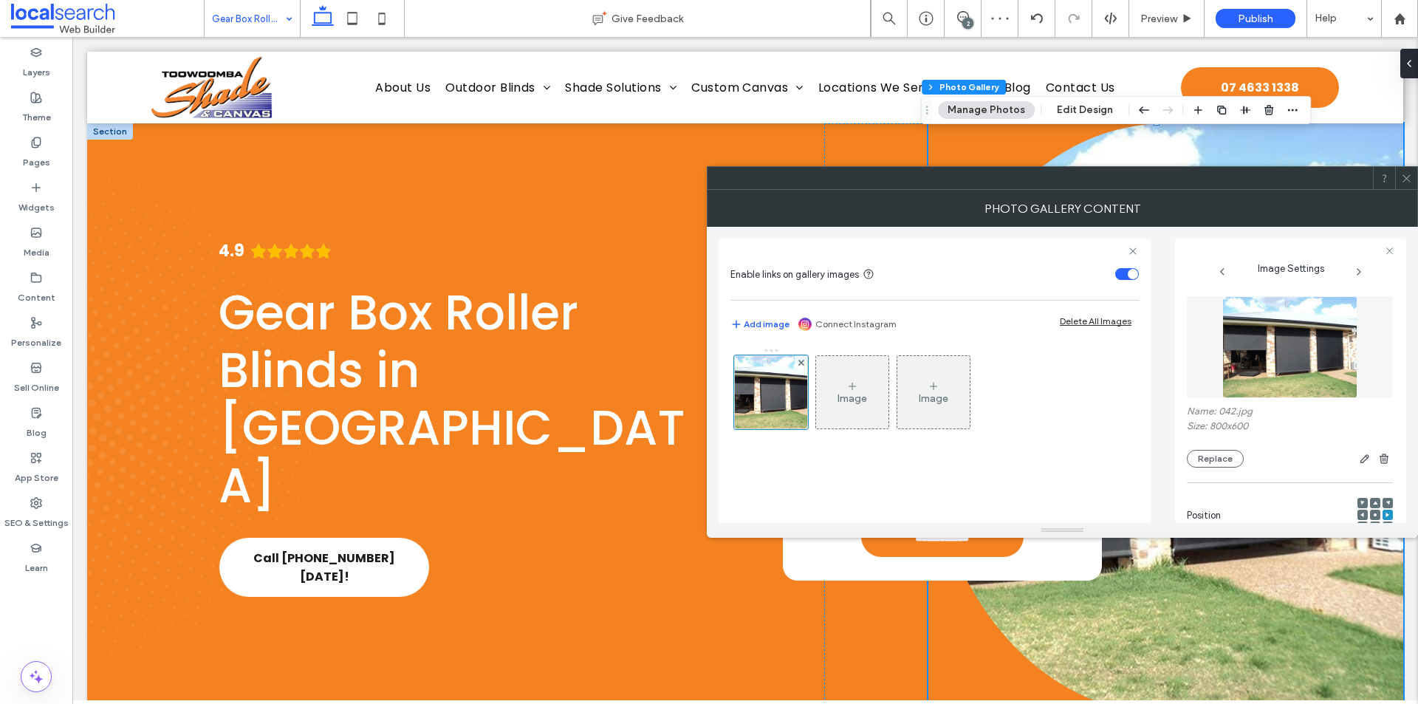
click at [1409, 184] on span at bounding box center [1406, 178] width 11 height 22
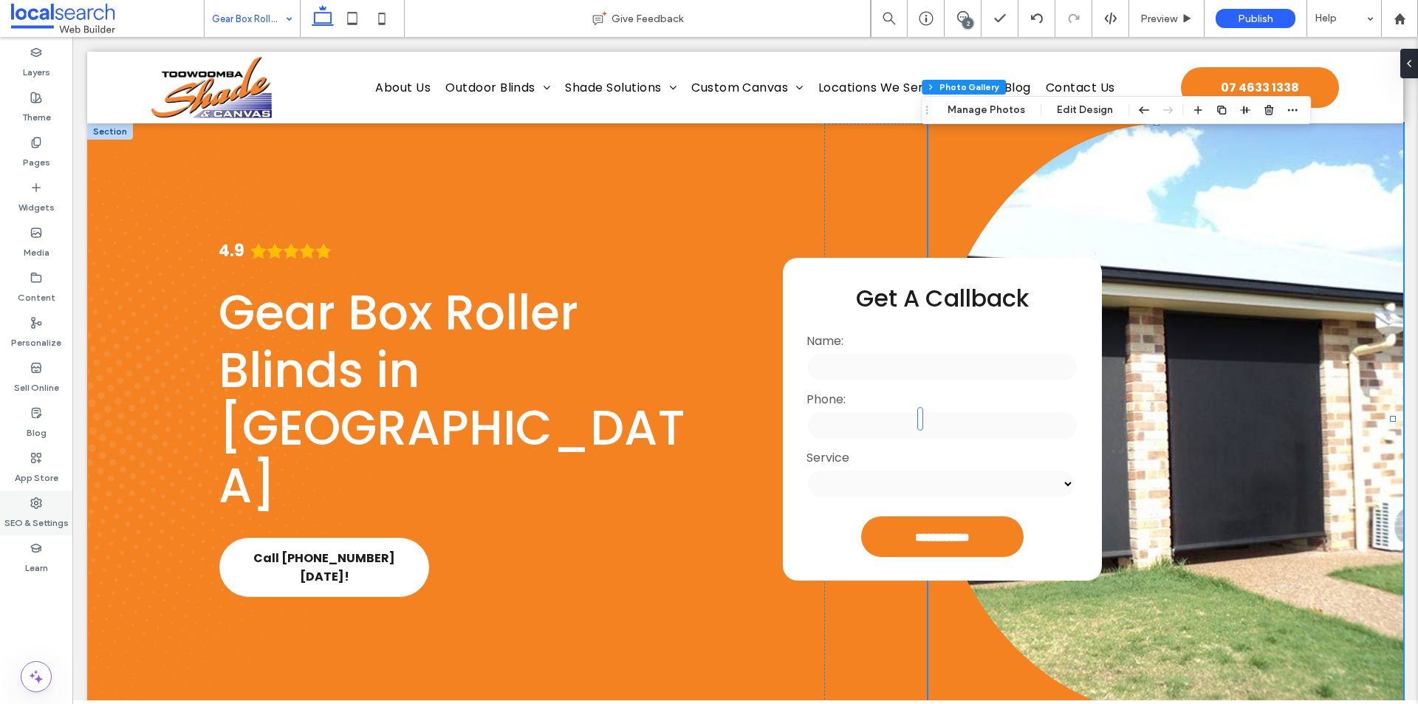
click at [40, 518] on label "SEO & Settings" at bounding box center [36, 519] width 64 height 21
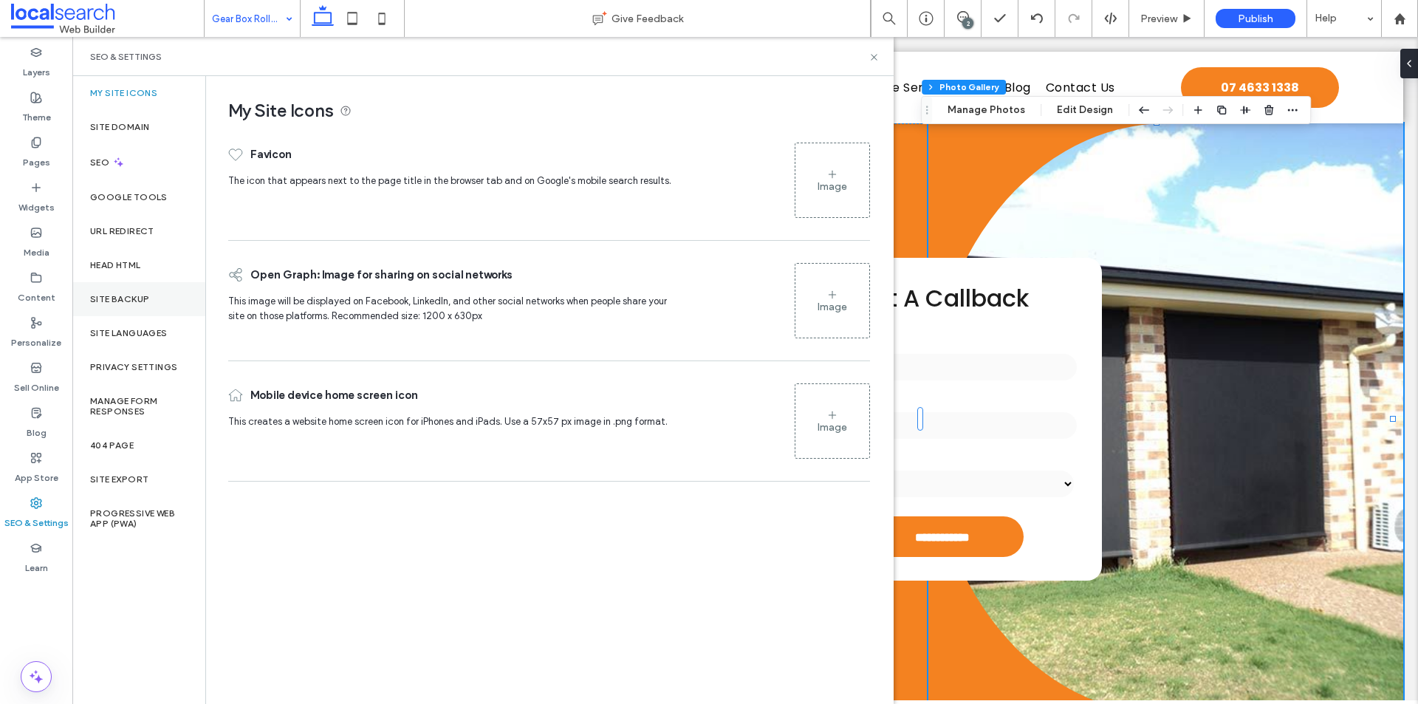
click at [115, 282] on div "Site Backup" at bounding box center [138, 299] width 133 height 34
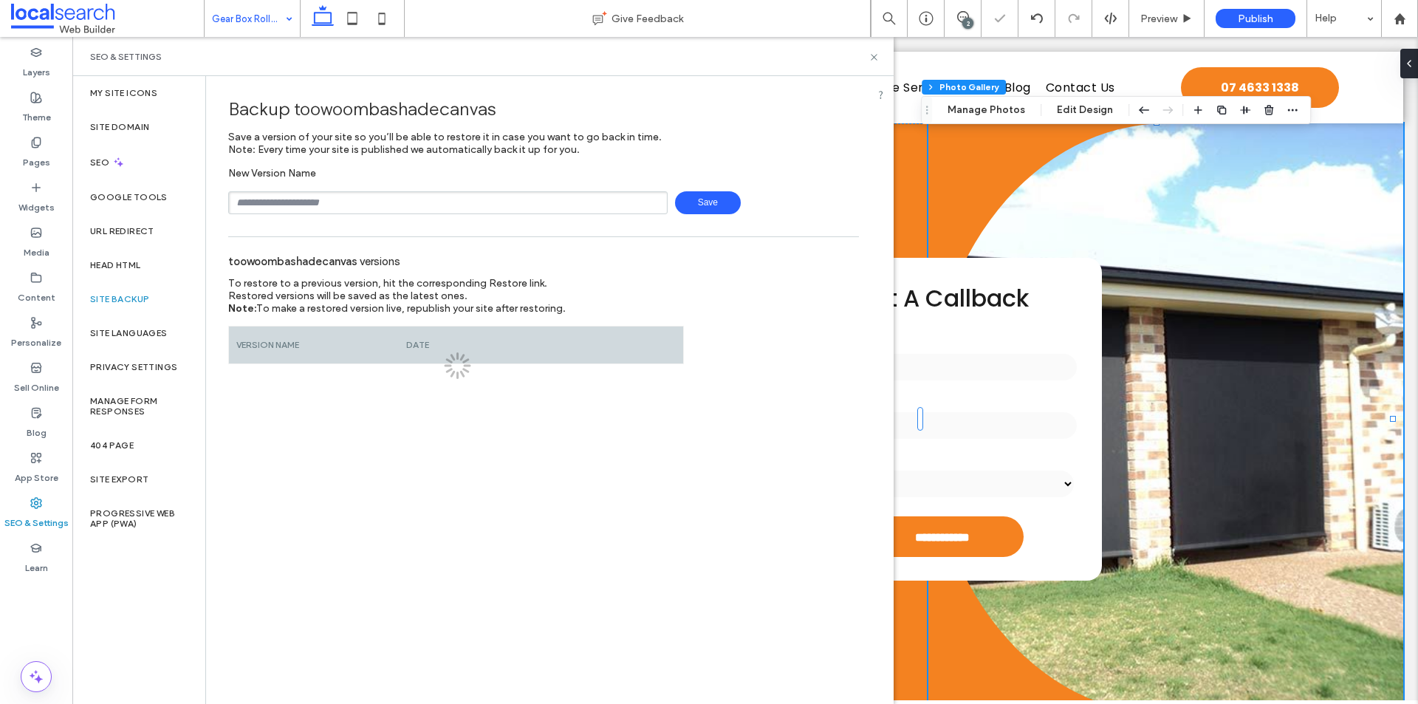
click at [261, 207] on input "text" at bounding box center [447, 202] width 439 height 23
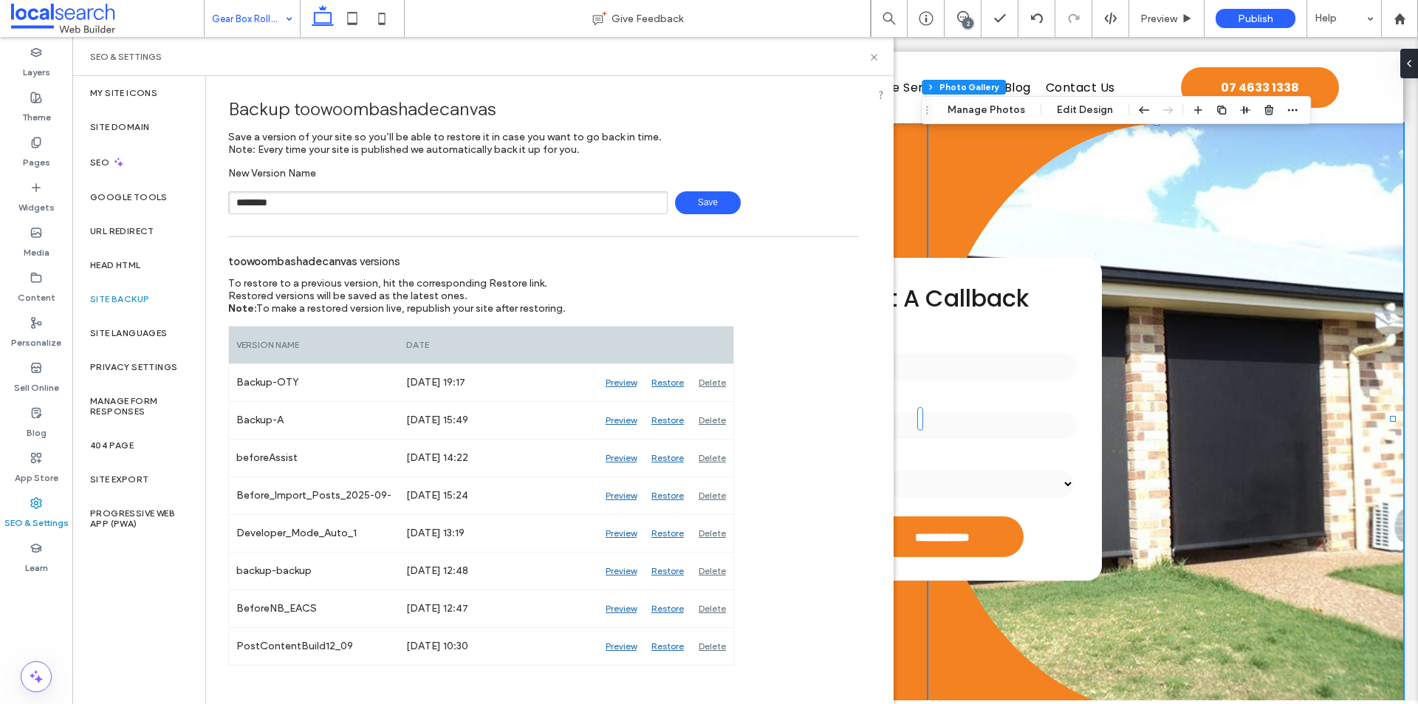
type input "********"
click at [504, 254] on div "toowoombashadecanvas versions" at bounding box center [543, 260] width 631 height 32
click at [690, 203] on span "Save" at bounding box center [708, 202] width 66 height 23
click at [876, 62] on icon at bounding box center [873, 57] width 11 height 11
